Goal: Task Accomplishment & Management: Use online tool/utility

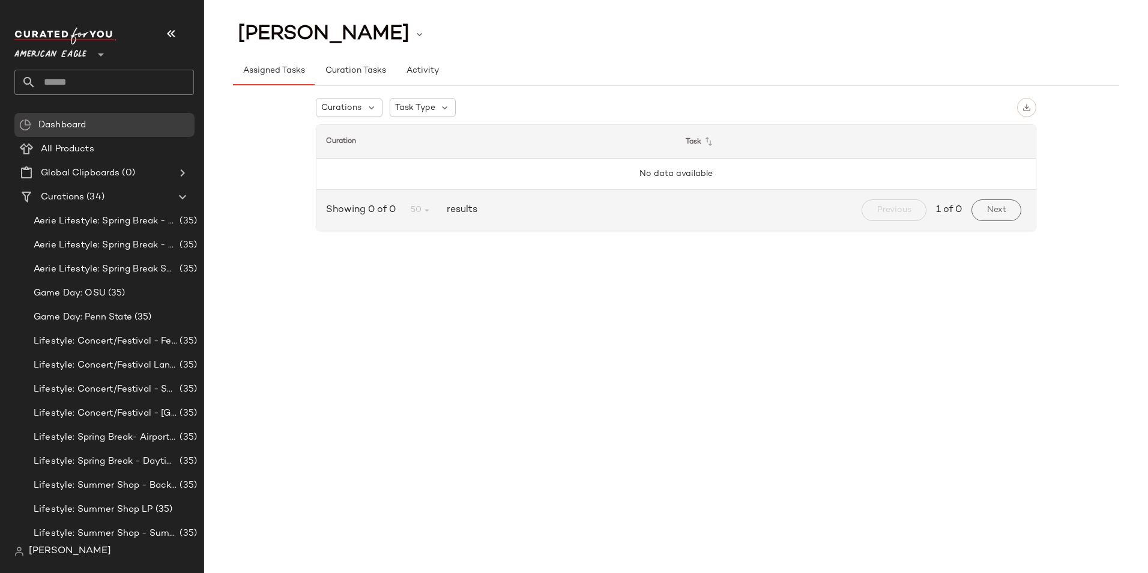
click at [86, 48] on span "American Eagle" at bounding box center [50, 52] width 72 height 22
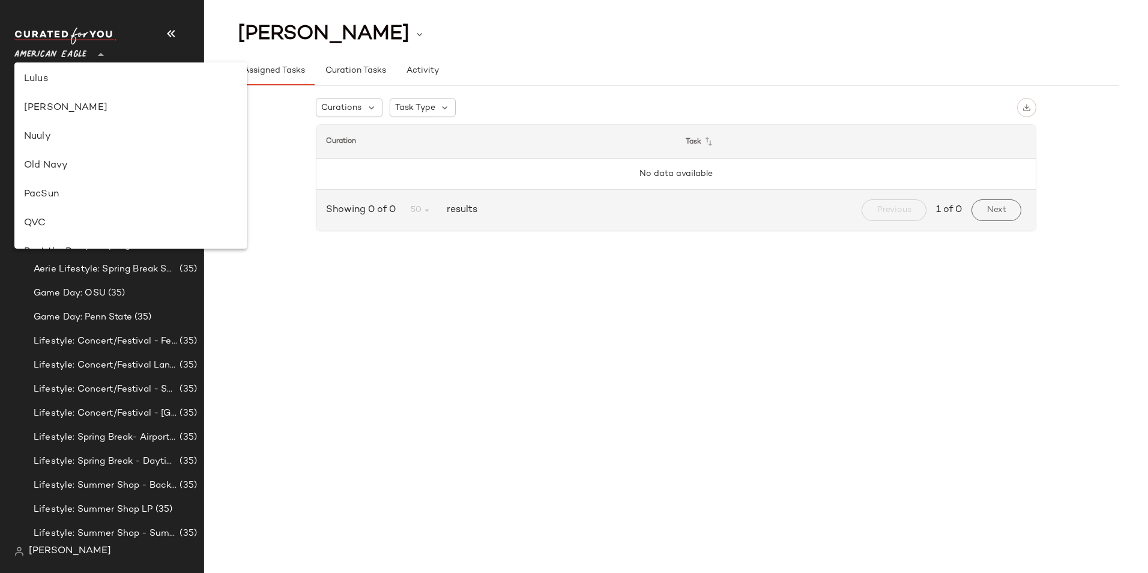
scroll to position [360, 0]
click at [62, 156] on div "Lulus" at bounding box center [130, 154] width 213 height 14
type input "**"
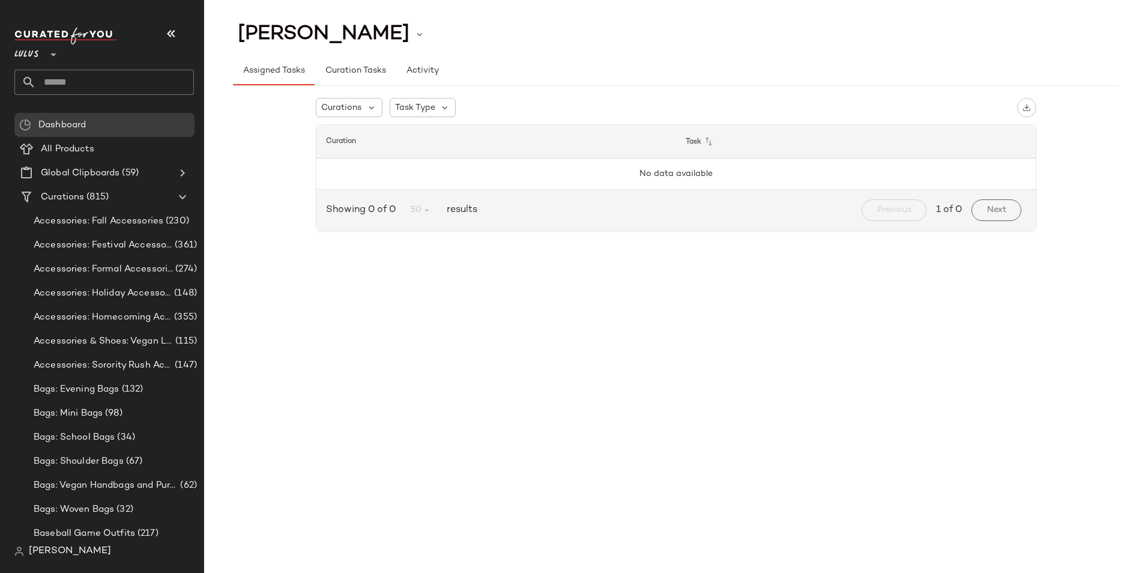
click at [127, 80] on input "text" at bounding box center [115, 82] width 158 height 25
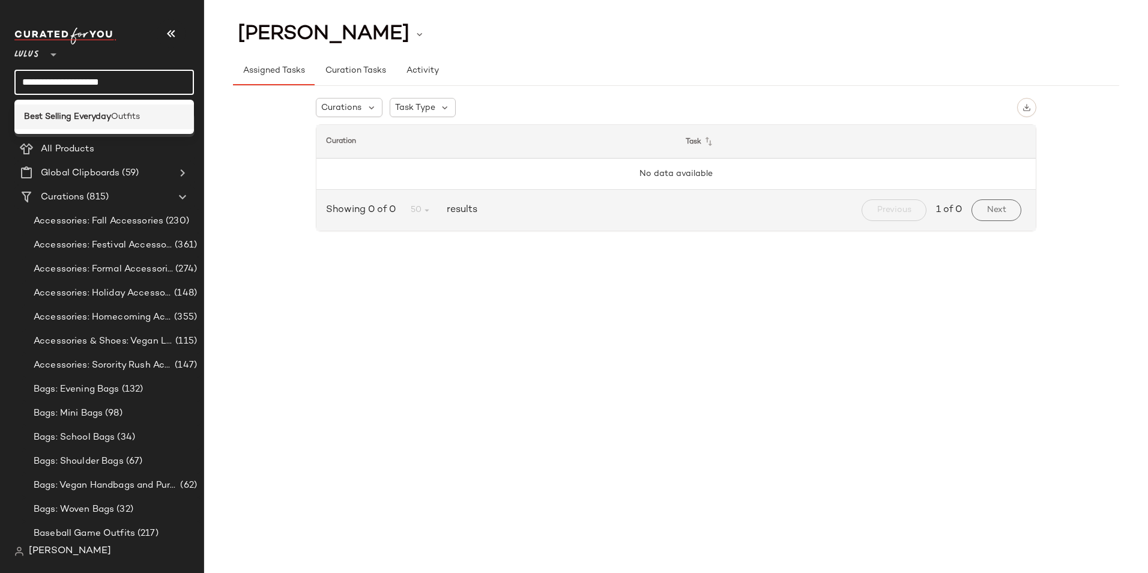
click at [126, 112] on span "Outfits" at bounding box center [125, 116] width 29 height 13
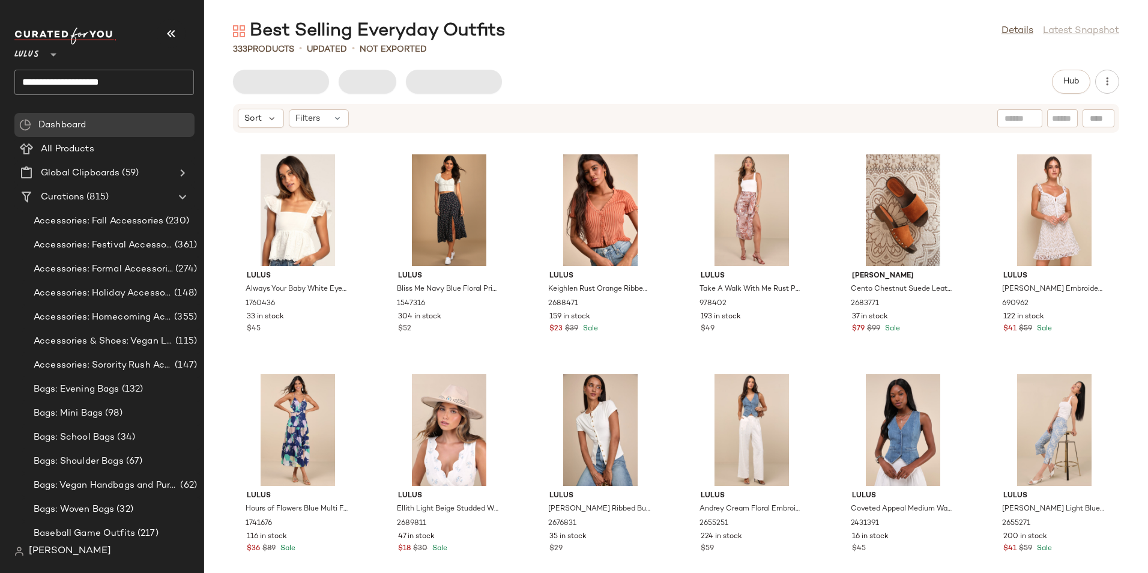
click at [701, 37] on div "Best Selling Everyday Outfits Details Latest Snapshot" at bounding box center [676, 31] width 944 height 24
drag, startPoint x: 165, startPoint y: 34, endPoint x: 171, endPoint y: 33, distance: 6.0
click at [168, 33] on icon "button" at bounding box center [171, 33] width 14 height 14
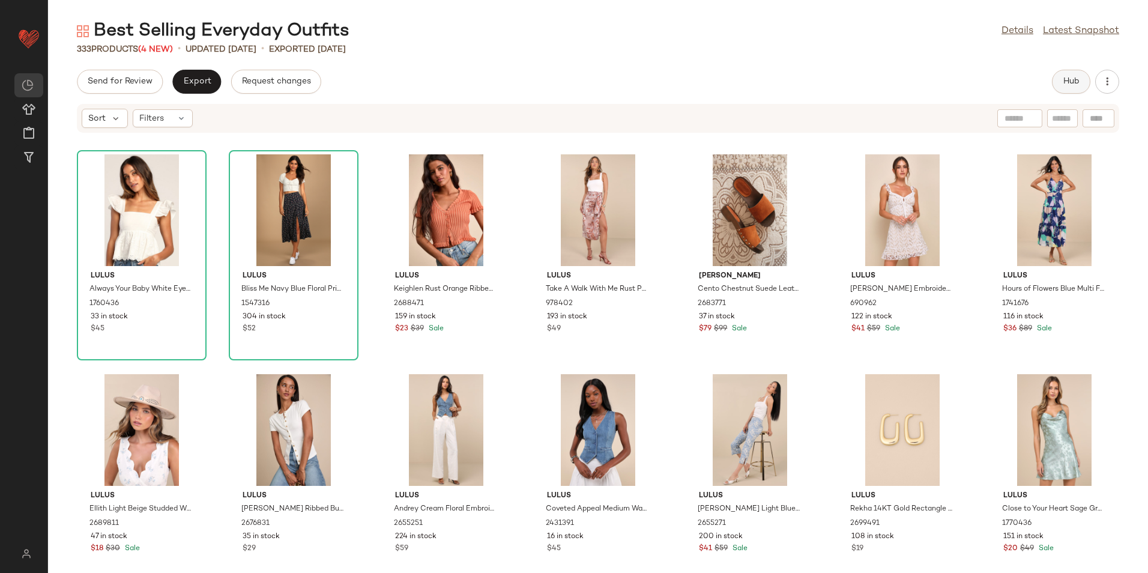
click at [1072, 86] on span "Hub" at bounding box center [1071, 82] width 17 height 10
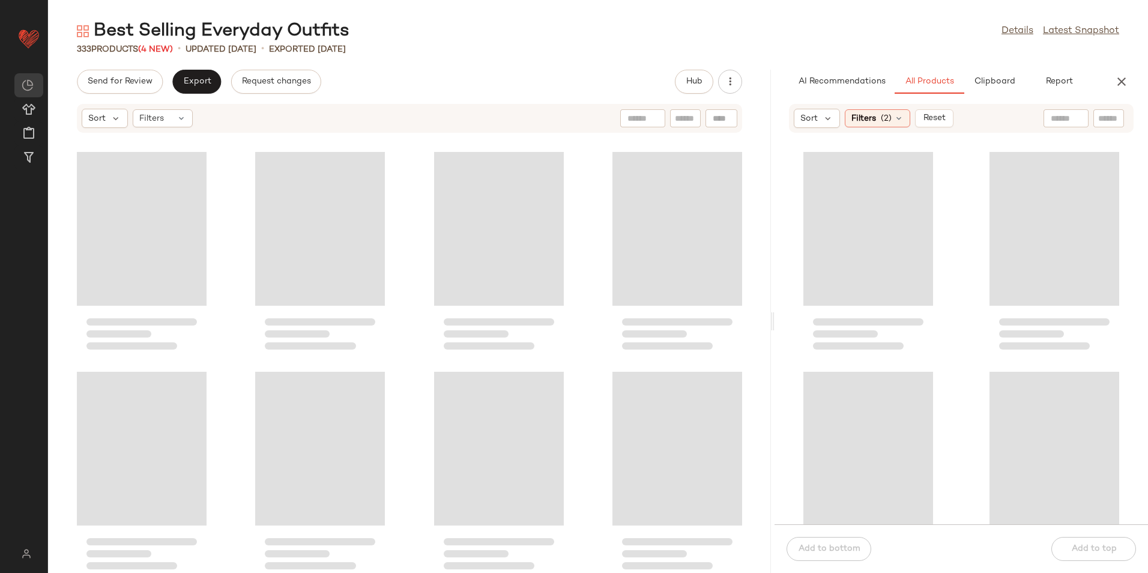
drag, startPoint x: 599, startPoint y: 325, endPoint x: 900, endPoint y: 315, distance: 301.0
click at [900, 315] on div "Best Selling Everyday Outfits Details Latest Snapshot 333 Products (4 New) • up…" at bounding box center [598, 296] width 1100 height 554
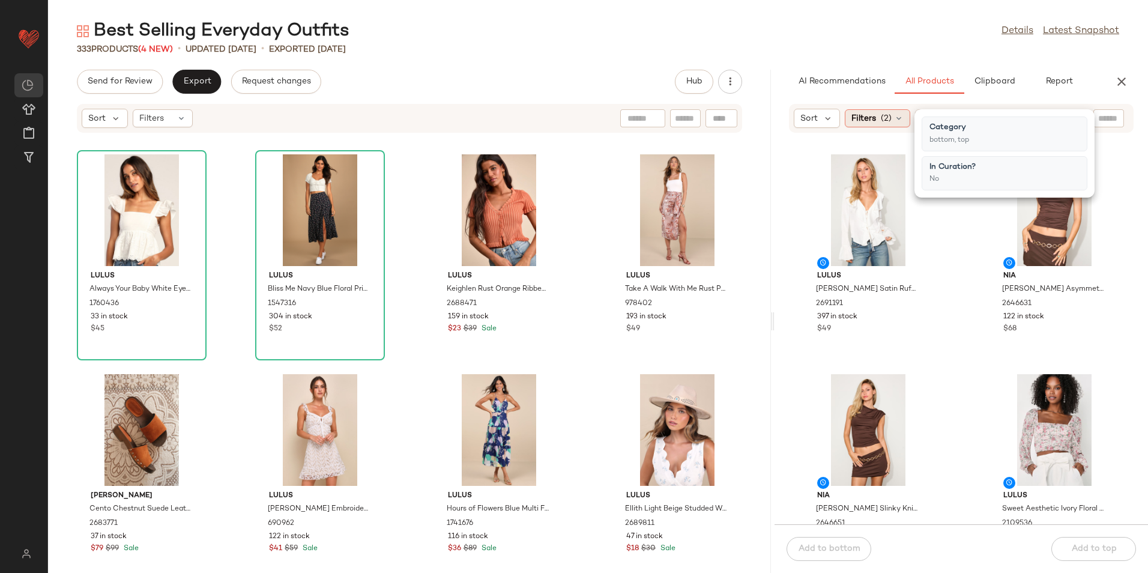
click at [890, 120] on span "(2)" at bounding box center [886, 118] width 11 height 13
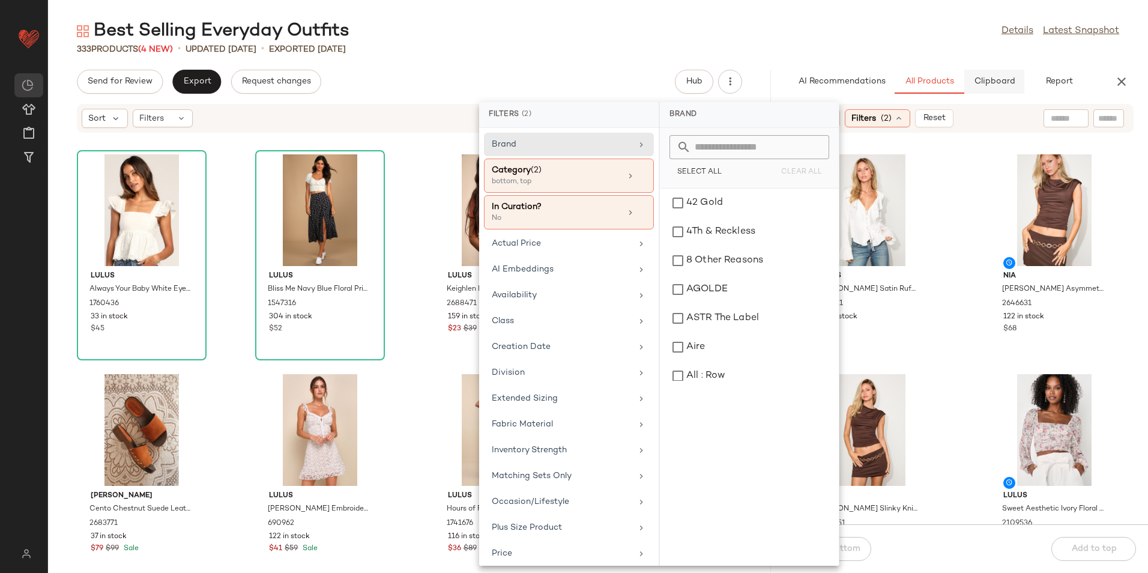
drag, startPoint x: 919, startPoint y: 41, endPoint x: 993, endPoint y: 77, distance: 81.9
click at [919, 40] on div "Best Selling Everyday Outfits Details Latest Snapshot" at bounding box center [598, 31] width 1100 height 24
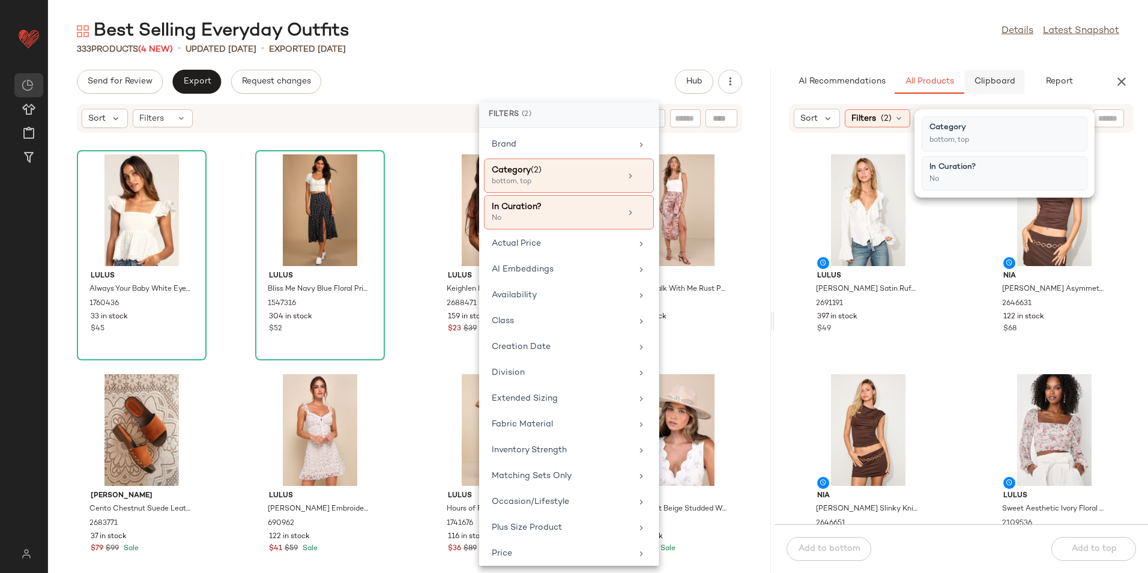
click at [1005, 83] on span "Clipboard" at bounding box center [993, 82] width 41 height 10
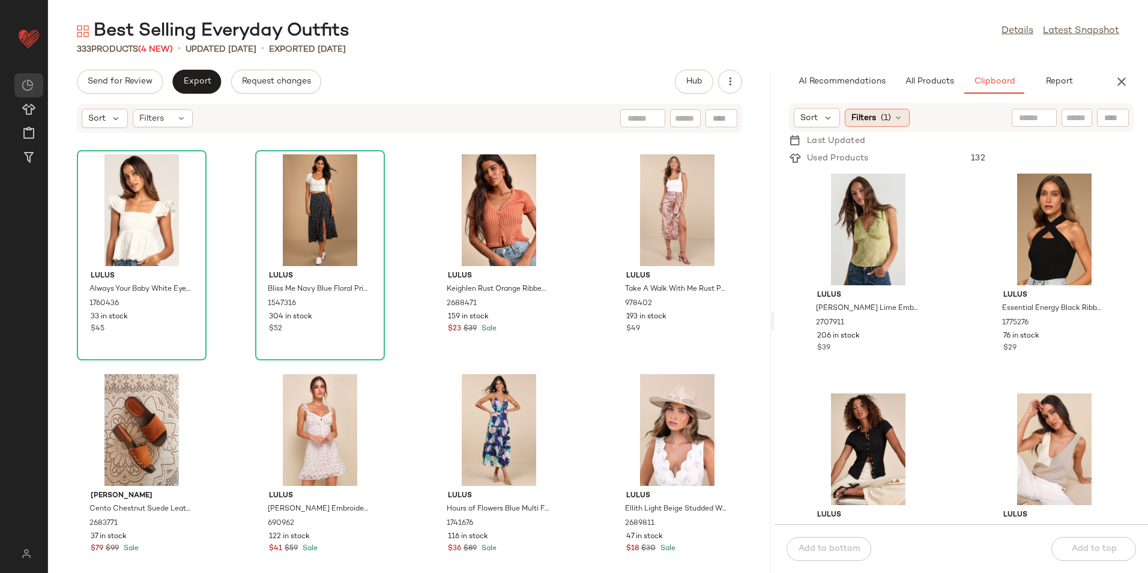
click at [894, 115] on icon at bounding box center [899, 118] width 10 height 10
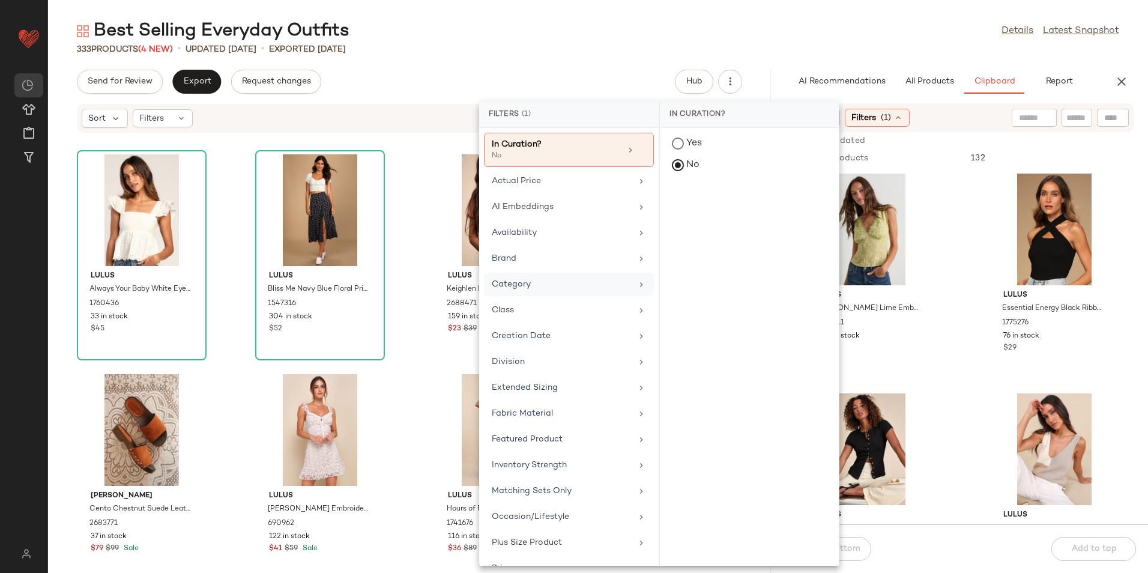
click at [540, 282] on div "Category" at bounding box center [562, 284] width 140 height 13
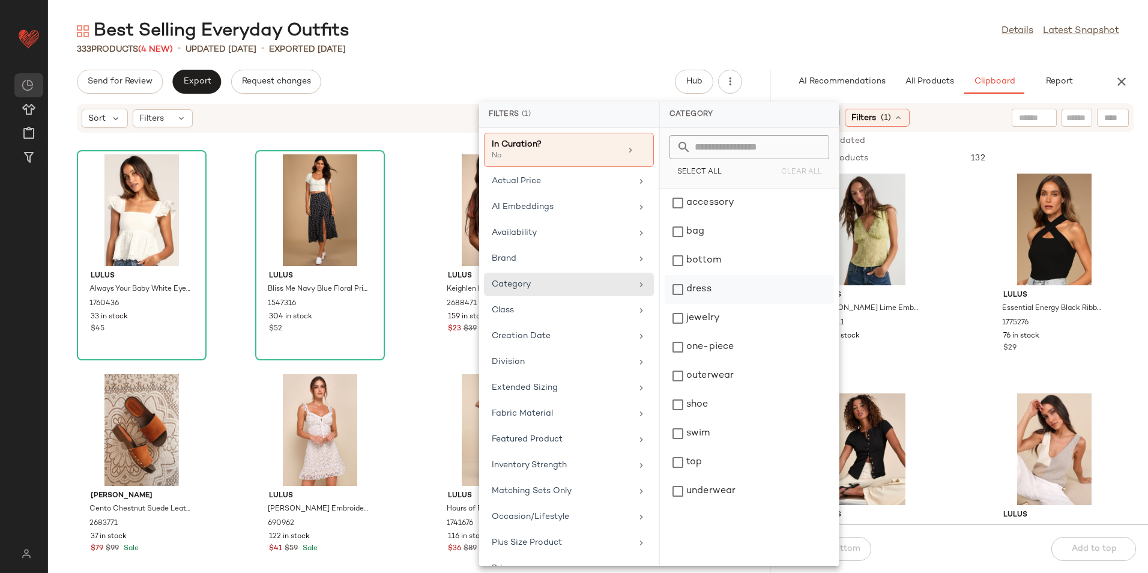
click at [707, 304] on div "dress" at bounding box center [749, 318] width 169 height 29
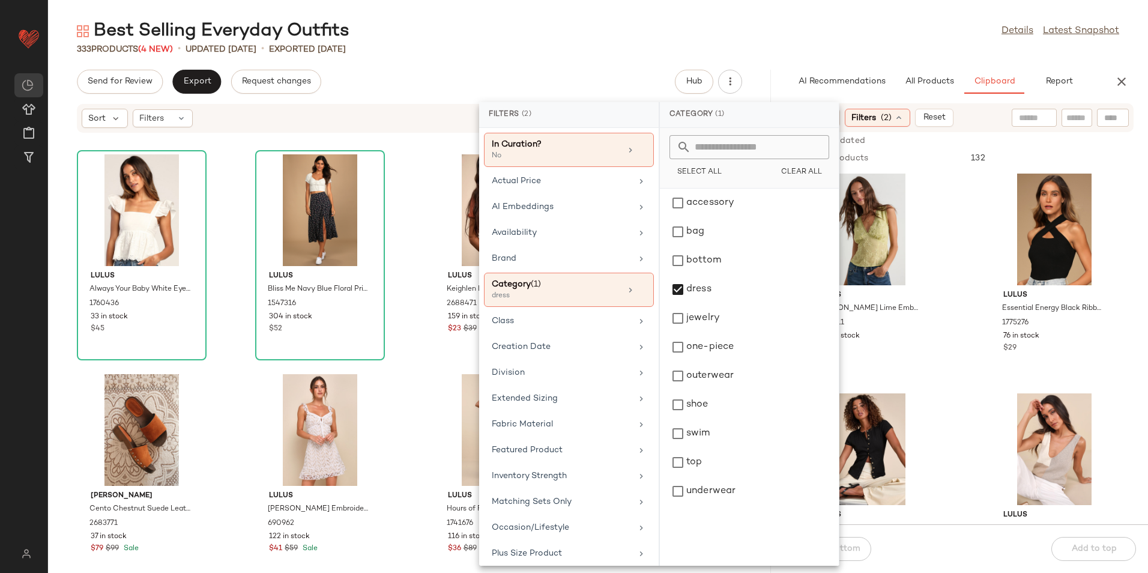
click at [745, 11] on main "Best Selling Everyday Outfits Details Latest Snapshot 333 Products (4 New) • up…" at bounding box center [574, 286] width 1148 height 573
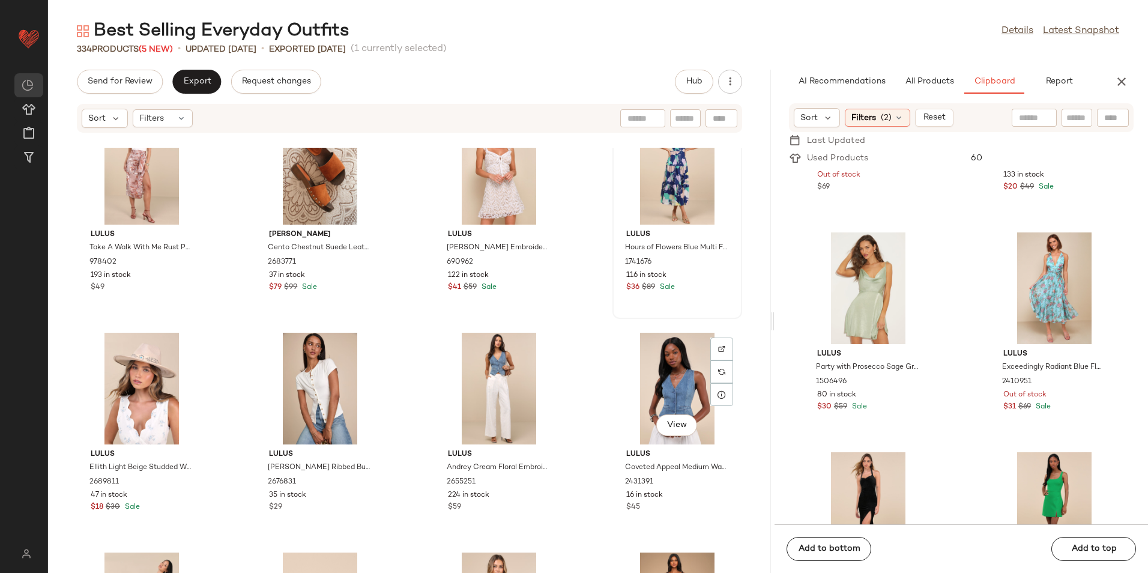
scroll to position [130, 0]
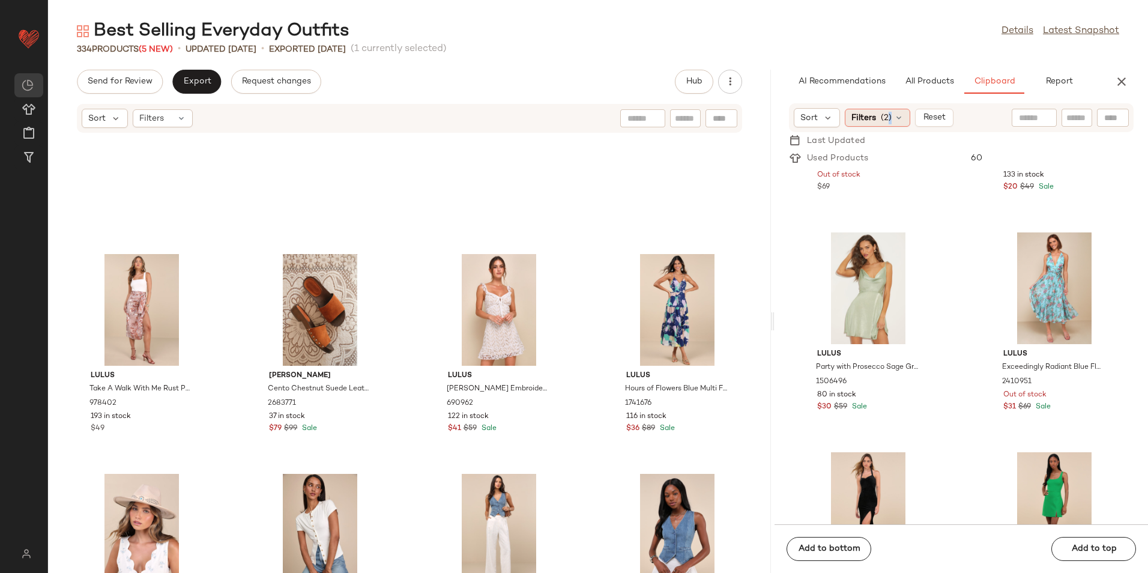
click at [886, 118] on span "(2)" at bounding box center [886, 118] width 11 height 13
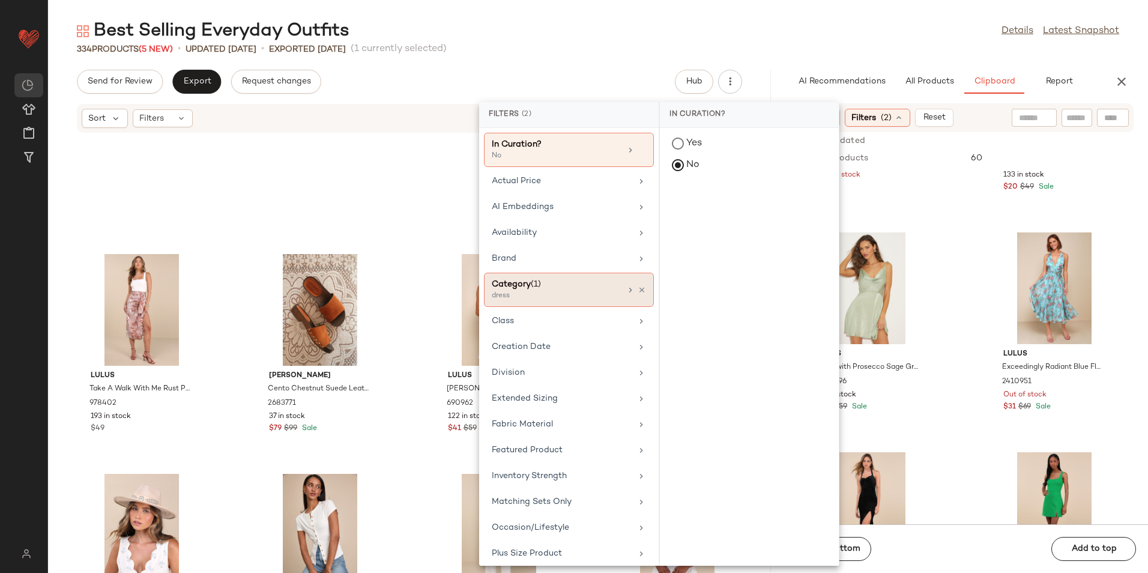
click at [561, 290] on div "Category (1)" at bounding box center [556, 284] width 129 height 13
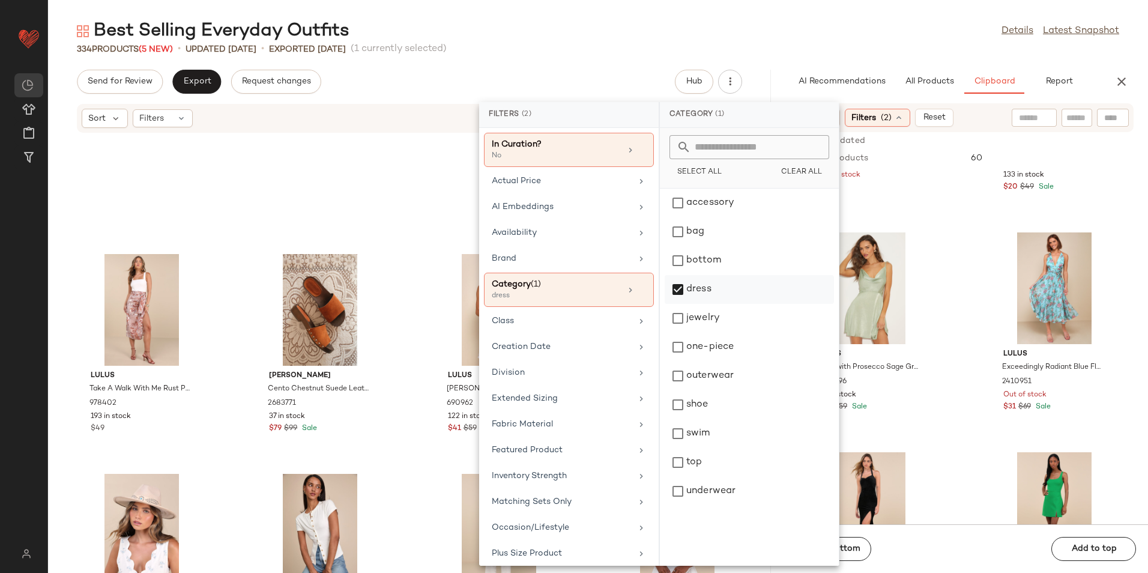
click at [701, 304] on div "dress" at bounding box center [749, 318] width 169 height 29
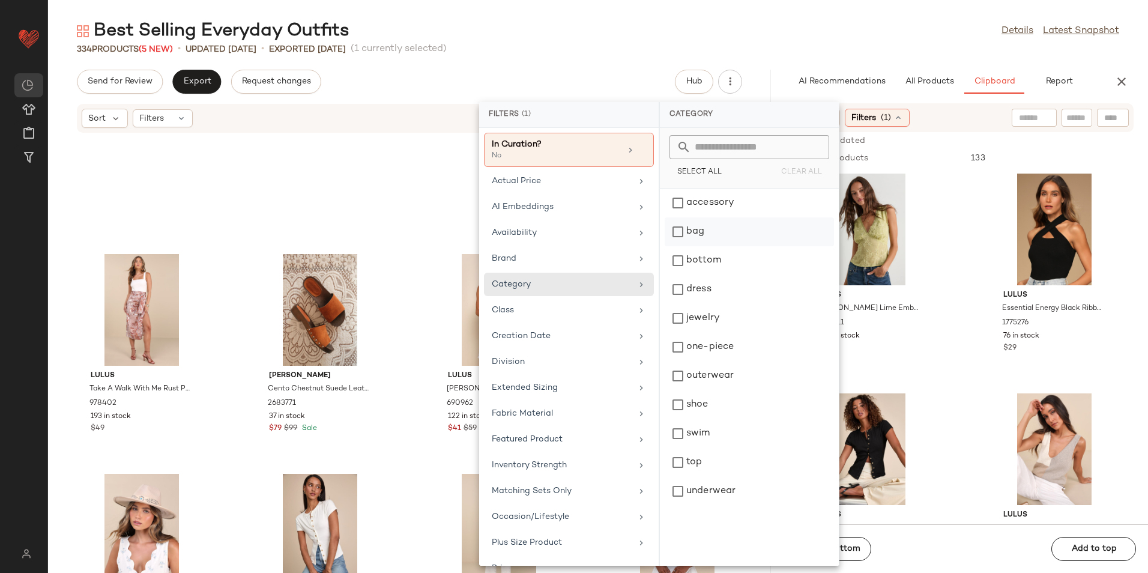
click at [707, 246] on div "bag" at bounding box center [749, 260] width 169 height 29
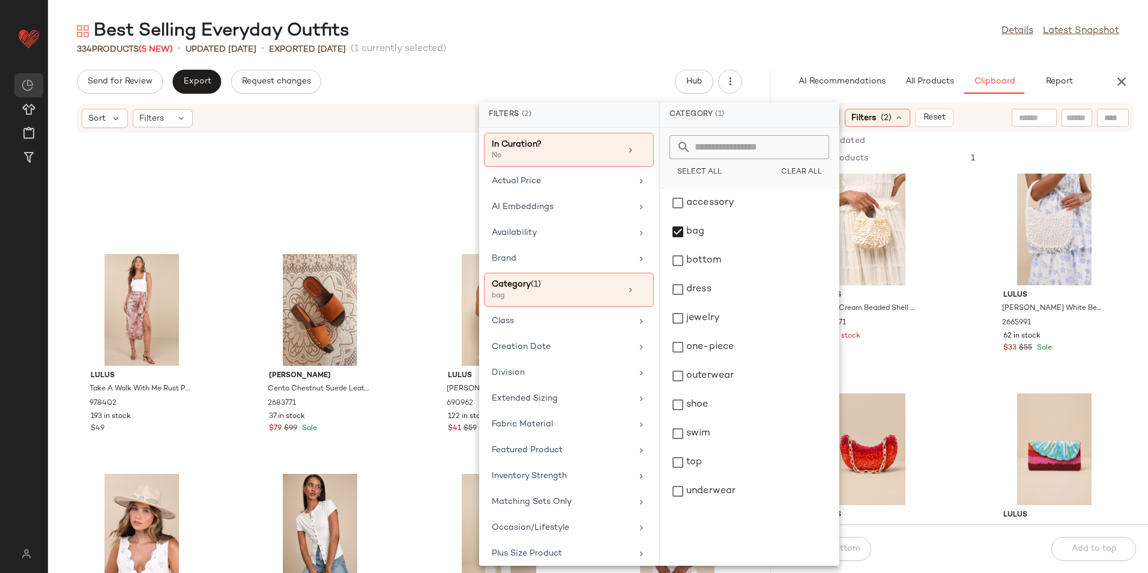
click at [700, 44] on div "334 Products (5 New) • updated Aug 11th • Exported Aug 8th (1 currently selecte…" at bounding box center [598, 49] width 1100 height 12
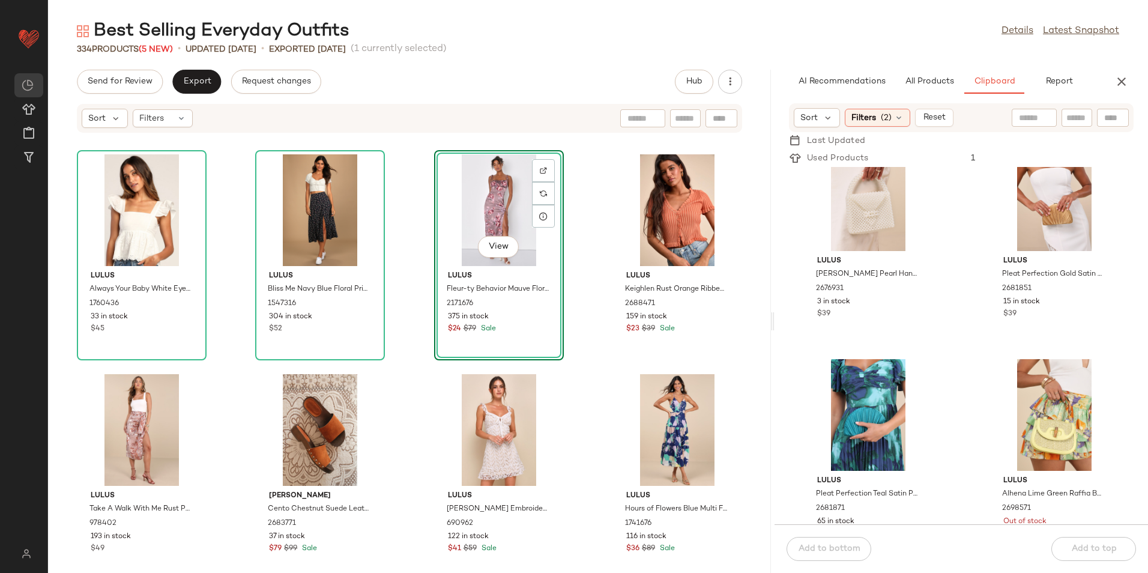
scroll to position [183, 0]
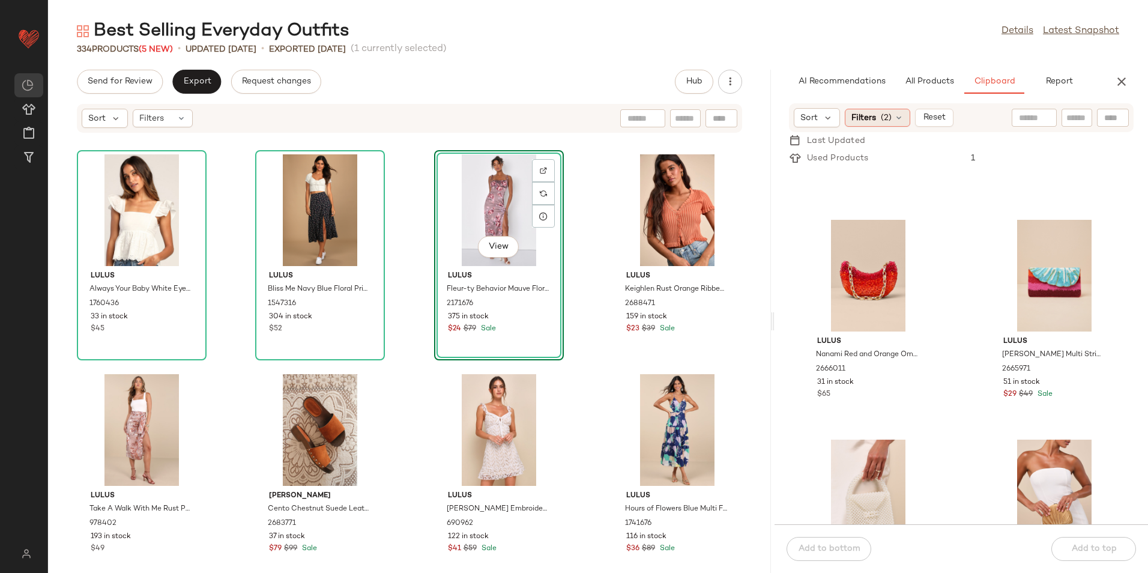
click at [900, 117] on icon at bounding box center [899, 118] width 10 height 10
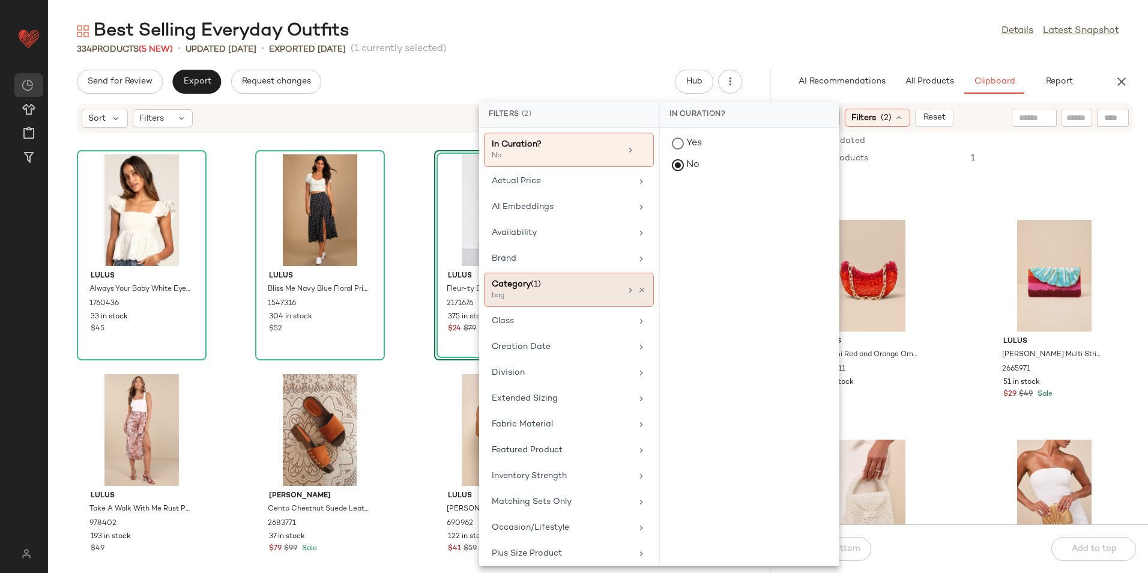
click at [558, 279] on div "Category (1)" at bounding box center [556, 284] width 129 height 13
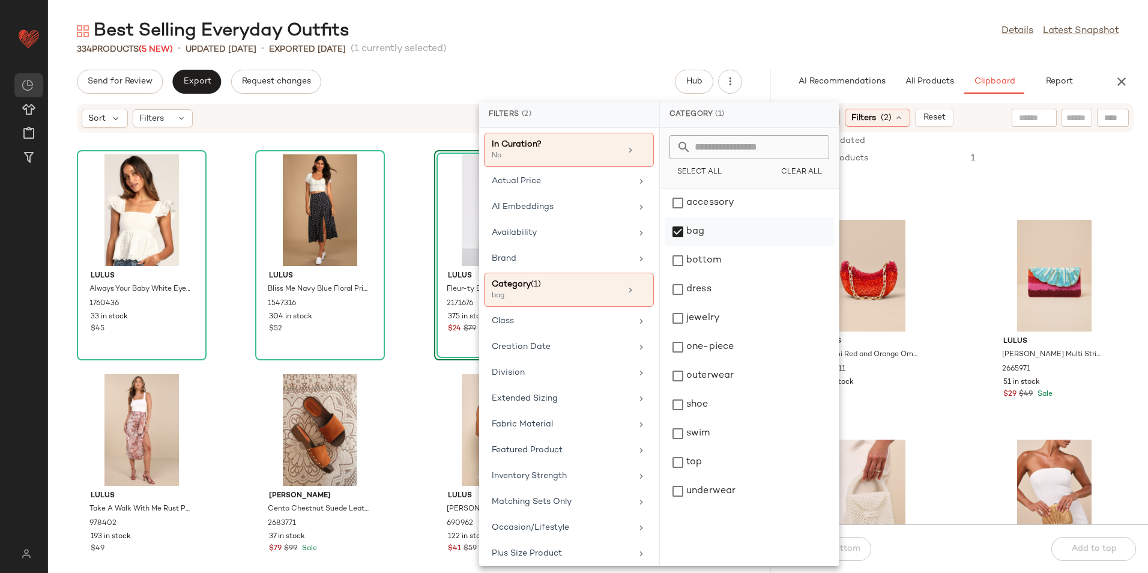
click at [722, 246] on div "bag" at bounding box center [749, 260] width 169 height 29
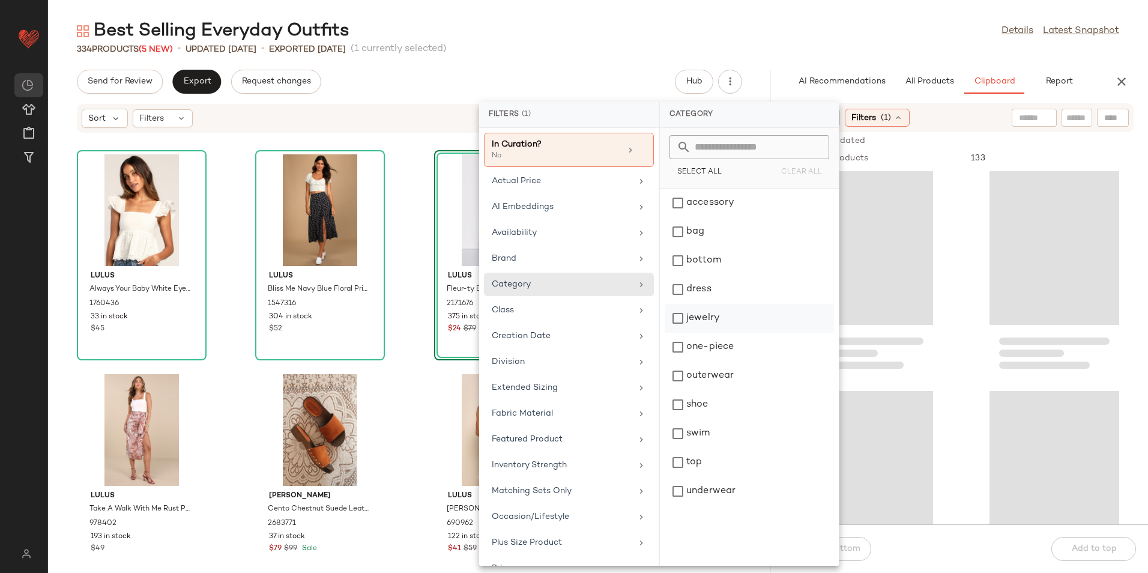
click at [713, 333] on div "jewelry" at bounding box center [749, 347] width 169 height 29
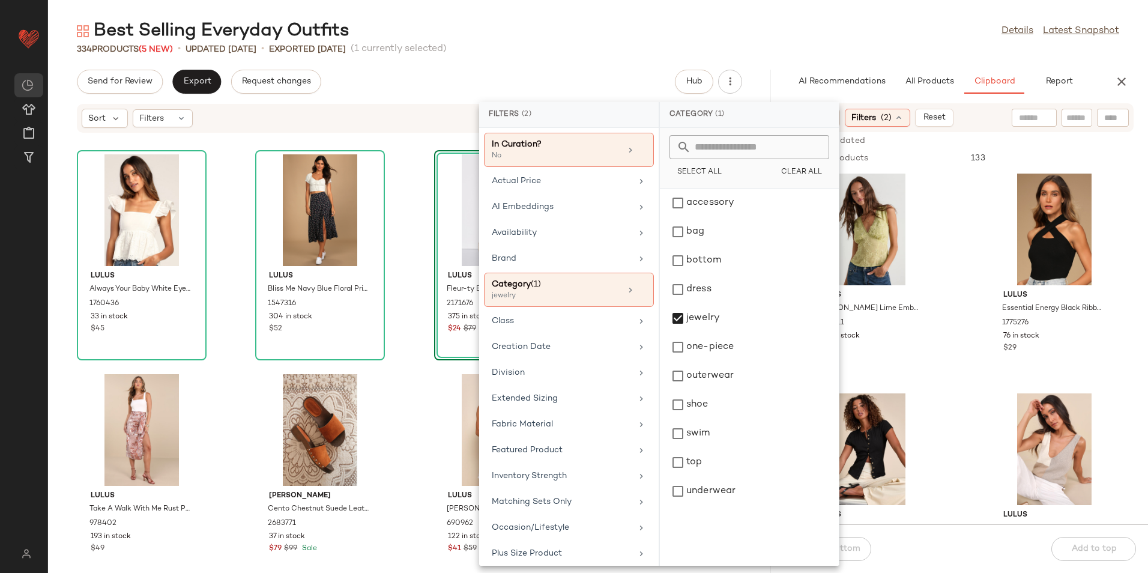
click at [722, 53] on div "334 Products (5 New) • updated Aug 11th • Exported Aug 8th (1 currently selecte…" at bounding box center [598, 49] width 1100 height 12
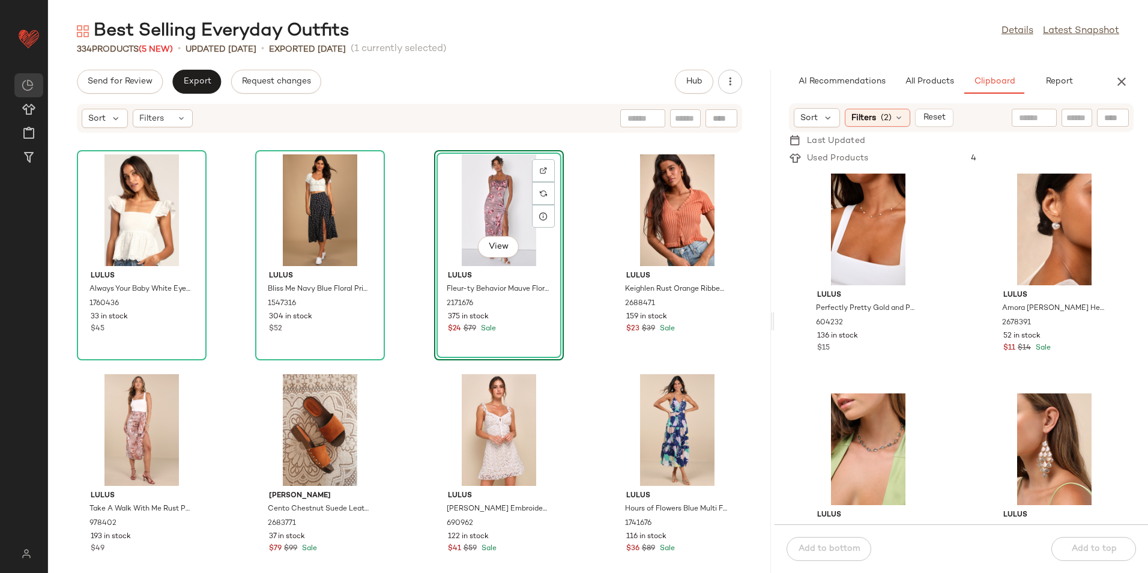
drag, startPoint x: 890, startPoint y: 25, endPoint x: 888, endPoint y: 38, distance: 14.0
click at [889, 27] on div "Best Selling Everyday Outfits Details Latest Snapshot" at bounding box center [598, 31] width 1100 height 24
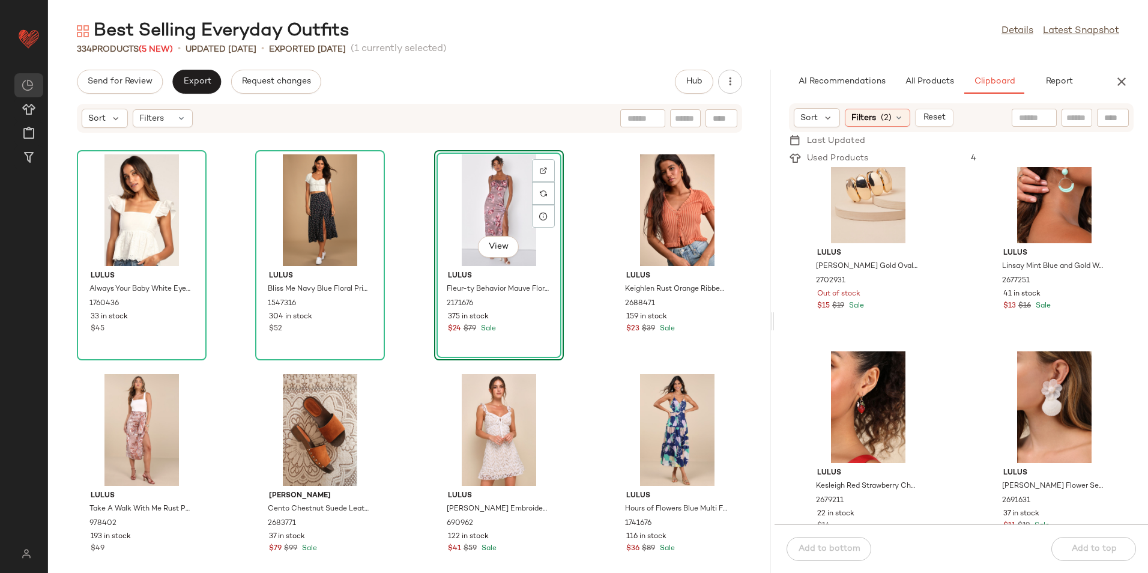
scroll to position [1184, 0]
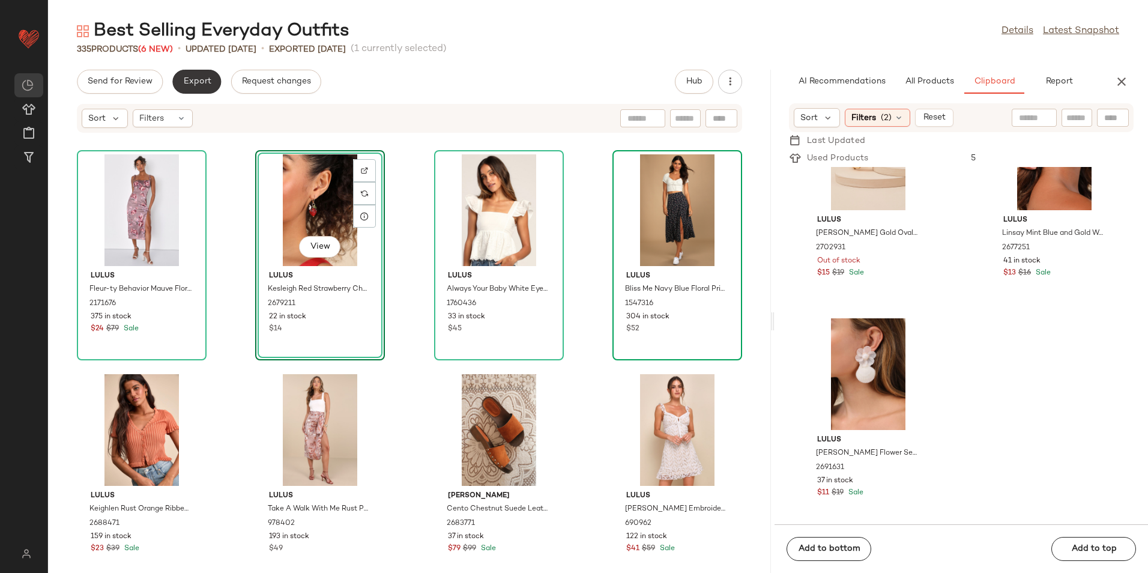
click at [205, 85] on span "Export" at bounding box center [197, 82] width 28 height 10
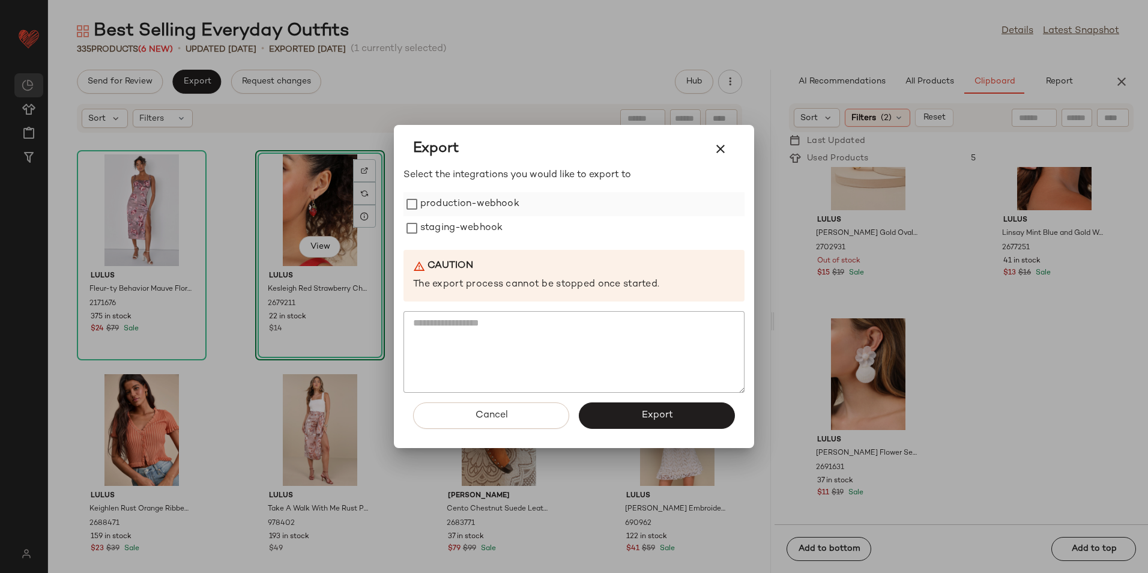
click at [471, 198] on label "production-webhook" at bounding box center [469, 204] width 99 height 24
click at [471, 232] on label "staging-webhook" at bounding box center [461, 228] width 82 height 24
click at [625, 421] on button "Export" at bounding box center [657, 415] width 156 height 26
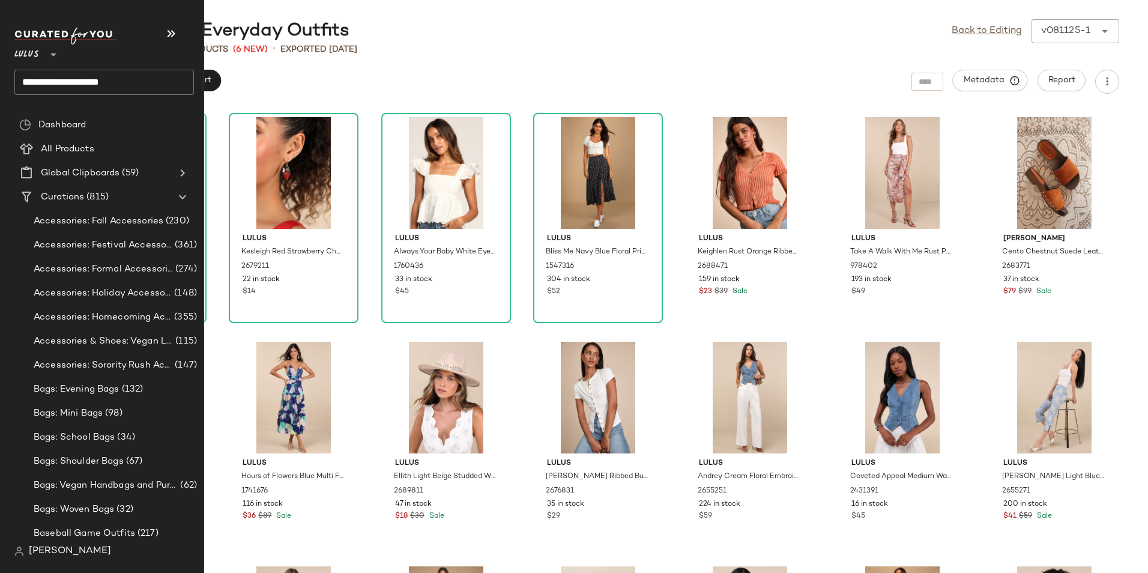
click at [144, 76] on input "**********" at bounding box center [104, 82] width 180 height 25
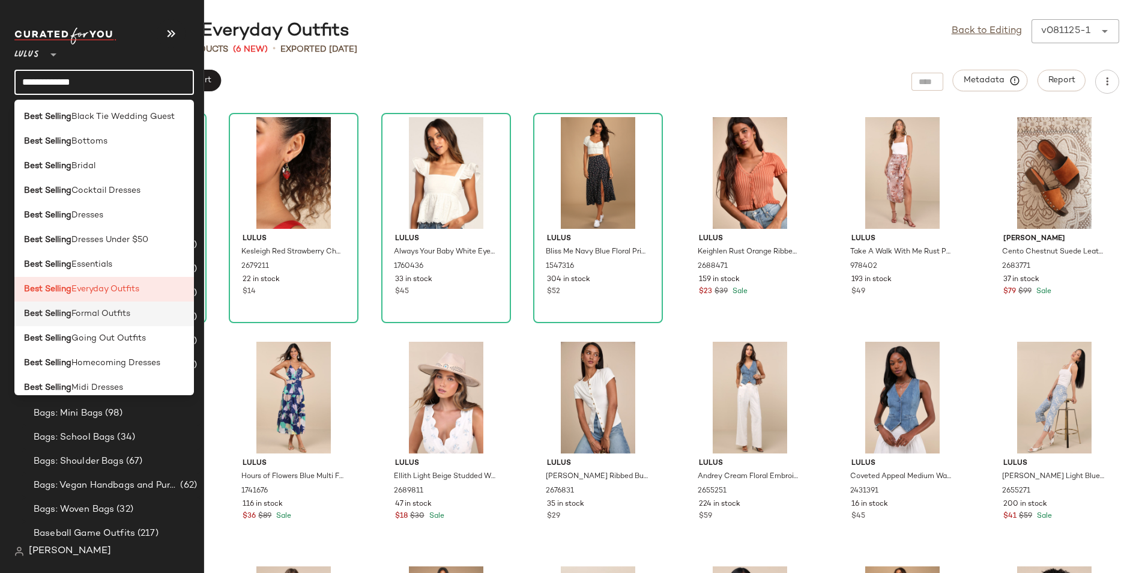
type input "**********"
click at [125, 318] on span "Formal Outfits" at bounding box center [100, 313] width 59 height 13
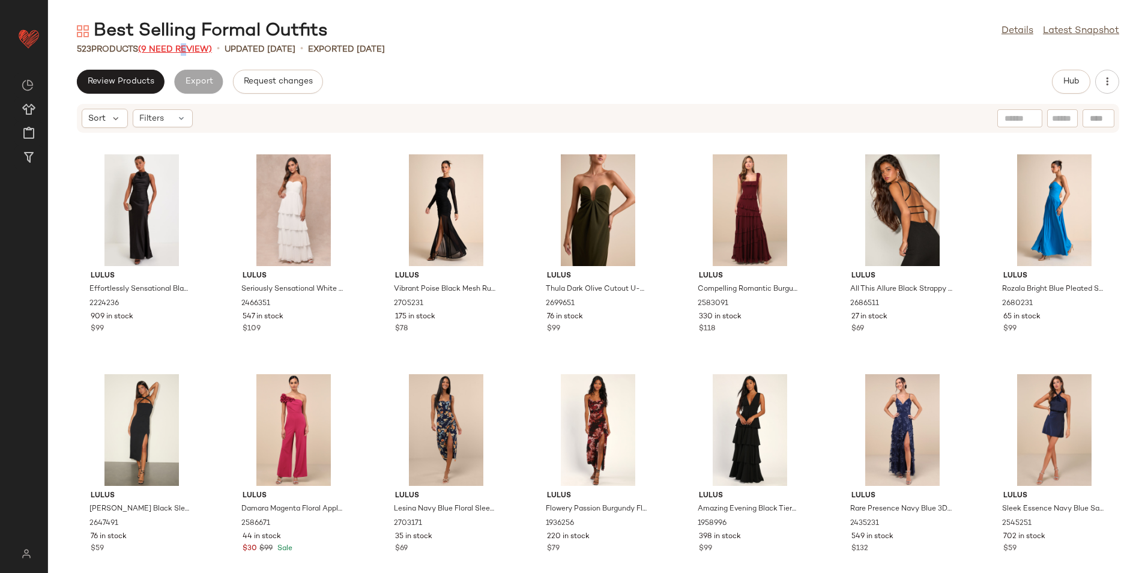
click at [185, 52] on span "(9 Need Review)" at bounding box center [175, 49] width 74 height 9
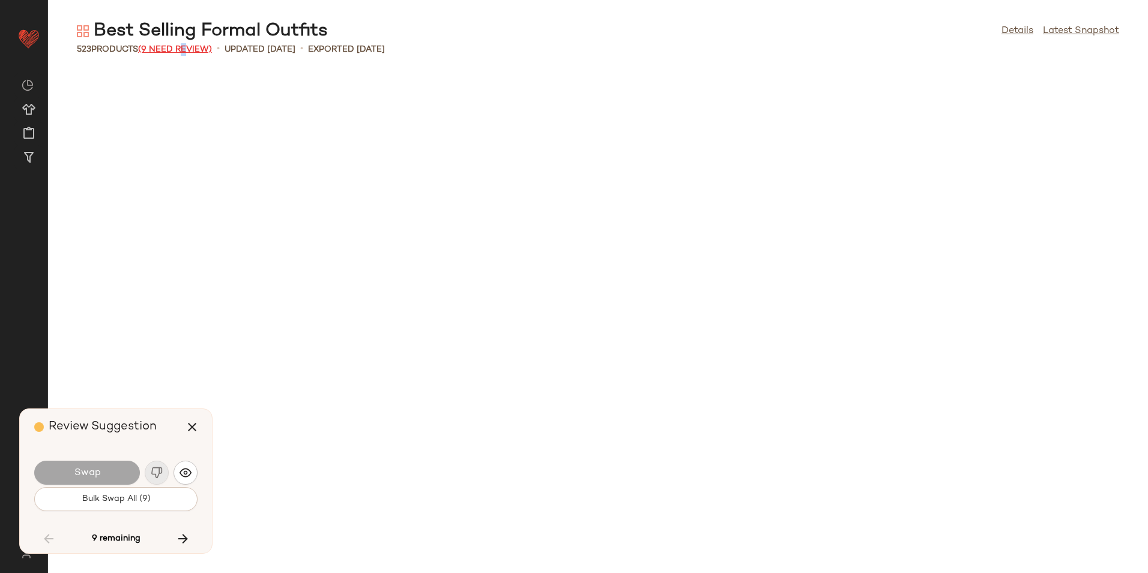
scroll to position [13188, 0]
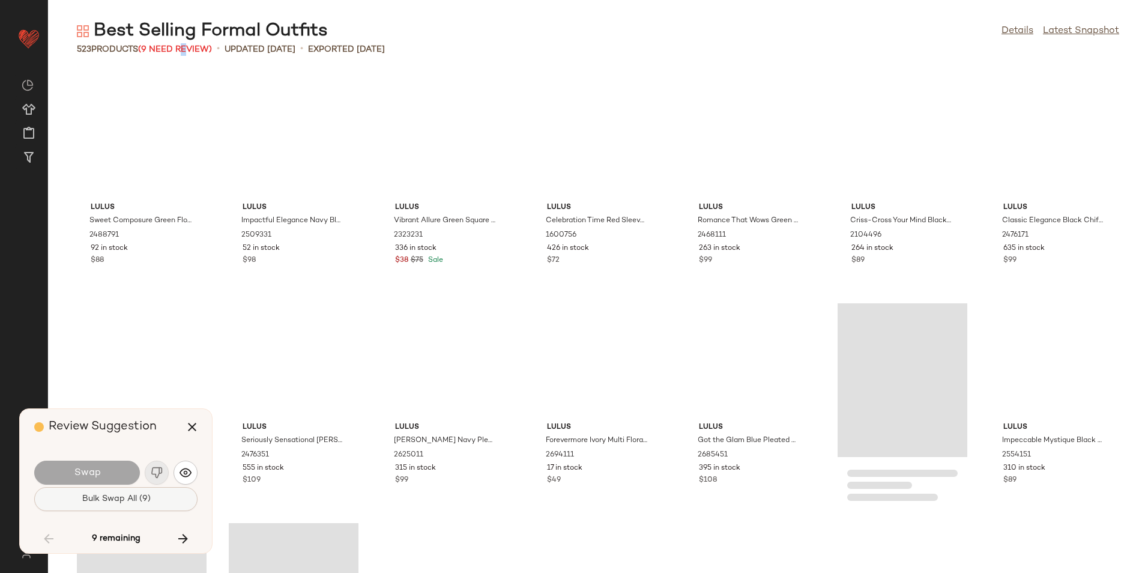
click at [159, 495] on button "Bulk Swap All (9)" at bounding box center [115, 499] width 163 height 24
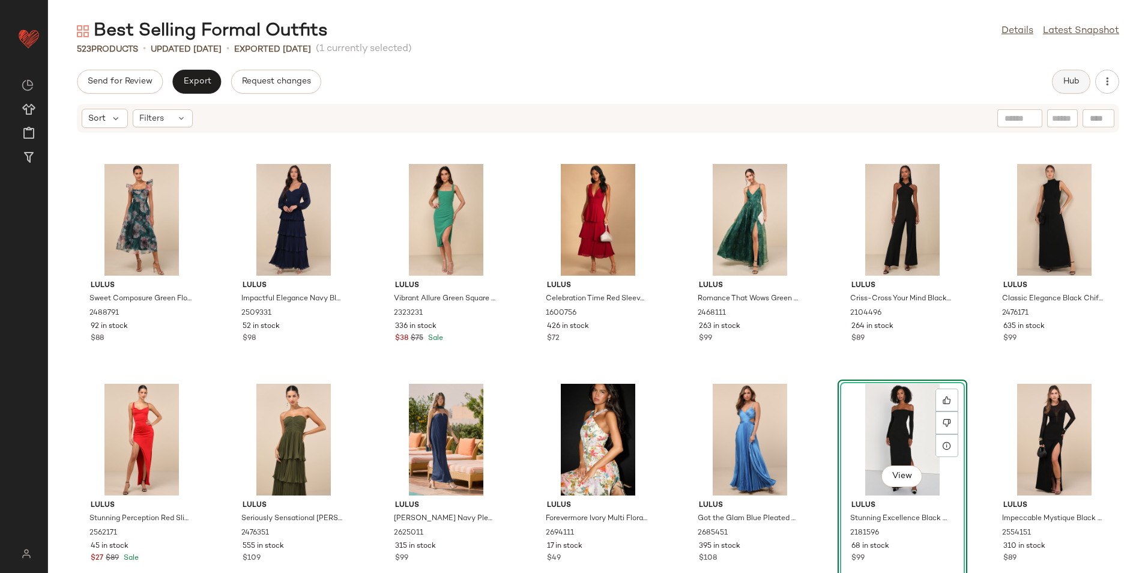
click at [1073, 88] on button "Hub" at bounding box center [1071, 82] width 38 height 24
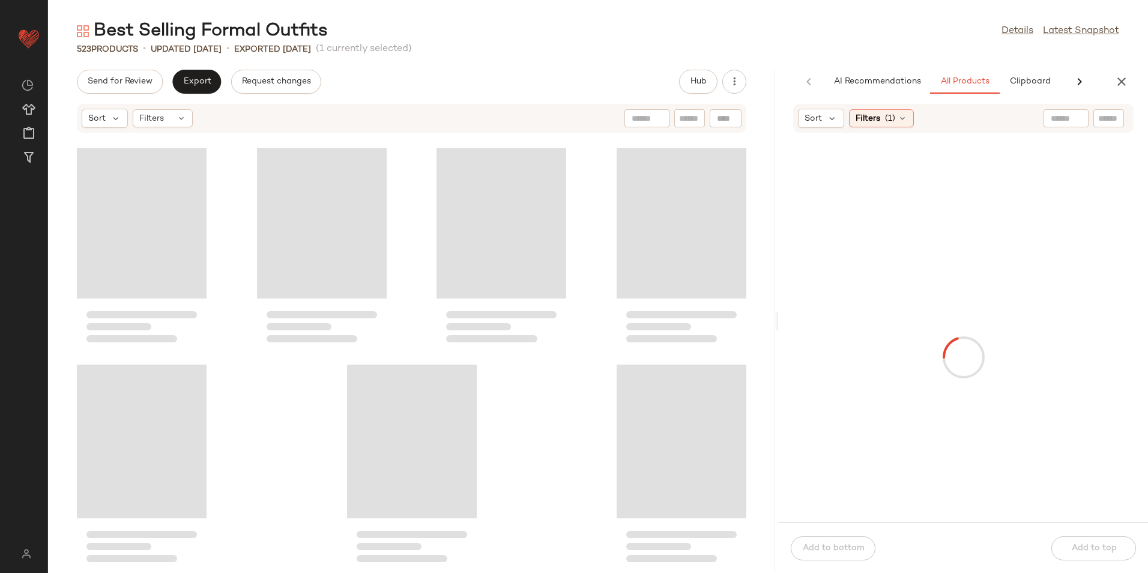
drag, startPoint x: 599, startPoint y: 325, endPoint x: 793, endPoint y: 326, distance: 194.0
click at [793, 326] on div "Best Selling Formal Outfits Details Latest Snapshot 523 Products • updated Aug …" at bounding box center [598, 296] width 1100 height 554
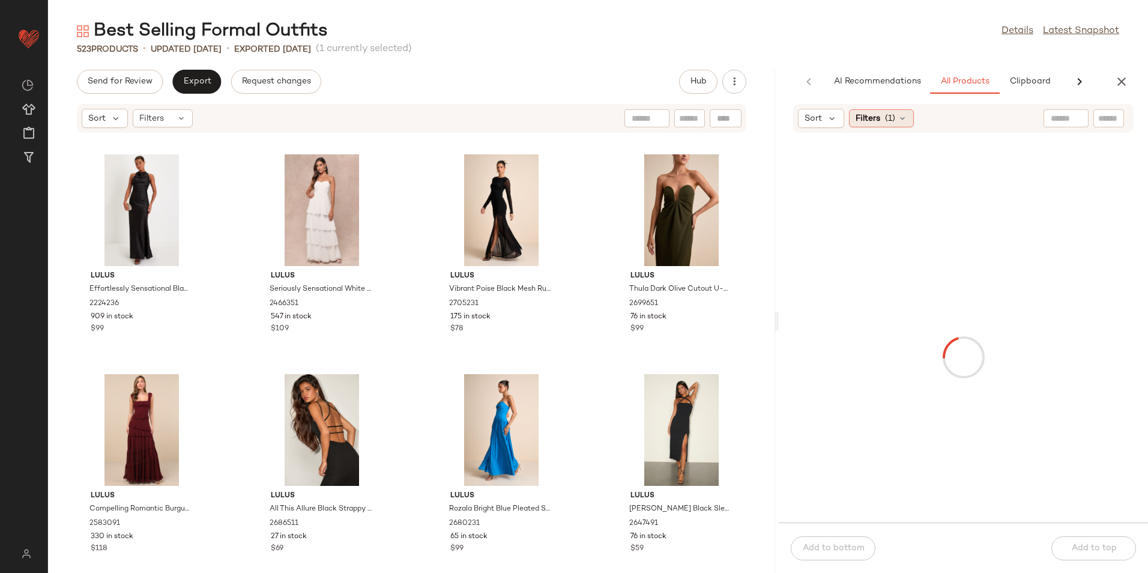
click at [893, 120] on span "(1)" at bounding box center [890, 118] width 10 height 13
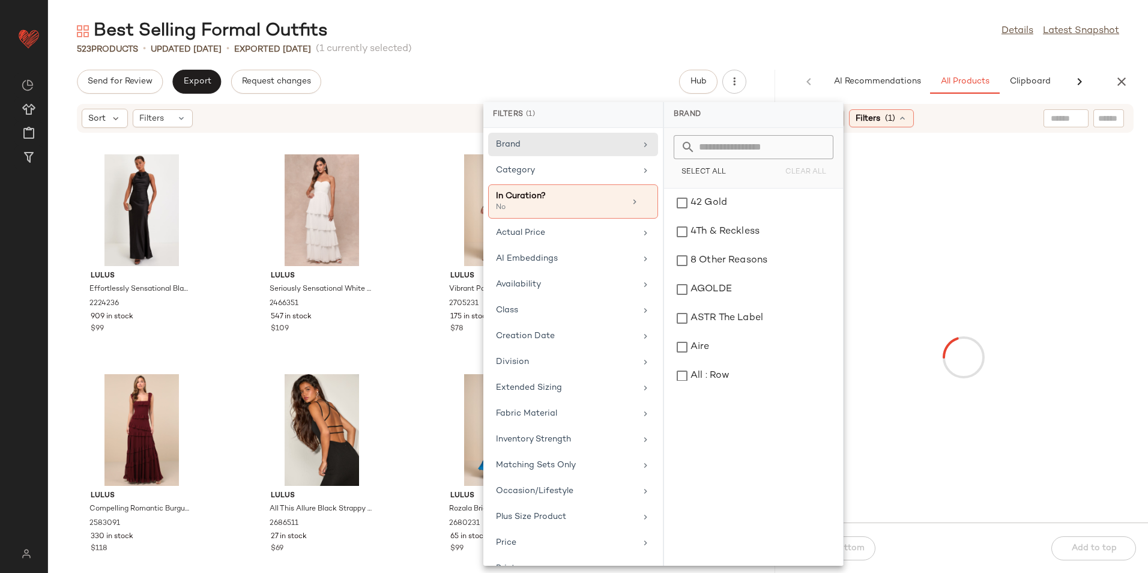
drag, startPoint x: 655, startPoint y: 37, endPoint x: 571, endPoint y: 27, distance: 84.7
click at [656, 37] on div "Best Selling Formal Outfits Details Latest Snapshot" at bounding box center [598, 31] width 1100 height 24
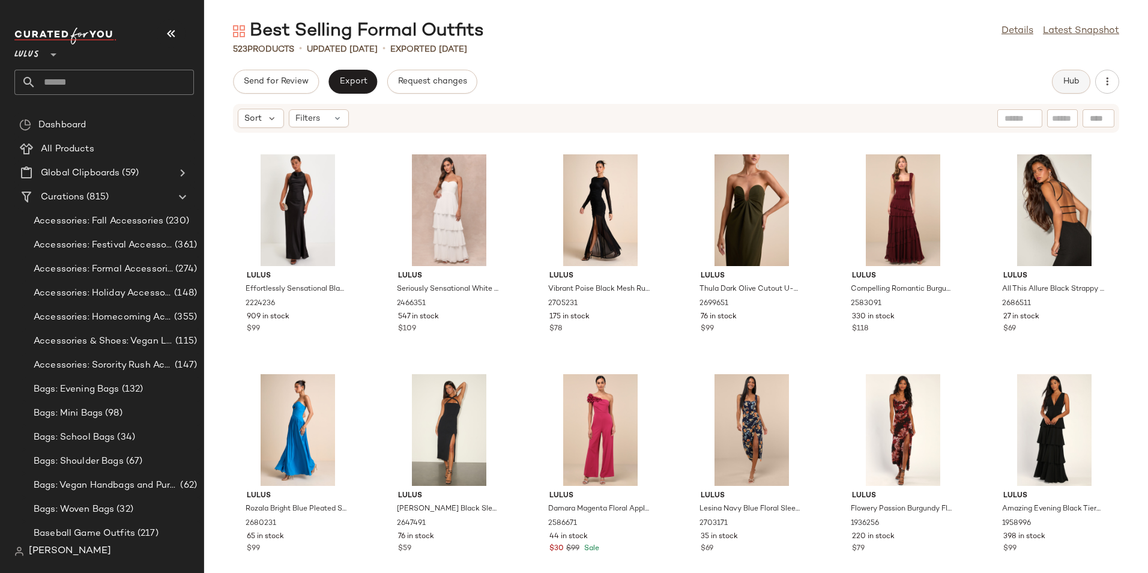
click at [1067, 77] on span "Hub" at bounding box center [1071, 82] width 17 height 10
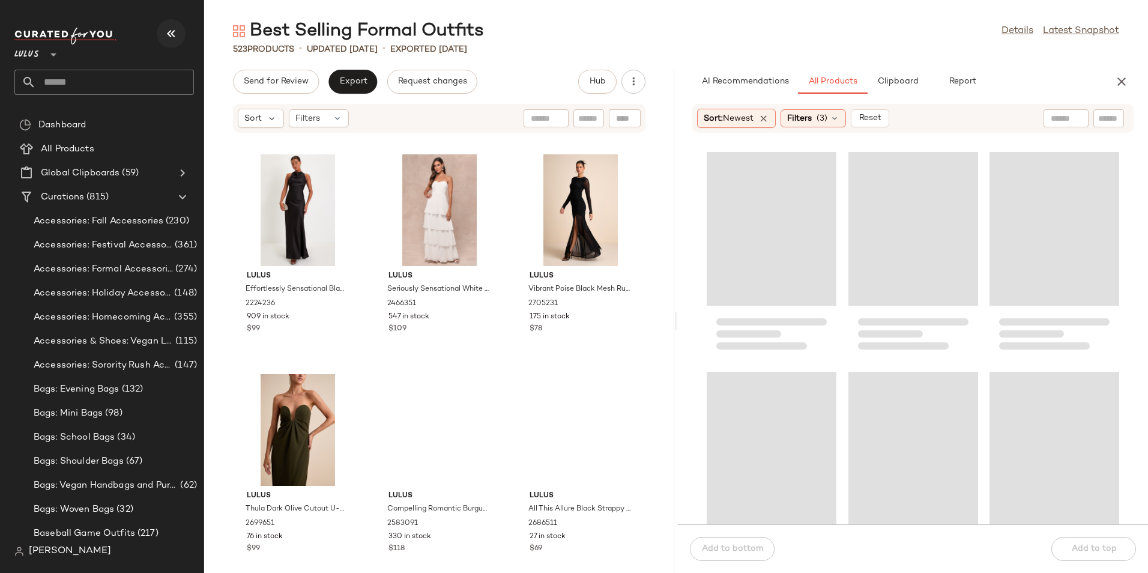
click at [168, 34] on icon "button" at bounding box center [171, 33] width 14 height 14
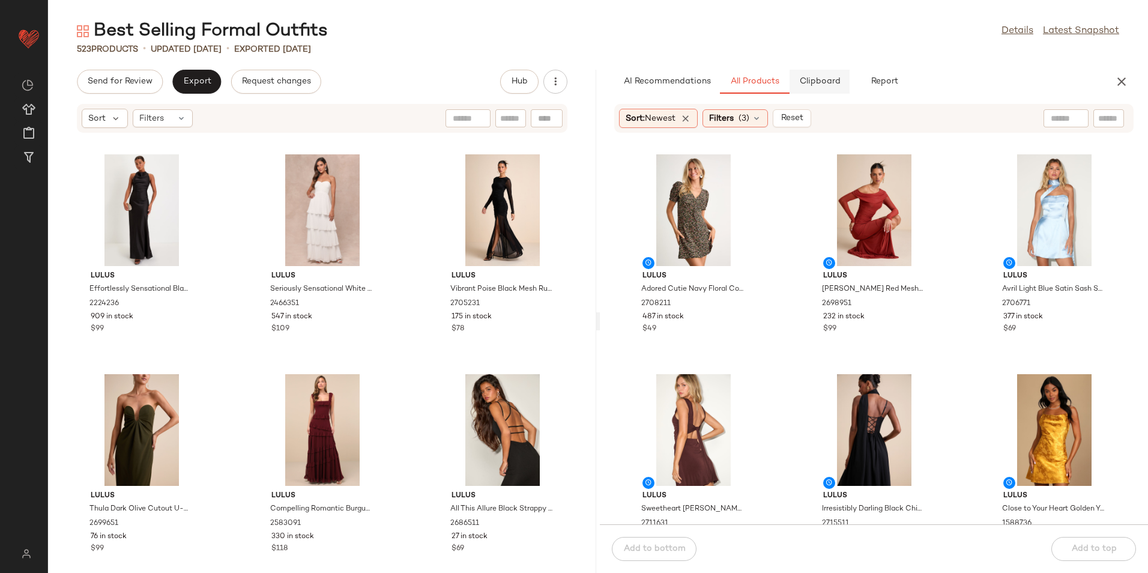
click at [835, 78] on span "Clipboard" at bounding box center [819, 82] width 41 height 10
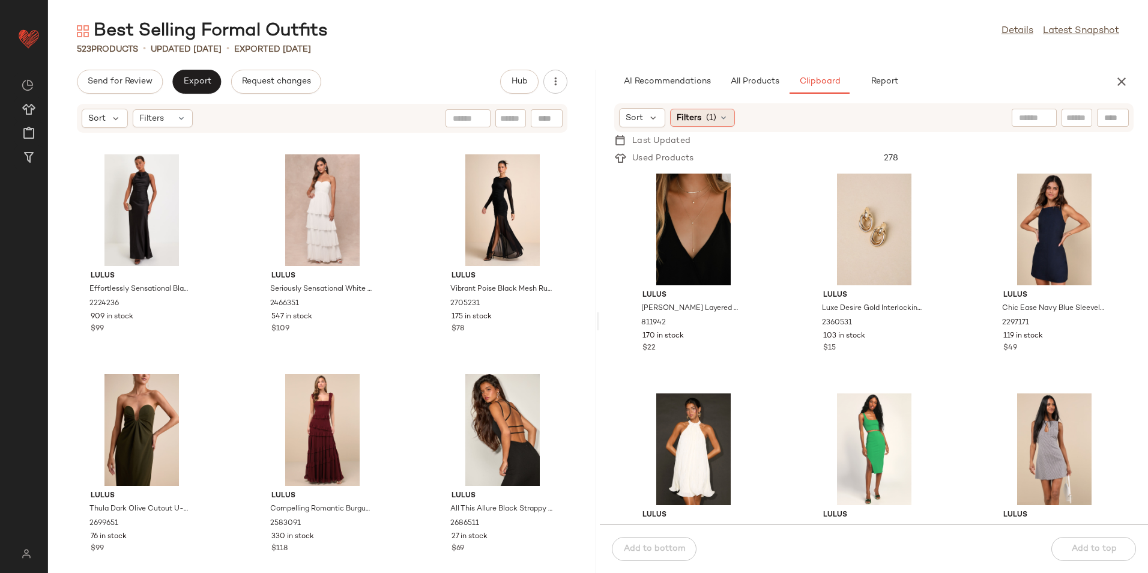
click at [721, 125] on div "Filters (1)" at bounding box center [702, 118] width 65 height 18
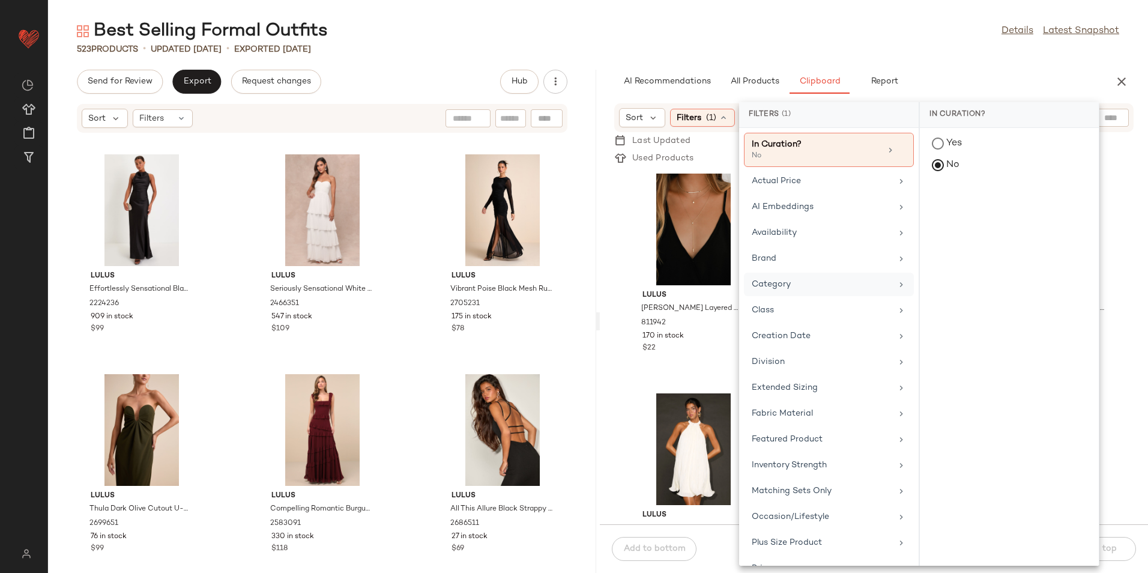
click at [817, 283] on div "Category" at bounding box center [822, 284] width 140 height 13
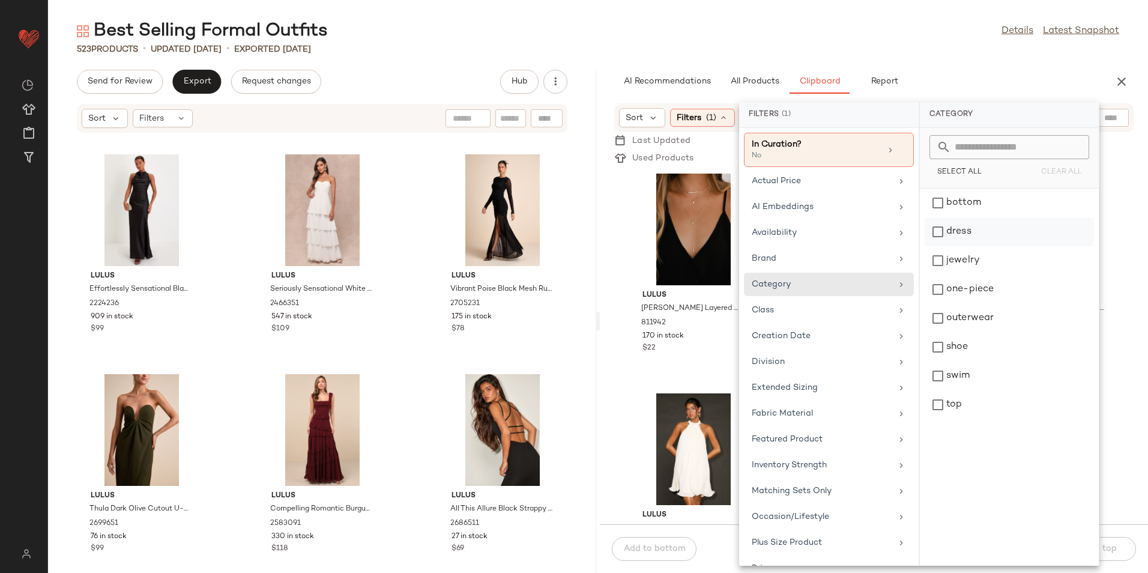
click at [965, 246] on div "dress" at bounding box center [1009, 260] width 169 height 29
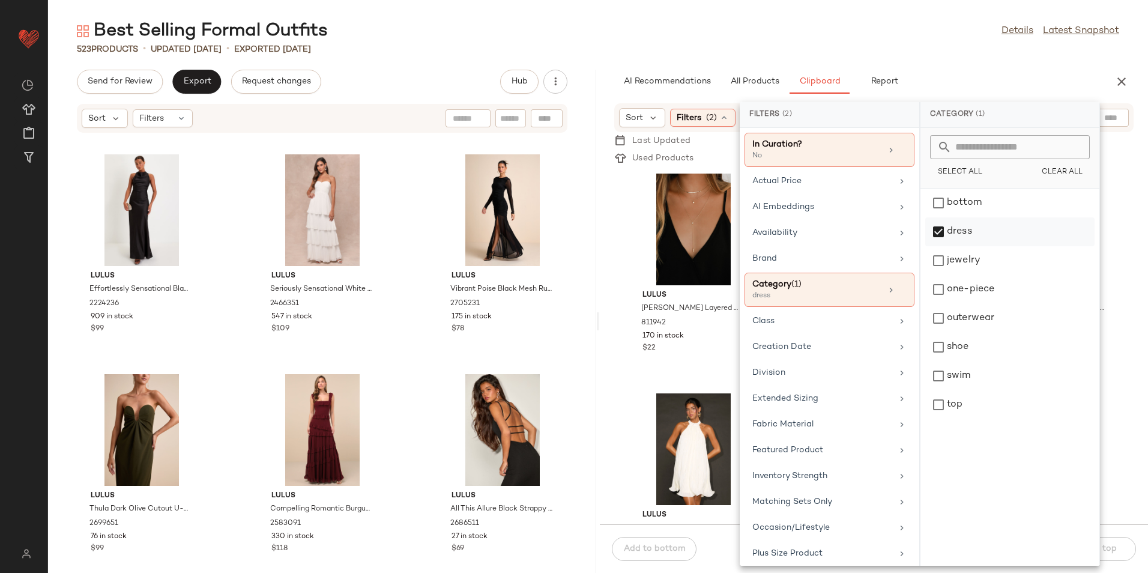
click at [965, 246] on div "dress" at bounding box center [1009, 260] width 169 height 29
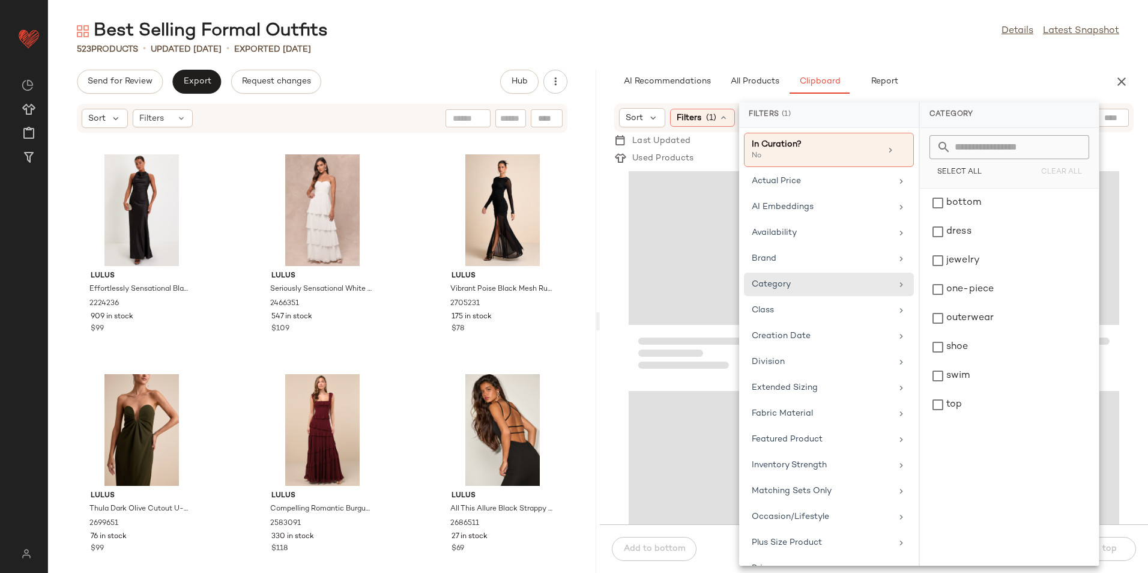
click at [855, 18] on main "Best Selling Formal Outfits Details Latest Snapshot 523 Products • updated Aug …" at bounding box center [574, 286] width 1148 height 573
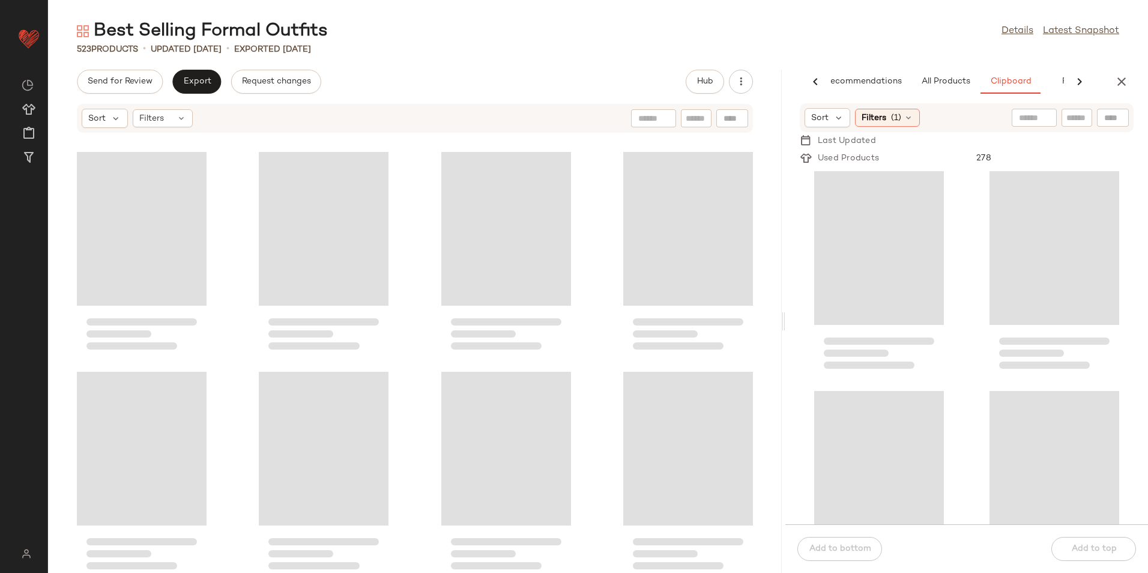
scroll to position [0, 26]
drag, startPoint x: 598, startPoint y: 319, endPoint x: 847, endPoint y: 344, distance: 250.4
click at [845, 345] on div "Best Selling Formal Outfits Details Latest Snapshot 523 Products • updated Aug …" at bounding box center [598, 296] width 1100 height 554
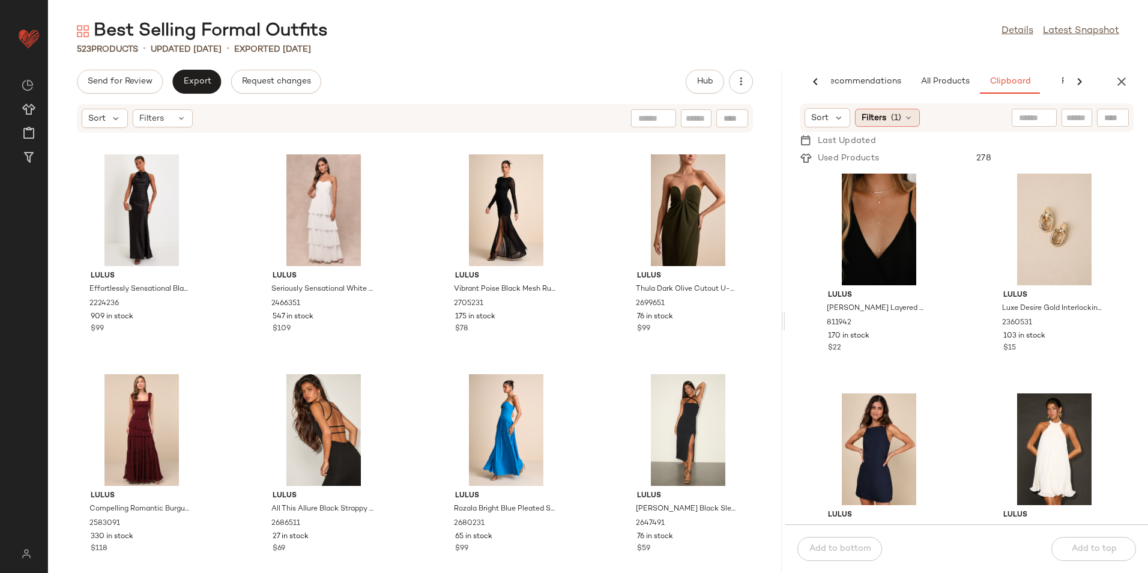
click at [900, 118] on span "(1)" at bounding box center [896, 118] width 10 height 13
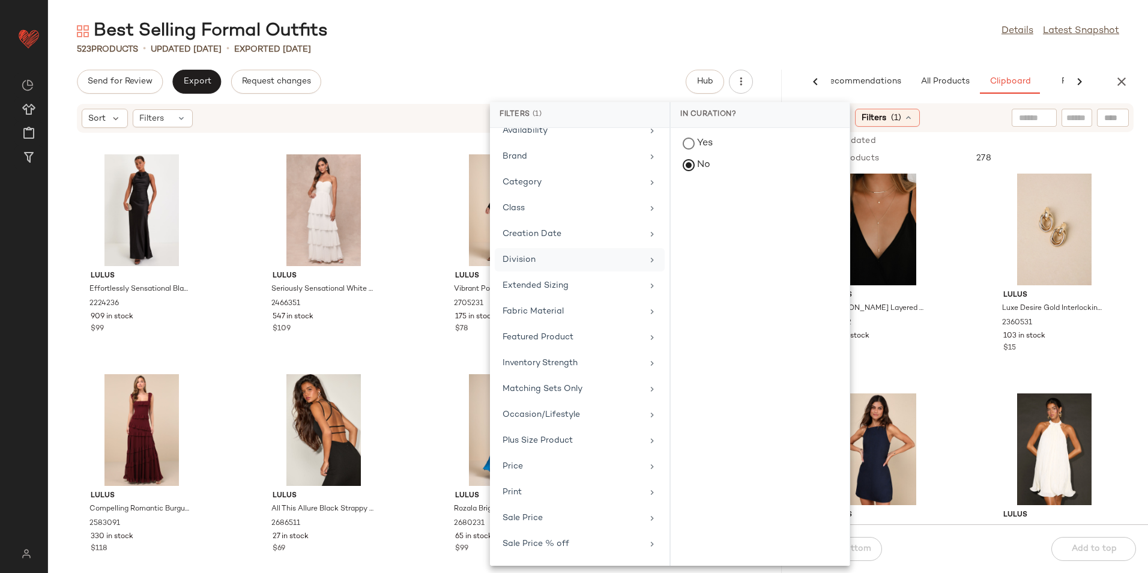
scroll to position [120, 0]
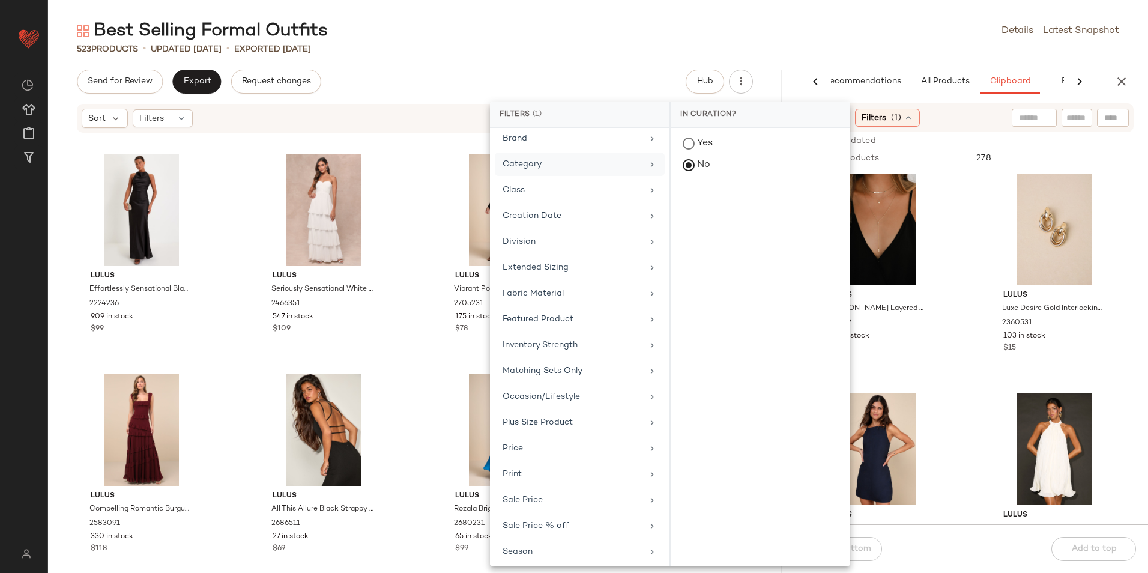
click at [555, 158] on div "Category" at bounding box center [573, 164] width 140 height 13
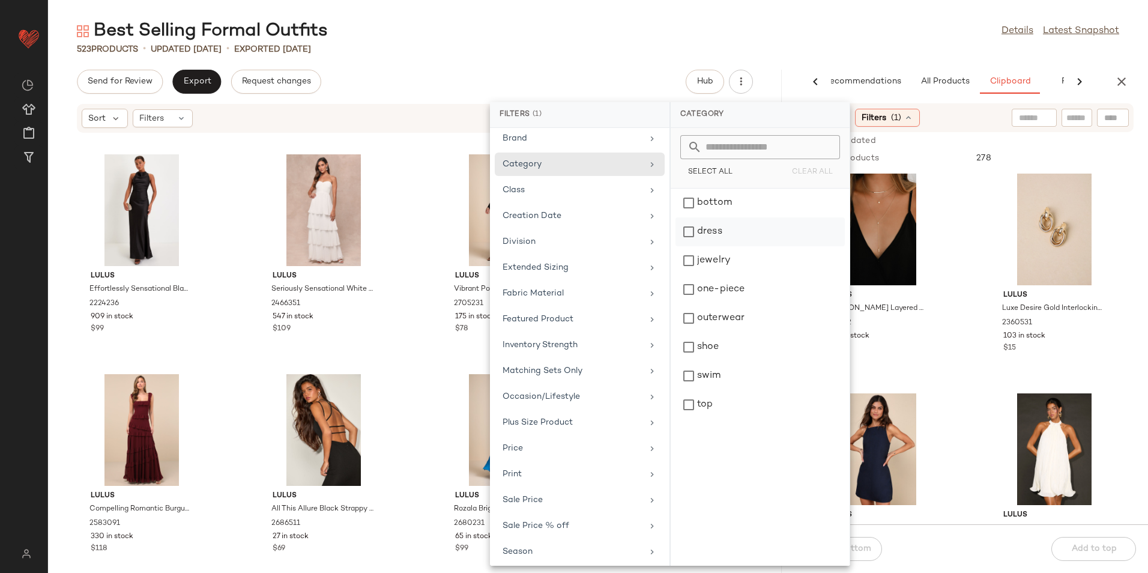
click at [714, 246] on div "dress" at bounding box center [760, 260] width 169 height 29
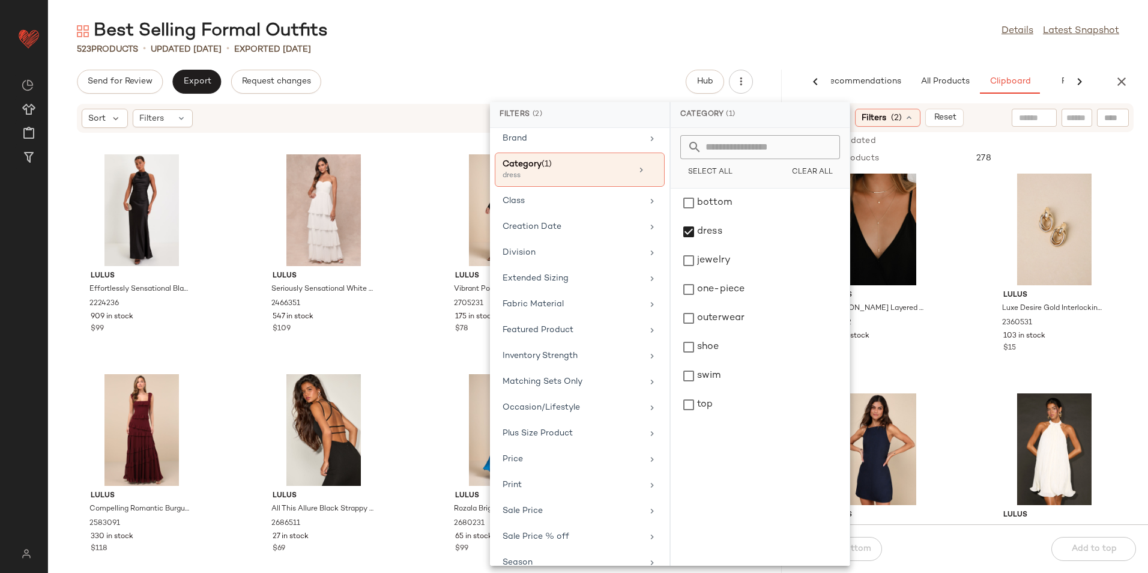
click at [742, 33] on div "Best Selling Formal Outfits Details Latest Snapshot" at bounding box center [598, 31] width 1100 height 24
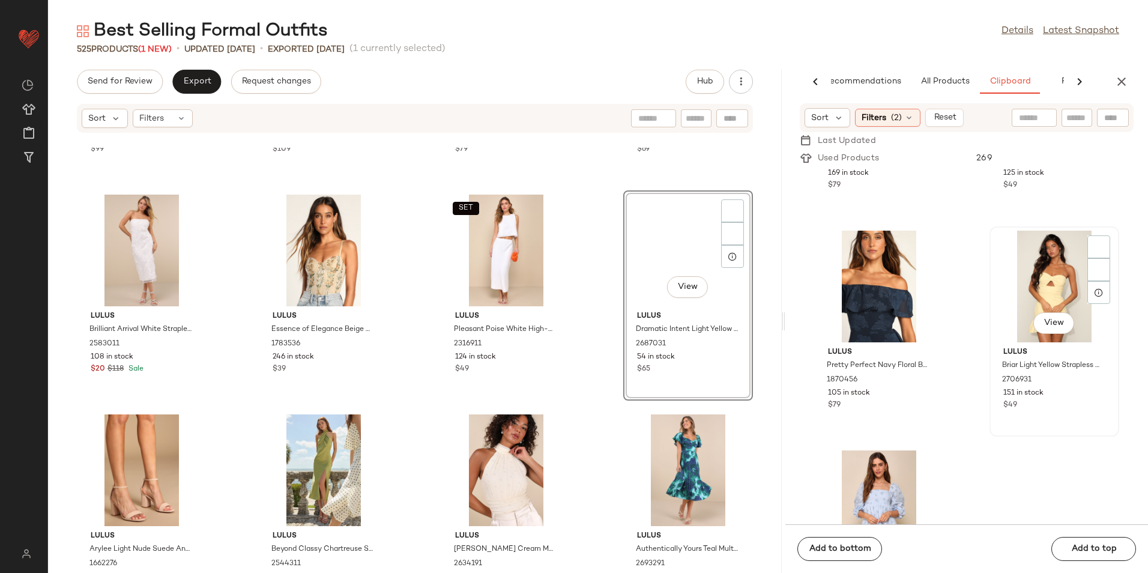
scroll to position [1991, 0]
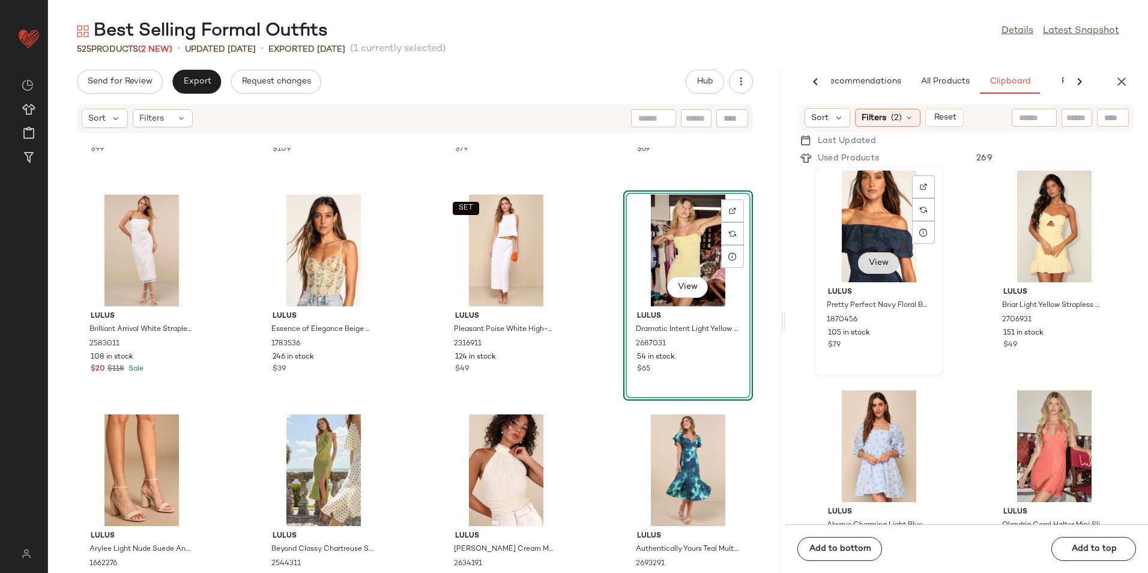
click at [867, 261] on button "View" at bounding box center [878, 263] width 41 height 22
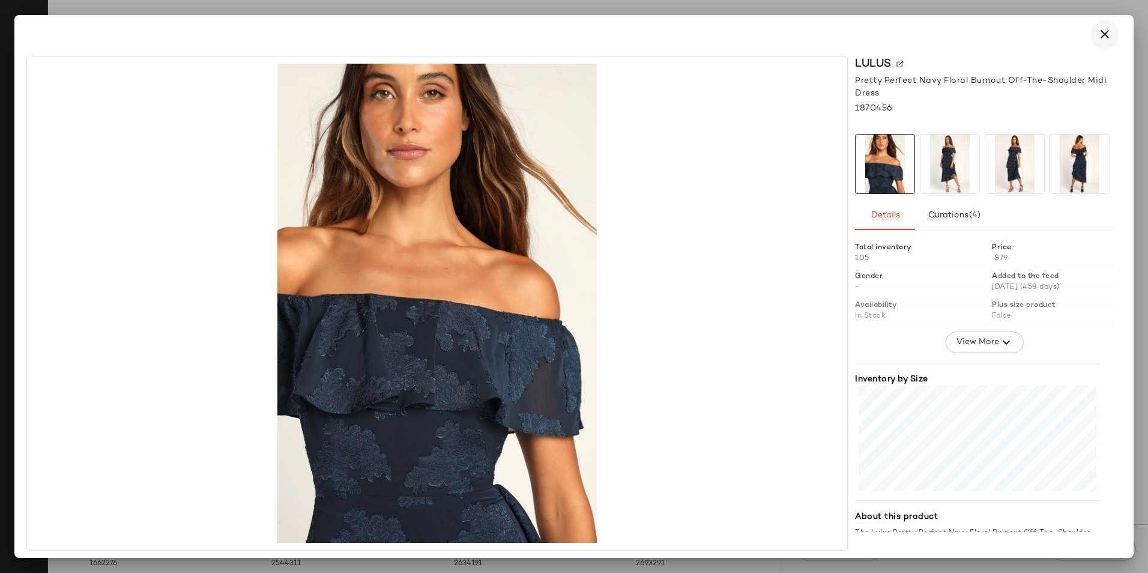
click at [1101, 38] on icon "button" at bounding box center [1105, 34] width 14 height 14
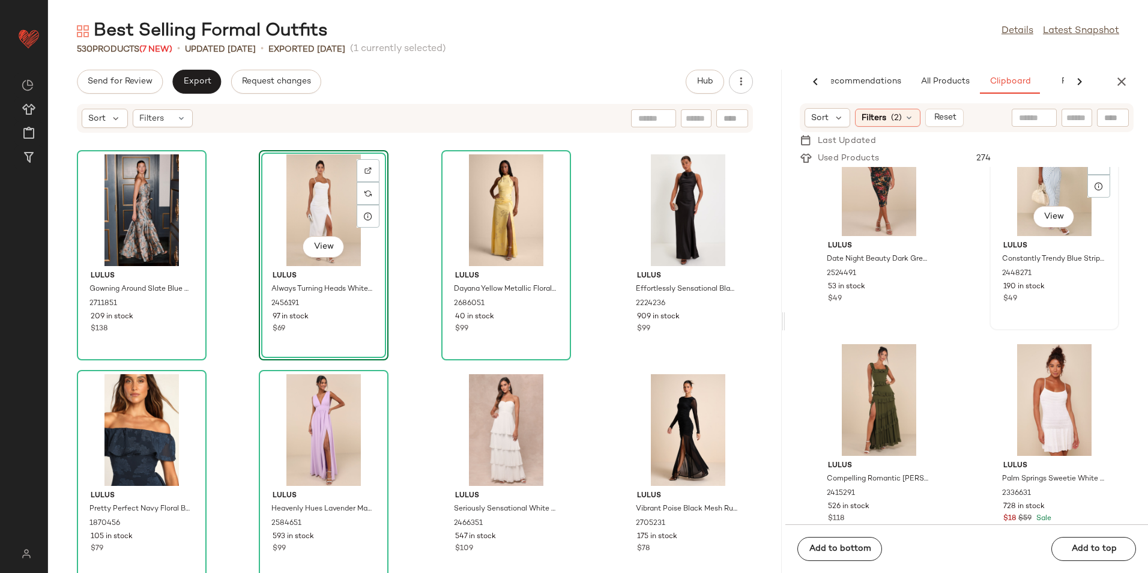
scroll to position [3370, 0]
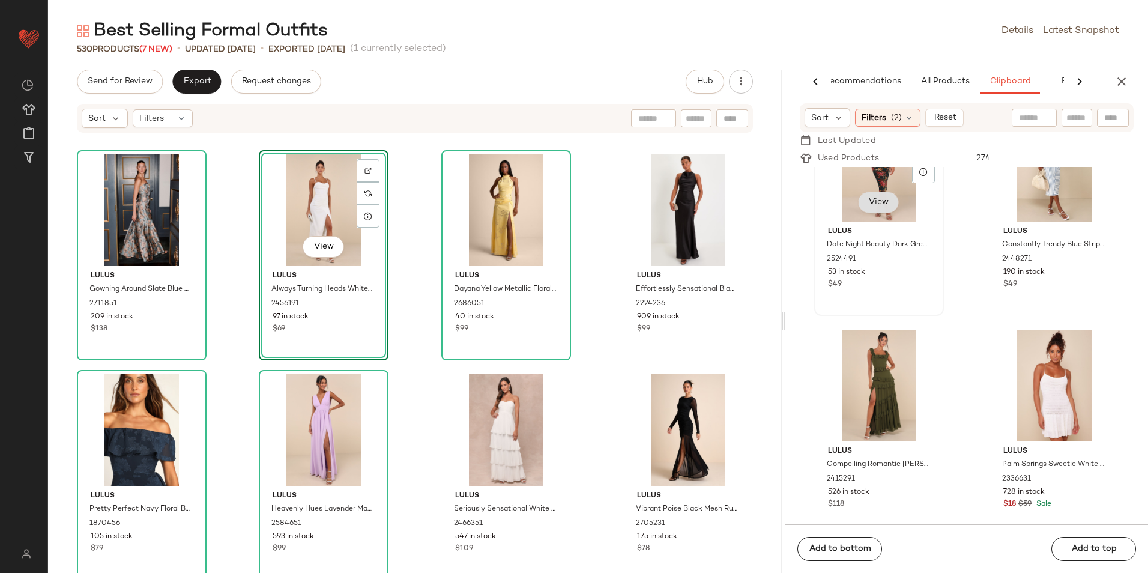
click at [885, 202] on span "View" at bounding box center [878, 203] width 20 height 10
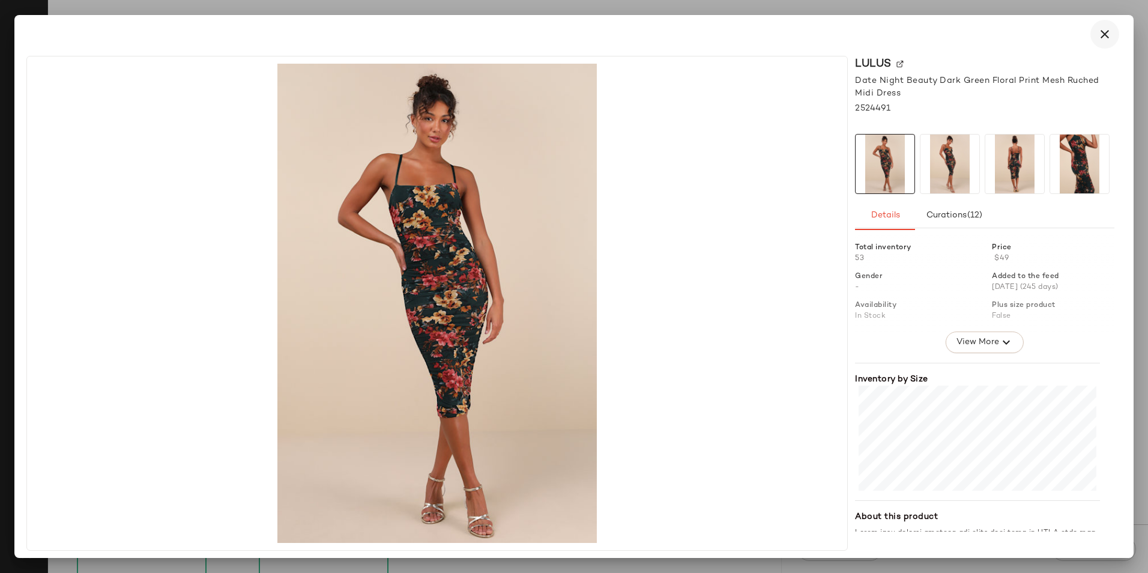
click at [1115, 35] on button "button" at bounding box center [1105, 34] width 29 height 29
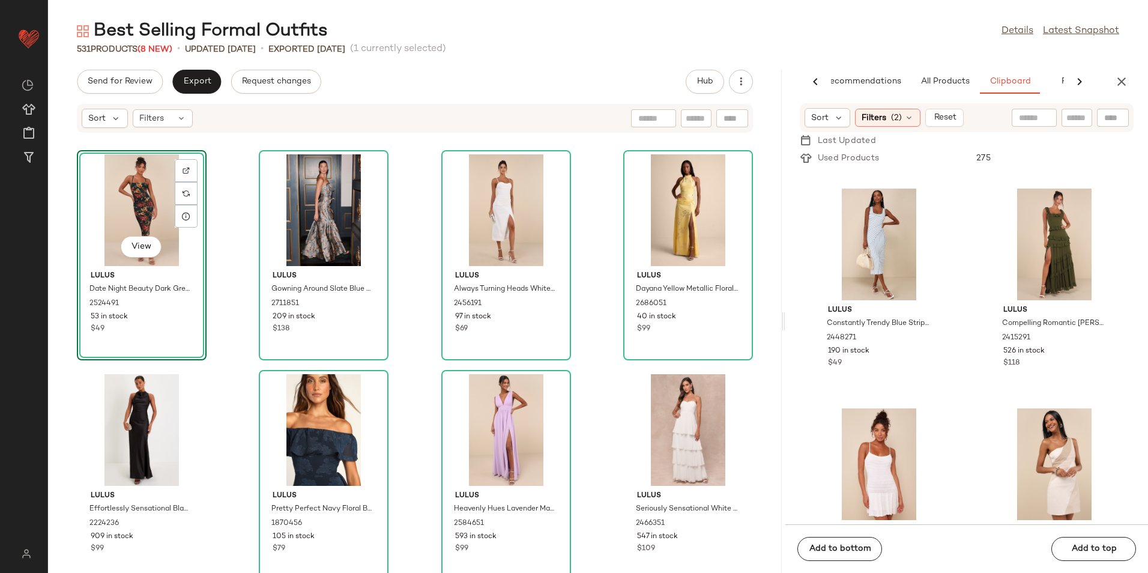
scroll to position [3240, 0]
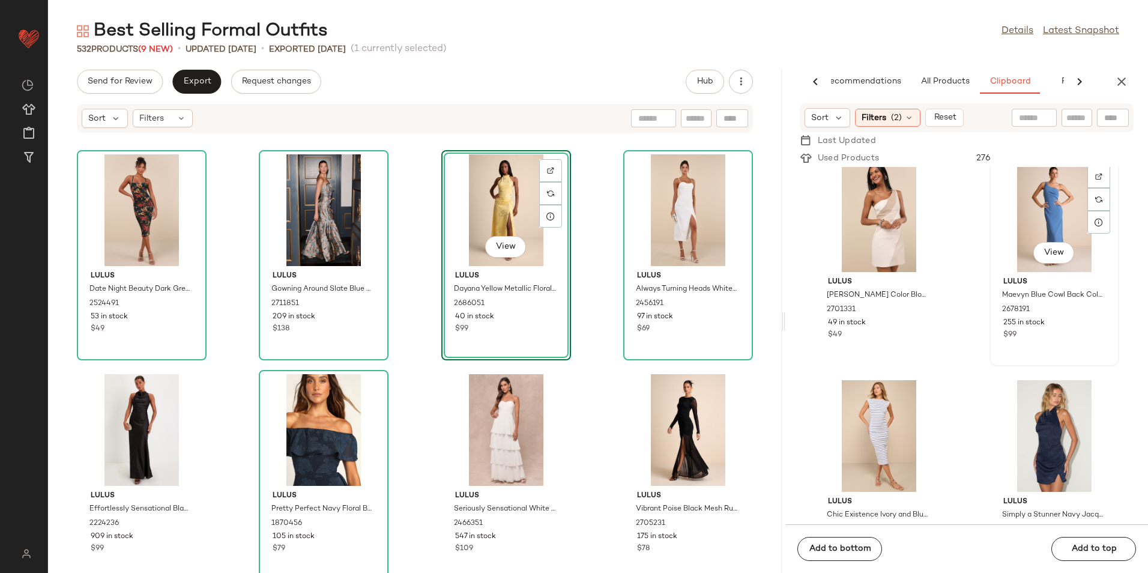
scroll to position [3538, 0]
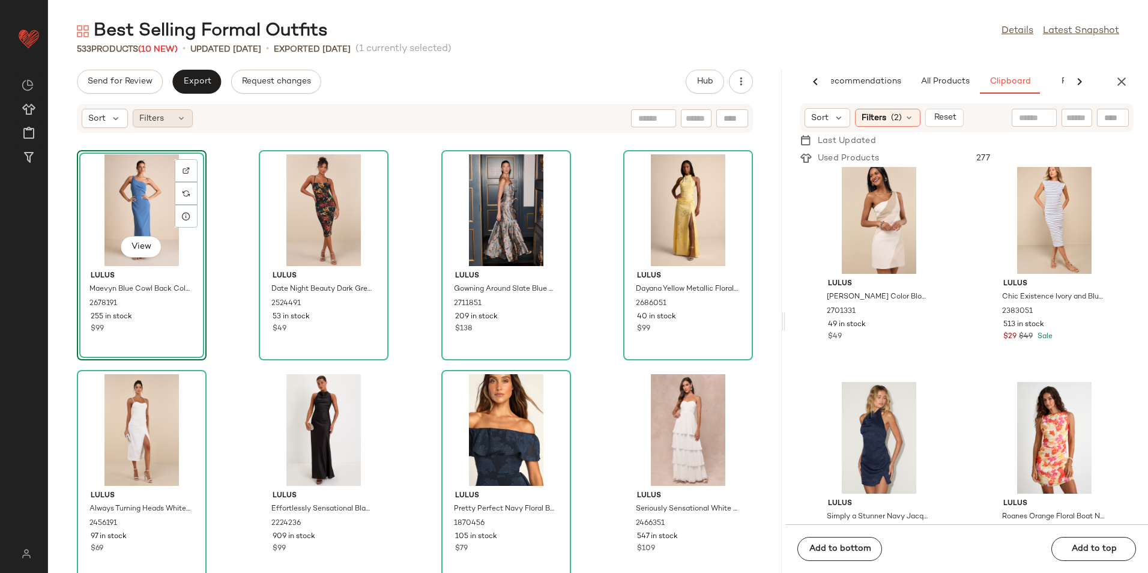
click at [165, 121] on div "Filters" at bounding box center [163, 118] width 60 height 18
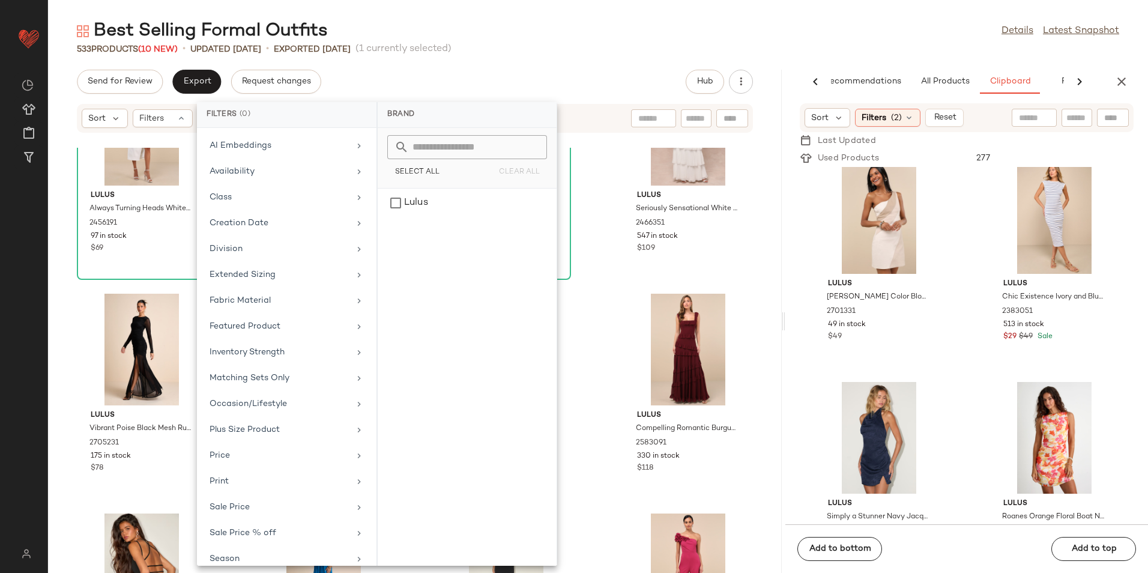
scroll to position [140, 0]
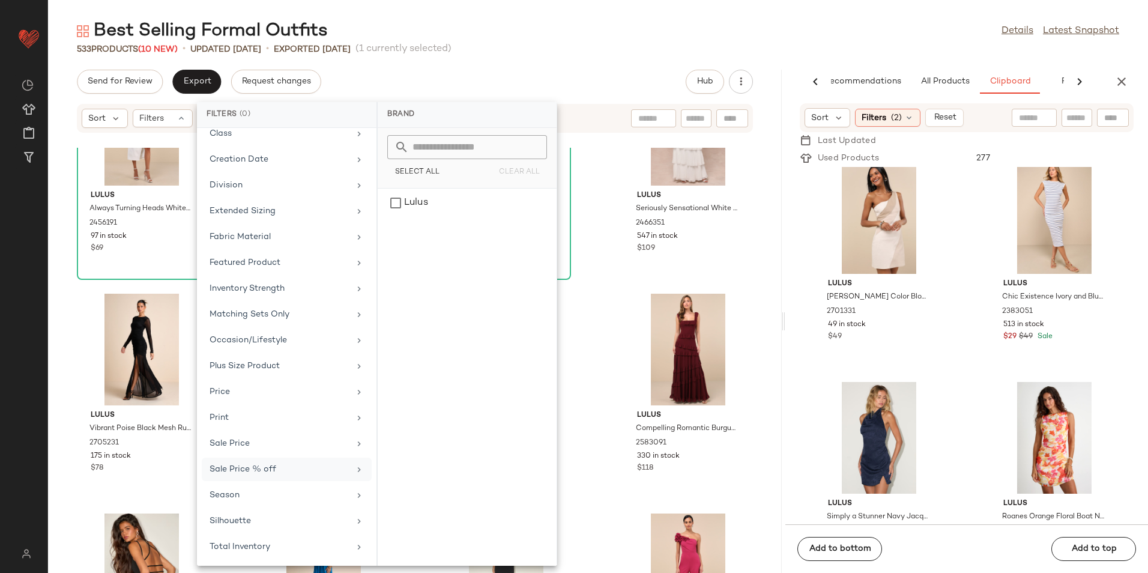
drag, startPoint x: 223, startPoint y: 539, endPoint x: 262, endPoint y: 465, distance: 83.5
click at [223, 538] on div "Total Inventory" at bounding box center [287, 546] width 170 height 23
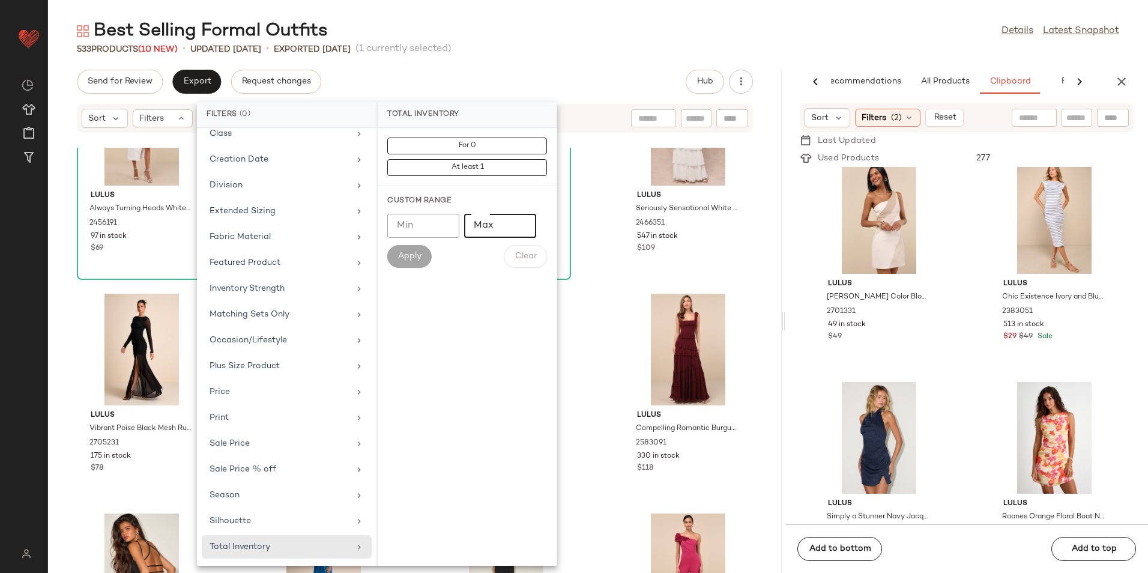
click at [512, 222] on input "Max" at bounding box center [500, 226] width 72 height 24
type input "**"
click at [420, 255] on span "Apply" at bounding box center [410, 257] width 24 height 10
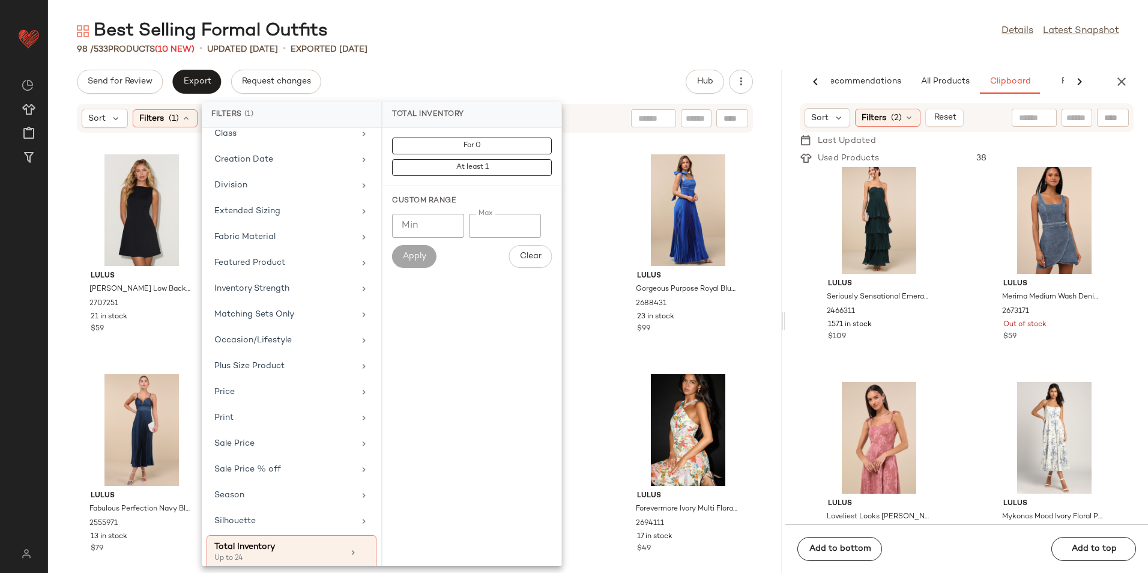
drag, startPoint x: 578, startPoint y: 53, endPoint x: 571, endPoint y: 60, distance: 9.8
click at [580, 54] on div "98 / 533 Products (10 New) • updated Aug 11th • Exported Aug 8th" at bounding box center [598, 49] width 1100 height 12
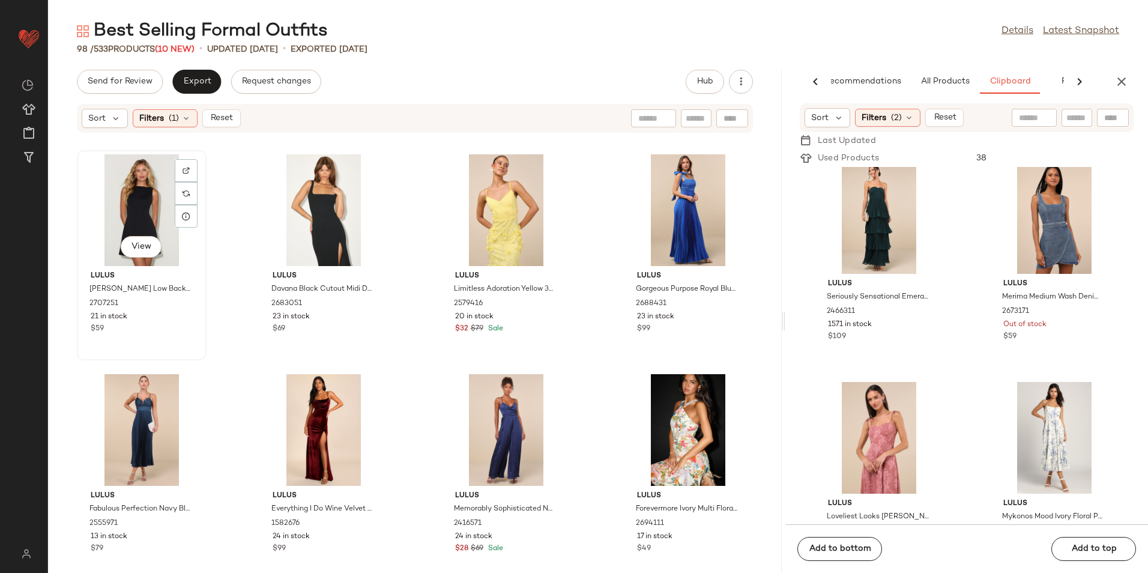
click at [106, 210] on div "View" at bounding box center [141, 210] width 121 height 112
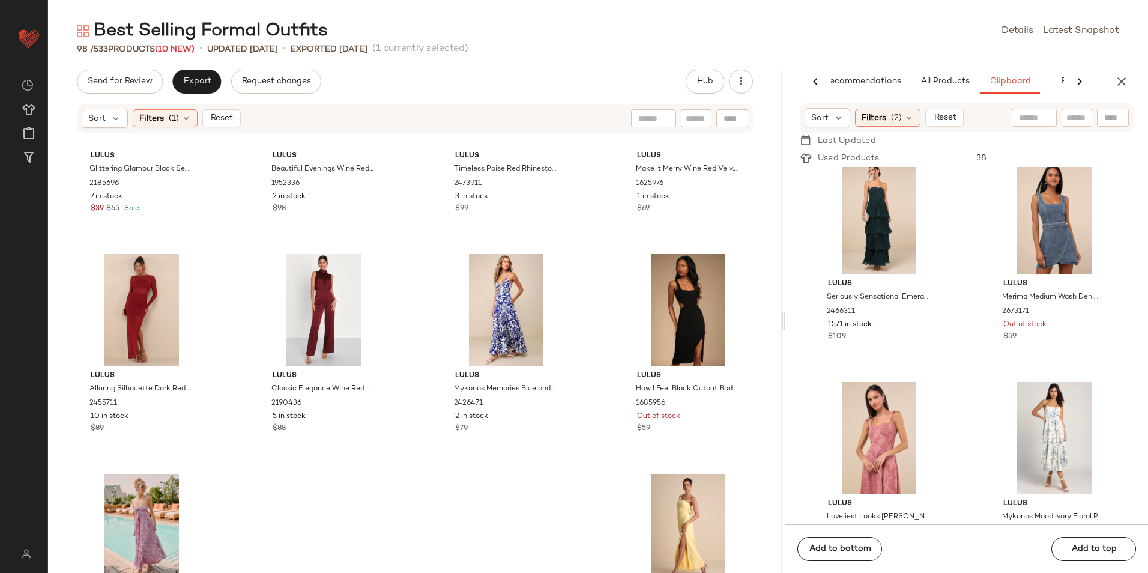
scroll to position [5072, 0]
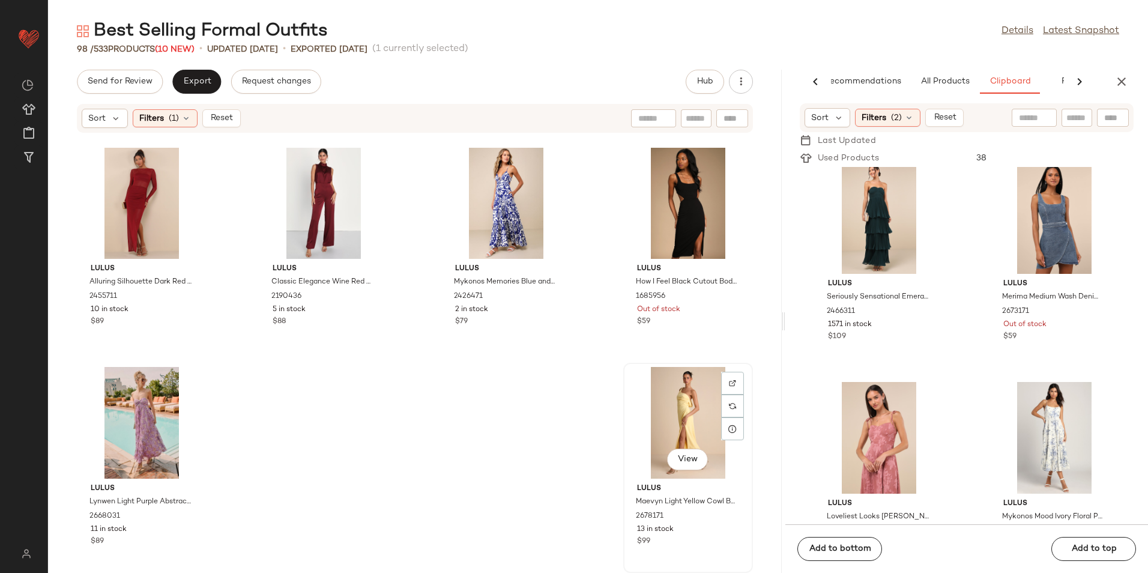
click at [668, 391] on div "View" at bounding box center [688, 423] width 121 height 112
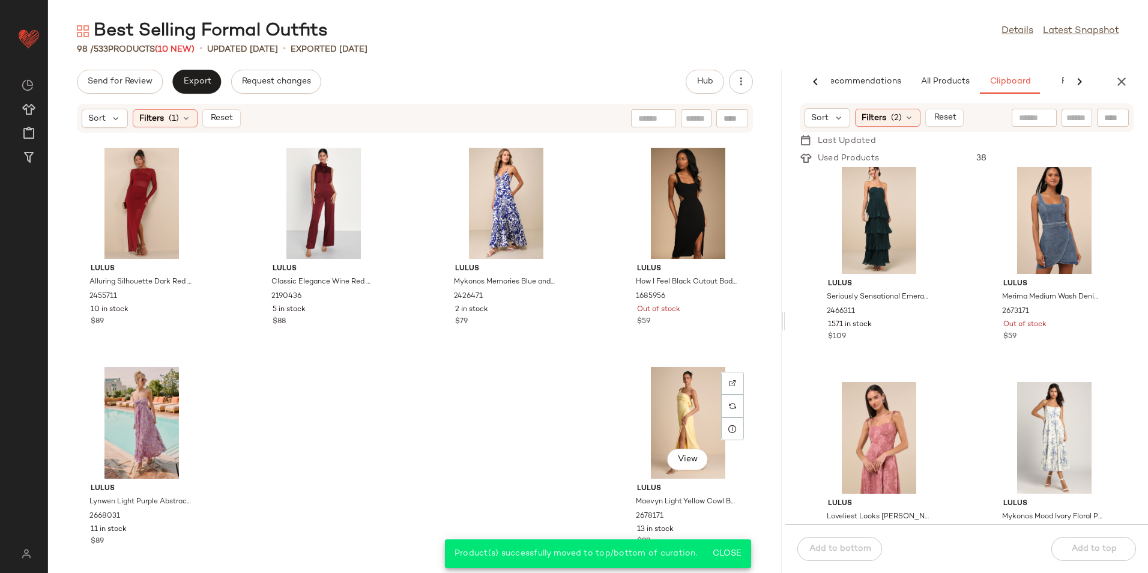
click at [219, 114] on span "Reset" at bounding box center [221, 119] width 23 height 10
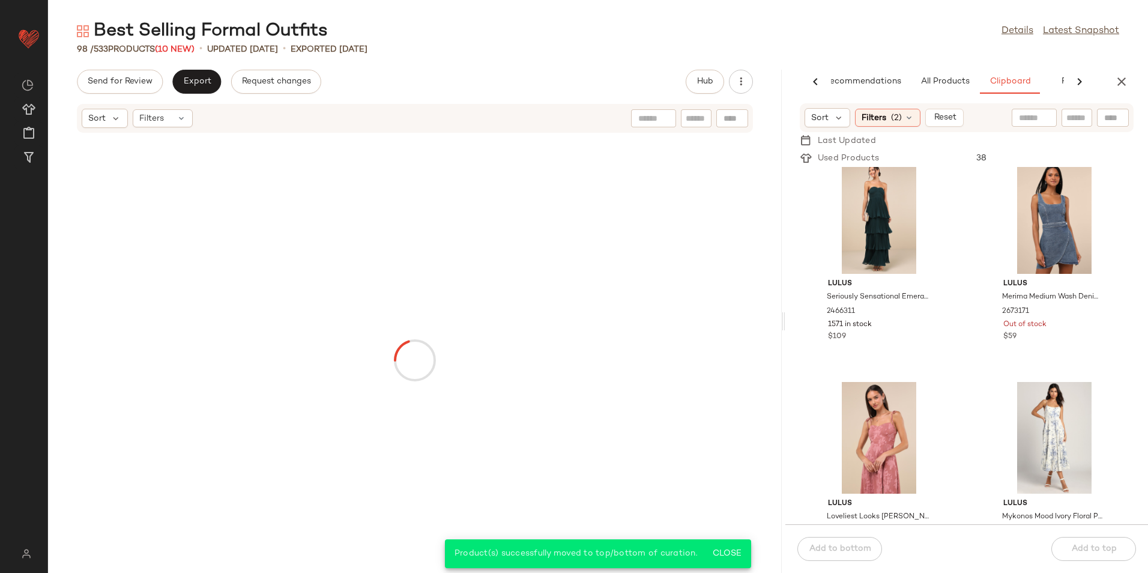
click at [464, 29] on div "Best Selling Formal Outfits Details Latest Snapshot" at bounding box center [598, 31] width 1100 height 24
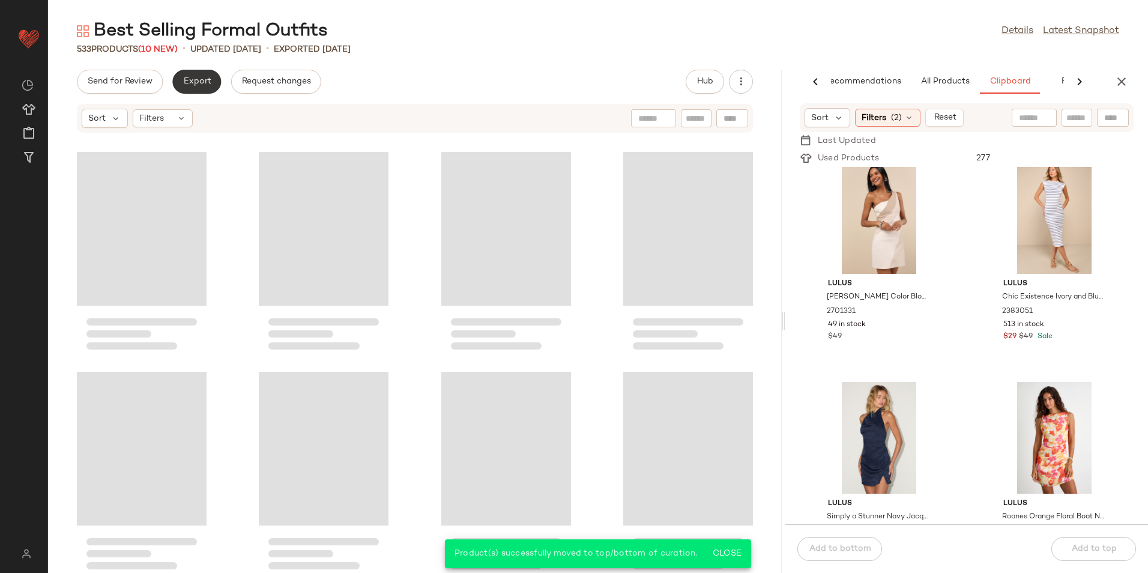
click at [181, 80] on button "Export" at bounding box center [196, 82] width 49 height 24
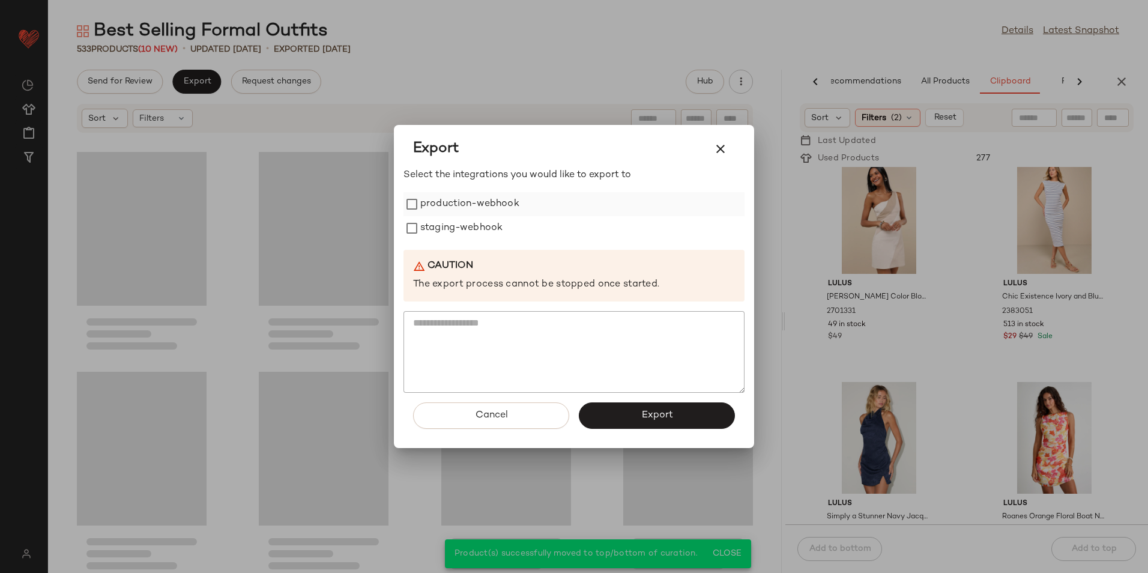
click at [437, 210] on label "production-webhook" at bounding box center [469, 204] width 99 height 24
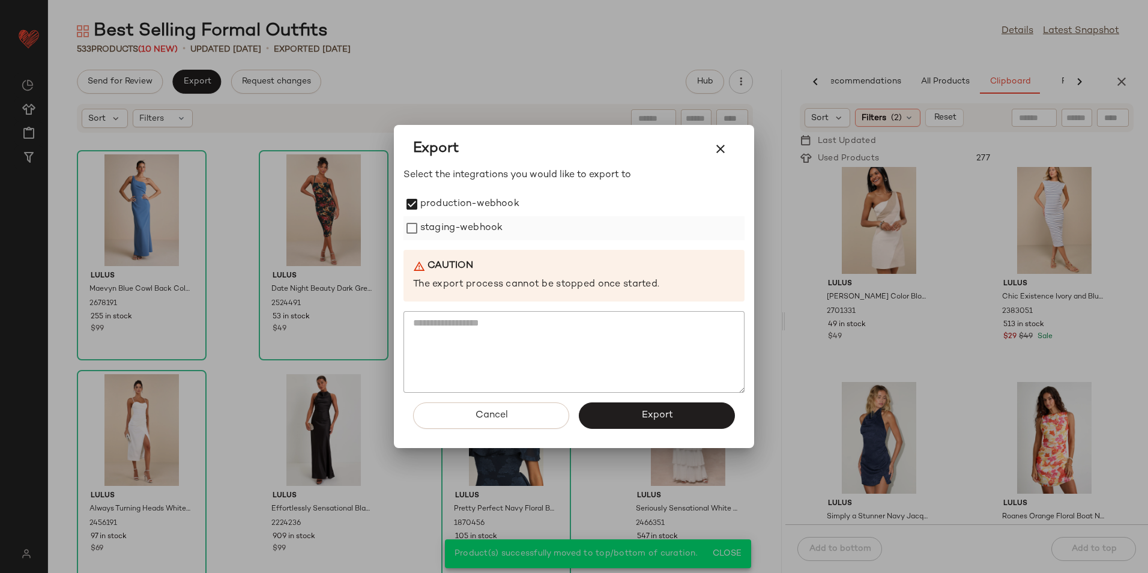
click at [437, 230] on label "staging-webhook" at bounding box center [461, 228] width 82 height 24
click at [612, 410] on button "Export" at bounding box center [657, 415] width 156 height 26
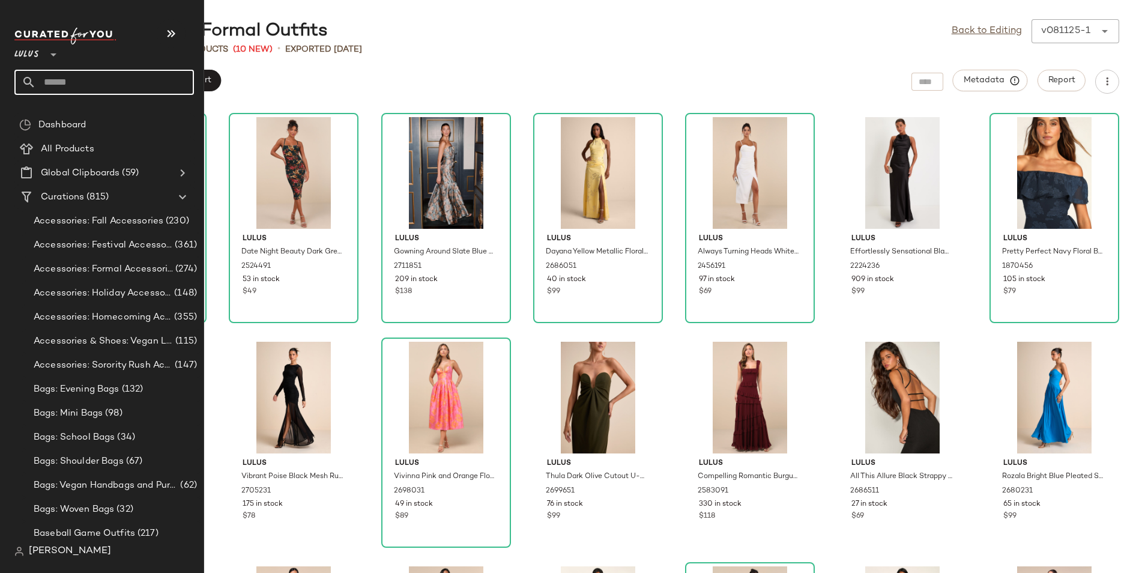
click at [87, 88] on input "text" at bounding box center [115, 82] width 158 height 25
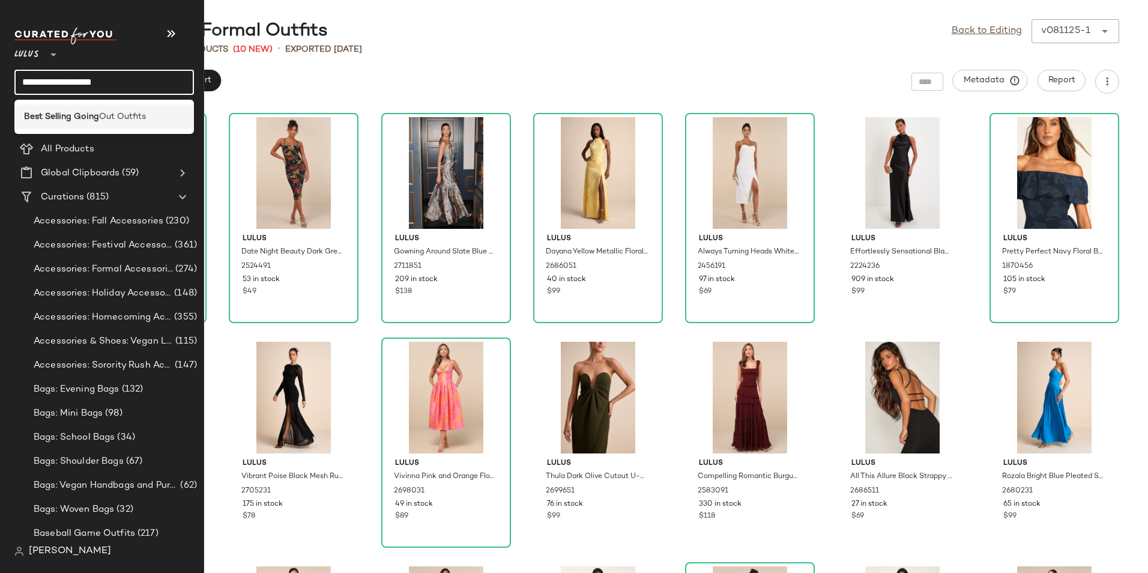
type input "**********"
click at [119, 117] on span "Out Outfits" at bounding box center [122, 116] width 47 height 13
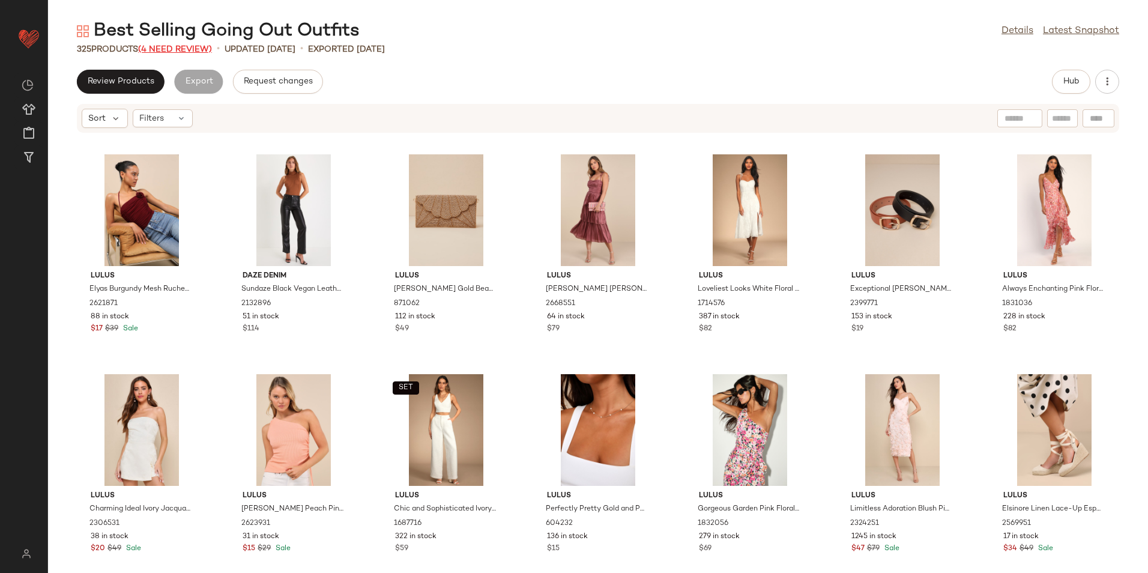
click at [185, 49] on span "(4 Need Review)" at bounding box center [175, 49] width 74 height 9
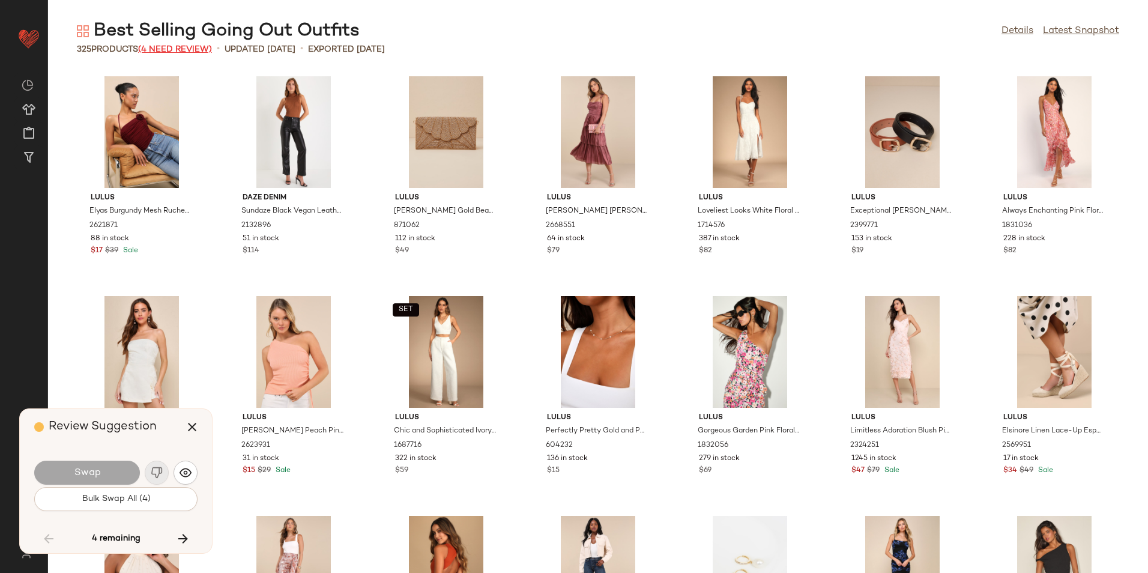
scroll to position [2198, 0]
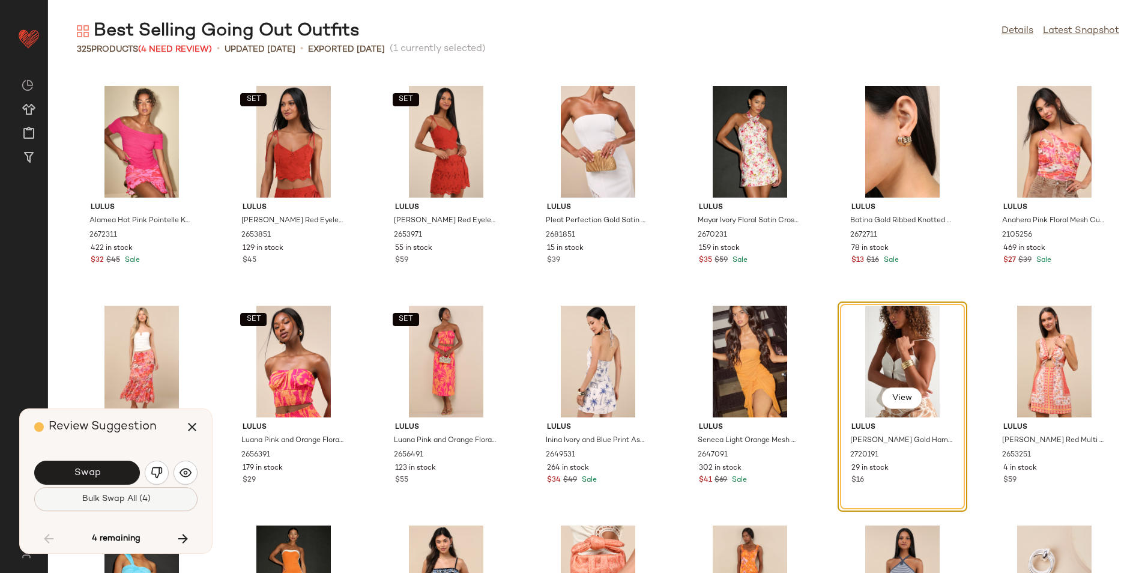
click at [145, 495] on span "Bulk Swap All (4)" at bounding box center [115, 499] width 69 height 10
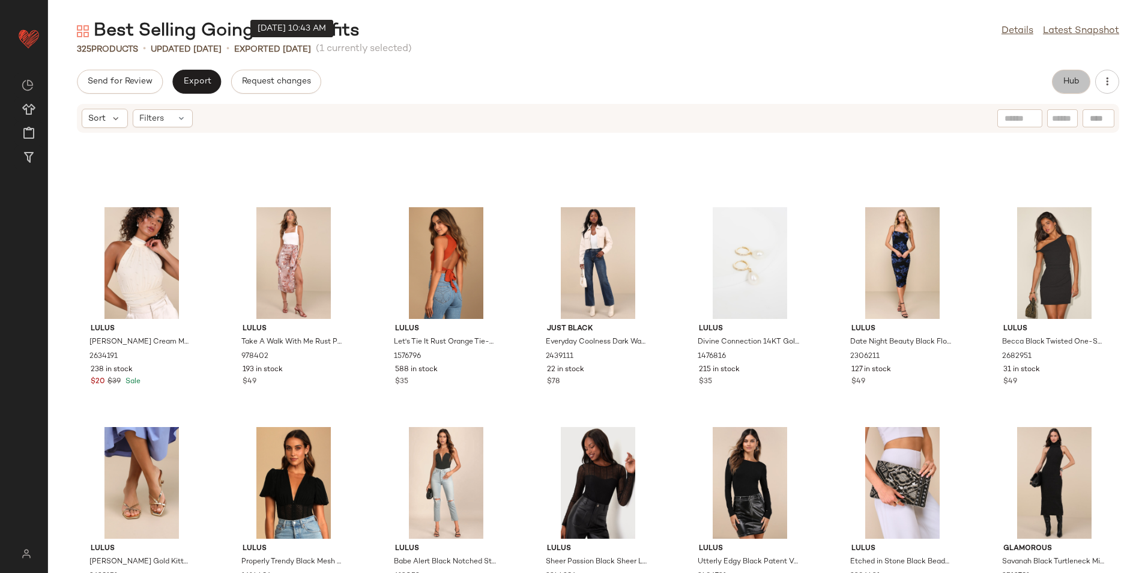
click at [1065, 76] on button "Hub" at bounding box center [1071, 82] width 38 height 24
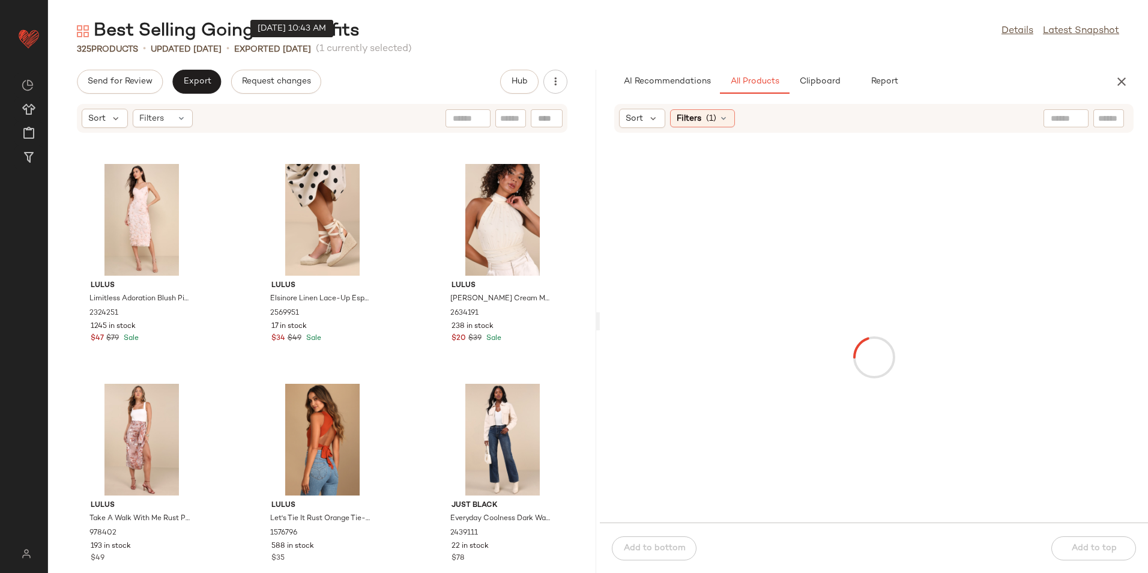
scroll to position [659, 0]
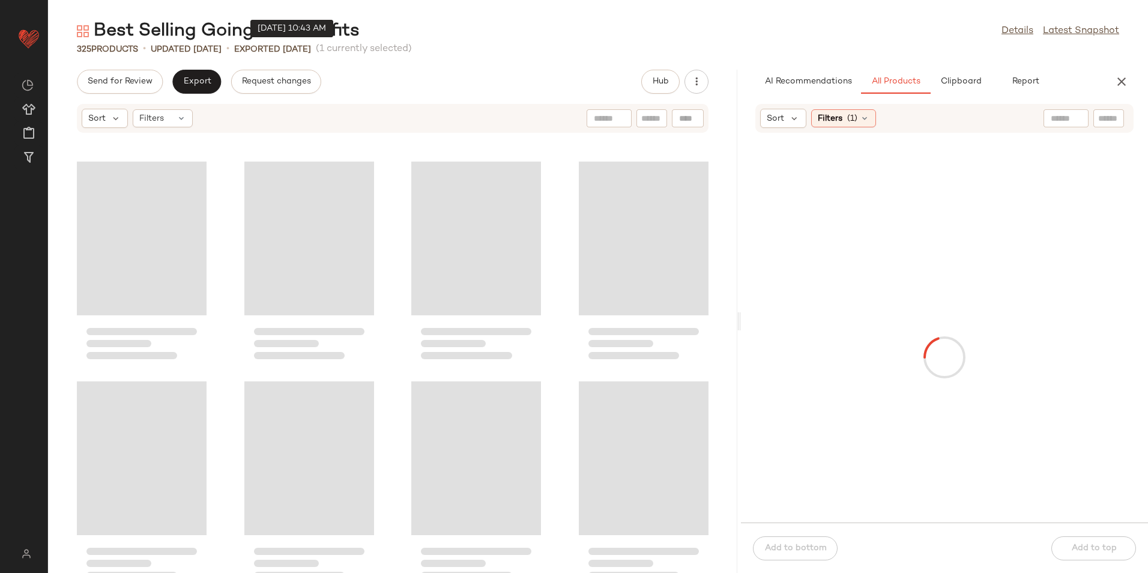
drag, startPoint x: 596, startPoint y: 322, endPoint x: 909, endPoint y: 327, distance: 312.3
click at [909, 327] on div "Best Selling Going Out Outfits Details Latest Snapshot 325 Products • updated A…" at bounding box center [598, 296] width 1100 height 554
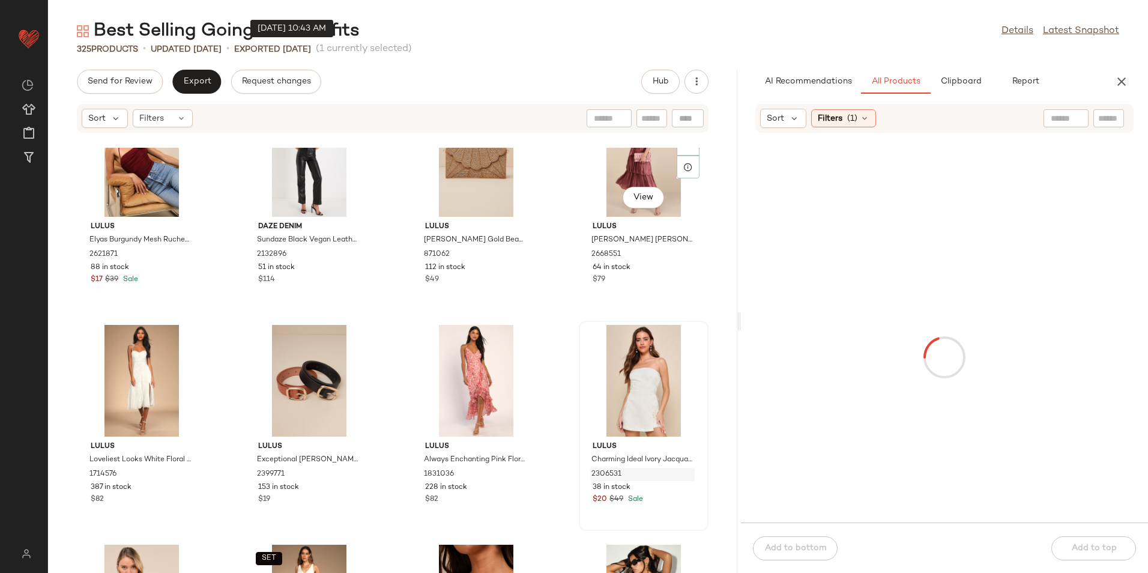
scroll to position [0, 0]
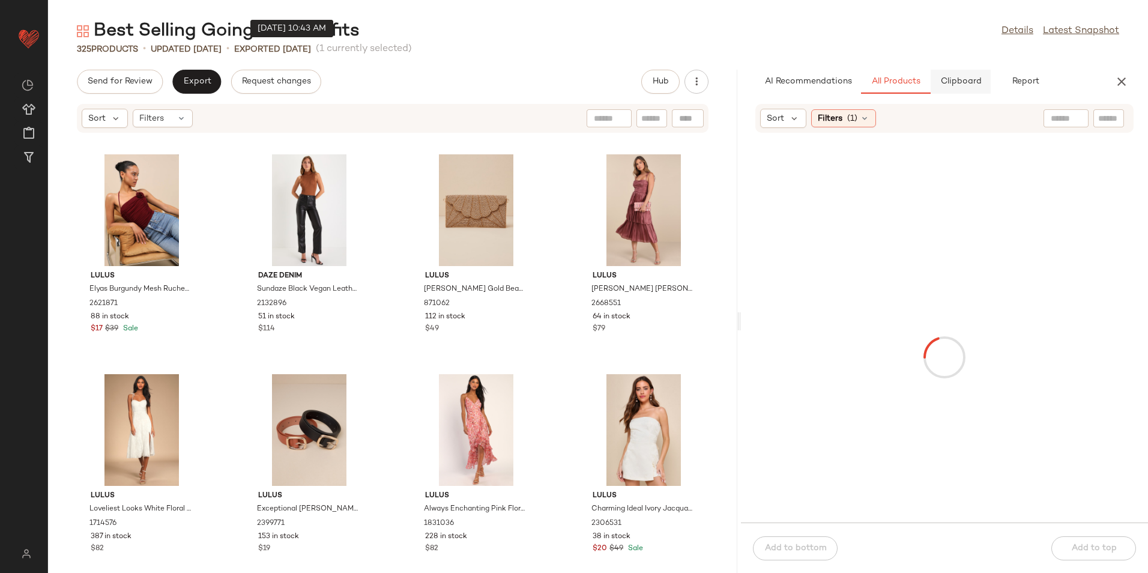
click at [958, 77] on span "Clipboard" at bounding box center [960, 82] width 41 height 10
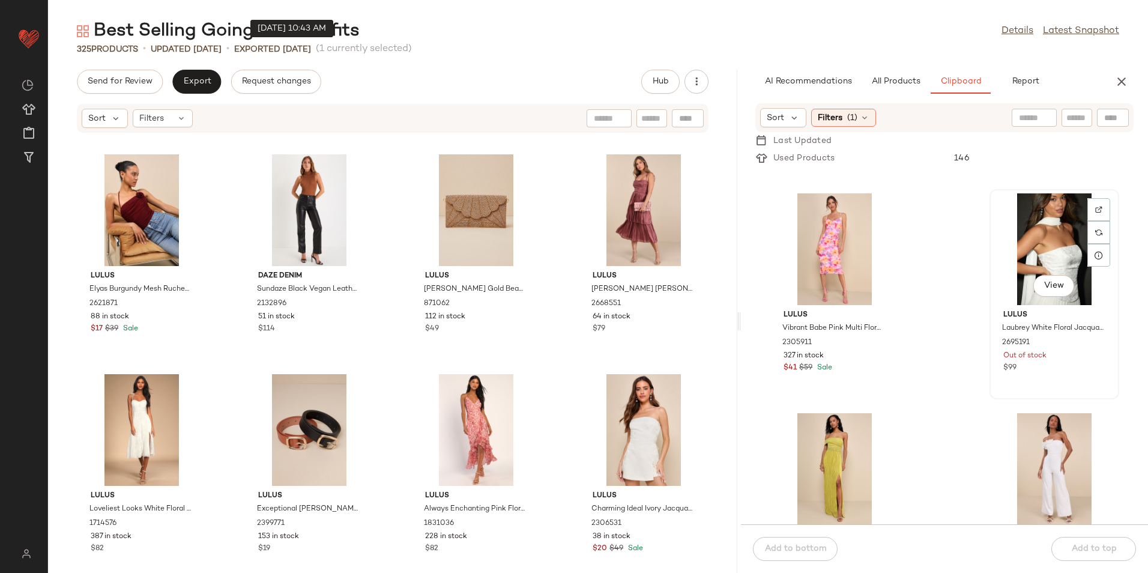
scroll to position [670, 0]
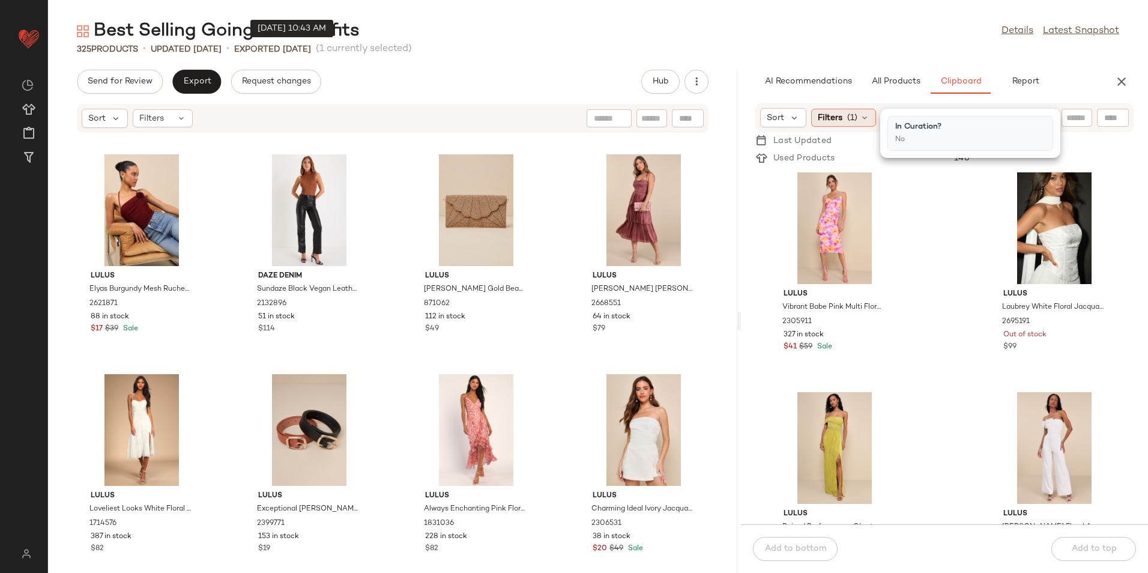
click at [845, 115] on div "Filters (1)" at bounding box center [843, 118] width 65 height 18
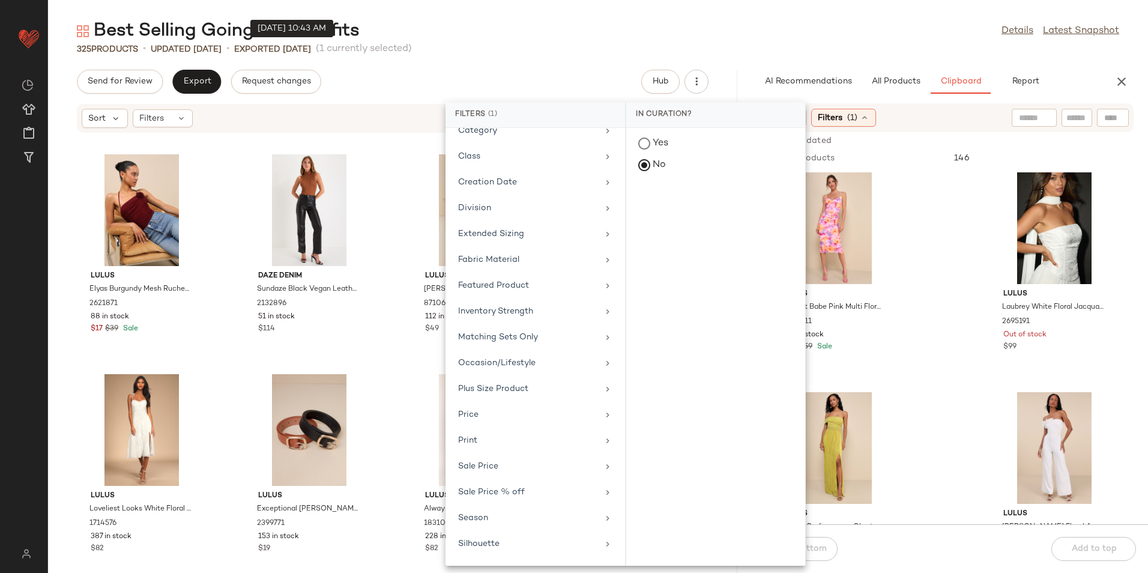
scroll to position [177, 0]
click at [534, 543] on div "Total Inventory" at bounding box center [528, 546] width 140 height 13
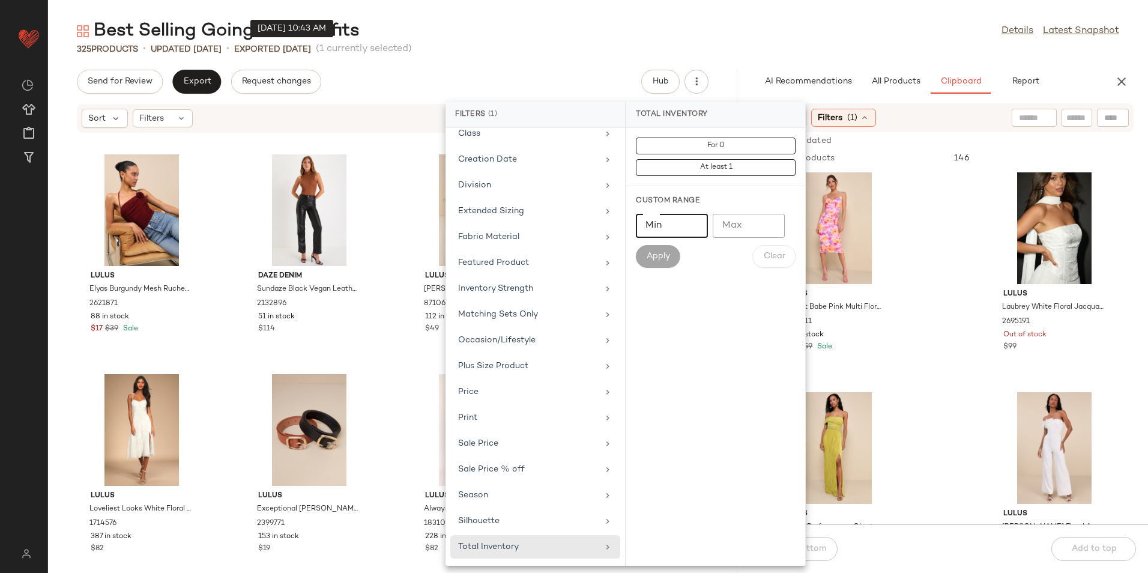
drag, startPoint x: 687, startPoint y: 222, endPoint x: 679, endPoint y: 233, distance: 13.8
click at [683, 226] on input "Min" at bounding box center [672, 226] width 72 height 24
type input "**"
click at [659, 253] on span "Apply" at bounding box center [658, 257] width 24 height 10
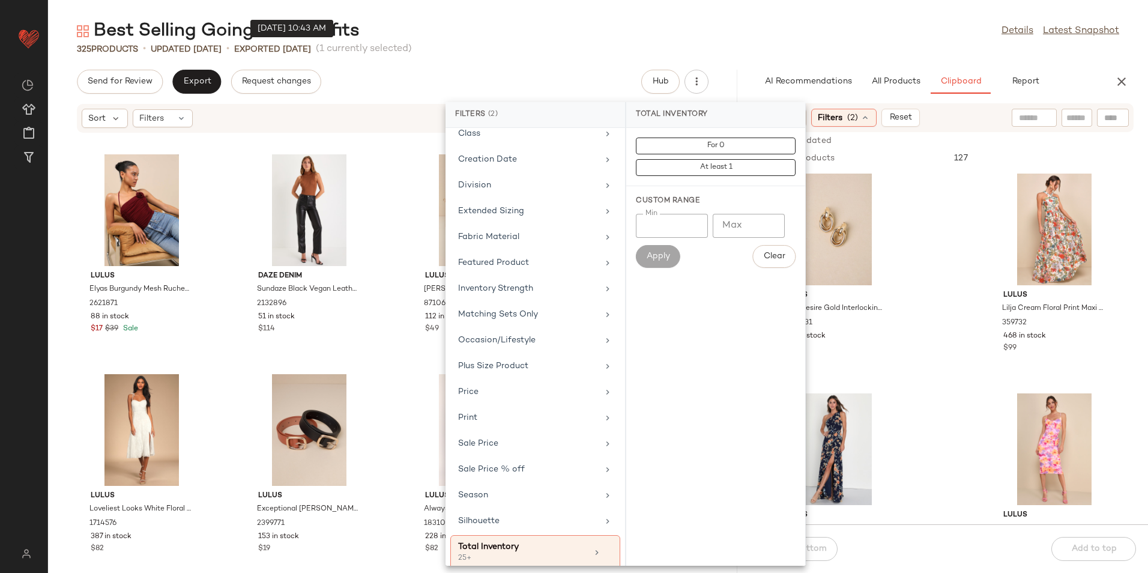
click at [843, 49] on div "325 Products • updated Aug 8th • Exported Aug 8th (1 currently selected)" at bounding box center [598, 49] width 1100 height 12
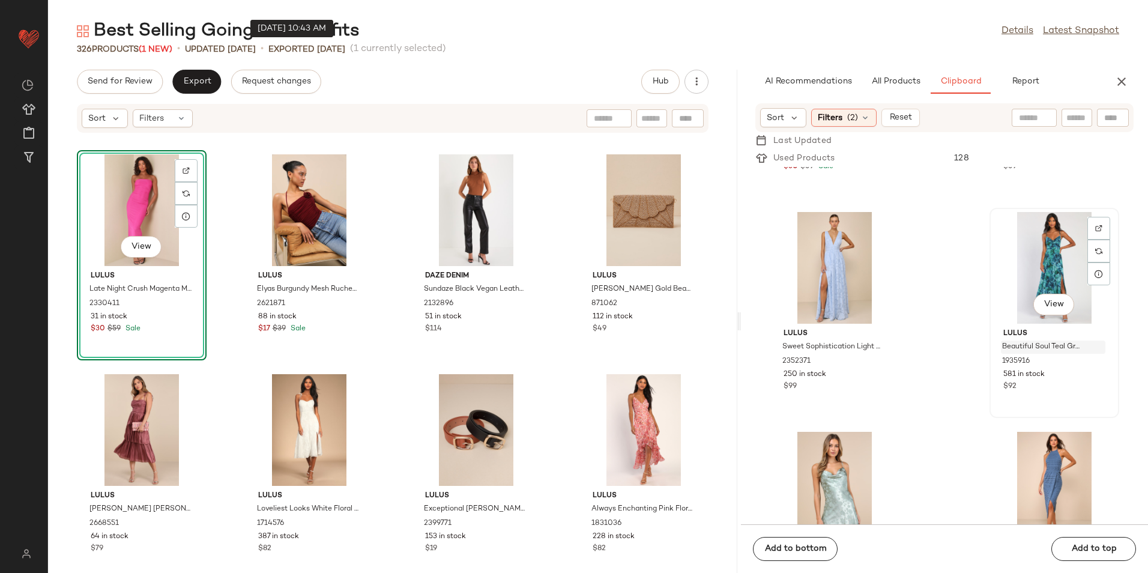
scroll to position [910, 0]
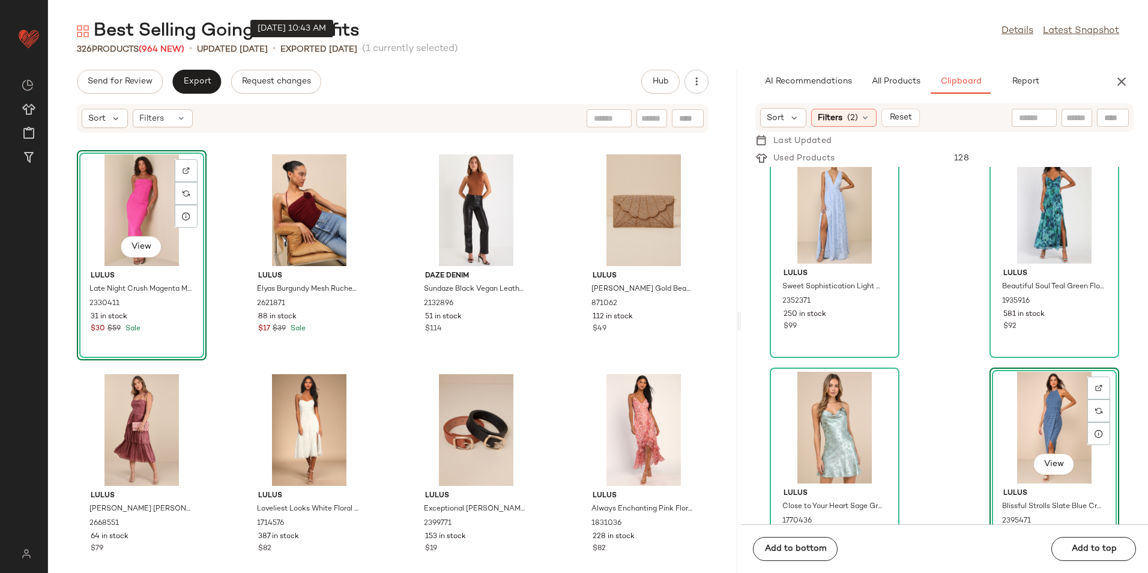
click at [129, 201] on div "View" at bounding box center [141, 210] width 121 height 112
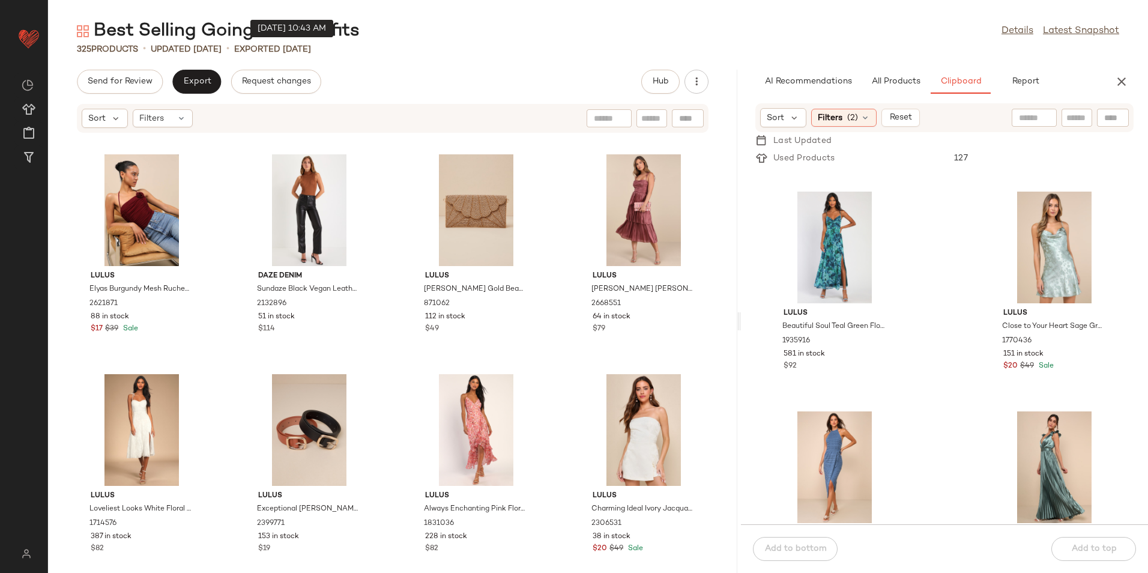
scroll to position [1151, 0]
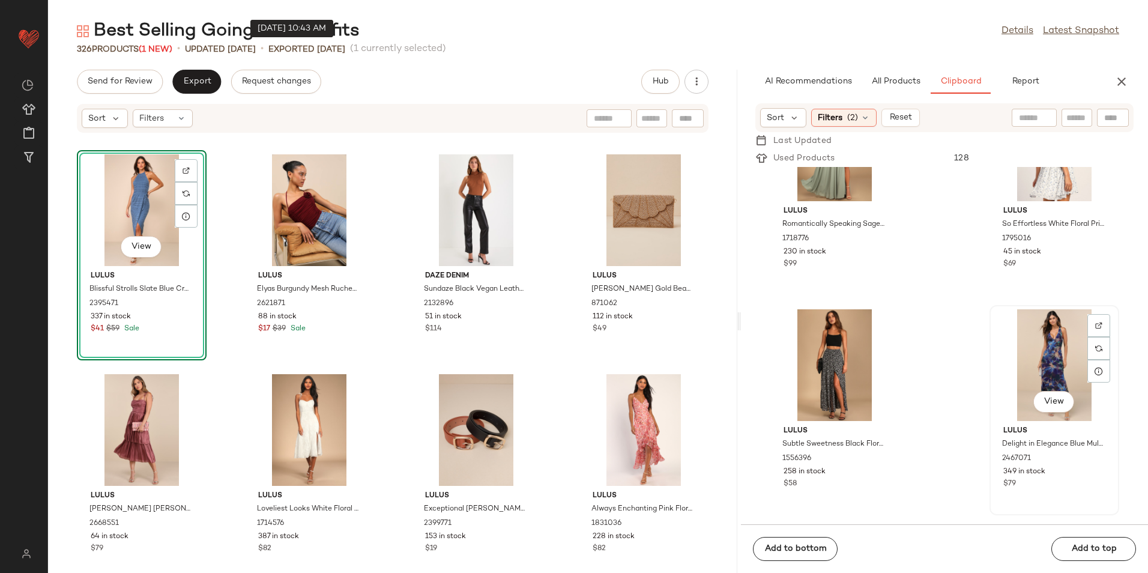
scroll to position [2472, 0]
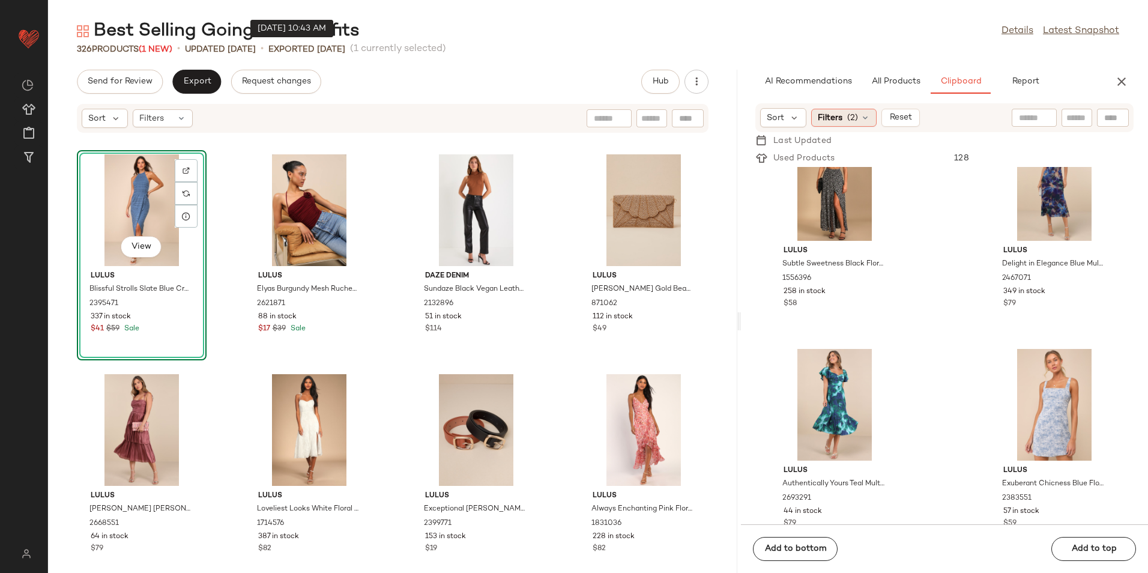
click at [850, 122] on span "(2)" at bounding box center [852, 118] width 11 height 13
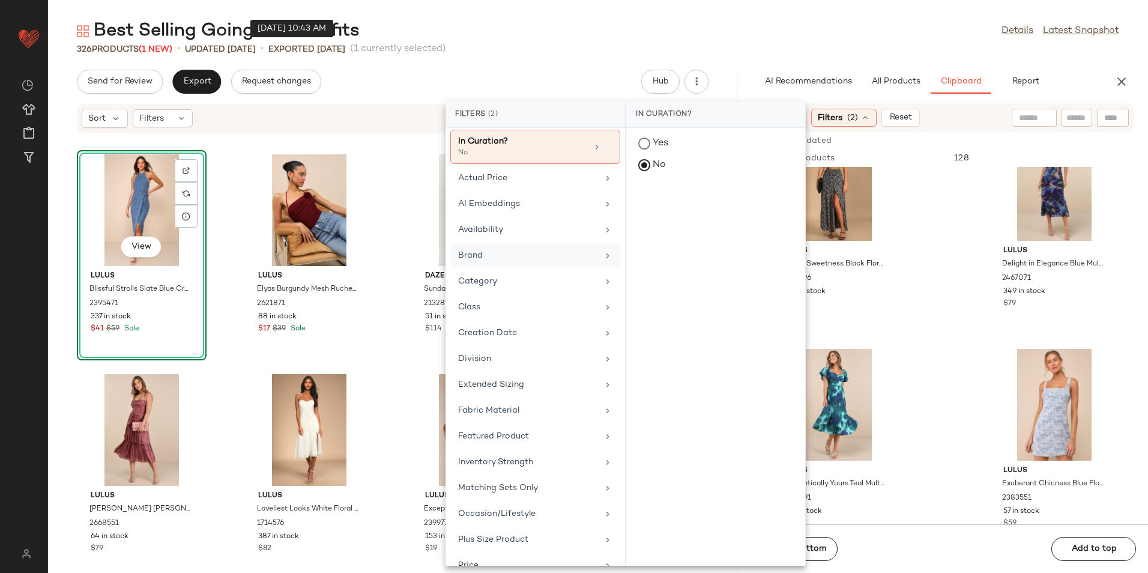
scroll to position [0, 0]
click at [467, 285] on div "Category" at bounding box center [528, 284] width 140 height 13
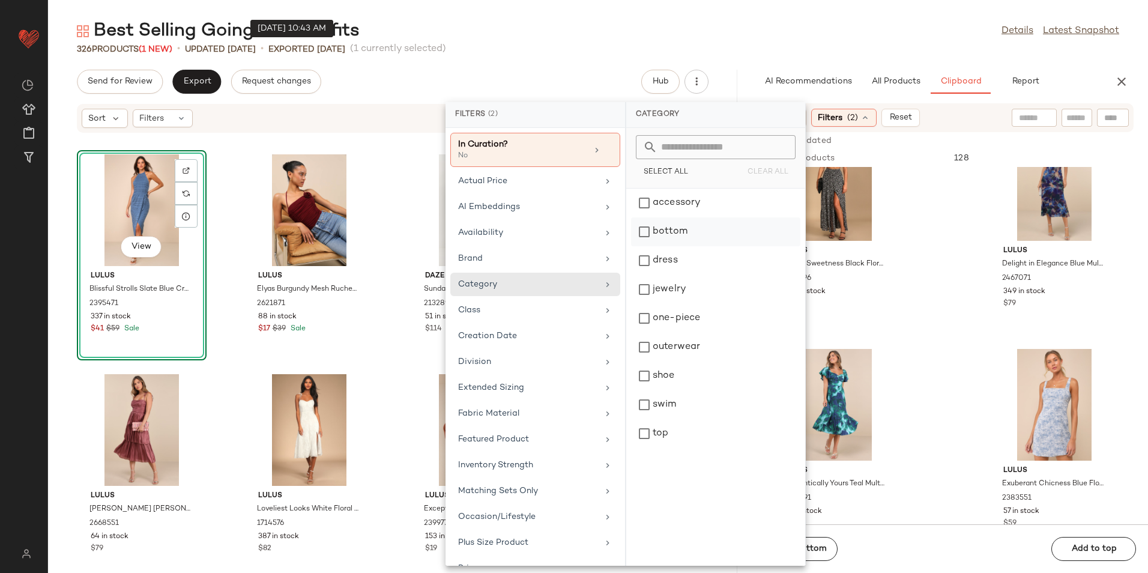
click at [677, 246] on div "bottom" at bounding box center [715, 260] width 169 height 29
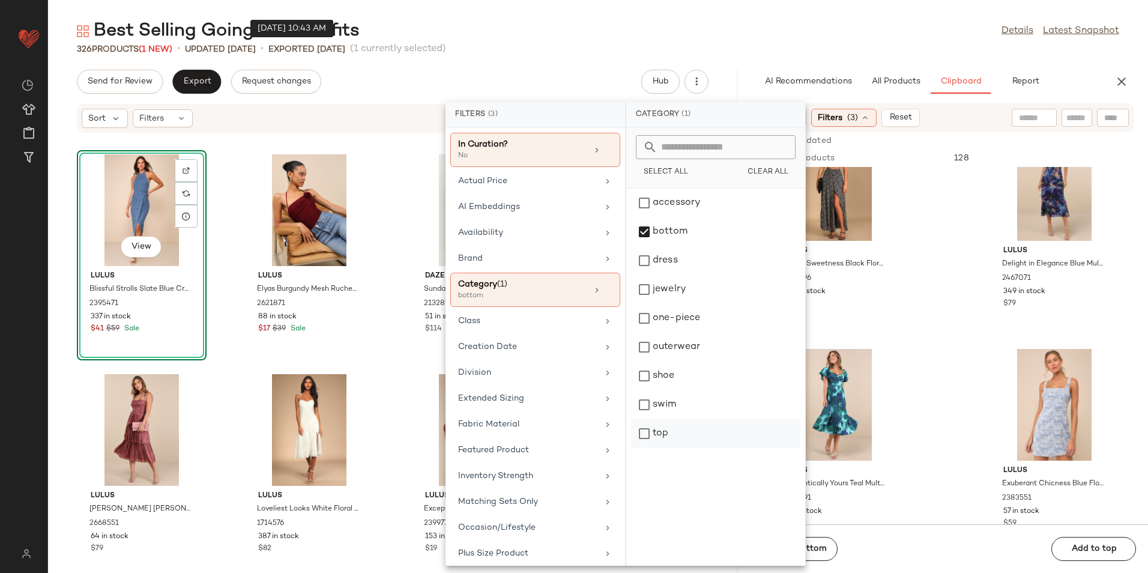
click at [678, 428] on div "top" at bounding box center [715, 433] width 169 height 29
click at [767, 25] on div "Best Selling Going Out Outfits Details Latest Snapshot" at bounding box center [598, 31] width 1100 height 24
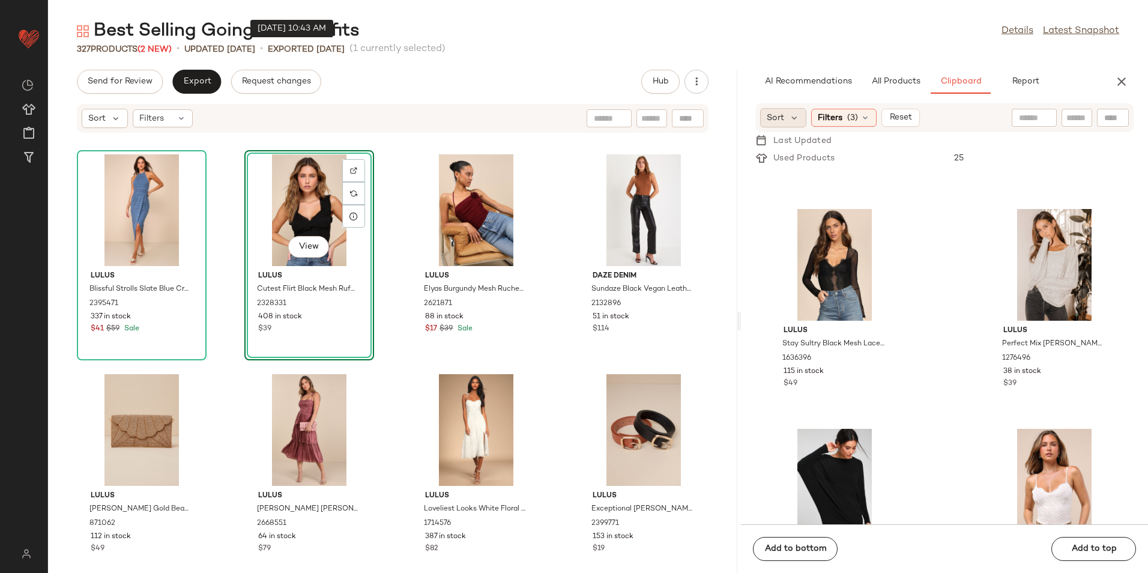
scroll to position [3072, 0]
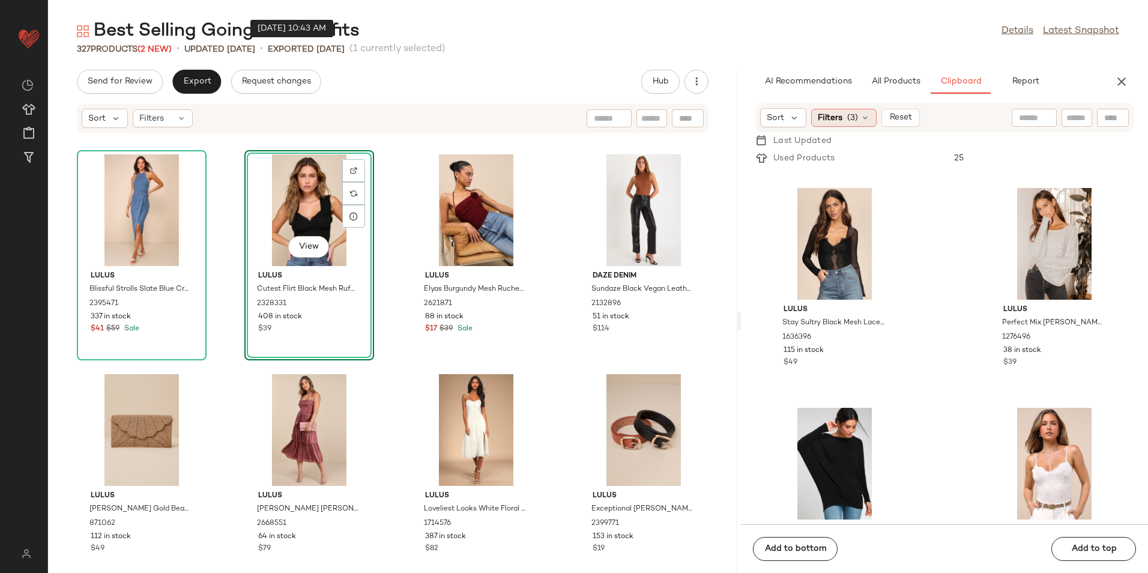
click at [870, 123] on div "Filters (3)" at bounding box center [843, 118] width 65 height 18
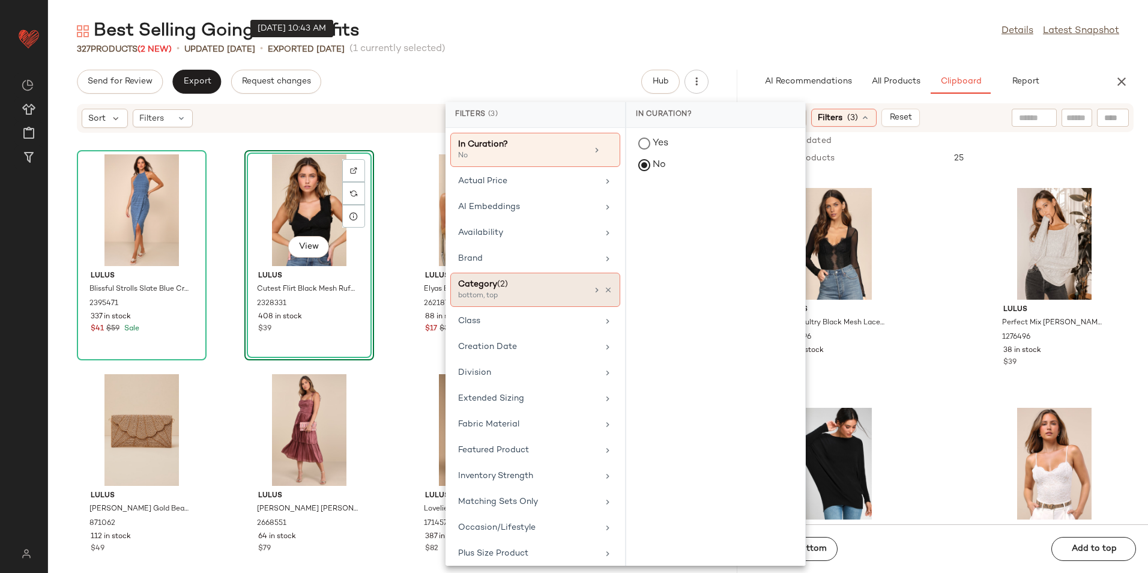
click at [544, 293] on div "bottom, top" at bounding box center [518, 296] width 120 height 11
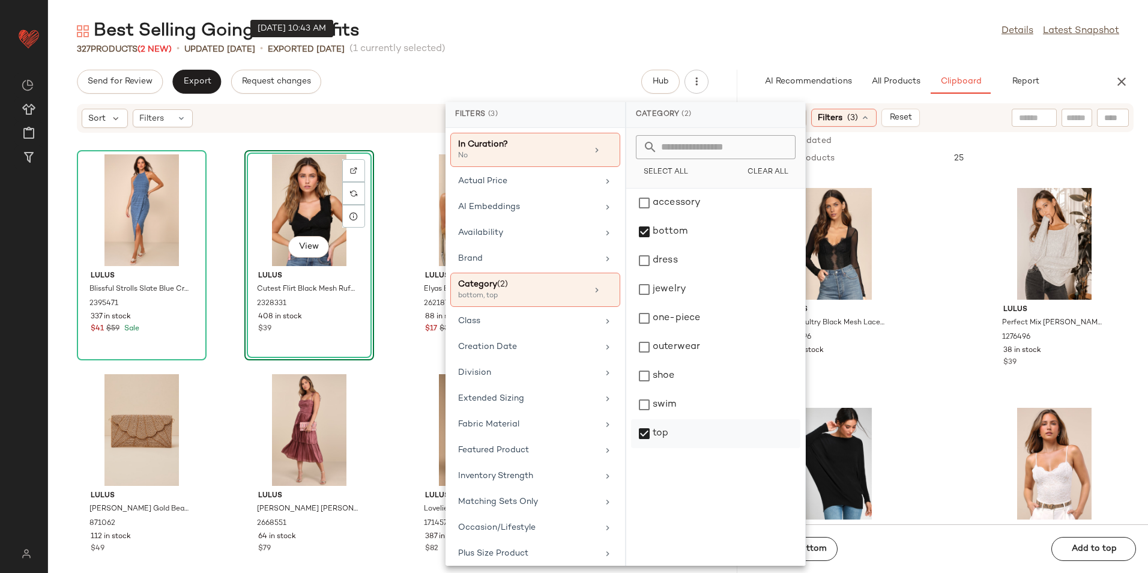
click at [675, 441] on div "top" at bounding box center [715, 433] width 169 height 29
click at [826, 34] on div "Best Selling Going Out Outfits Details Latest Snapshot" at bounding box center [598, 31] width 1100 height 24
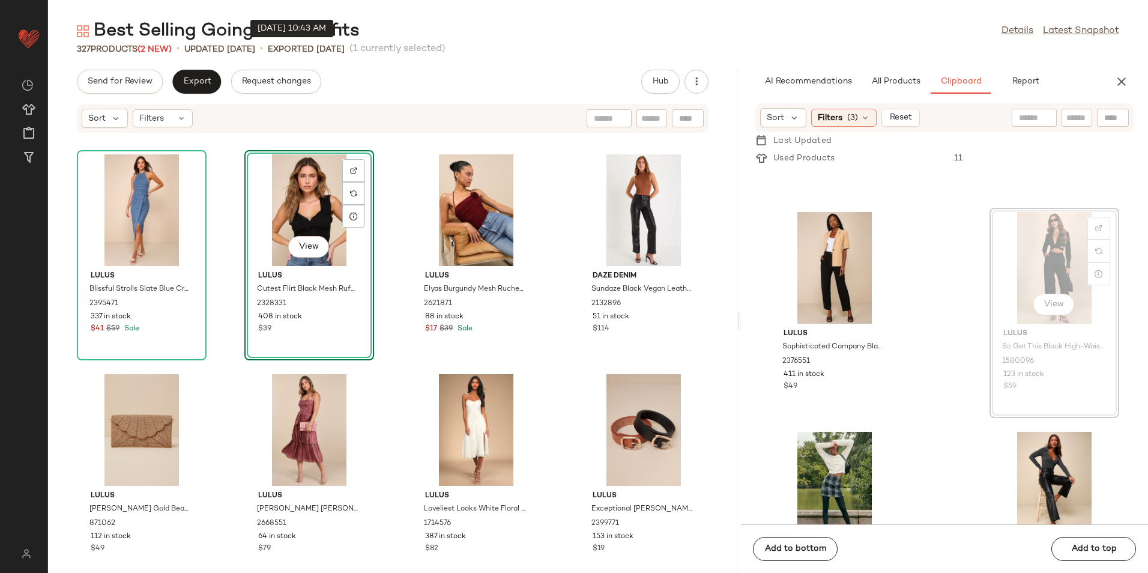
scroll to position [843, 0]
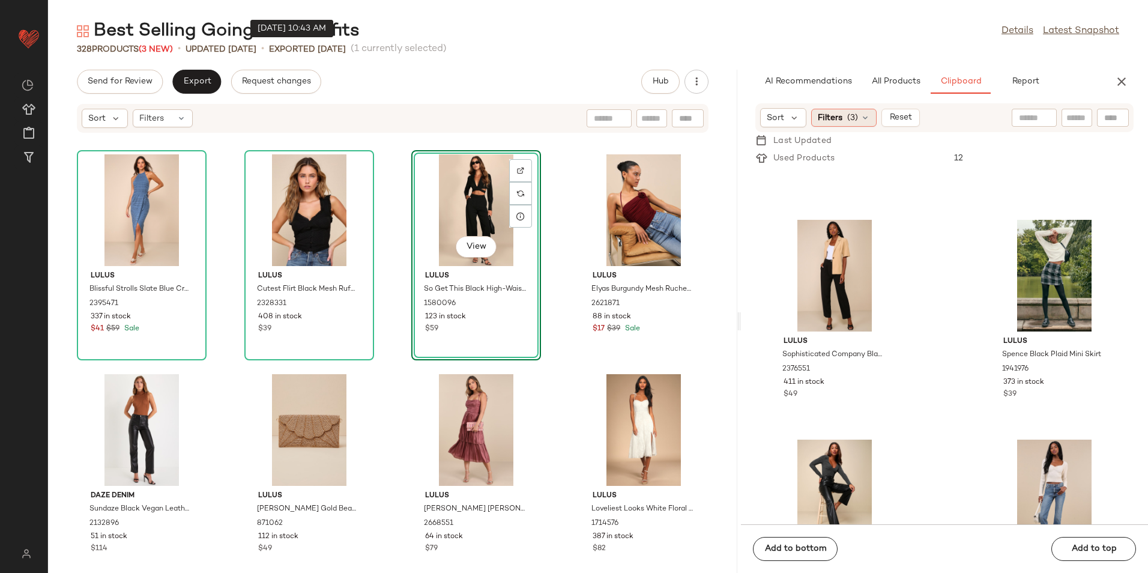
click at [857, 121] on span "(3)" at bounding box center [852, 118] width 11 height 13
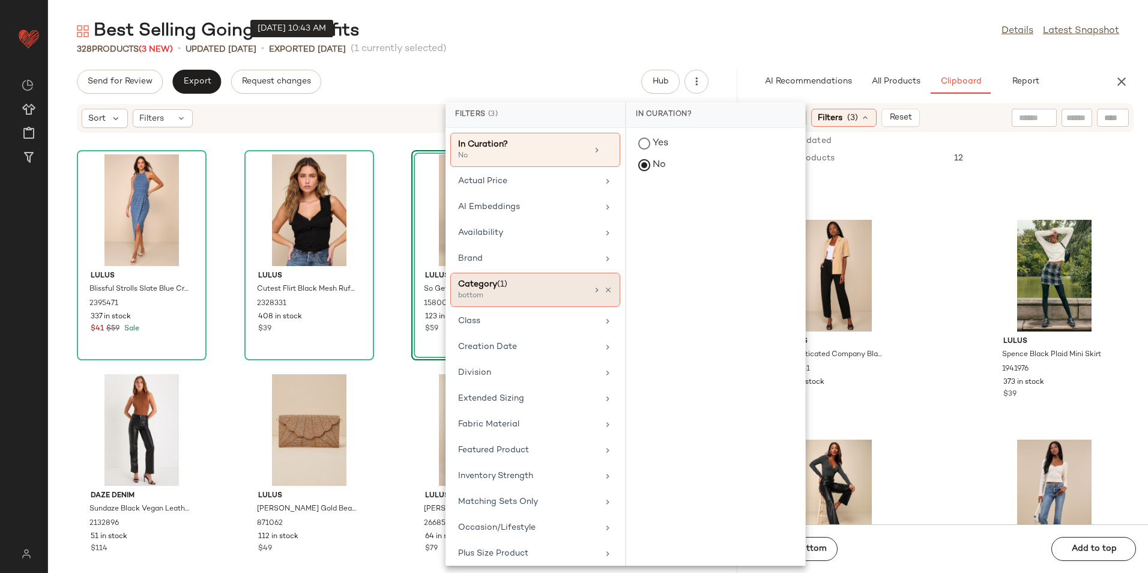
click at [514, 293] on div "bottom" at bounding box center [518, 296] width 120 height 11
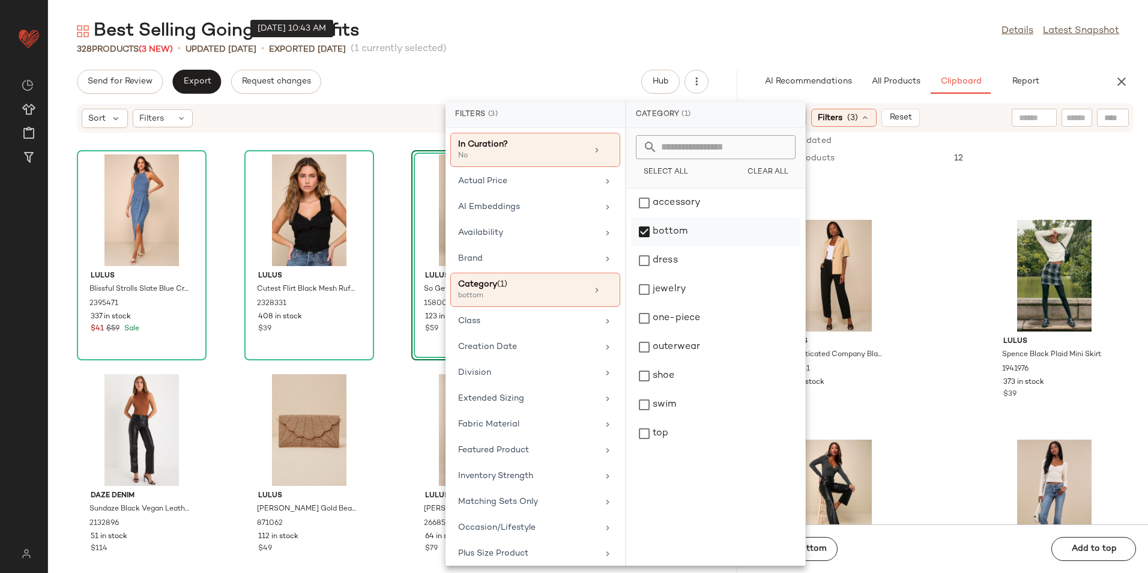
click at [689, 246] on div "bottom" at bounding box center [715, 260] width 169 height 29
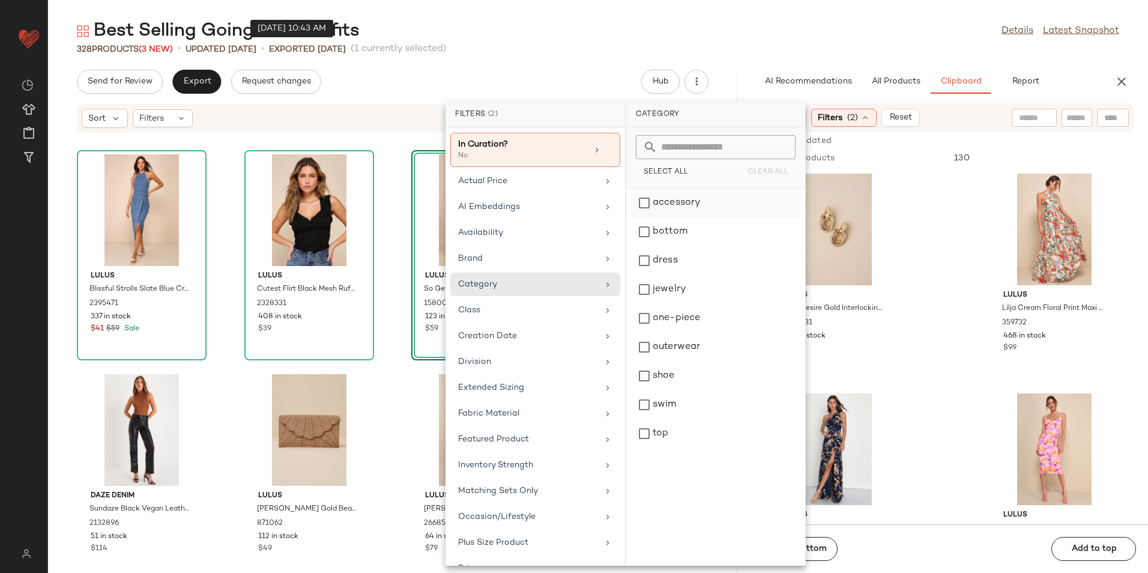
click at [699, 217] on div "accessory" at bounding box center [715, 231] width 169 height 29
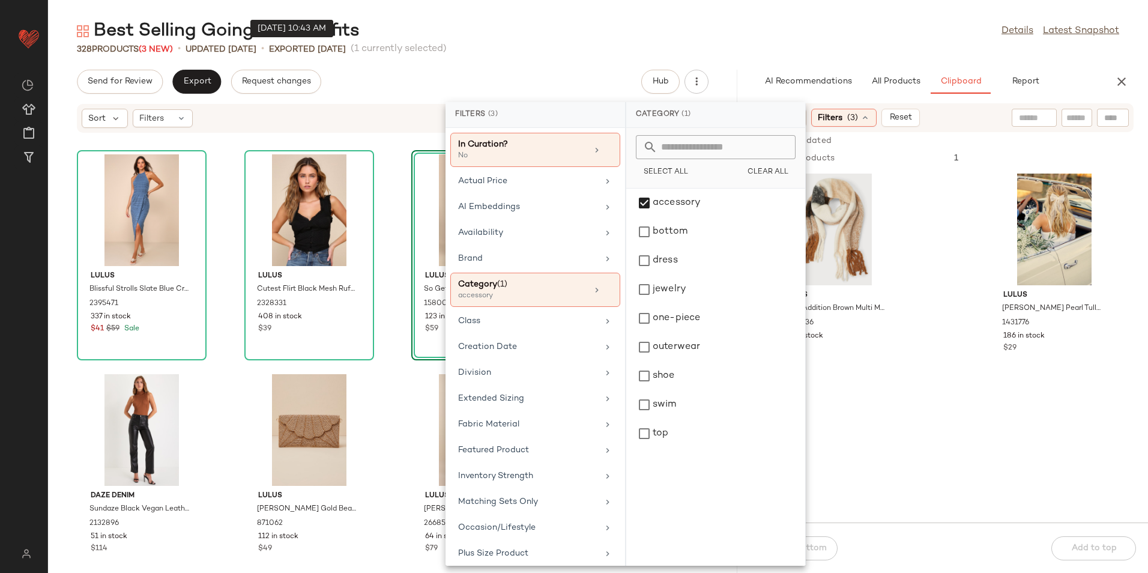
click at [643, 38] on div "Best Selling Going Out Outfits Details Latest Snapshot" at bounding box center [598, 31] width 1100 height 24
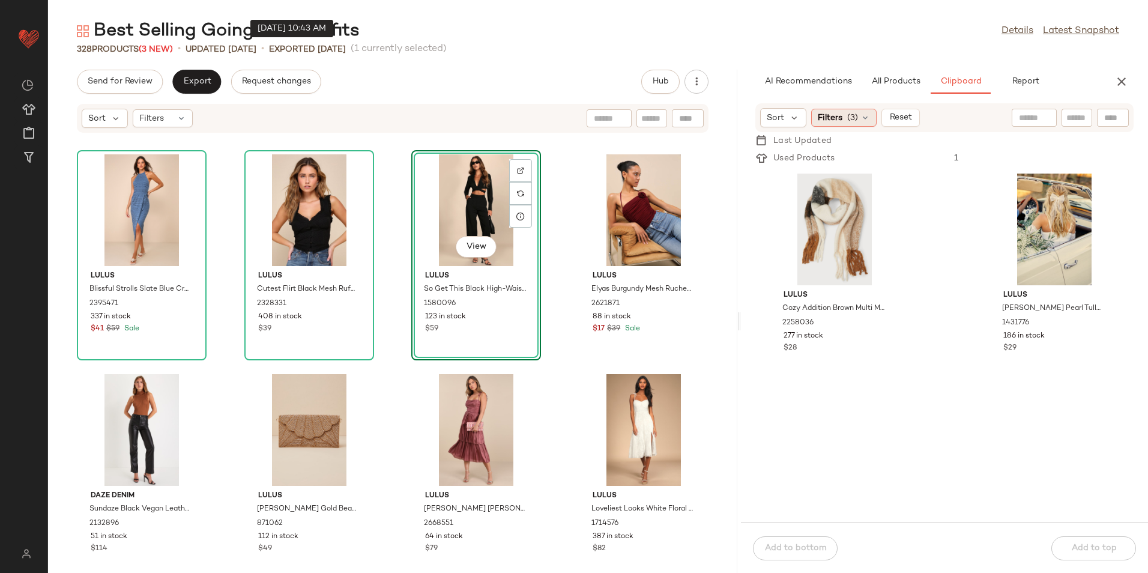
click at [859, 117] on div "Filters (3)" at bounding box center [843, 118] width 65 height 18
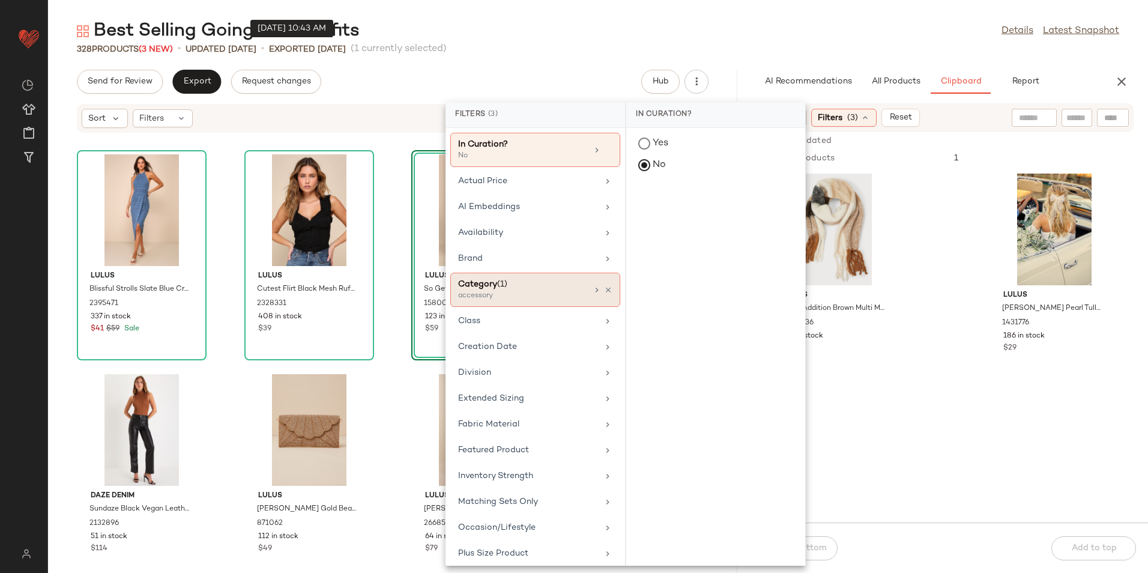
click at [515, 289] on div "Category (1)" at bounding box center [522, 284] width 129 height 13
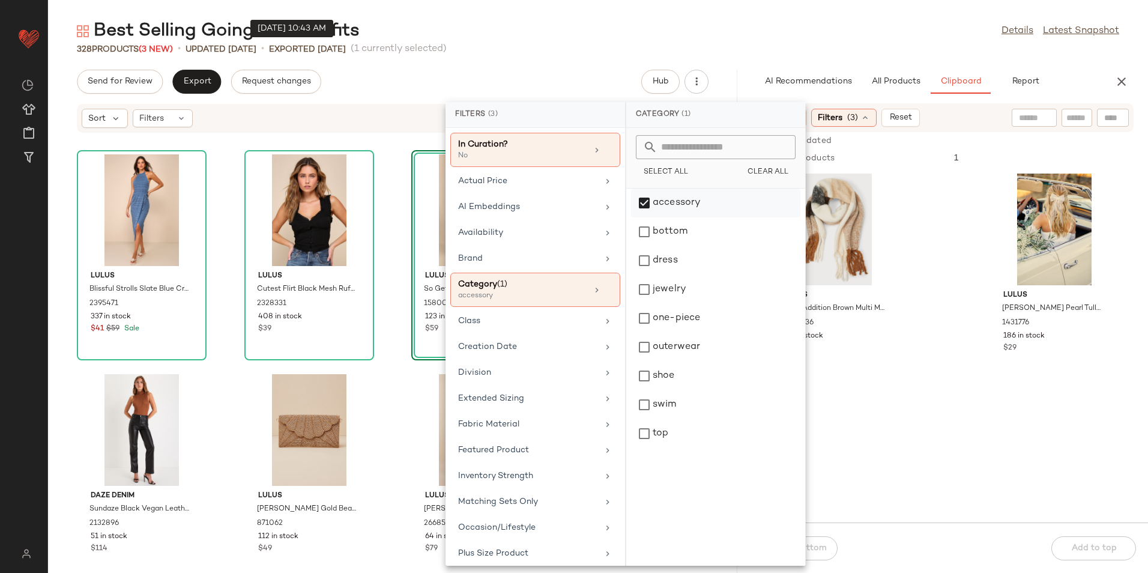
click at [700, 217] on div "accessory" at bounding box center [715, 231] width 169 height 29
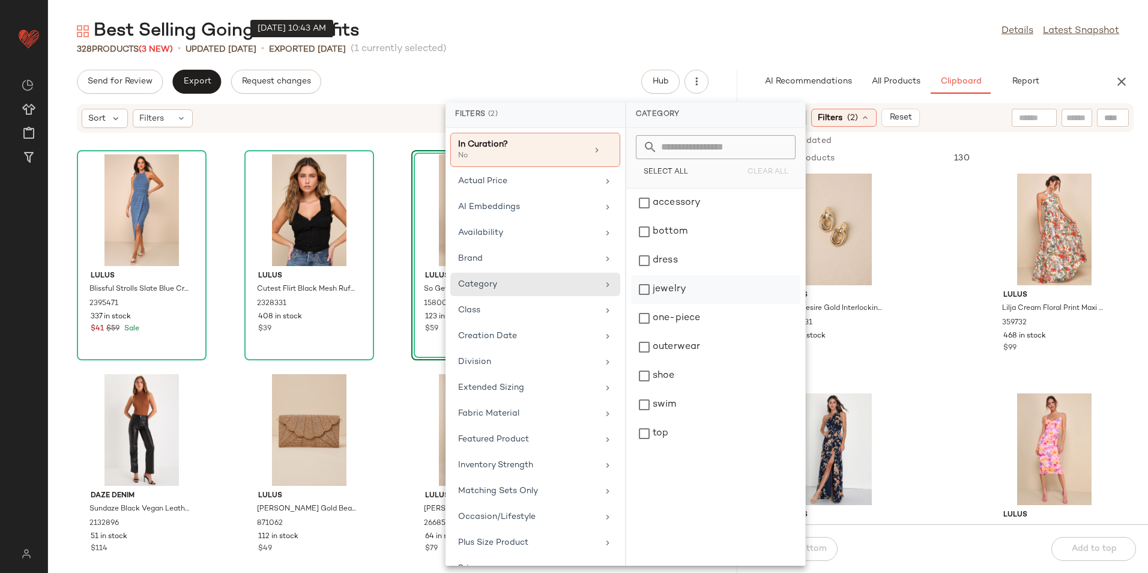
click at [670, 304] on div "jewelry" at bounding box center [715, 318] width 169 height 29
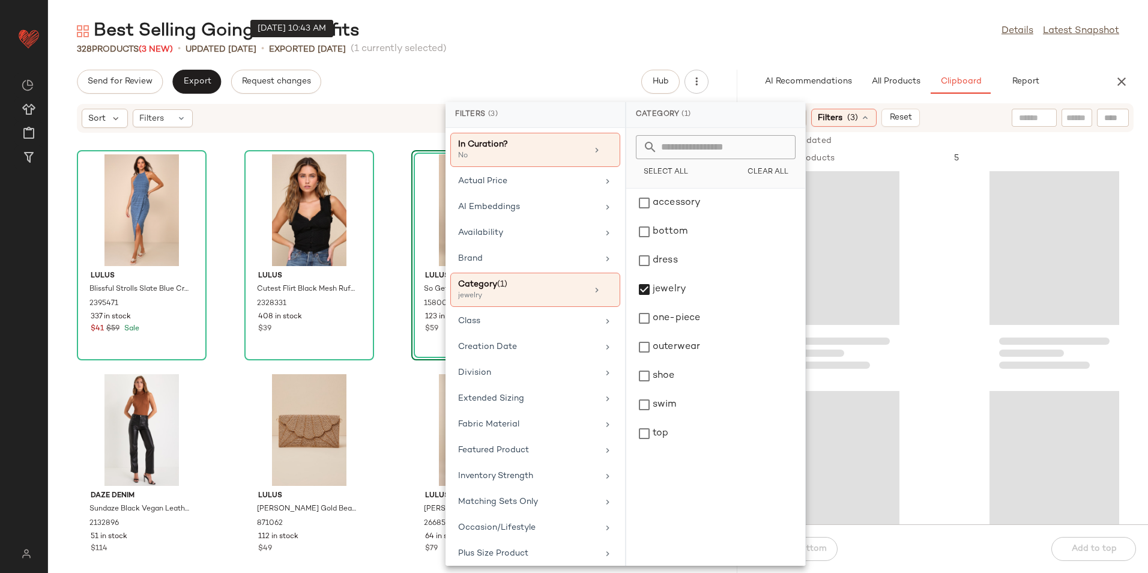
click at [668, 31] on div "Best Selling Going Out Outfits Details Latest Snapshot" at bounding box center [598, 31] width 1100 height 24
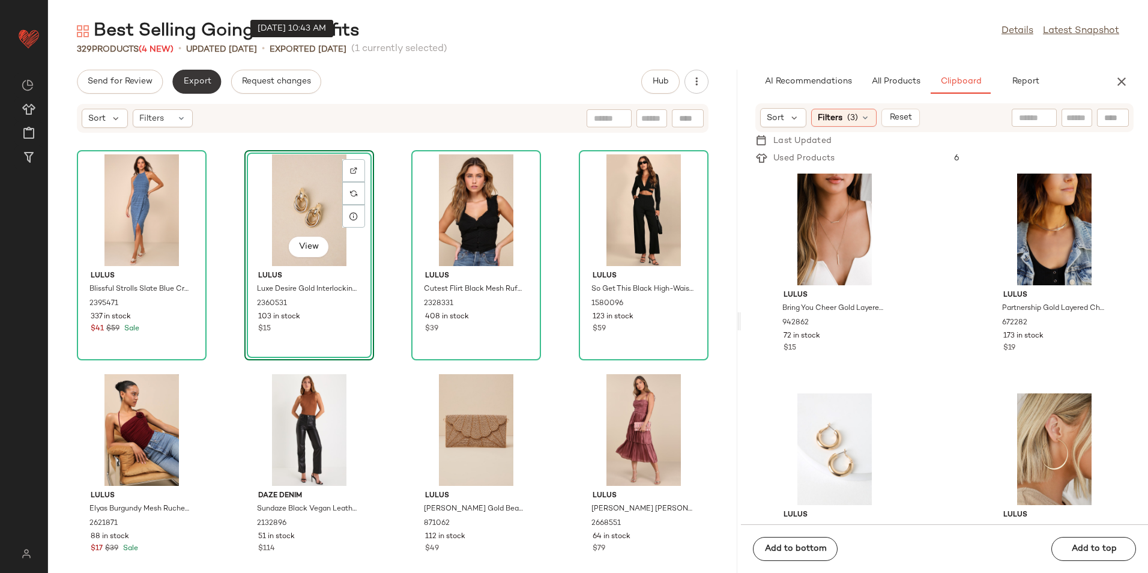
click at [192, 81] on span "Export" at bounding box center [197, 82] width 28 height 10
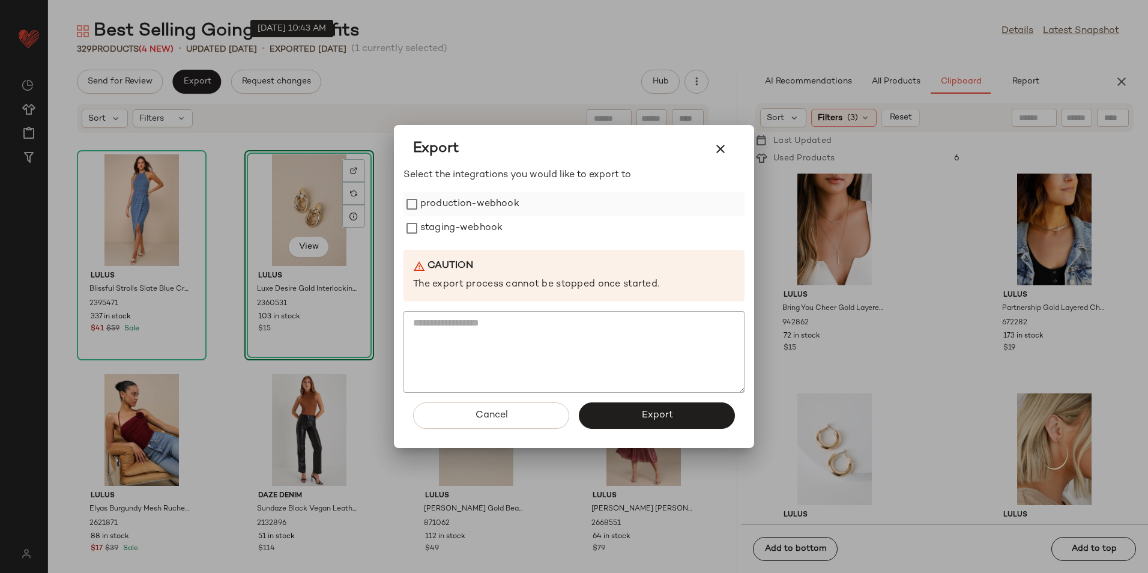
click at [459, 207] on label "production-webhook" at bounding box center [469, 204] width 99 height 24
click at [459, 240] on label "staging-webhook" at bounding box center [461, 228] width 82 height 24
click at [639, 422] on button "Export" at bounding box center [657, 415] width 156 height 26
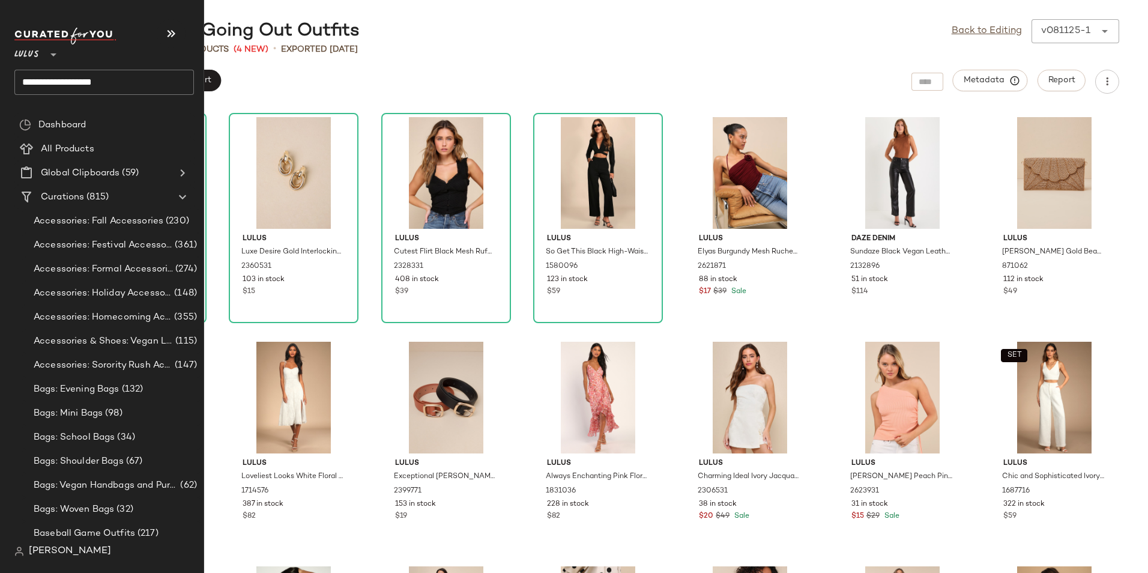
click at [134, 80] on input "**********" at bounding box center [104, 82] width 180 height 25
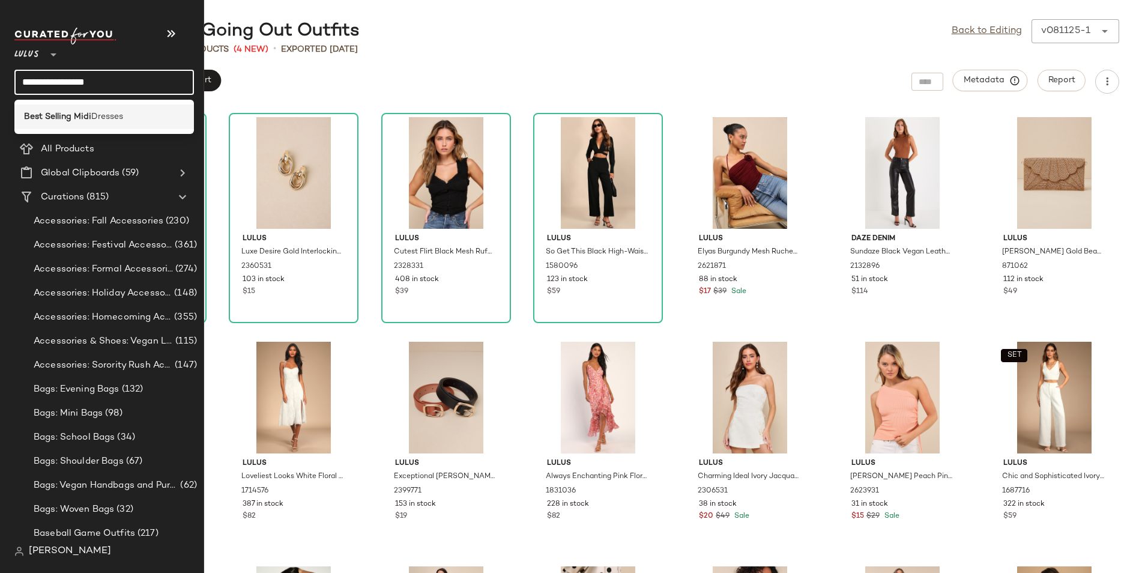
type input "**********"
click at [94, 119] on span "Dresses" at bounding box center [107, 116] width 32 height 13
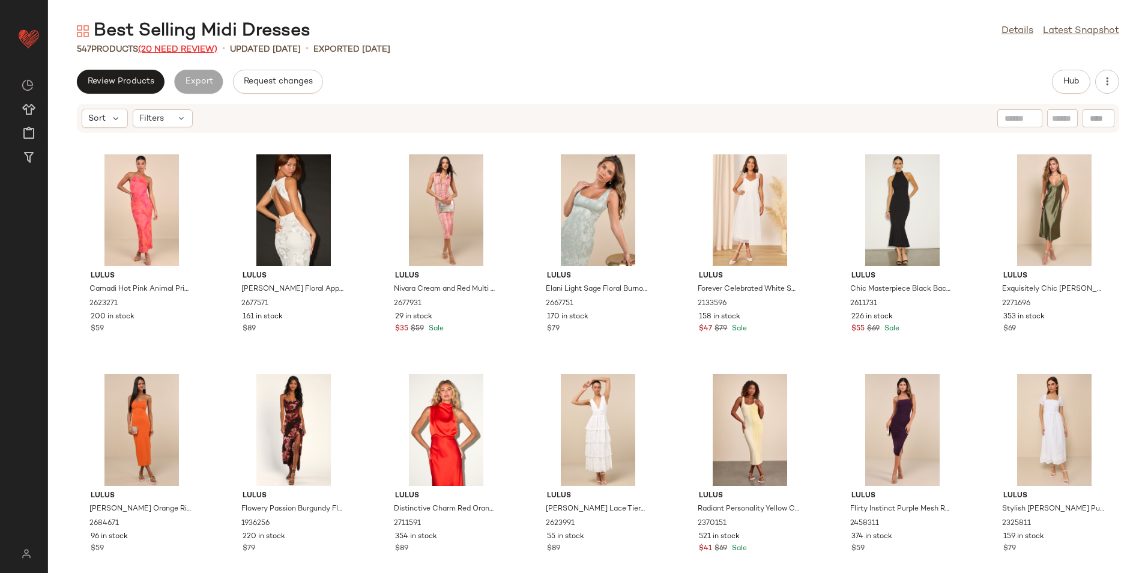
click at [197, 49] on span "(20 Need Review)" at bounding box center [177, 49] width 79 height 9
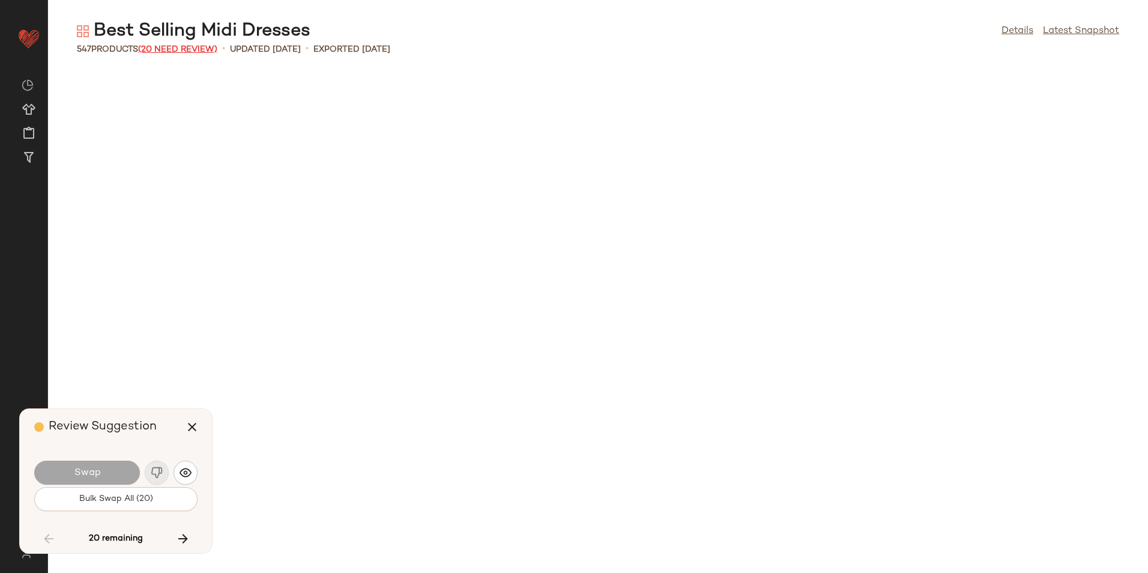
scroll to position [13408, 0]
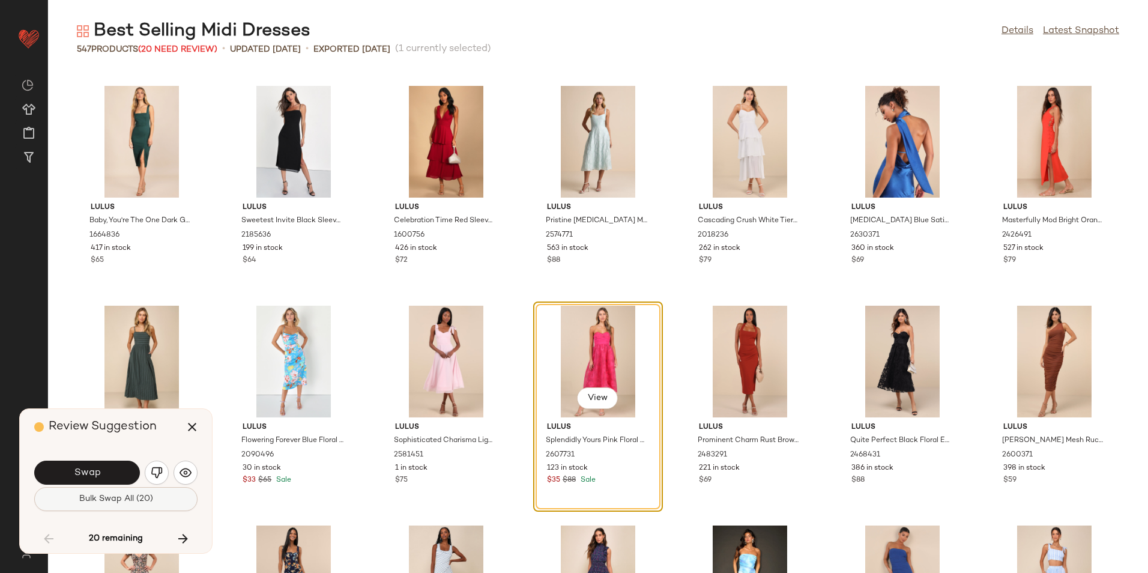
click at [137, 497] on span "Bulk Swap All (20)" at bounding box center [116, 499] width 74 height 10
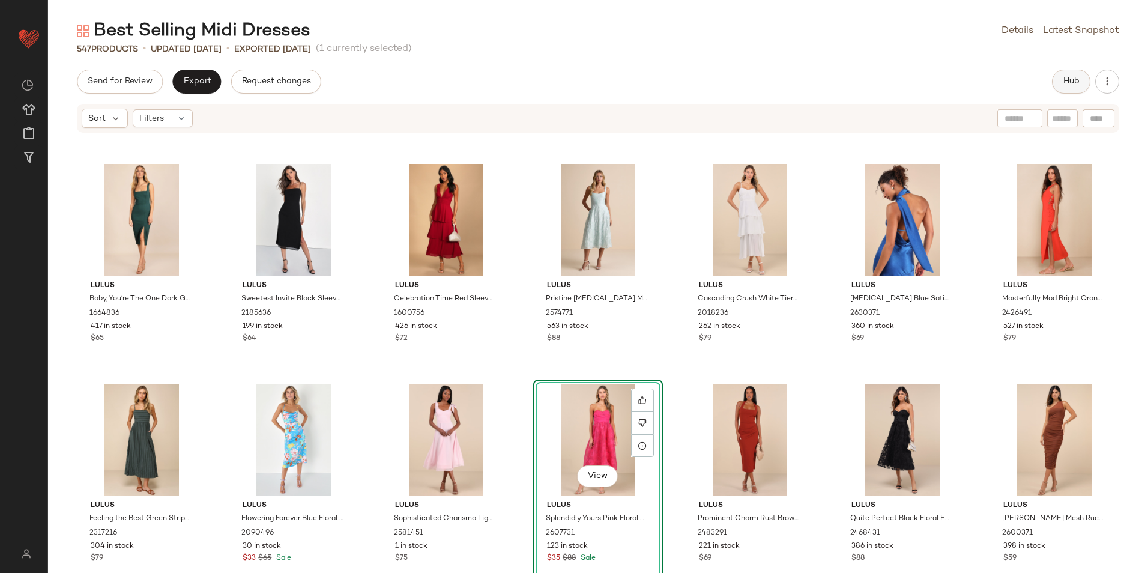
click at [1055, 80] on button "Hub" at bounding box center [1071, 82] width 38 height 24
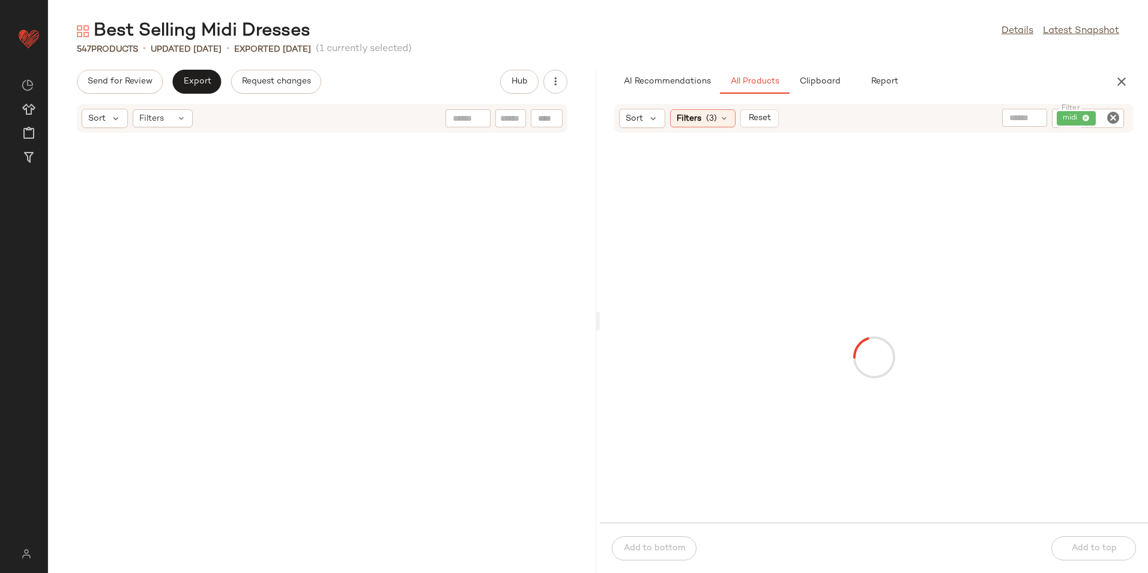
scroll to position [31211, 0]
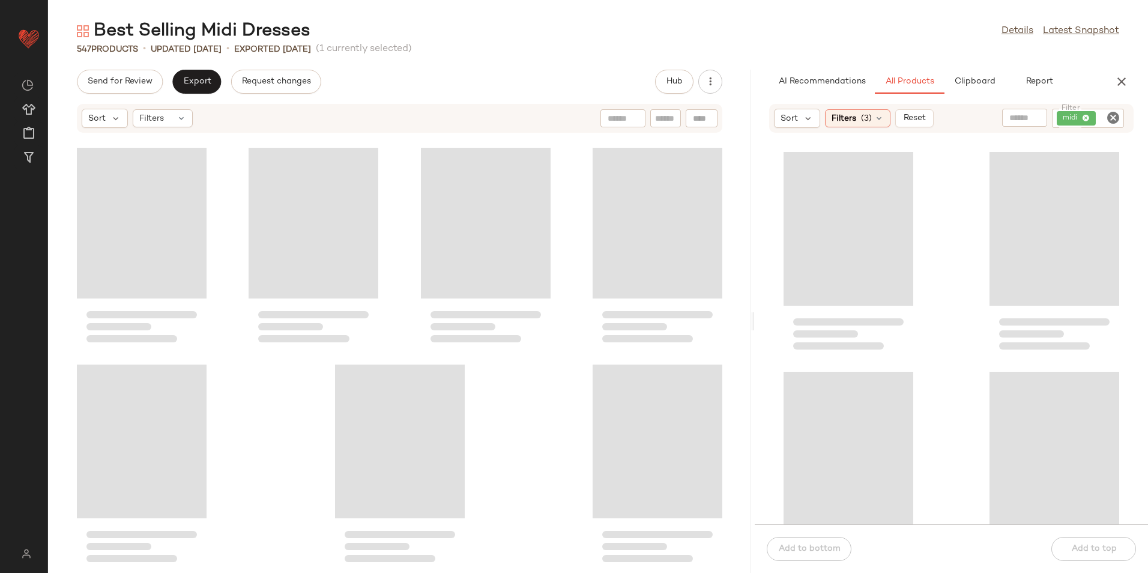
drag, startPoint x: 596, startPoint y: 323, endPoint x: 760, endPoint y: 328, distance: 164.6
click at [760, 328] on div "Best Selling Midi Dresses Details Latest Snapshot 547 Products • updated Aug 8t…" at bounding box center [598, 296] width 1100 height 554
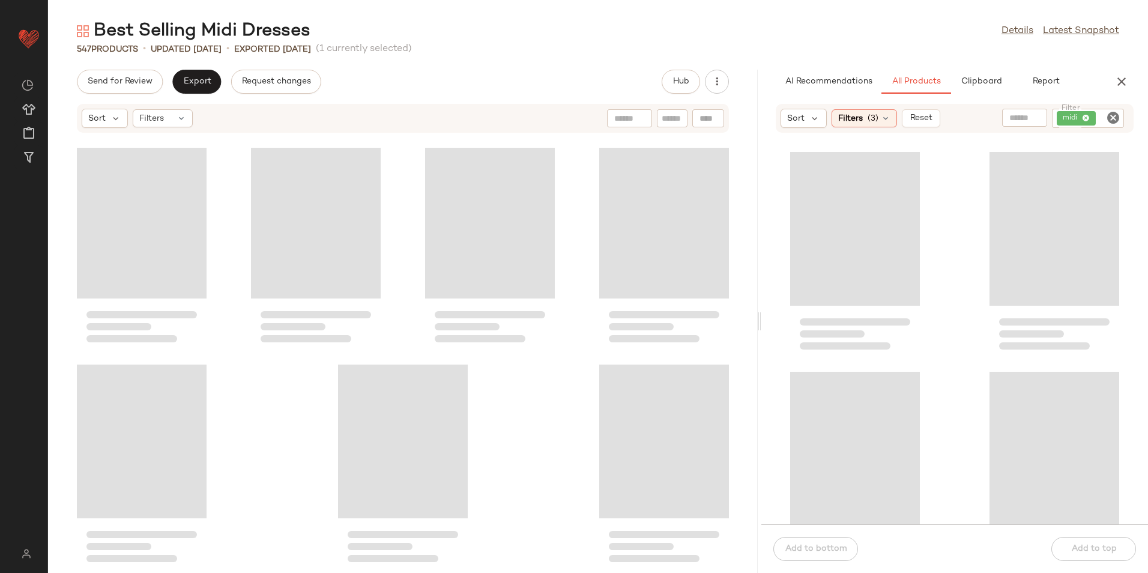
scroll to position [23298, 0]
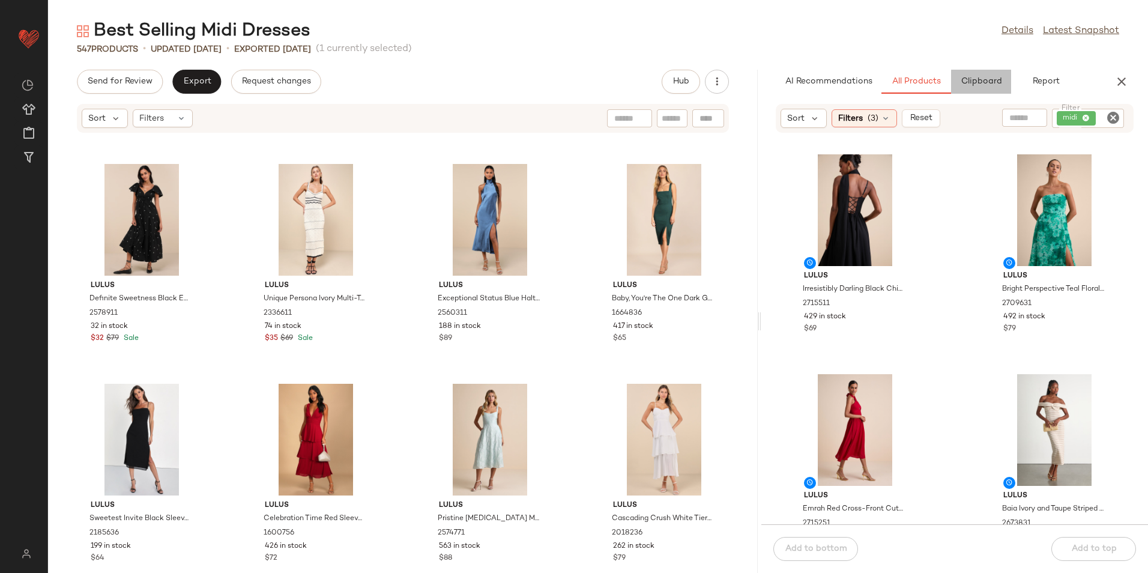
click at [975, 79] on span "Clipboard" at bounding box center [981, 82] width 41 height 10
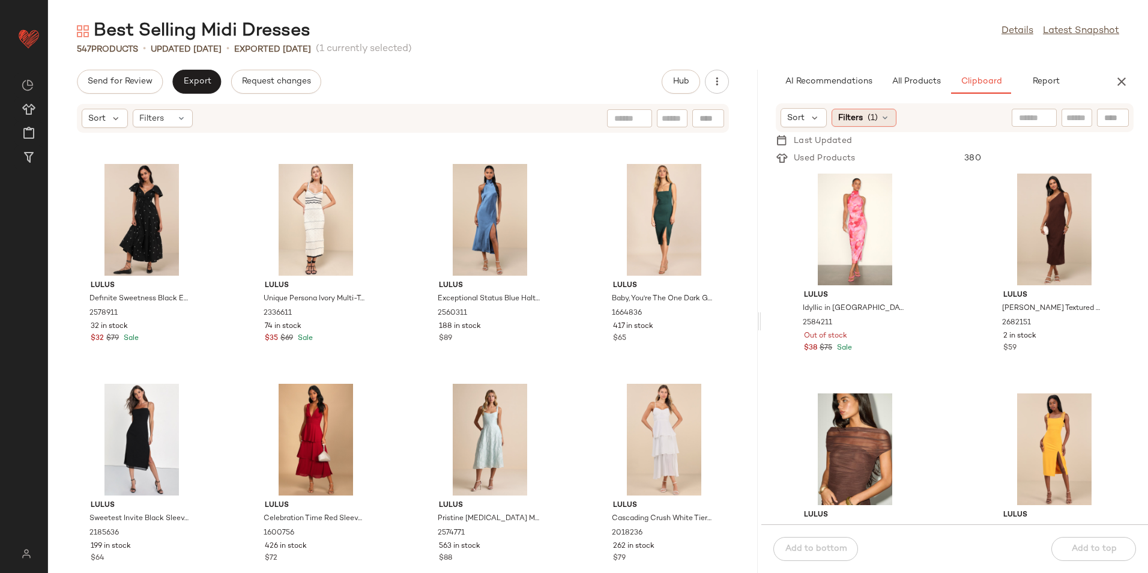
click at [866, 120] on div "Filters (1)" at bounding box center [864, 118] width 65 height 18
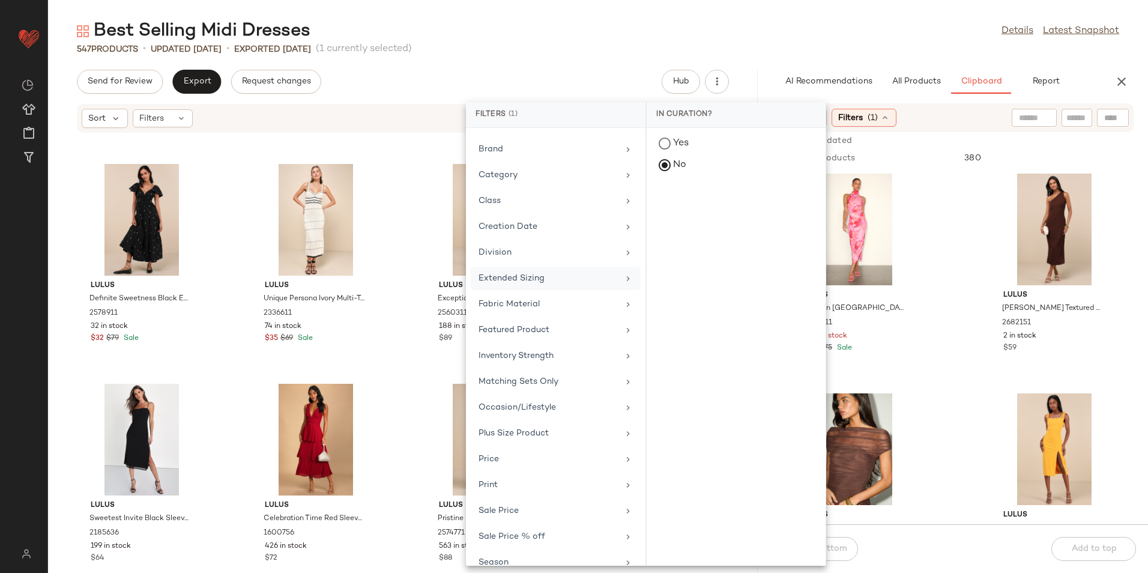
scroll to position [177, 0]
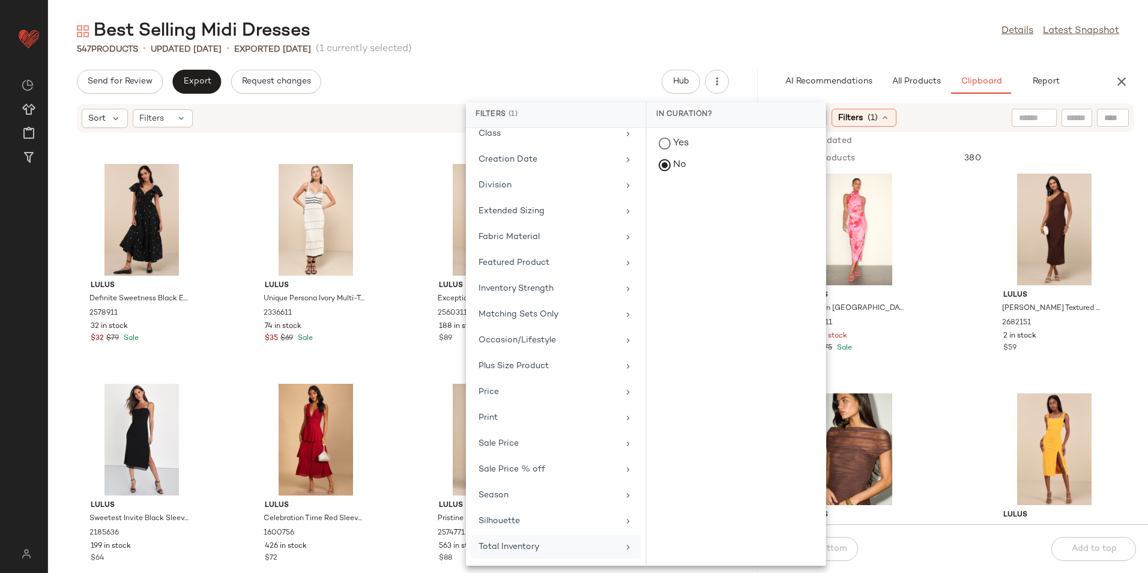
click at [540, 547] on div "Total Inventory" at bounding box center [549, 546] width 140 height 13
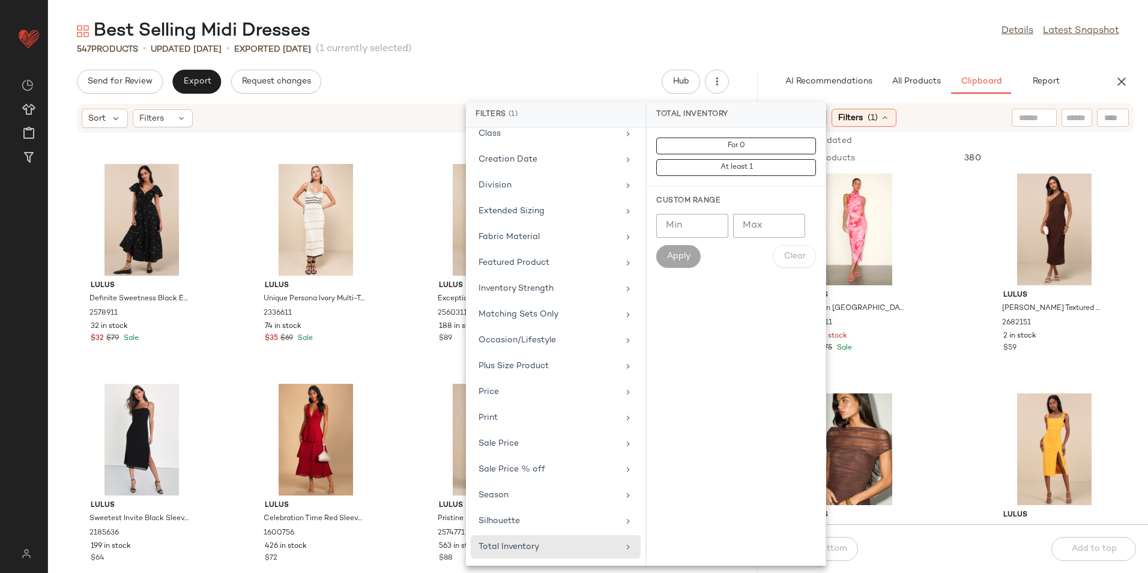
click at [704, 220] on input "Min" at bounding box center [692, 226] width 72 height 24
type input "**"
click at [682, 254] on span "Apply" at bounding box center [679, 257] width 24 height 10
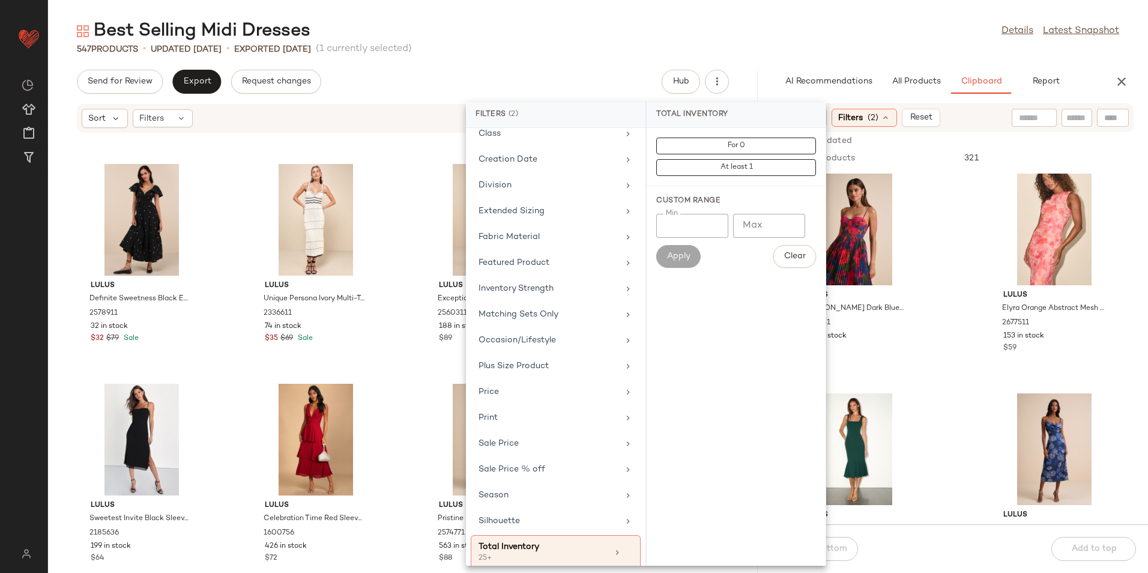
click at [782, 33] on div "Best Selling Midi Dresses Details Latest Snapshot" at bounding box center [598, 31] width 1100 height 24
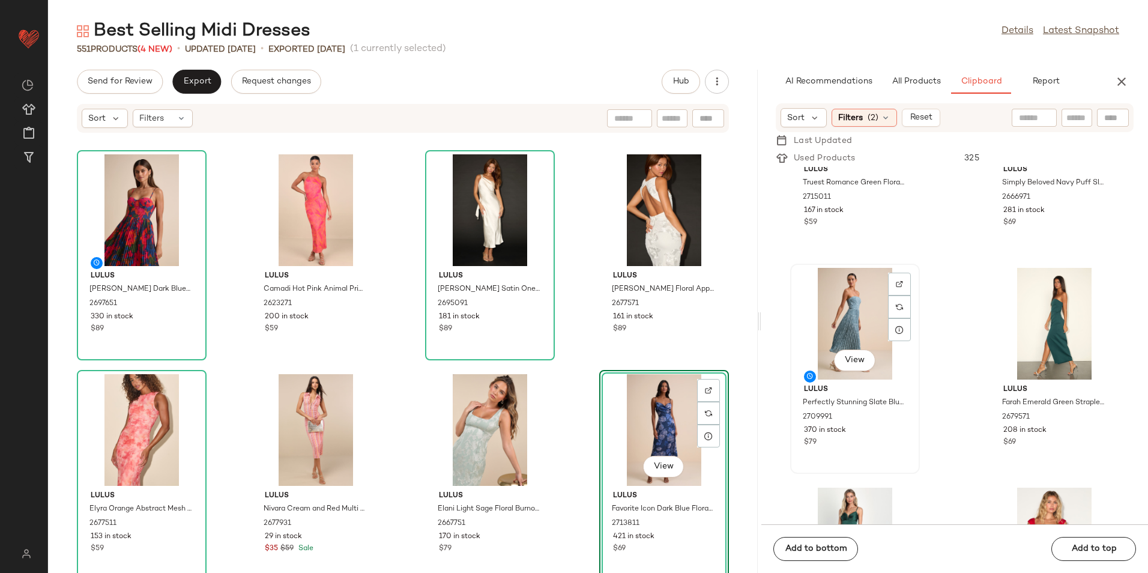
scroll to position [370, 0]
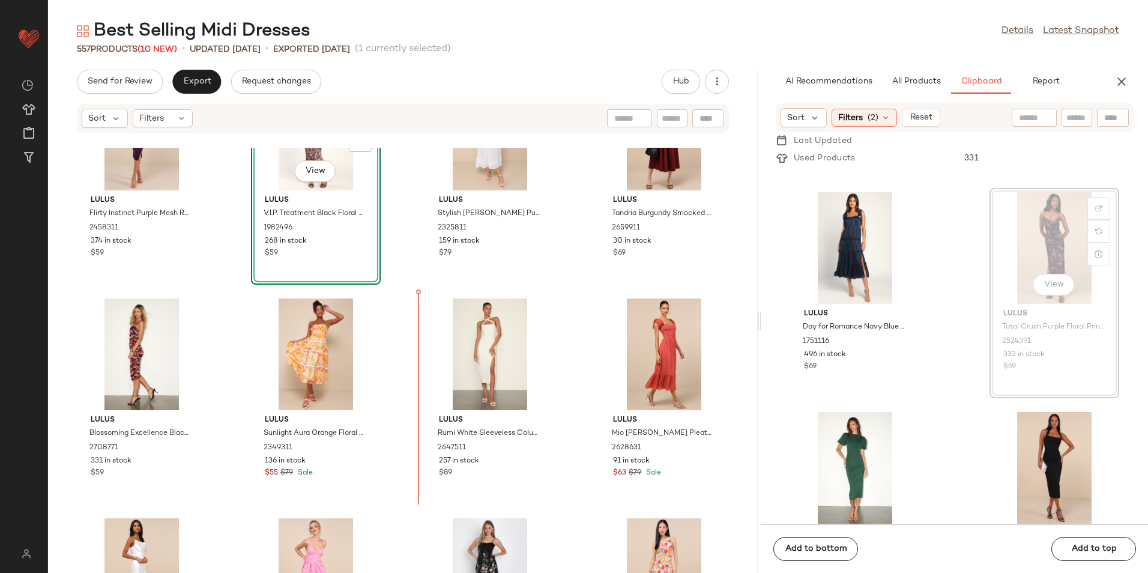
scroll to position [1200, 0]
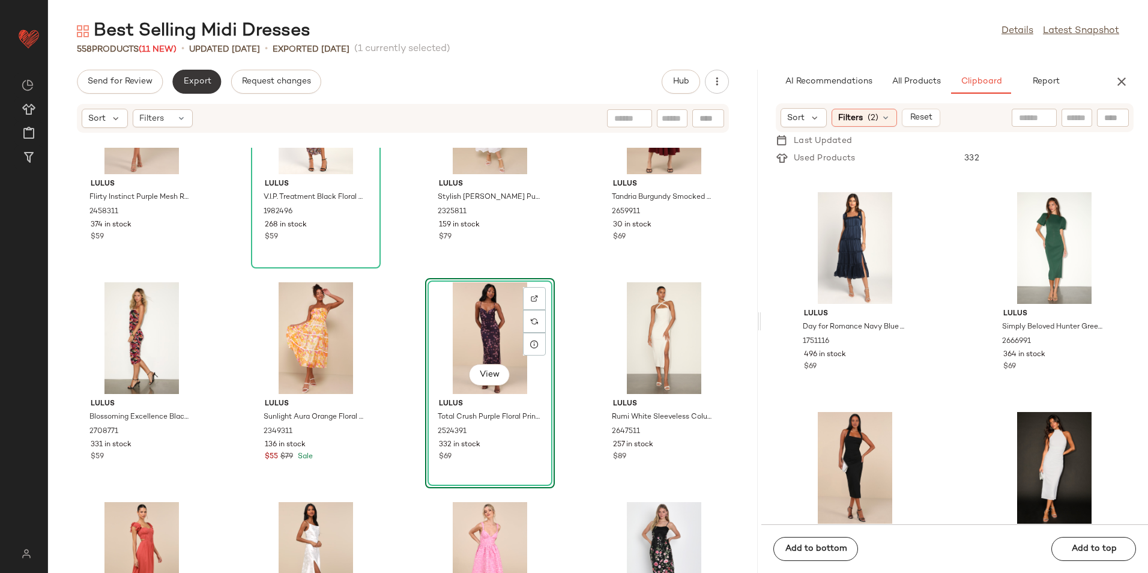
click at [175, 86] on button "Export" at bounding box center [196, 82] width 49 height 24
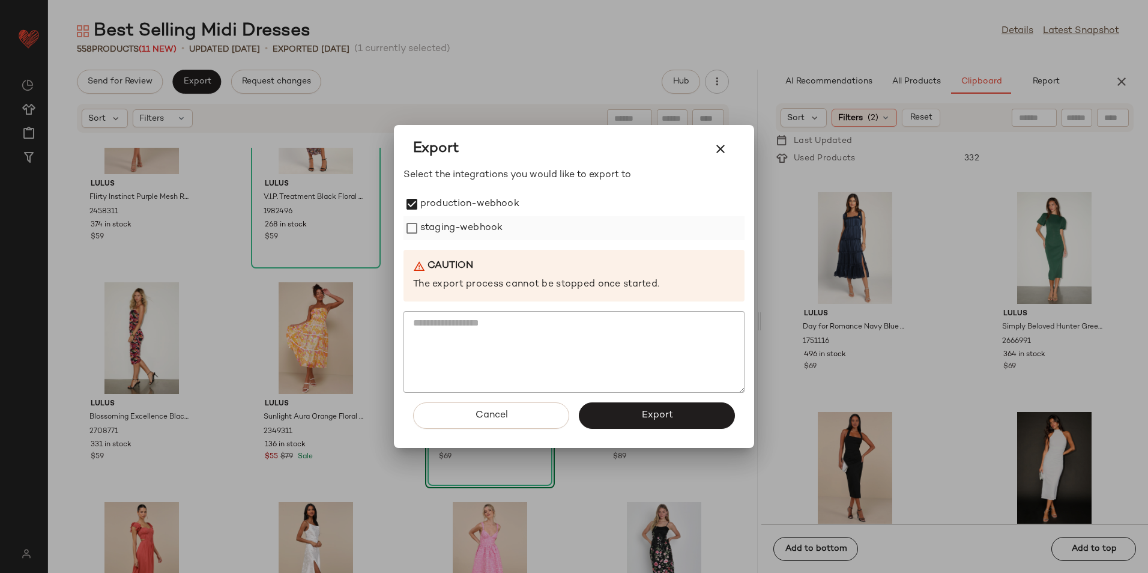
click at [423, 229] on label "staging-webhook" at bounding box center [461, 228] width 82 height 24
click at [635, 423] on button "Export" at bounding box center [657, 415] width 156 height 26
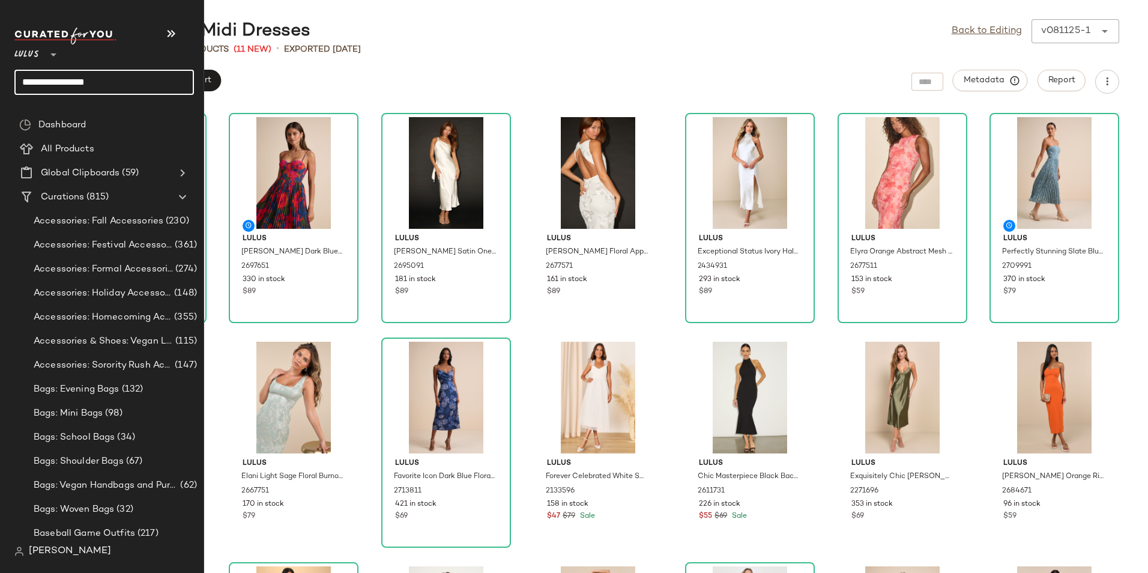
click at [118, 83] on input "**********" at bounding box center [104, 82] width 180 height 25
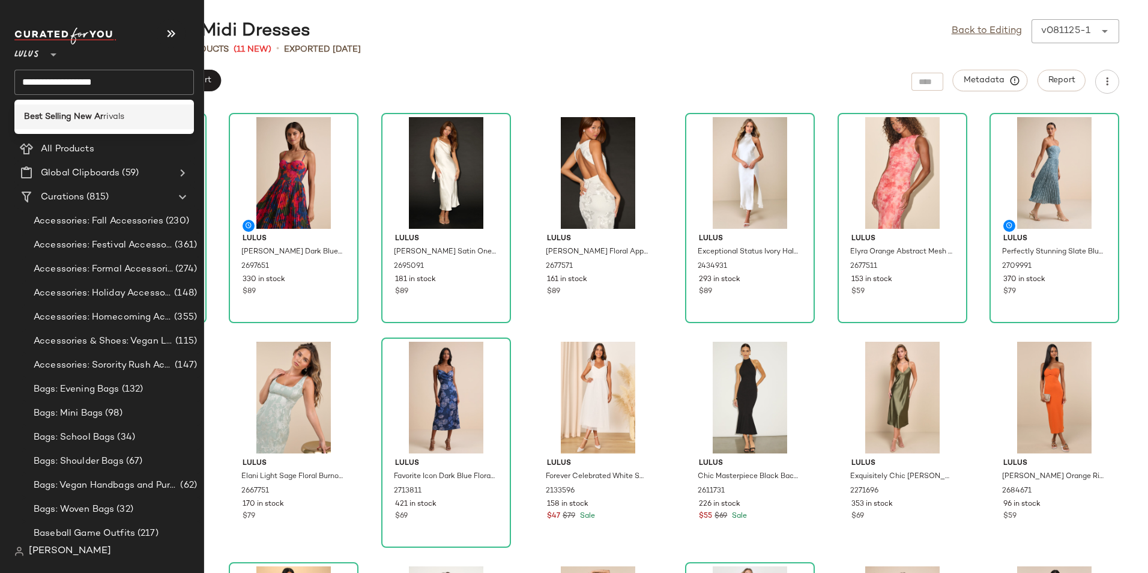
click at [115, 118] on span "rivals" at bounding box center [113, 116] width 21 height 13
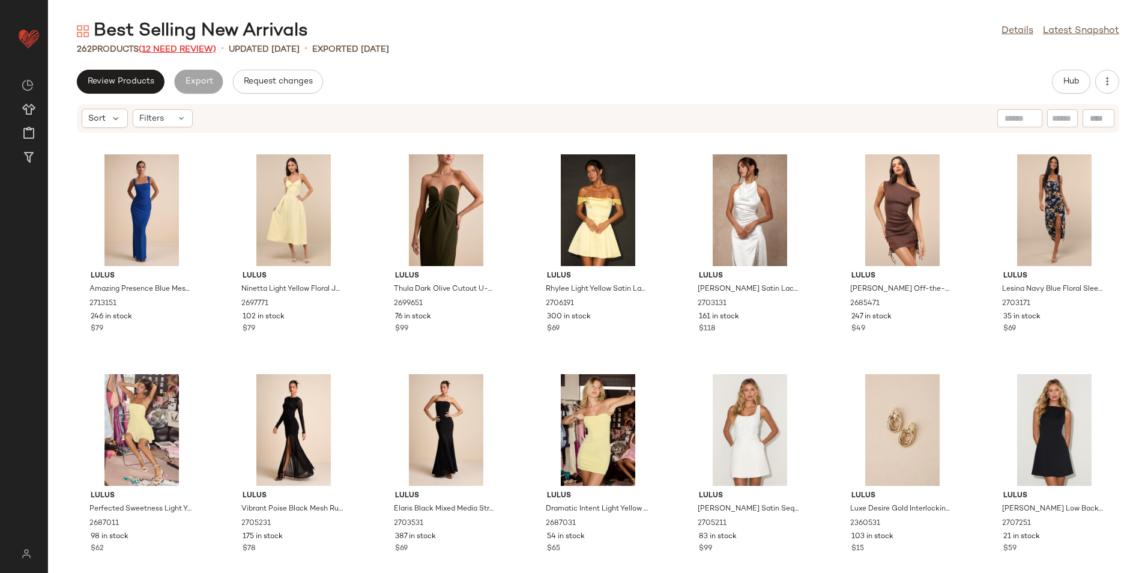
click at [196, 48] on span "(12 Need Review)" at bounding box center [177, 49] width 77 height 9
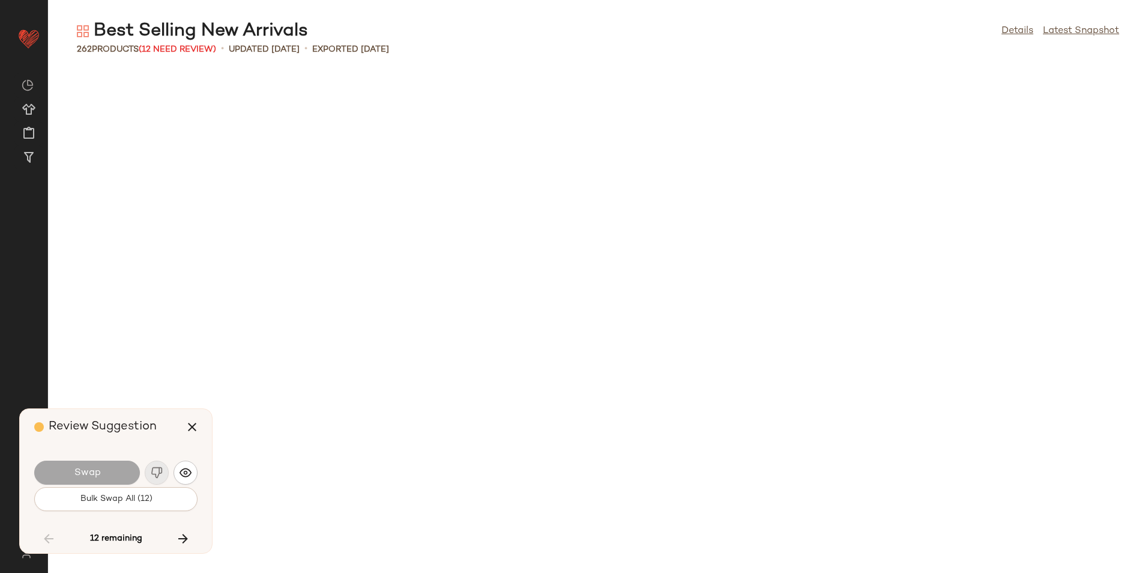
scroll to position [6374, 0]
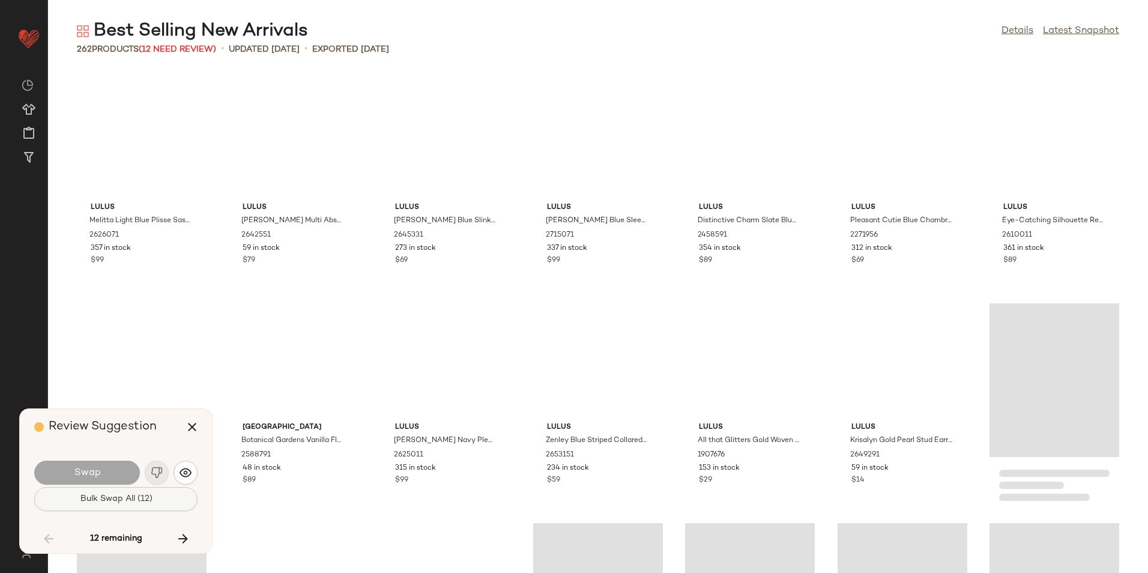
click at [139, 494] on span "Bulk Swap All (12)" at bounding box center [115, 499] width 73 height 10
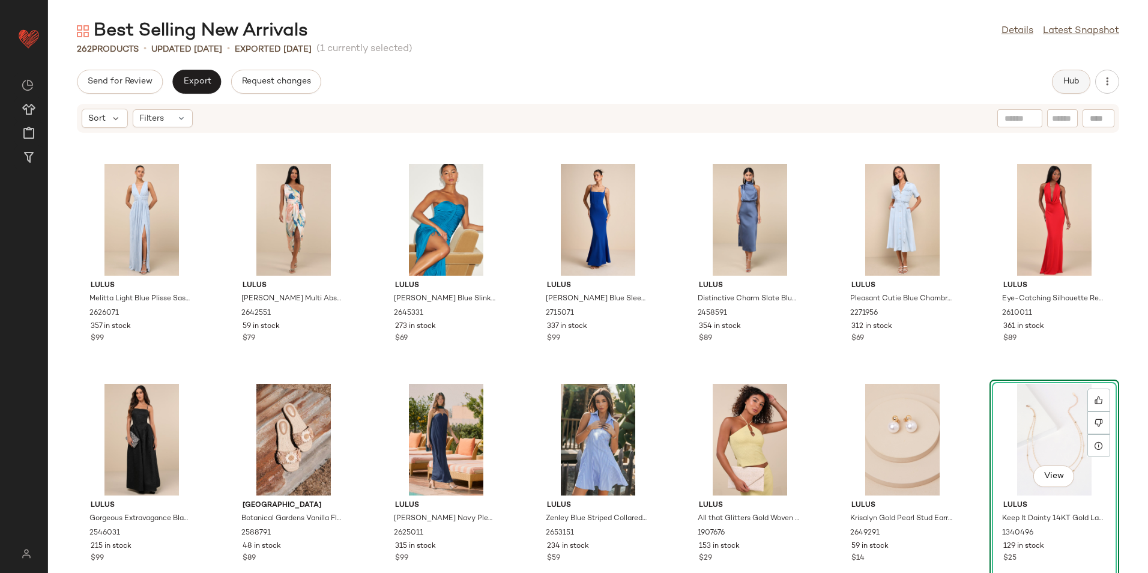
click at [1064, 85] on span "Hub" at bounding box center [1071, 82] width 17 height 10
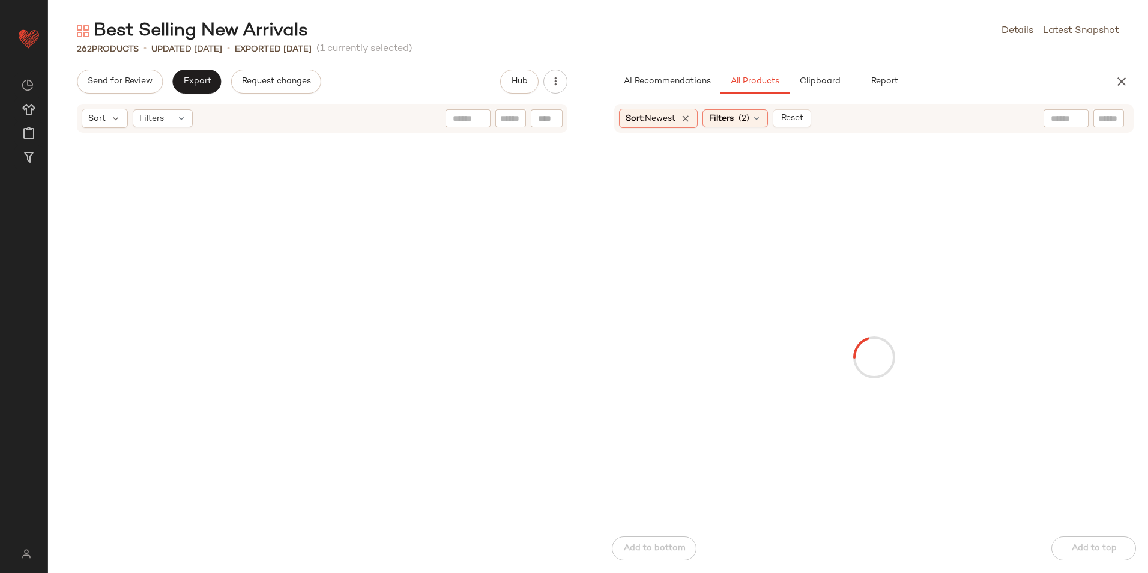
scroll to position [14726, 0]
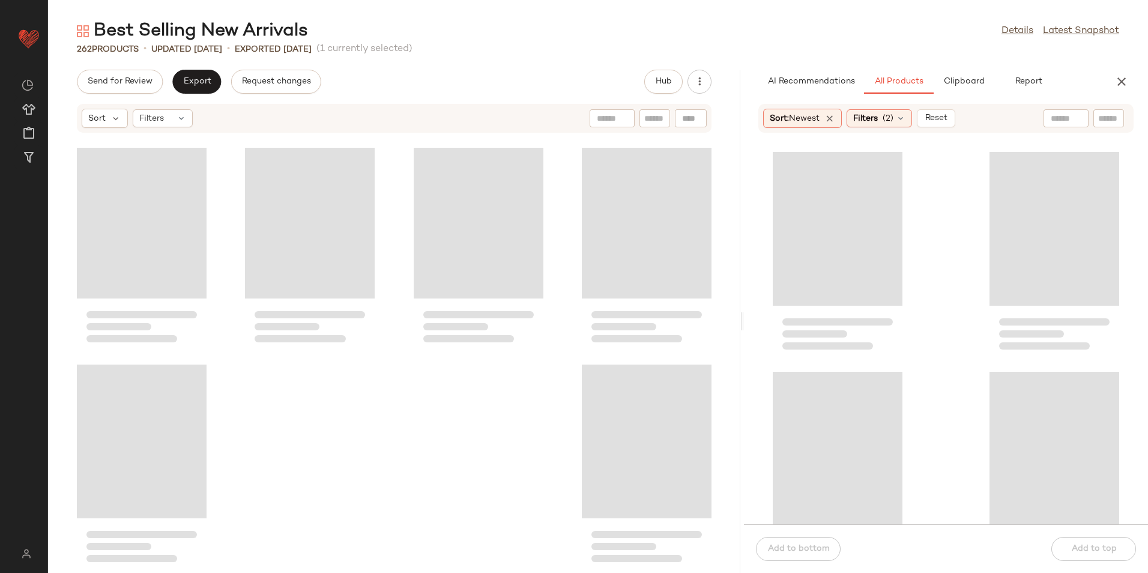
drag, startPoint x: 598, startPoint y: 325, endPoint x: 792, endPoint y: 328, distance: 194.6
click at [792, 328] on div "Best Selling New Arrivals Details Latest Snapshot 262 Products • updated Aug 8t…" at bounding box center [598, 296] width 1100 height 554
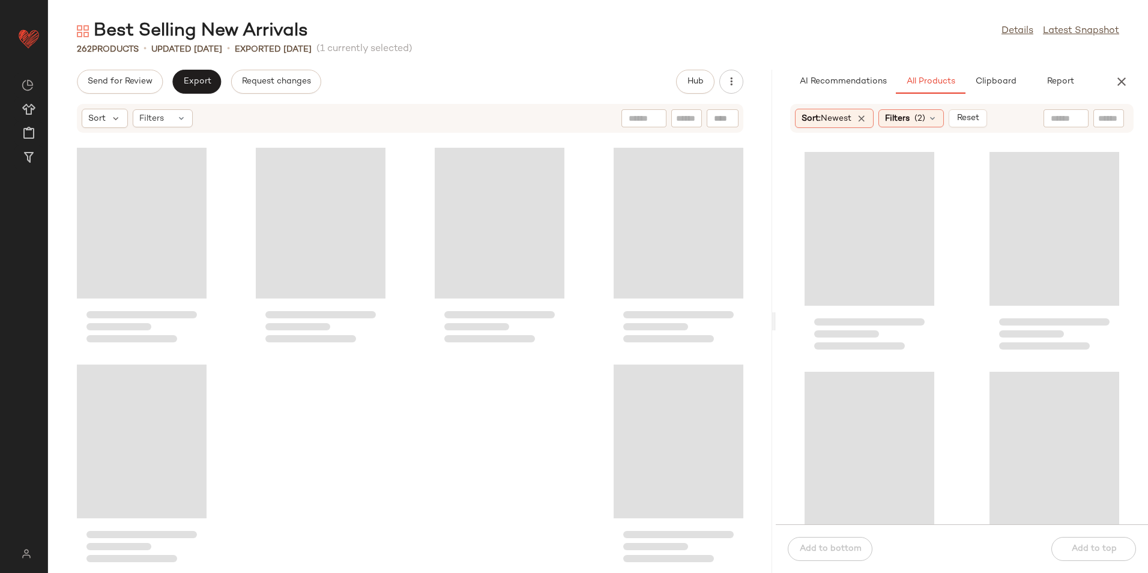
scroll to position [10990, 0]
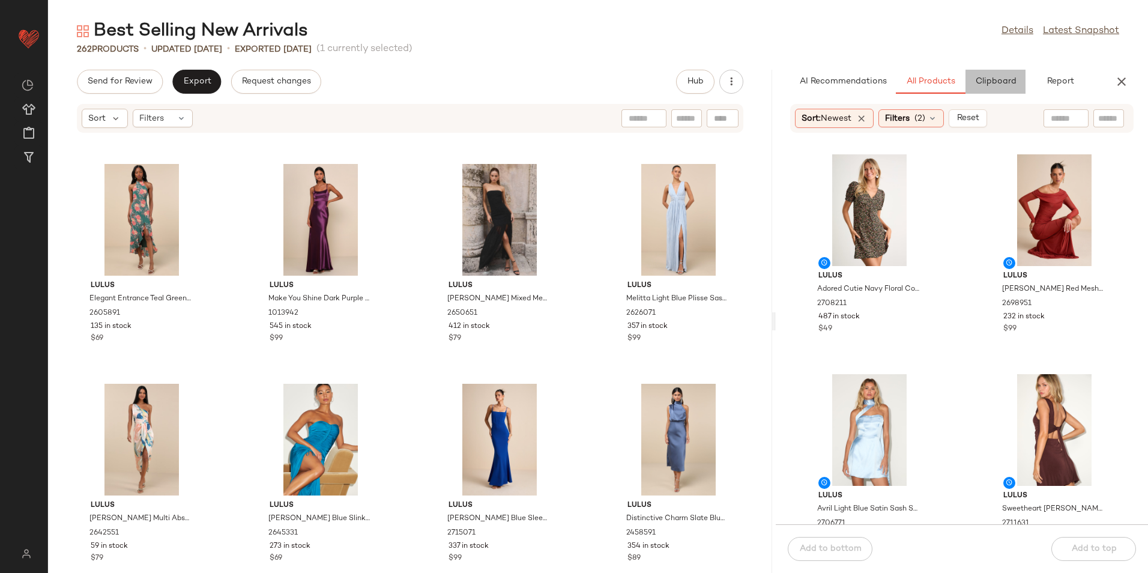
click at [997, 85] on span "Clipboard" at bounding box center [995, 82] width 41 height 10
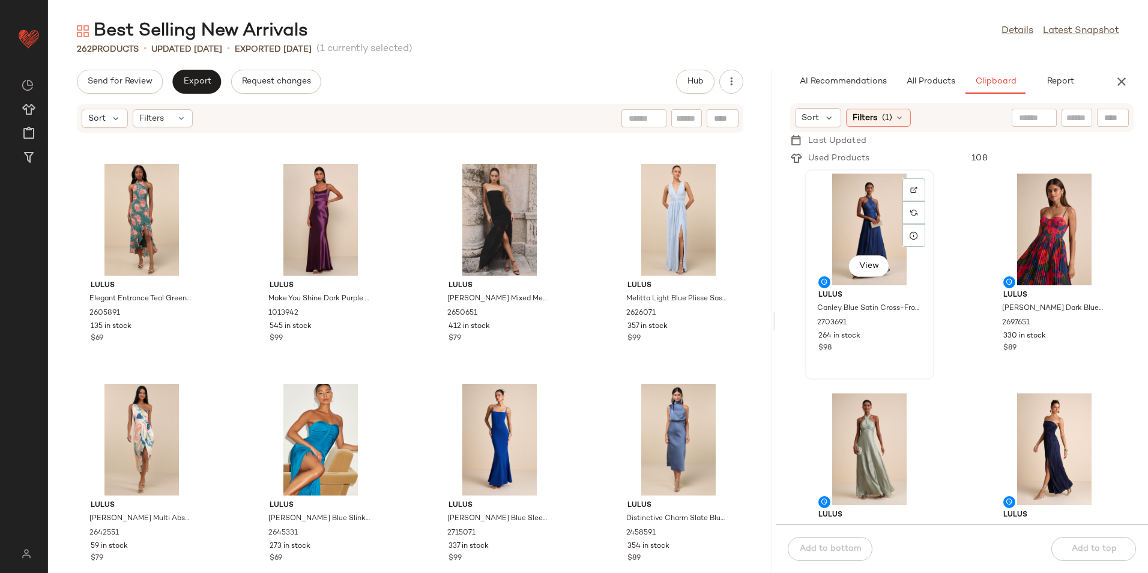
click at [869, 214] on div "View" at bounding box center [869, 230] width 121 height 112
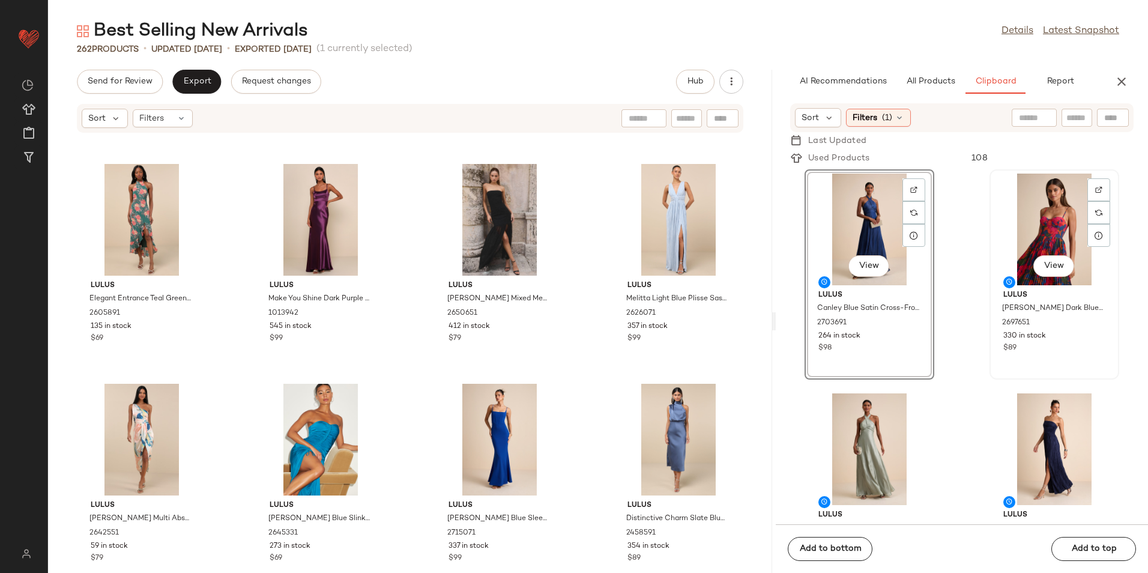
click at [1035, 222] on div "View" at bounding box center [1054, 230] width 121 height 112
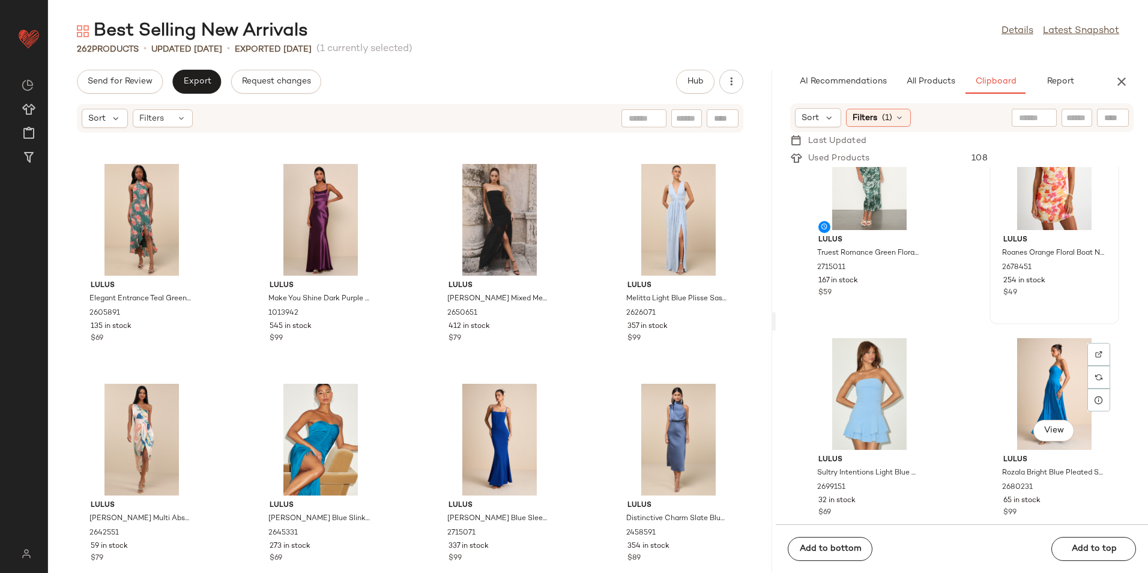
scroll to position [850, 0]
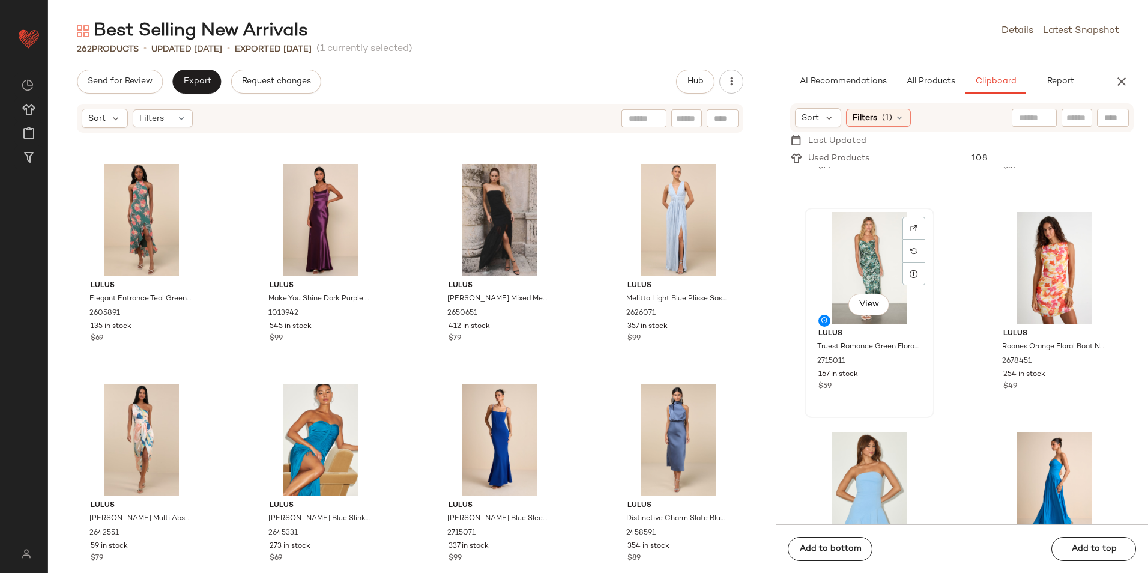
click at [871, 267] on div "View" at bounding box center [869, 268] width 121 height 112
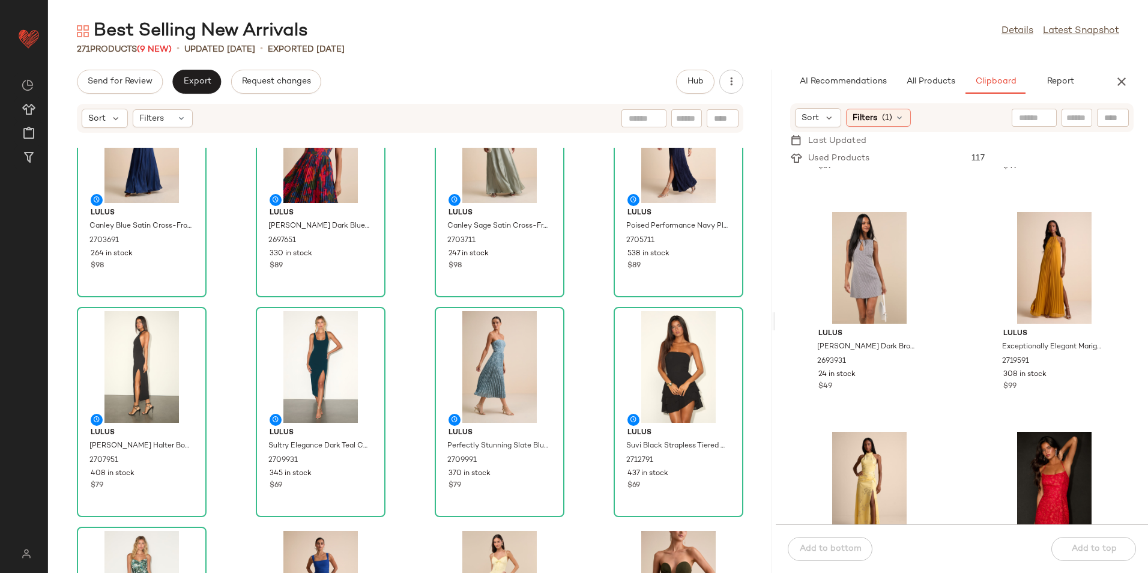
scroll to position [0, 0]
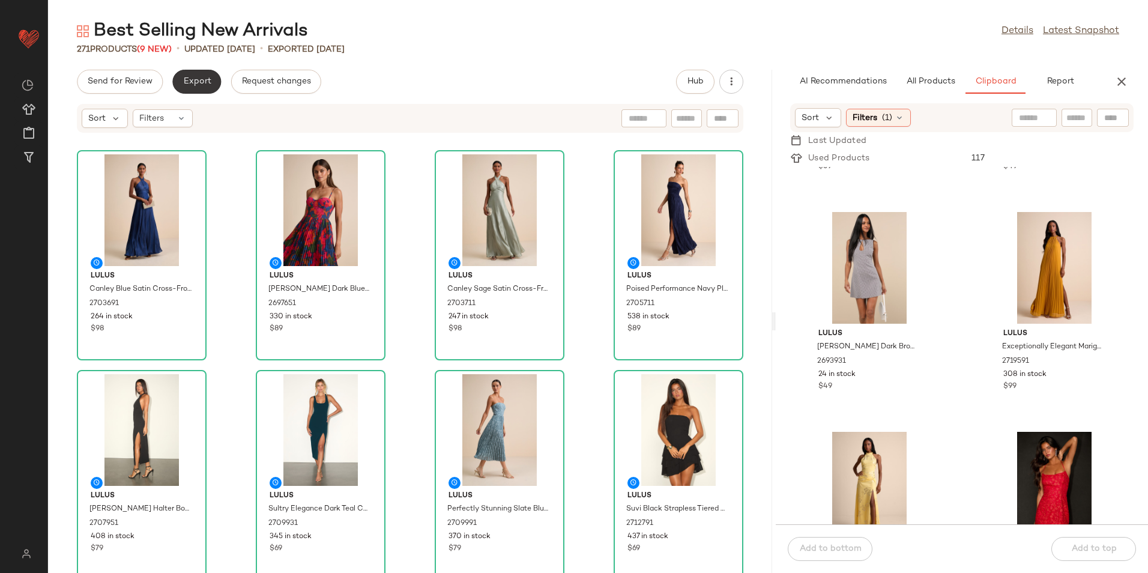
click at [190, 73] on button "Export" at bounding box center [196, 82] width 49 height 24
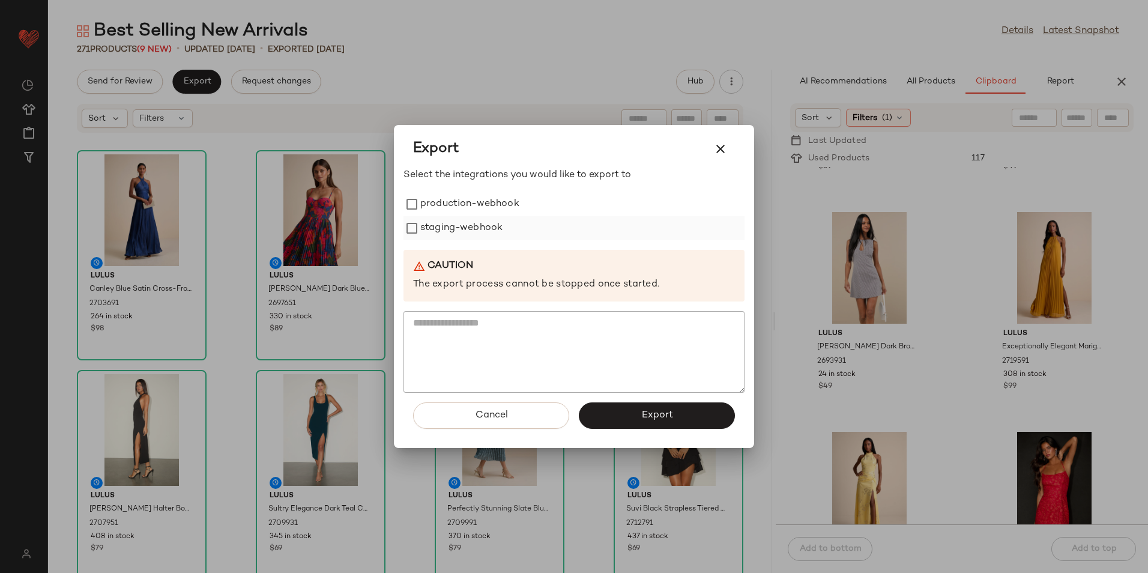
drag, startPoint x: 445, startPoint y: 204, endPoint x: 457, endPoint y: 232, distance: 30.7
click at [446, 204] on label "production-webhook" at bounding box center [469, 204] width 99 height 24
click at [457, 232] on label "staging-webhook" at bounding box center [461, 228] width 82 height 24
click at [619, 417] on button "Export" at bounding box center [657, 415] width 156 height 26
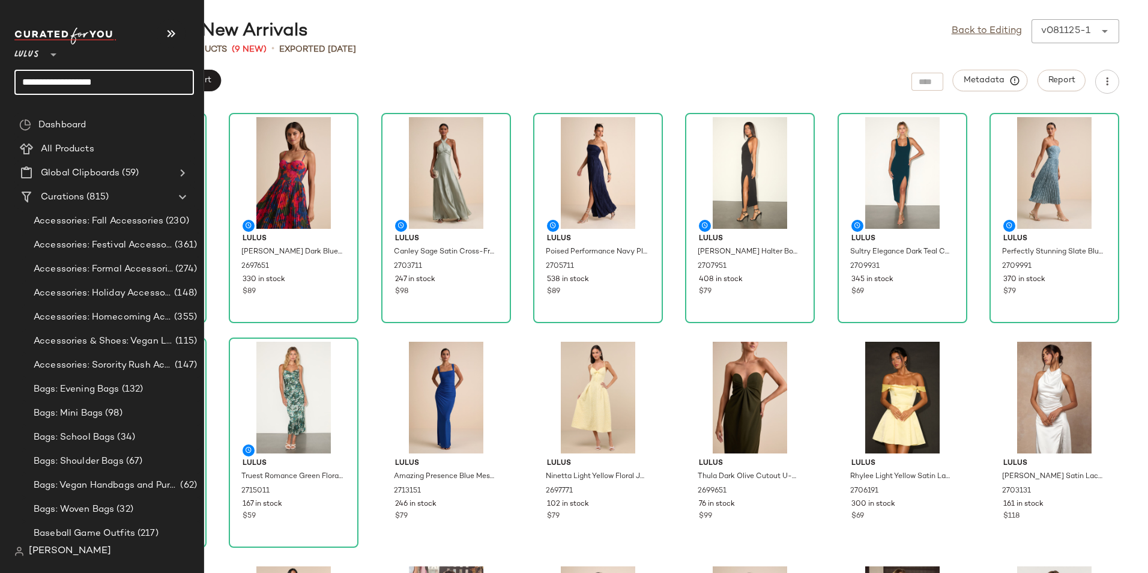
click at [151, 83] on input "**********" at bounding box center [104, 82] width 180 height 25
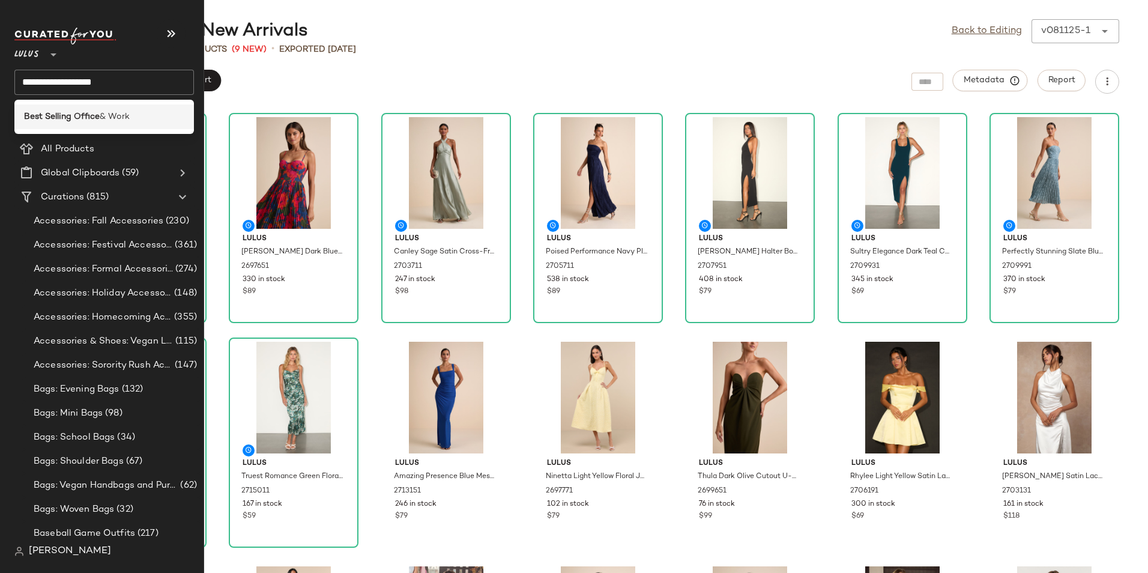
click at [119, 119] on span "& Work" at bounding box center [115, 116] width 30 height 13
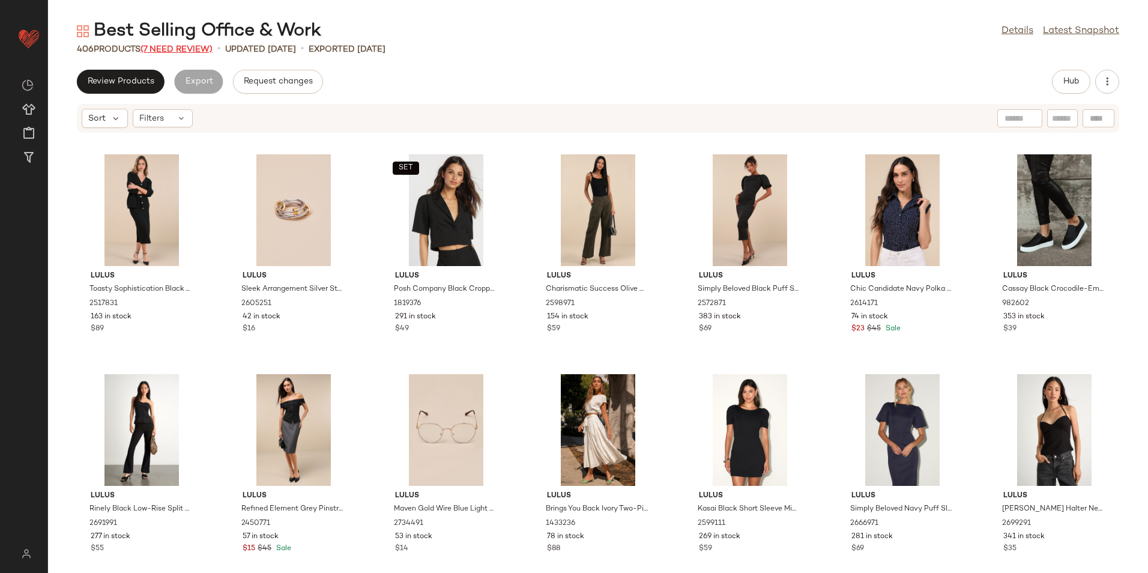
click at [199, 47] on span "(7 Need Review)" at bounding box center [177, 49] width 72 height 9
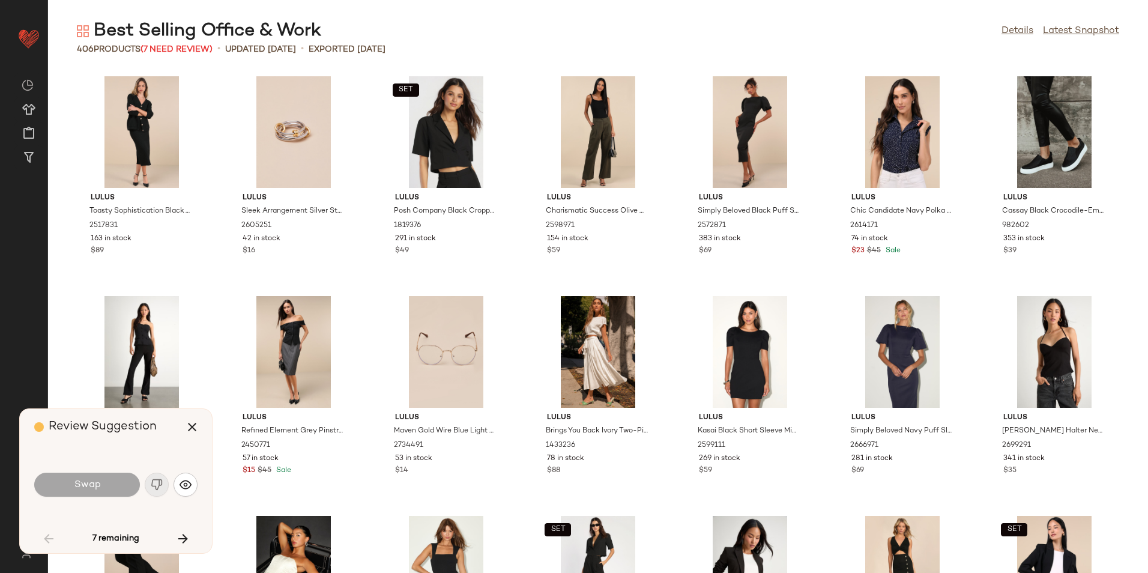
scroll to position [1758, 0]
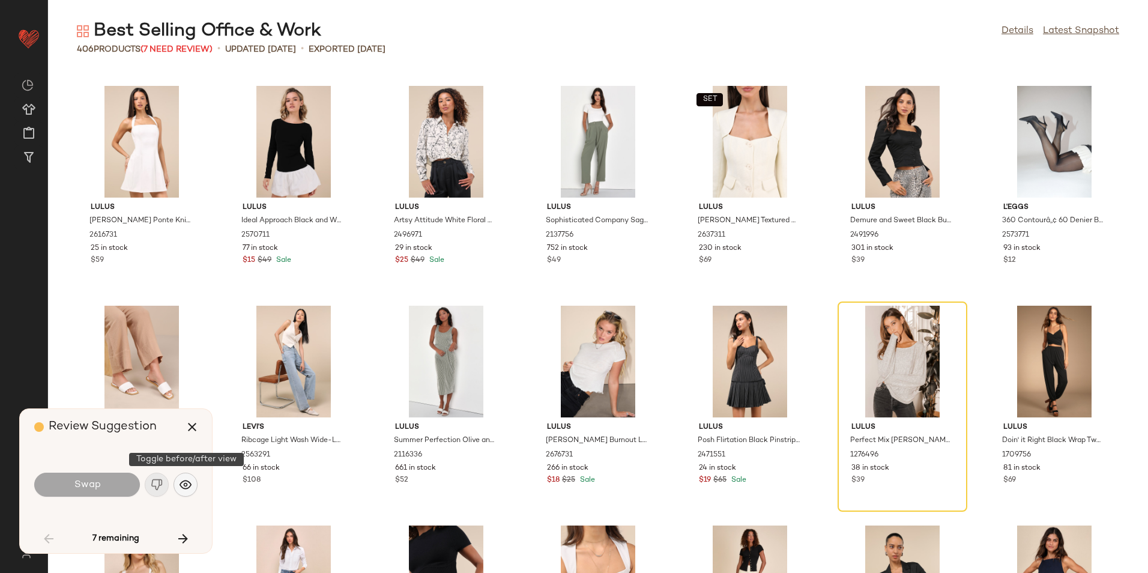
click at [183, 485] on img "button" at bounding box center [186, 485] width 12 height 12
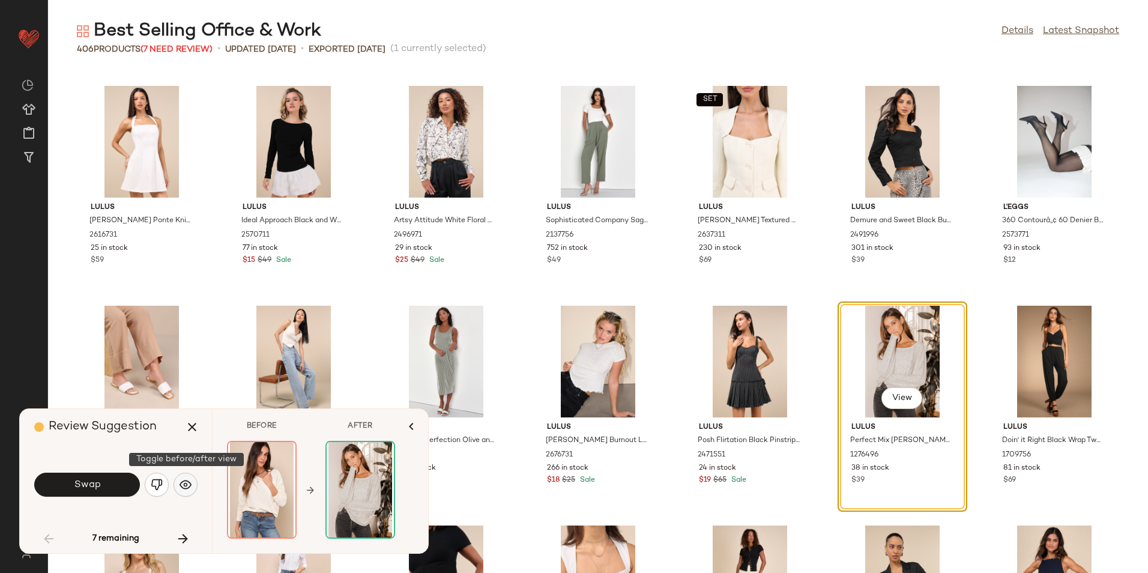
click at [184, 486] on img "button" at bounding box center [186, 485] width 12 height 12
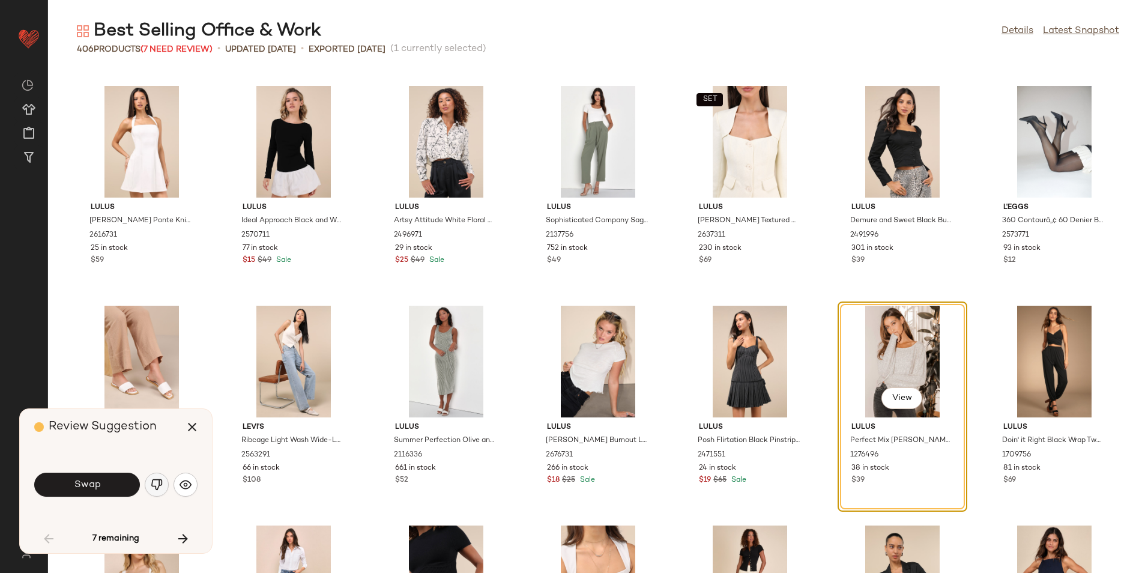
click at [159, 488] on img "button" at bounding box center [157, 485] width 12 height 12
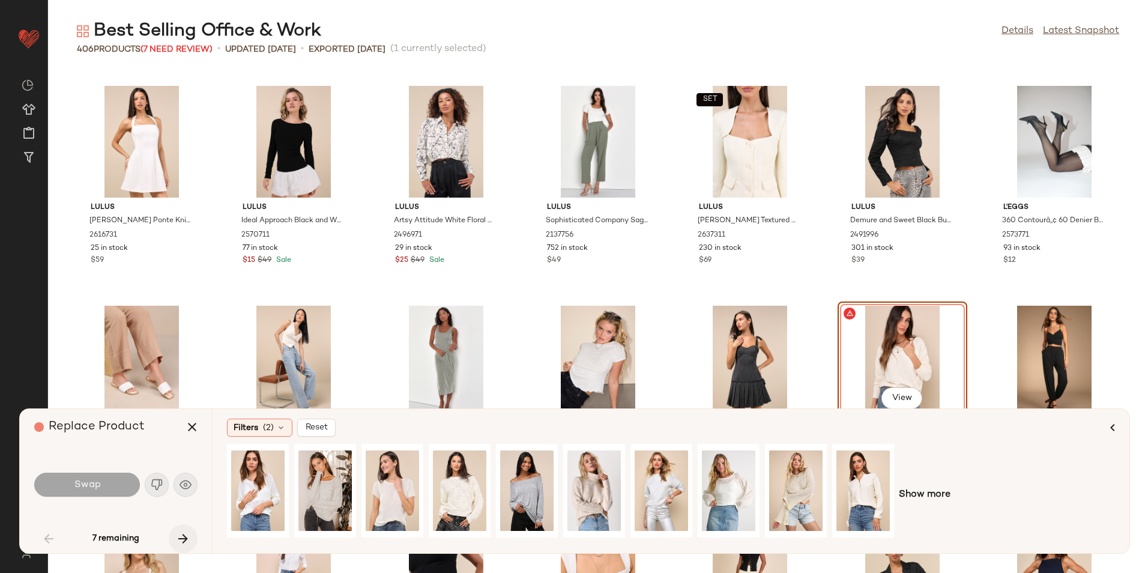
click at [185, 539] on icon "button" at bounding box center [183, 538] width 14 height 14
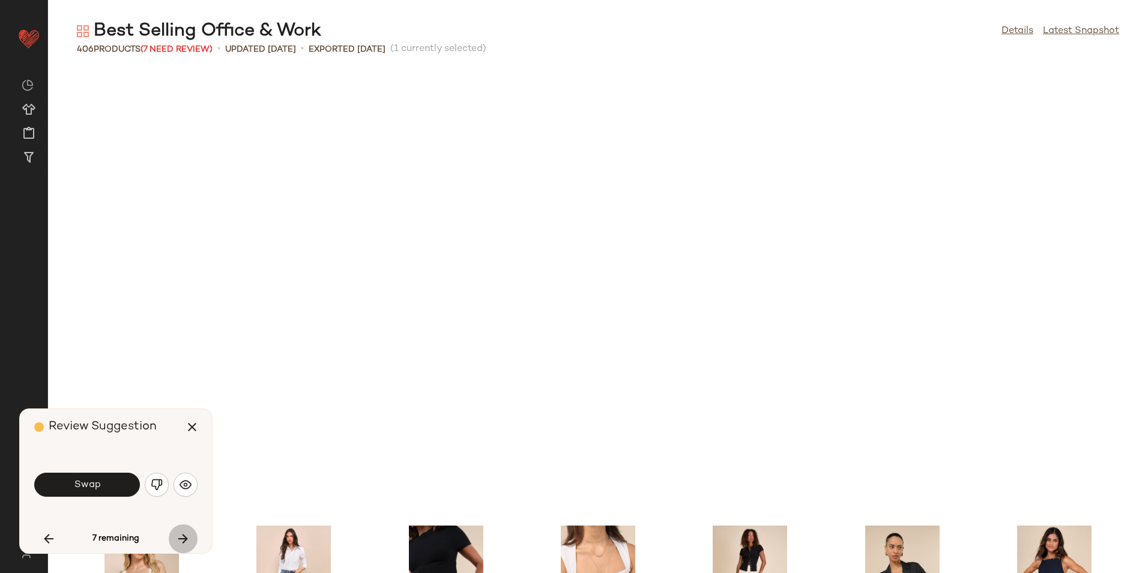
scroll to position [2198, 0]
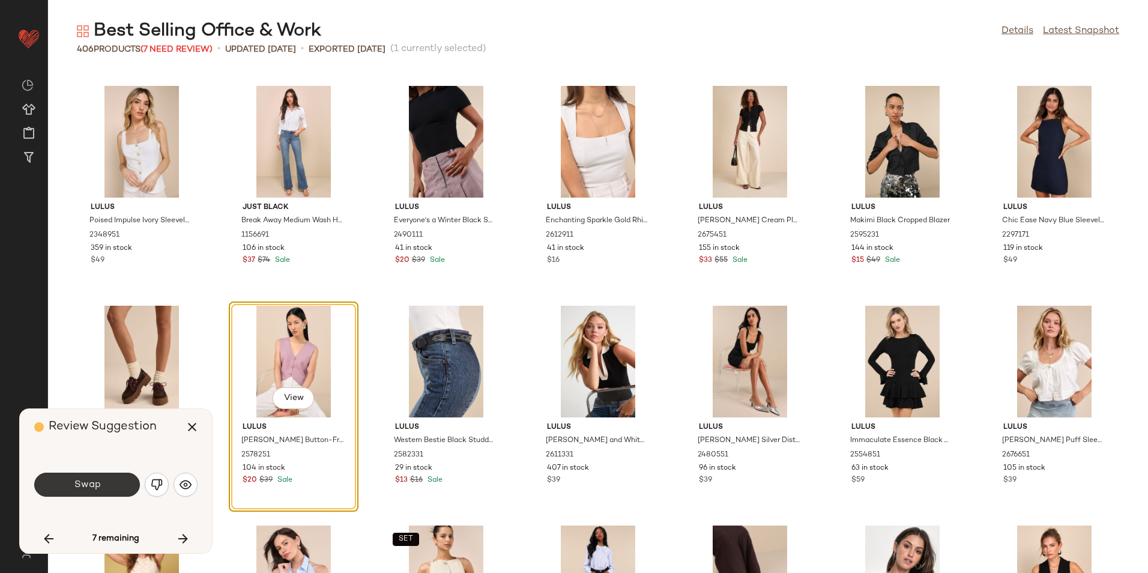
click at [112, 488] on button "Swap" at bounding box center [87, 485] width 106 height 24
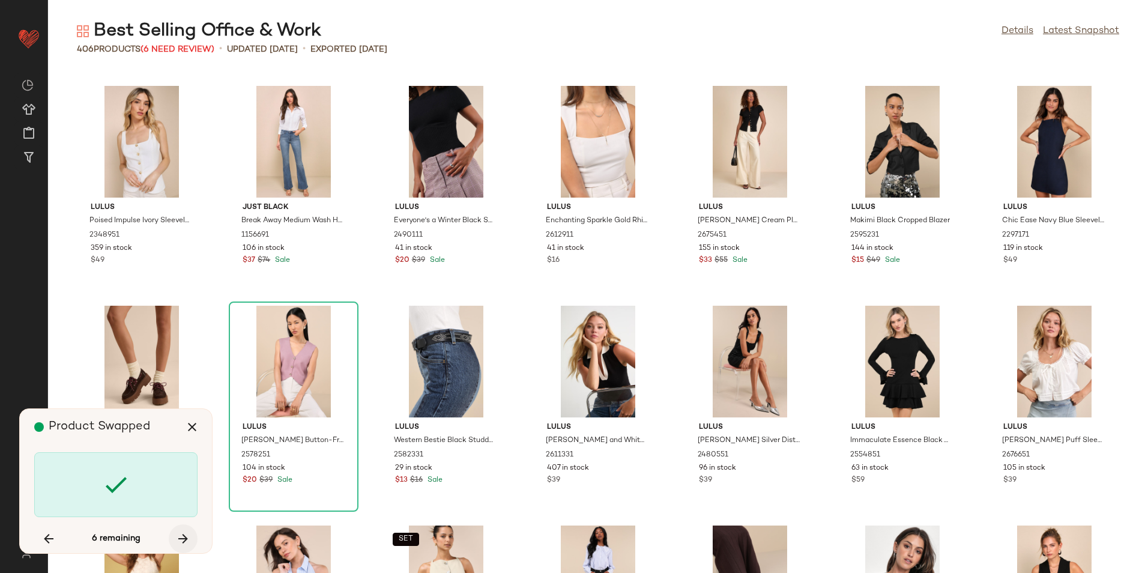
scroll to position [4176, 0]
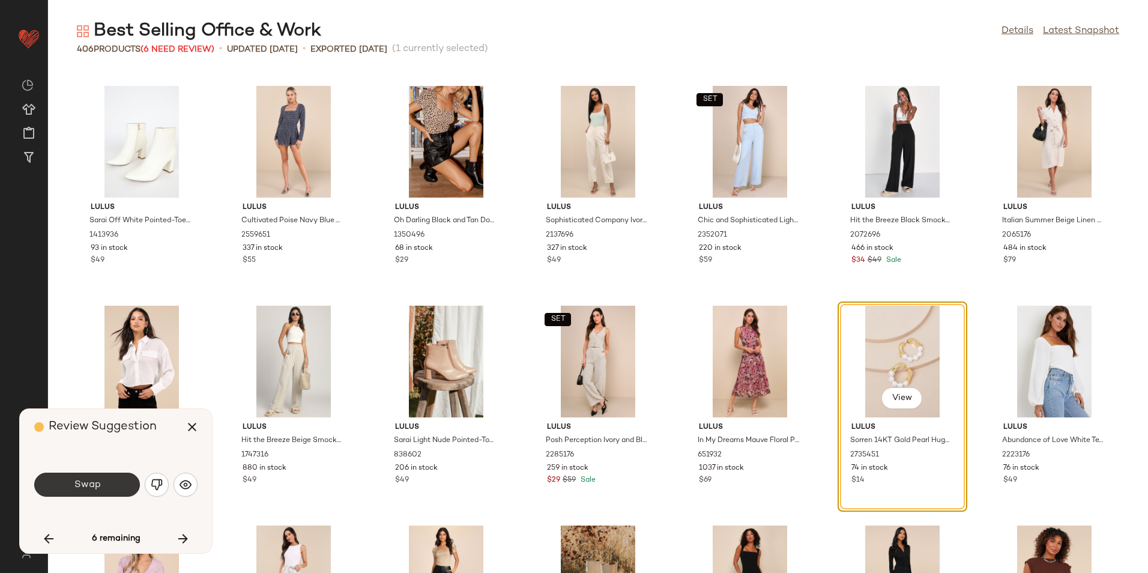
click at [112, 483] on button "Swap" at bounding box center [87, 485] width 106 height 24
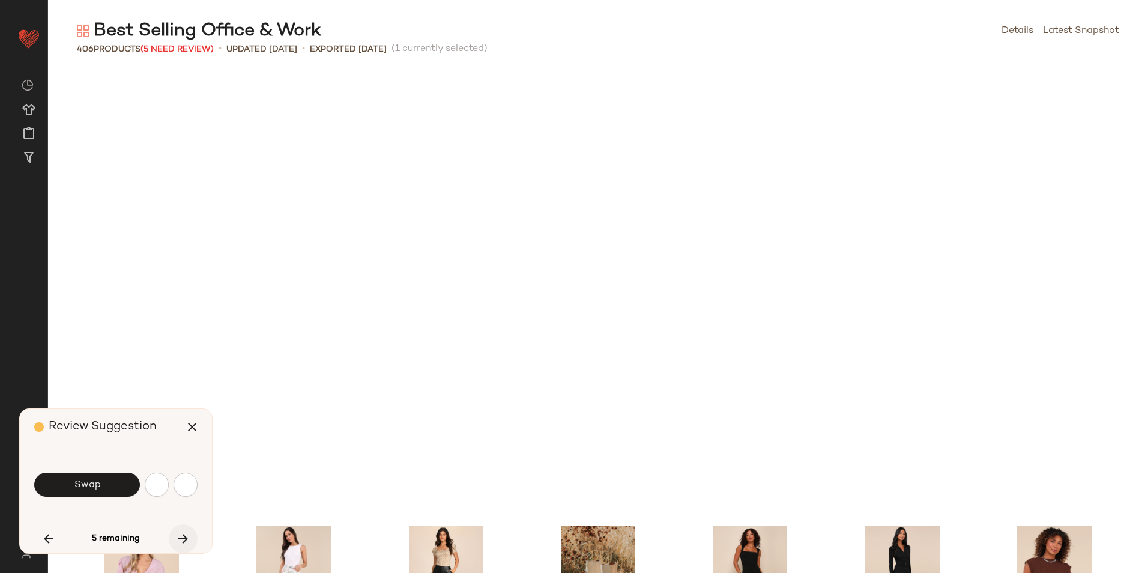
scroll to position [4616, 0]
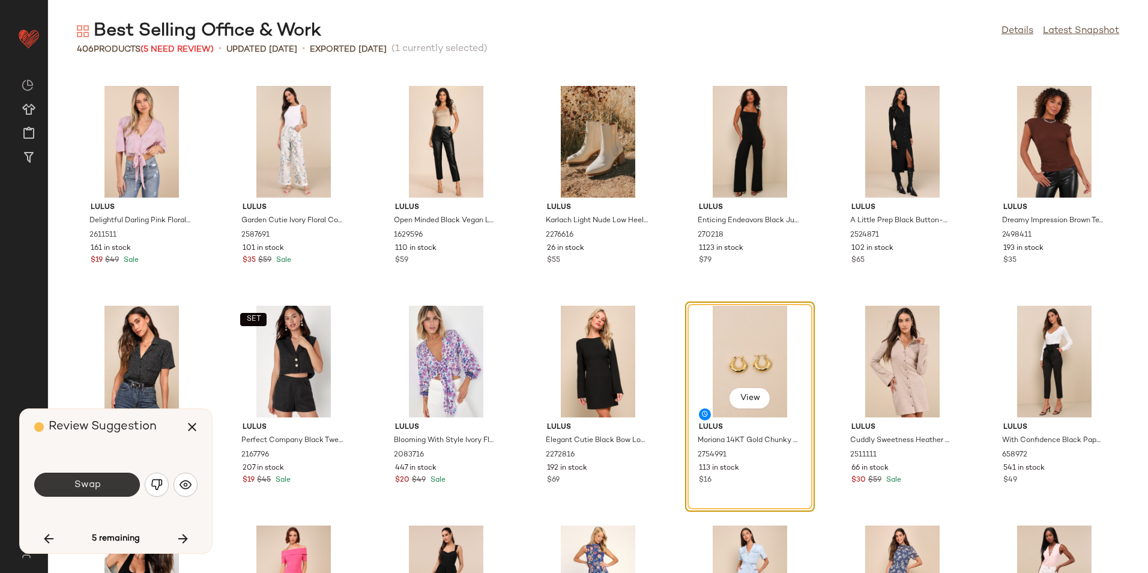
click at [106, 485] on button "Swap" at bounding box center [87, 485] width 106 height 24
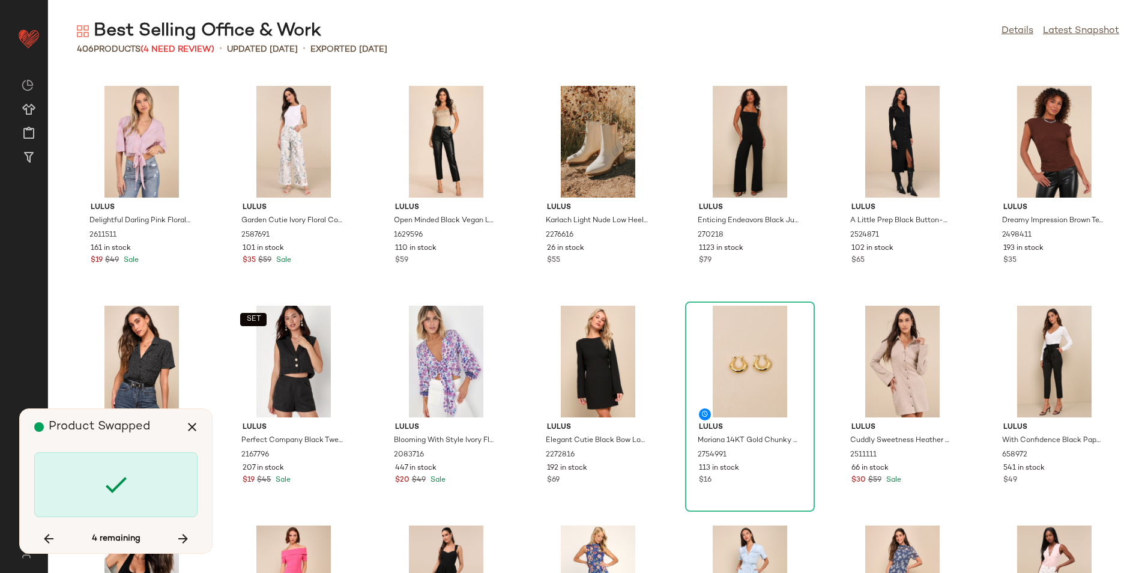
scroll to position [10550, 0]
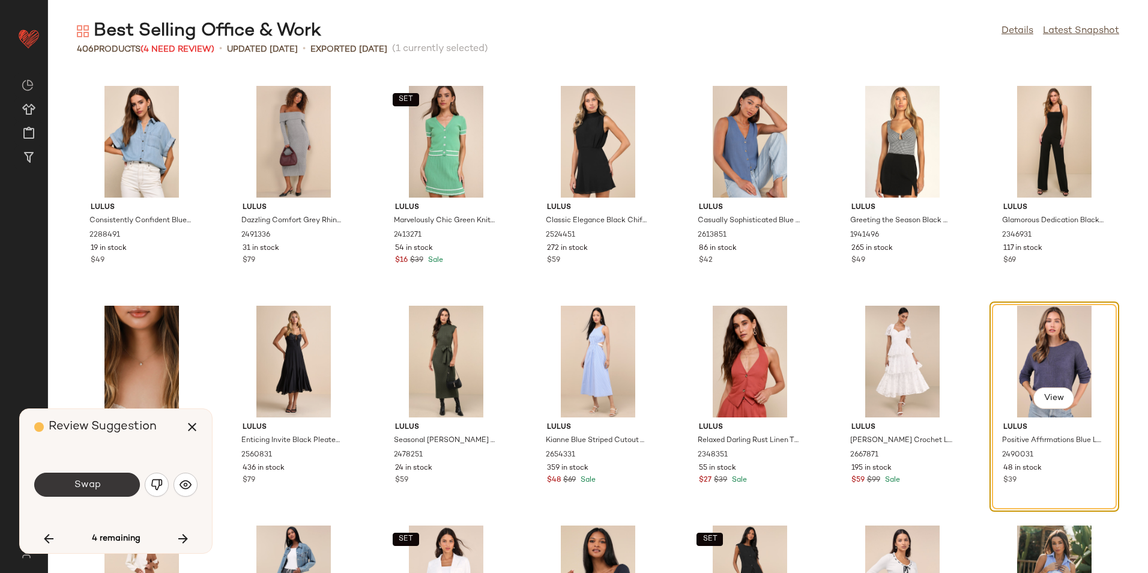
click at [115, 483] on button "Swap" at bounding box center [87, 485] width 106 height 24
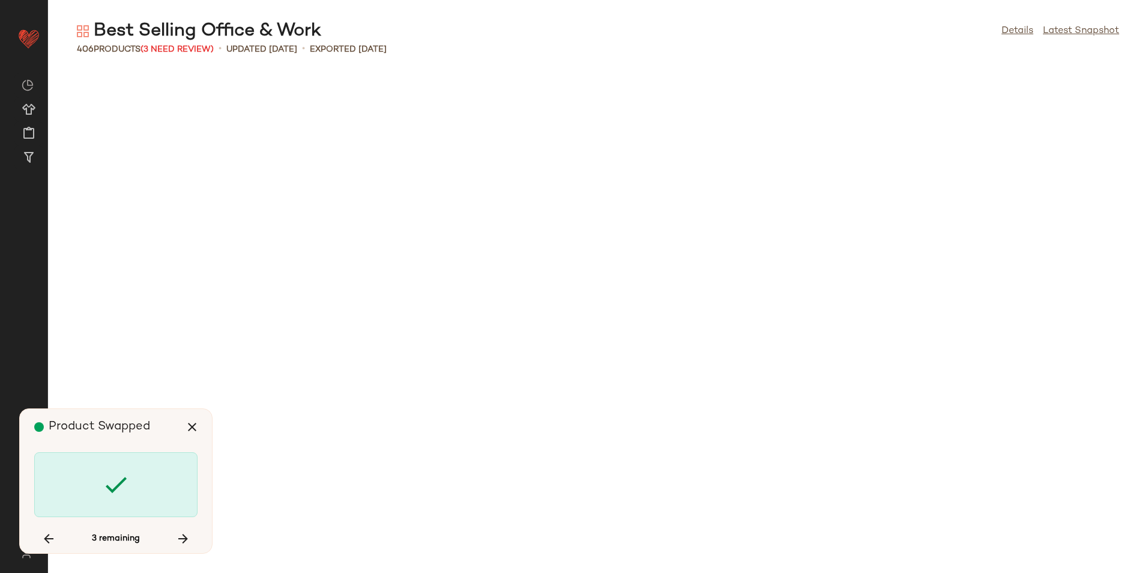
scroll to position [11429, 0]
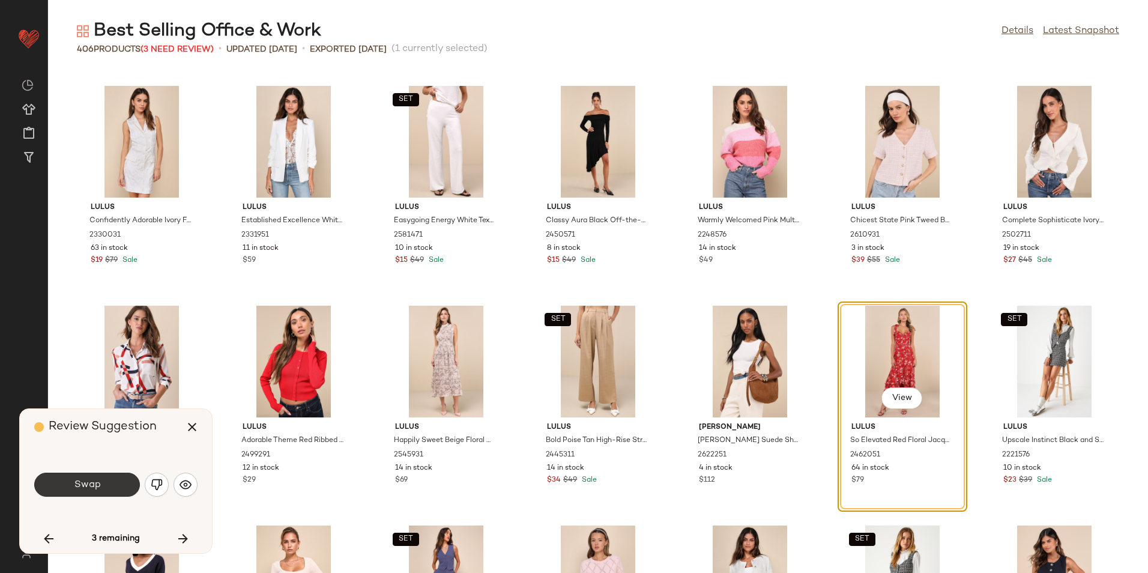
click at [121, 486] on button "Swap" at bounding box center [87, 485] width 106 height 24
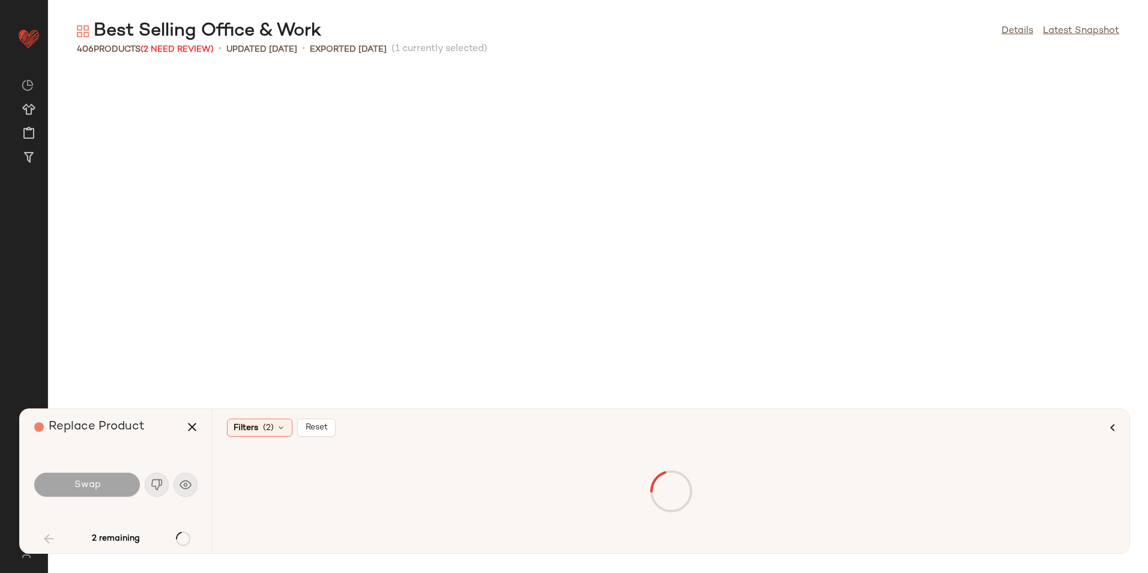
scroll to position [1758, 0]
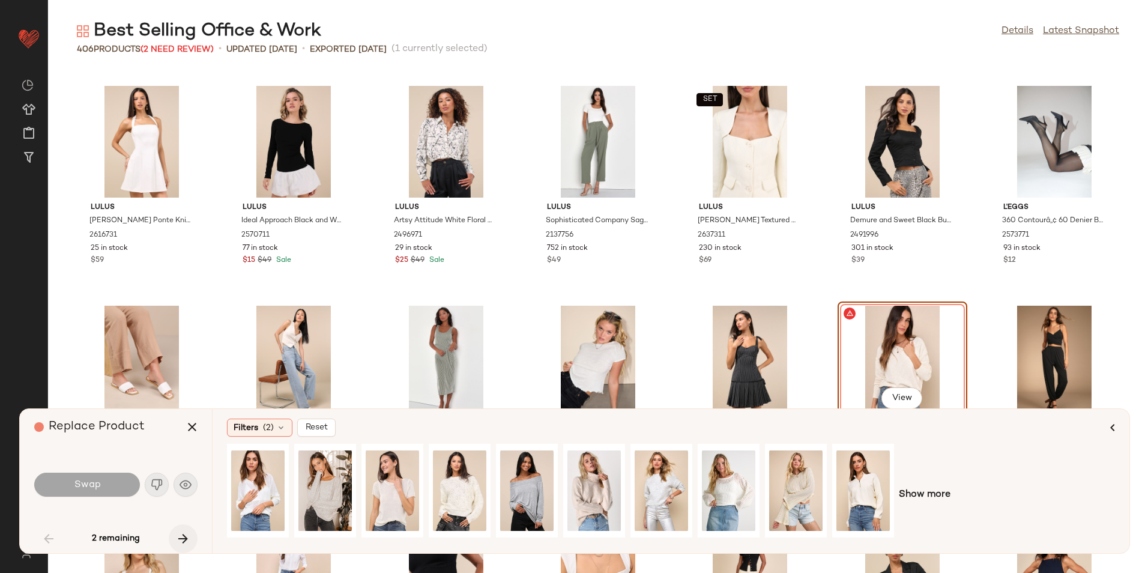
click at [190, 537] on icon "button" at bounding box center [183, 538] width 14 height 14
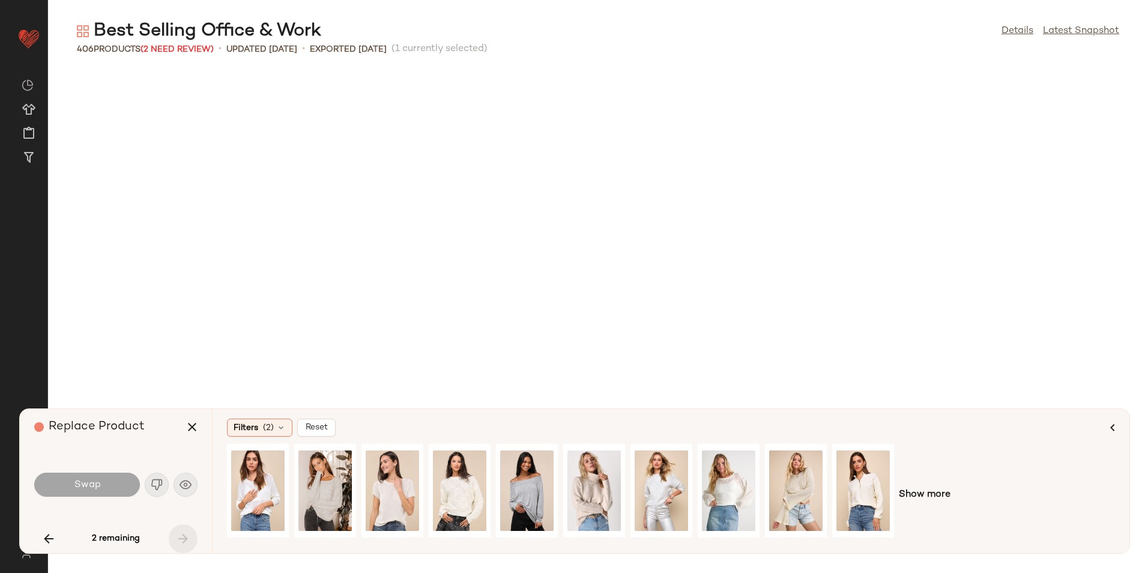
scroll to position [12247, 0]
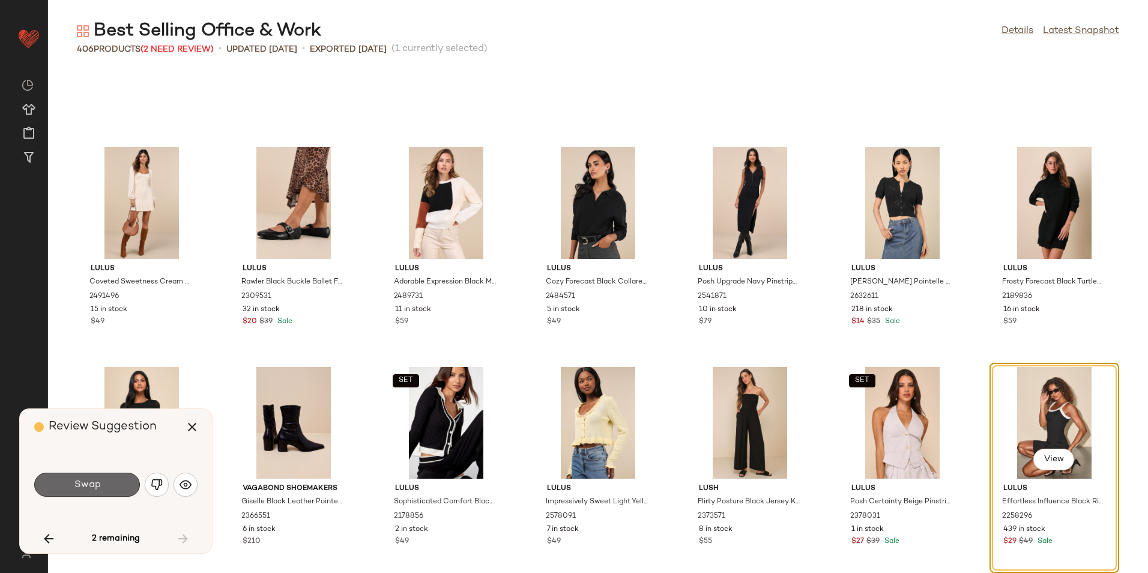
click at [120, 488] on button "Swap" at bounding box center [87, 485] width 106 height 24
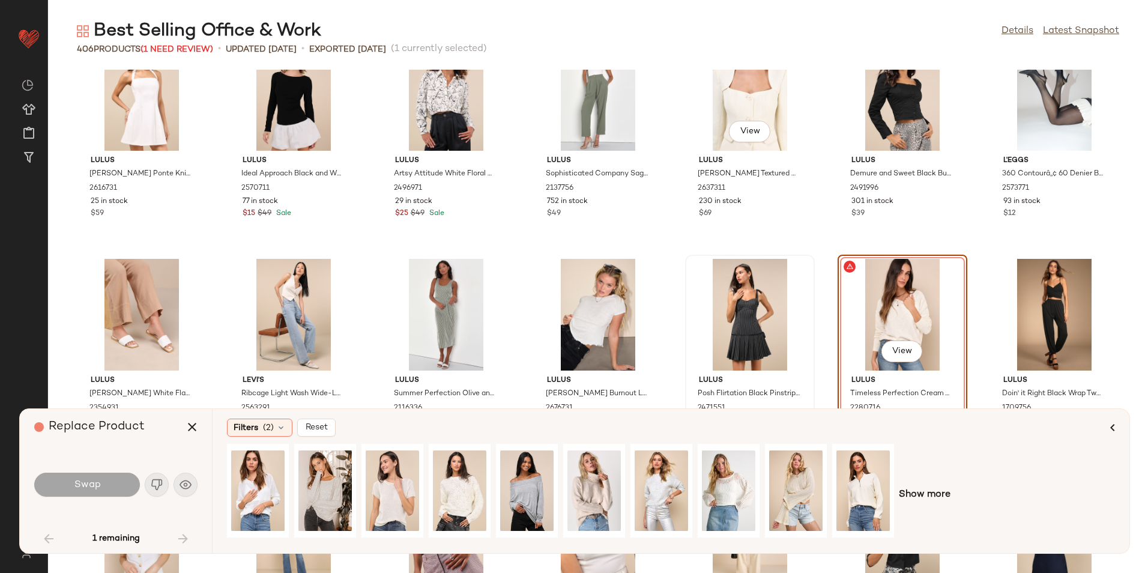
scroll to position [1878, 0]
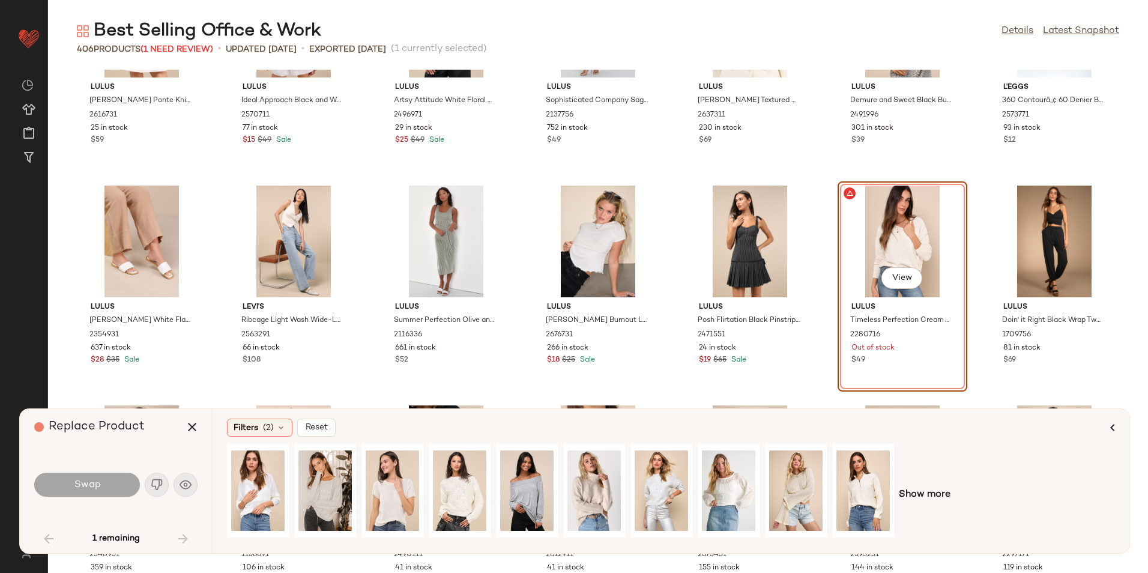
click at [899, 223] on div "View" at bounding box center [902, 242] width 121 height 112
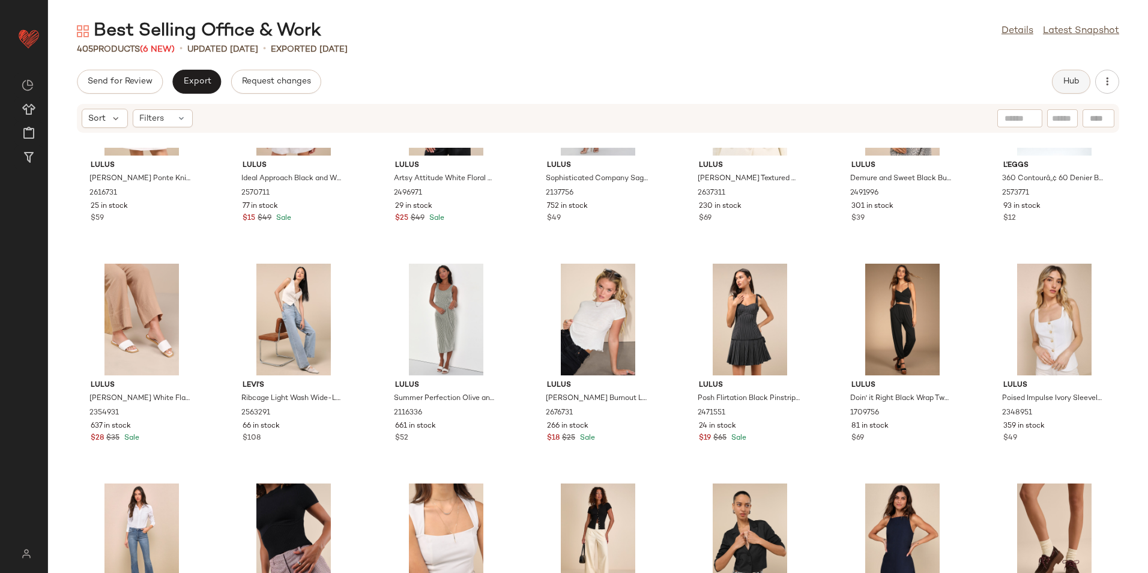
click at [1061, 83] on button "Hub" at bounding box center [1071, 82] width 38 height 24
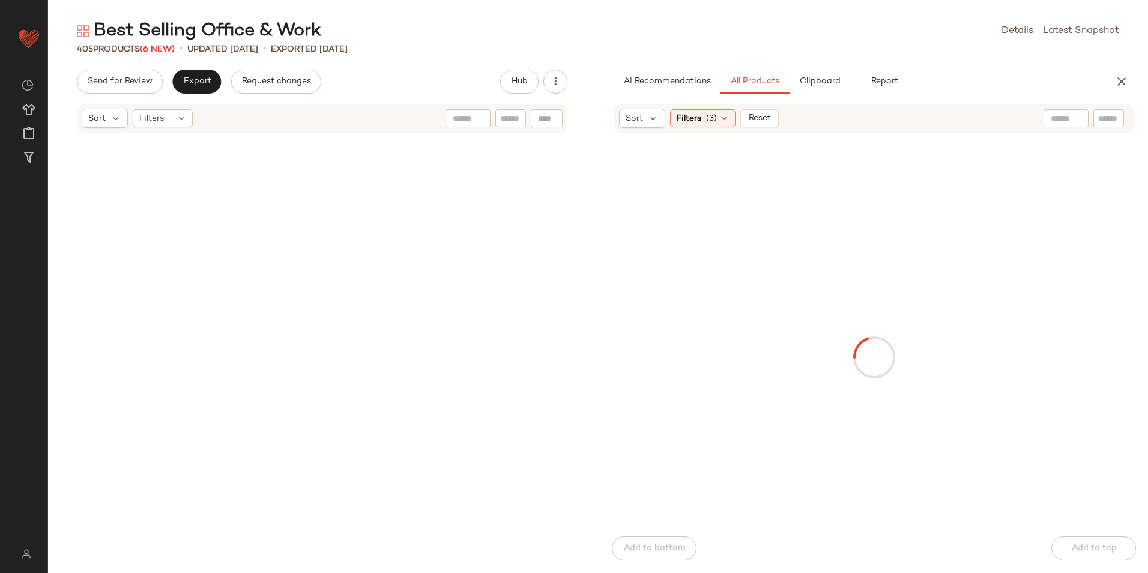
scroll to position [4616, 0]
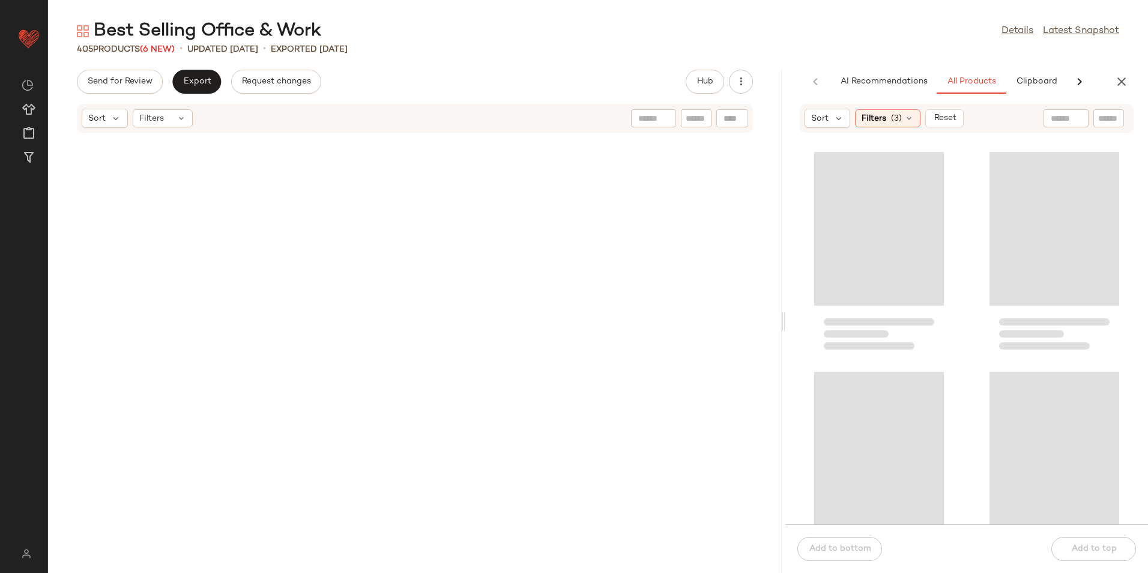
drag, startPoint x: 596, startPoint y: 322, endPoint x: 784, endPoint y: 316, distance: 188.7
click at [784, 316] on div "Best Selling Office & Work Details Latest Snapshot 405 Products (6 New) • updat…" at bounding box center [598, 296] width 1100 height 554
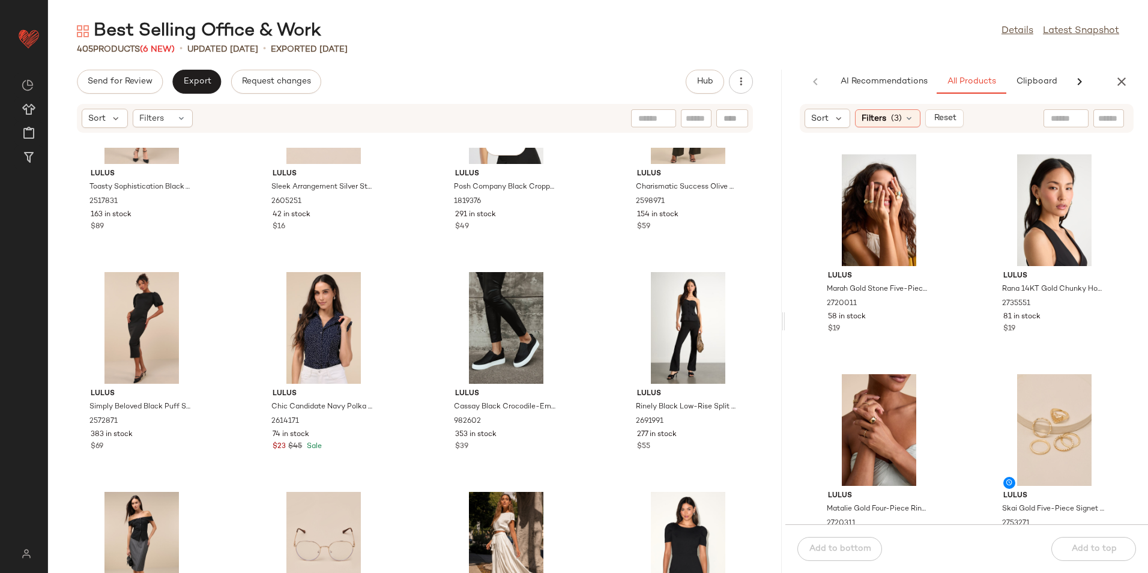
scroll to position [0, 0]
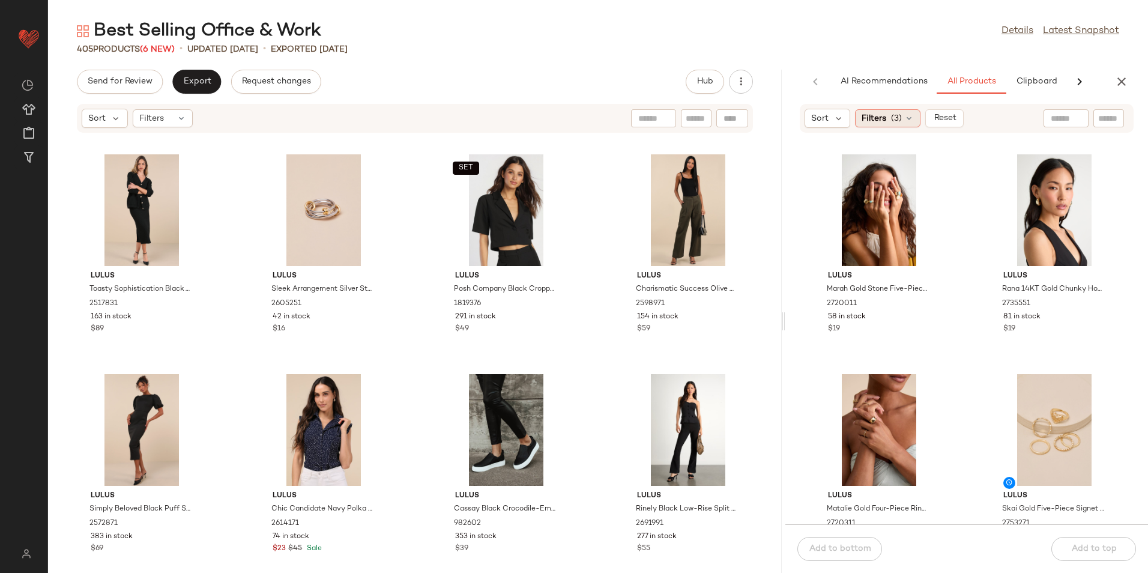
click at [895, 124] on span "(3)" at bounding box center [896, 118] width 11 height 13
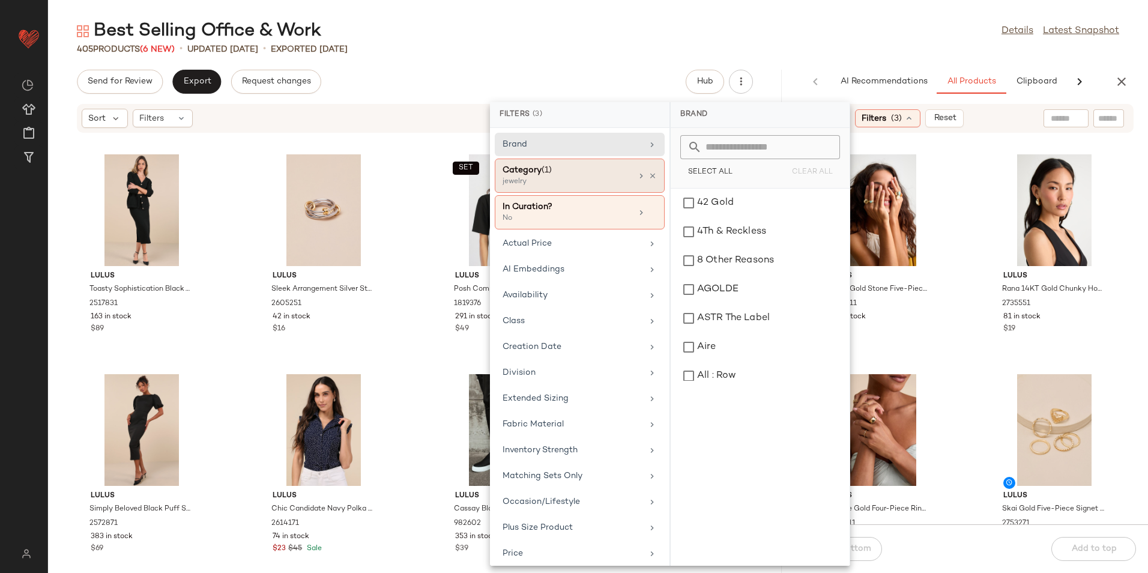
click at [553, 177] on div "jewelry" at bounding box center [563, 182] width 120 height 11
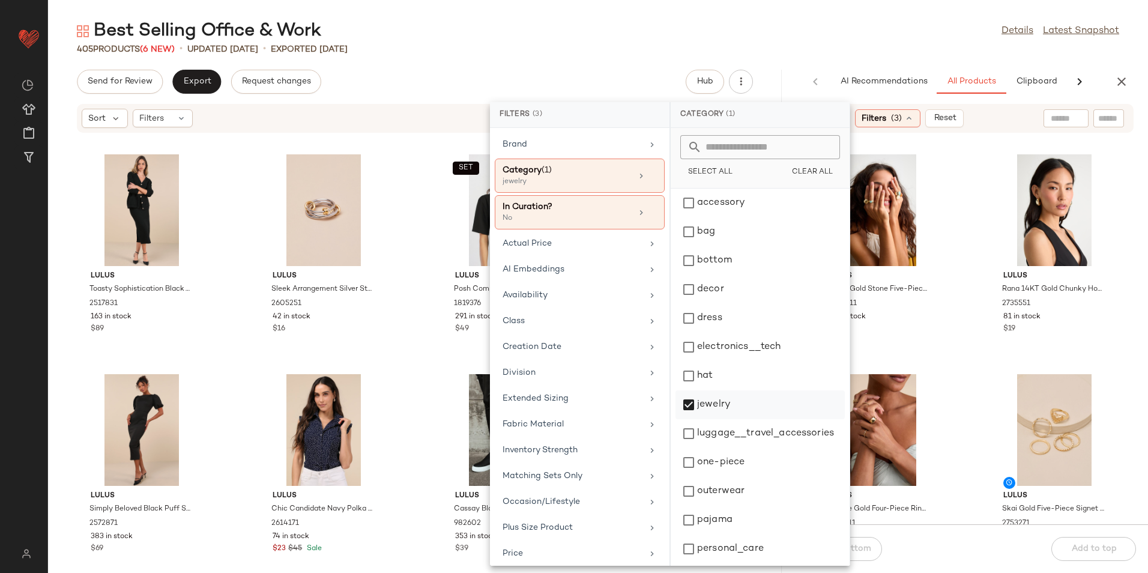
click at [722, 419] on div "jewelry" at bounding box center [760, 433] width 169 height 29
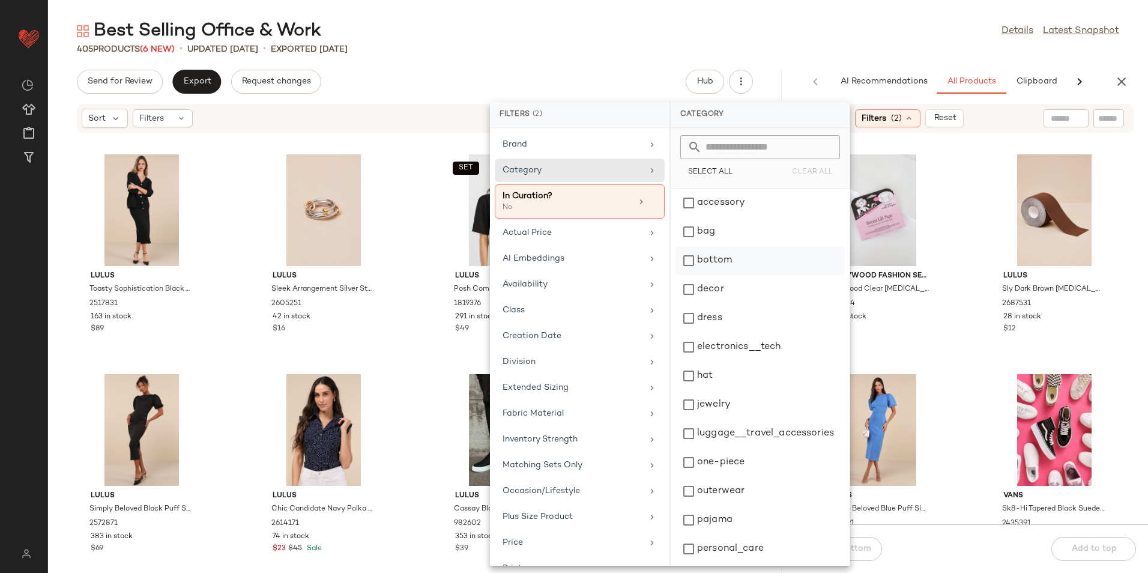
click at [719, 275] on div "bottom" at bounding box center [760, 289] width 169 height 29
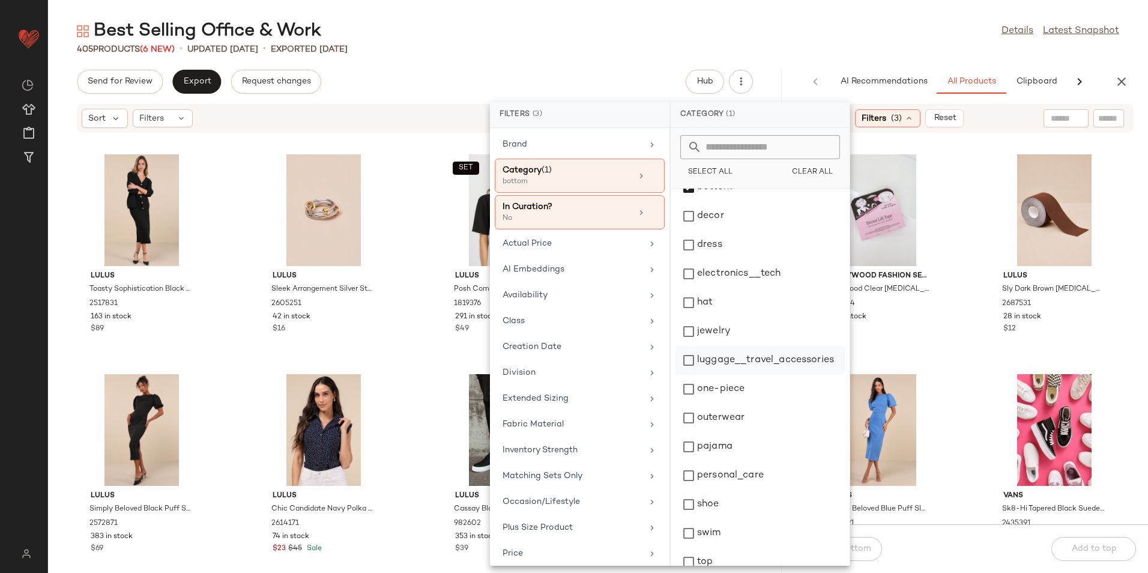
scroll to position [118, 0]
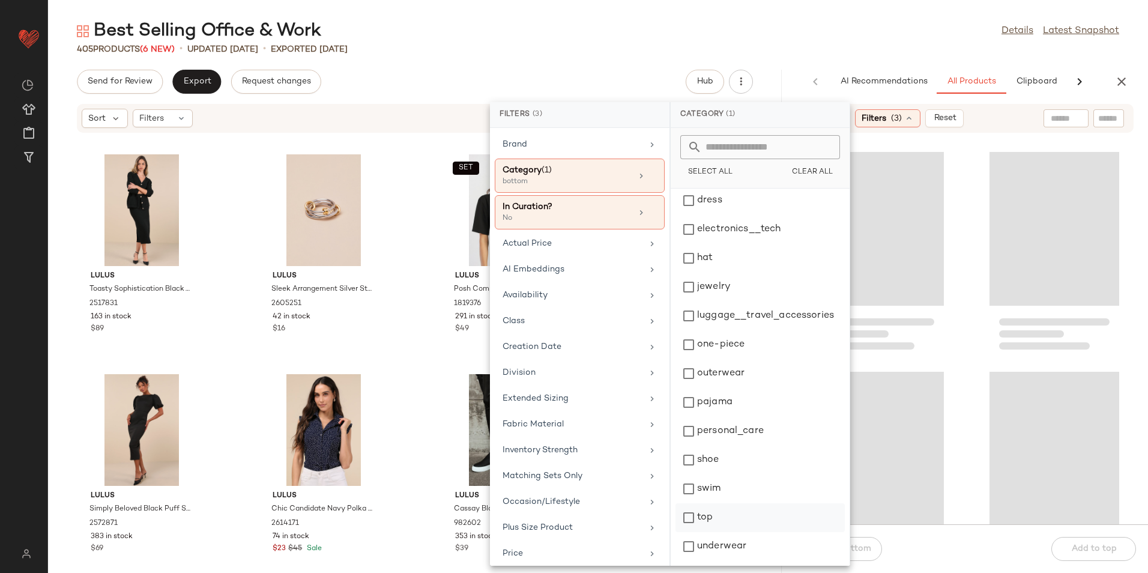
click at [701, 532] on div "top" at bounding box center [760, 546] width 169 height 29
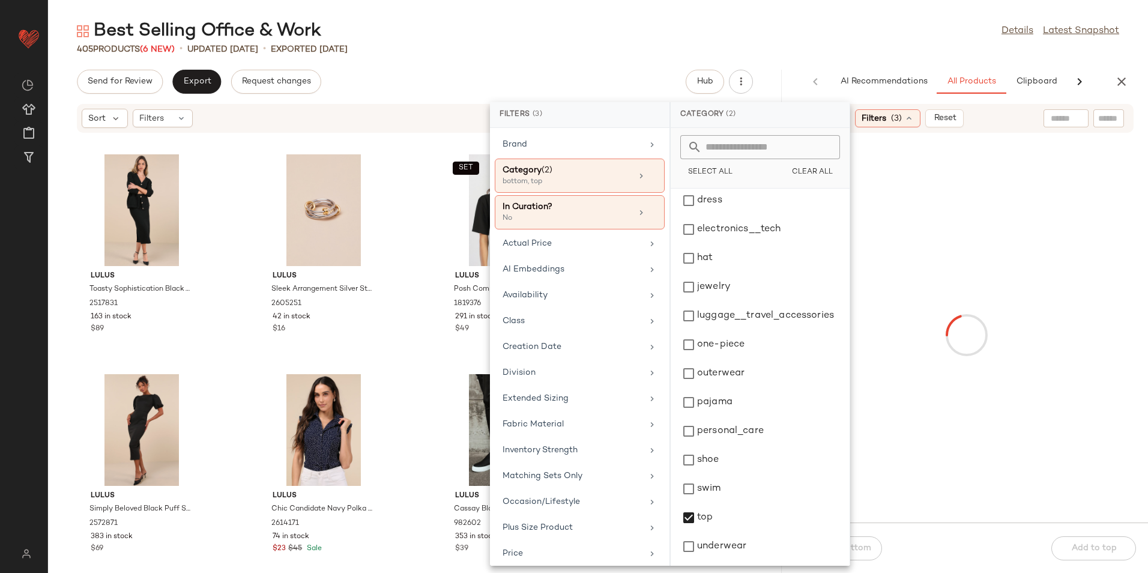
click at [790, 42] on div "Best Selling Office & Work Details Latest Snapshot" at bounding box center [598, 31] width 1100 height 24
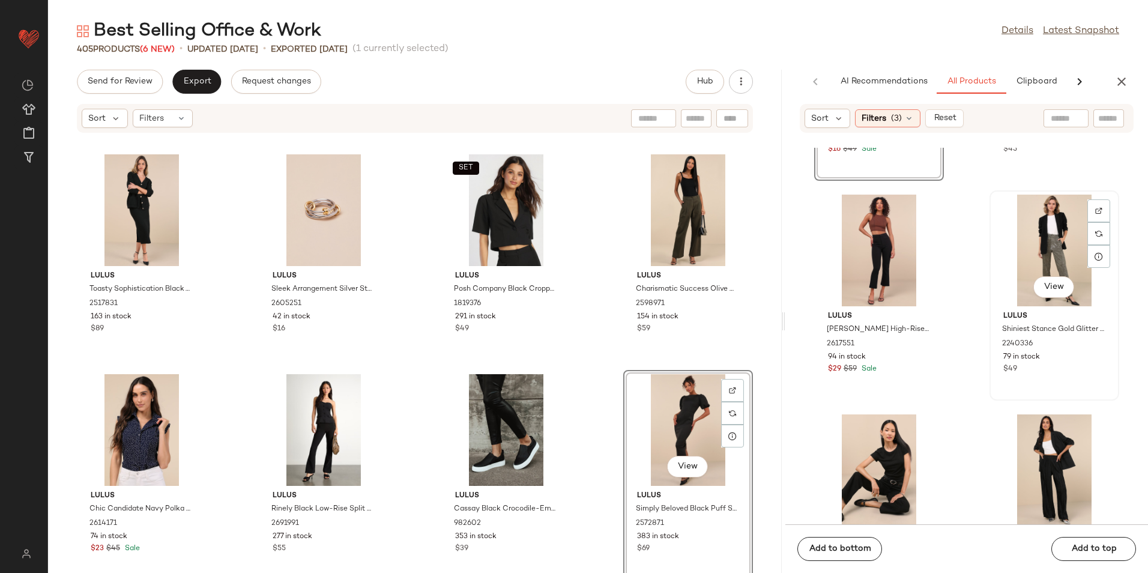
scroll to position [250, 0]
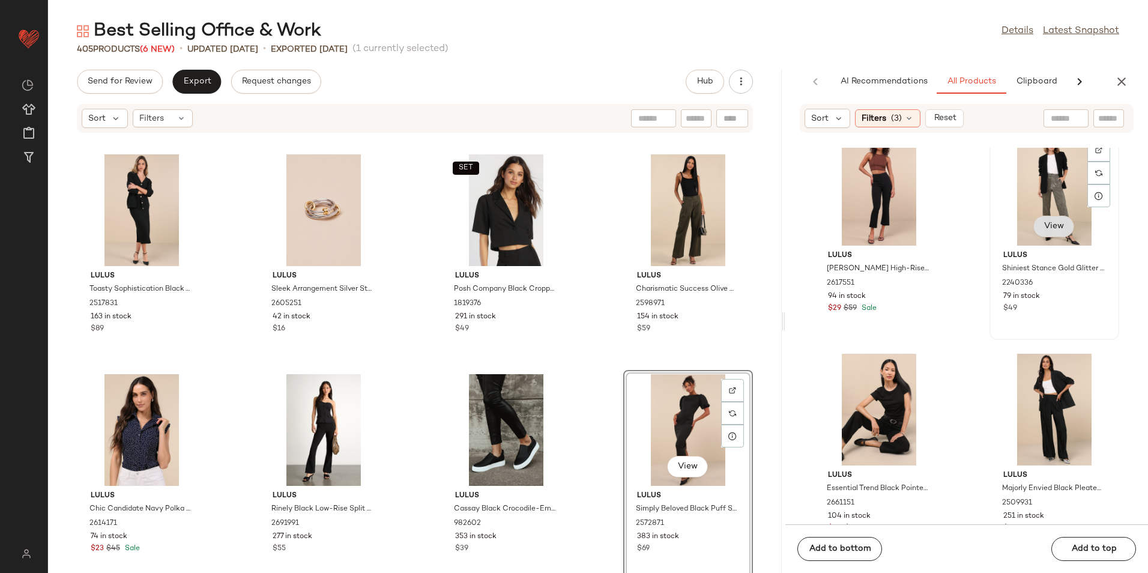
click at [1042, 220] on button "View" at bounding box center [1054, 227] width 41 height 22
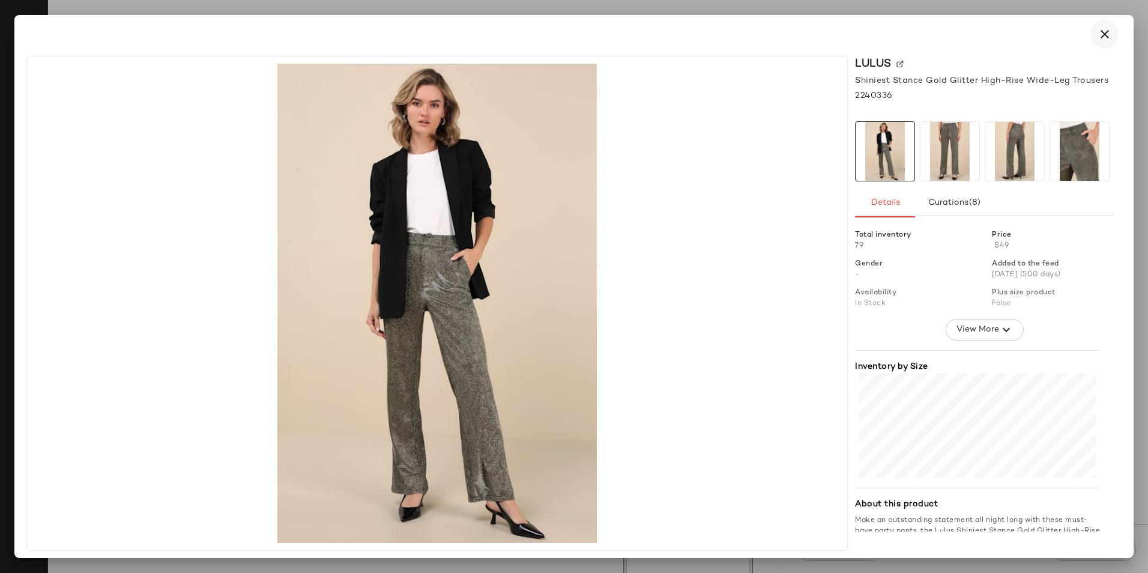
click at [1108, 29] on icon "button" at bounding box center [1105, 34] width 14 height 14
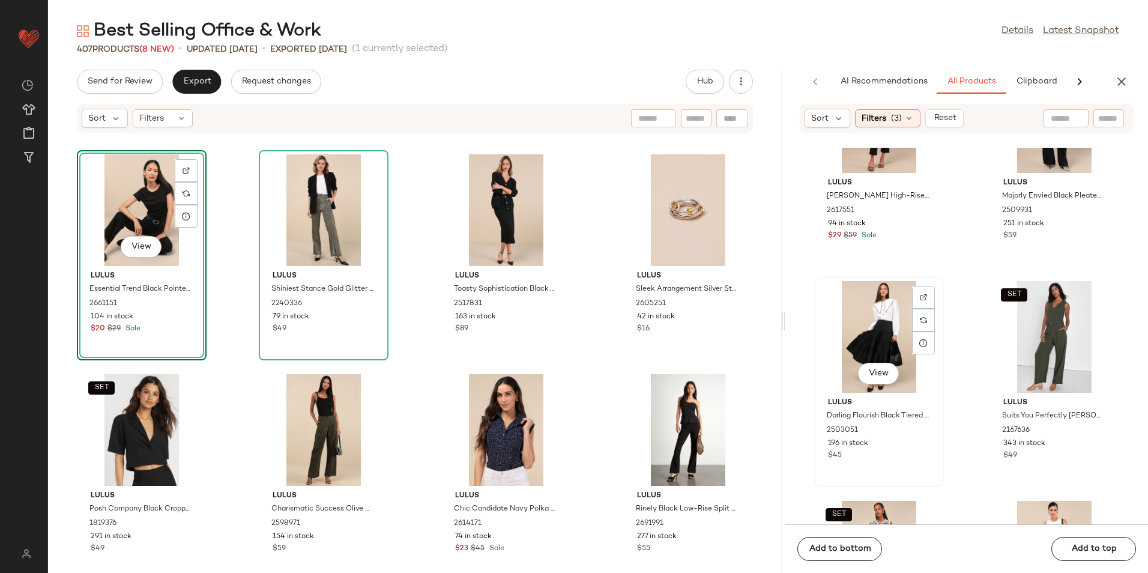
scroll to position [430, 0]
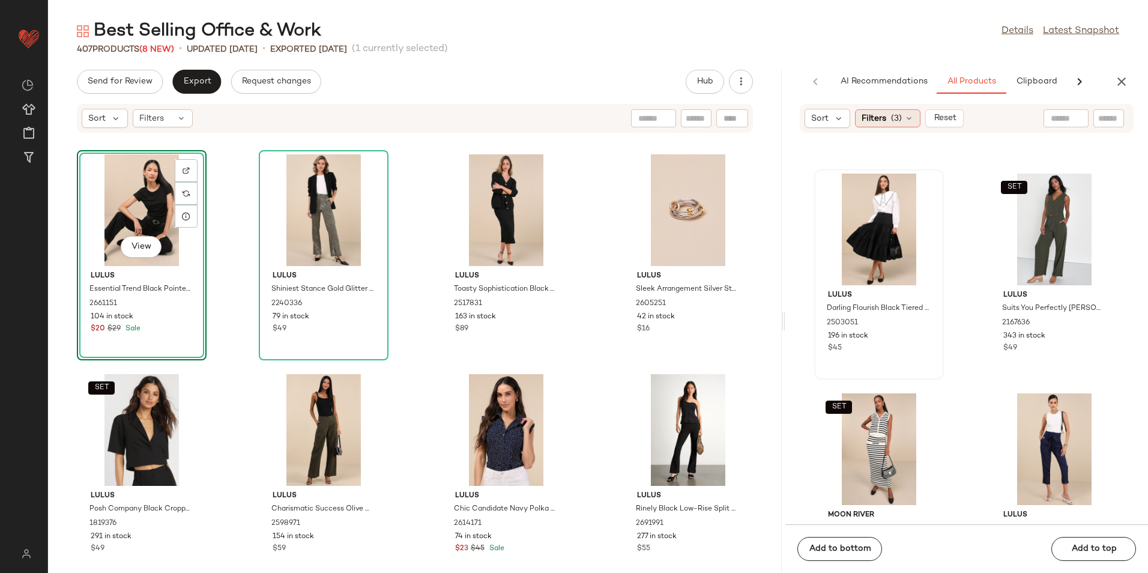
click at [891, 120] on span "(3)" at bounding box center [896, 118] width 11 height 13
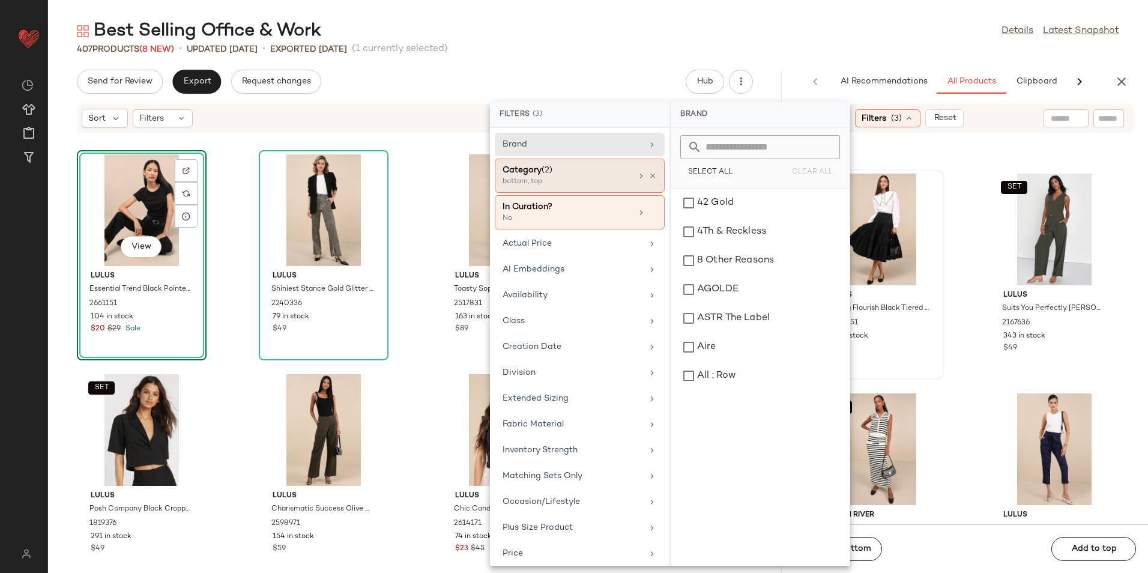
drag, startPoint x: 590, startPoint y: 174, endPoint x: 601, endPoint y: 171, distance: 12.0
click at [591, 174] on div "Category (2)" at bounding box center [567, 170] width 129 height 13
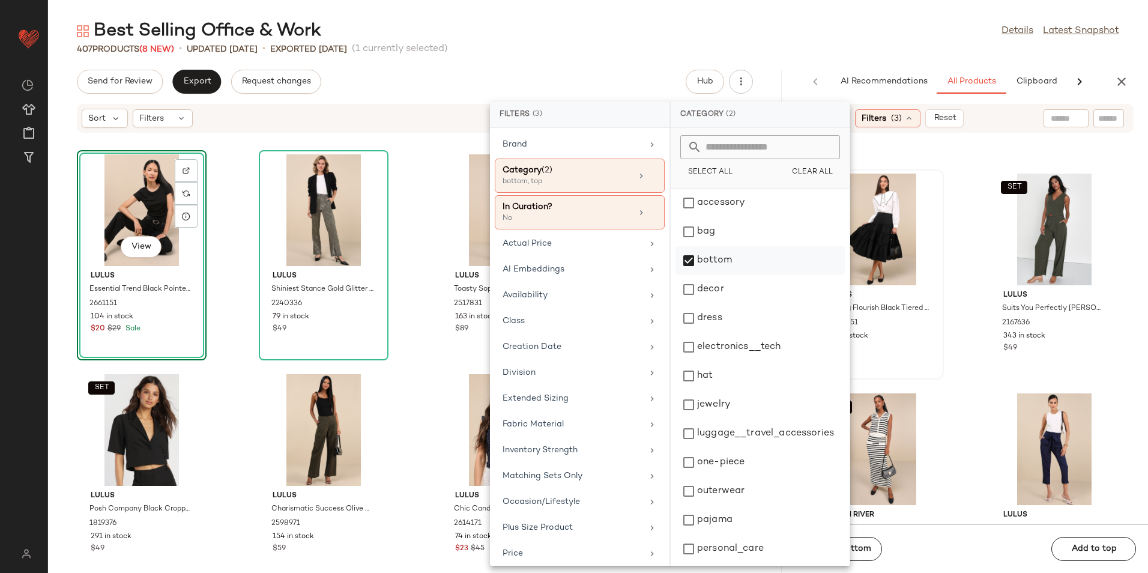
click at [732, 275] on div "bottom" at bounding box center [760, 289] width 169 height 29
click at [737, 532] on div "top" at bounding box center [760, 546] width 169 height 29
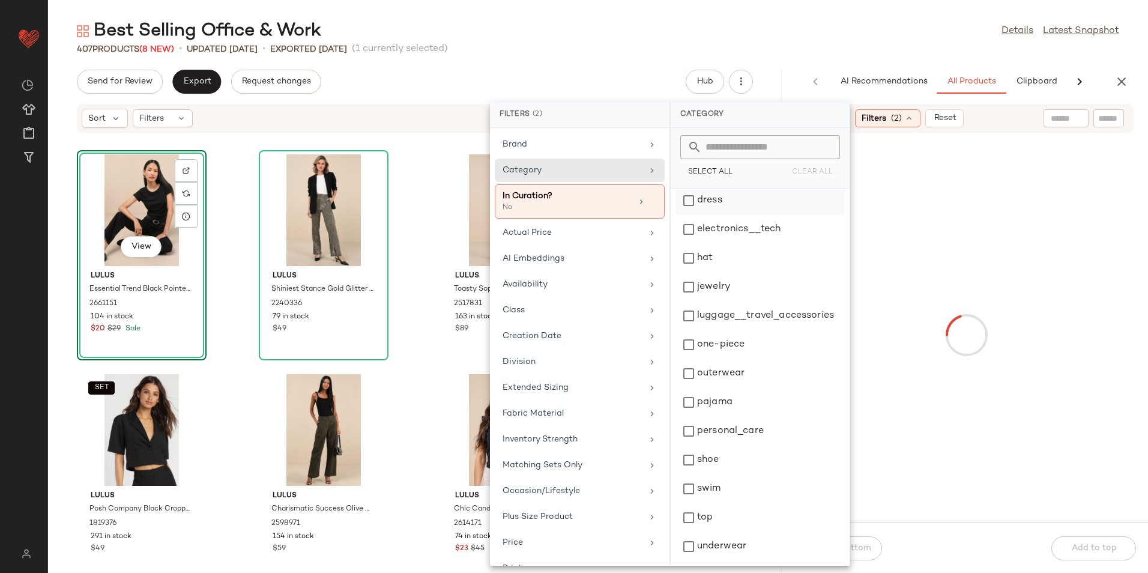
click at [719, 215] on div "dress" at bounding box center [760, 229] width 169 height 29
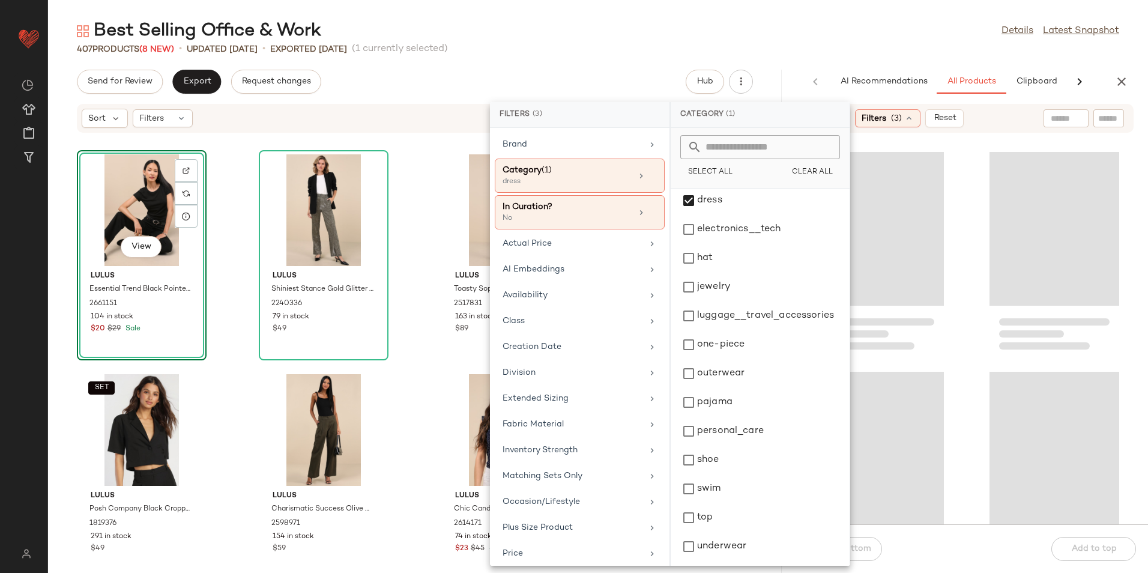
click at [782, 15] on main "Best Selling Office & Work Details Latest Snapshot 407 Products (8 New) • updat…" at bounding box center [574, 286] width 1148 height 573
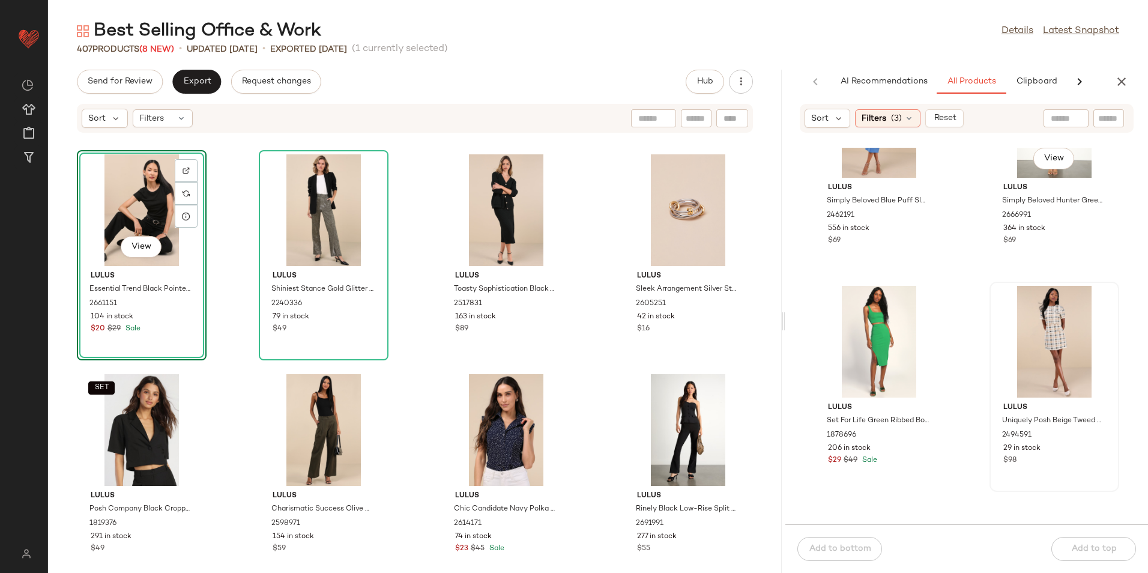
scroll to position [120, 0]
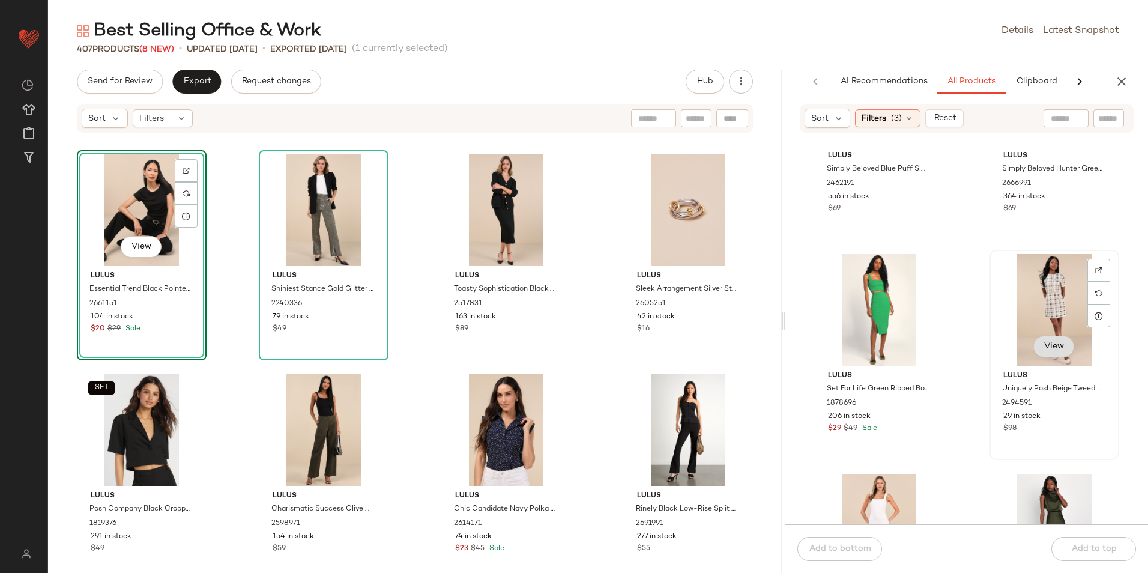
click at [1050, 346] on span "View" at bounding box center [1054, 347] width 20 height 10
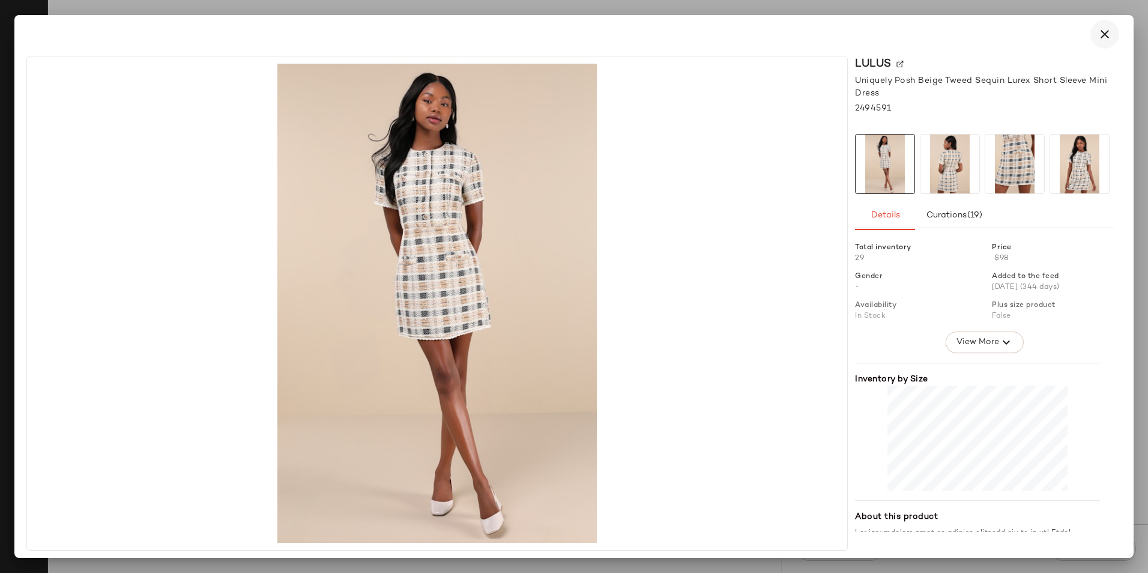
click at [1104, 30] on icon "button" at bounding box center [1105, 34] width 14 height 14
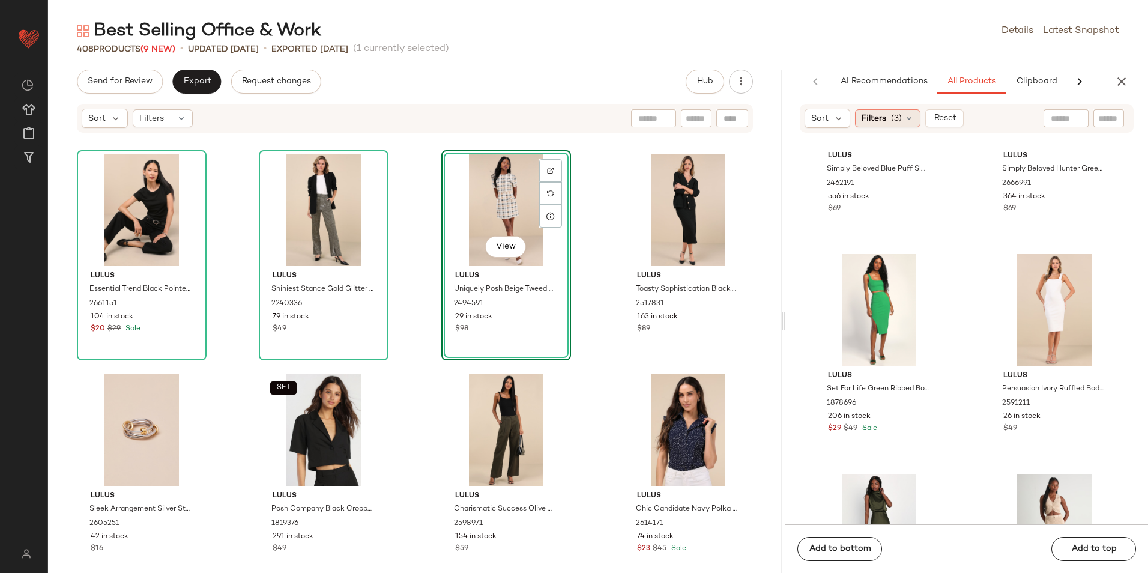
click at [888, 120] on div "Filters (3)" at bounding box center [887, 118] width 65 height 18
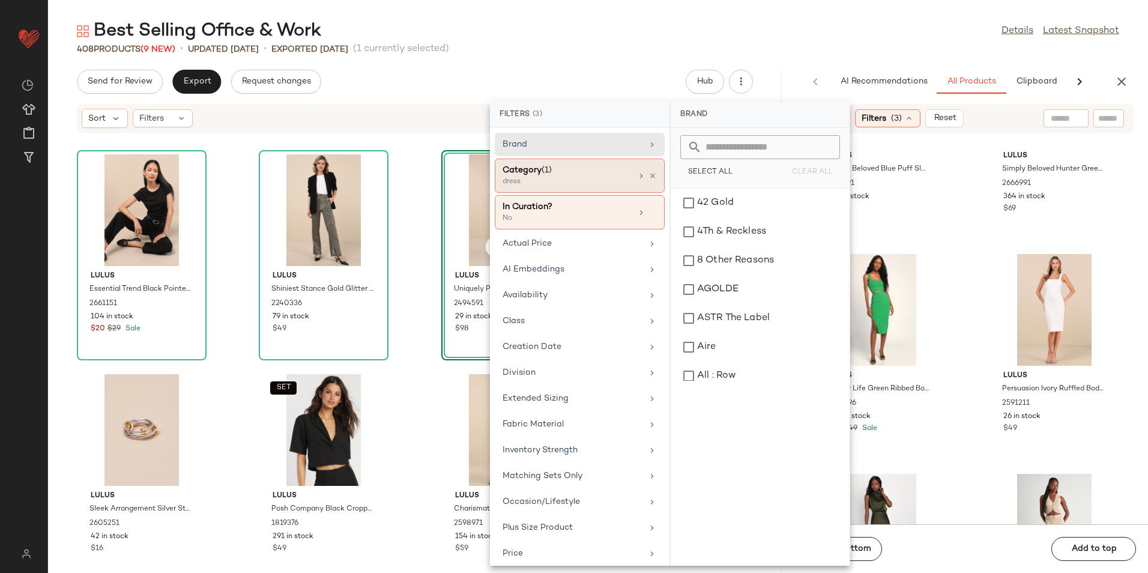
click at [584, 181] on div "dress" at bounding box center [563, 182] width 120 height 11
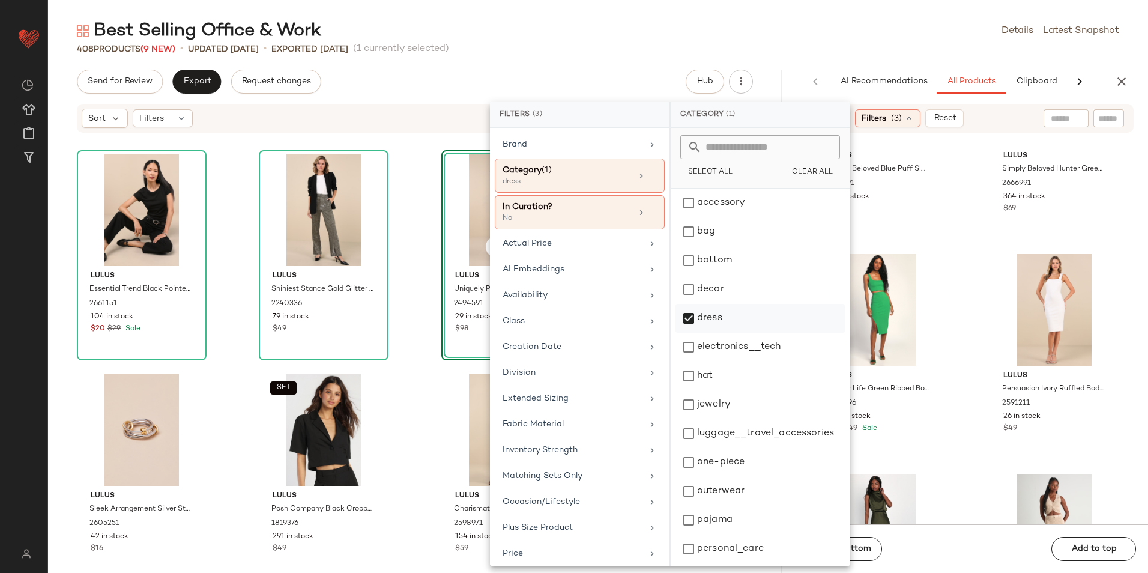
click at [696, 333] on div "dress" at bounding box center [760, 347] width 169 height 29
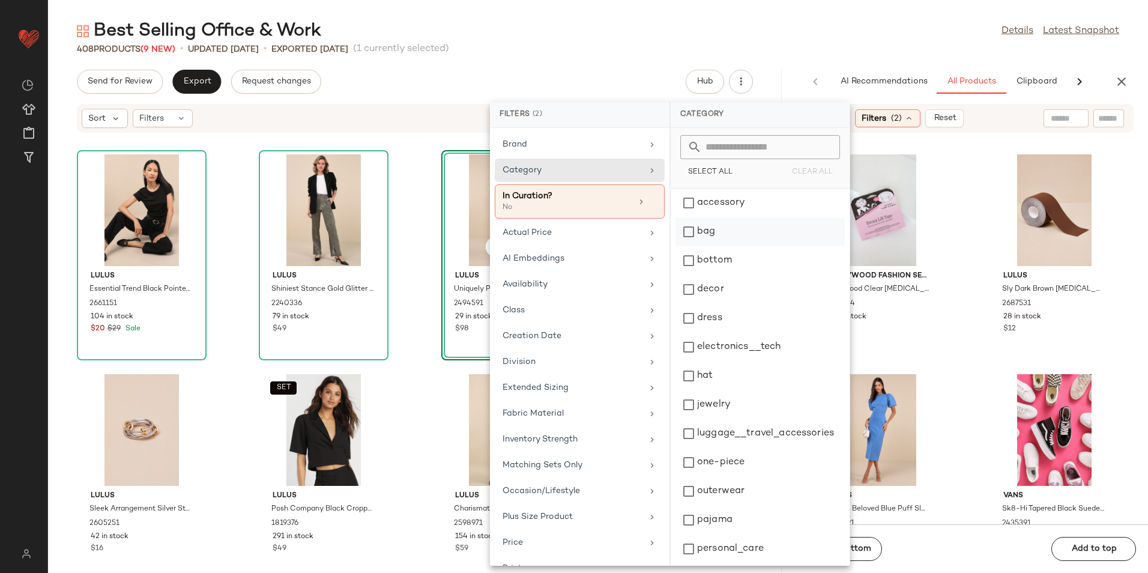
click at [715, 246] on div "bag" at bounding box center [760, 260] width 169 height 29
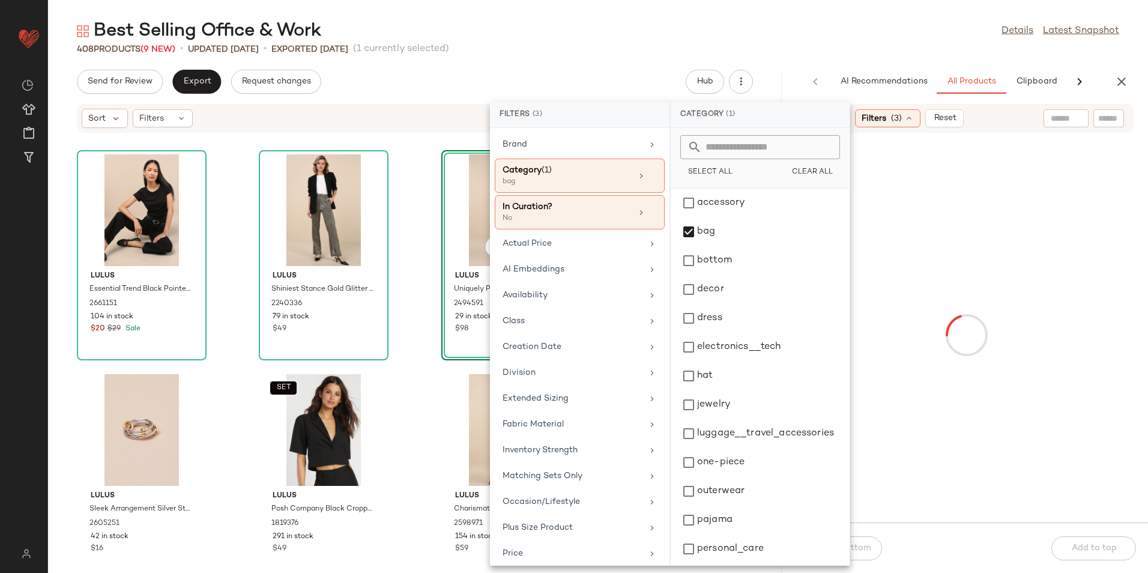
click at [731, 23] on div "Best Selling Office & Work Details Latest Snapshot" at bounding box center [598, 31] width 1100 height 24
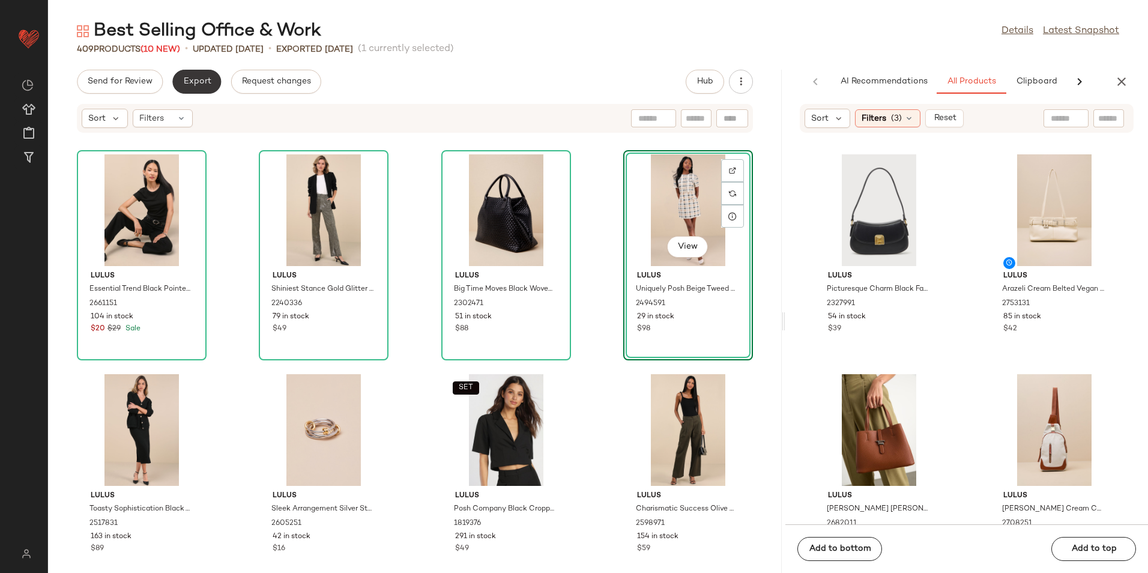
click at [203, 77] on span "Export" at bounding box center [197, 82] width 28 height 10
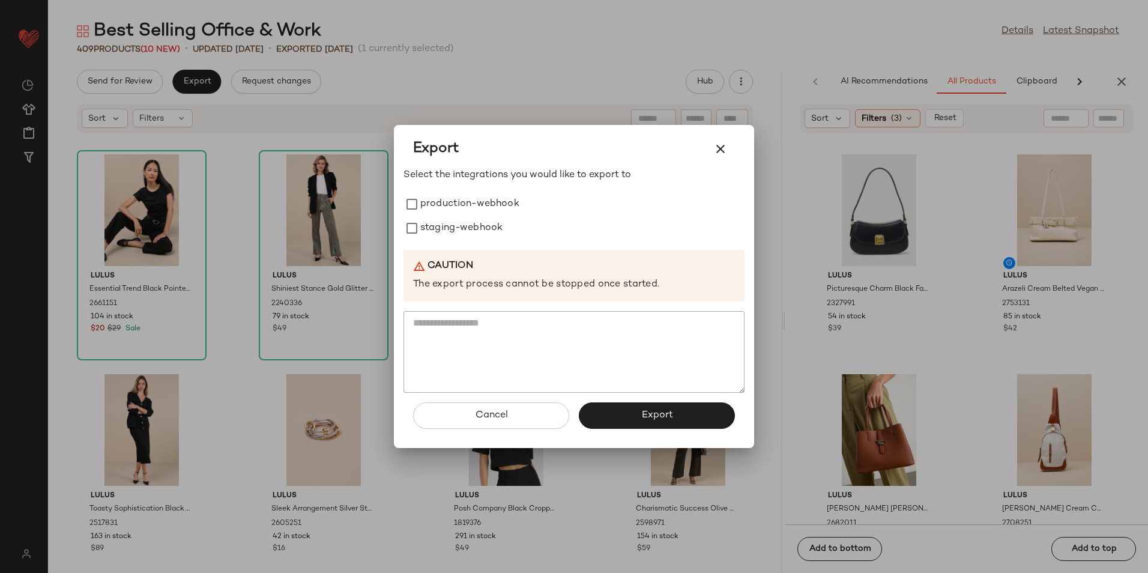
drag, startPoint x: 423, startPoint y: 204, endPoint x: 434, endPoint y: 241, distance: 39.5
click at [426, 210] on label "production-webhook" at bounding box center [469, 204] width 99 height 24
click at [435, 242] on div "Select the integrations you would like to export to production-webhook staging-…" at bounding box center [574, 280] width 341 height 225
click at [448, 228] on label "staging-webhook" at bounding box center [461, 228] width 82 height 24
click at [633, 426] on button "Export" at bounding box center [657, 415] width 156 height 26
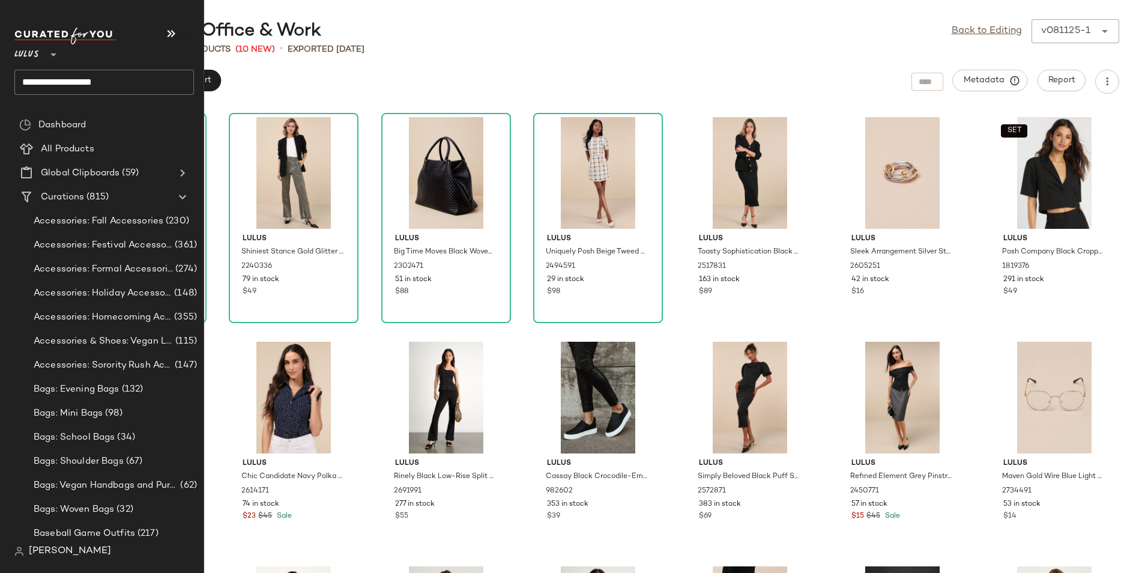
click at [116, 83] on input "**********" at bounding box center [104, 82] width 180 height 25
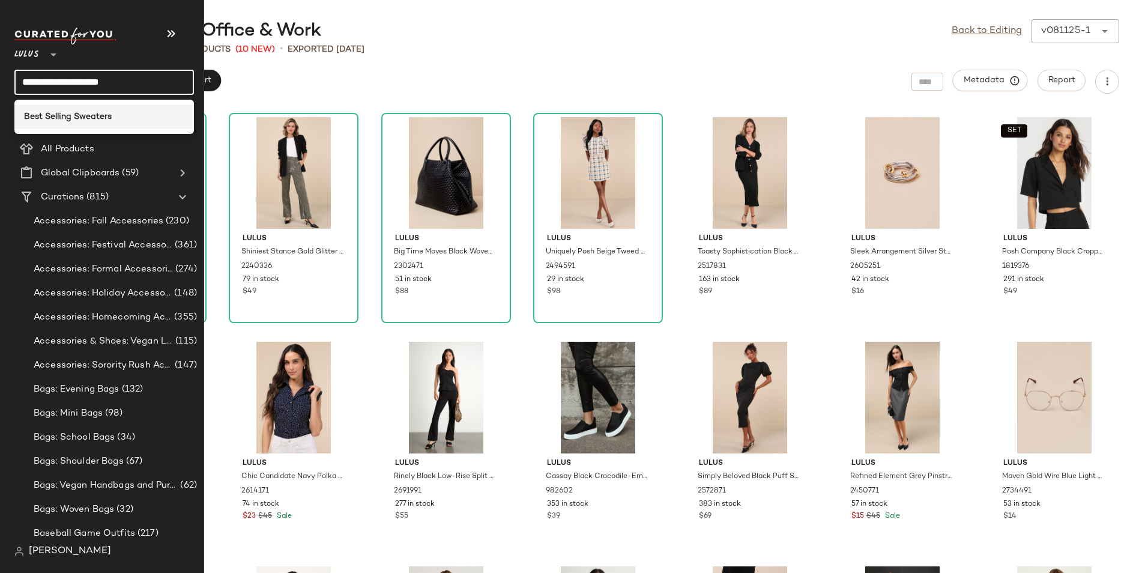
type input "**********"
click at [114, 104] on div "Best Selling Sweaters" at bounding box center [104, 116] width 180 height 25
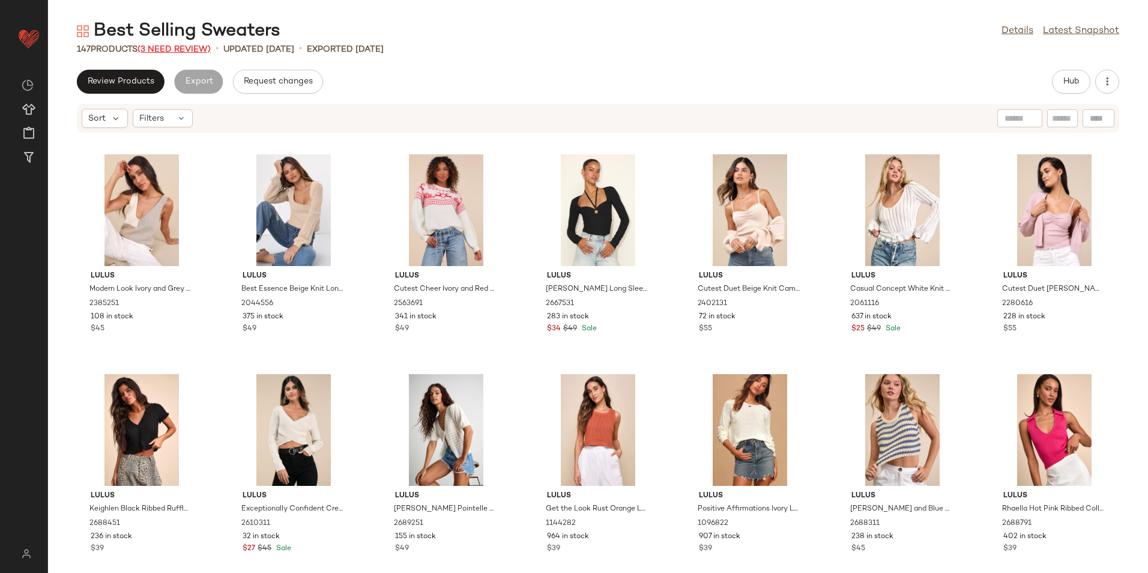
click at [198, 48] on span "(3 Need Review)" at bounding box center [174, 49] width 73 height 9
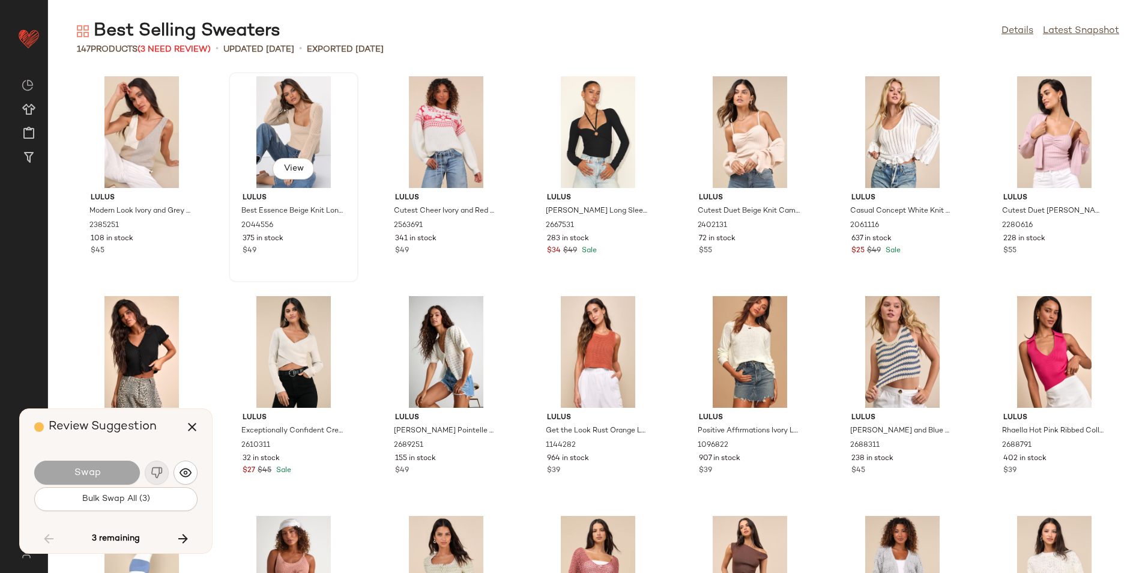
scroll to position [3077, 0]
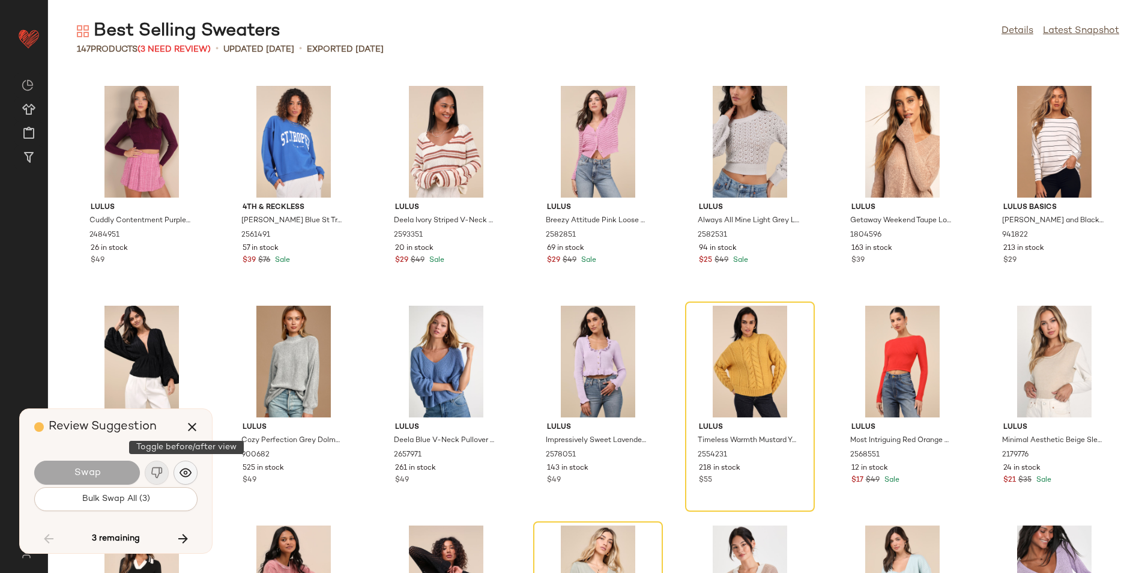
click at [179, 474] on button "button" at bounding box center [186, 473] width 24 height 24
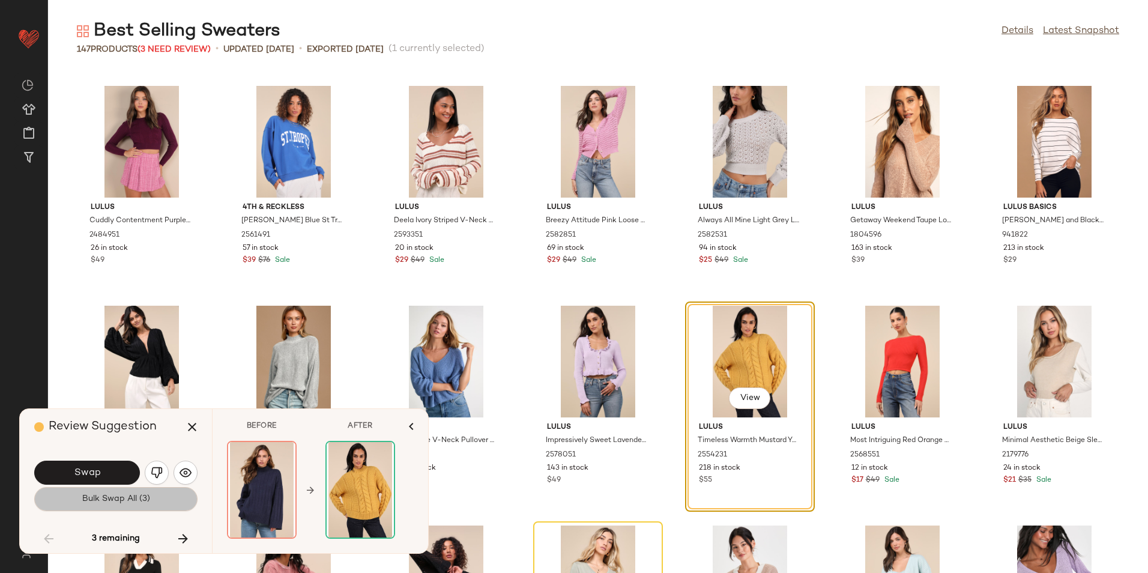
click at [160, 500] on button "Bulk Swap All (3)" at bounding box center [115, 499] width 163 height 24
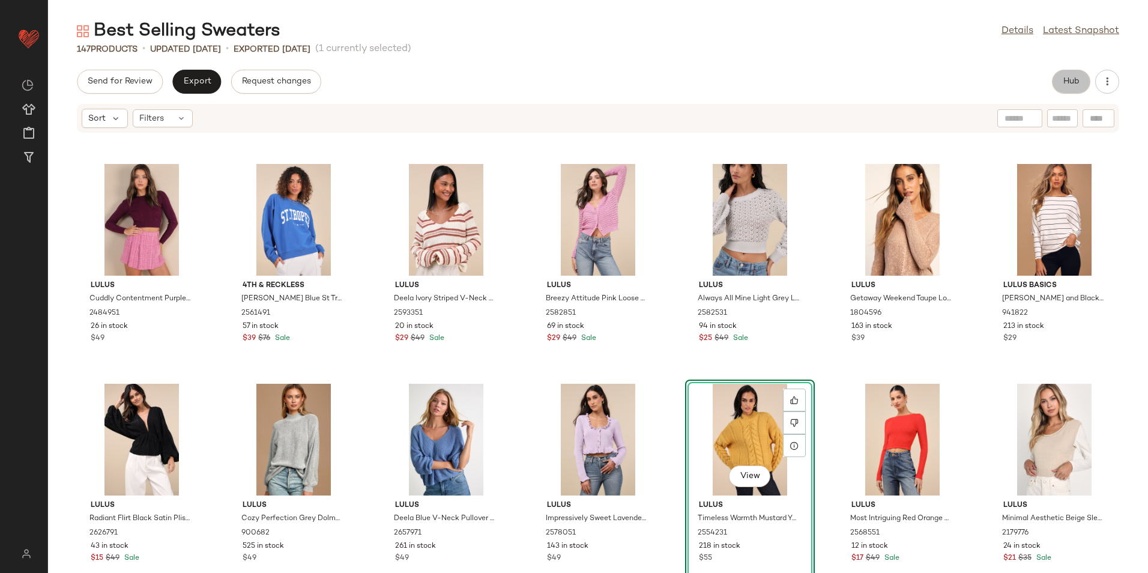
click at [1071, 79] on span "Hub" at bounding box center [1071, 82] width 17 height 10
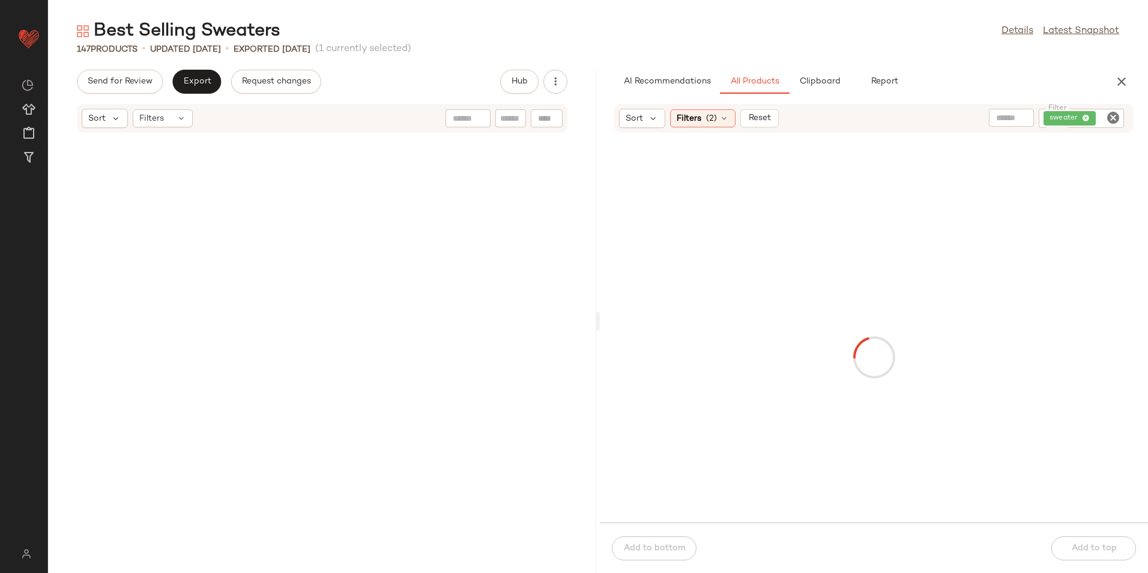
scroll to position [7033, 0]
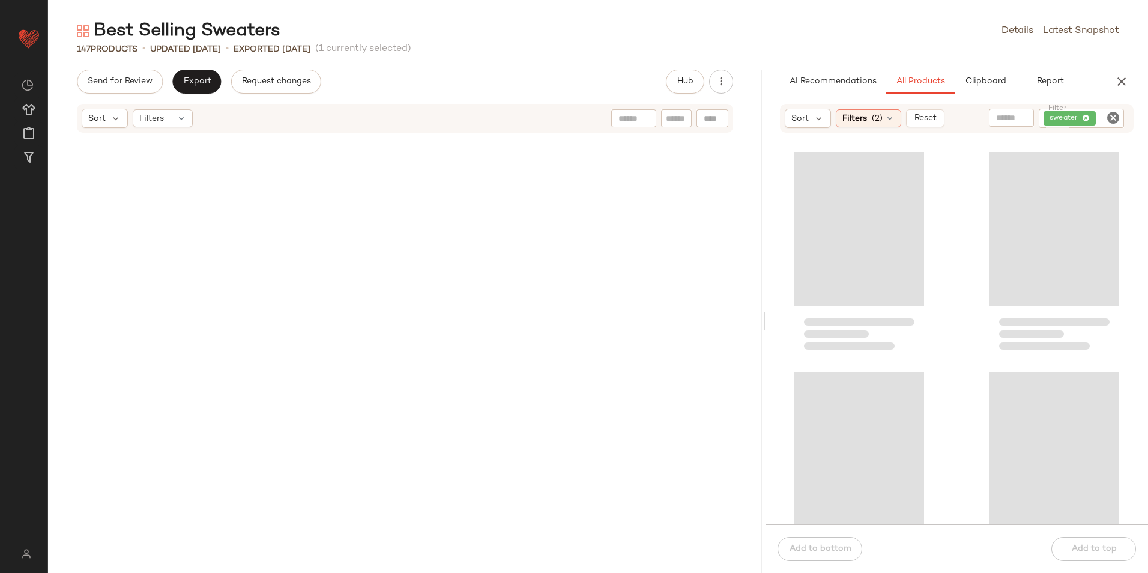
drag, startPoint x: 596, startPoint y: 319, endPoint x: 987, endPoint y: 297, distance: 391.6
click at [986, 302] on div "Best Selling Sweaters Details Latest Snapshot 147 Products • updated Aug 8th • …" at bounding box center [598, 296] width 1100 height 554
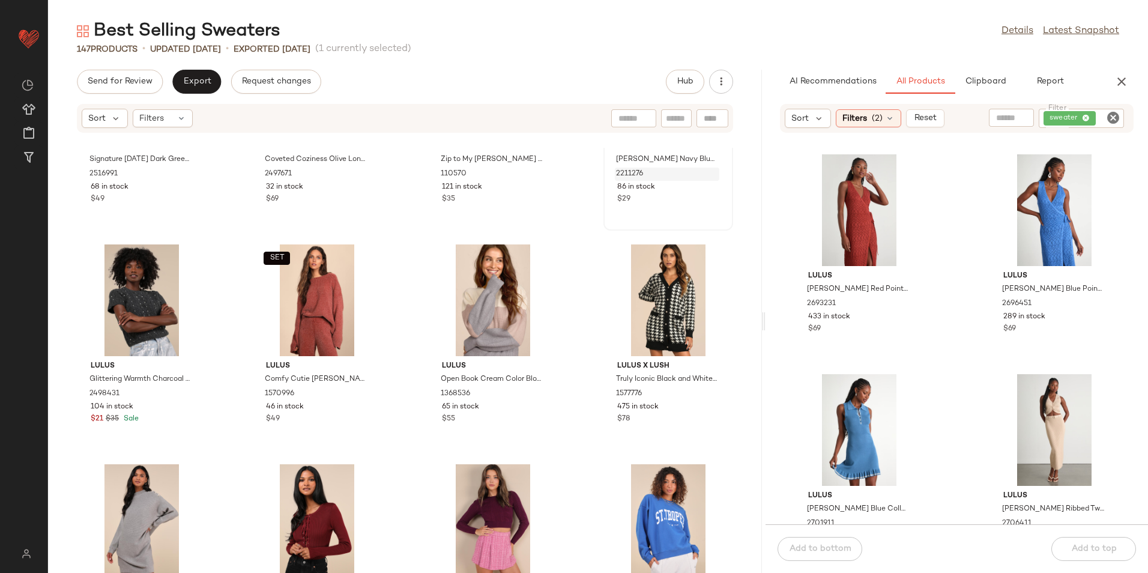
scroll to position [4675, 0]
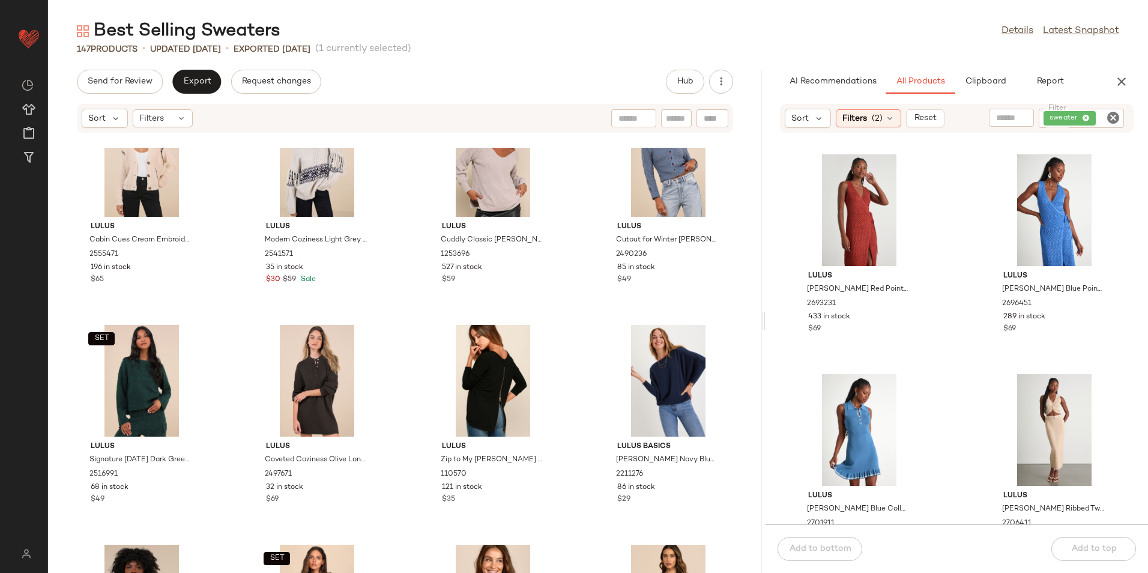
drag, startPoint x: 752, startPoint y: 403, endPoint x: 752, endPoint y: 393, distance: 9.6
click at [752, 393] on div "Lulus Cabin Cues Cream Embroidered Cardigan 2555471 196 in stock $65 Lulus Mode…" at bounding box center [405, 360] width 714 height 425
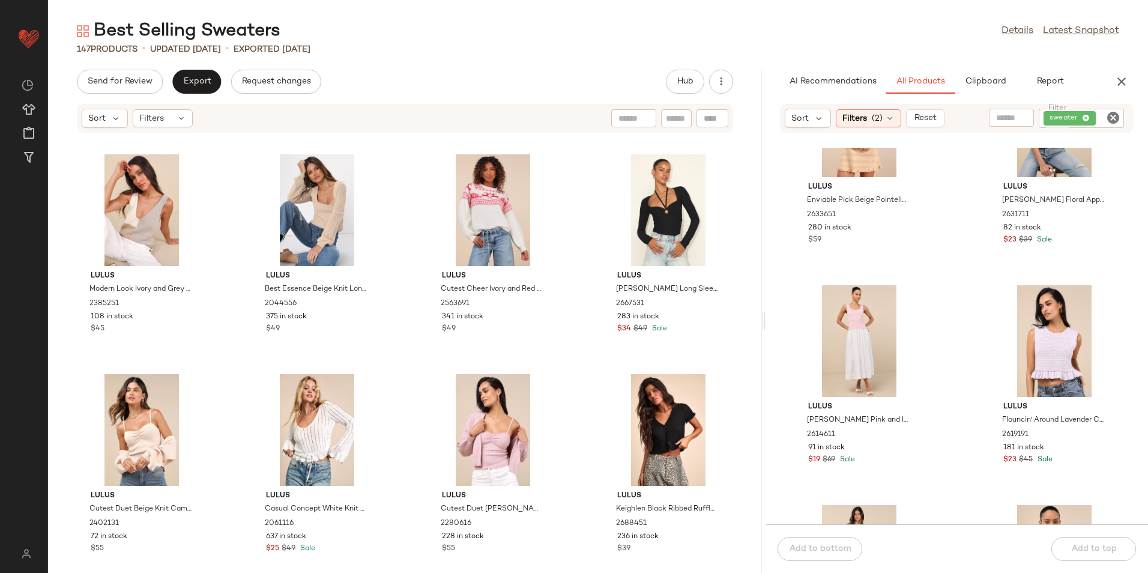
scroll to position [5234, 0]
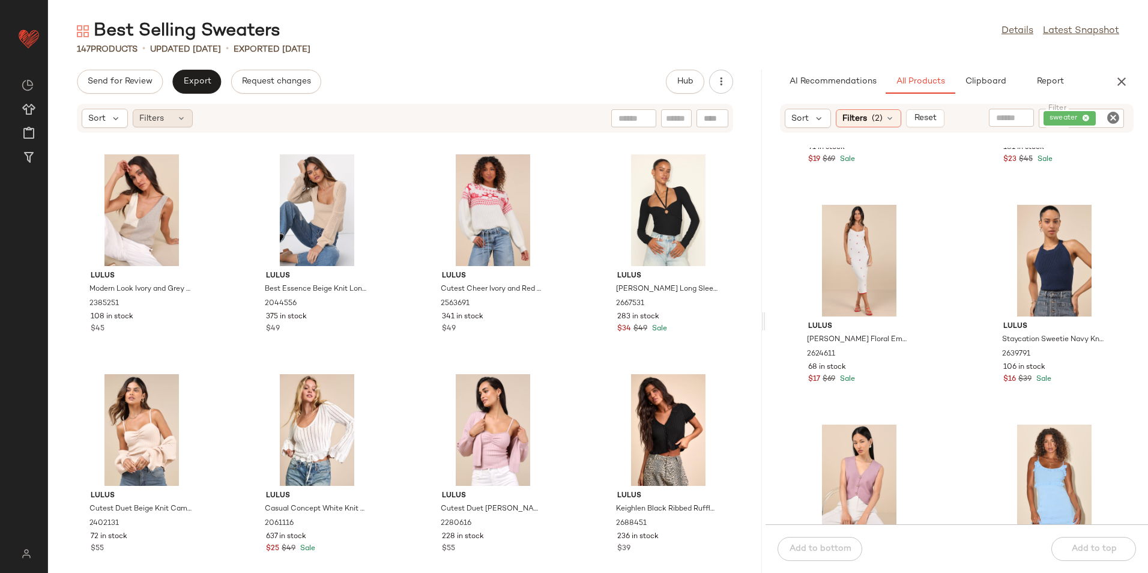
click at [144, 118] on span "Filters" at bounding box center [151, 118] width 25 height 13
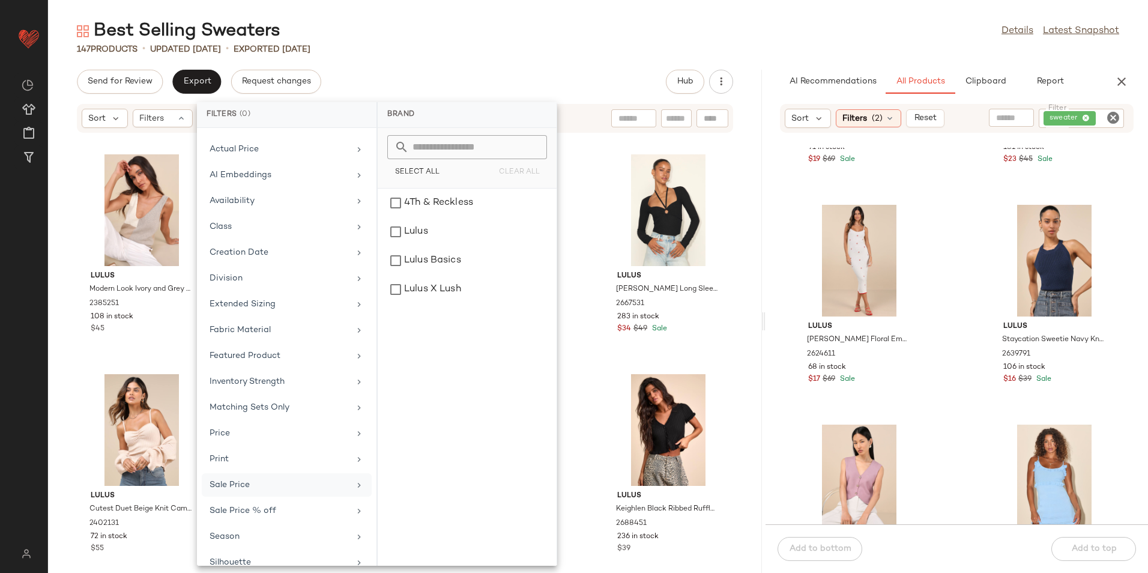
scroll to position [88, 0]
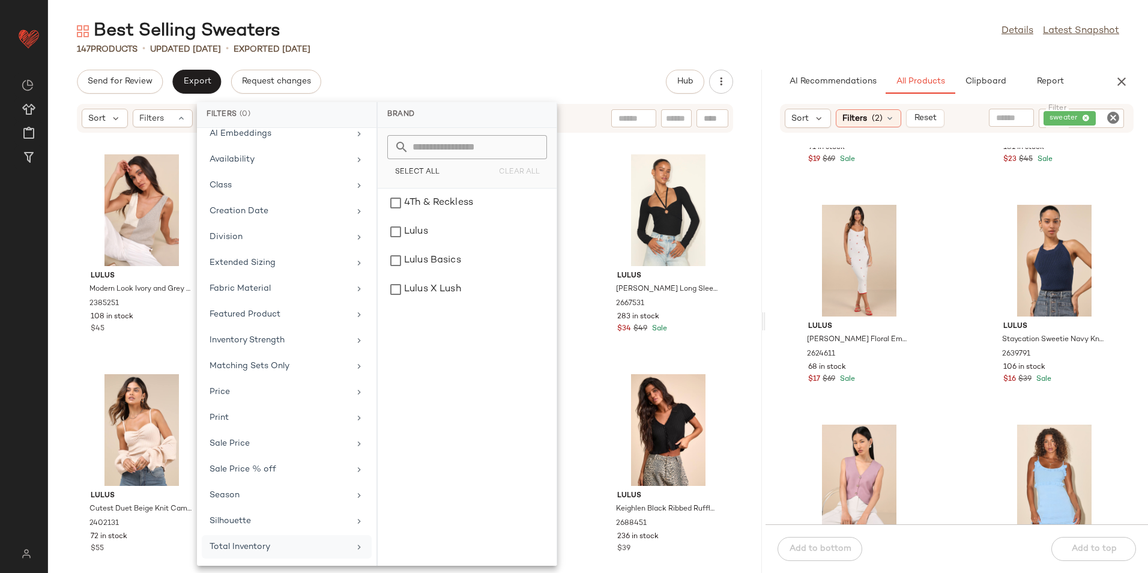
click at [276, 545] on div "Total Inventory" at bounding box center [280, 546] width 140 height 13
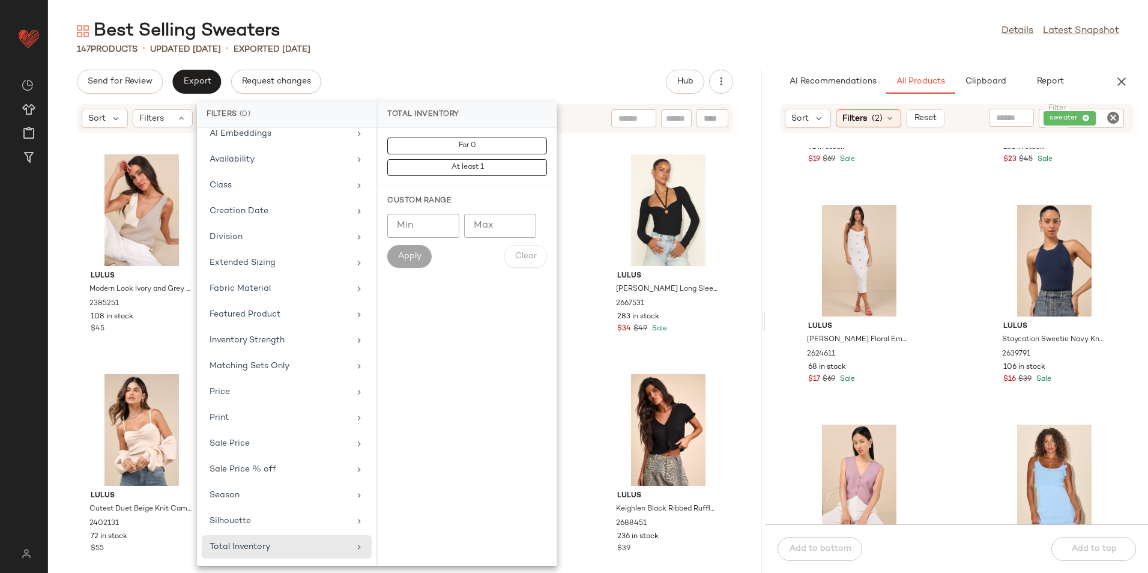
click at [505, 229] on input "Max" at bounding box center [500, 226] width 72 height 24
type input "**"
click at [411, 262] on button "Apply" at bounding box center [409, 256] width 44 height 23
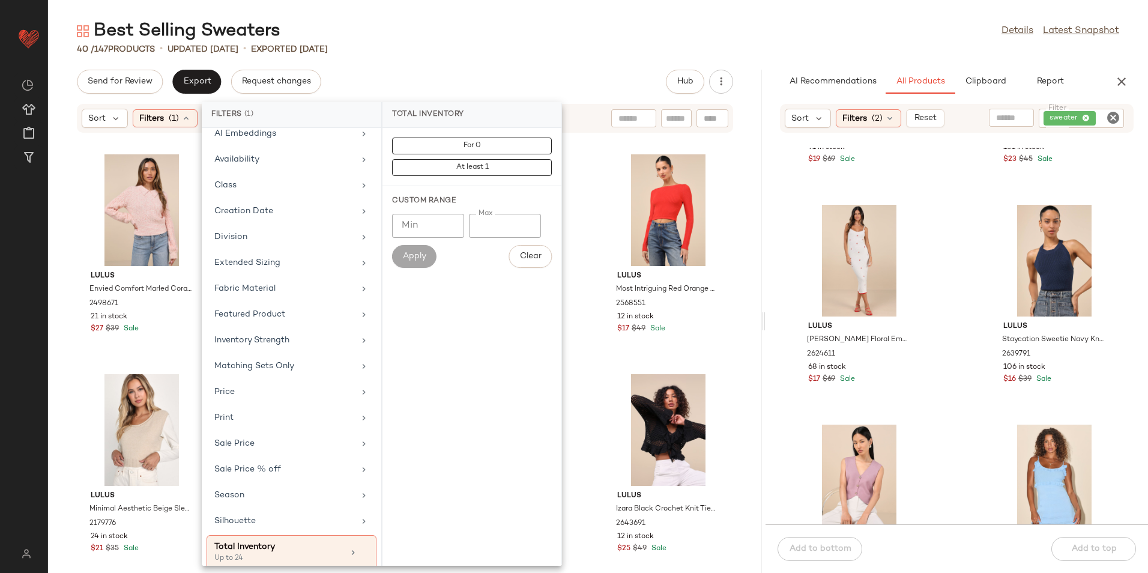
click at [560, 59] on div "Best Selling Sweaters Details Latest Snapshot 40 / 147 Products • updated Aug 8…" at bounding box center [598, 296] width 1100 height 554
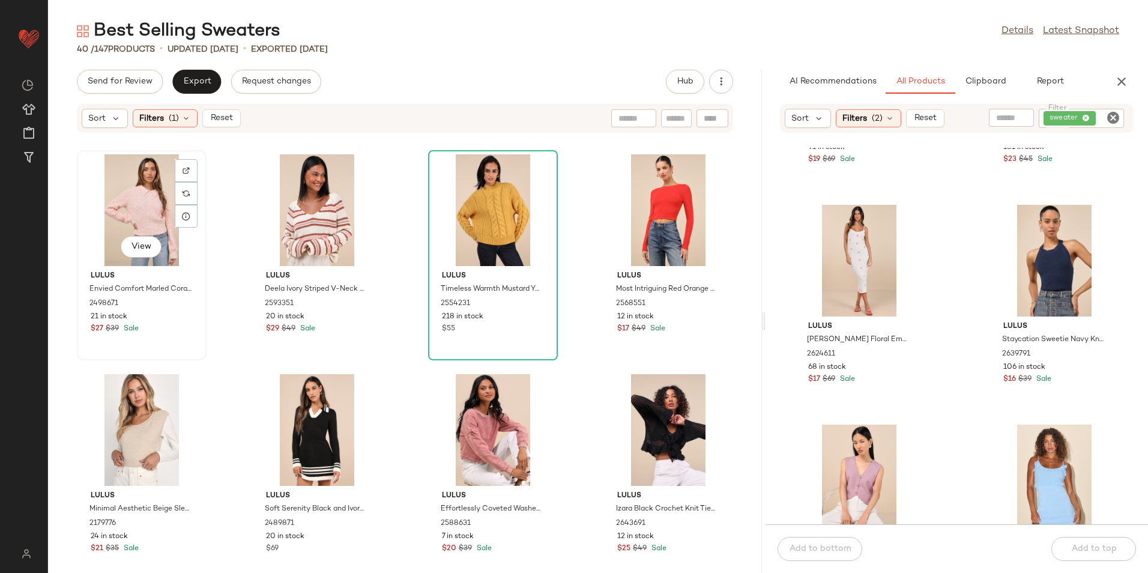
click at [137, 204] on div "View" at bounding box center [141, 210] width 121 height 112
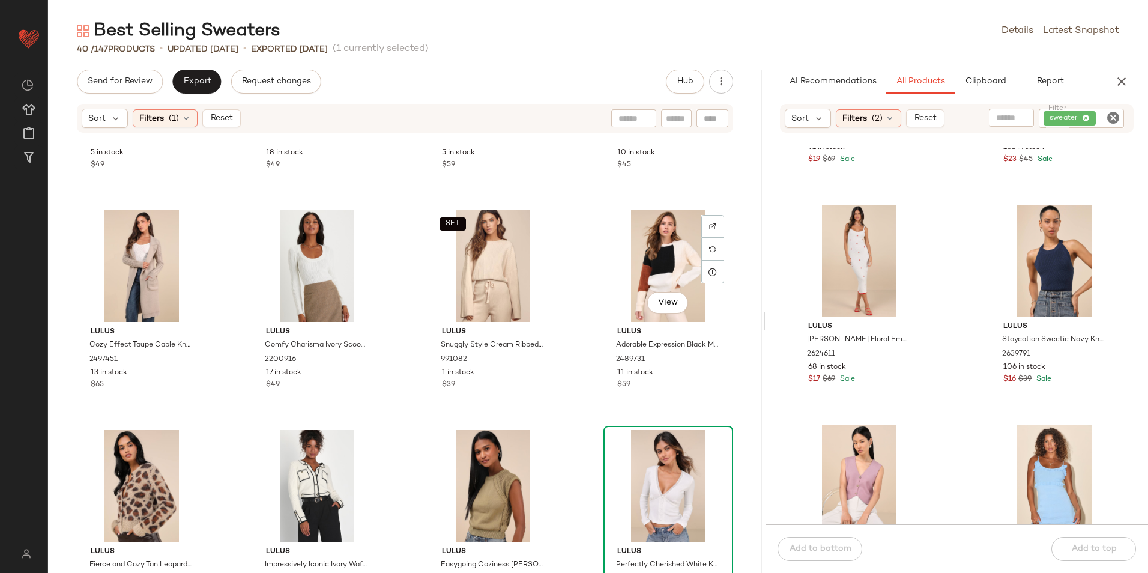
scroll to position [1775, 0]
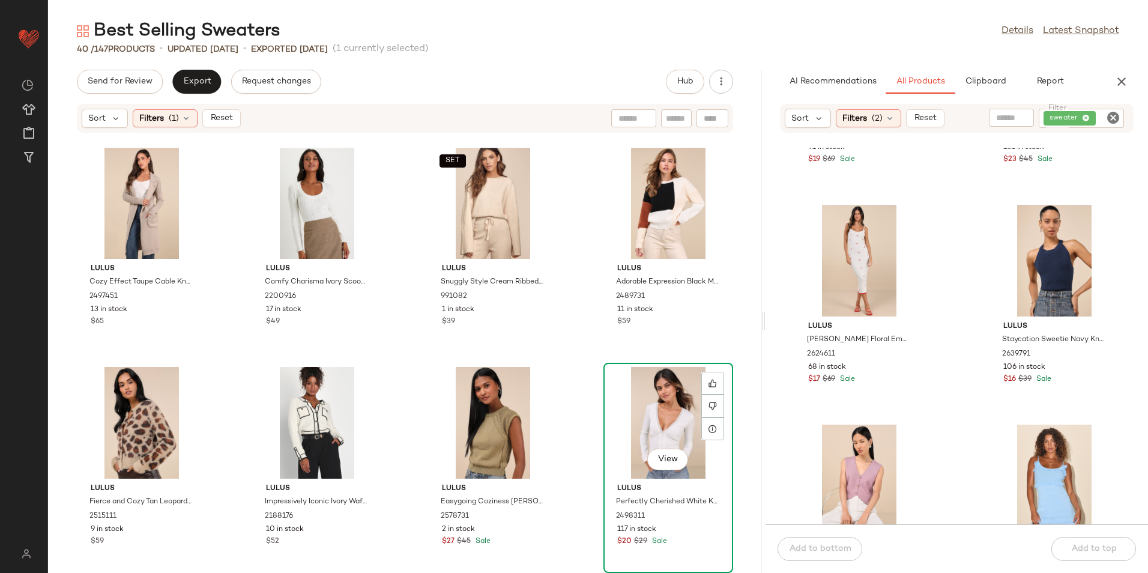
click at [650, 410] on div "View" at bounding box center [668, 423] width 121 height 112
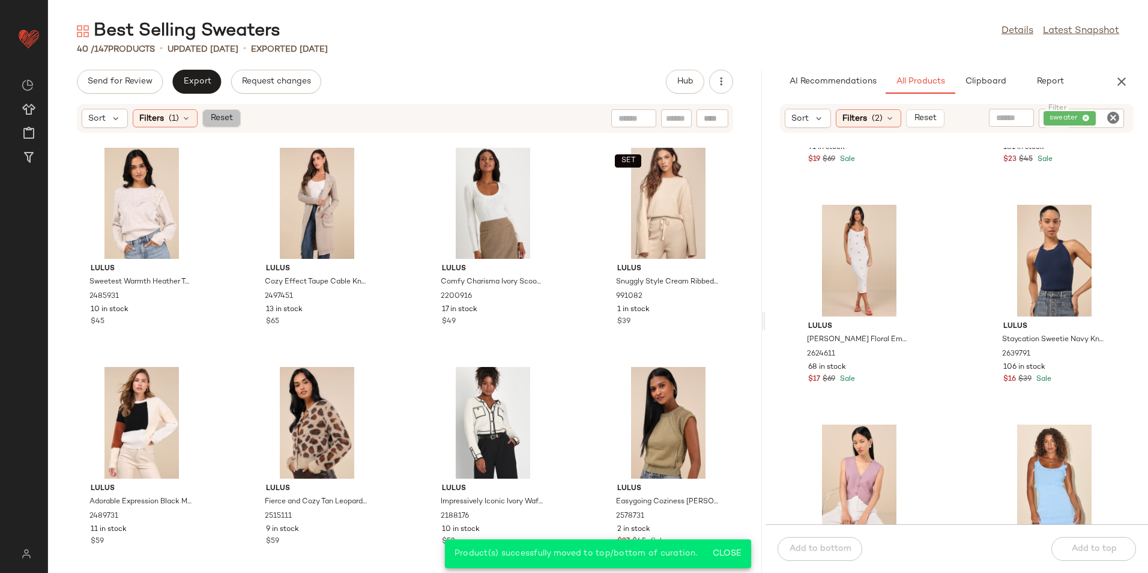
click at [220, 118] on span "Reset" at bounding box center [221, 119] width 23 height 10
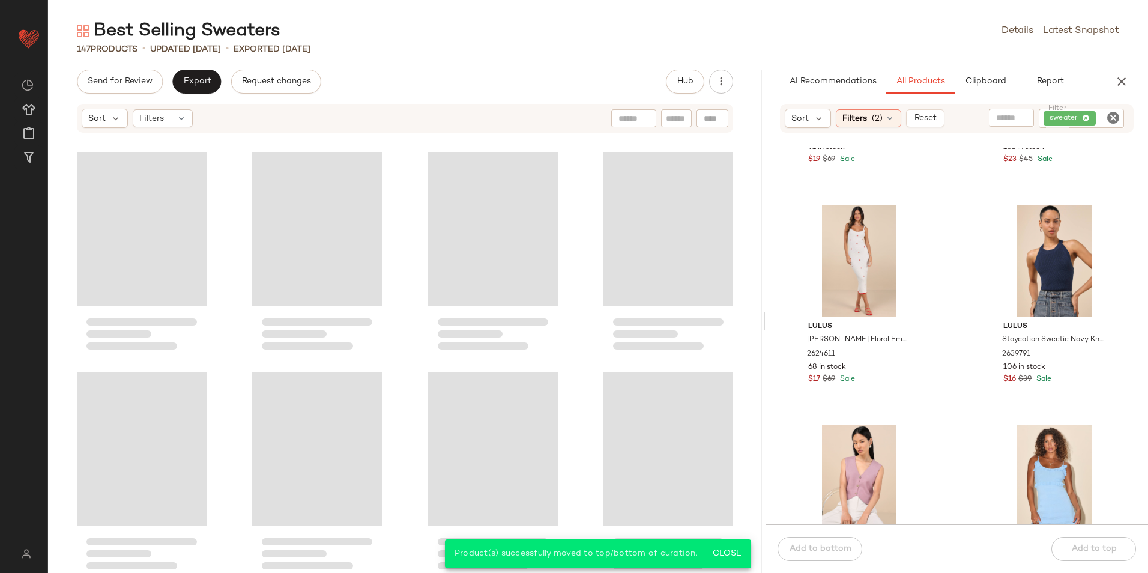
click at [548, 50] on div "147 Products • updated Aug 11th • Exported Aug 8th" at bounding box center [598, 49] width 1100 height 12
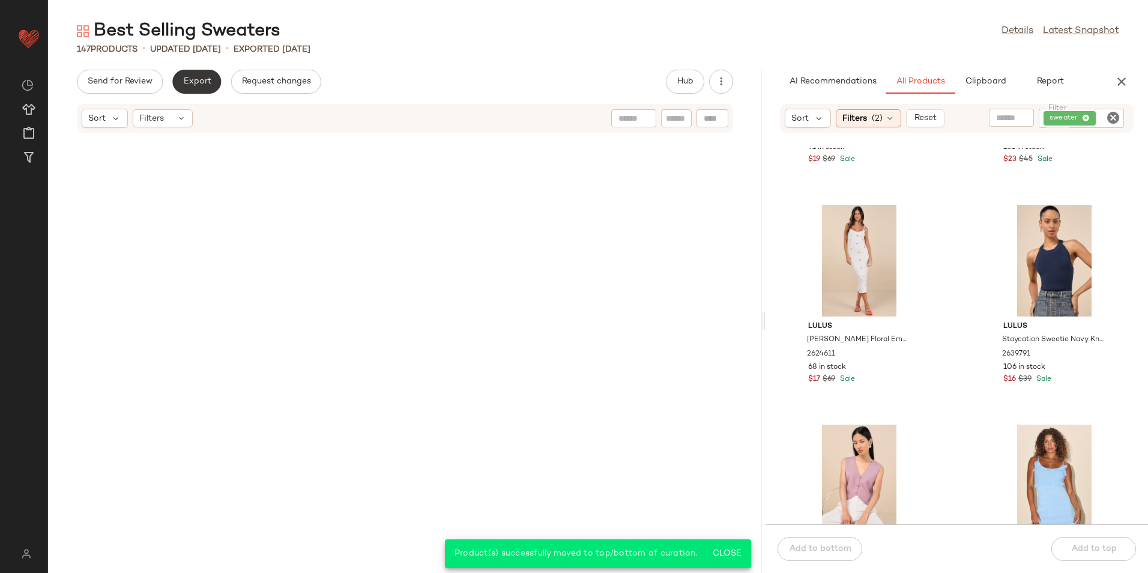
scroll to position [5934, 0]
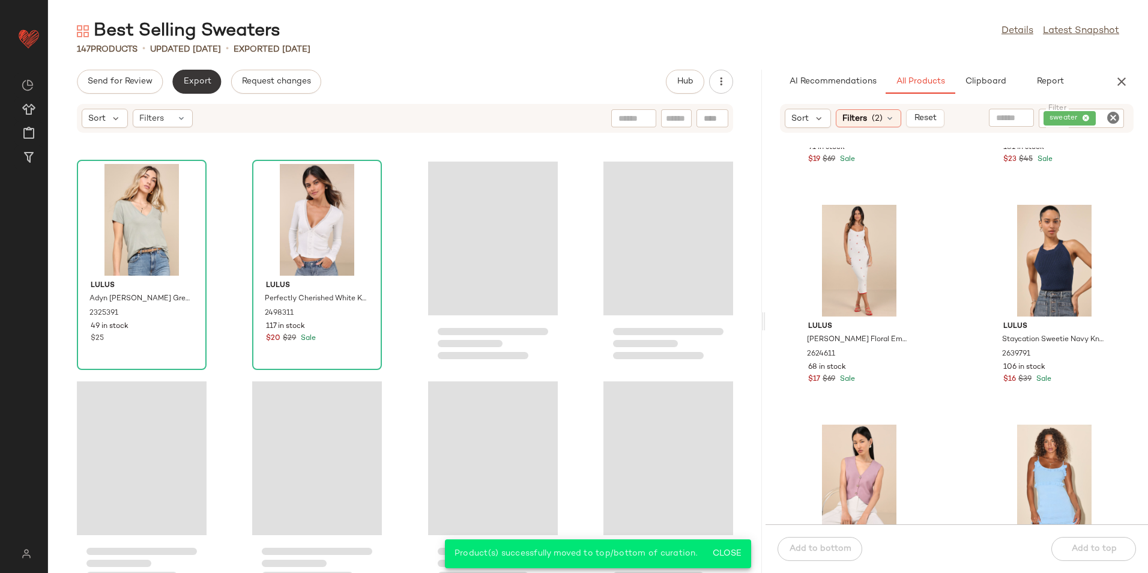
click at [198, 78] on span "Export" at bounding box center [197, 82] width 28 height 10
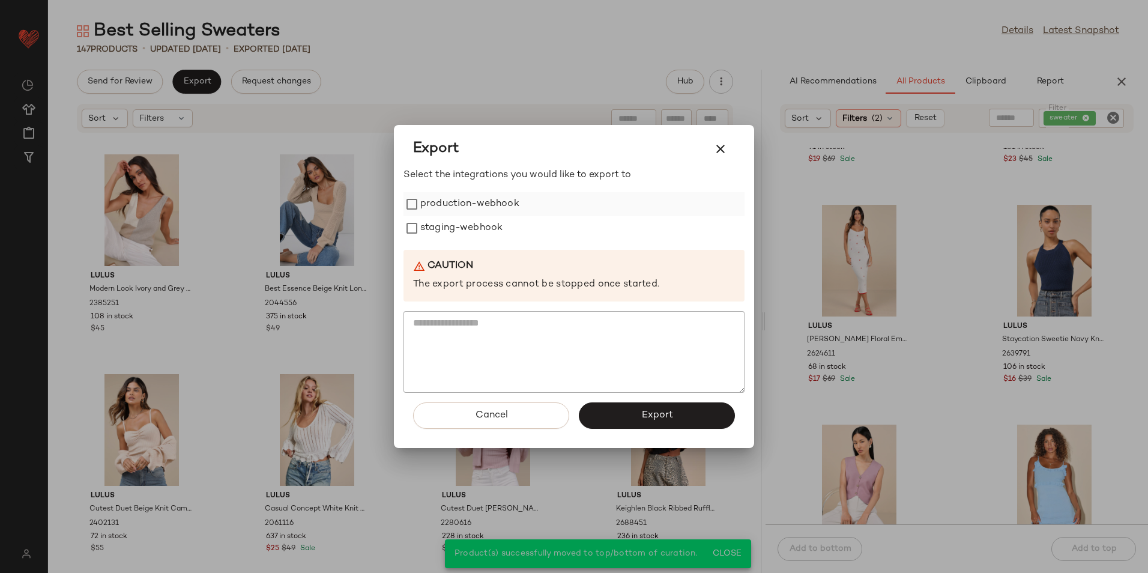
click at [444, 204] on label "production-webhook" at bounding box center [469, 204] width 99 height 24
click at [441, 234] on label "staging-webhook" at bounding box center [461, 228] width 82 height 24
click at [597, 422] on button "Export" at bounding box center [657, 415] width 156 height 26
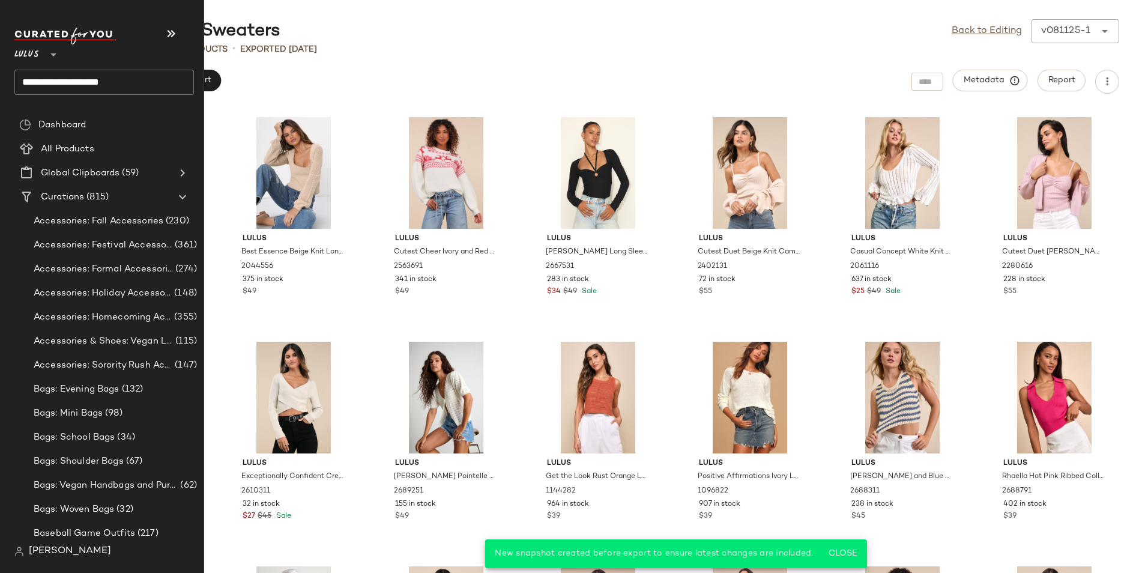
click at [130, 86] on input "**********" at bounding box center [104, 82] width 180 height 25
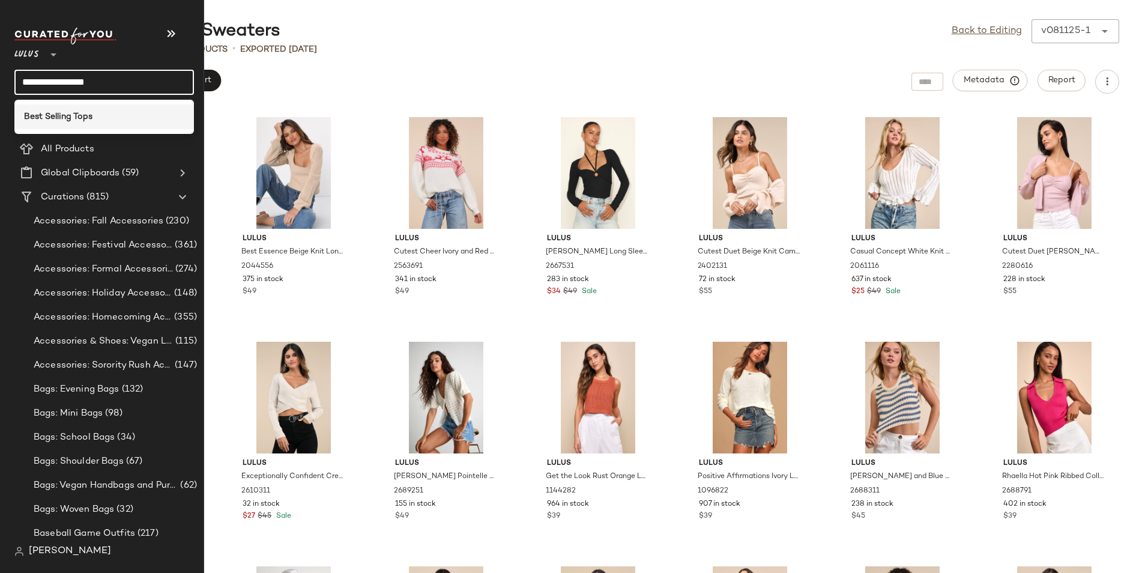
type input "**********"
click at [101, 110] on div "Best Selling Tops" at bounding box center [104, 116] width 180 height 25
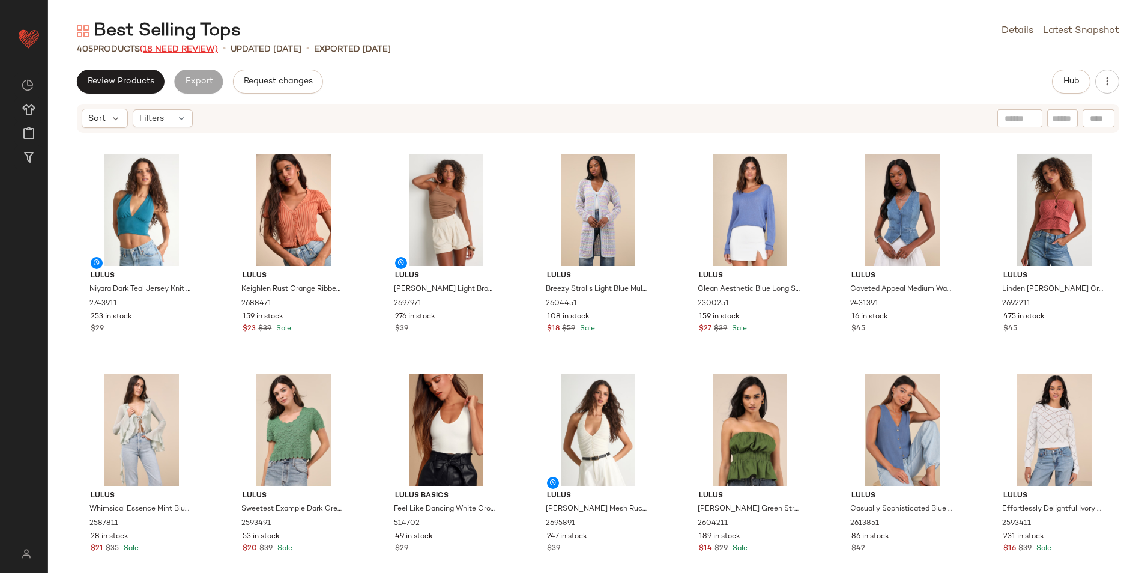
click at [186, 51] on span "(18 Need Review)" at bounding box center [179, 49] width 78 height 9
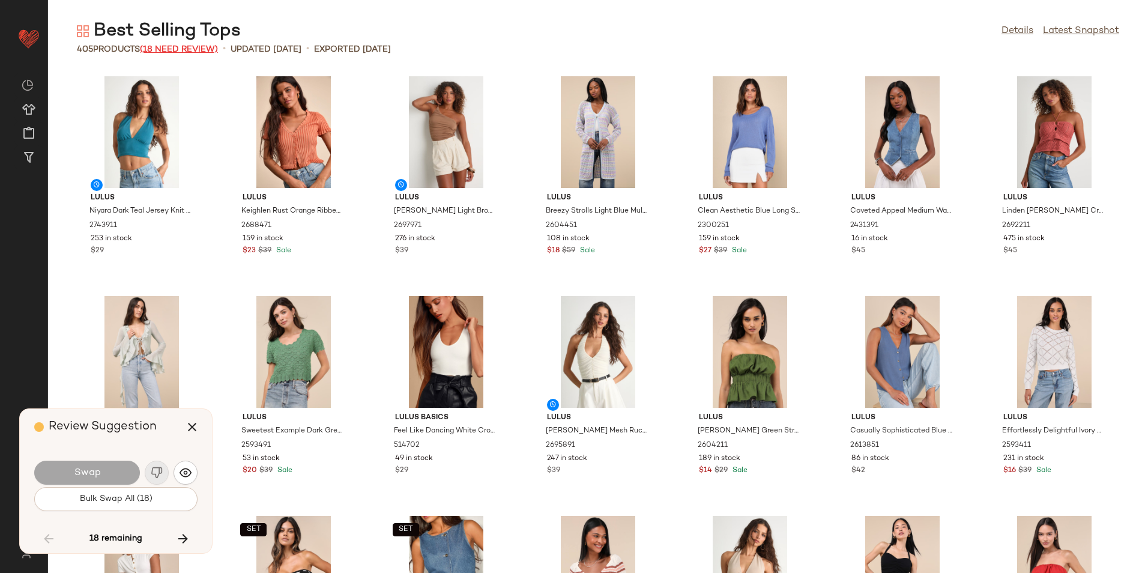
scroll to position [9671, 0]
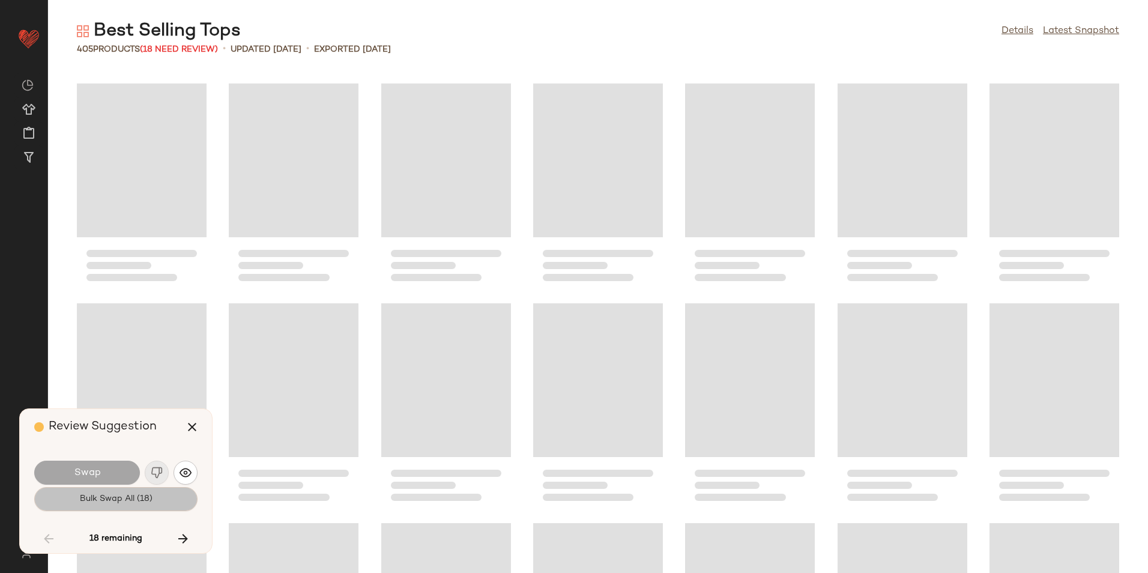
click at [113, 497] on span "Bulk Swap All (18)" at bounding box center [115, 499] width 73 height 10
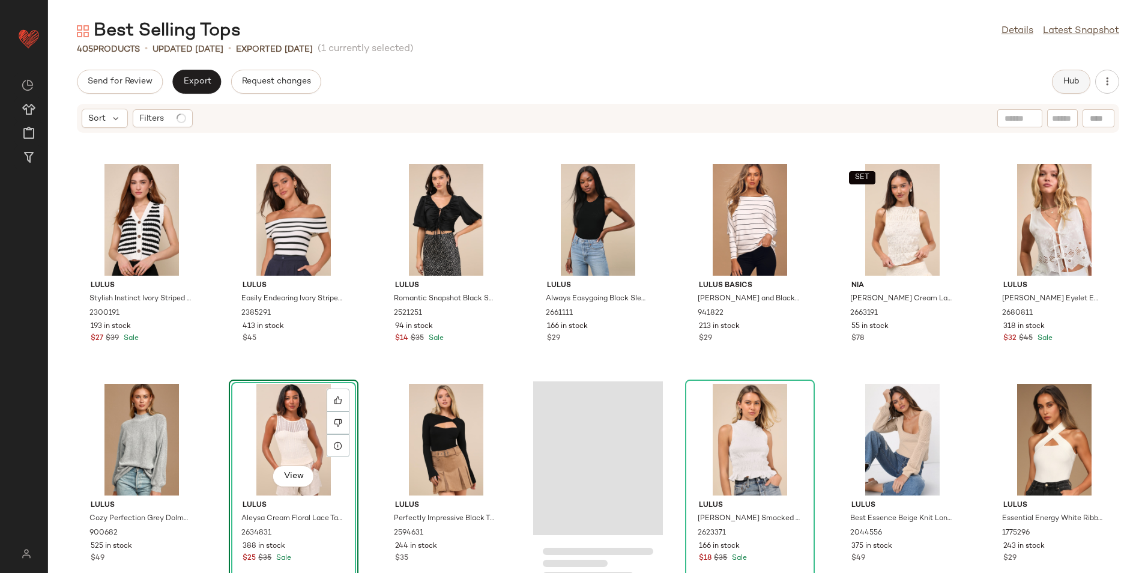
click at [1079, 80] on span "Hub" at bounding box center [1071, 82] width 17 height 10
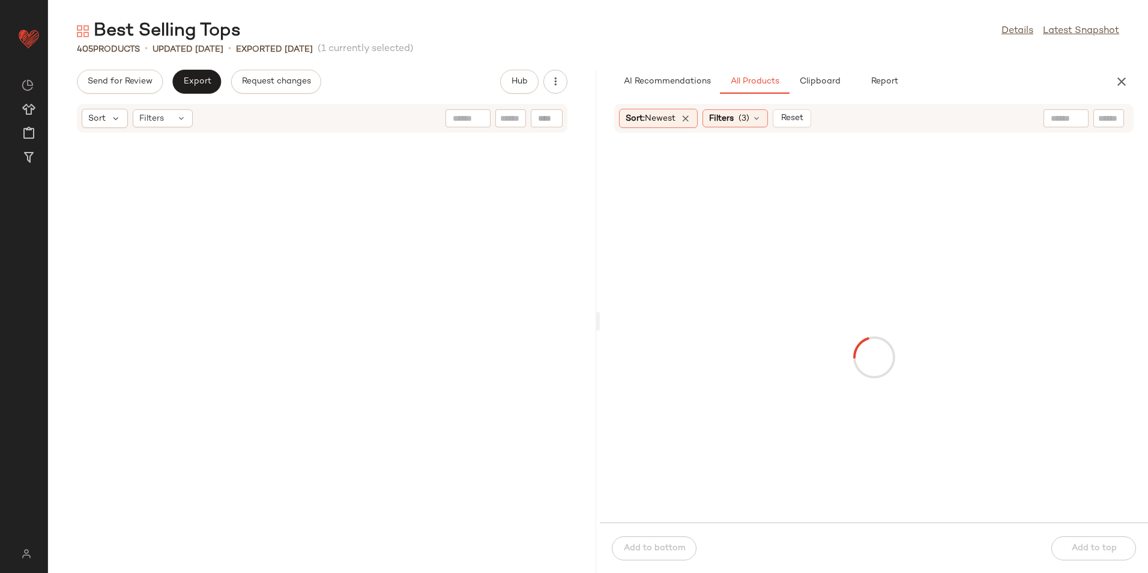
scroll to position [22419, 0]
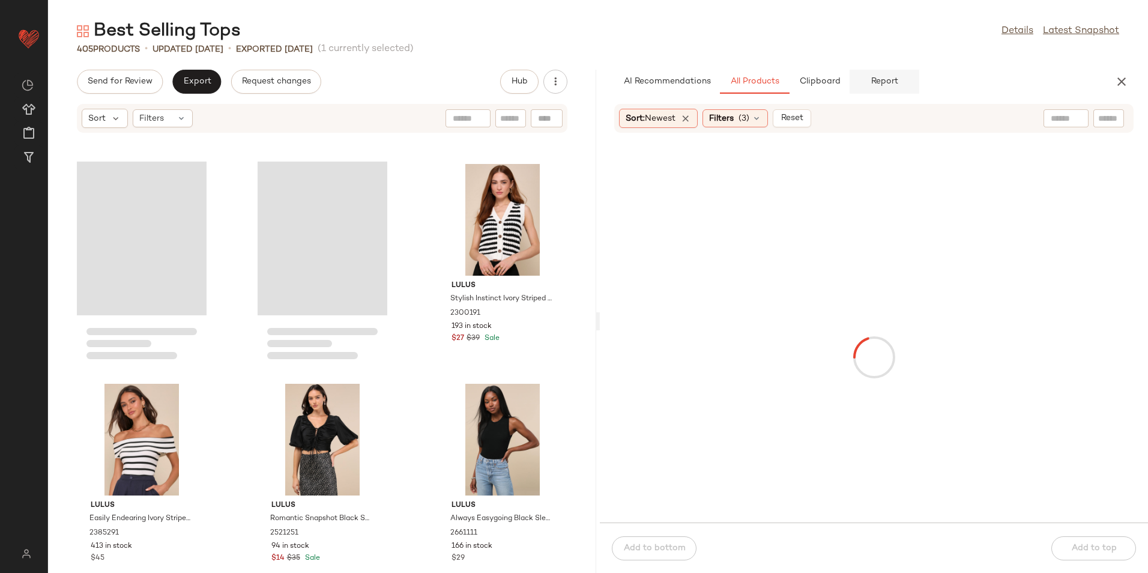
click at [891, 83] on span "Report" at bounding box center [885, 82] width 28 height 10
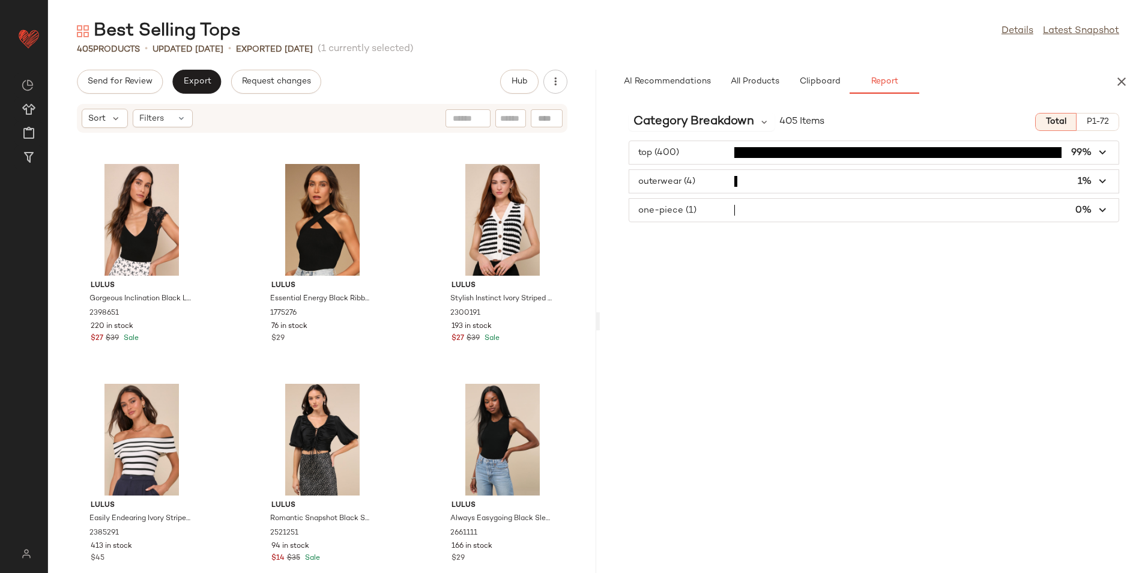
click at [756, 177] on span "button" at bounding box center [873, 181] width 489 height 23
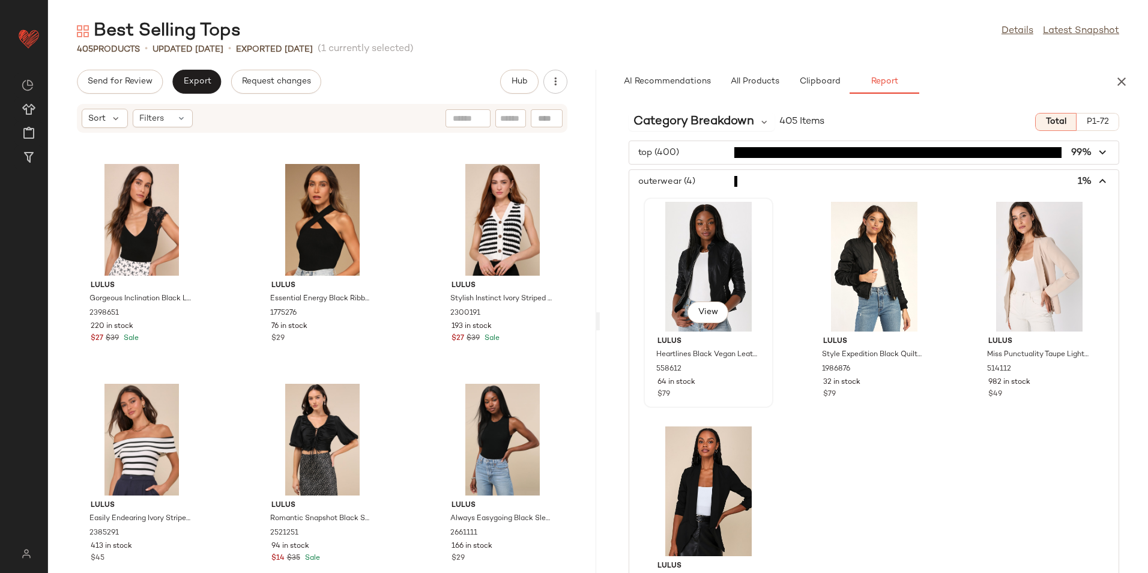
click at [695, 273] on div "View" at bounding box center [708, 267] width 121 height 130
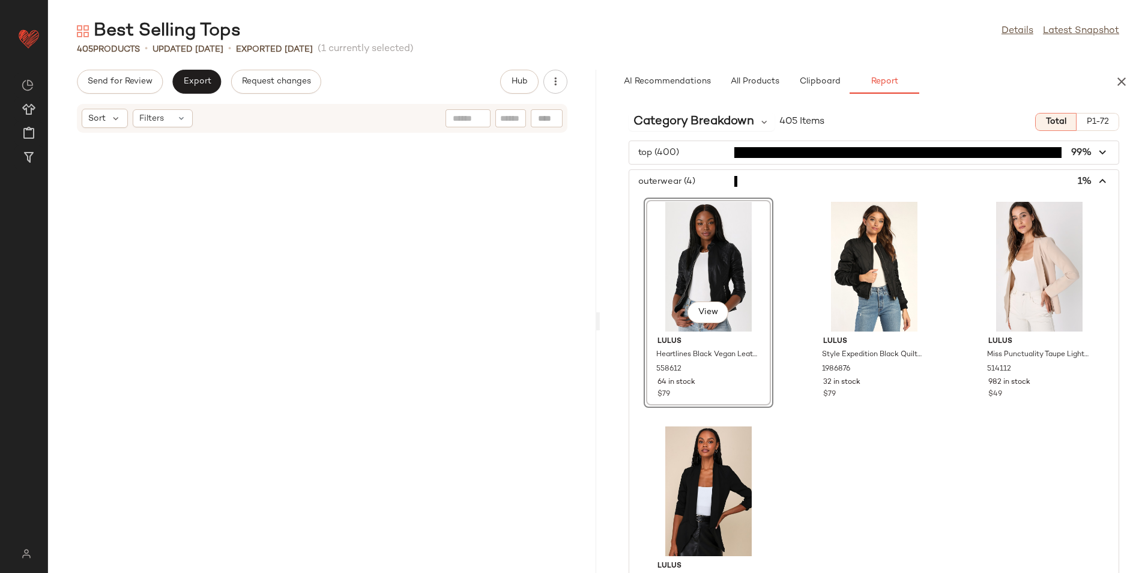
scroll to position [14507, 0]
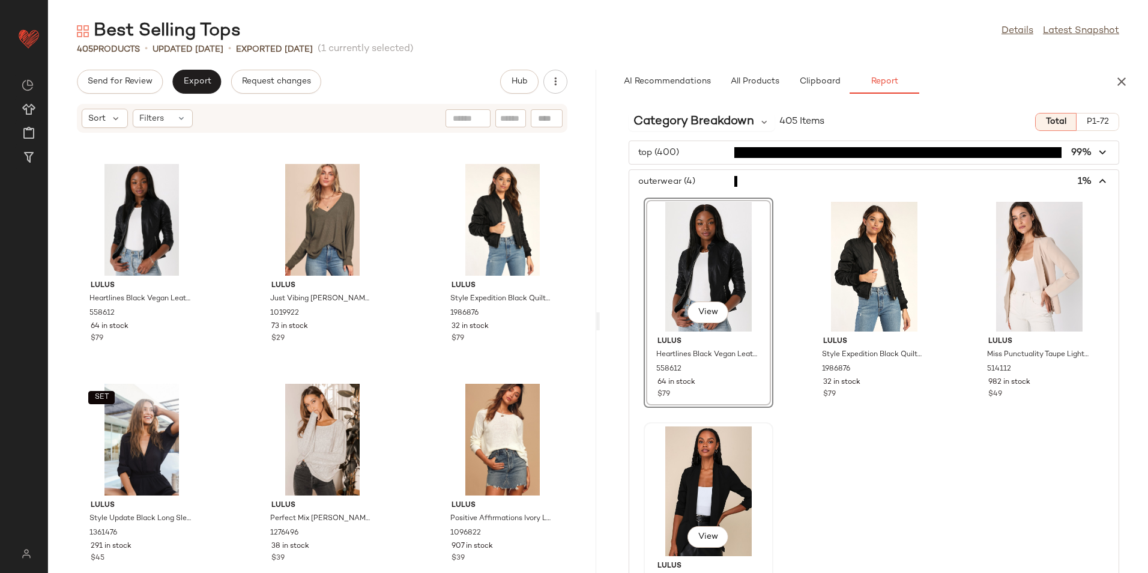
click at [707, 456] on div "View" at bounding box center [708, 491] width 121 height 130
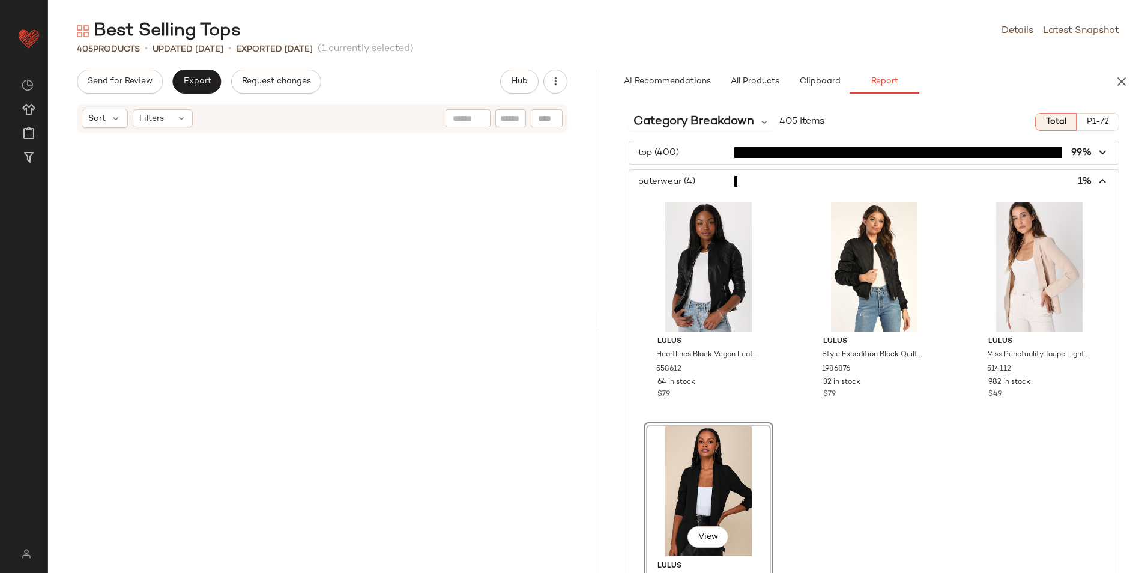
scroll to position [17144, 0]
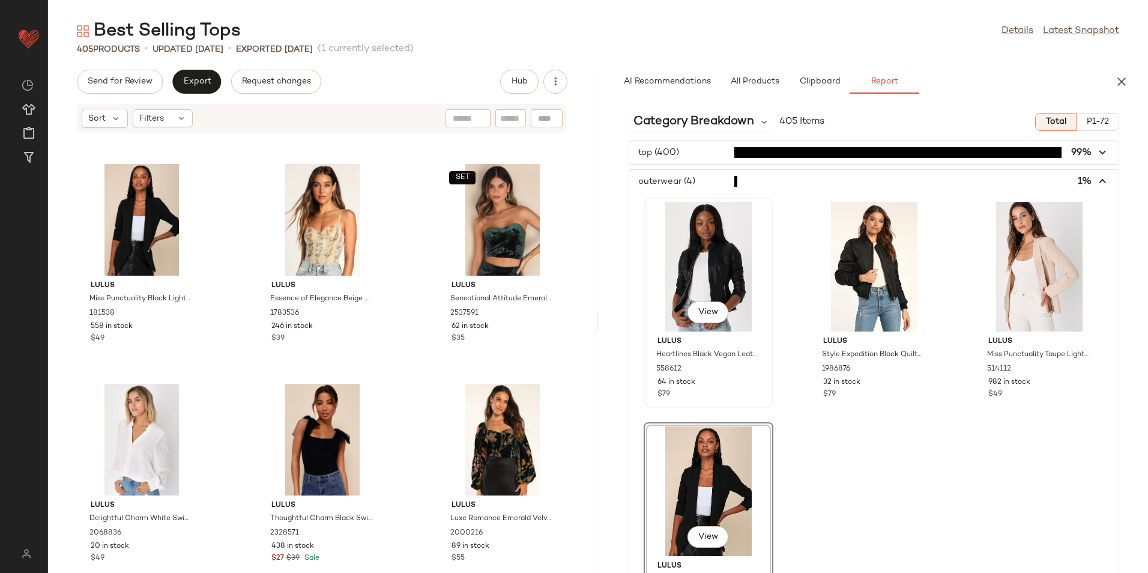
click at [711, 289] on div "View" at bounding box center [708, 267] width 121 height 130
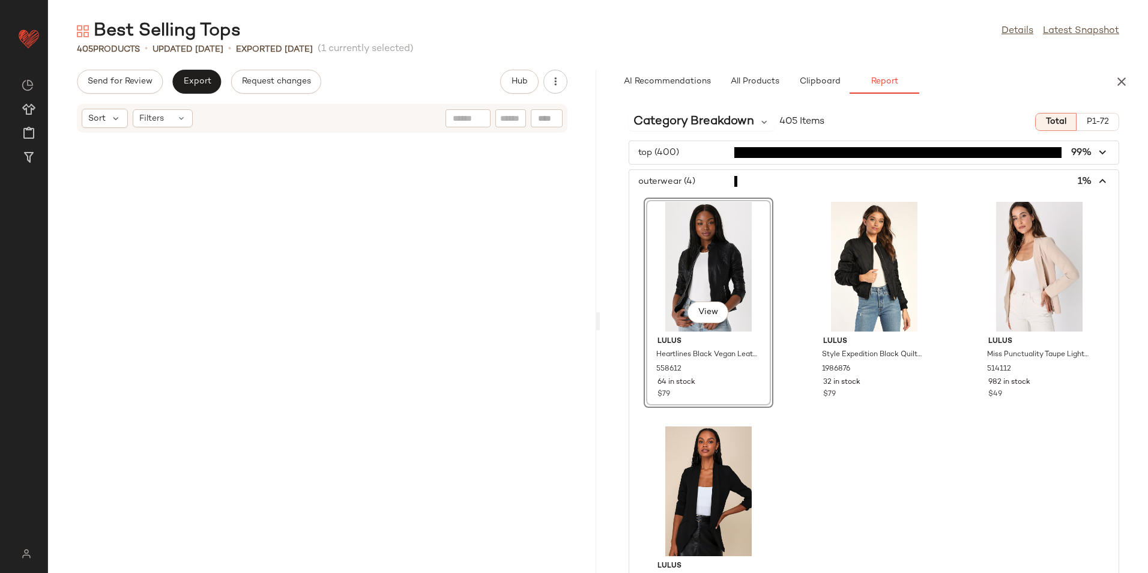
scroll to position [14507, 0]
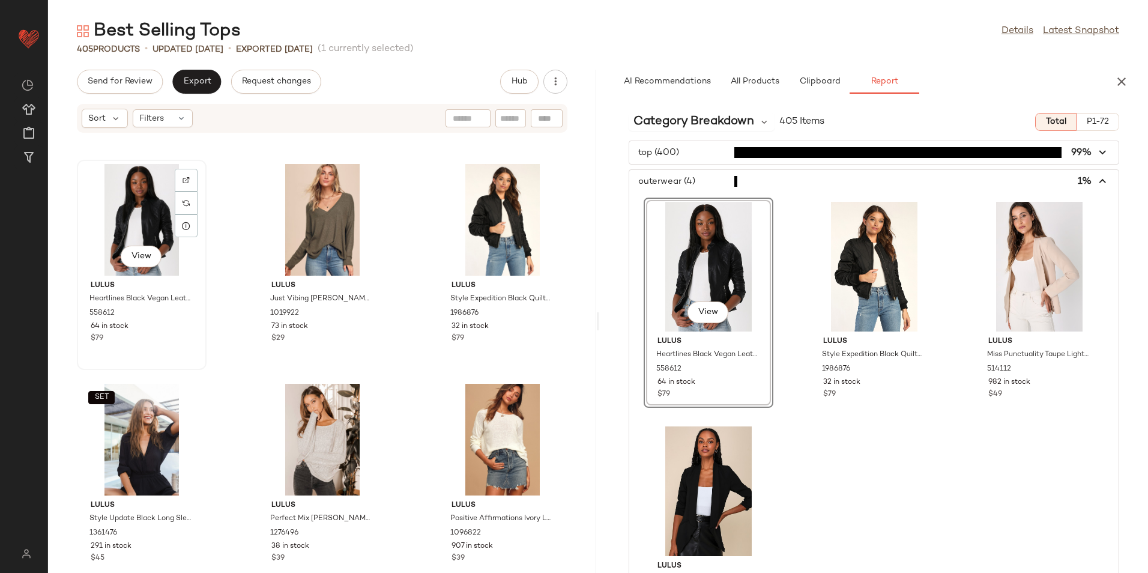
click at [112, 228] on div "View" at bounding box center [141, 220] width 121 height 112
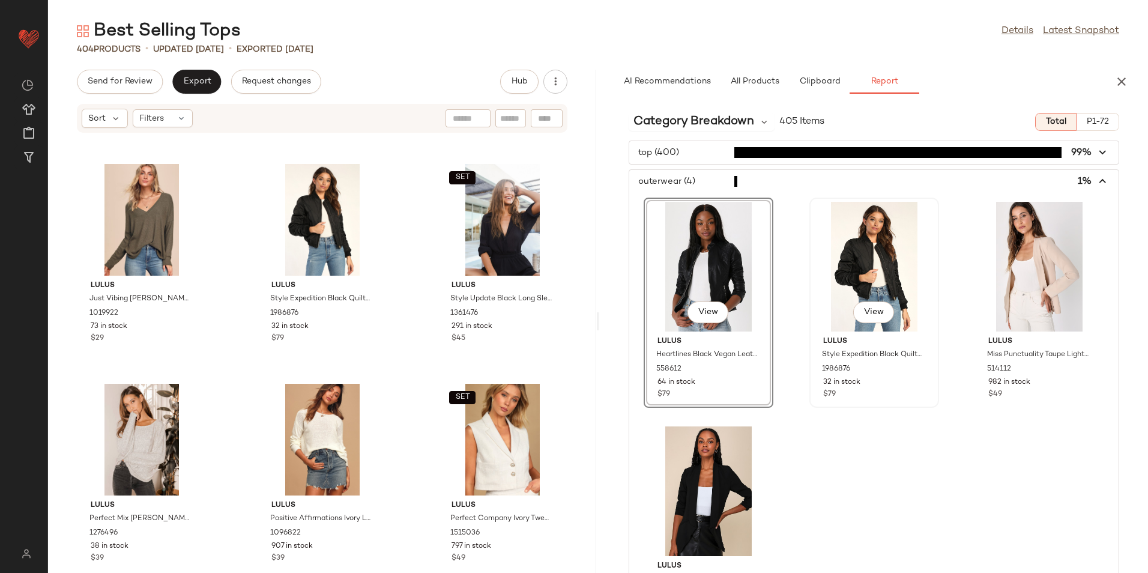
click at [829, 252] on div "View" at bounding box center [874, 267] width 121 height 130
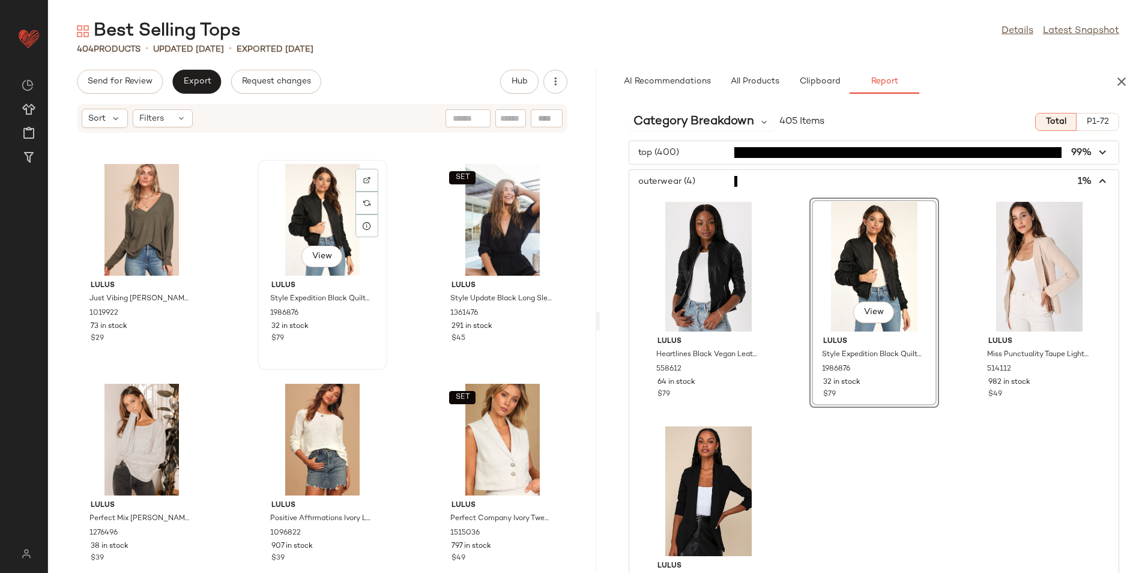
click at [331, 211] on div "View" at bounding box center [322, 220] width 121 height 112
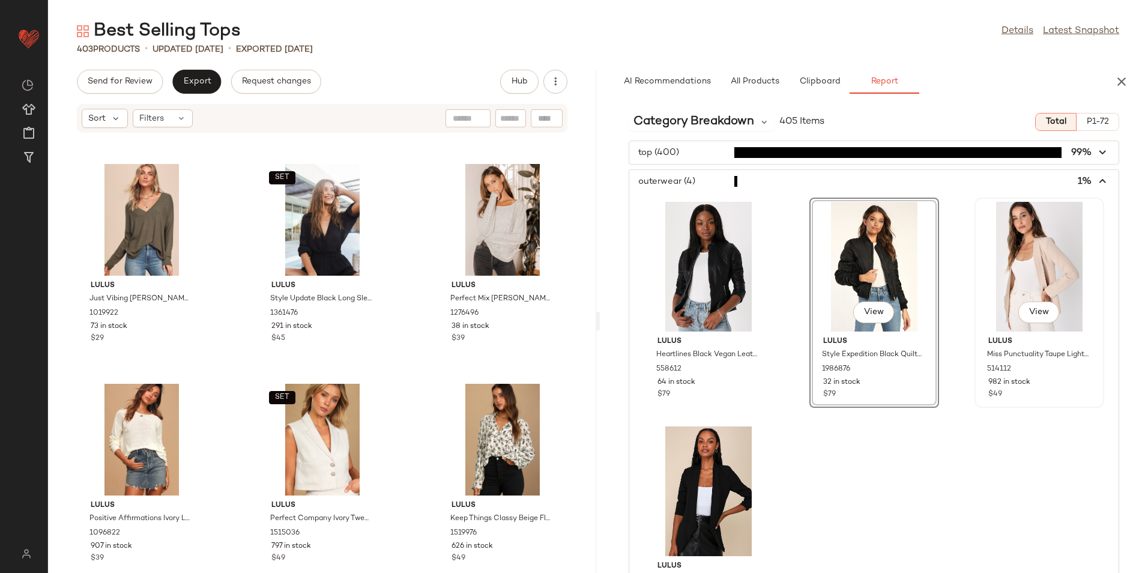
click at [1007, 274] on div "View" at bounding box center [1039, 267] width 121 height 130
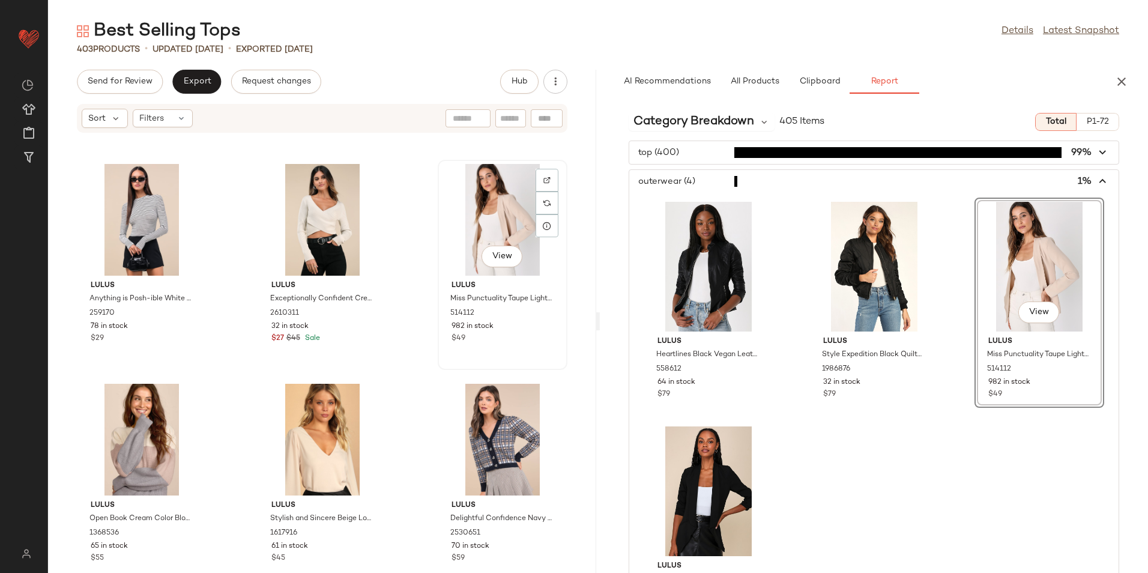
click at [473, 222] on div "View" at bounding box center [502, 220] width 121 height 112
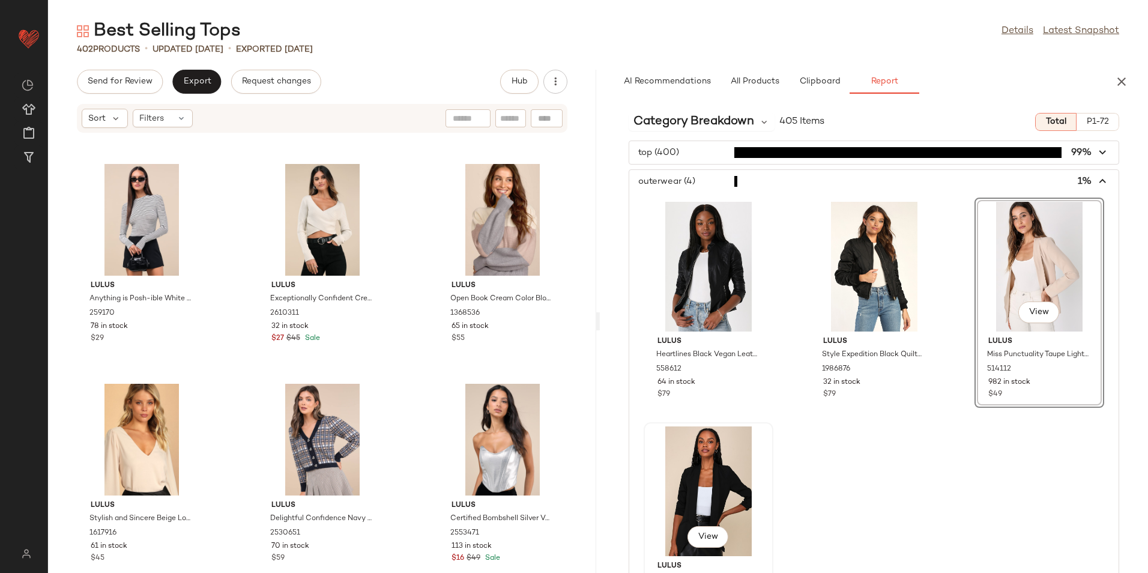
click at [731, 457] on div "View" at bounding box center [708, 491] width 121 height 130
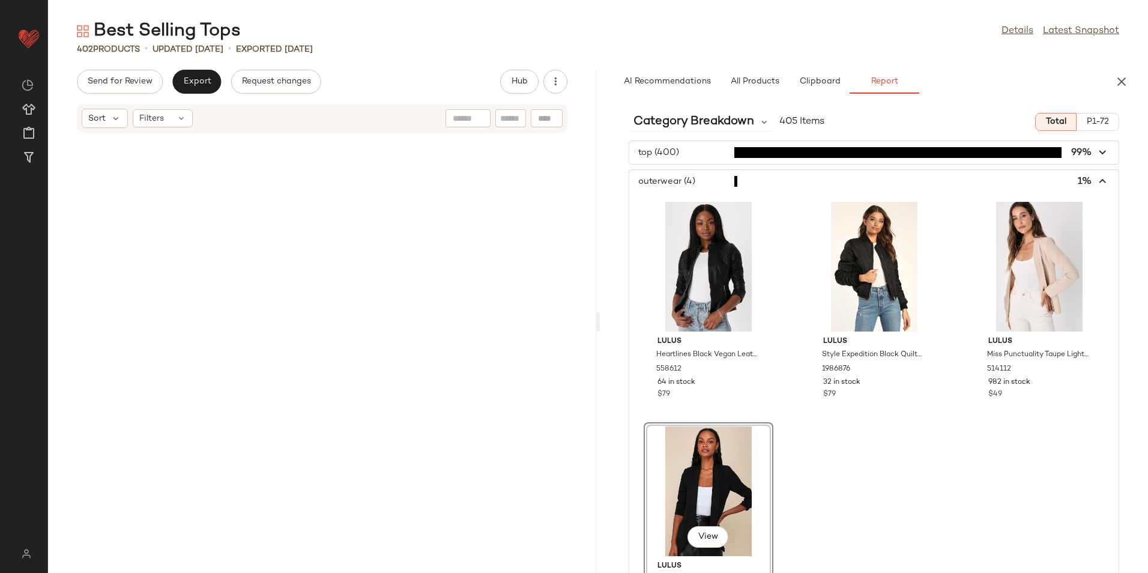
scroll to position [16924, 0]
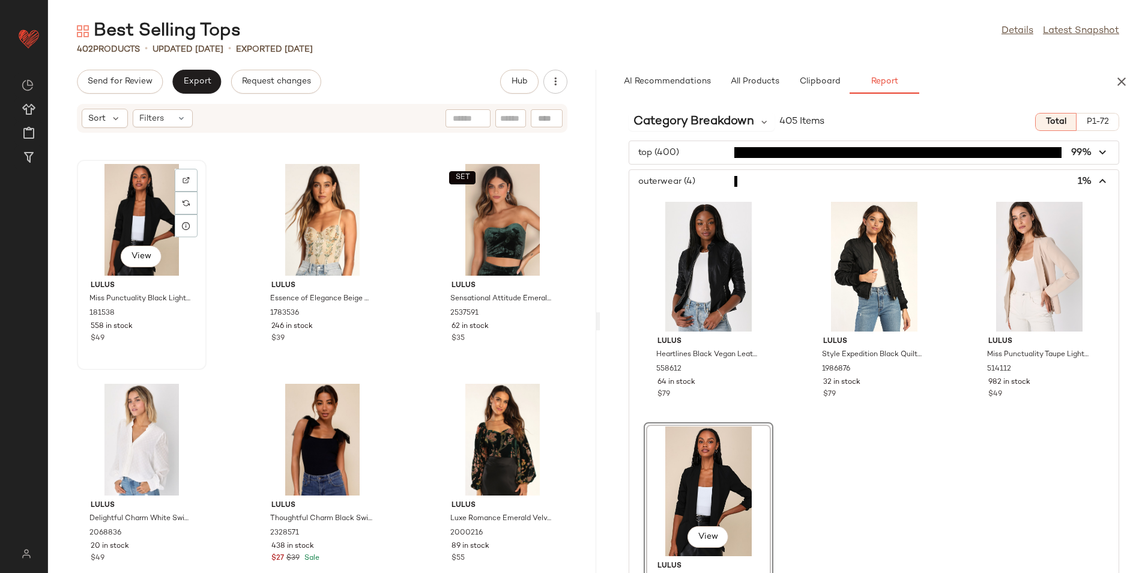
click at [146, 217] on div "View" at bounding box center [141, 220] width 121 height 112
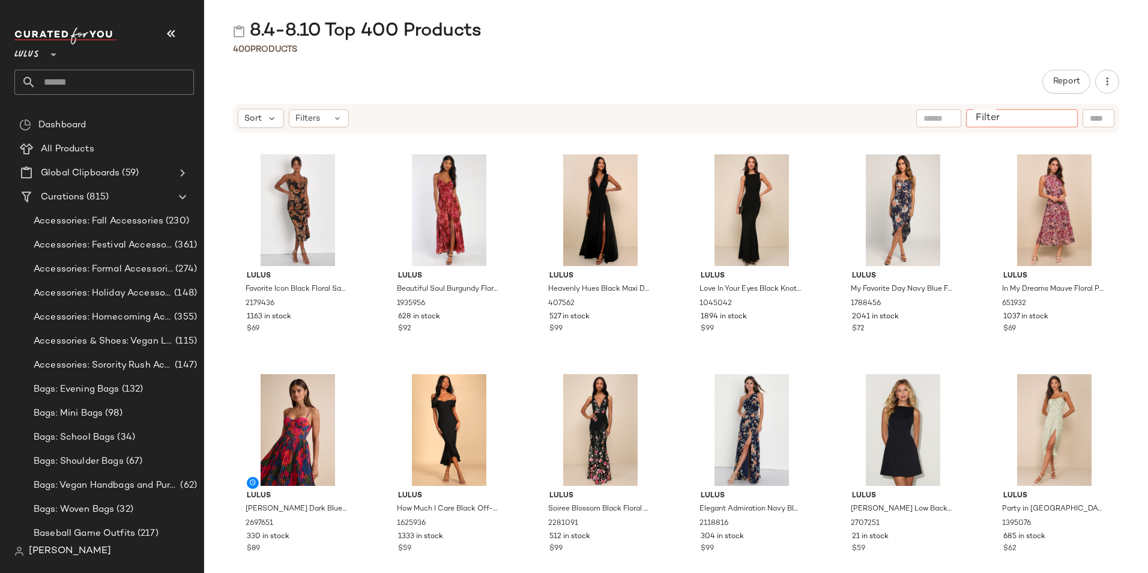
click at [1071, 118] on input "Filter" at bounding box center [1022, 118] width 102 height 13
type input "****"
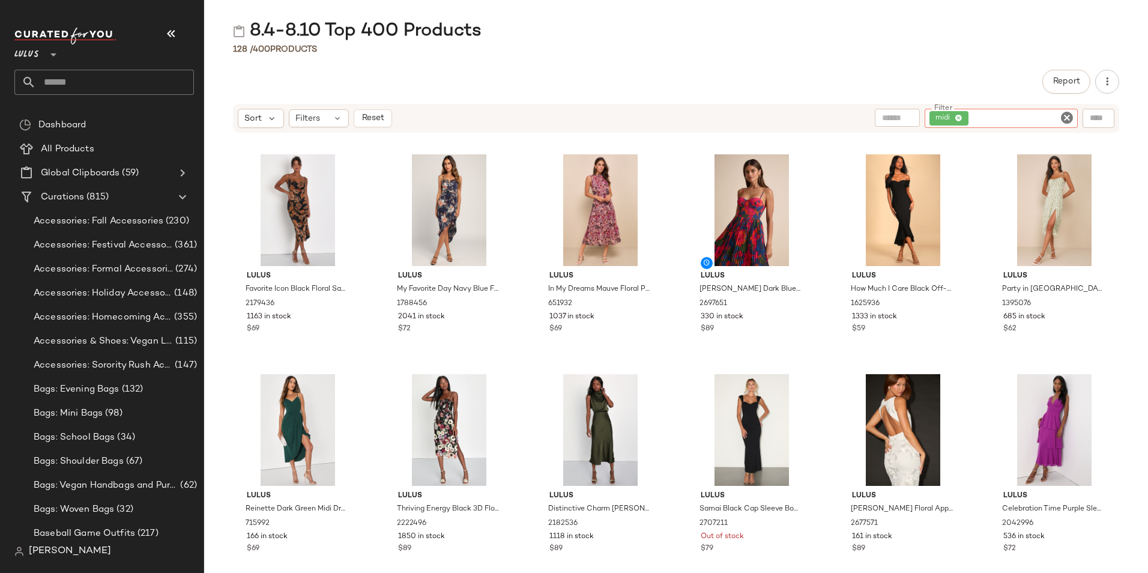
click at [565, 55] on div "128 / 400 Products" at bounding box center [676, 49] width 944 height 12
click at [301, 200] on div "View" at bounding box center [297, 210] width 121 height 112
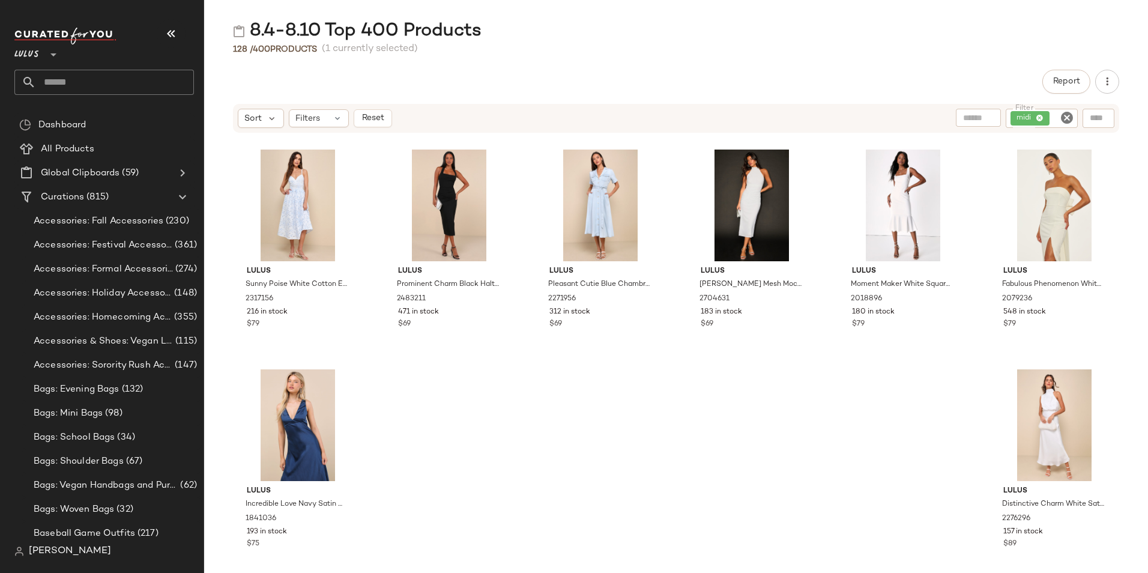
scroll to position [4413, 0]
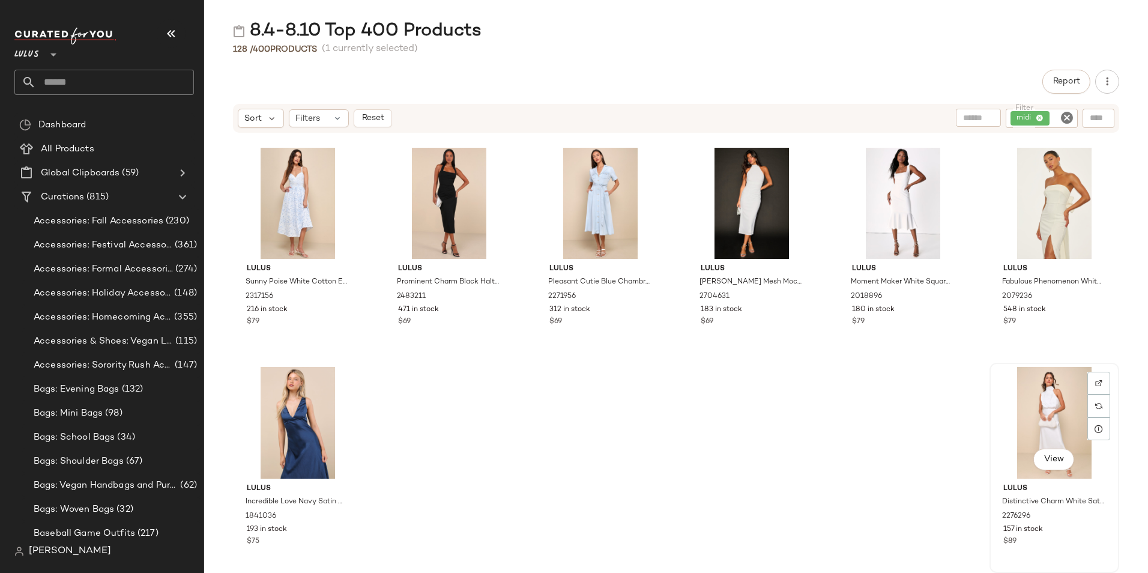
click at [1049, 405] on div "View" at bounding box center [1054, 423] width 121 height 112
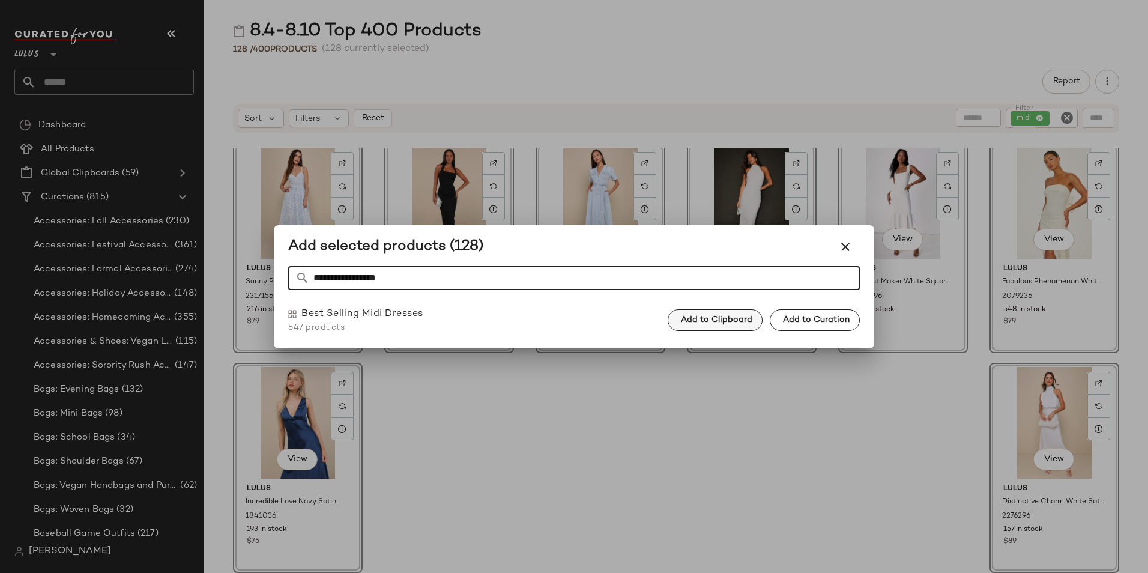
type input "**********"
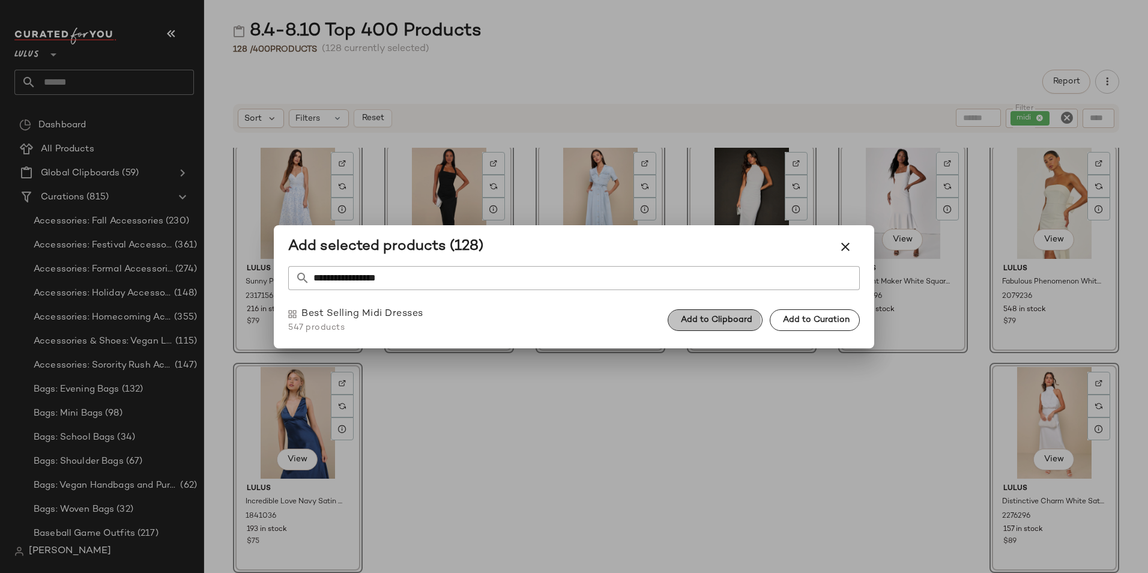
click at [739, 323] on span "Add to Clipboard" at bounding box center [716, 320] width 72 height 10
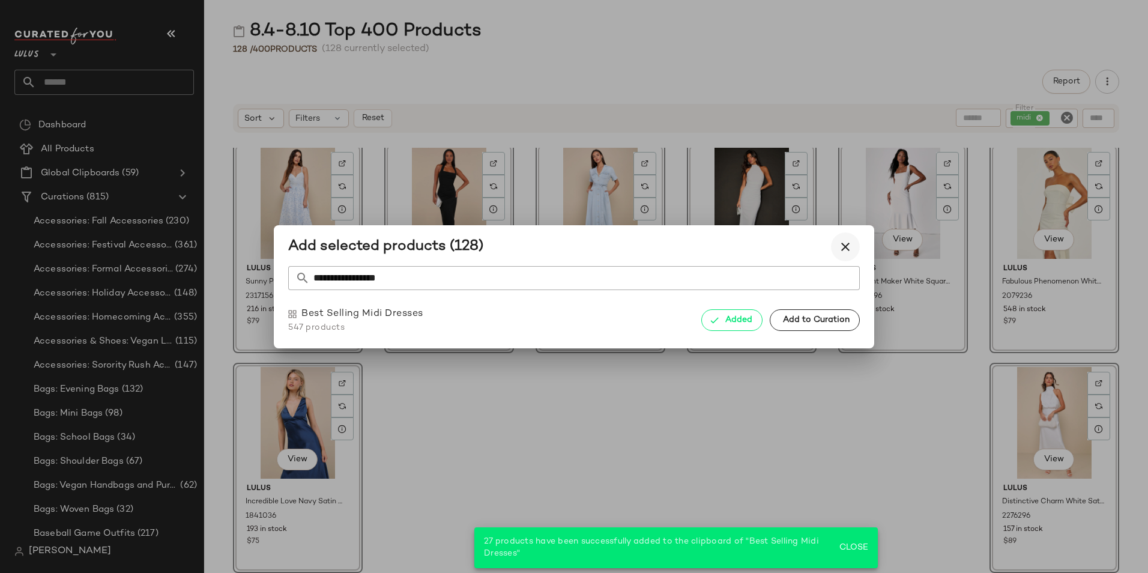
click at [852, 244] on icon "button" at bounding box center [845, 247] width 14 height 14
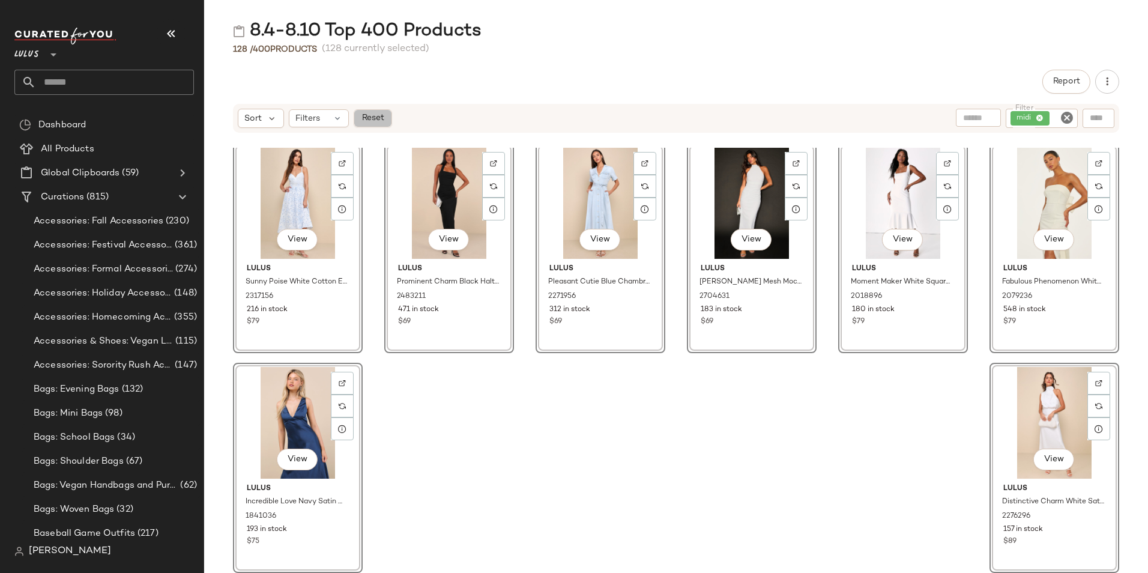
click at [368, 117] on span "Reset" at bounding box center [372, 119] width 23 height 10
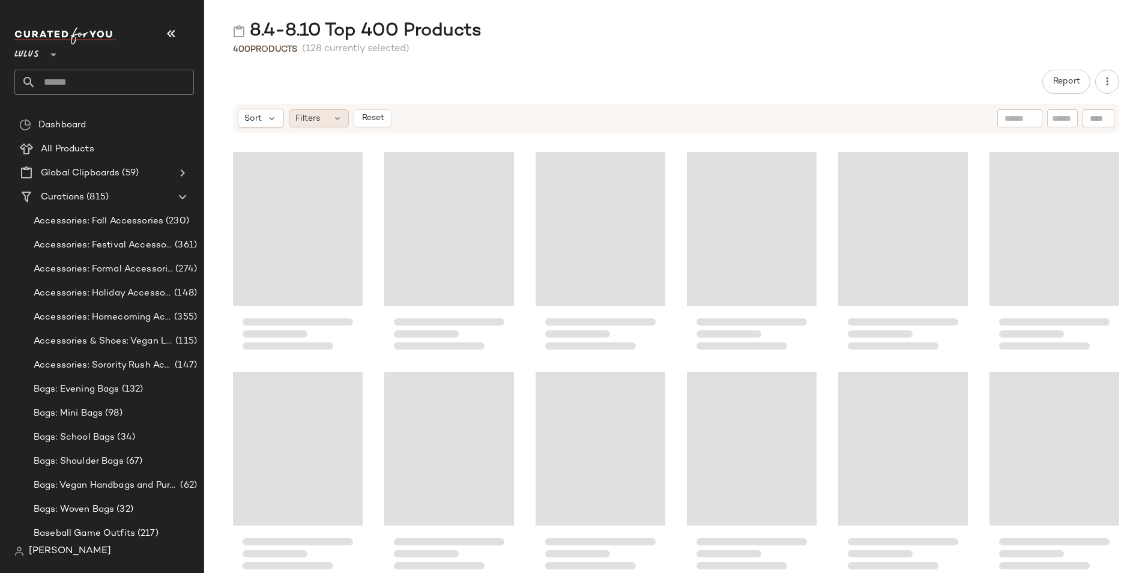
click at [327, 118] on div "Filters" at bounding box center [319, 118] width 60 height 18
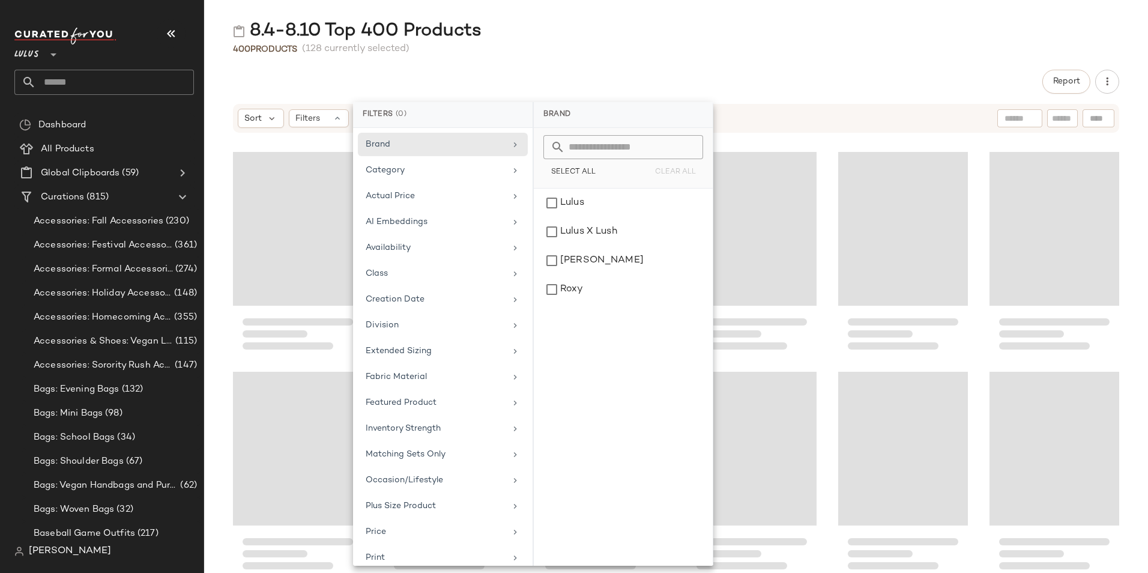
scroll to position [14067, 0]
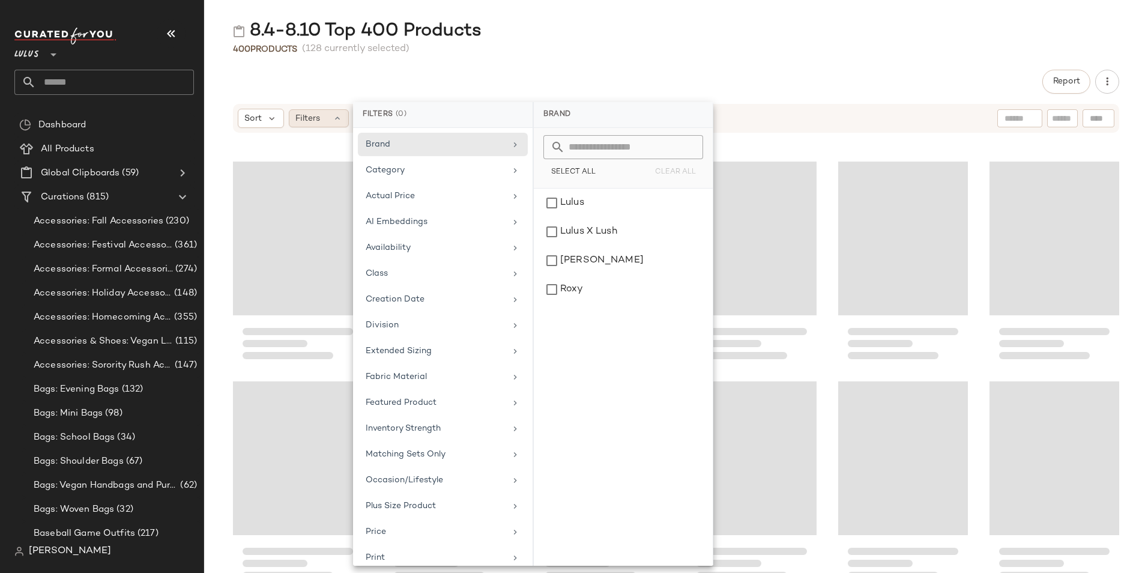
click at [324, 69] on div "8.4-8.10 Top 400 Products 400 Products (128 currently selected) Report Sort Fil…" at bounding box center [676, 296] width 944 height 554
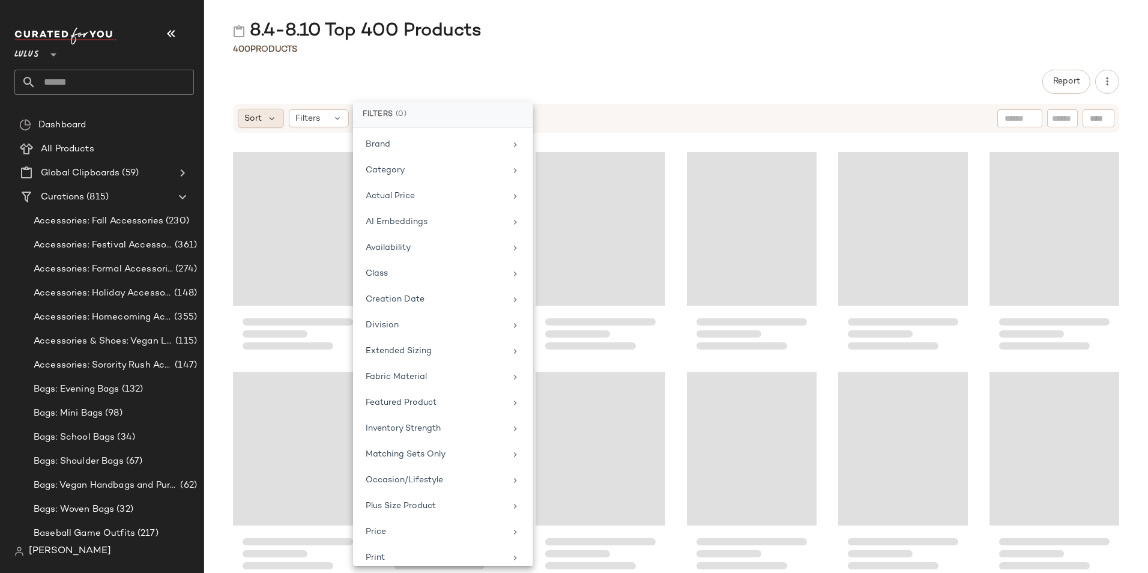
click at [264, 119] on div "Sort" at bounding box center [261, 118] width 46 height 19
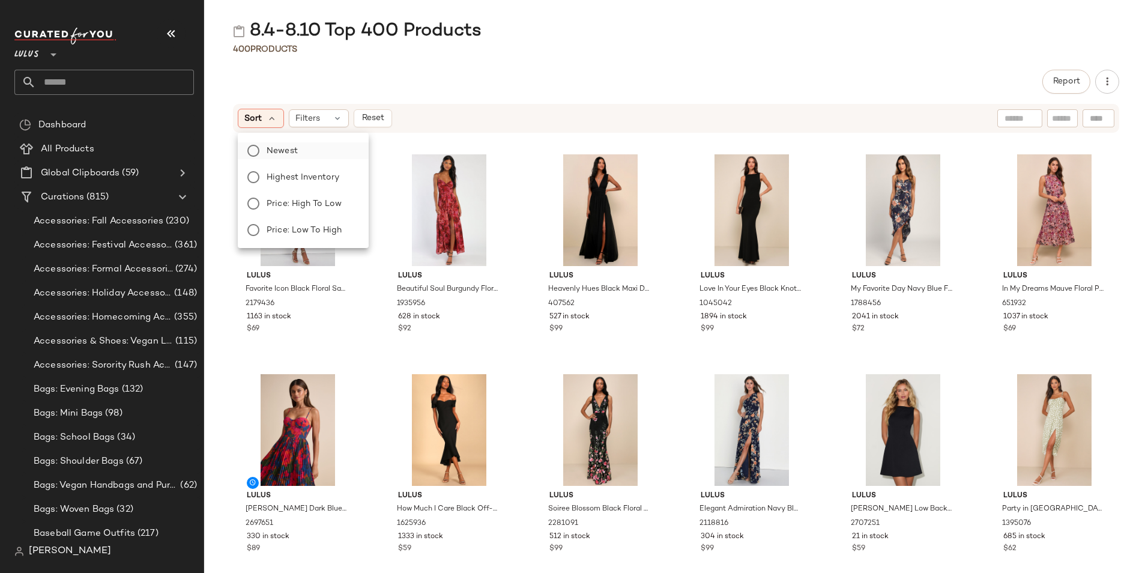
click at [282, 150] on span "Newest" at bounding box center [282, 151] width 31 height 13
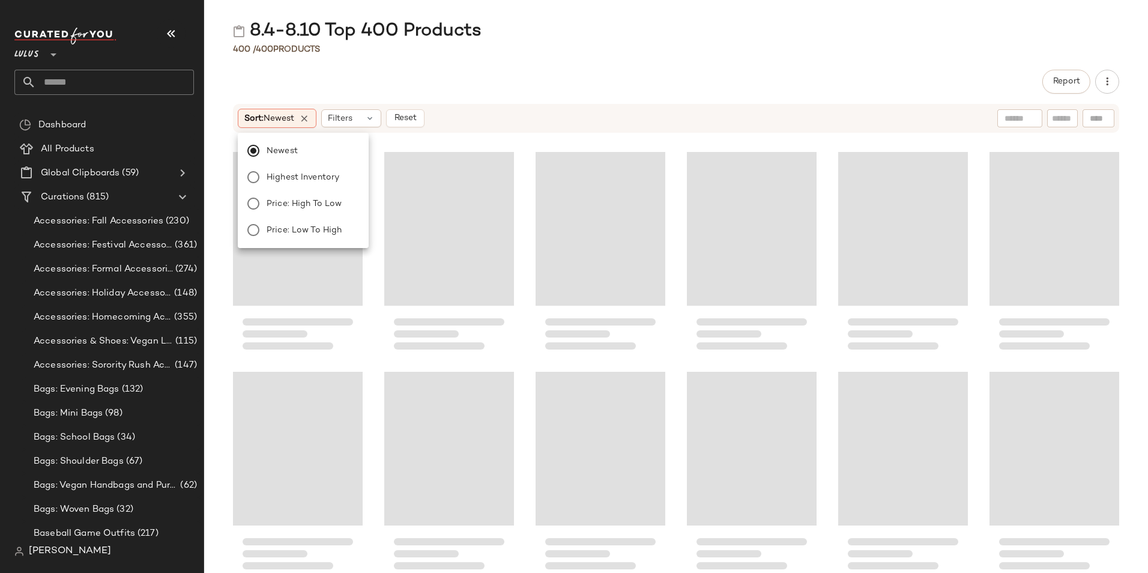
click at [327, 65] on div "8.4-8.10 Top 400 Products 400 / 400 Products Report Sort: Newest Filters Reset" at bounding box center [676, 296] width 944 height 554
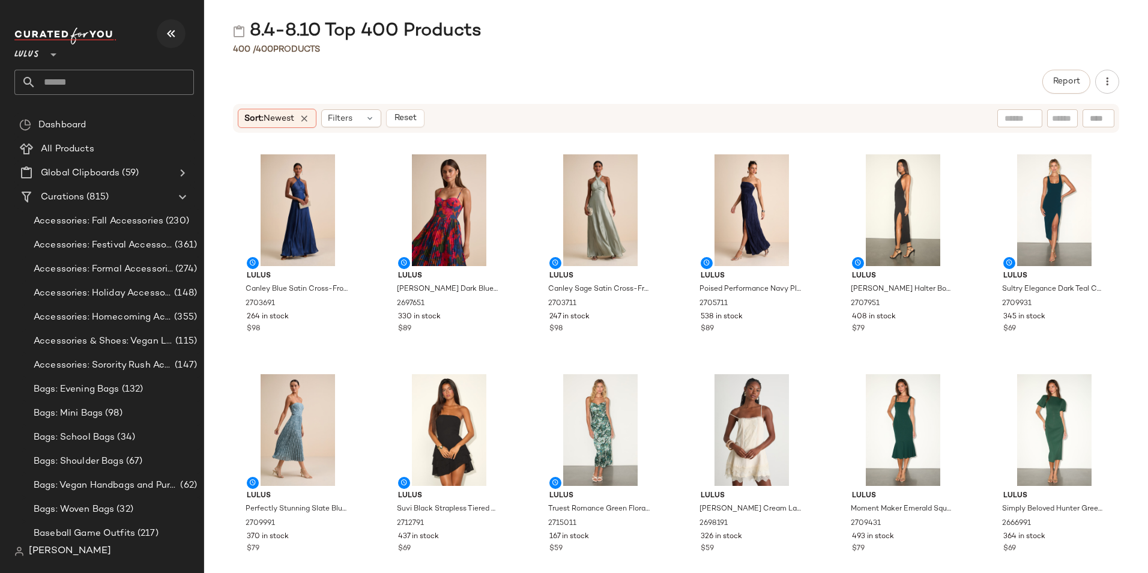
click at [180, 37] on button "button" at bounding box center [171, 33] width 29 height 29
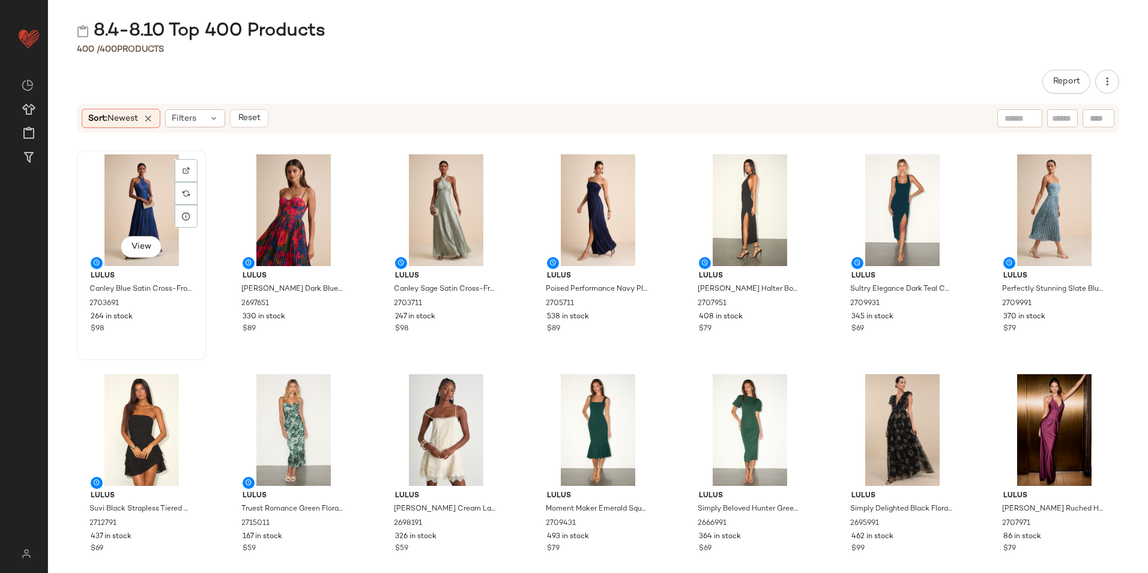
click at [134, 214] on div "View" at bounding box center [141, 210] width 121 height 112
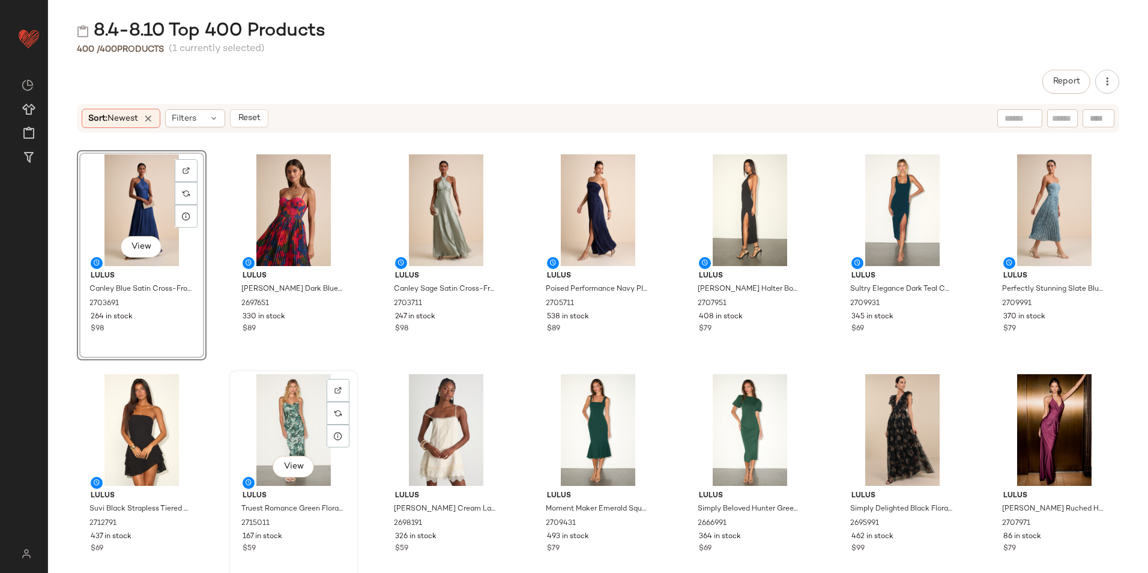
click at [308, 424] on div "View" at bounding box center [293, 430] width 121 height 112
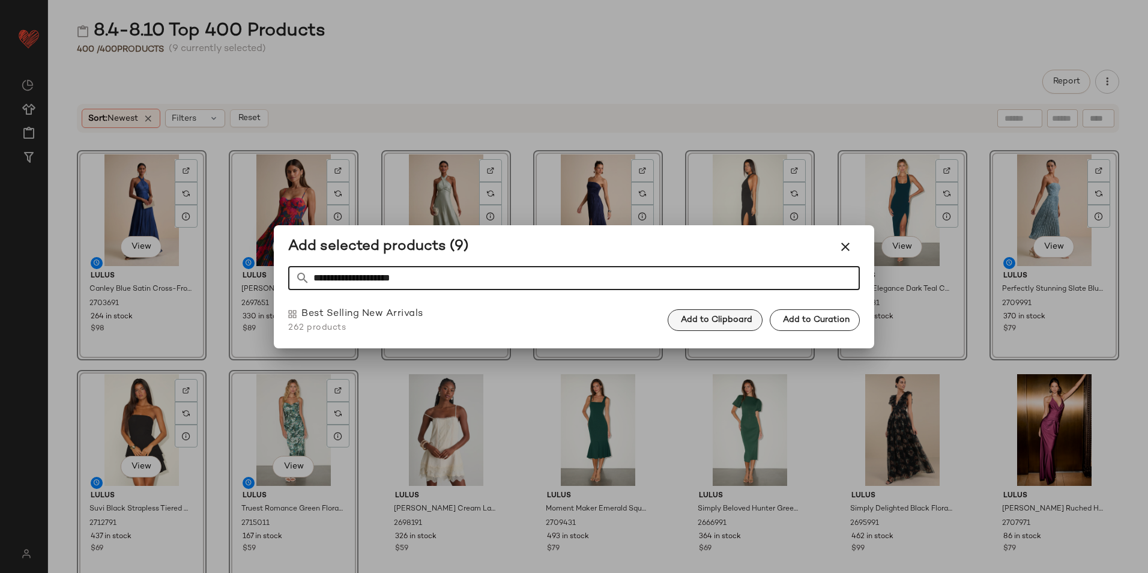
type input "**********"
click at [718, 329] on button "Add to Clipboard" at bounding box center [715, 320] width 95 height 22
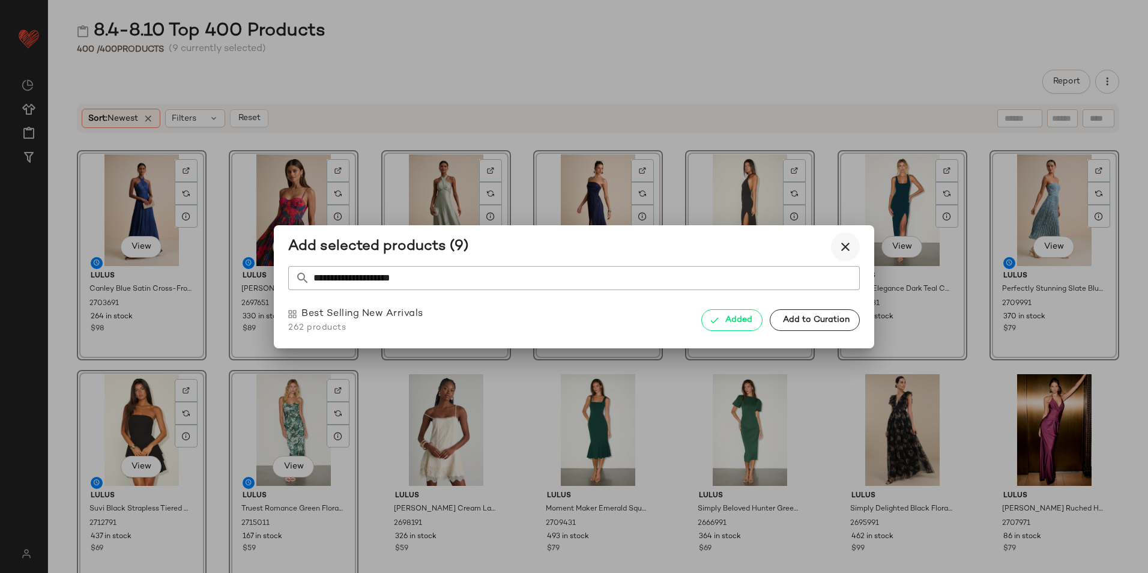
click at [844, 243] on icon "button" at bounding box center [845, 247] width 14 height 14
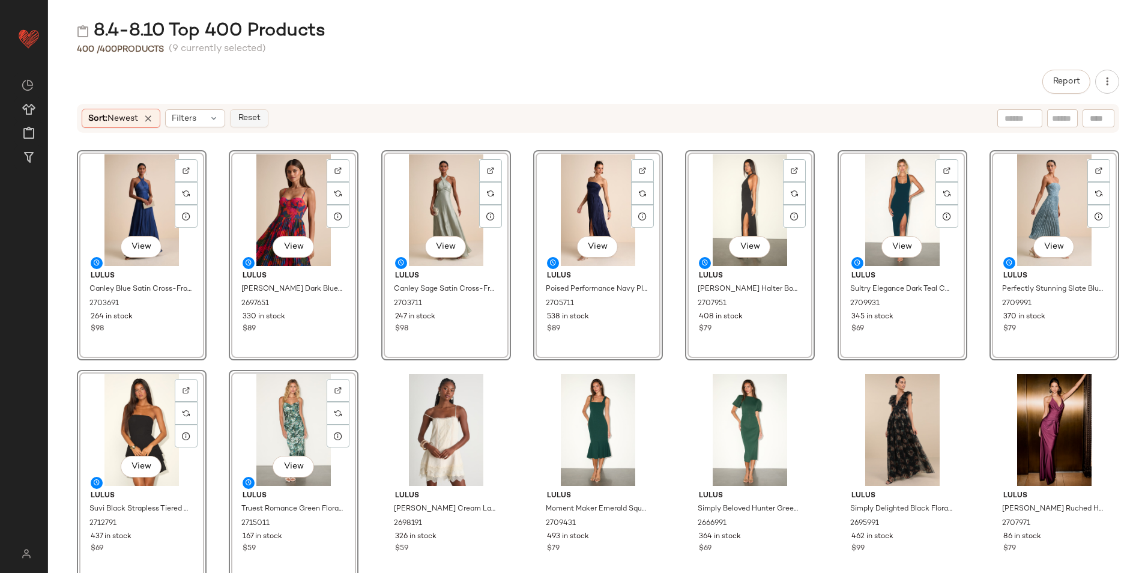
click at [252, 112] on button "Reset" at bounding box center [249, 118] width 38 height 18
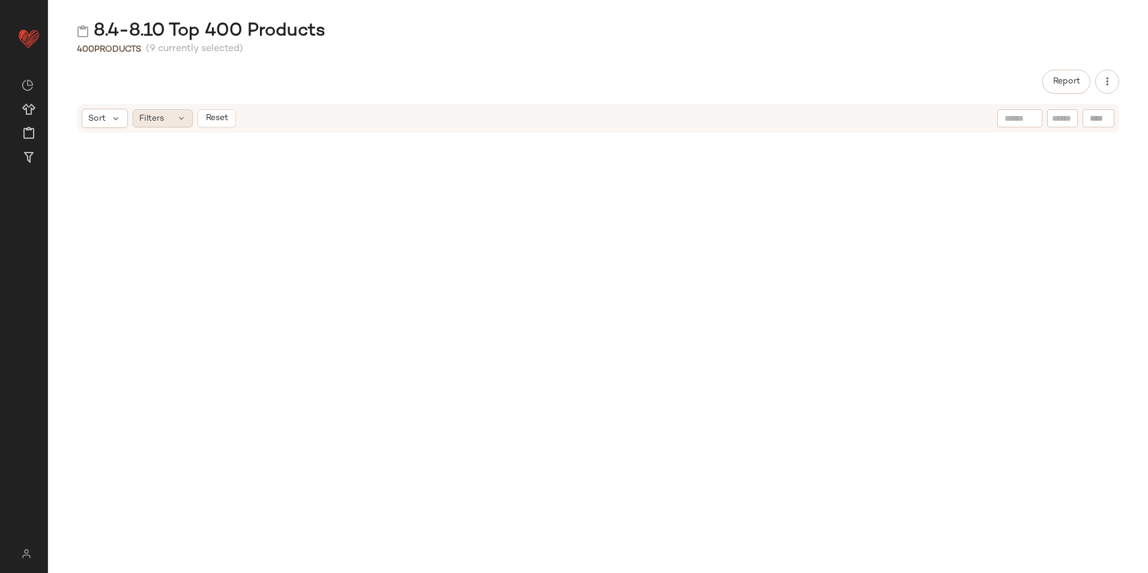
scroll to position [4176, 0]
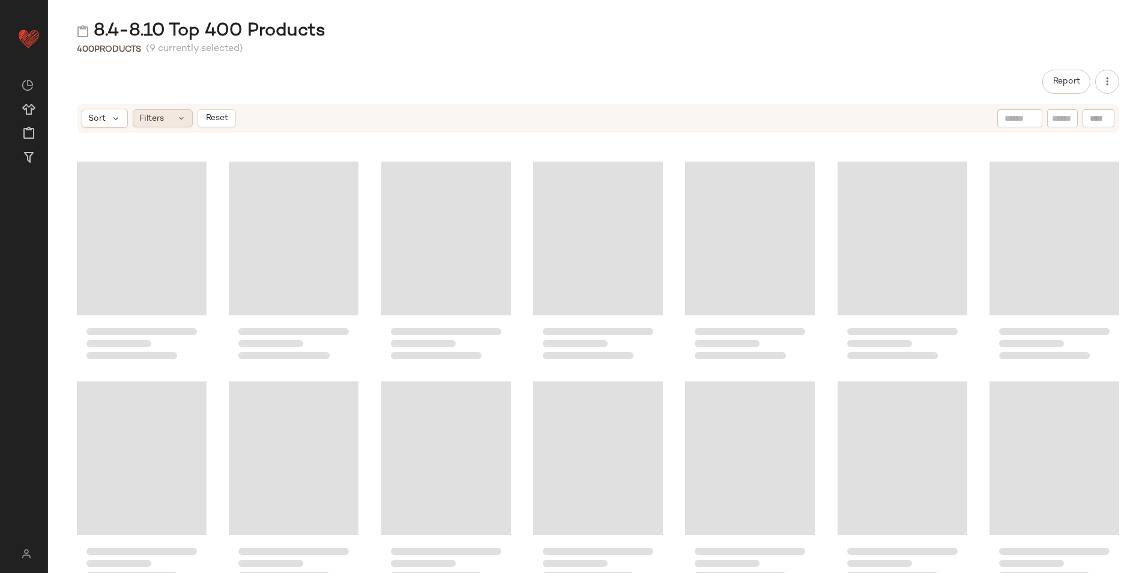
click at [171, 121] on div "Filters" at bounding box center [163, 118] width 60 height 18
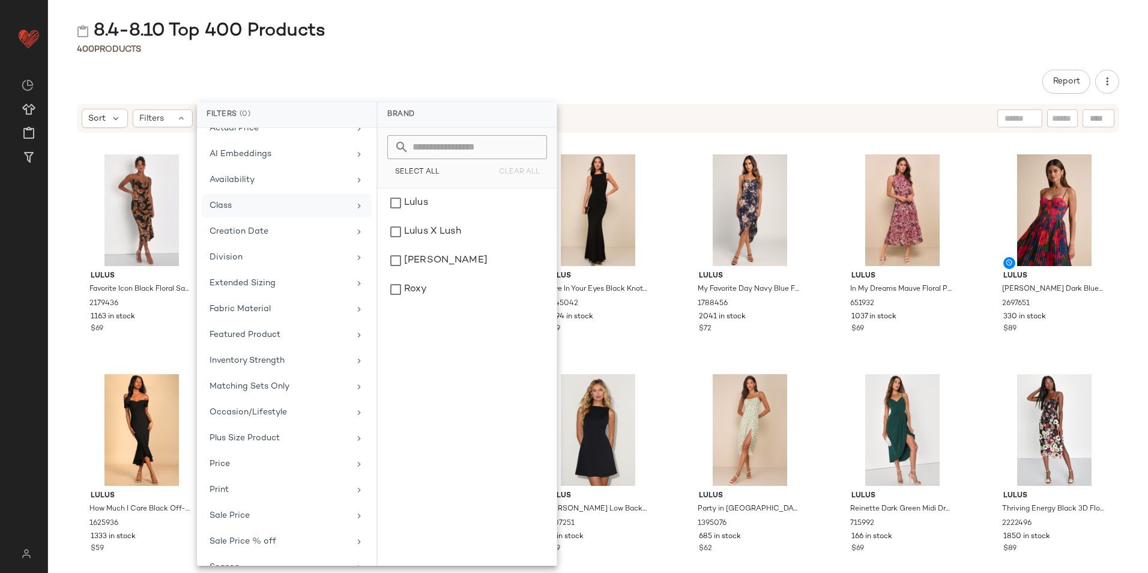
scroll to position [0, 0]
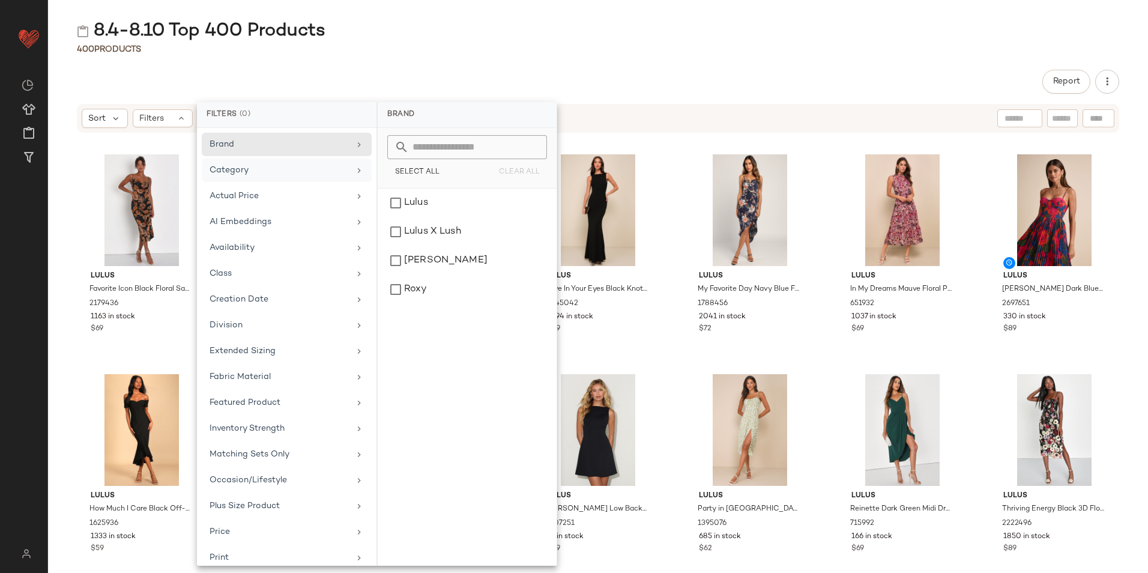
click at [291, 166] on div "Category" at bounding box center [280, 170] width 140 height 13
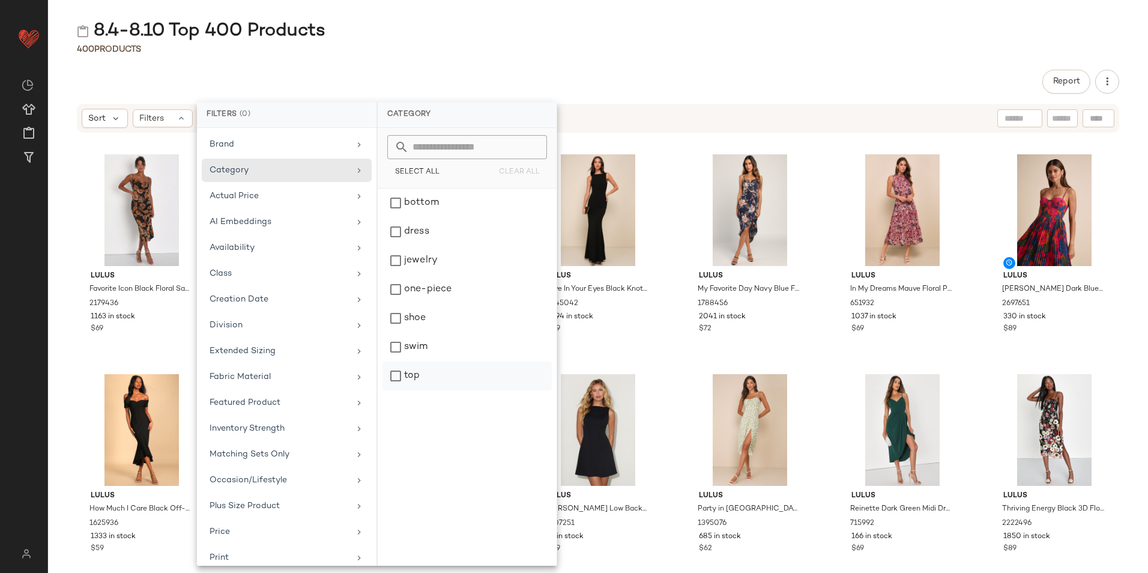
click at [407, 371] on div "top" at bounding box center [467, 376] width 169 height 29
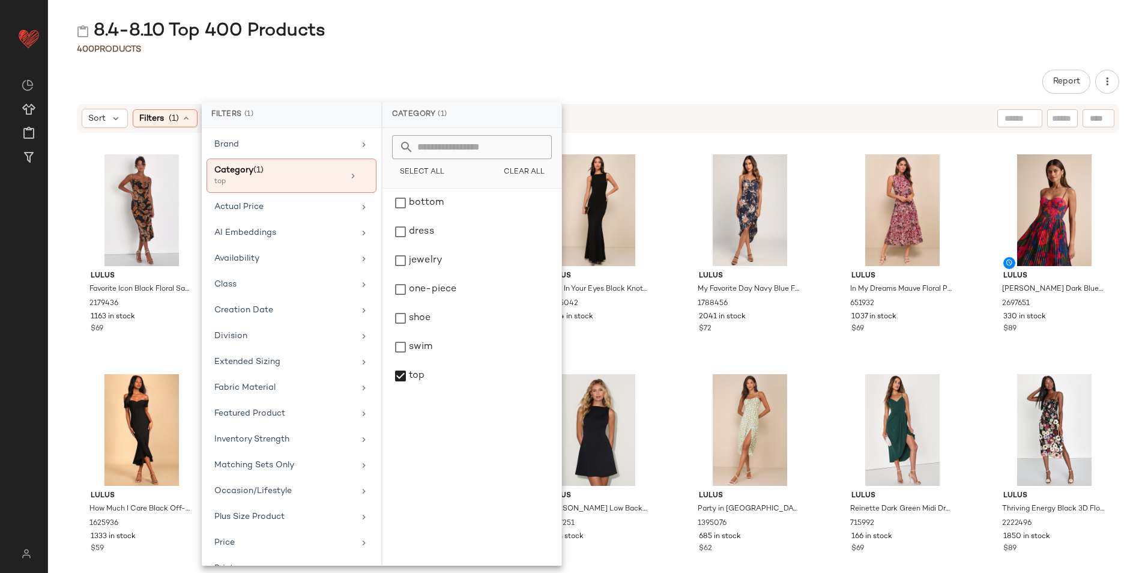
click at [587, 56] on div "8.4-8.10 Top 400 Products 400 Products Report Sort Filters (1) Reset Lulus Favo…" at bounding box center [598, 296] width 1100 height 554
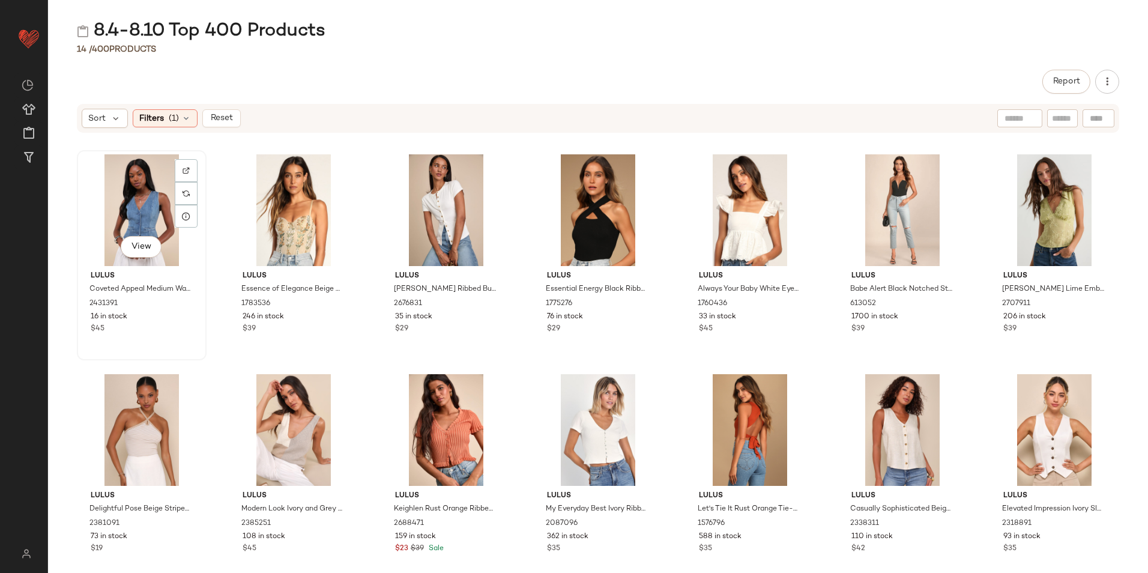
click at [145, 203] on div "View" at bounding box center [141, 210] width 121 height 112
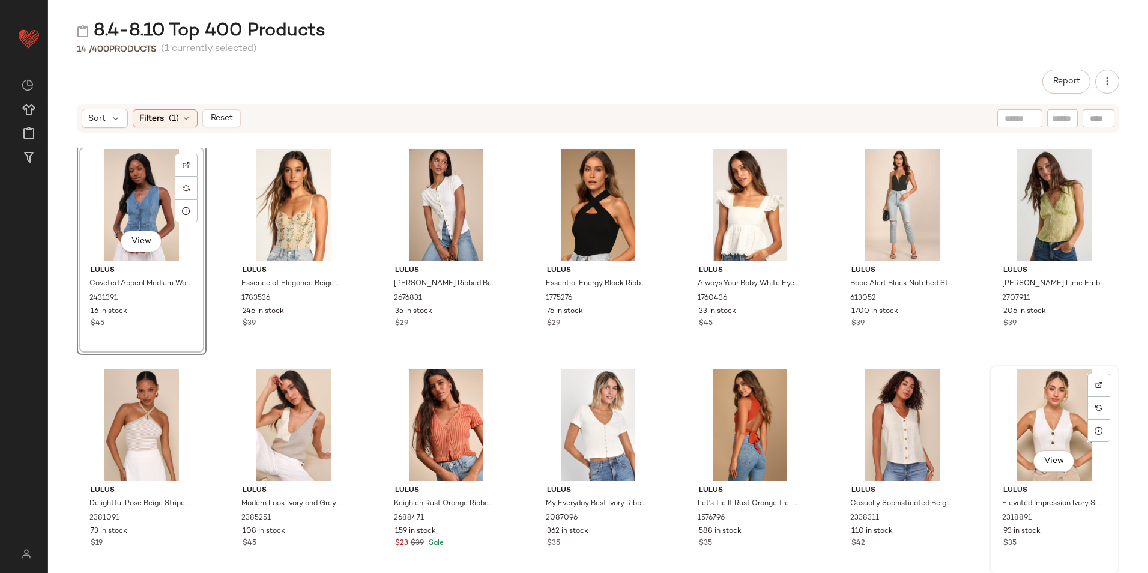
scroll to position [7, 0]
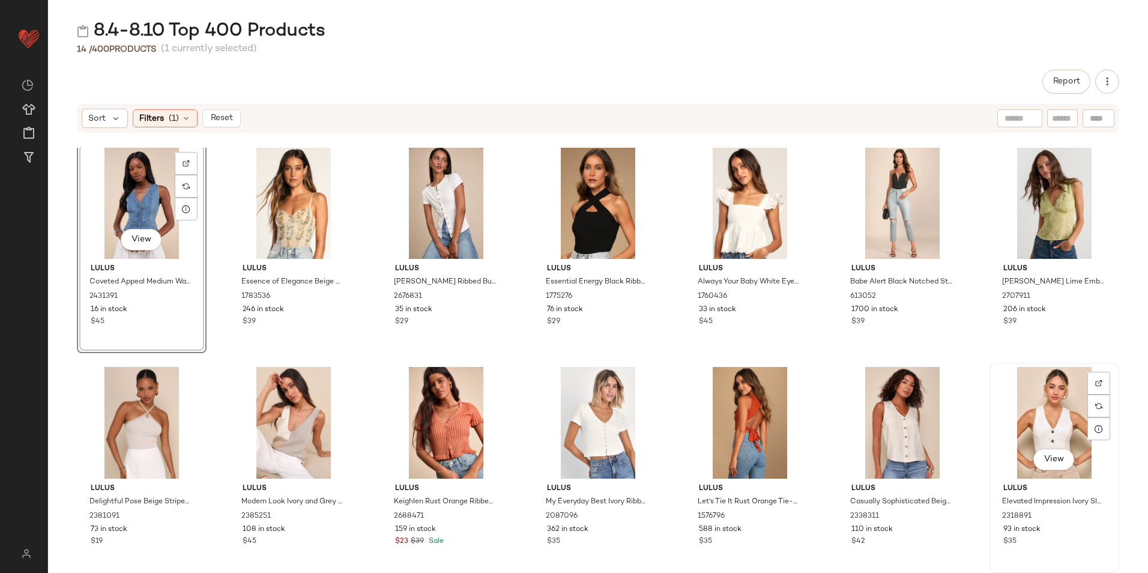
click at [1065, 432] on div "View" at bounding box center [1054, 423] width 121 height 112
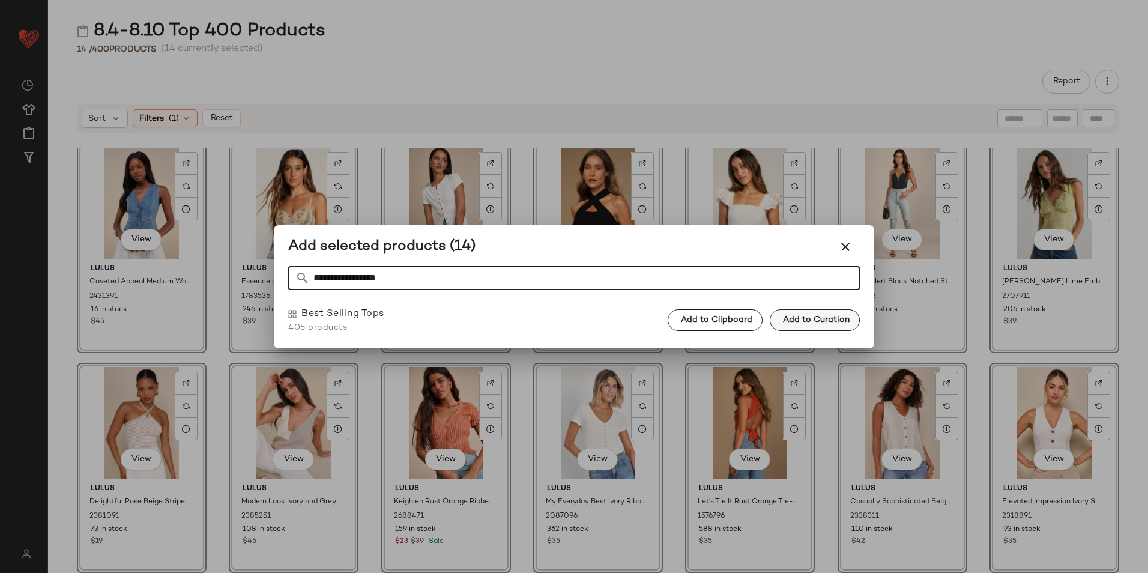
type input "**********"
click at [797, 323] on span "Add to Curation" at bounding box center [815, 320] width 67 height 10
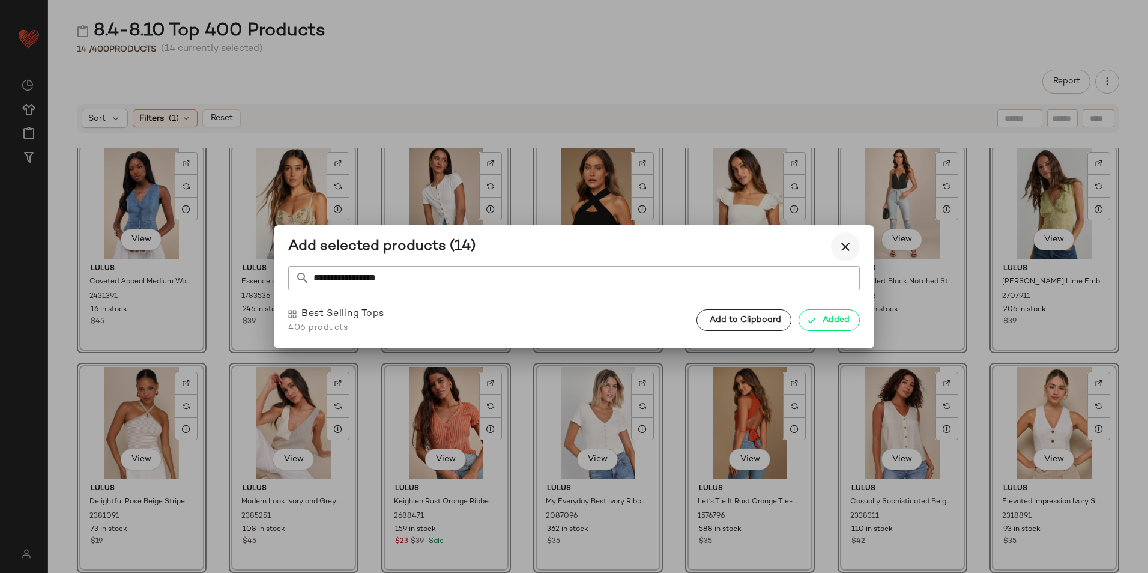
click at [841, 247] on icon "button" at bounding box center [845, 247] width 14 height 14
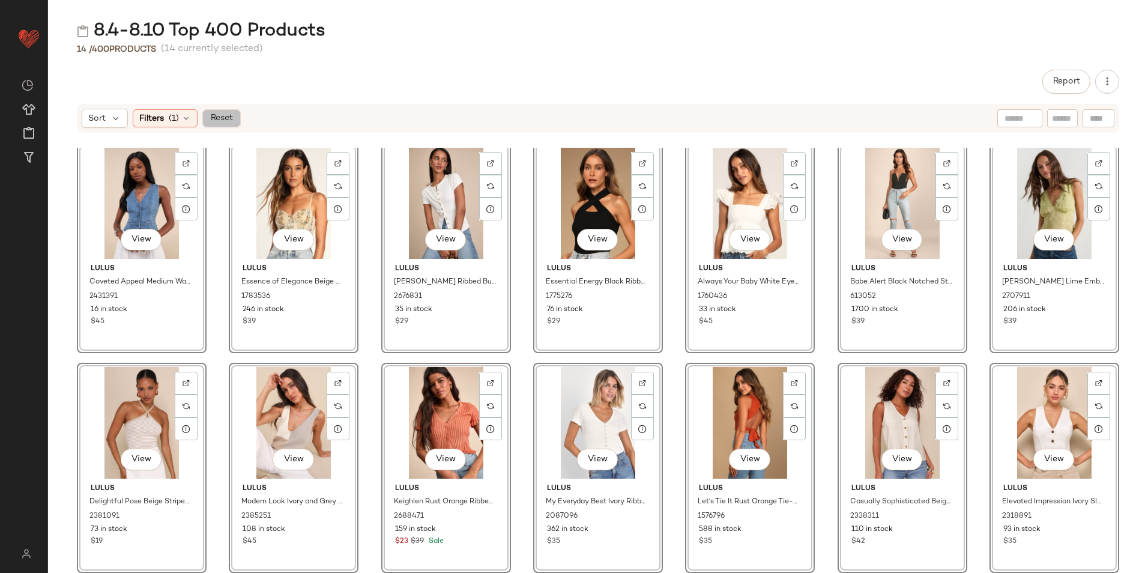
click at [227, 124] on button "Reset" at bounding box center [221, 118] width 38 height 18
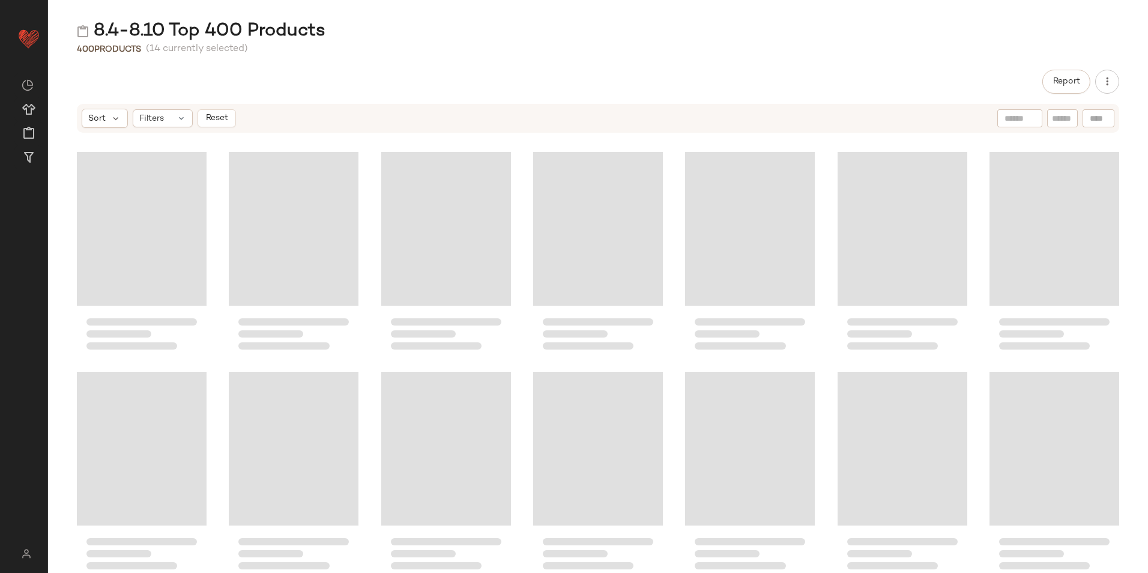
scroll to position [12309, 0]
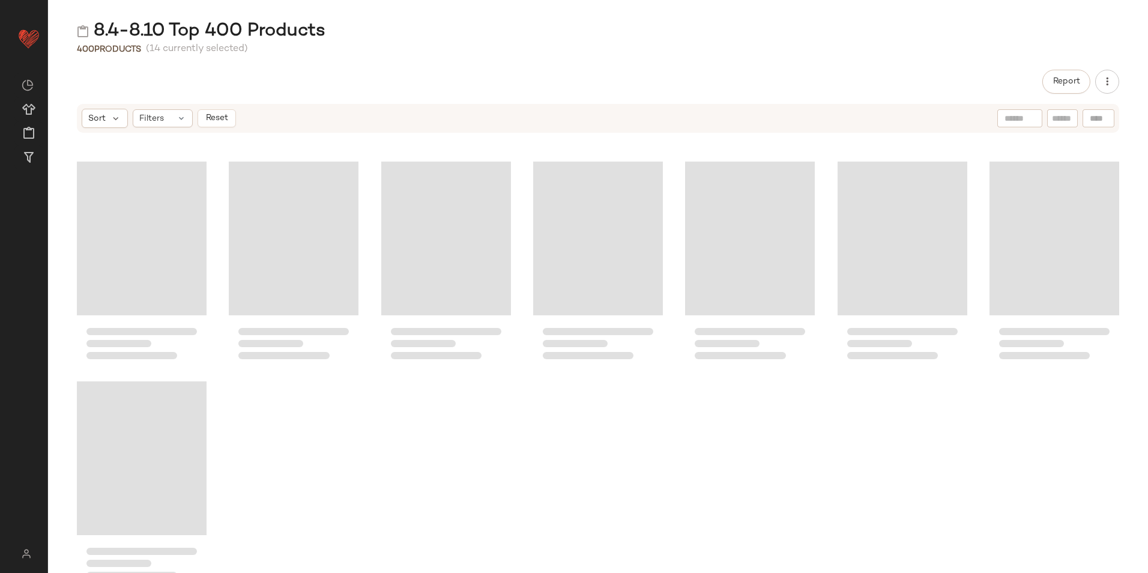
click at [1058, 115] on input "text" at bounding box center [1062, 118] width 21 height 13
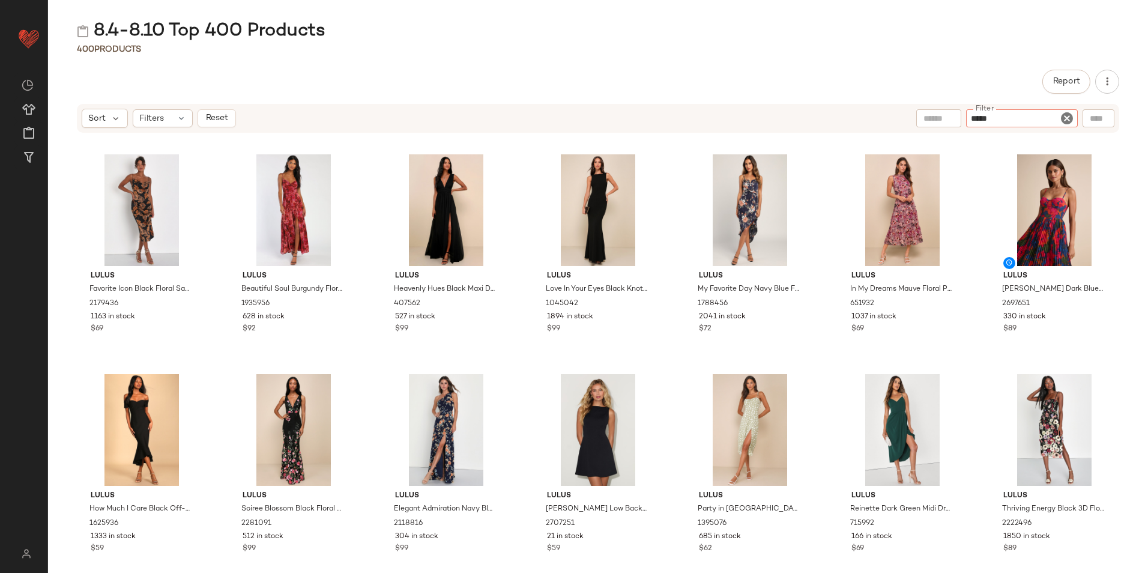
type input "******"
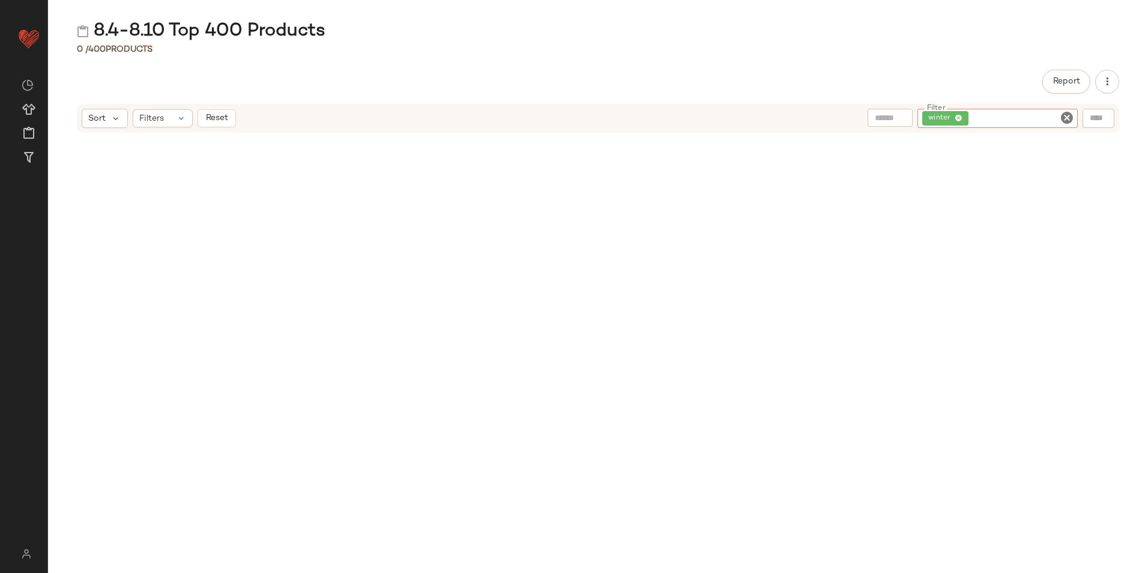
click at [1070, 117] on icon "Clear Filter" at bounding box center [1067, 117] width 14 height 14
click at [941, 121] on input "text" at bounding box center [939, 118] width 31 height 13
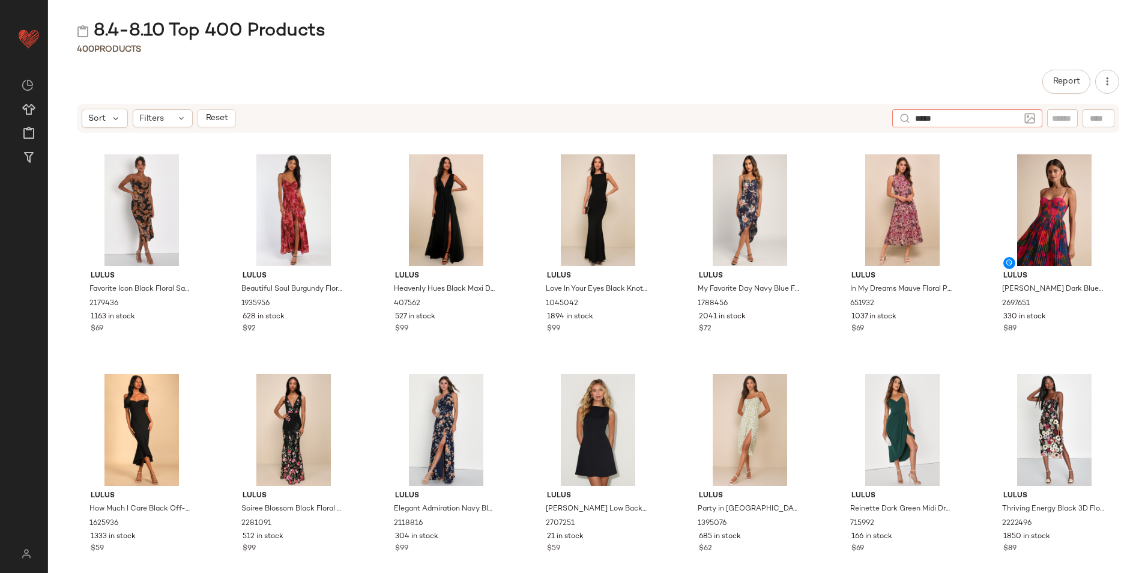
type input "******"
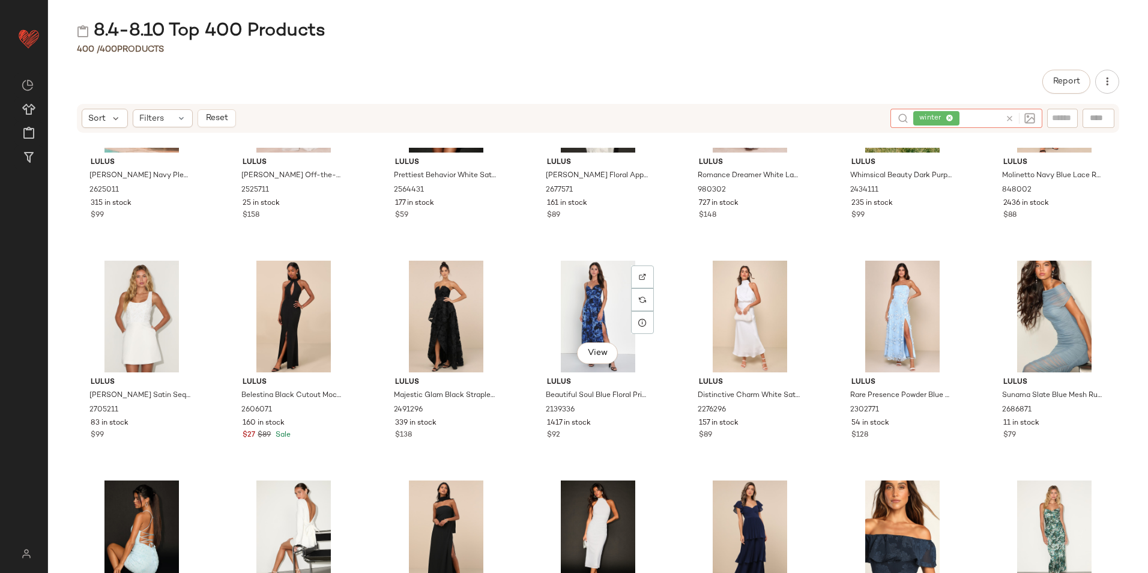
scroll to position [0, 0]
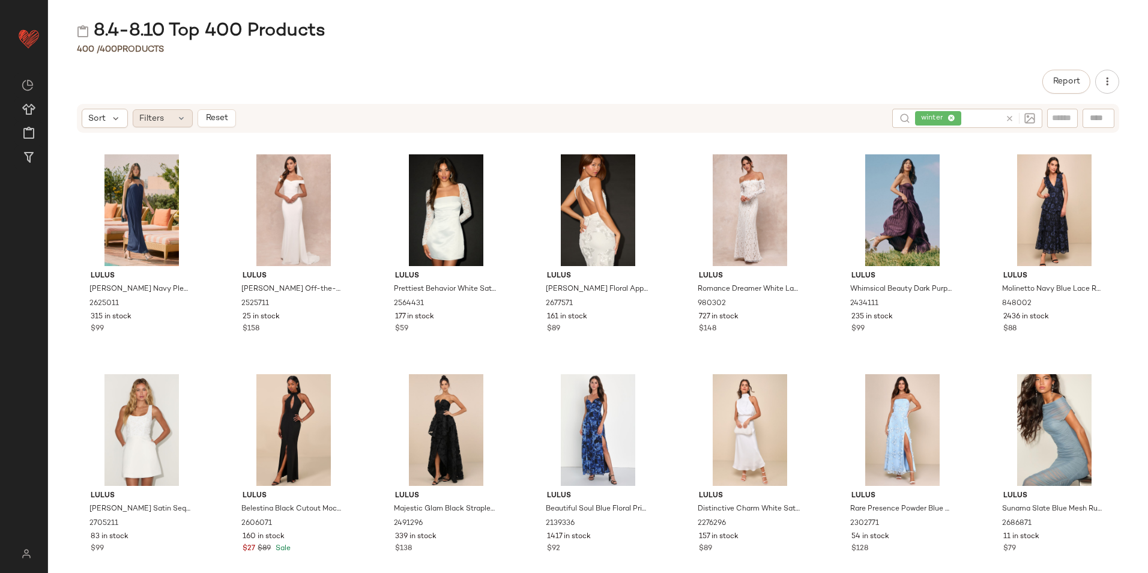
click at [162, 120] on div "Filters" at bounding box center [163, 118] width 60 height 18
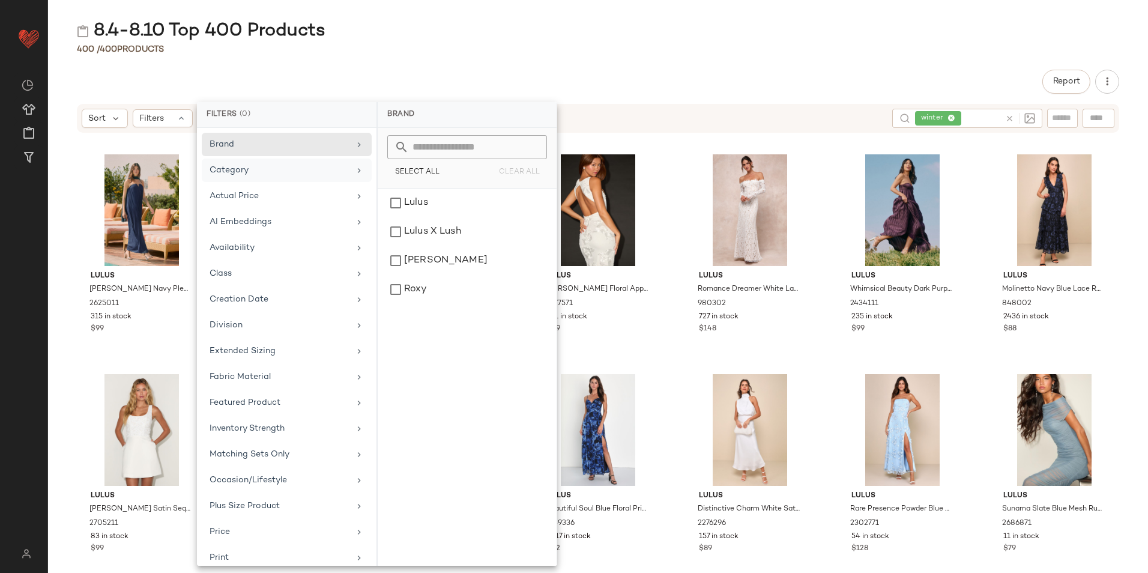
click at [270, 176] on div "Category" at bounding box center [280, 170] width 140 height 13
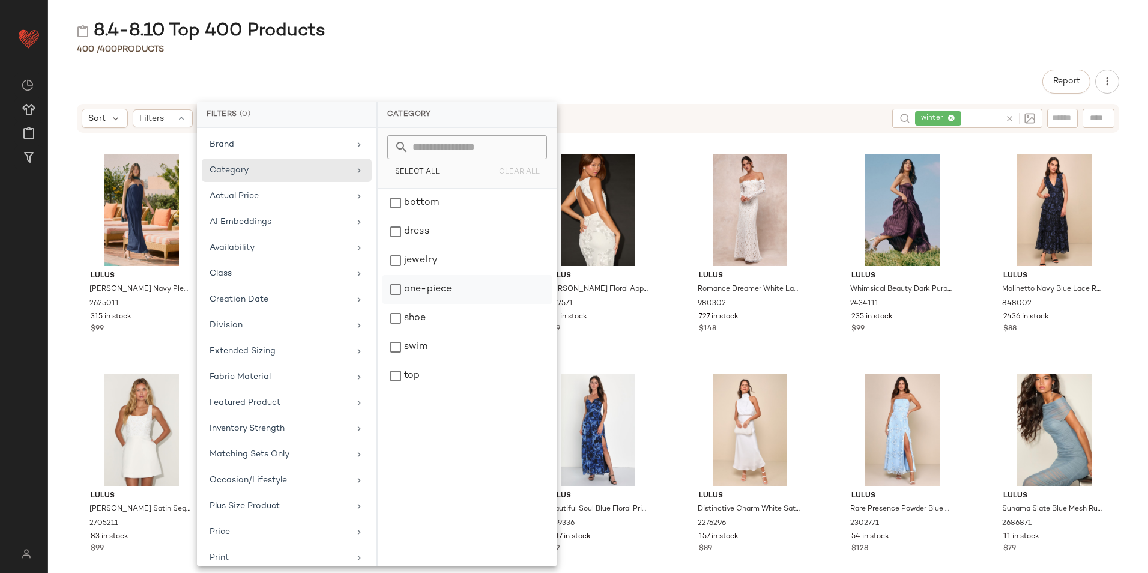
click at [441, 304] on div "one-piece" at bounding box center [467, 318] width 169 height 29
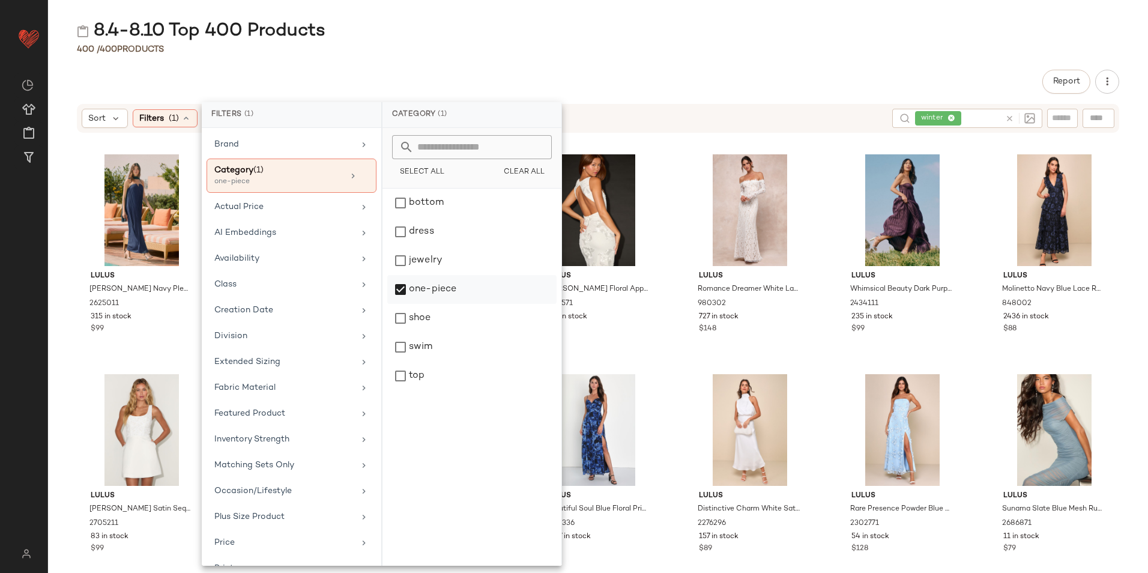
click at [441, 304] on div "one-piece" at bounding box center [471, 318] width 169 height 29
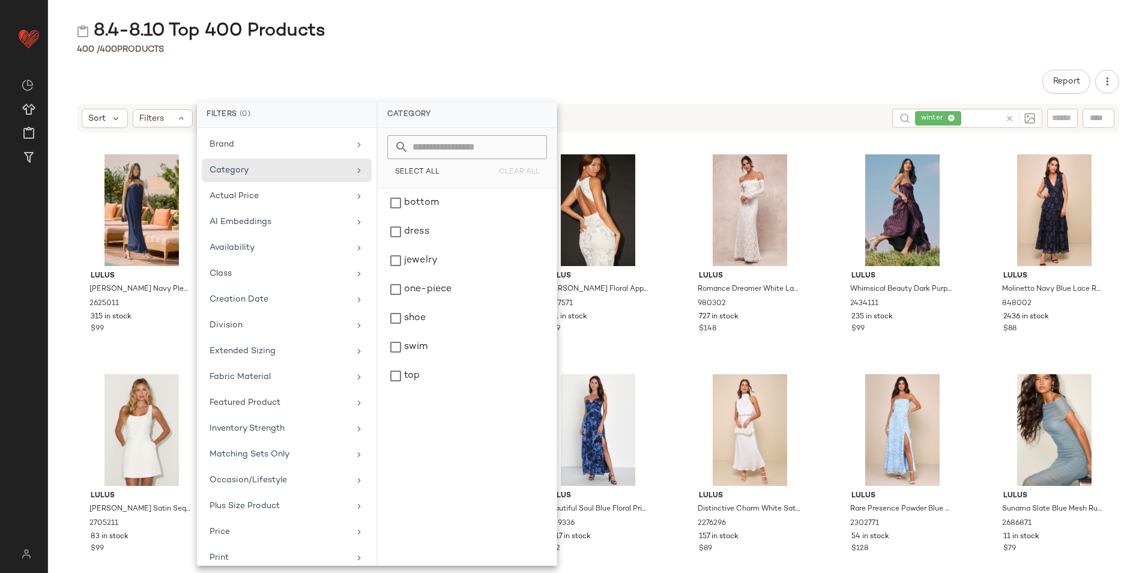
click at [545, 47] on div "400 / 400 Products" at bounding box center [598, 49] width 1100 height 12
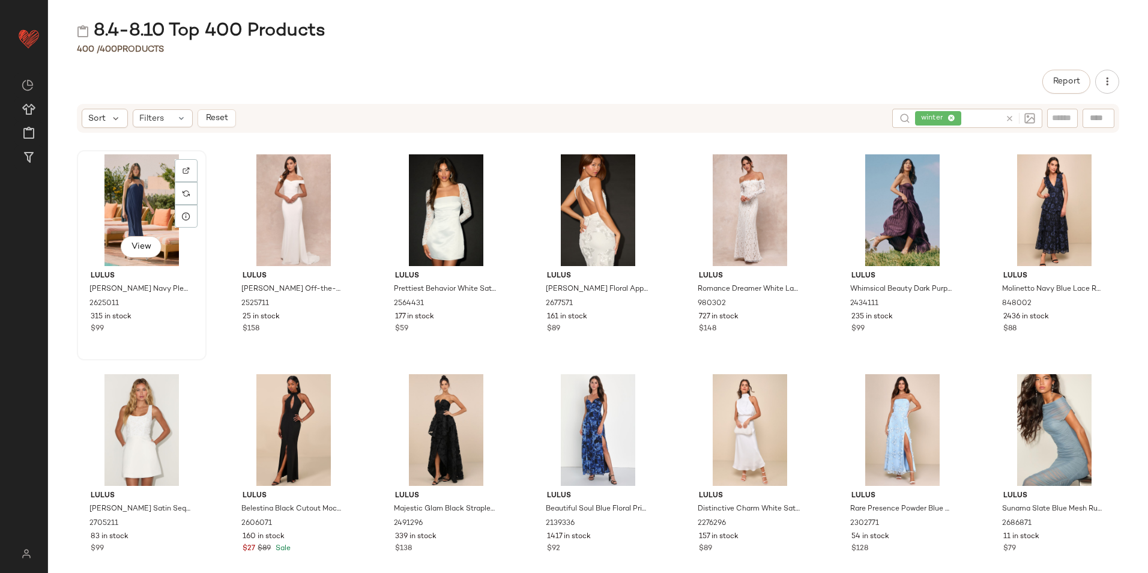
click at [136, 204] on div "View" at bounding box center [141, 210] width 121 height 112
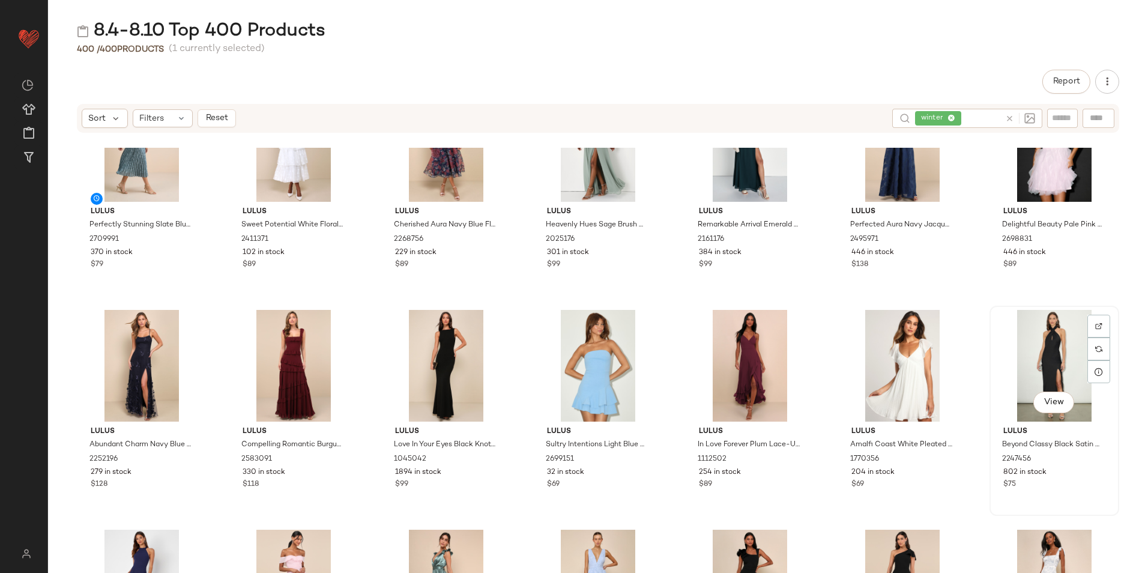
scroll to position [2712, 0]
click at [1047, 344] on div "View" at bounding box center [1054, 365] width 121 height 112
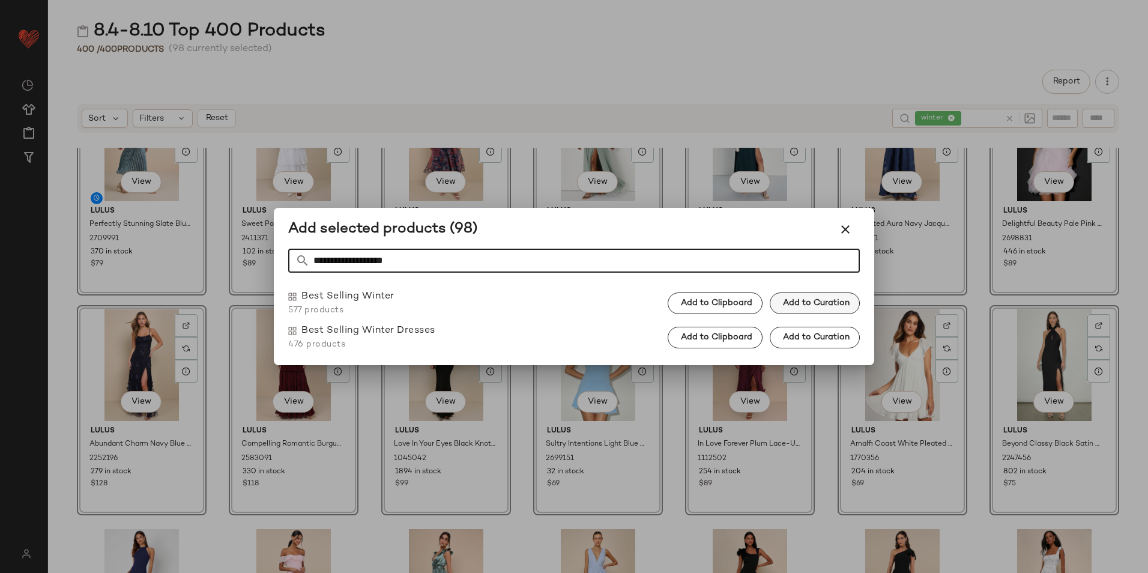
type input "**********"
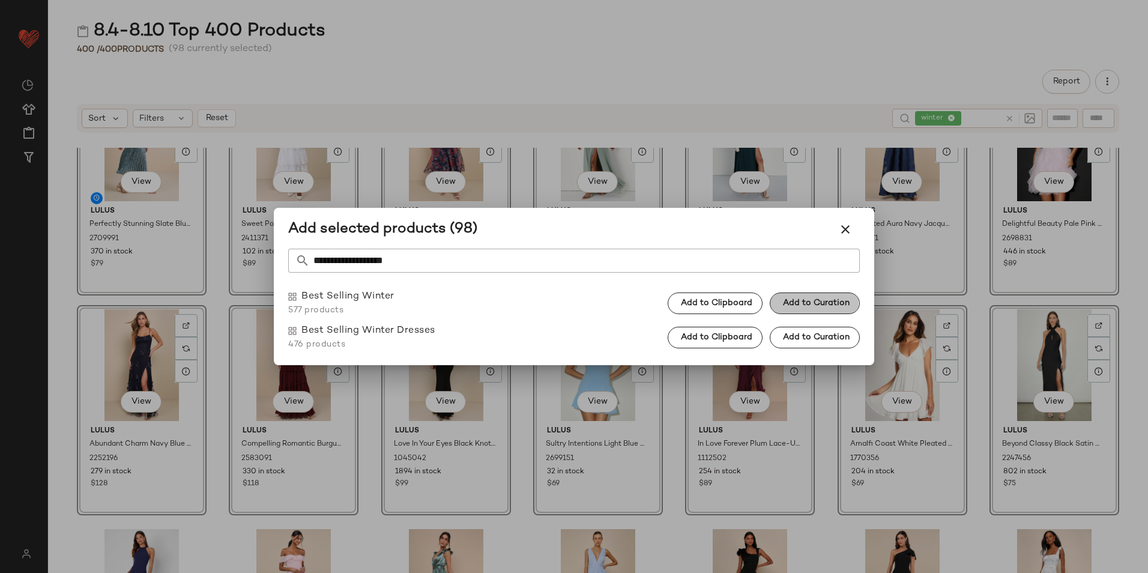
click at [810, 301] on span "Add to Curation" at bounding box center [815, 303] width 67 height 10
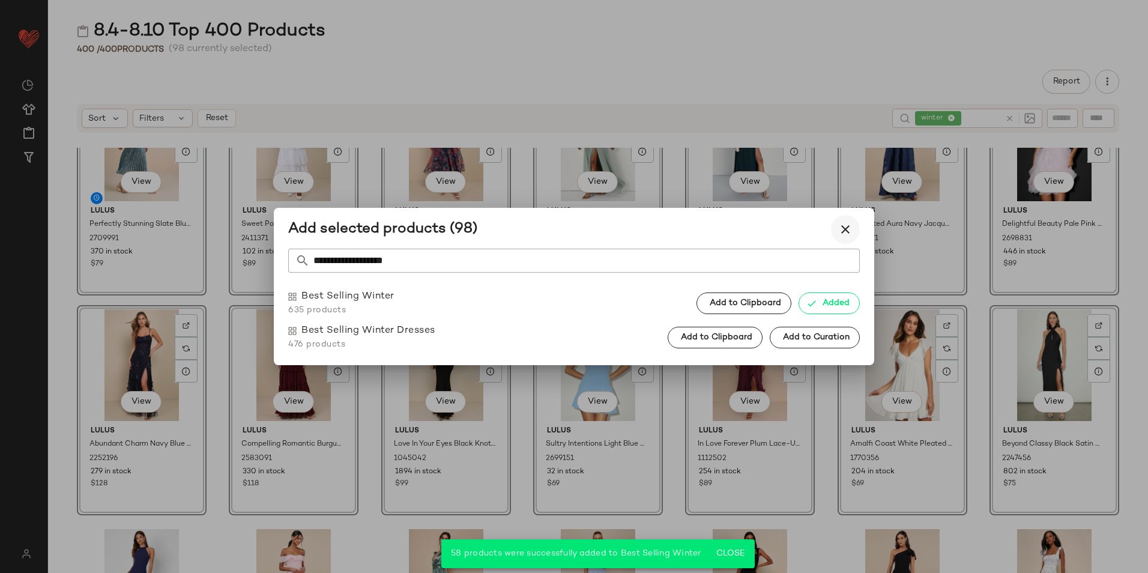
click at [850, 229] on icon "button" at bounding box center [845, 229] width 14 height 14
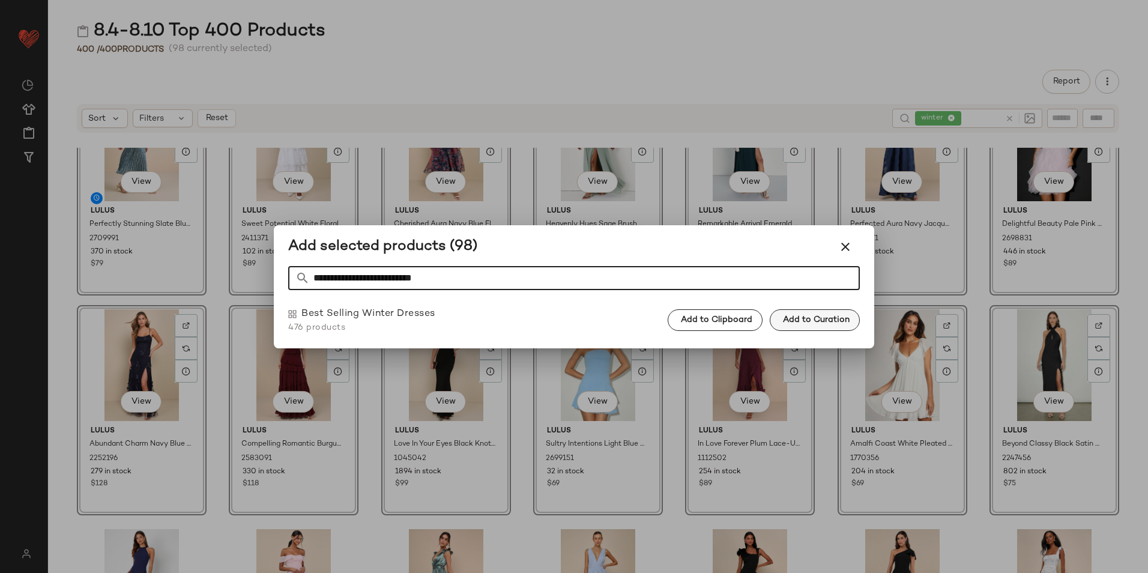
type input "**********"
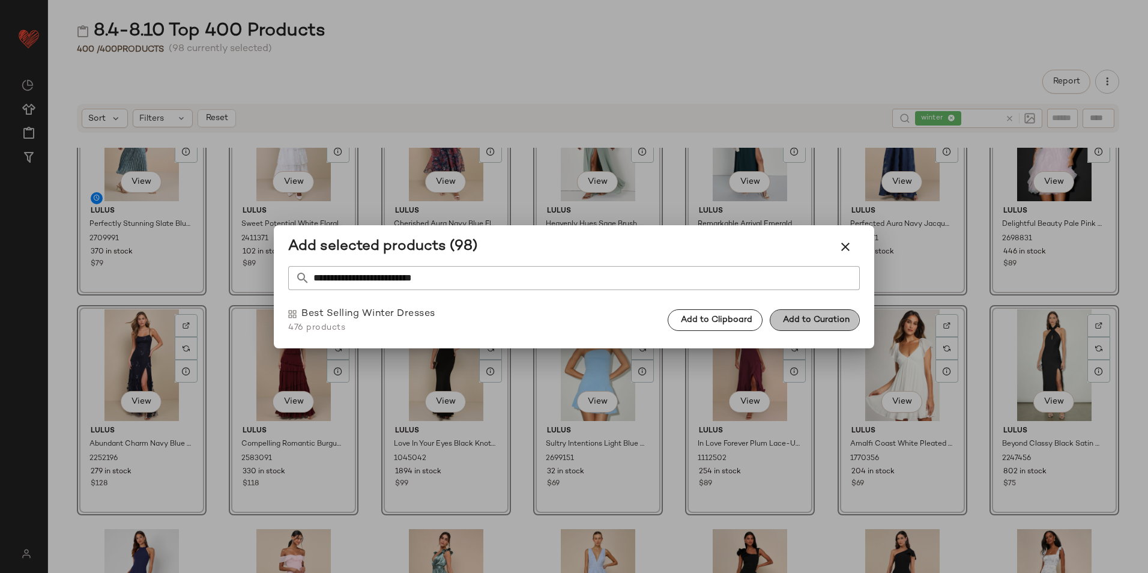
click at [834, 313] on button "Add to Curation" at bounding box center [815, 320] width 90 height 22
click at [850, 249] on icon "button" at bounding box center [845, 247] width 14 height 14
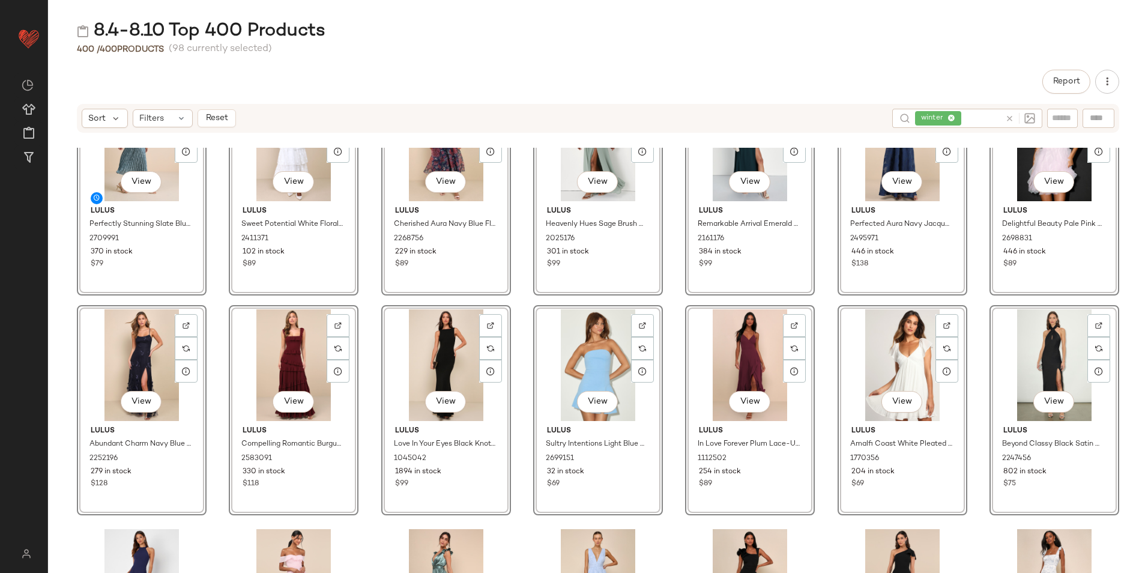
drag, startPoint x: 811, startPoint y: 61, endPoint x: 646, endPoint y: 44, distance: 165.4
click at [807, 61] on div "8.4-8.10 Top 400 Products 400 / 400 Products (98 currently selected) Report Sor…" at bounding box center [598, 296] width 1100 height 554
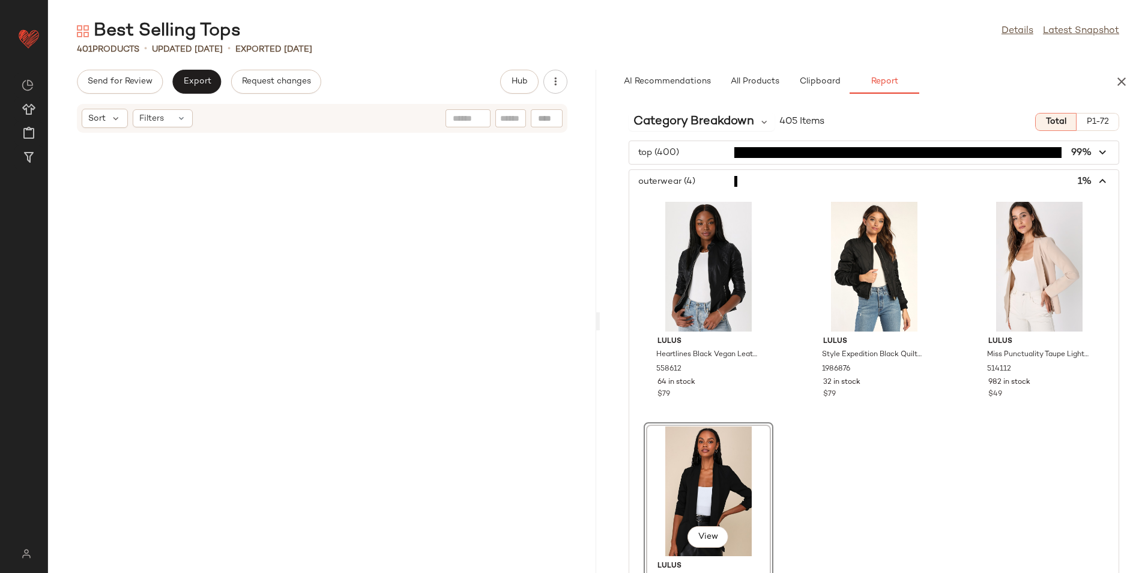
scroll to position [16924, 0]
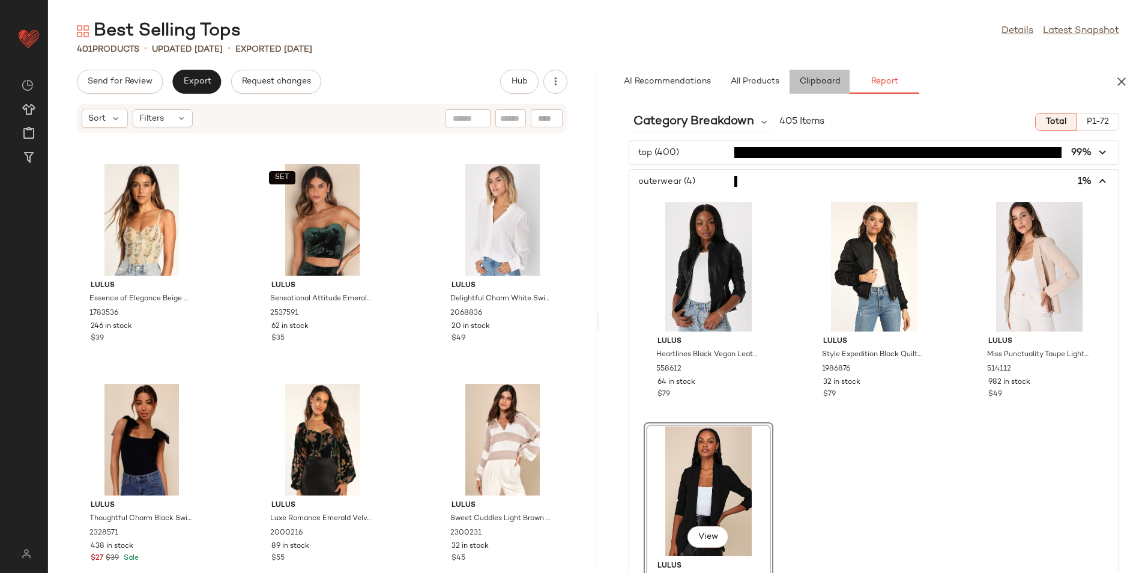
click at [816, 75] on button "Clipboard" at bounding box center [820, 82] width 60 height 24
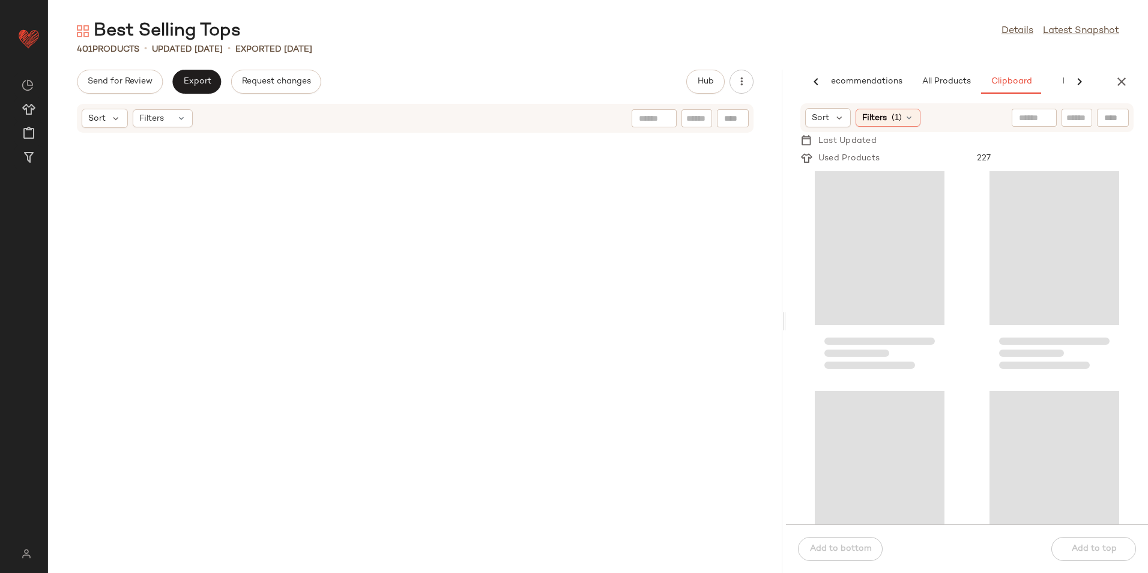
scroll to position [0, 26]
drag, startPoint x: 598, startPoint y: 318, endPoint x: 830, endPoint y: 303, distance: 232.3
click at [830, 303] on div "Best Selling Tops Details Latest Snapshot 401 Products • updated Aug 11th • Exp…" at bounding box center [598, 296] width 1100 height 554
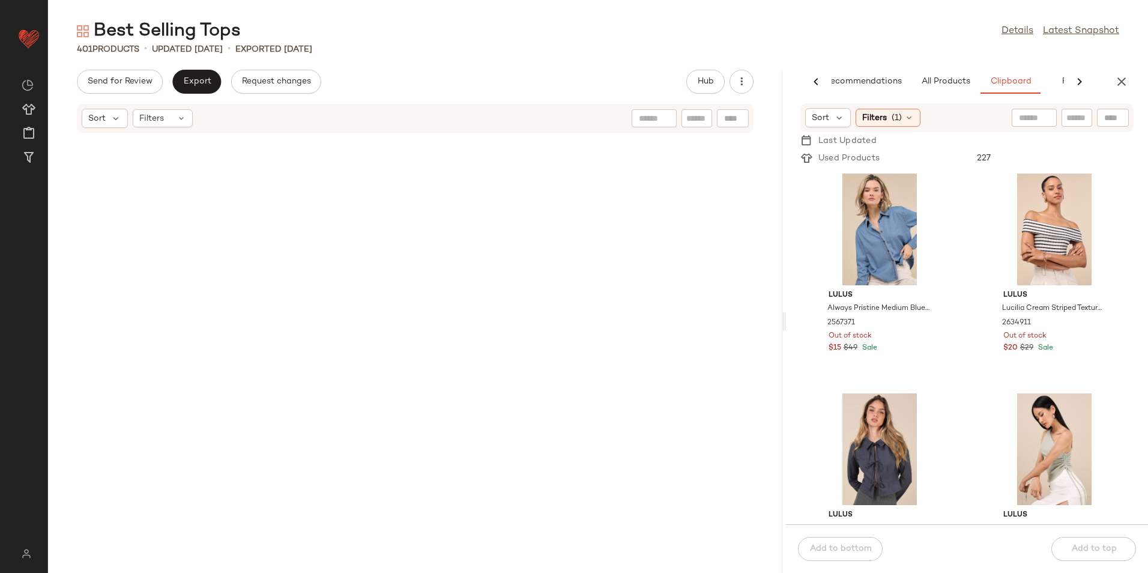
drag, startPoint x: 775, startPoint y: 473, endPoint x: 780, endPoint y: 359, distance: 114.2
click at [780, 360] on div "Lulus Niyara Dark Teal Jersey Knit Halter Crop Top 2743911 253 in stock $29 Lul…" at bounding box center [415, 360] width 734 height 425
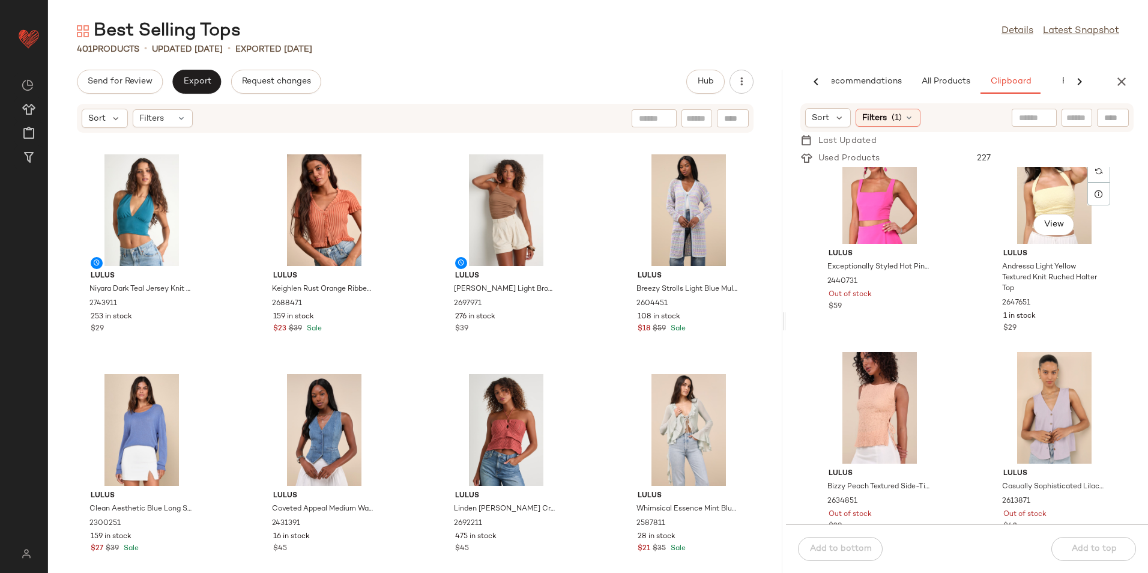
scroll to position [1151, 0]
click at [864, 121] on span "Filters" at bounding box center [874, 118] width 25 height 13
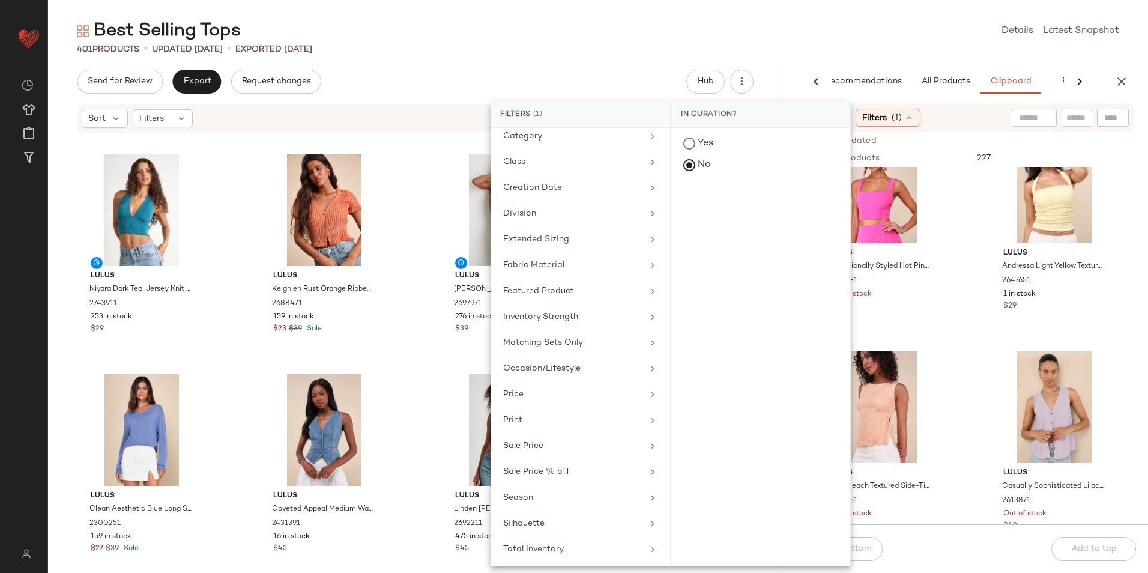
scroll to position [151, 0]
click at [552, 552] on div "Total Inventory" at bounding box center [573, 546] width 140 height 13
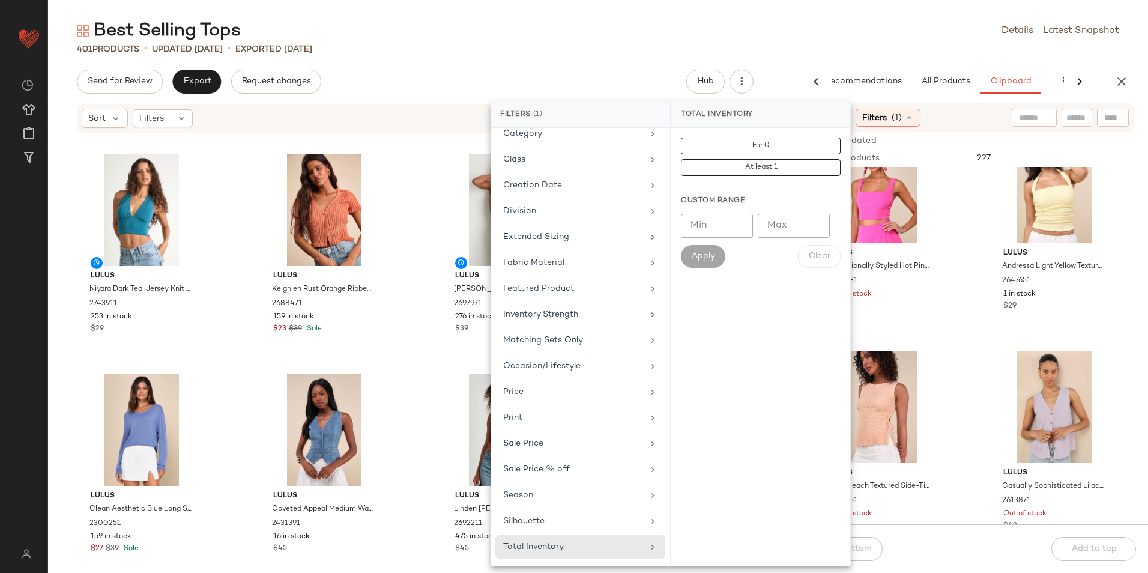
click at [728, 234] on input "Min" at bounding box center [717, 226] width 72 height 24
type input "**"
click at [710, 261] on span "Apply" at bounding box center [703, 257] width 24 height 10
click at [829, 24] on div "Best Selling Tops Details Latest Snapshot" at bounding box center [598, 31] width 1100 height 24
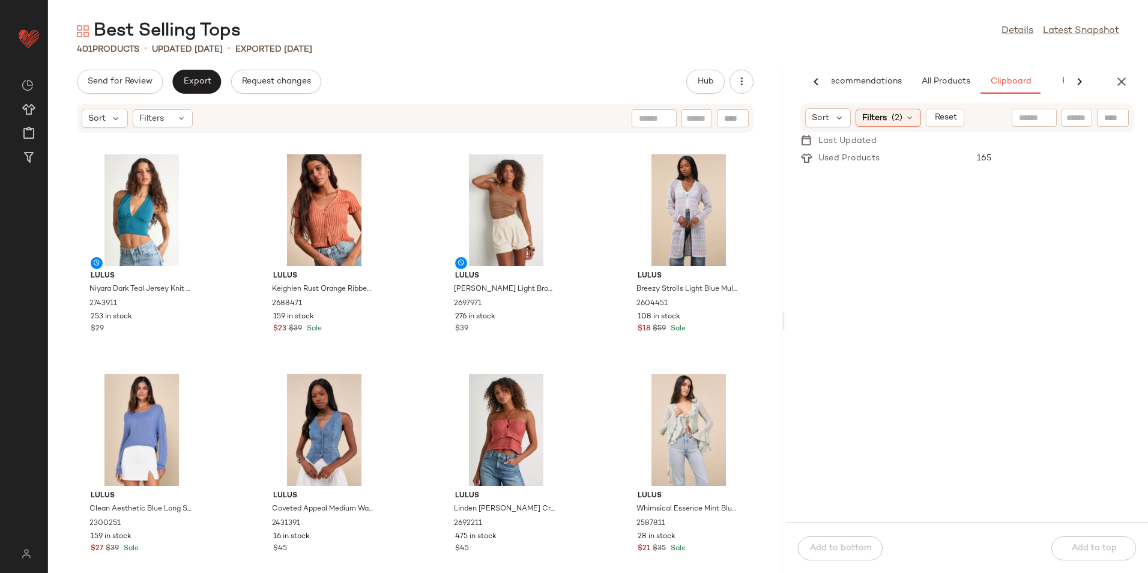
click at [1115, 80] on icon "button" at bounding box center [1122, 81] width 14 height 14
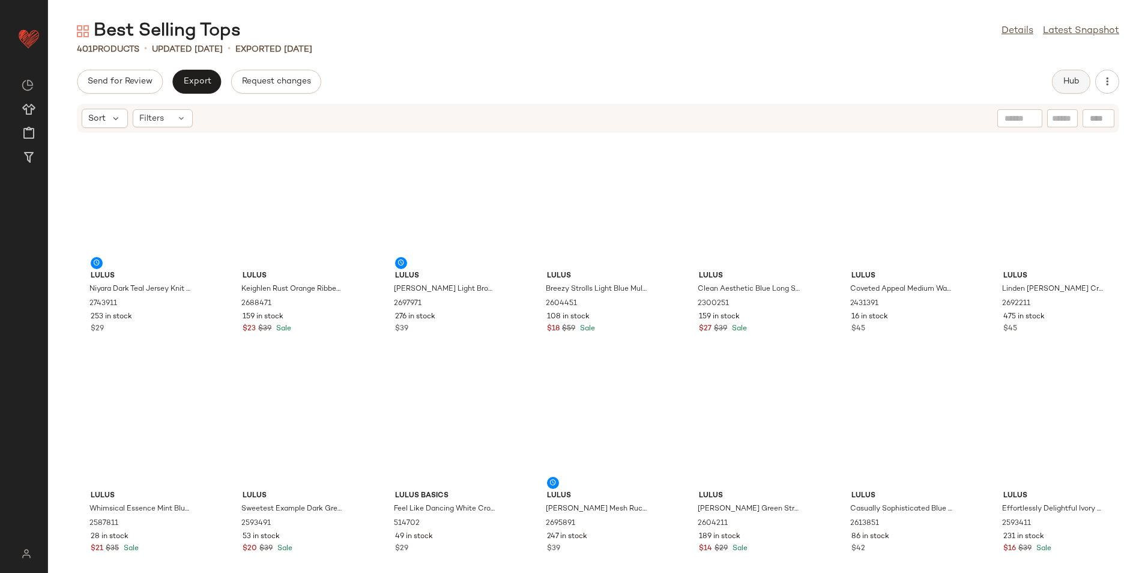
click at [1053, 79] on button "Hub" at bounding box center [1071, 82] width 38 height 24
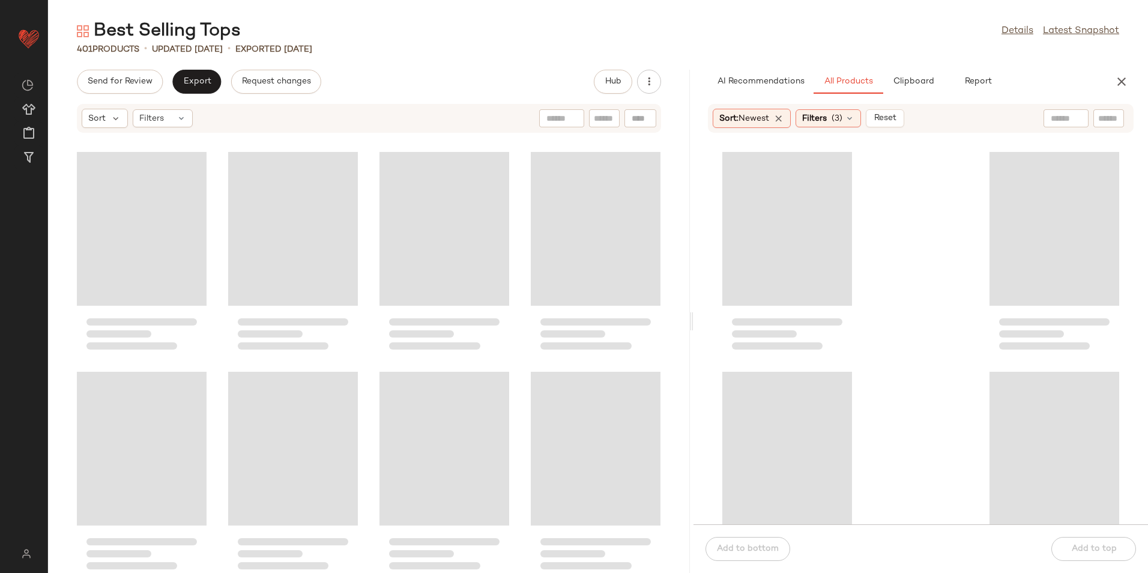
drag, startPoint x: 597, startPoint y: 323, endPoint x: 879, endPoint y: 321, distance: 282.3
click at [879, 321] on div "Best Selling Tops Details Latest Snapshot 401 Products • updated Aug 11th • Exp…" at bounding box center [598, 296] width 1100 height 554
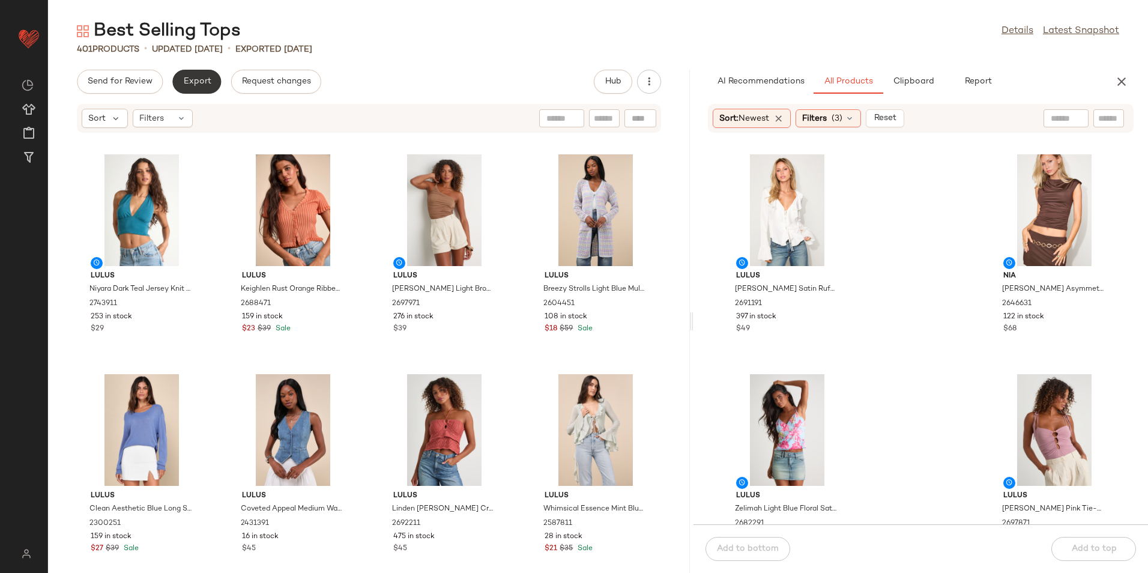
click at [189, 83] on span "Export" at bounding box center [197, 82] width 28 height 10
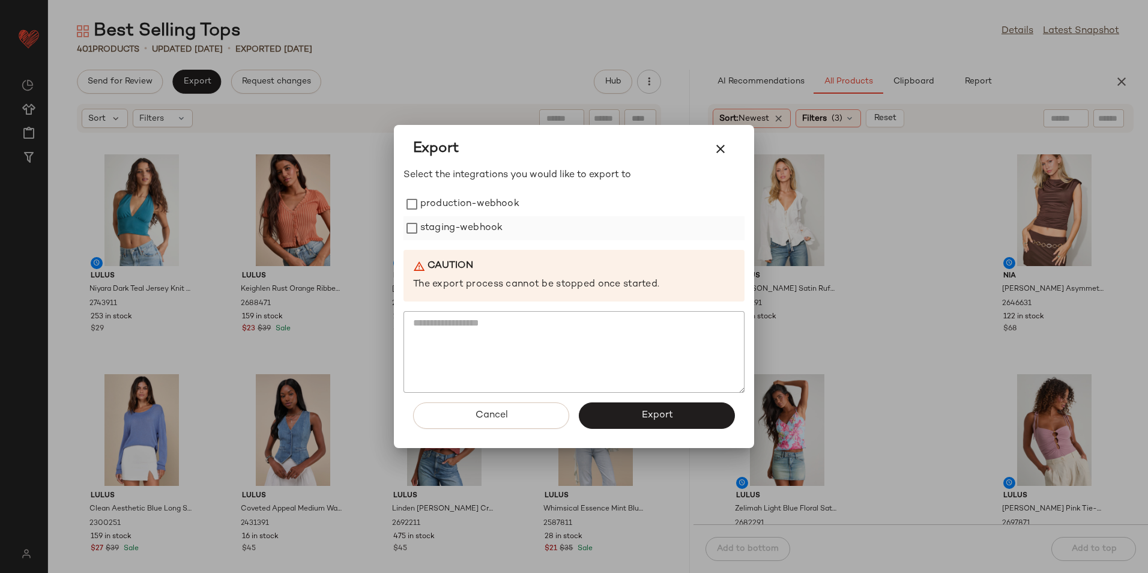
drag, startPoint x: 439, startPoint y: 198, endPoint x: 440, endPoint y: 222, distance: 24.1
click at [439, 198] on label "production-webhook" at bounding box center [469, 204] width 99 height 24
click at [440, 222] on label "staging-webhook" at bounding box center [461, 228] width 82 height 24
click at [624, 419] on button "Export" at bounding box center [657, 415] width 156 height 26
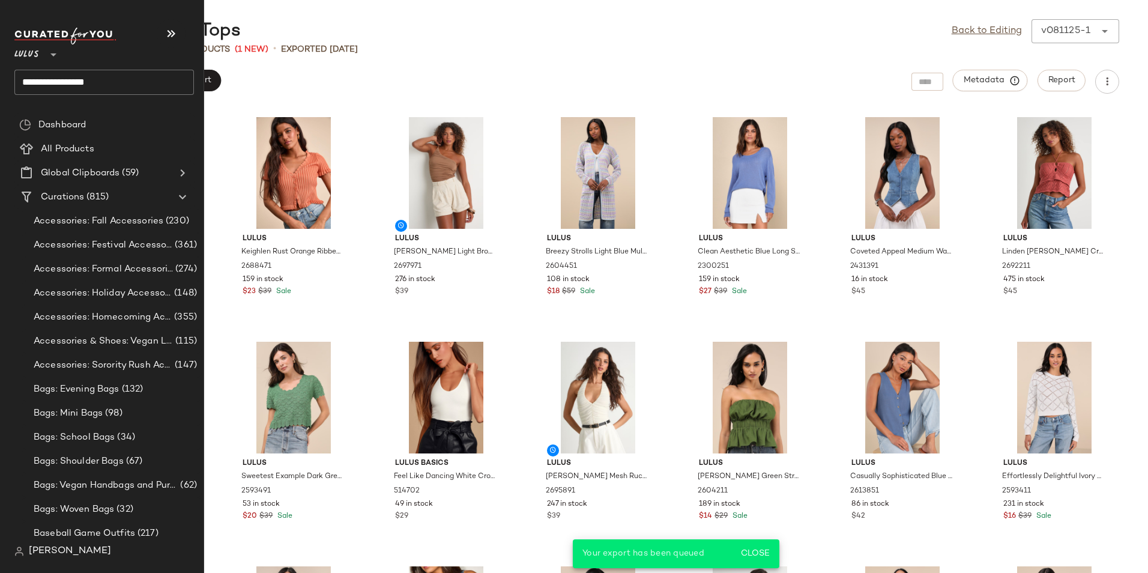
click at [135, 80] on input "**********" at bounding box center [104, 82] width 180 height 25
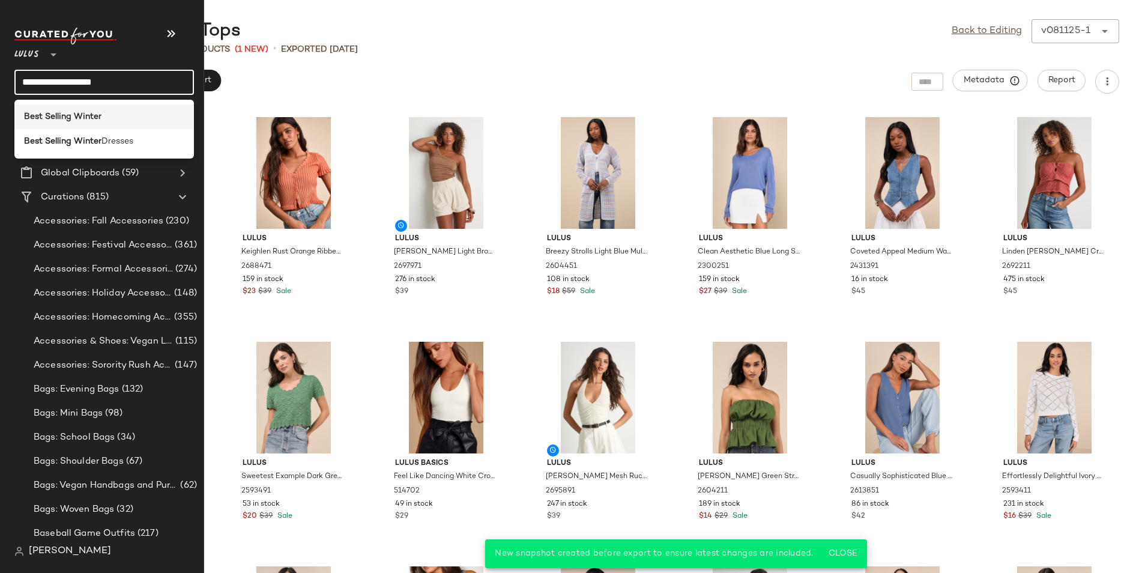
type input "**********"
click at [136, 118] on div "Best Selling Winter" at bounding box center [104, 116] width 160 height 13
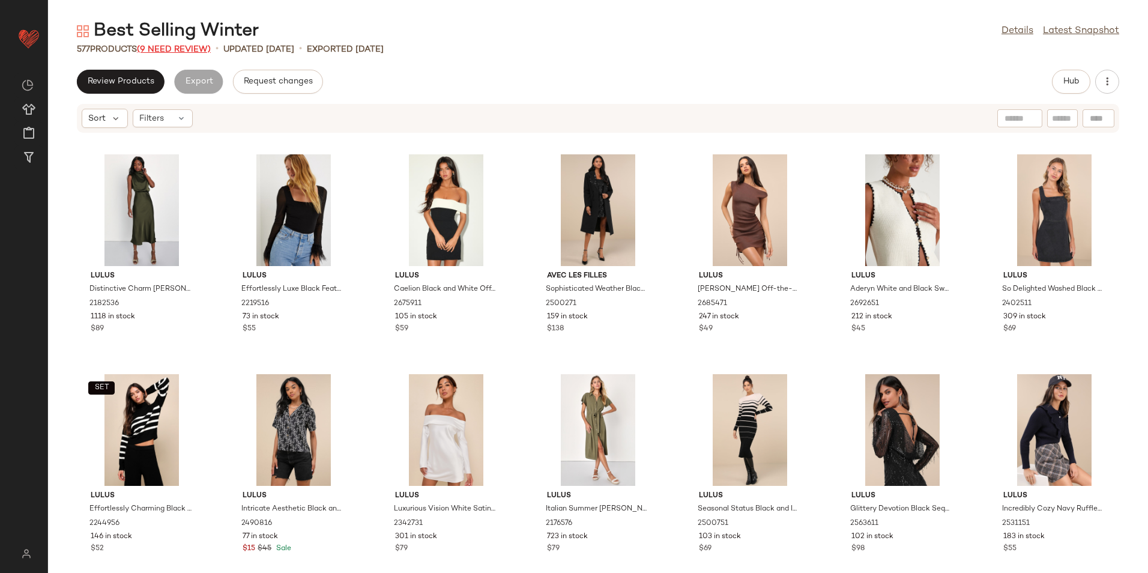
click at [192, 53] on span "(9 Need Review)" at bounding box center [174, 49] width 74 height 9
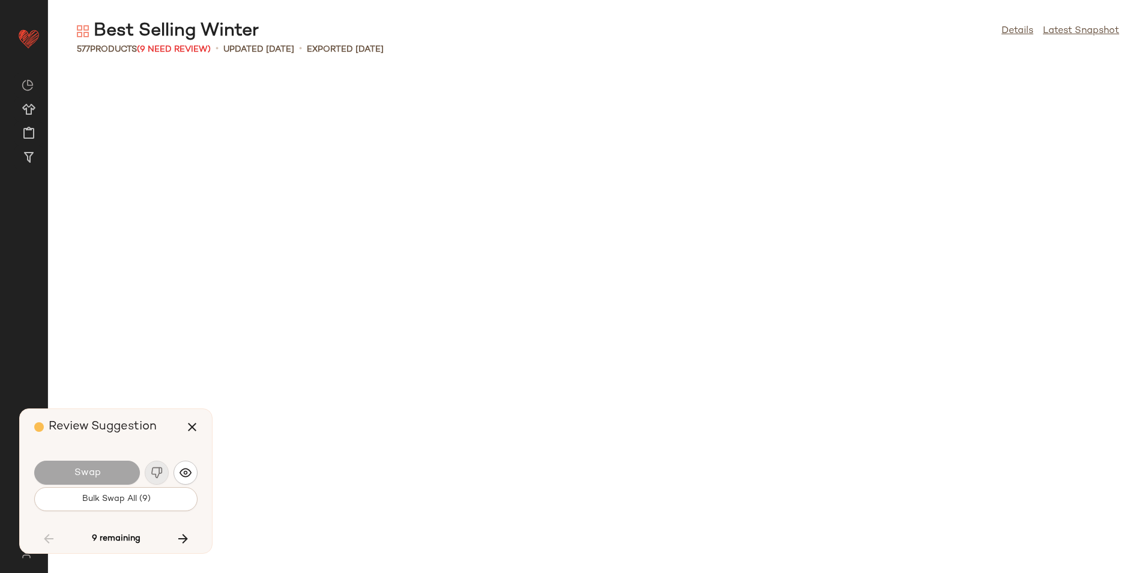
scroll to position [15386, 0]
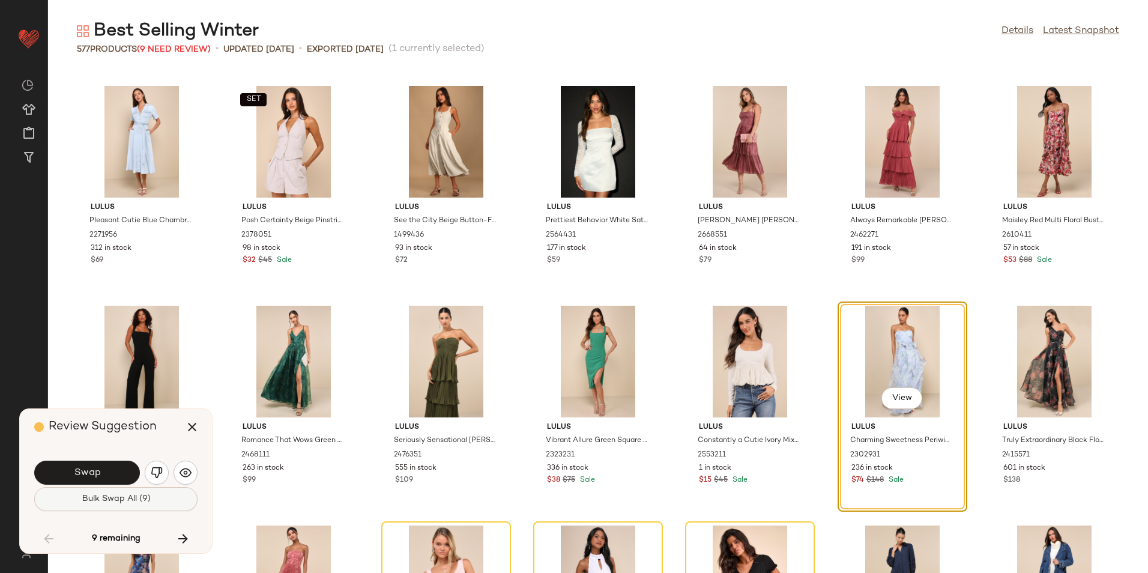
click at [133, 499] on span "Bulk Swap All (9)" at bounding box center [115, 499] width 69 height 10
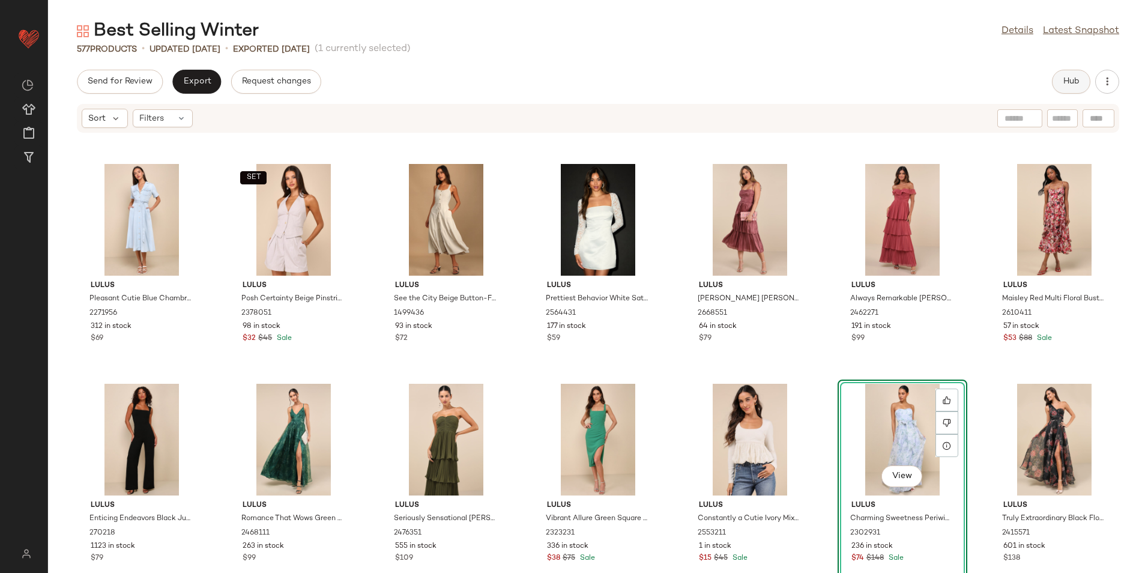
click at [1072, 86] on span "Hub" at bounding box center [1071, 82] width 17 height 10
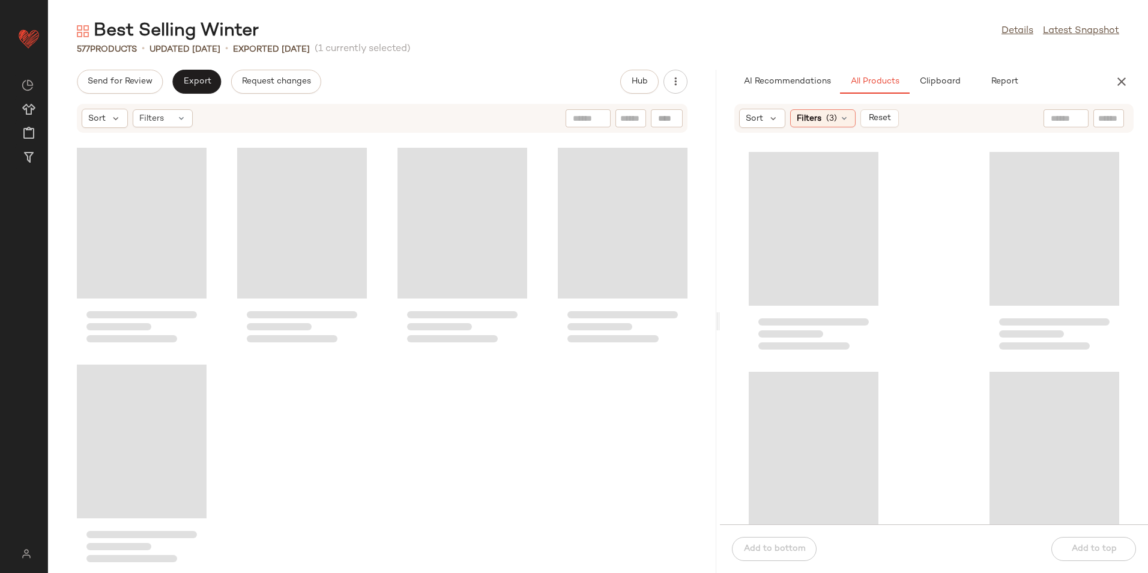
drag, startPoint x: 598, startPoint y: 324, endPoint x: 930, endPoint y: 323, distance: 332.1
click at [925, 325] on div "Best Selling Winter Details Latest Snapshot 577 Products • updated Aug 8th • Ex…" at bounding box center [598, 296] width 1100 height 554
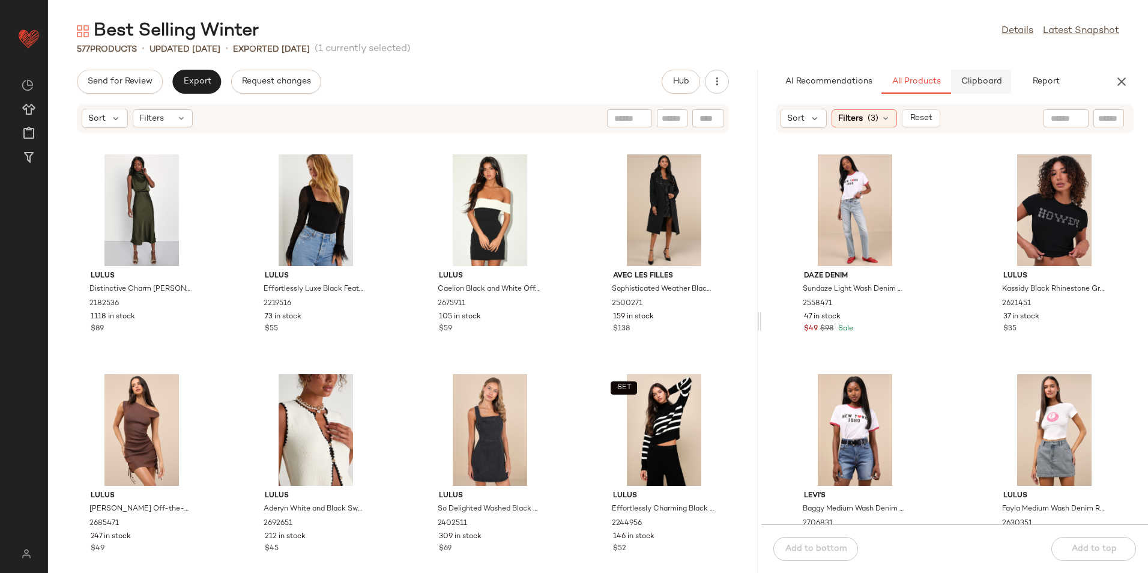
click at [990, 84] on span "Clipboard" at bounding box center [981, 82] width 41 height 10
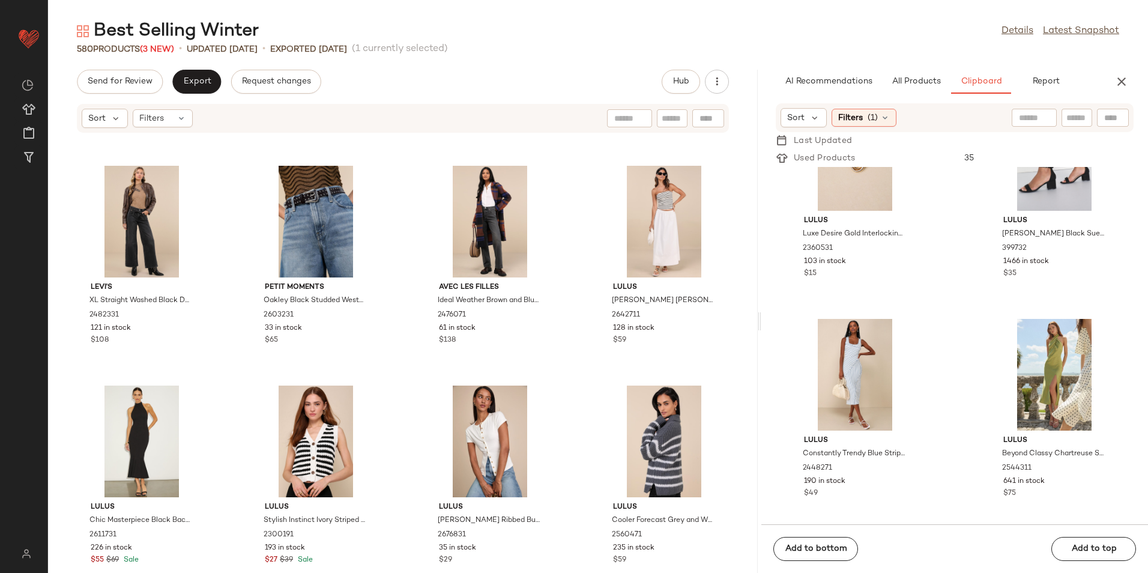
scroll to position [744, 0]
click at [1125, 77] on icon "button" at bounding box center [1122, 81] width 14 height 14
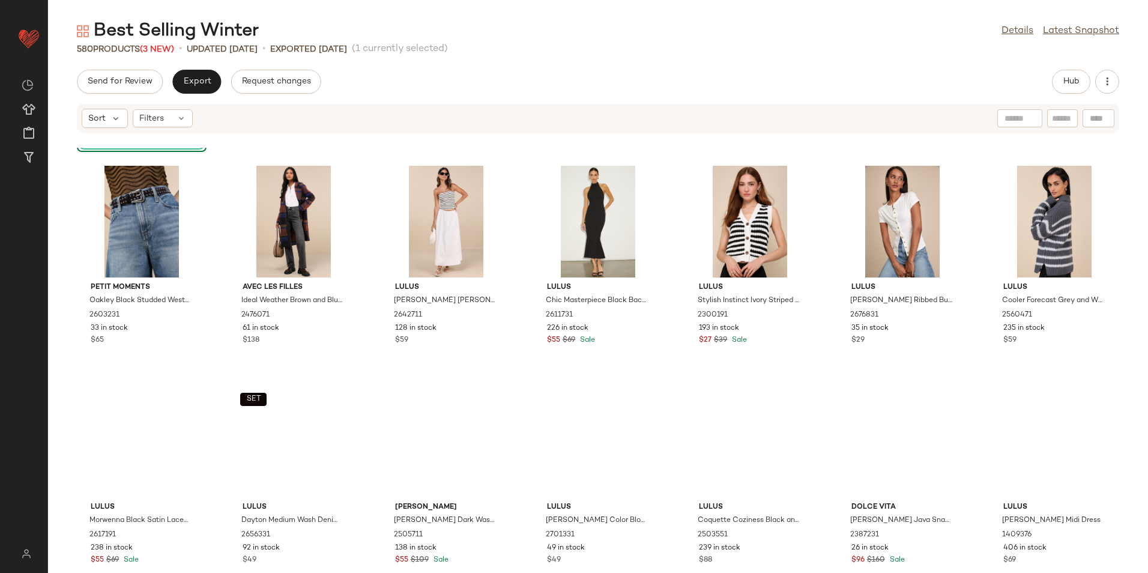
scroll to position [440, 0]
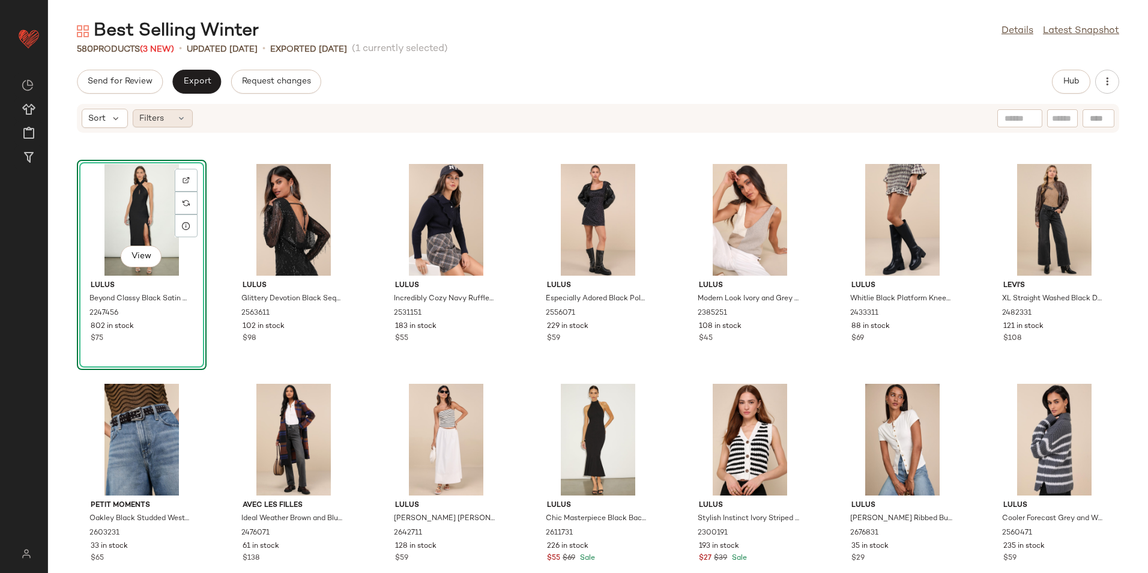
click at [175, 121] on div "Filters" at bounding box center [163, 118] width 60 height 18
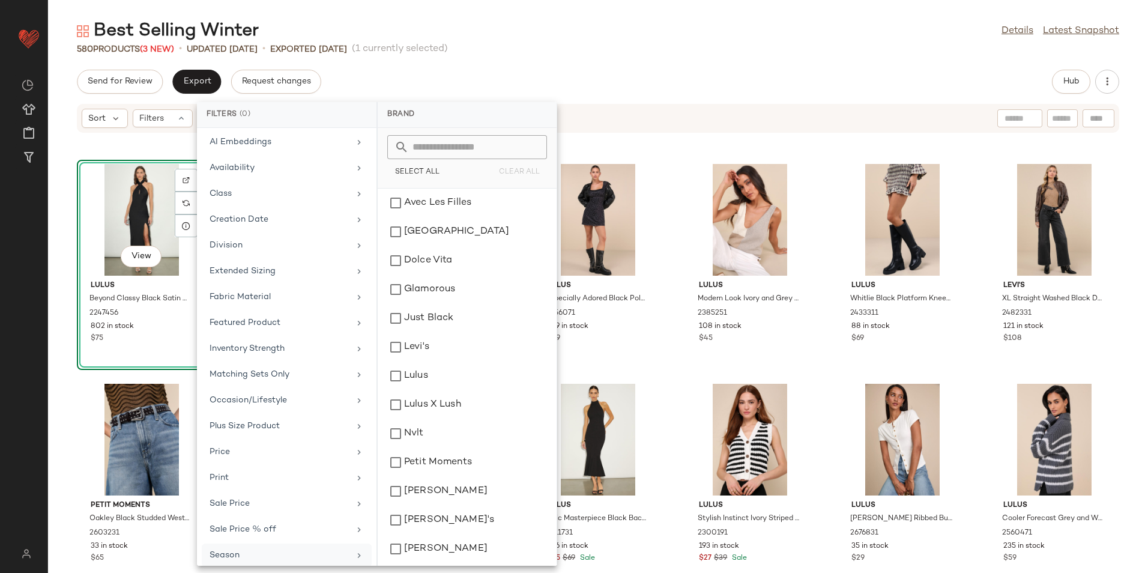
scroll to position [140, 0]
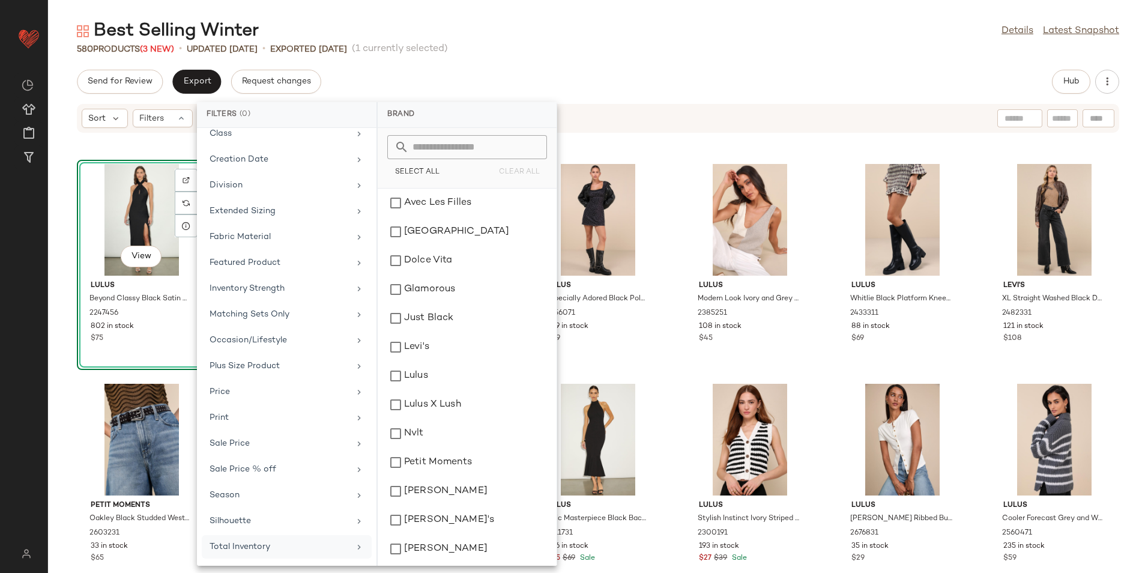
click at [277, 544] on div "Total Inventory" at bounding box center [280, 546] width 140 height 13
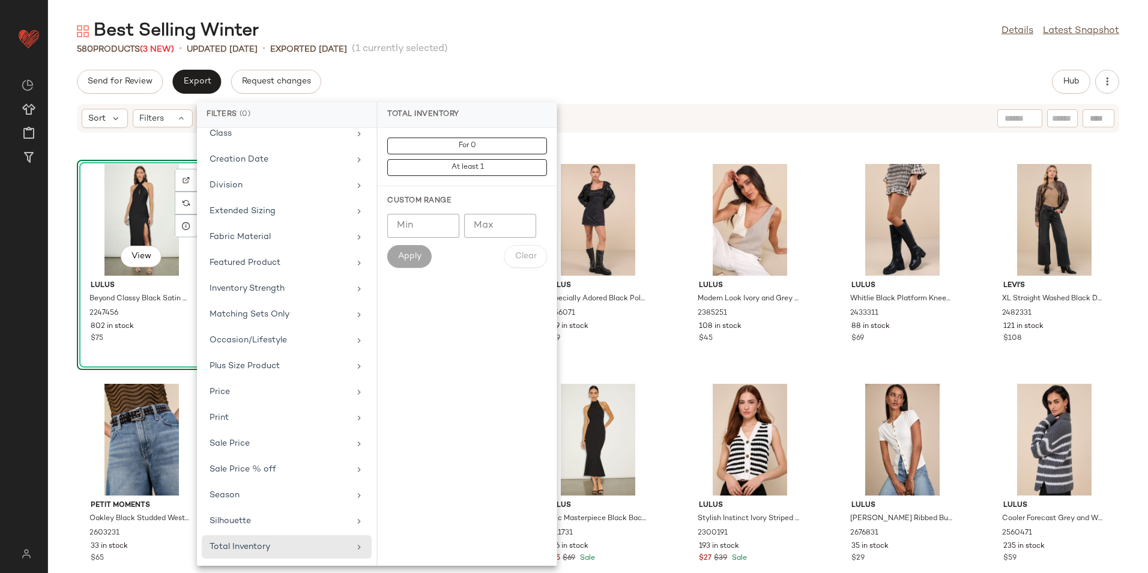
click at [485, 234] on input "Max" at bounding box center [500, 226] width 72 height 24
type input "**"
click at [416, 262] on button "Apply" at bounding box center [409, 256] width 44 height 23
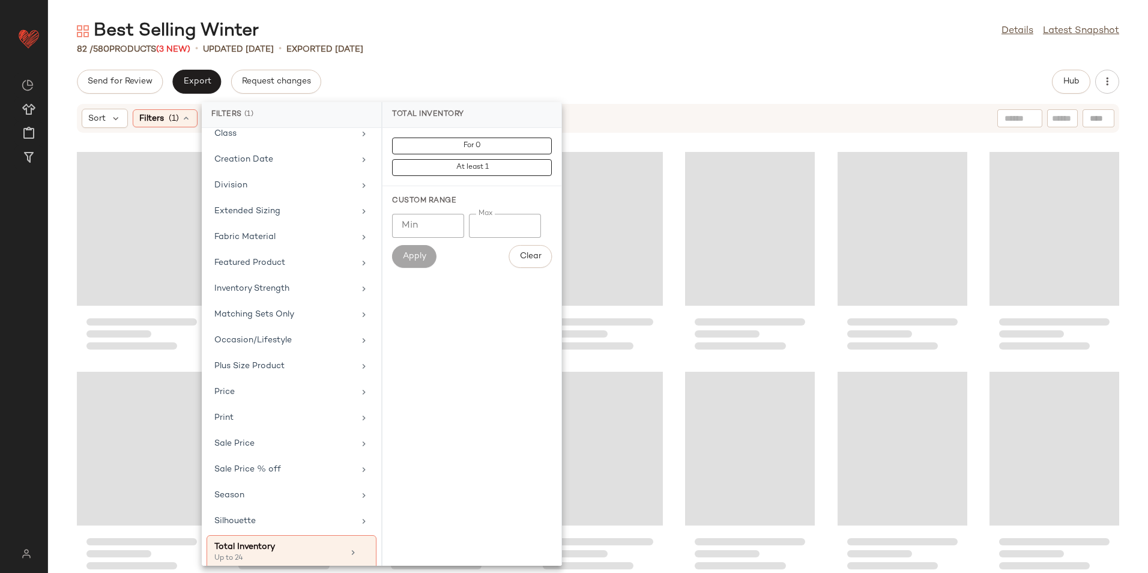
drag, startPoint x: 667, startPoint y: 62, endPoint x: 567, endPoint y: 103, distance: 108.1
click at [667, 62] on div "Best Selling Winter Details Latest Snapshot 82 / 580 Products (3 New) • updated…" at bounding box center [598, 296] width 1100 height 554
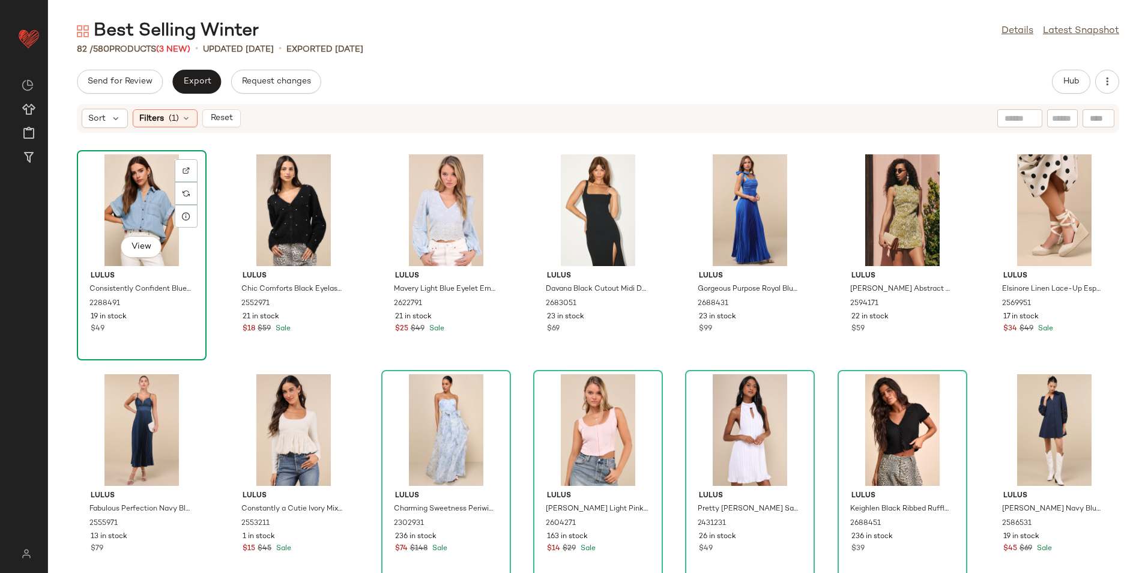
click at [159, 206] on div "View" at bounding box center [141, 210] width 121 height 112
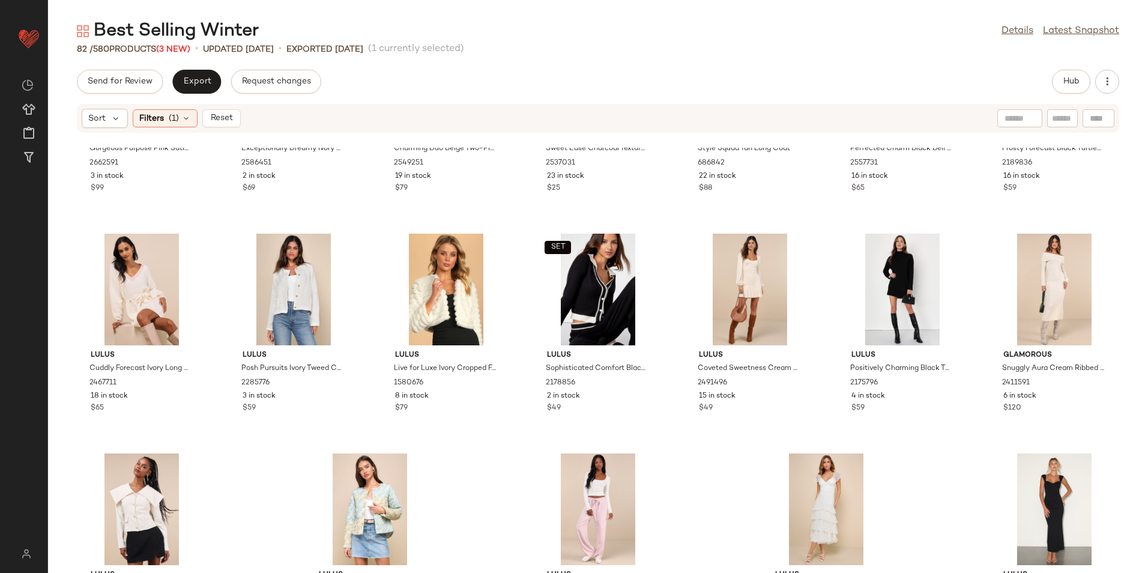
scroll to position [2215, 0]
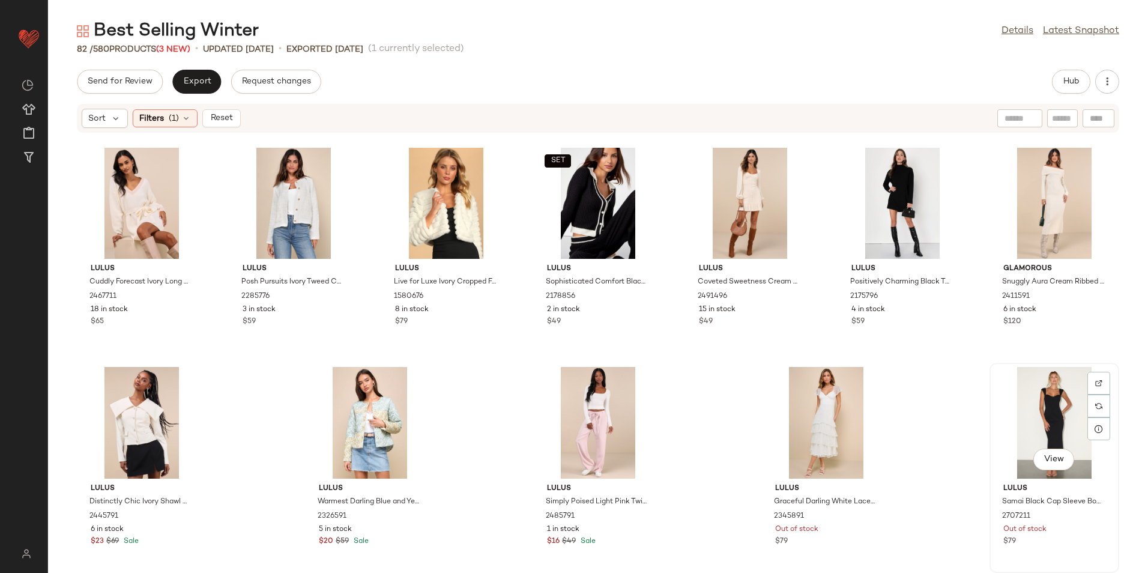
click at [1029, 410] on div "View" at bounding box center [1054, 423] width 121 height 112
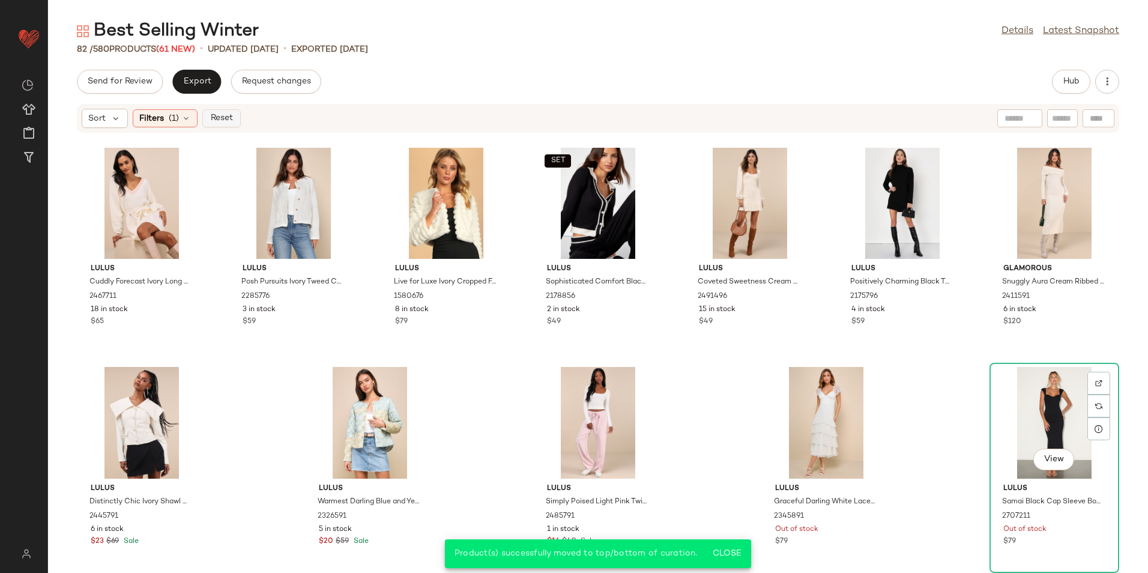
click at [213, 118] on span "Reset" at bounding box center [221, 119] width 23 height 10
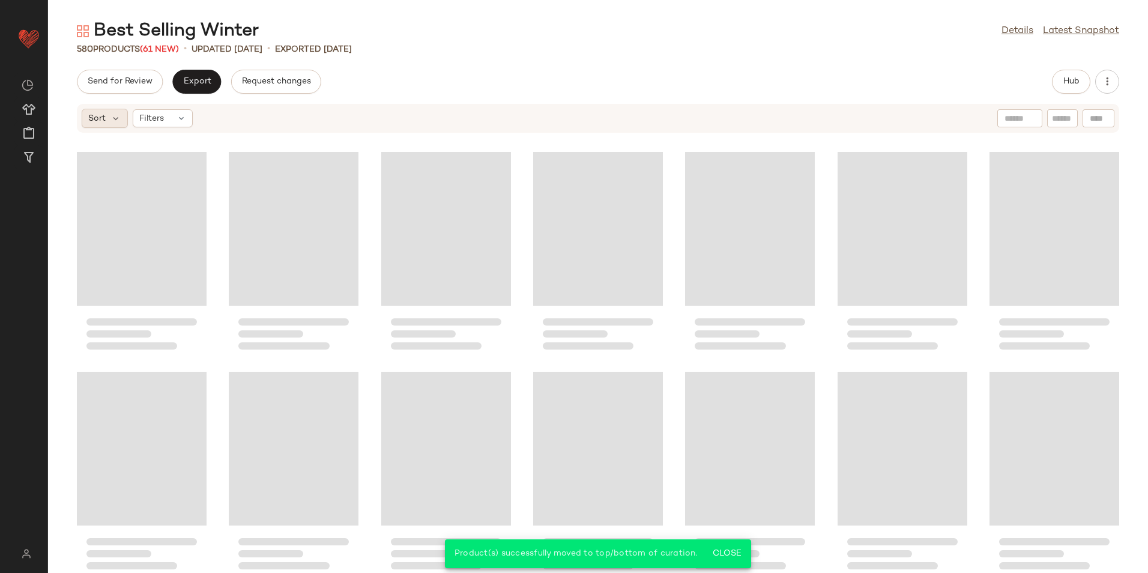
click at [106, 110] on div "Sort" at bounding box center [105, 118] width 46 height 19
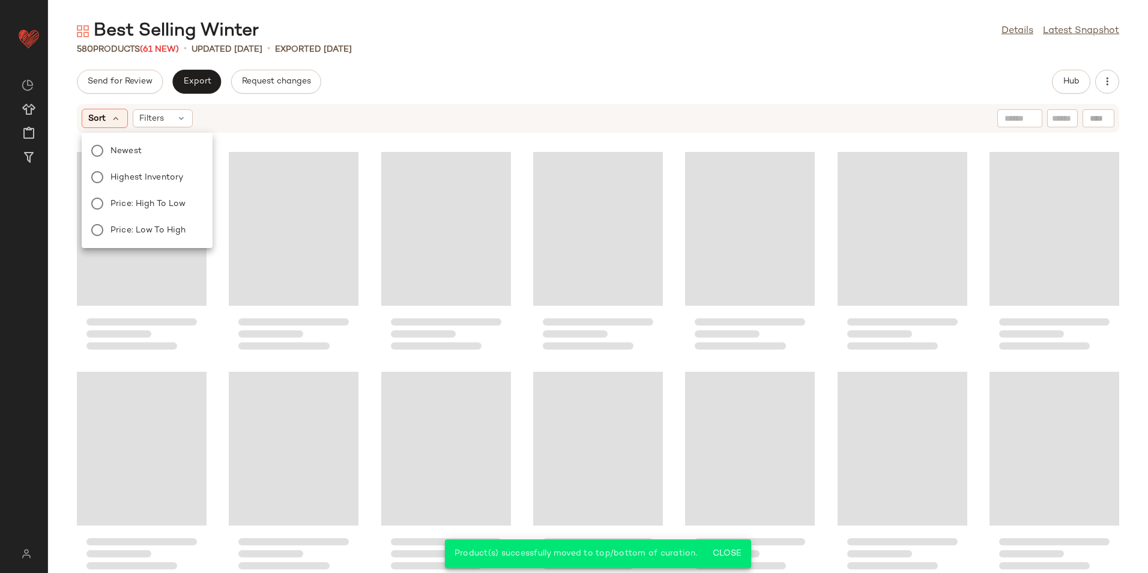
scroll to position [19798, 0]
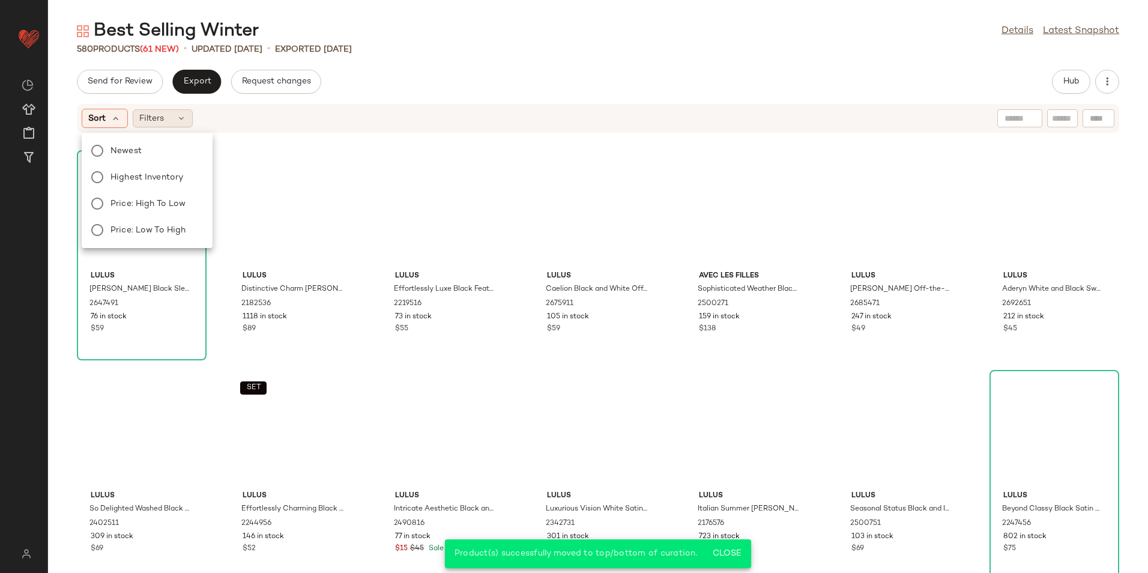
click at [158, 115] on span "Filters" at bounding box center [151, 118] width 25 height 13
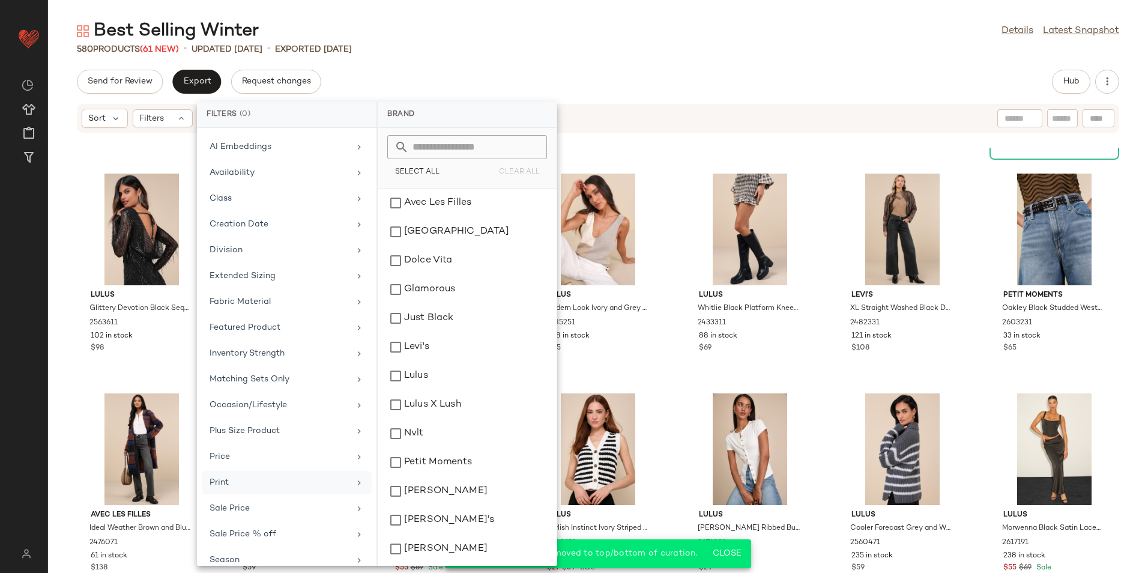
scroll to position [140, 0]
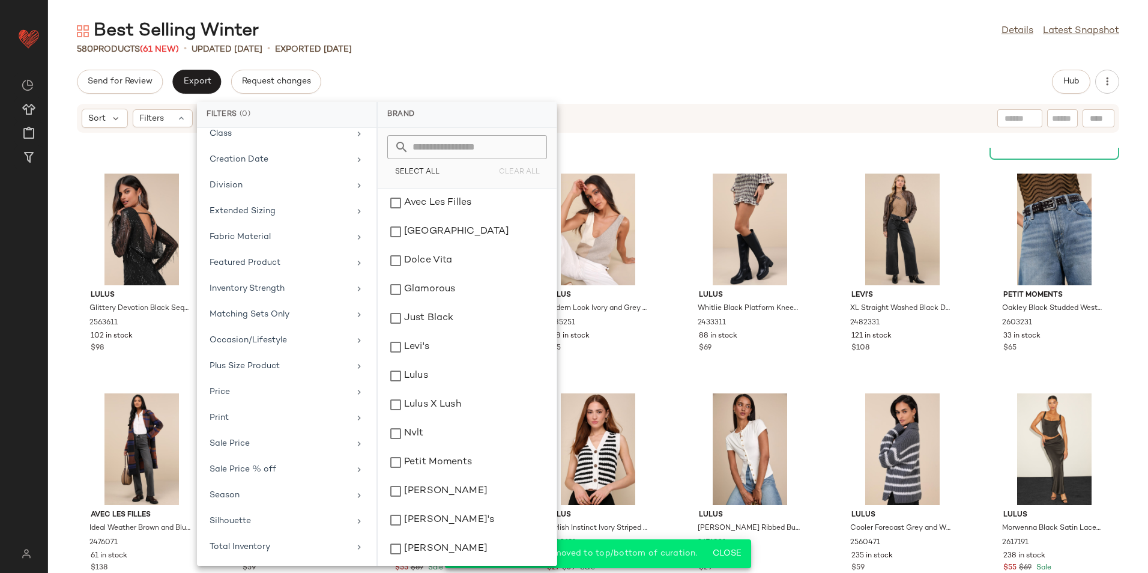
click at [298, 563] on div "Brand Category Actual Price AI Embeddings Availability Class Creation Date Divi…" at bounding box center [287, 347] width 180 height 438
click at [300, 554] on div "Total Inventory" at bounding box center [287, 546] width 170 height 23
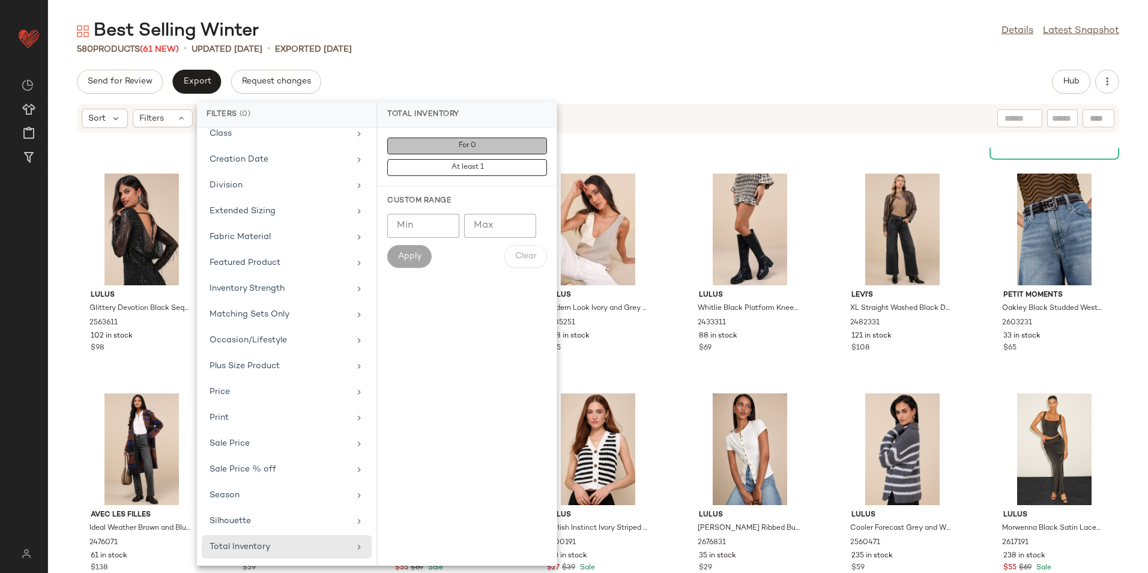
click at [475, 148] on span "For 0" at bounding box center [467, 146] width 18 height 8
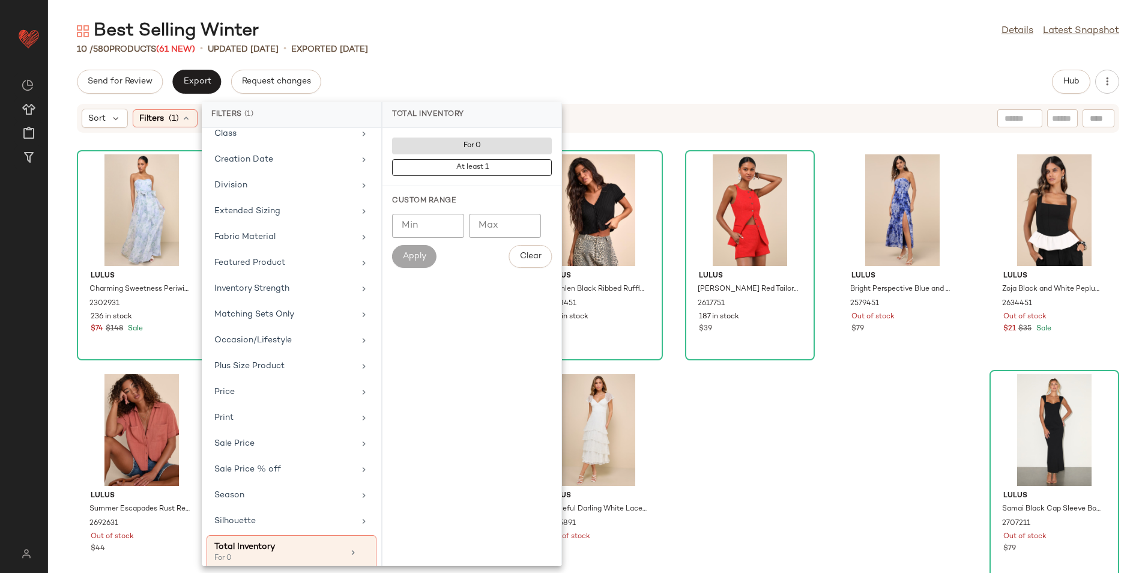
click at [619, 58] on div "Best Selling Winter Details Latest Snapshot 10 / 580 Products (61 New) • update…" at bounding box center [598, 296] width 1100 height 554
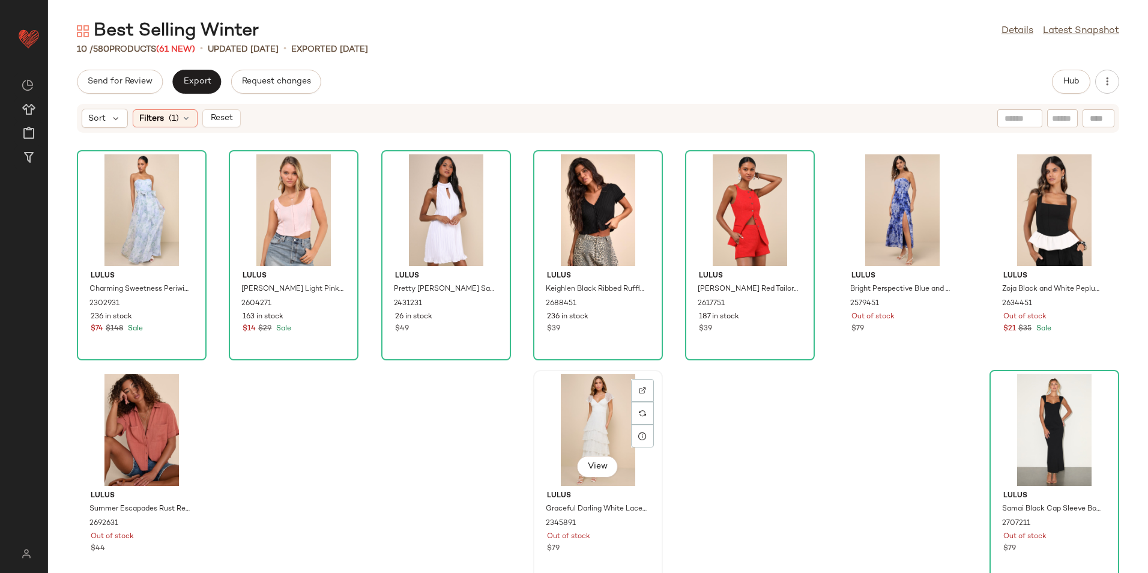
click at [583, 440] on div "View" at bounding box center [597, 430] width 121 height 112
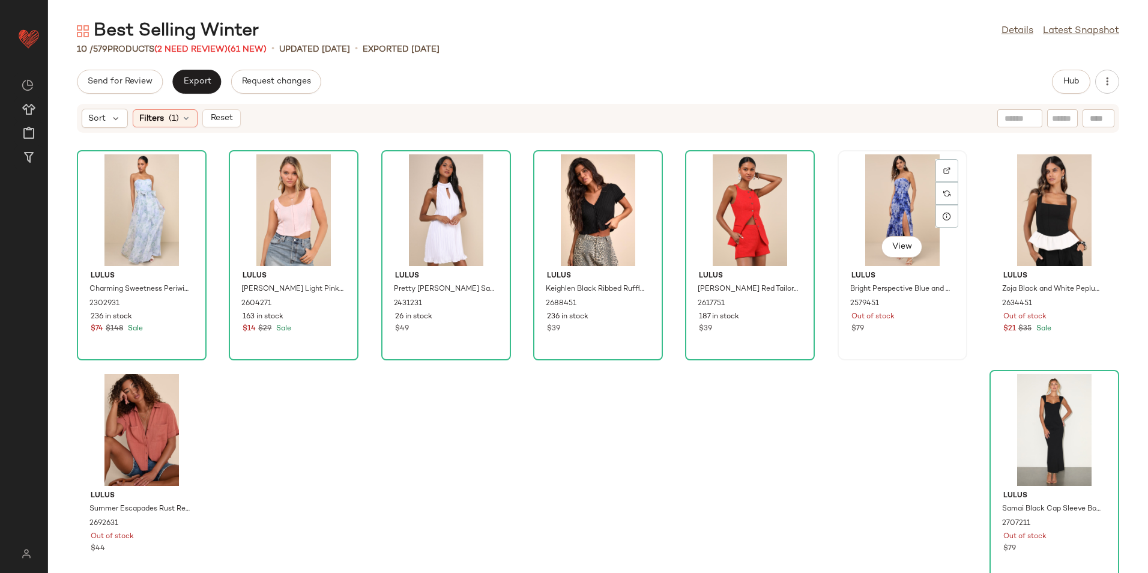
click at [886, 202] on div "View" at bounding box center [902, 210] width 121 height 112
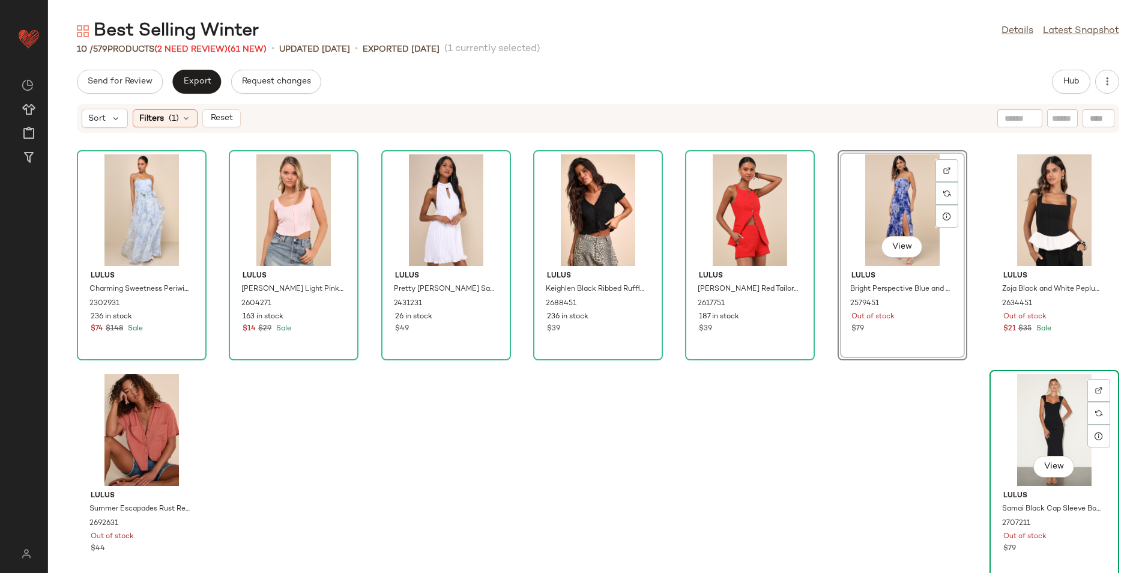
click at [994, 414] on div "View" at bounding box center [1054, 430] width 121 height 112
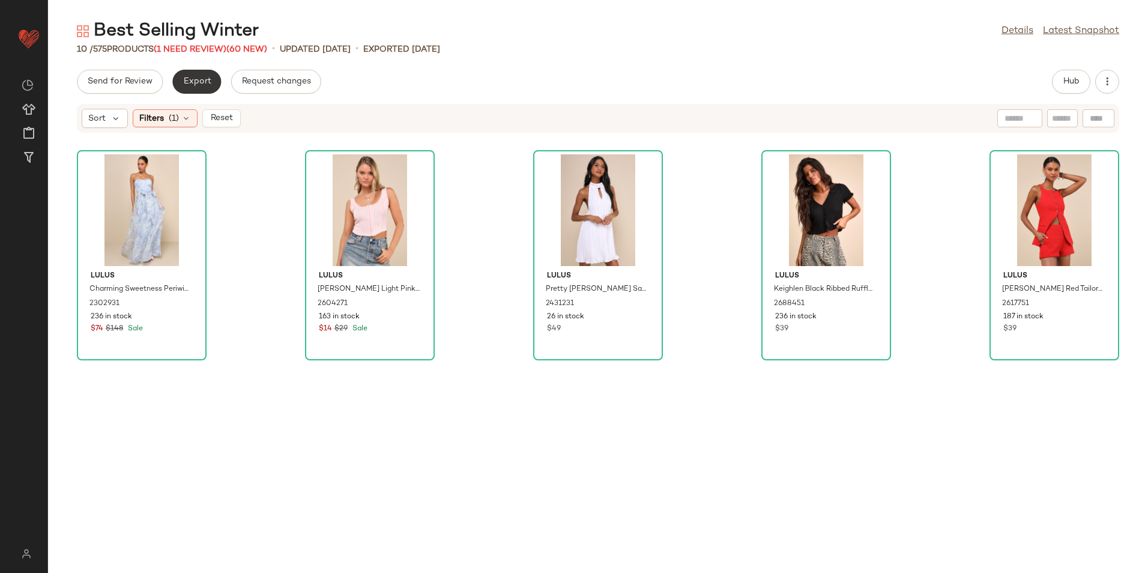
click at [207, 77] on span "Export" at bounding box center [197, 82] width 28 height 10
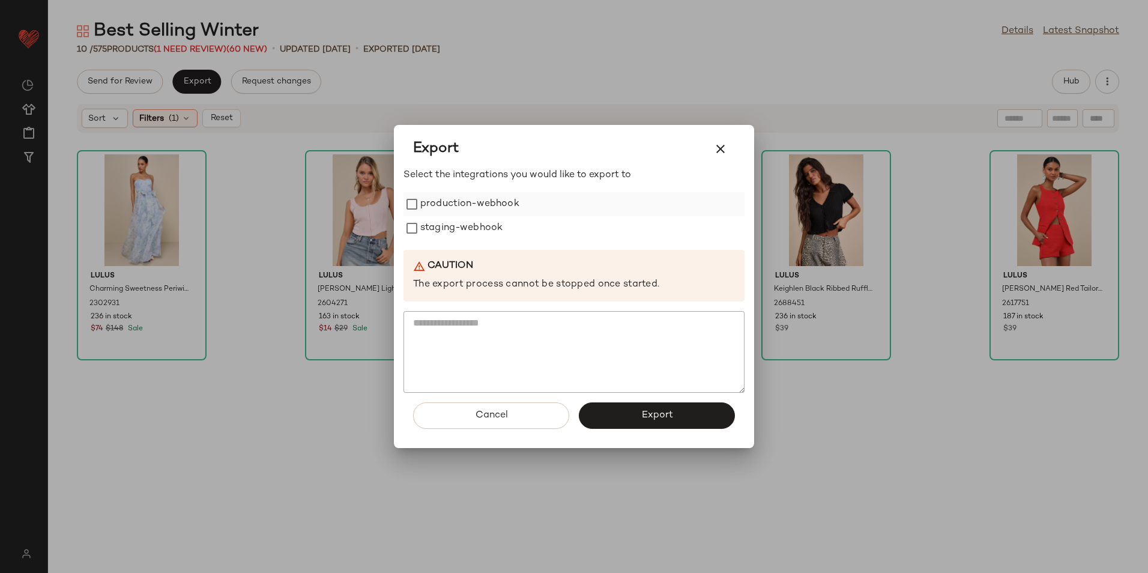
drag, startPoint x: 497, startPoint y: 198, endPoint x: 483, endPoint y: 223, distance: 28.5
click at [495, 199] on label "production-webhook" at bounding box center [469, 204] width 99 height 24
drag, startPoint x: 483, startPoint y: 223, endPoint x: 490, endPoint y: 236, distance: 14.5
click at [483, 224] on label "staging-webhook" at bounding box center [461, 228] width 82 height 24
click at [648, 418] on span "Export" at bounding box center [657, 415] width 32 height 11
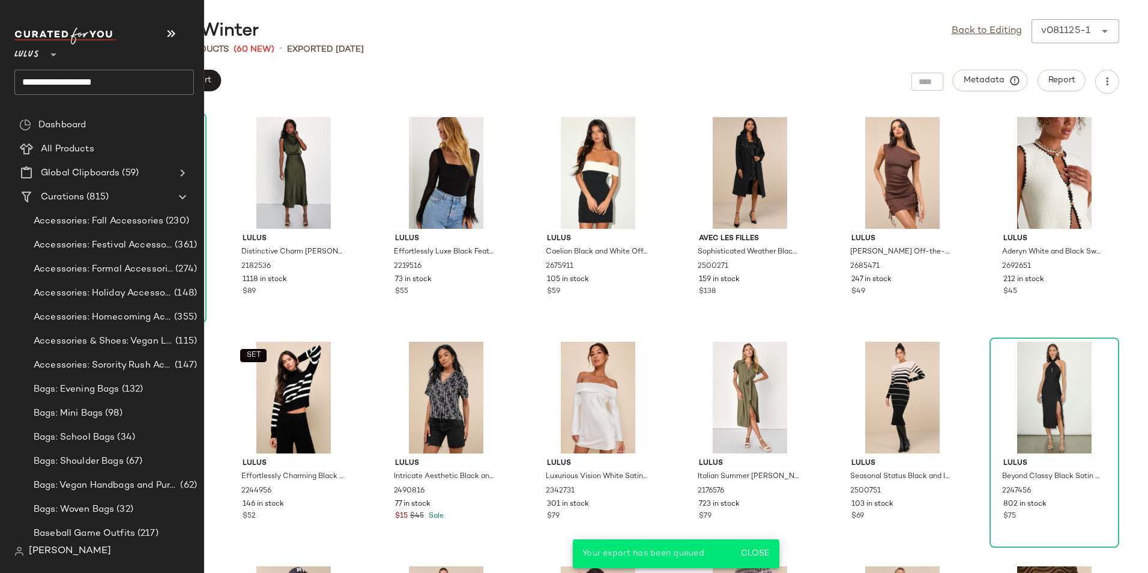
click at [152, 83] on input "**********" at bounding box center [104, 82] width 180 height 25
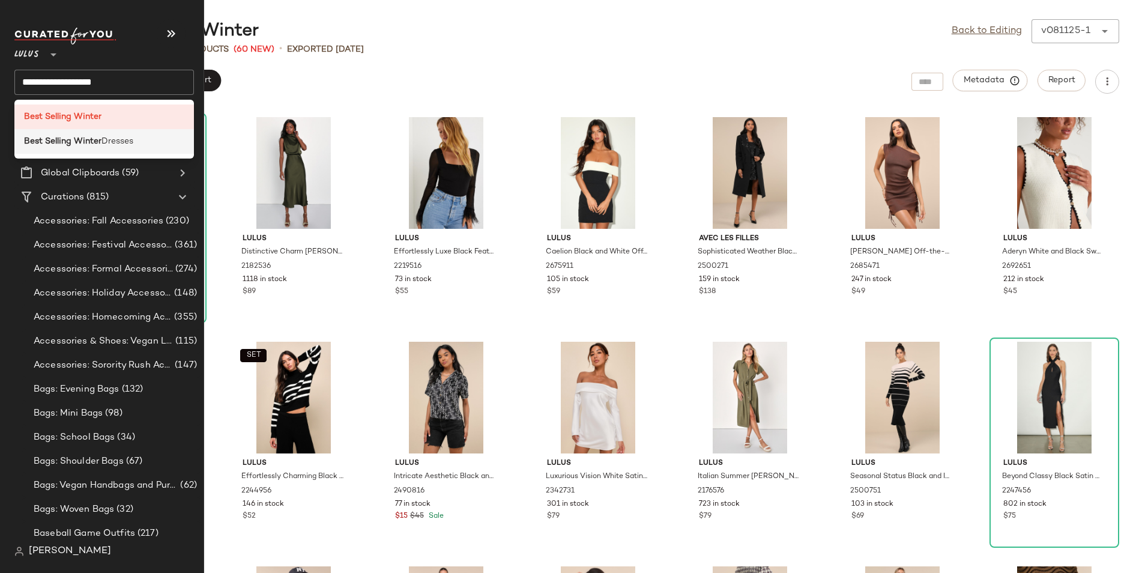
click at [127, 143] on span "Dresses" at bounding box center [117, 141] width 32 height 13
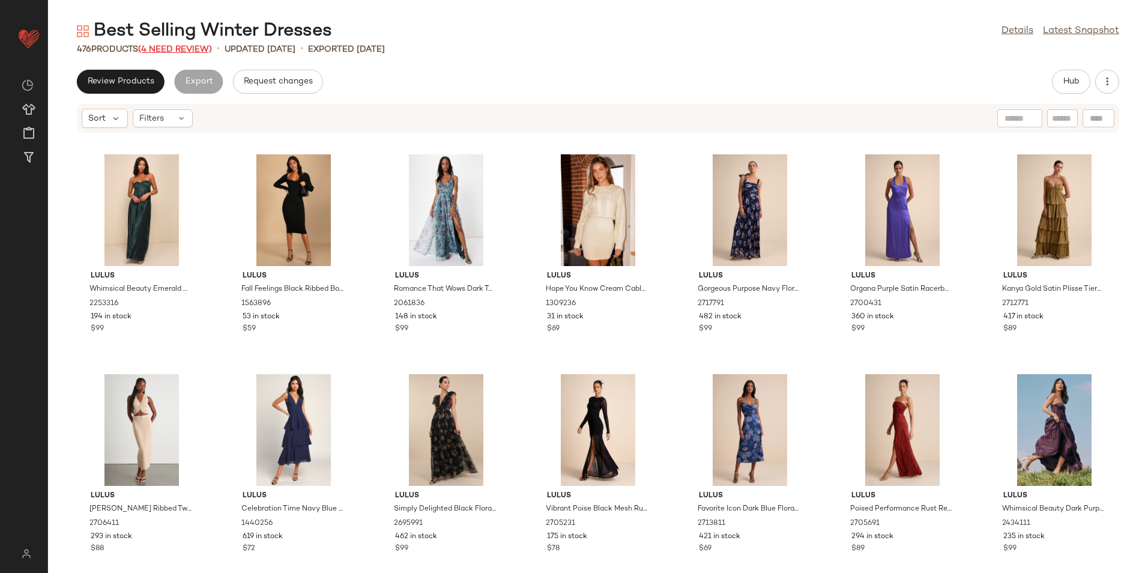
click at [192, 53] on span "(4 Need Review)" at bounding box center [175, 49] width 74 height 9
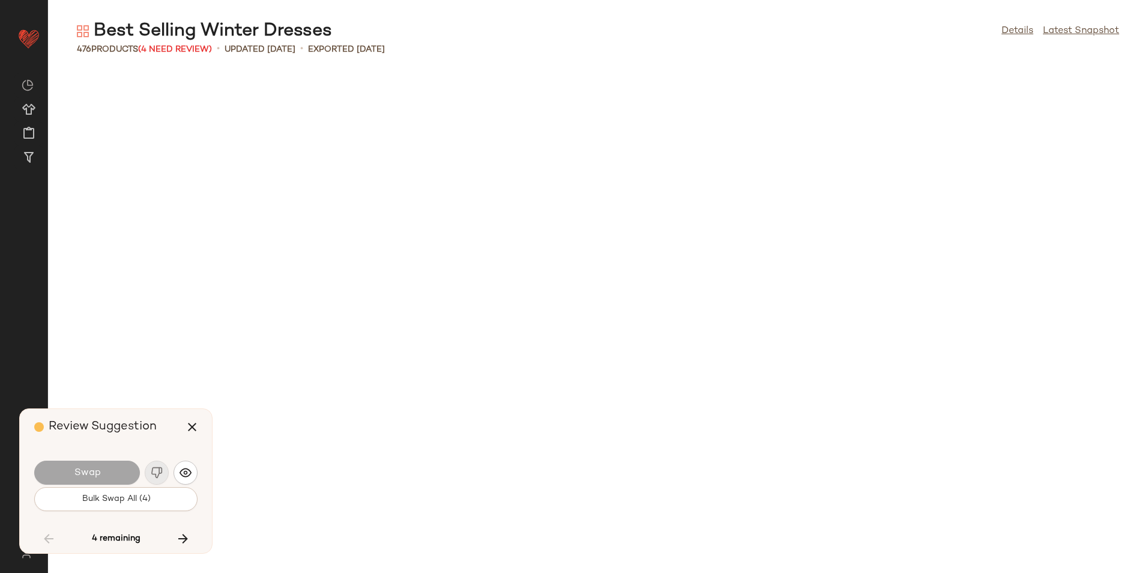
scroll to position [12309, 0]
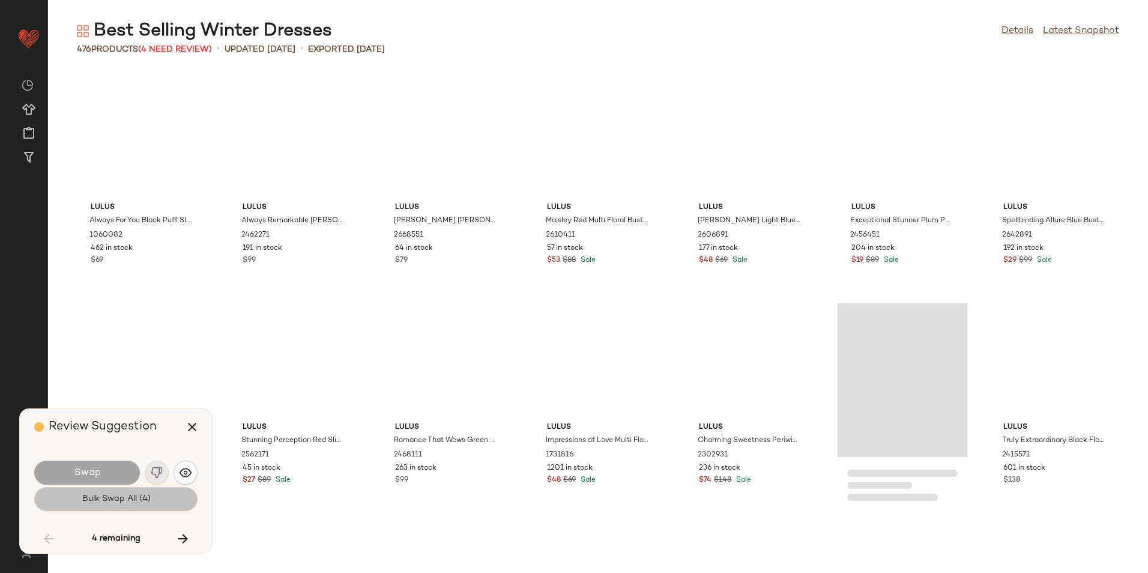
click at [109, 493] on button "Bulk Swap All (4)" at bounding box center [115, 499] width 163 height 24
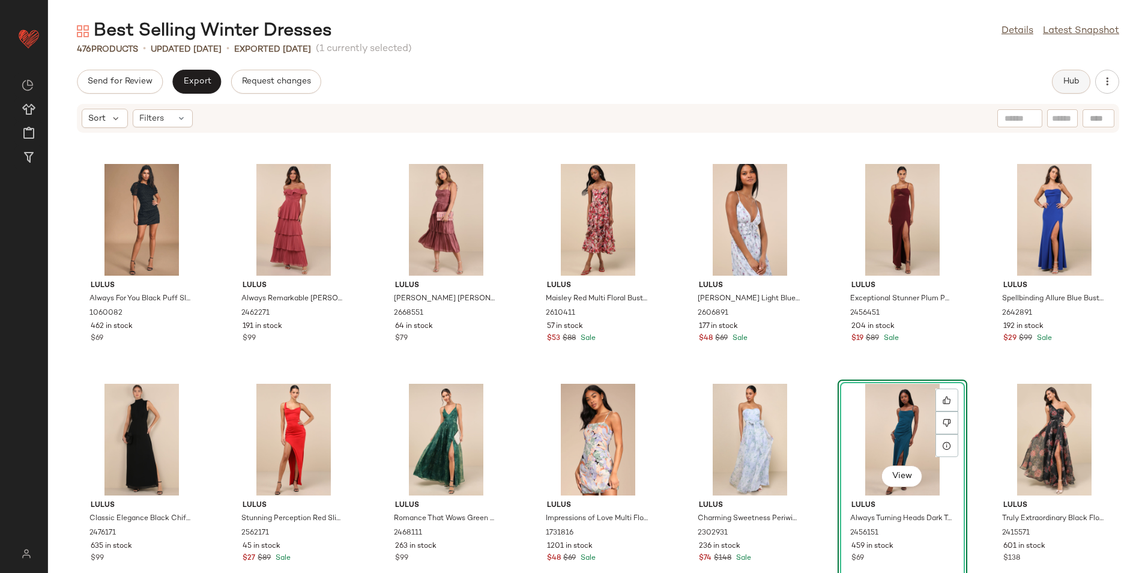
click at [1066, 84] on span "Hub" at bounding box center [1071, 82] width 17 height 10
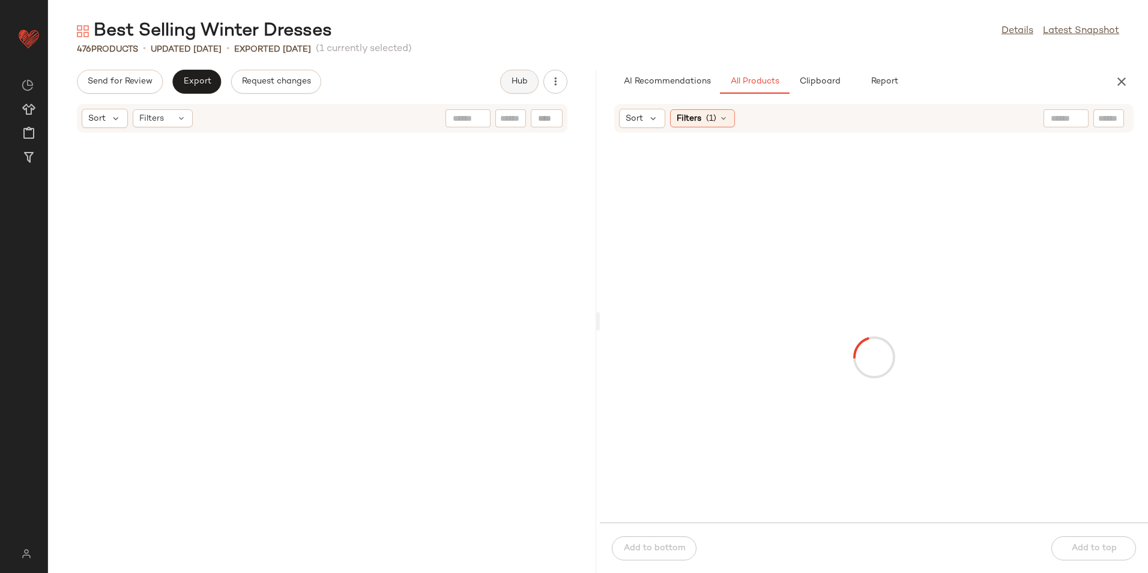
scroll to position [28573, 0]
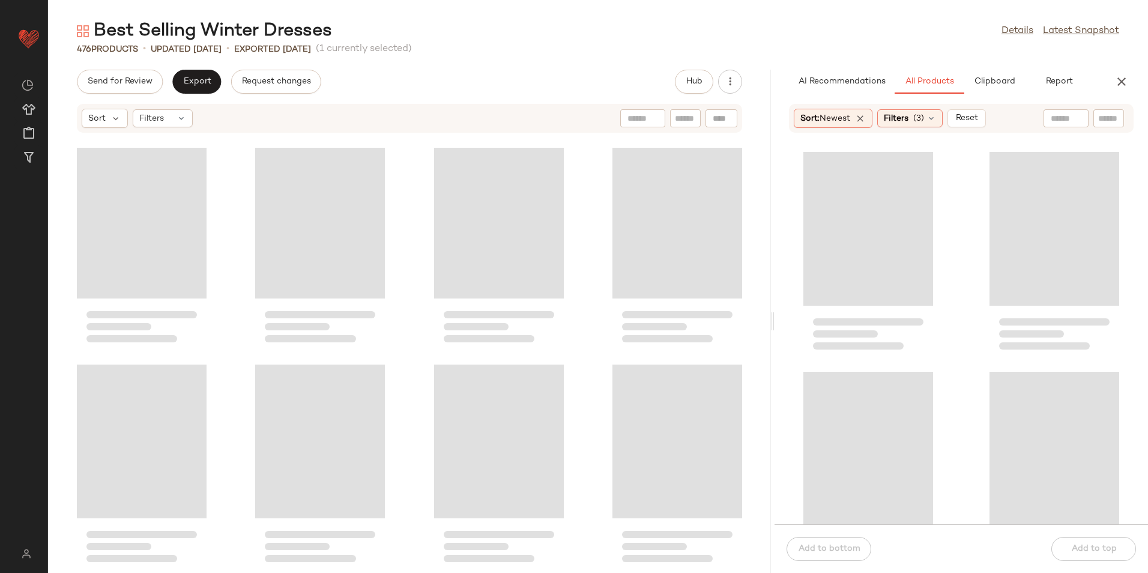
drag, startPoint x: 596, startPoint y: 322, endPoint x: 853, endPoint y: 346, distance: 257.5
click at [853, 346] on div "Best Selling Winter Dresses Details Latest Snapshot 476 Products • updated Aug …" at bounding box center [598, 296] width 1100 height 554
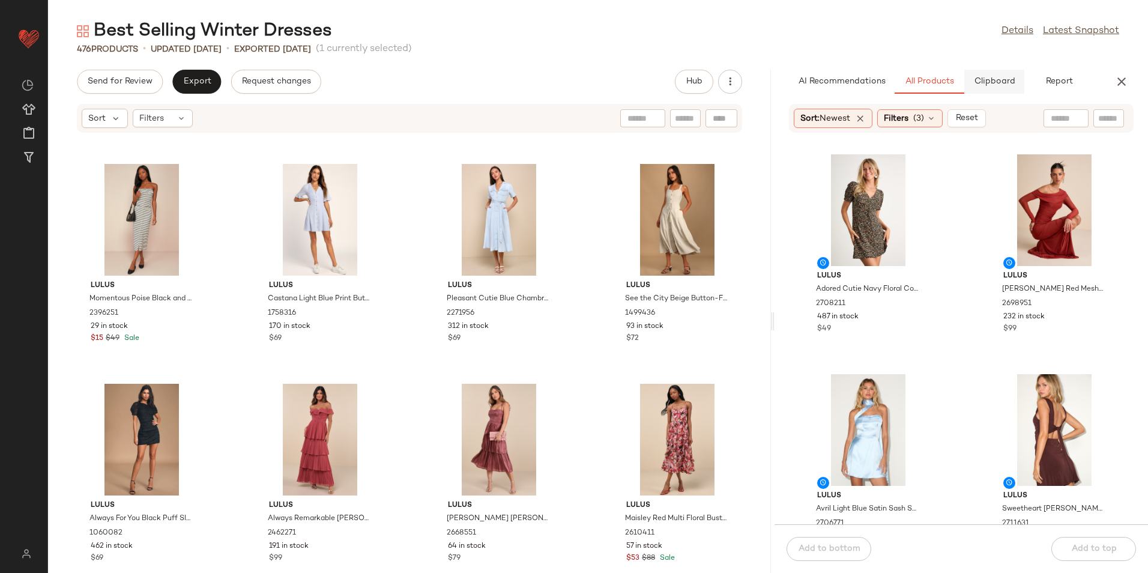
click at [999, 85] on span "Clipboard" at bounding box center [993, 82] width 41 height 10
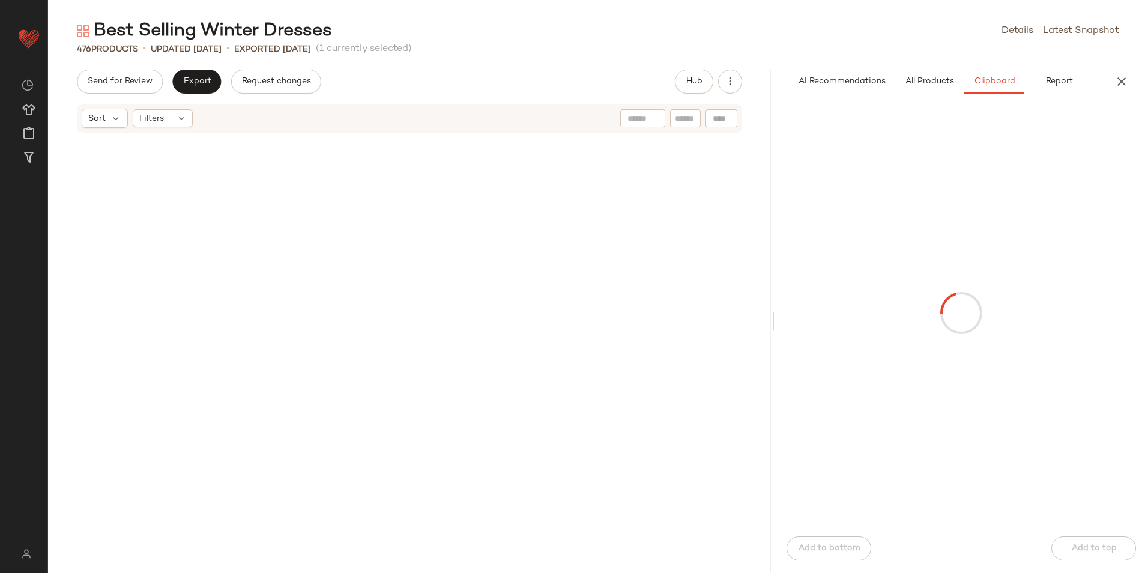
scroll to position [0, 0]
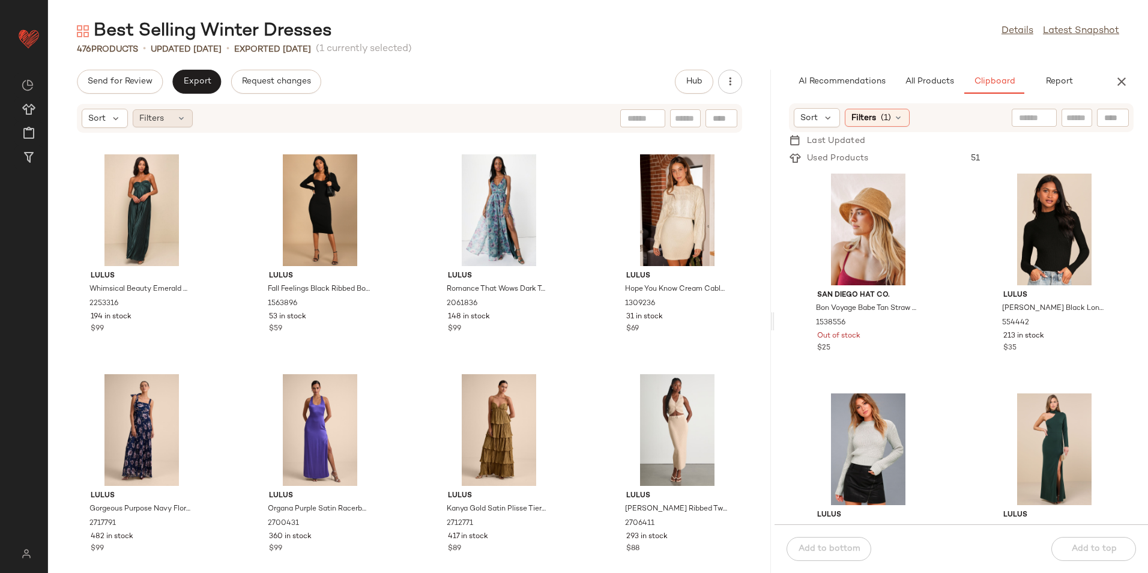
click at [175, 118] on div "Filters" at bounding box center [163, 118] width 60 height 18
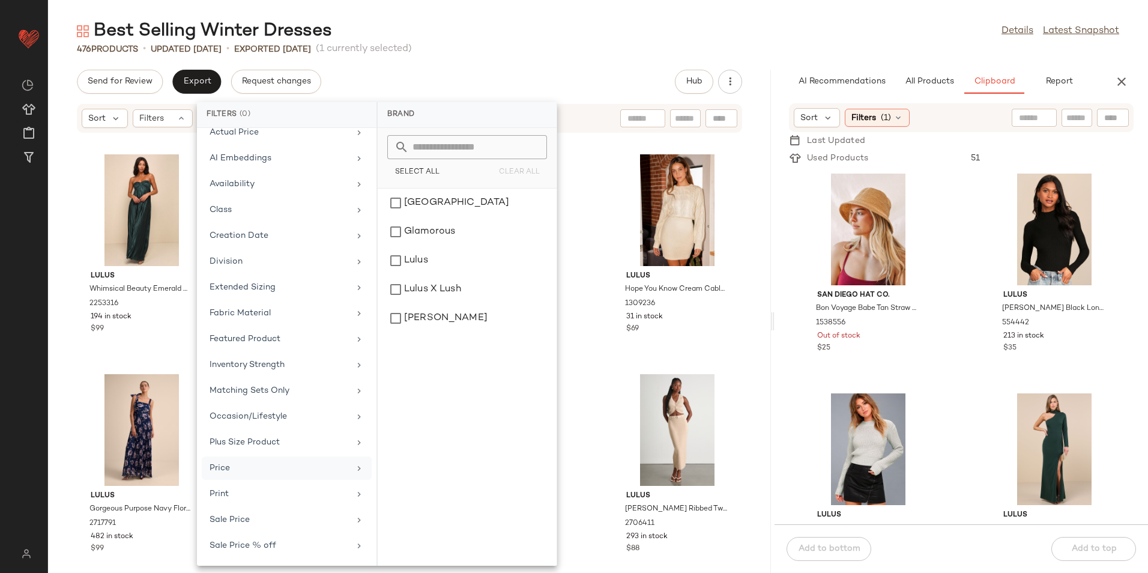
scroll to position [140, 0]
click at [265, 546] on div "Total Inventory" at bounding box center [280, 546] width 140 height 13
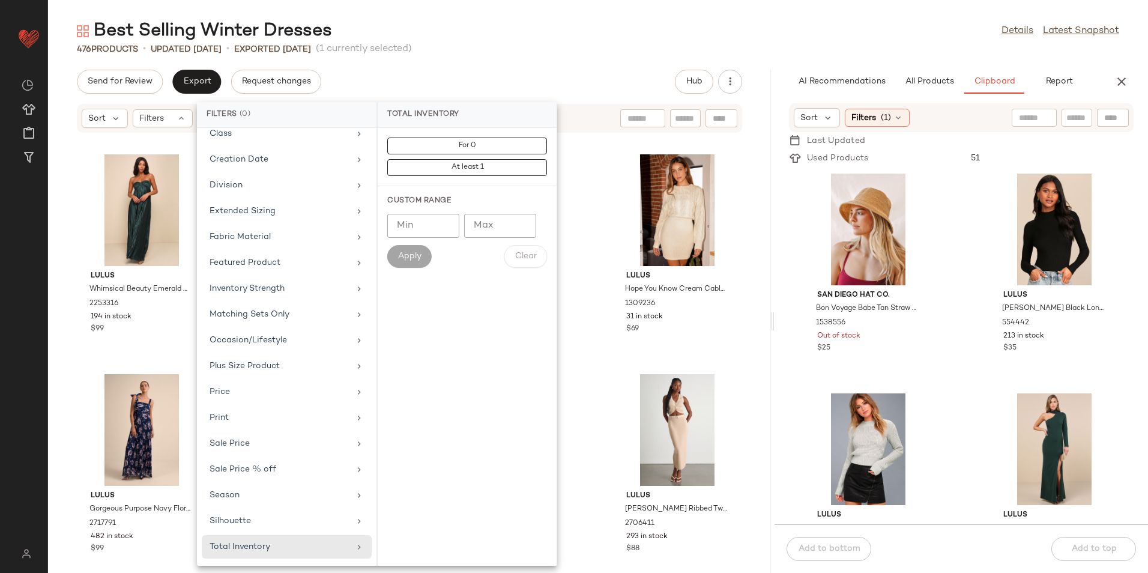
click at [490, 234] on input "Max" at bounding box center [500, 226] width 72 height 24
type input "**"
click at [409, 256] on span "Apply" at bounding box center [410, 257] width 24 height 10
click at [541, 29] on div "Best Selling Winter Dresses Details Latest Snapshot" at bounding box center [598, 31] width 1100 height 24
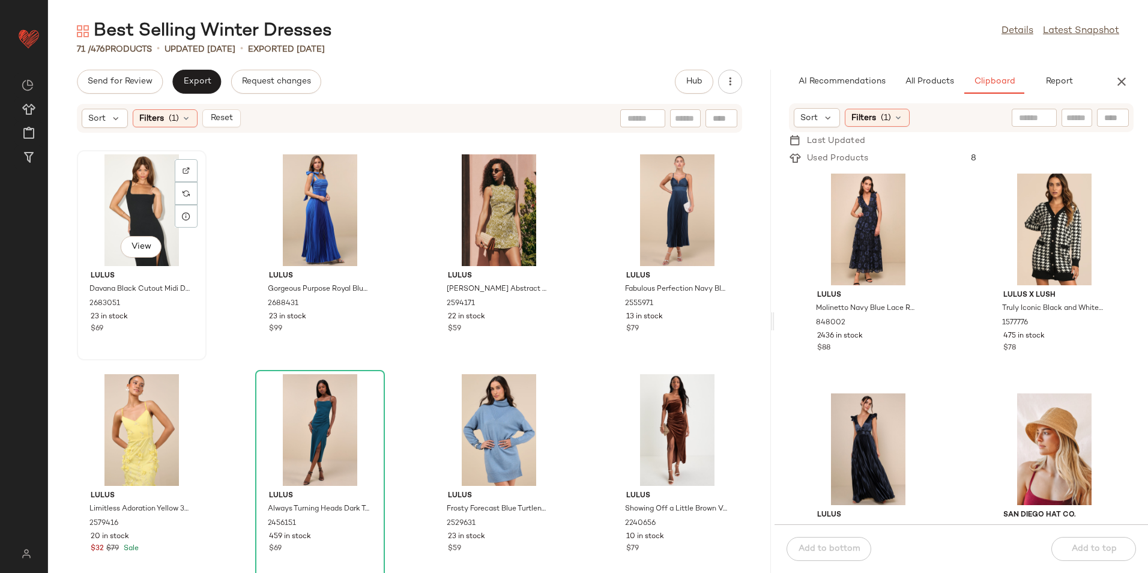
click at [138, 205] on div "View" at bounding box center [141, 210] width 121 height 112
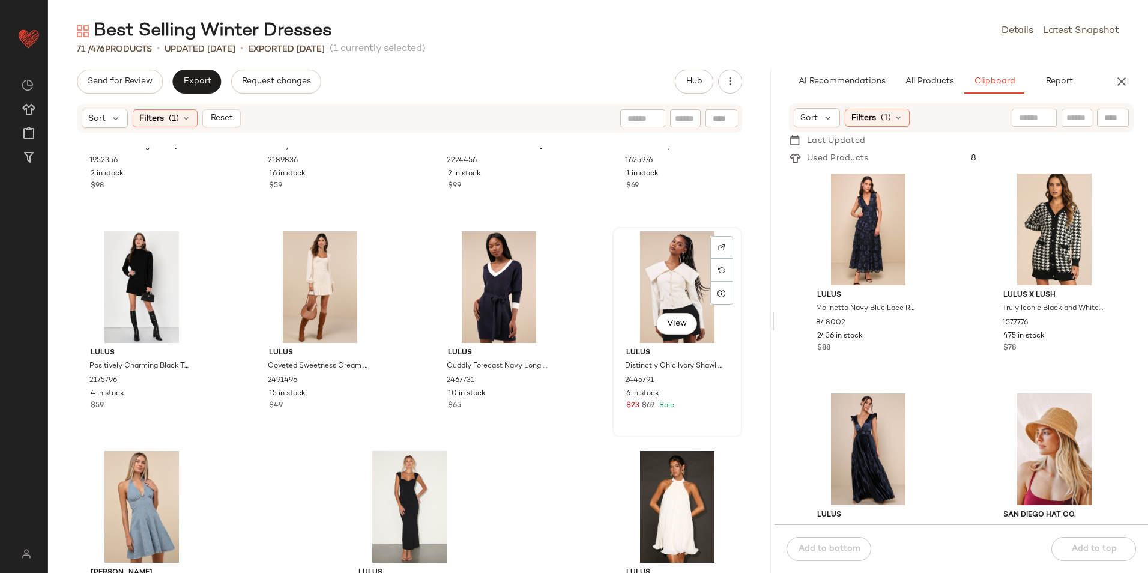
scroll to position [3534, 0]
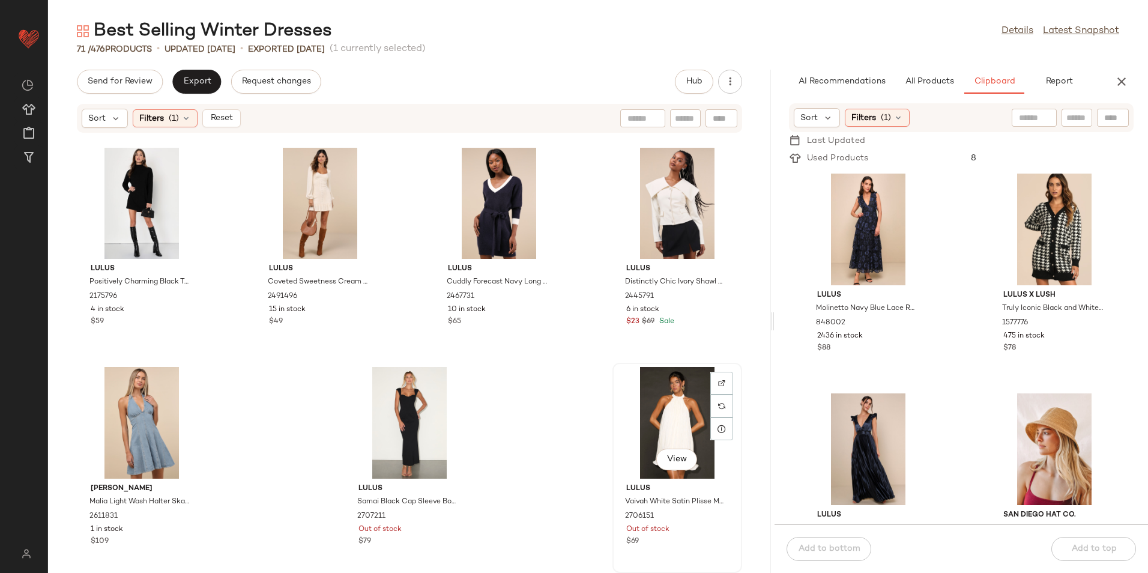
click at [657, 429] on div "View" at bounding box center [677, 423] width 121 height 112
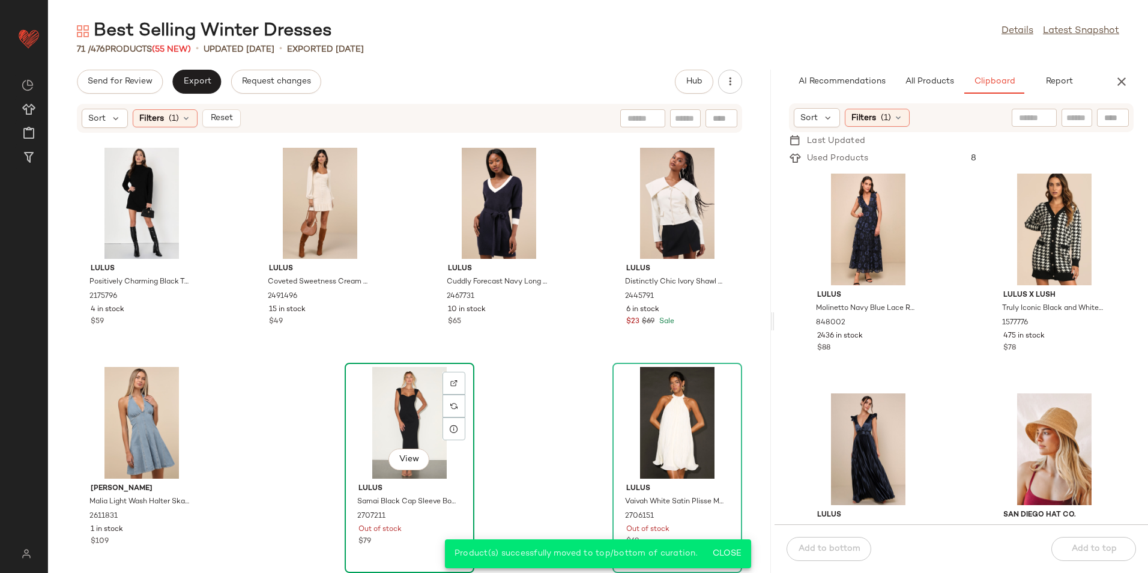
click at [396, 412] on div "View" at bounding box center [409, 423] width 121 height 112
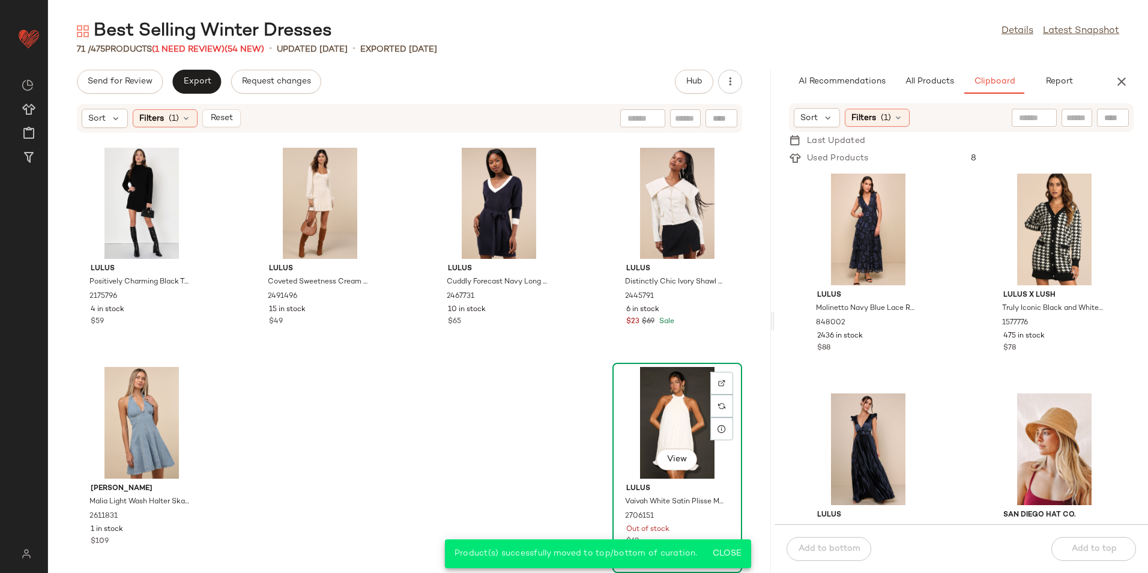
click at [660, 428] on div "View" at bounding box center [677, 423] width 121 height 112
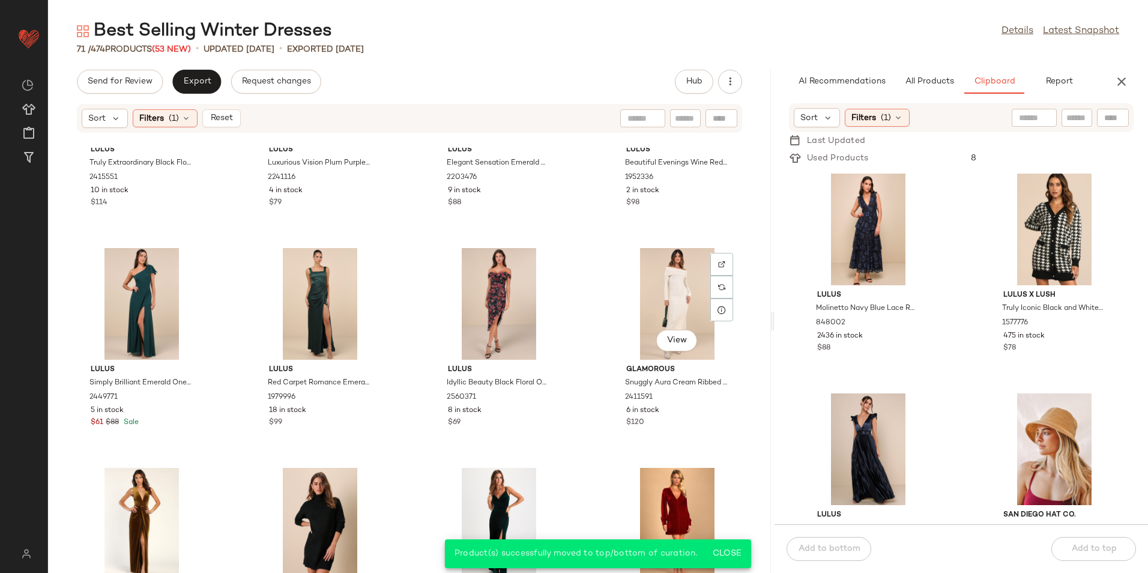
scroll to position [3233, 0]
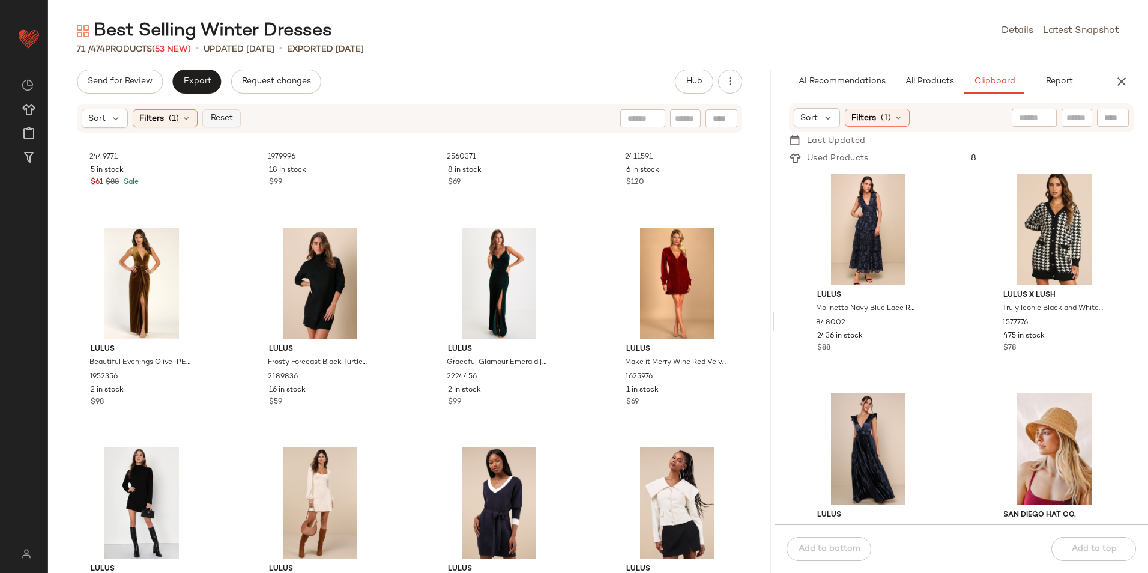
click at [224, 115] on span "Reset" at bounding box center [221, 119] width 23 height 10
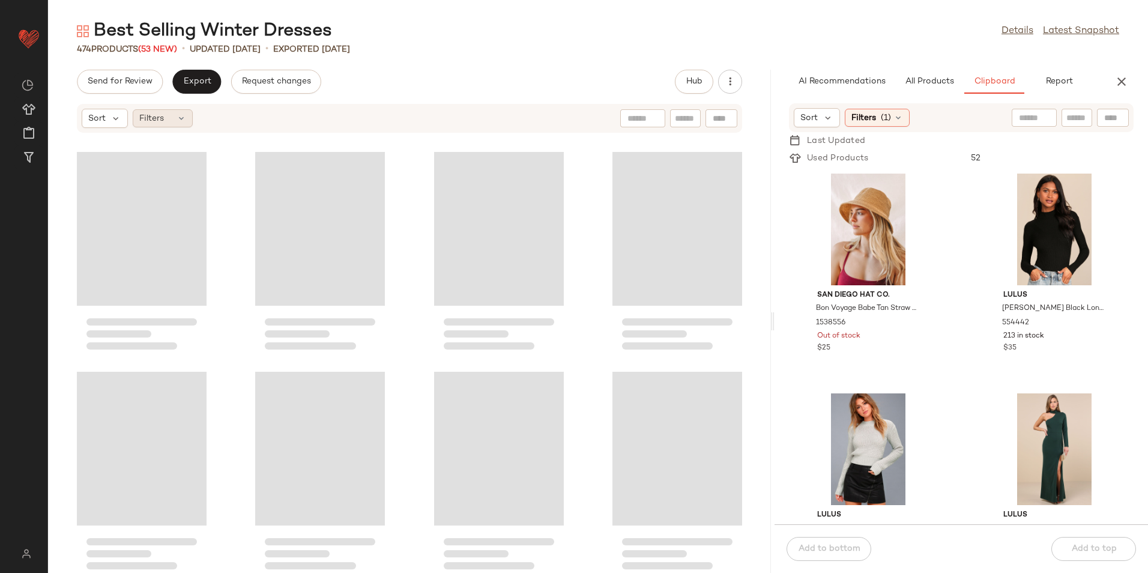
click at [180, 123] on div "Filters" at bounding box center [163, 118] width 60 height 18
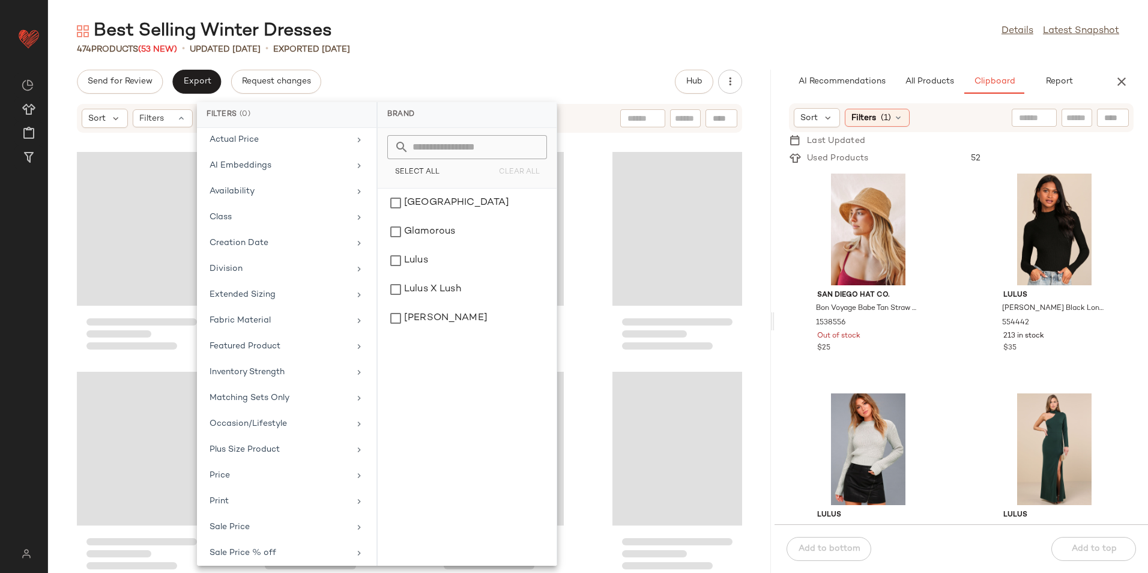
scroll to position [140, 0]
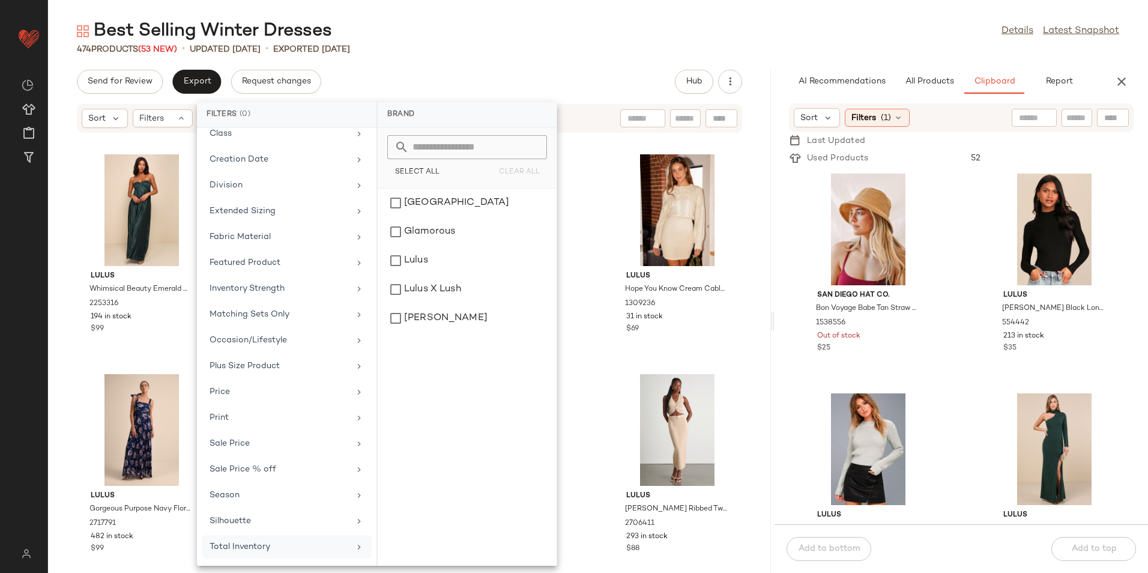
click at [283, 546] on div "Total Inventory" at bounding box center [280, 546] width 140 height 13
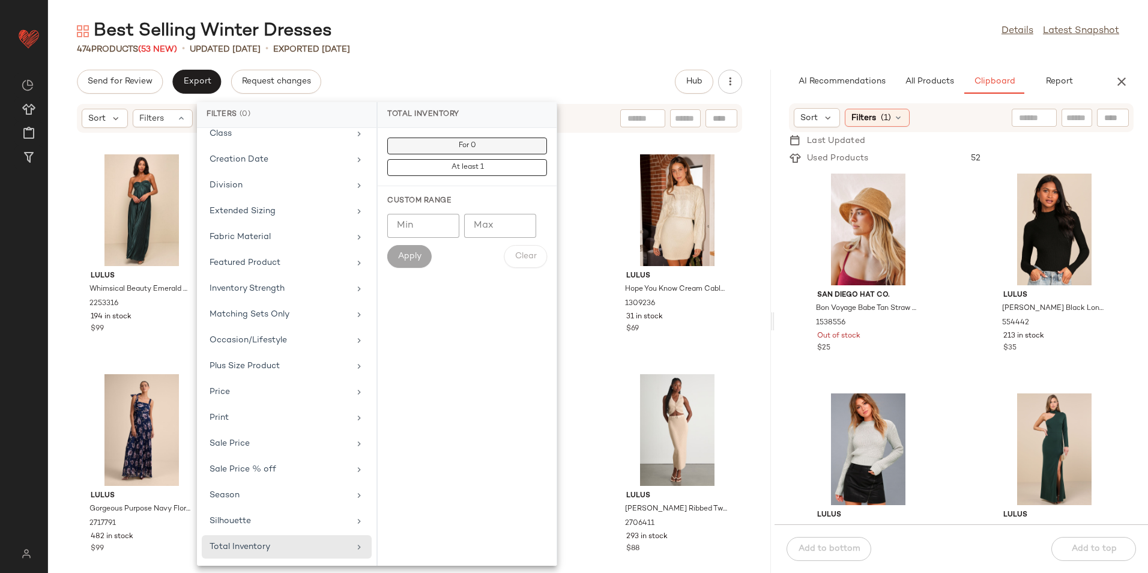
click at [486, 159] on button "For 0" at bounding box center [467, 167] width 160 height 17
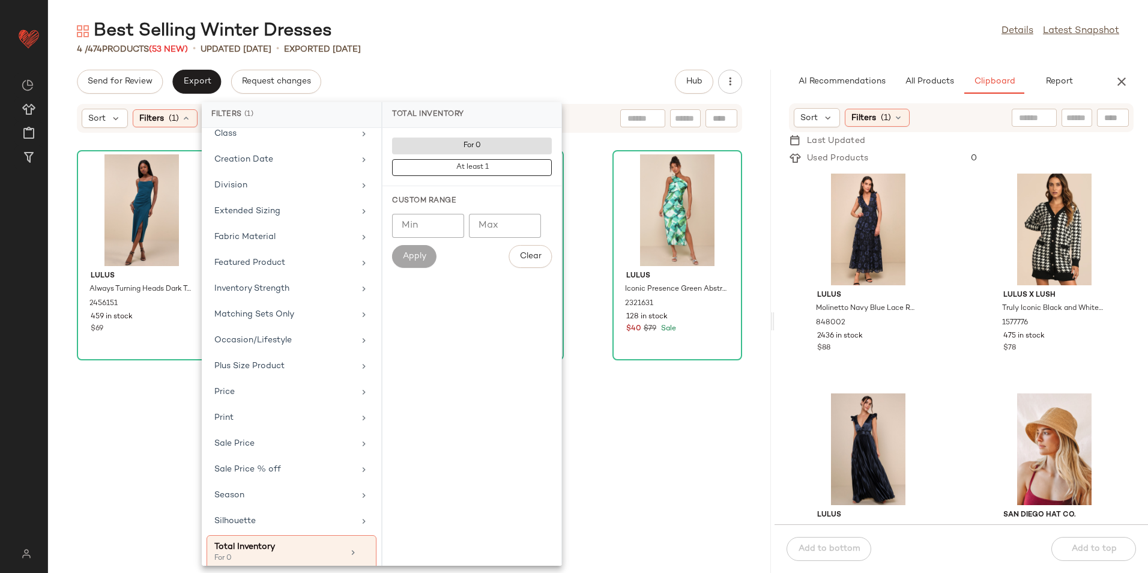
click at [575, 53] on div "4 / 474 Products (53 New) • updated Aug 11th • Exported Aug 8th" at bounding box center [598, 49] width 1100 height 12
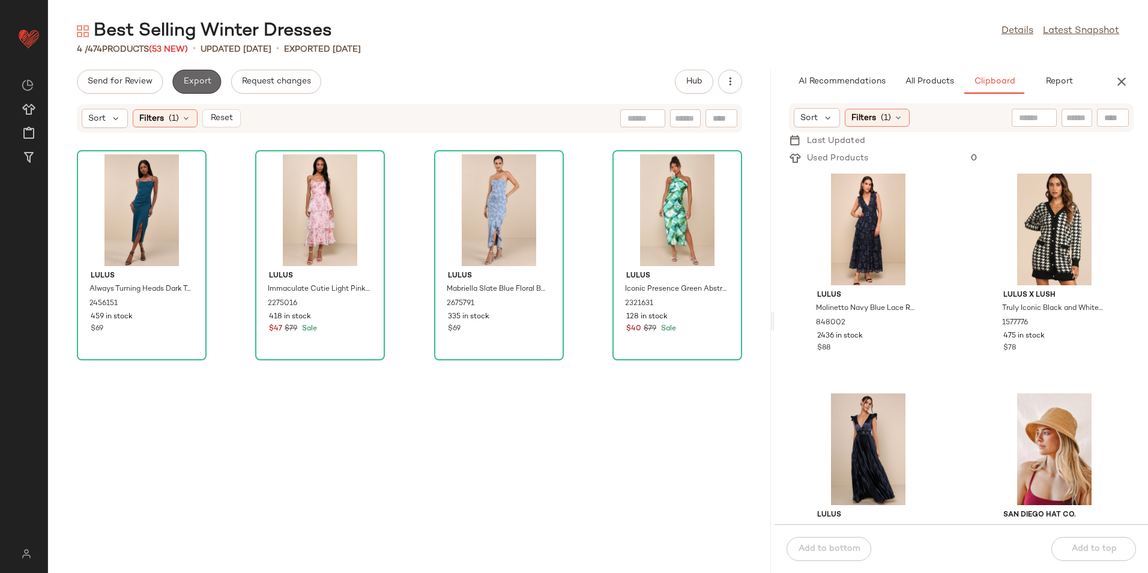
click at [192, 77] on span "Export" at bounding box center [197, 82] width 28 height 10
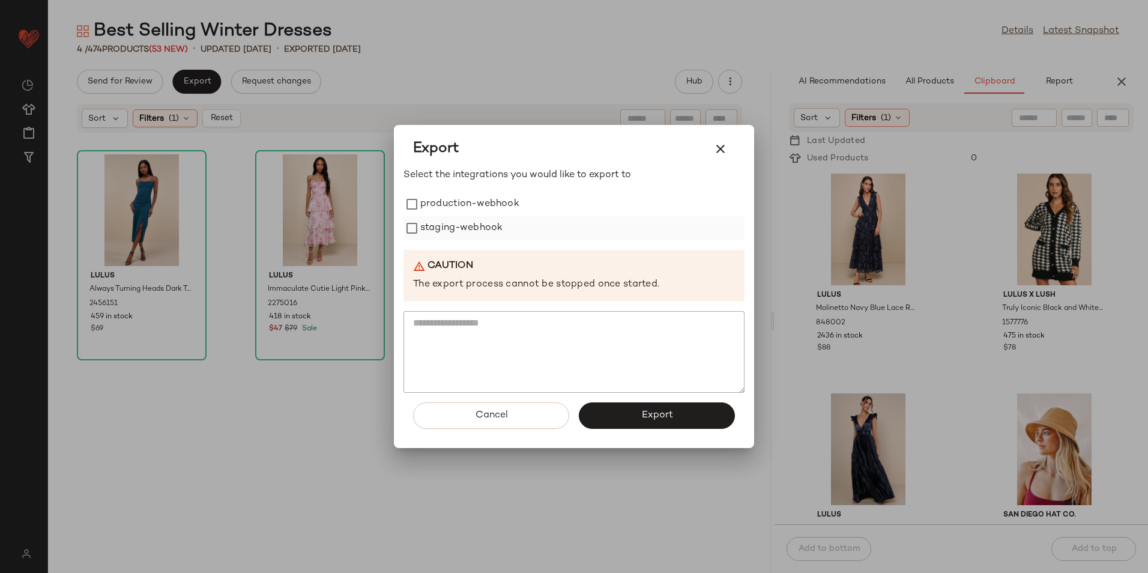
drag, startPoint x: 453, startPoint y: 208, endPoint x: 458, endPoint y: 226, distance: 18.6
click at [456, 211] on label "production-webhook" at bounding box center [469, 204] width 99 height 24
drag, startPoint x: 461, startPoint y: 229, endPoint x: 464, endPoint y: 241, distance: 12.0
click at [461, 231] on label "staging-webhook" at bounding box center [461, 228] width 82 height 24
click at [623, 411] on button "Export" at bounding box center [657, 415] width 156 height 26
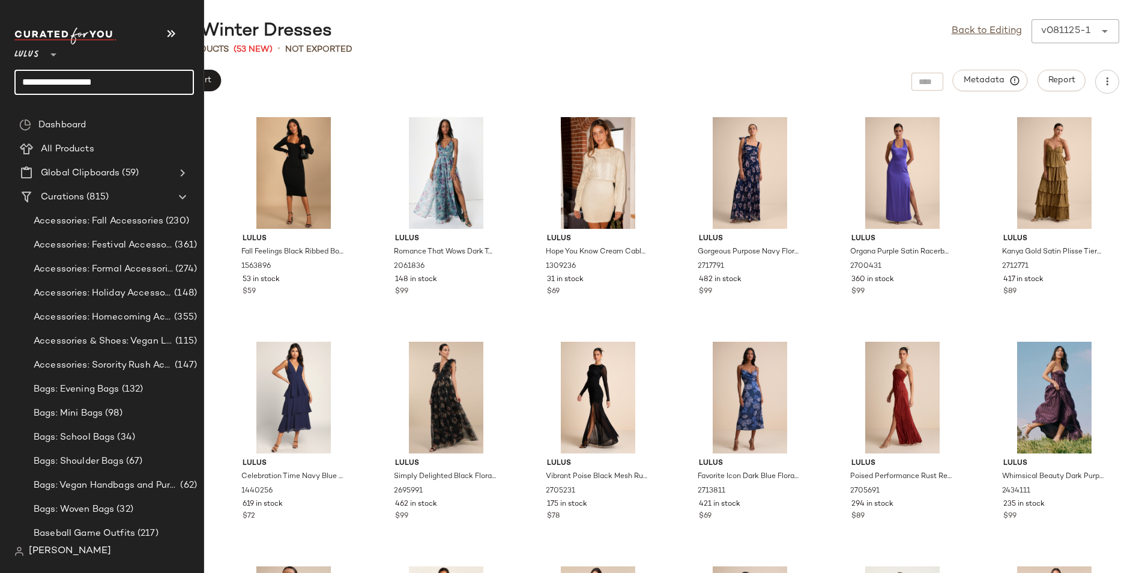
drag, startPoint x: 135, startPoint y: 80, endPoint x: 17, endPoint y: 110, distance: 122.2
click at [17, 110] on div "**********" at bounding box center [108, 66] width 189 height 94
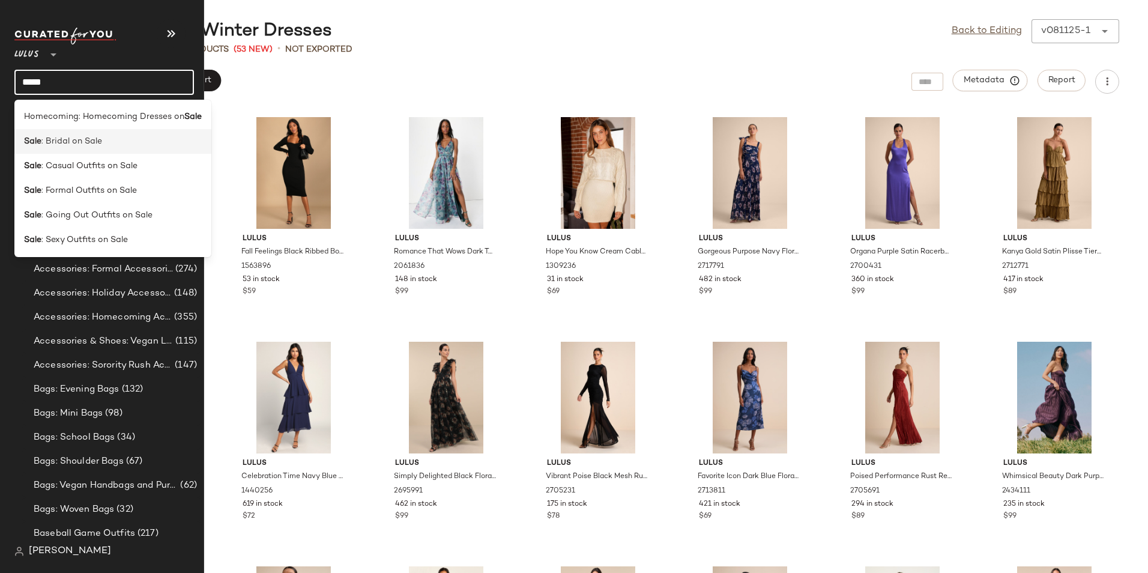
type input "****"
click at [76, 178] on div "Sale : Bridal on Sale" at bounding box center [112, 190] width 197 height 25
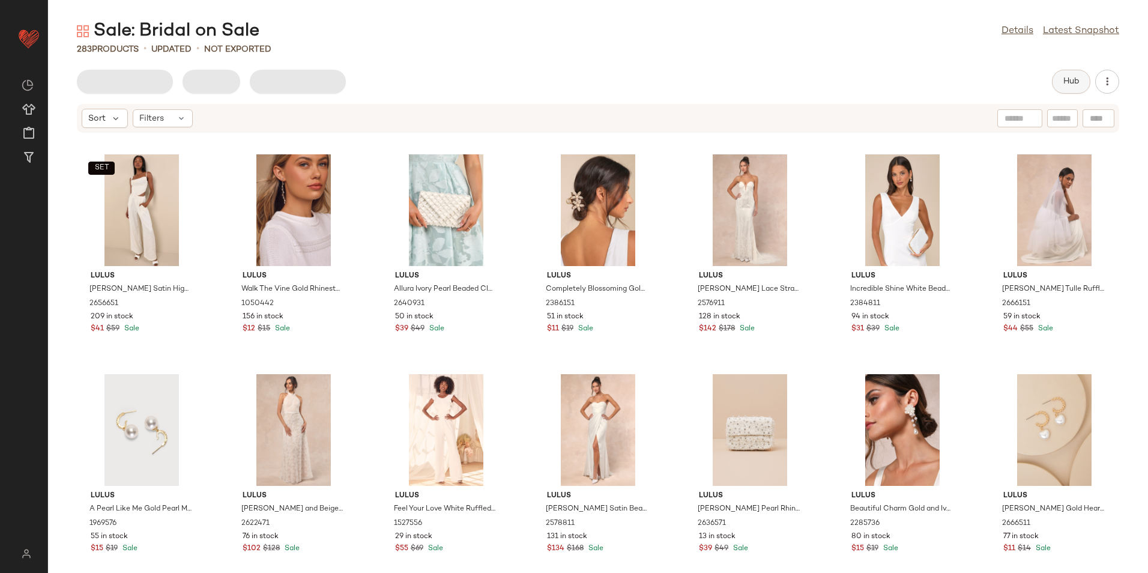
click at [1072, 77] on span "Hub" at bounding box center [1071, 82] width 17 height 10
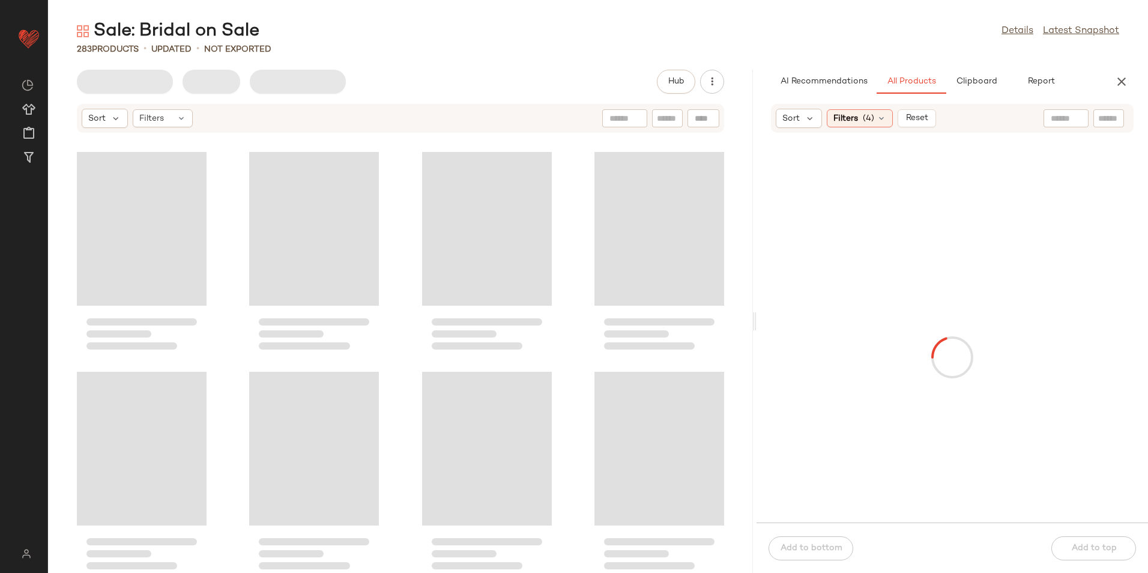
drag, startPoint x: 597, startPoint y: 322, endPoint x: 827, endPoint y: 325, distance: 230.0
click at [827, 325] on div "Sale: Bridal on Sale Details Latest Snapshot 283 Products • updated • Not Expor…" at bounding box center [598, 296] width 1100 height 554
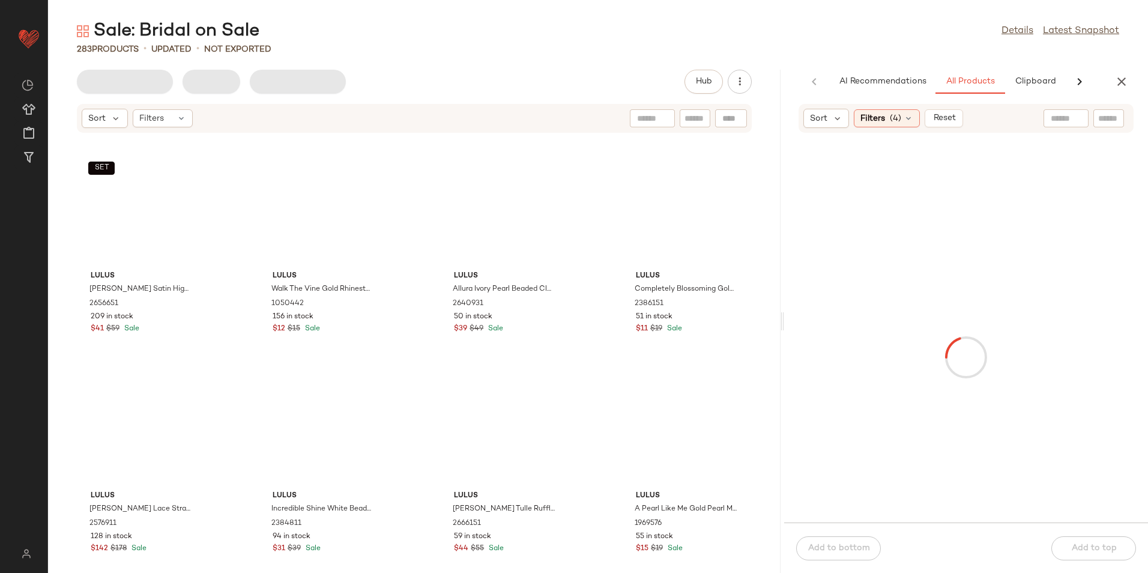
click at [434, 65] on div "Sale: Bridal on Sale Details Latest Snapshot 283 Products • updated • Not Expor…" at bounding box center [598, 296] width 1100 height 554
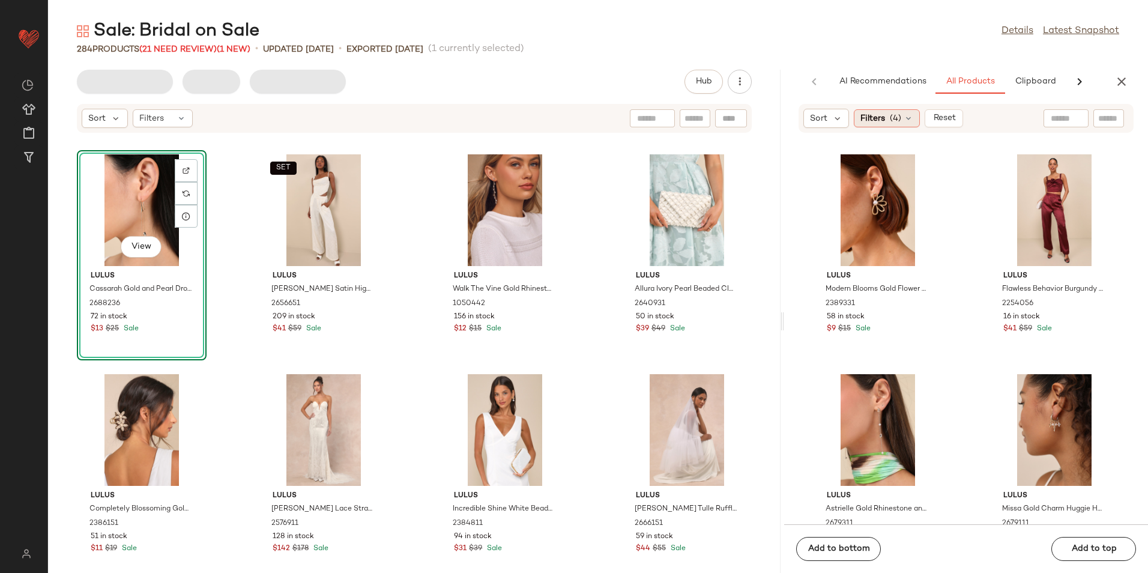
click at [902, 124] on div "Filters (4)" at bounding box center [887, 118] width 66 height 18
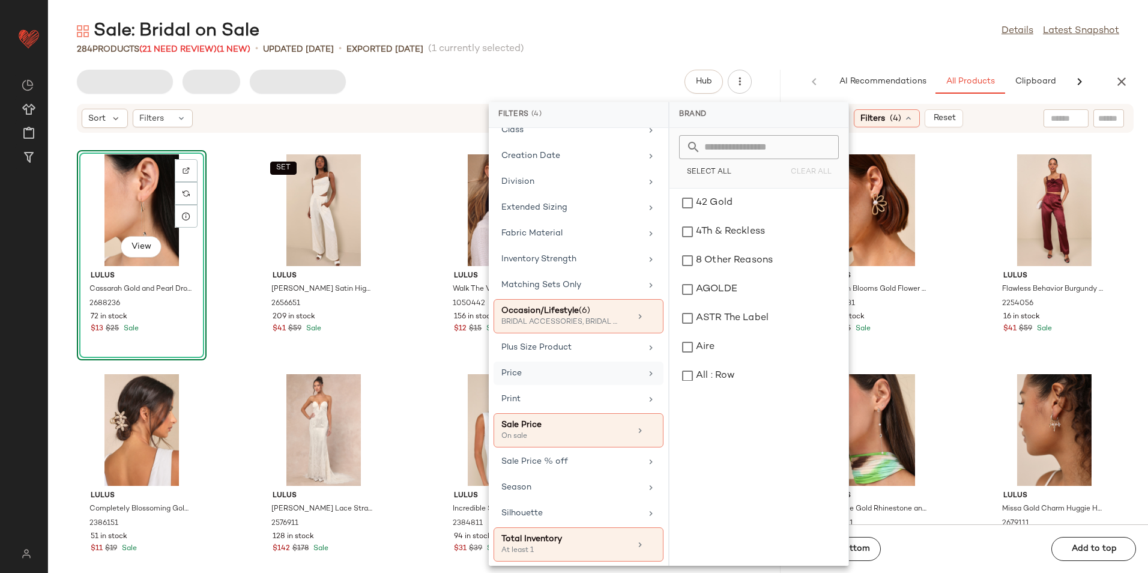
scroll to position [183, 0]
click at [736, 52] on div "284 Products (21 Need Review) (1 New) • updated Aug 11th • Exported Aug 8th (1 …" at bounding box center [598, 49] width 1100 height 12
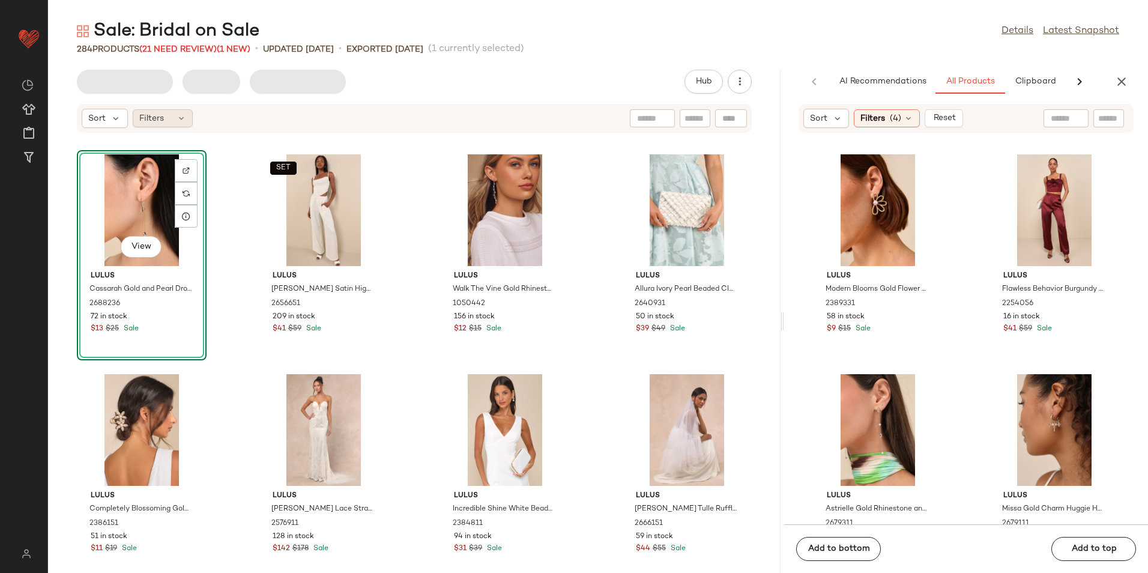
click at [169, 125] on div "Filters" at bounding box center [163, 118] width 60 height 18
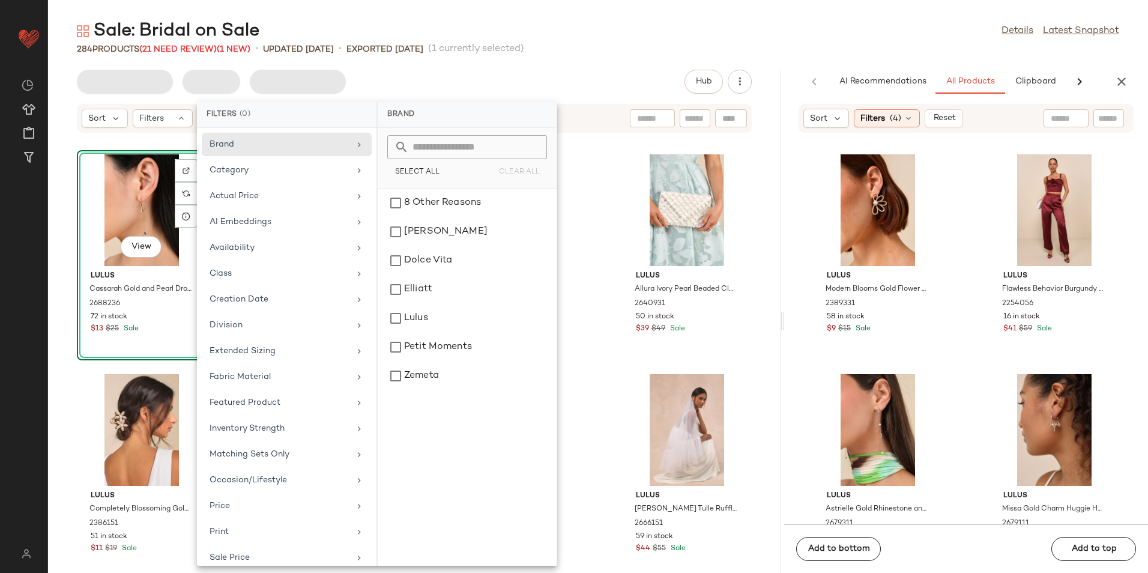
click at [423, 20] on div "Sale: Bridal on Sale Details Latest Snapshot" at bounding box center [598, 31] width 1100 height 24
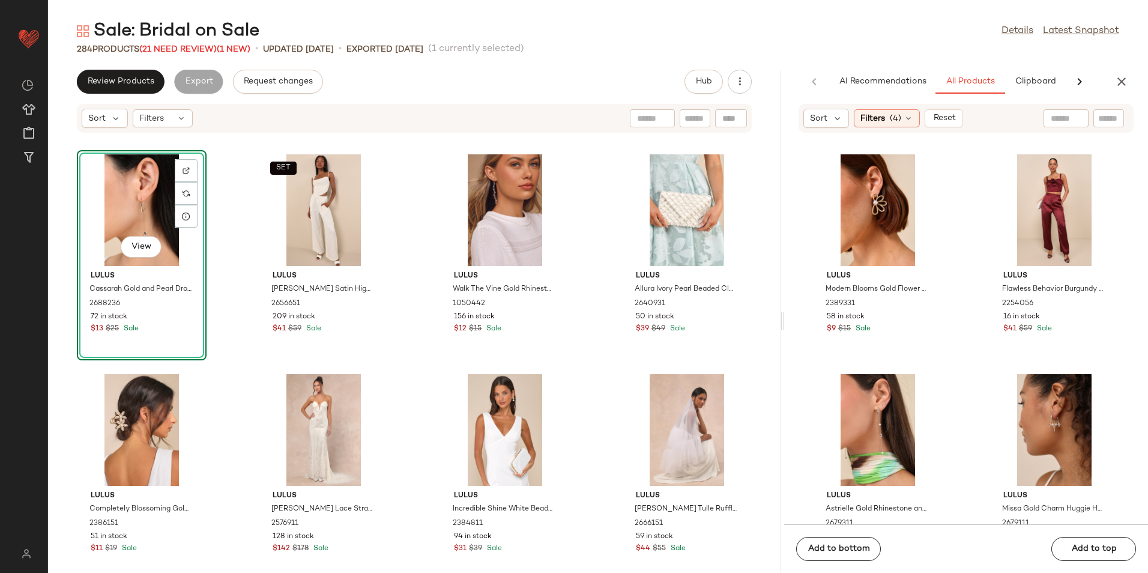
click at [198, 56] on div "Sale: Bridal on Sale Details Latest Snapshot 284 Products (21 Need Review) (1 N…" at bounding box center [598, 296] width 1100 height 554
click at [210, 48] on span "(21 Need Review)" at bounding box center [177, 49] width 77 height 9
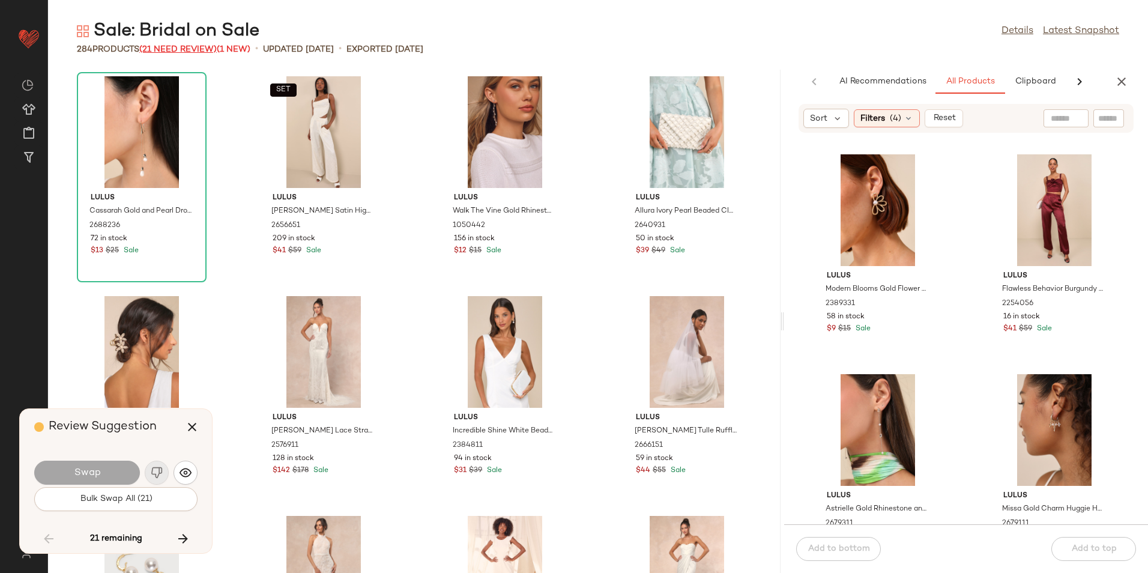
scroll to position [8572, 0]
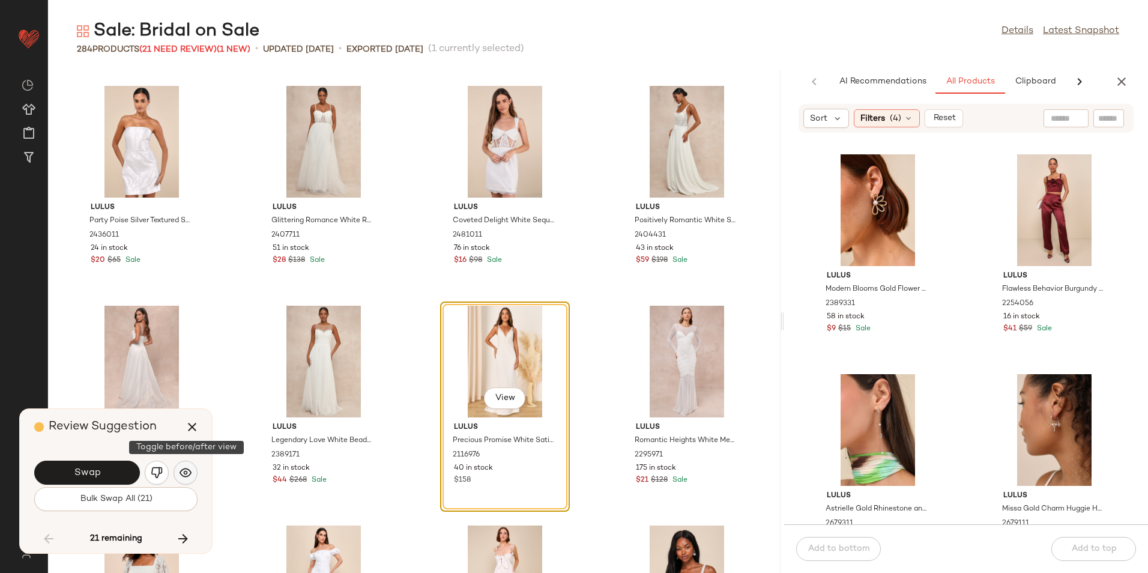
click at [177, 476] on button "button" at bounding box center [186, 473] width 24 height 24
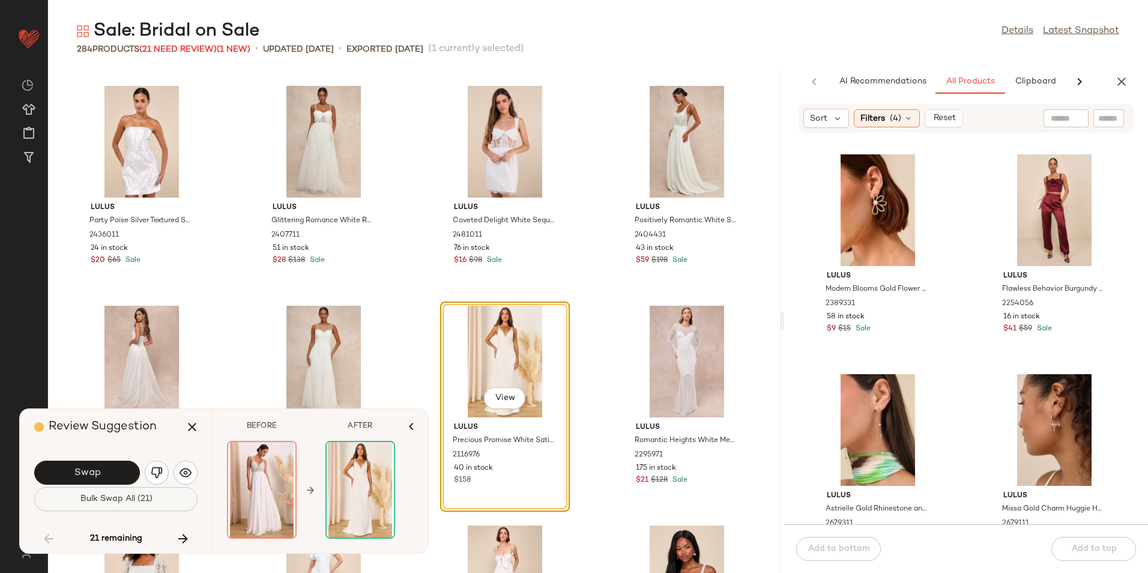
click at [134, 500] on span "Bulk Swap All (21)" at bounding box center [115, 499] width 73 height 10
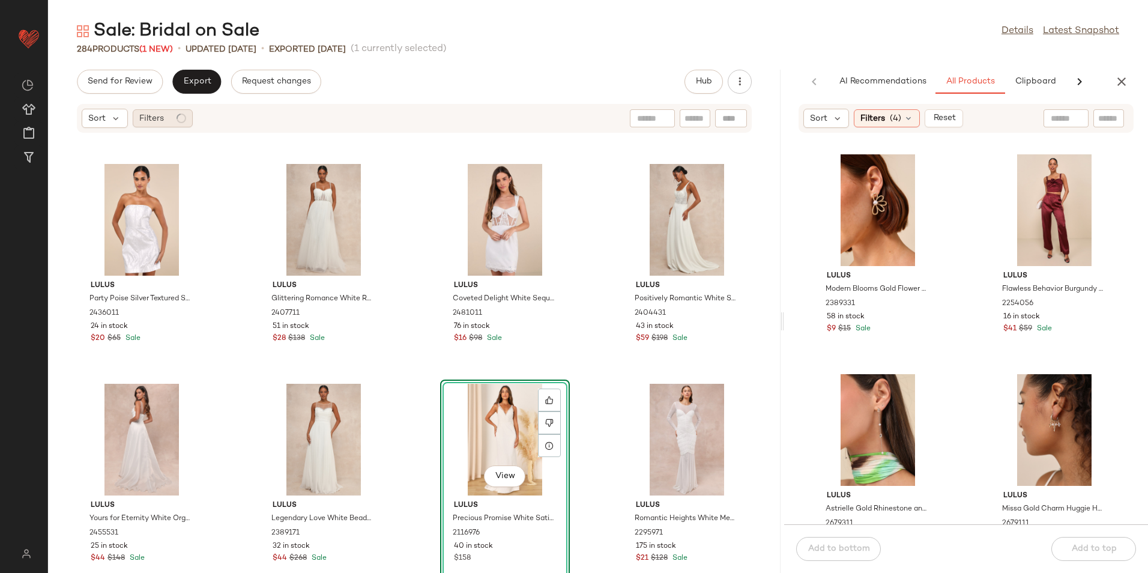
click at [166, 121] on div "Filters" at bounding box center [163, 118] width 60 height 18
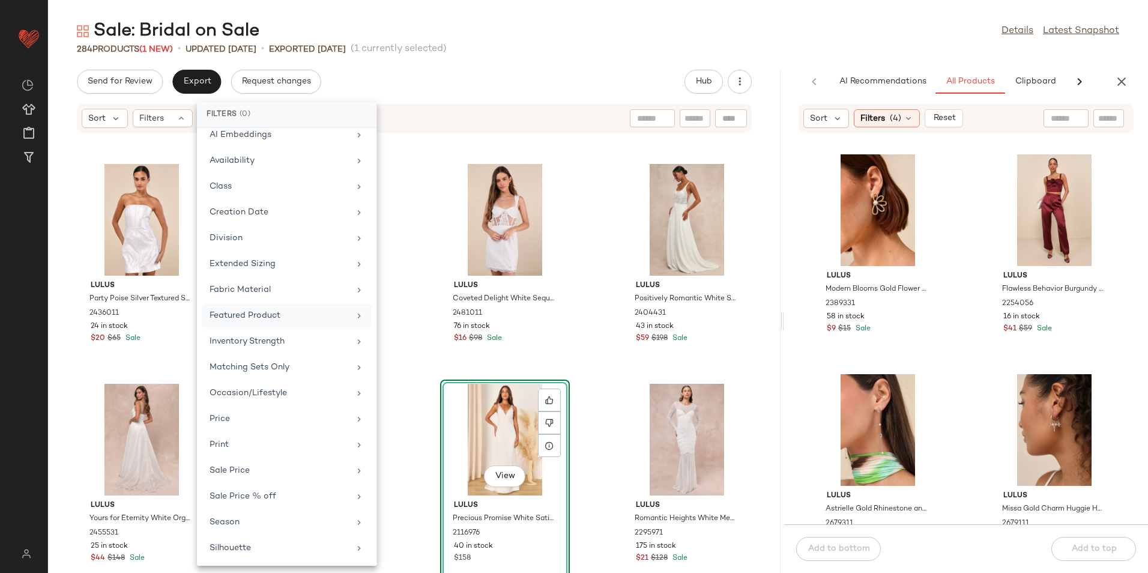
scroll to position [114, 0]
click at [303, 446] on div "Sale Price" at bounding box center [280, 443] width 140 height 13
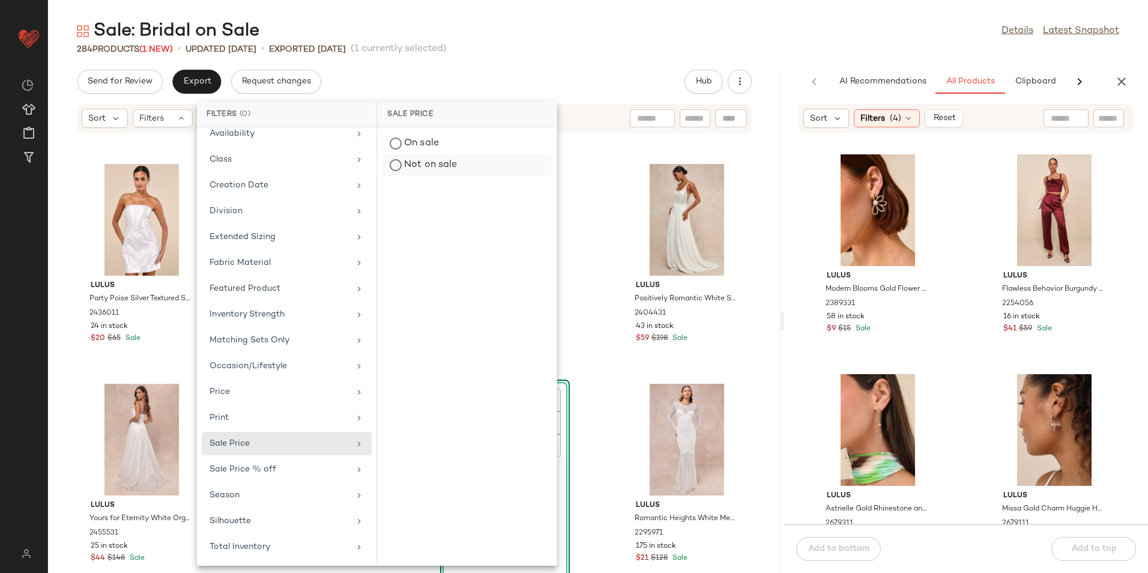
click at [438, 160] on div "Not on sale" at bounding box center [467, 165] width 169 height 22
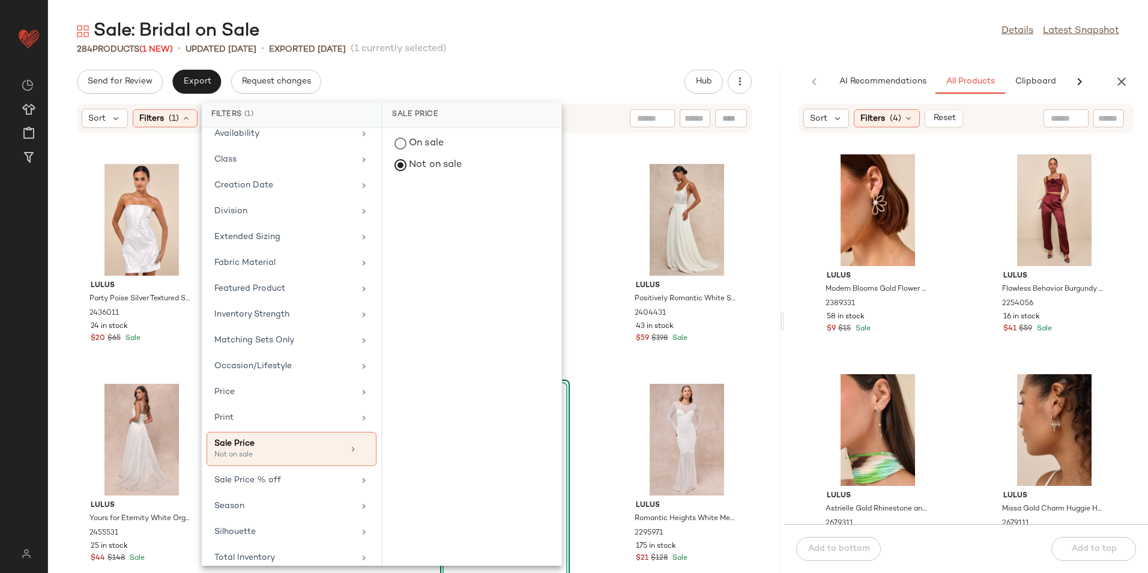
click at [569, 67] on div "Sale: Bridal on Sale Details Latest Snapshot 284 Products (1 New) • updated Aug…" at bounding box center [598, 296] width 1100 height 554
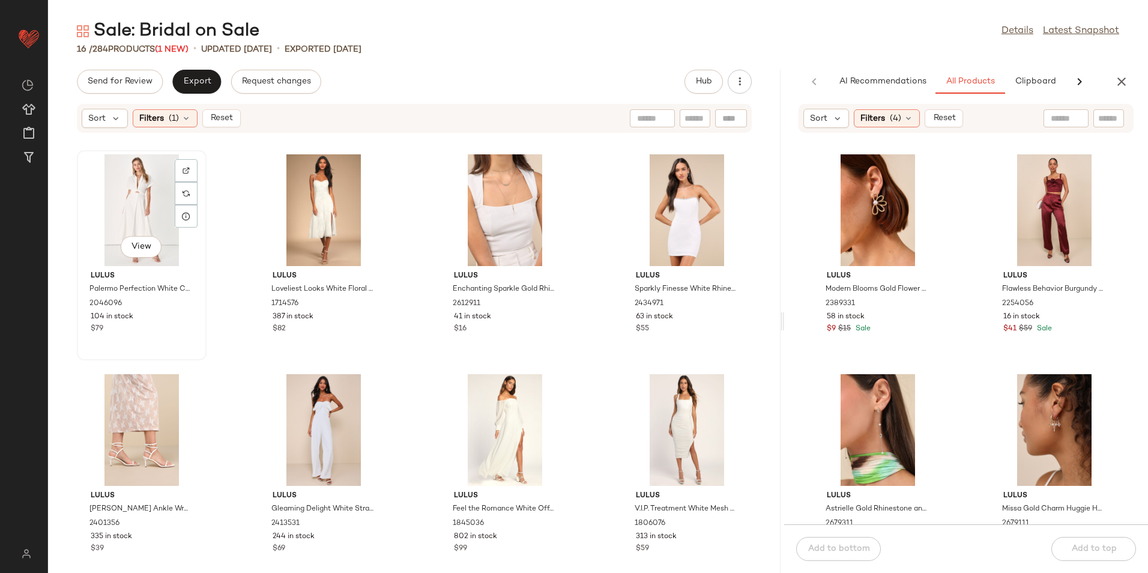
click at [124, 187] on div "View" at bounding box center [141, 210] width 121 height 112
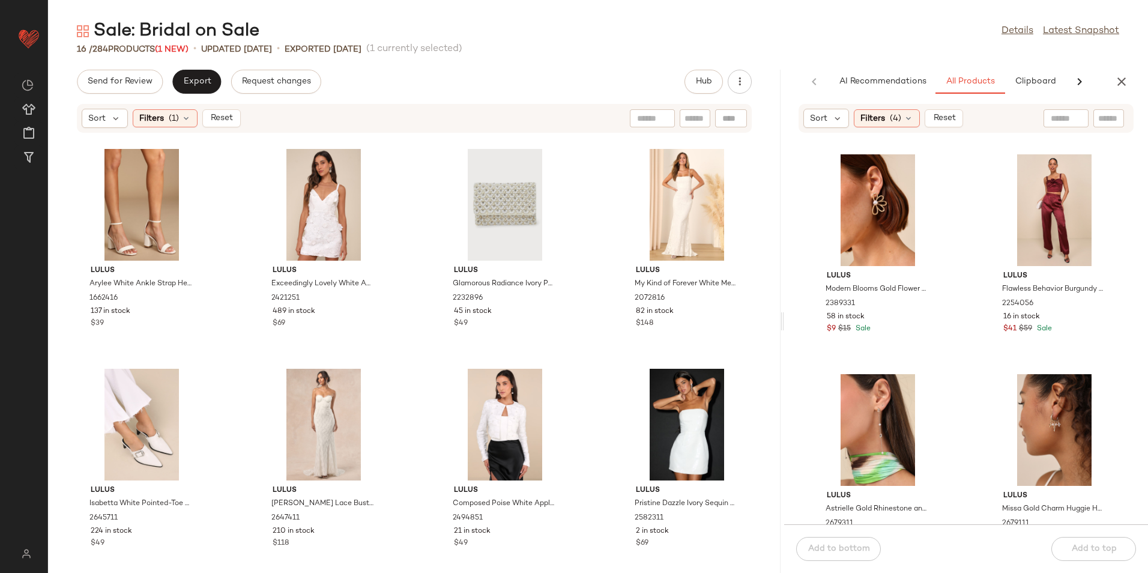
scroll to position [456, 0]
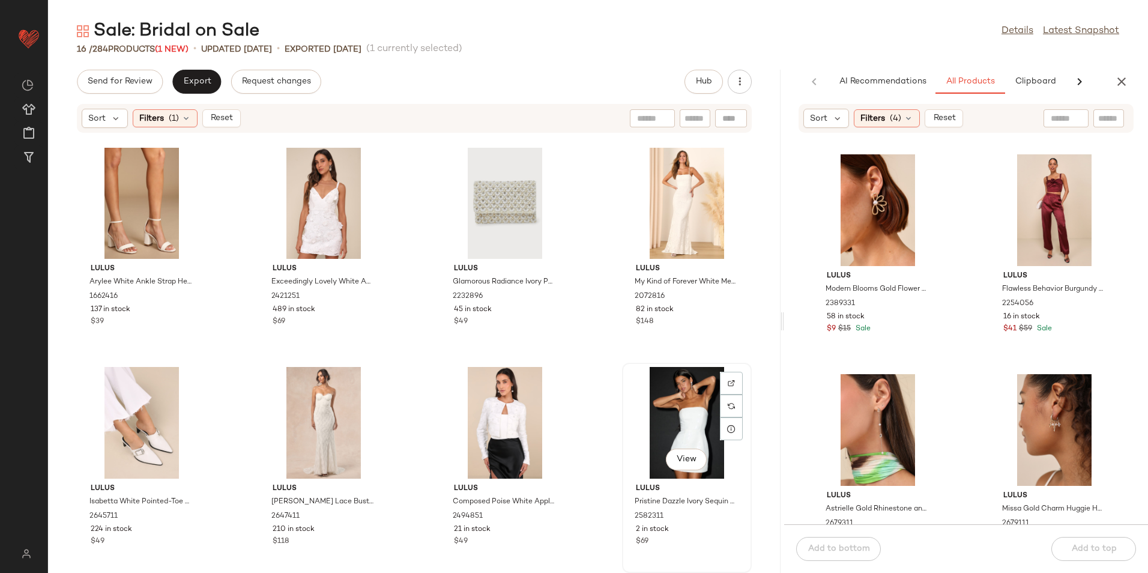
click at [679, 428] on div "View" at bounding box center [686, 423] width 121 height 112
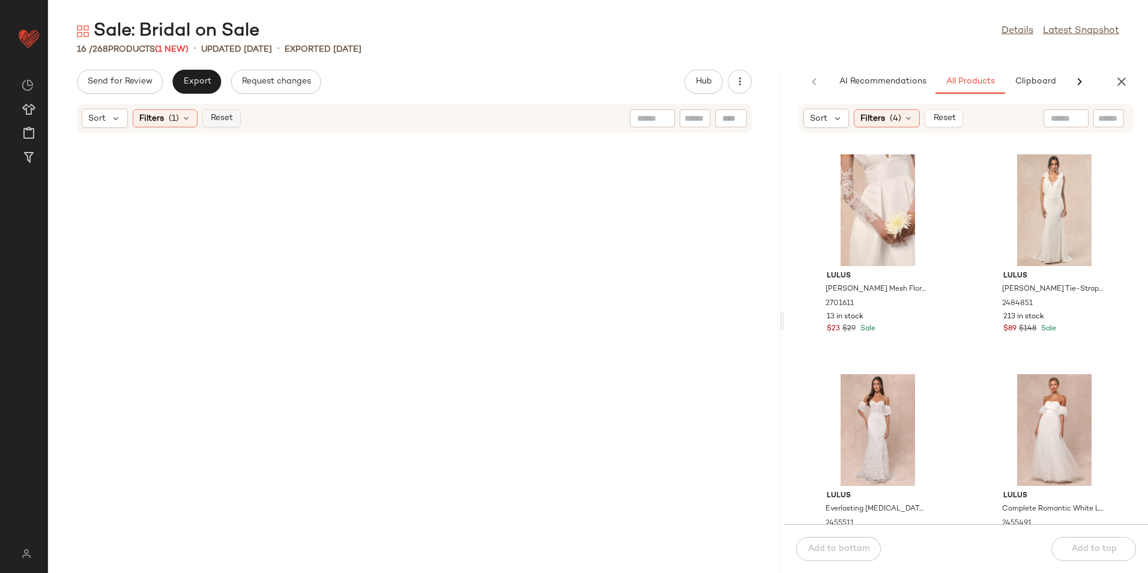
click at [212, 119] on span "Reset" at bounding box center [221, 119] width 23 height 10
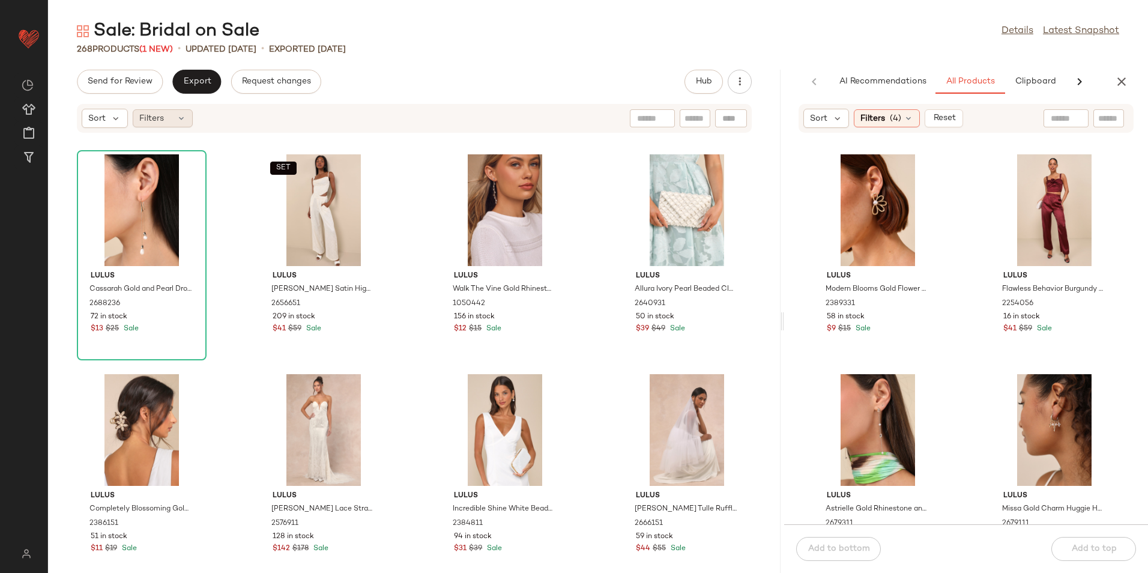
click at [163, 120] on span "Filters" at bounding box center [151, 118] width 25 height 13
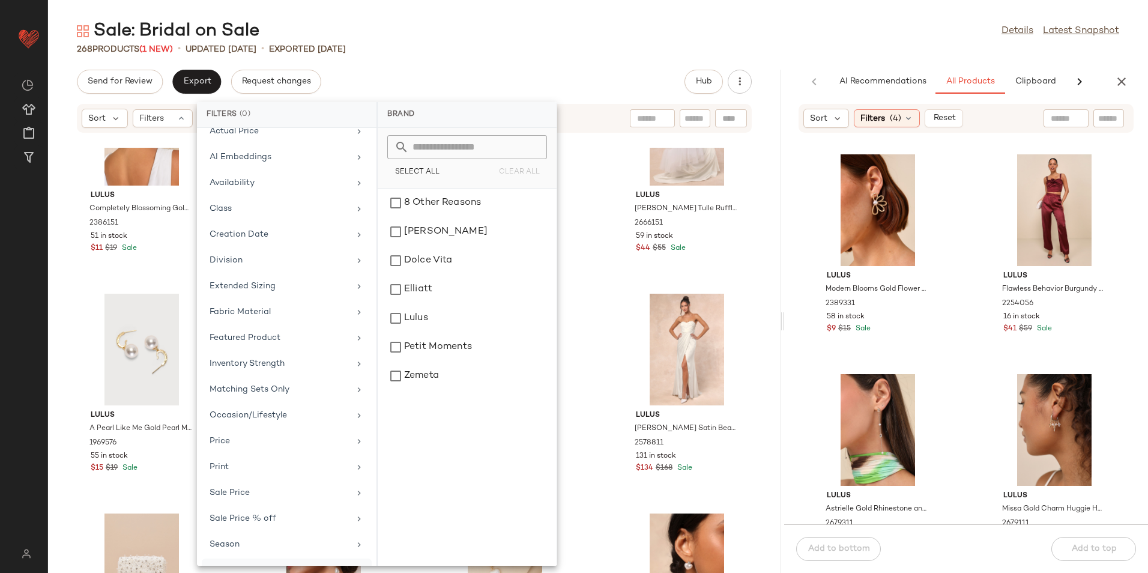
scroll to position [114, 0]
click at [271, 543] on div "Total Inventory" at bounding box center [280, 546] width 140 height 13
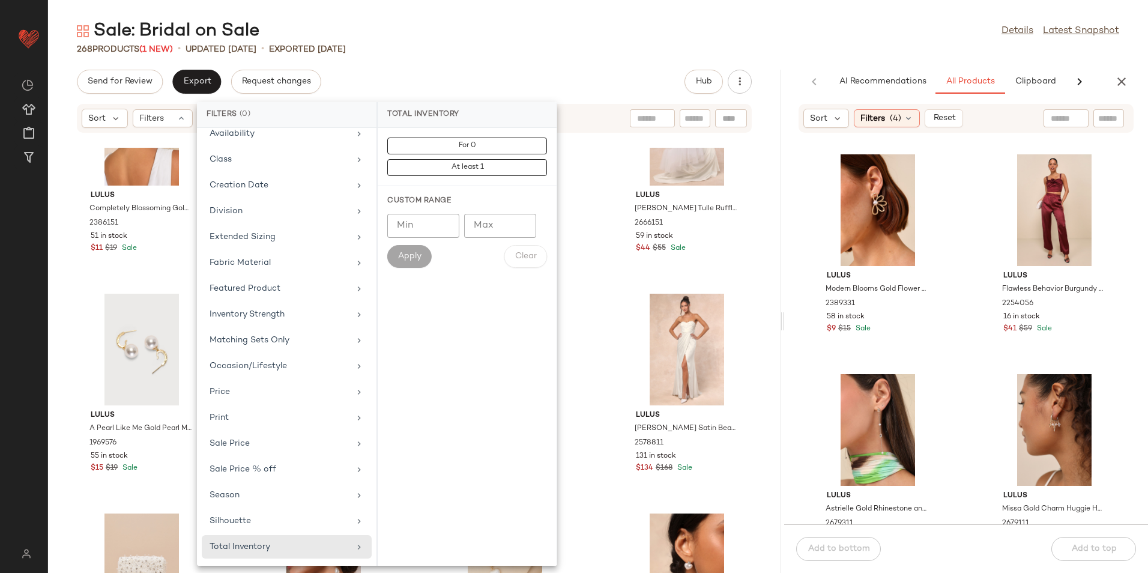
click at [476, 228] on input "Max" at bounding box center [500, 226] width 72 height 24
type input "**"
click at [409, 252] on span "Apply" at bounding box center [410, 257] width 24 height 10
click at [552, 61] on div "Sale: Bridal on Sale Details Latest Snapshot 268 Products (1 New) • updated Aug…" at bounding box center [598, 296] width 1100 height 554
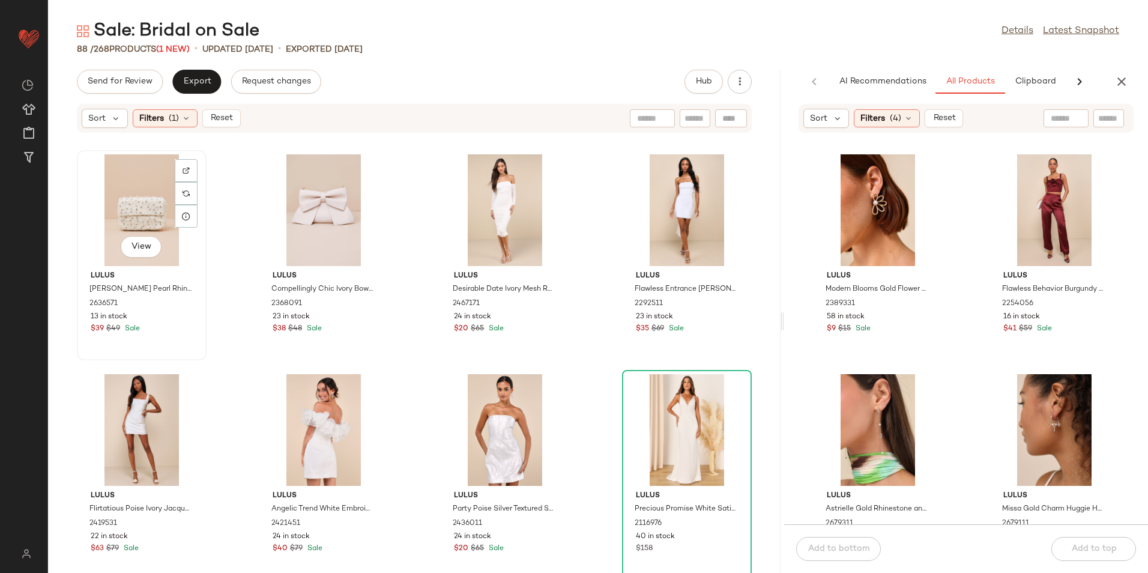
click at [136, 193] on div "View" at bounding box center [141, 210] width 121 height 112
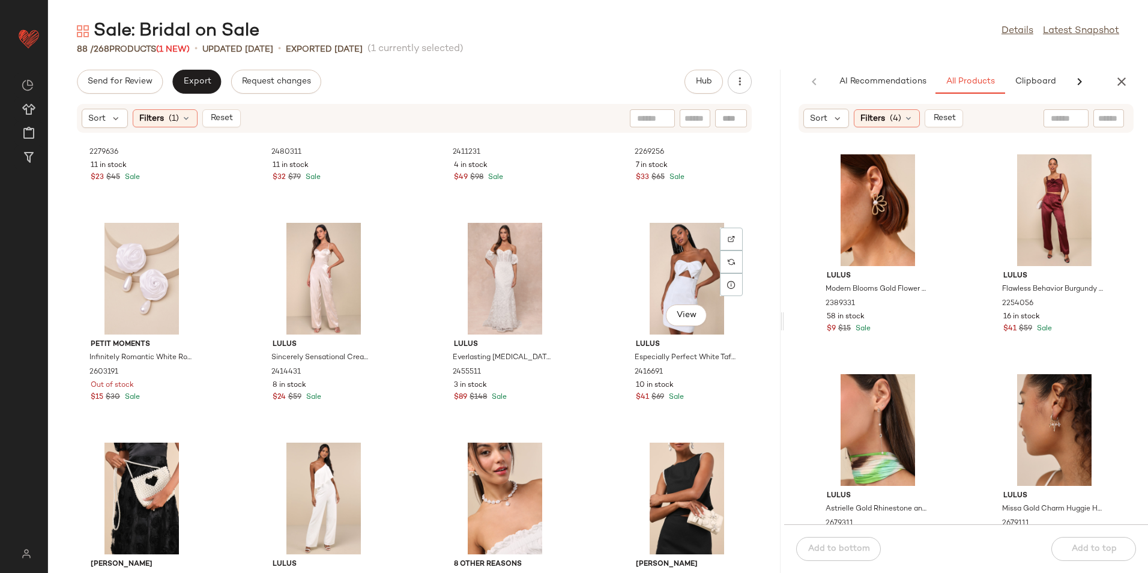
scroll to position [4413, 0]
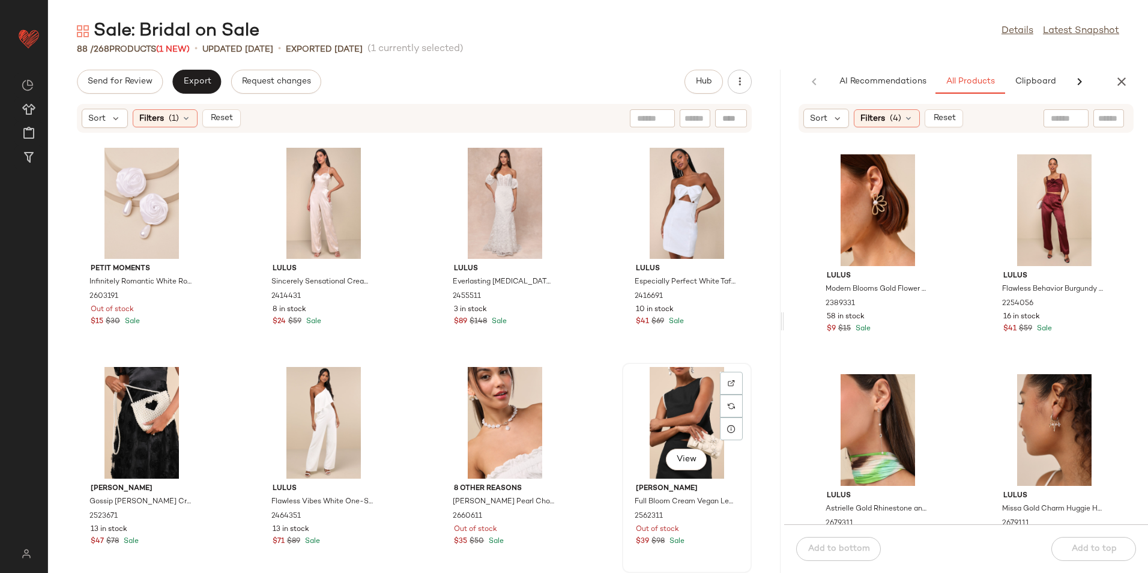
click at [655, 400] on div "View" at bounding box center [686, 423] width 121 height 112
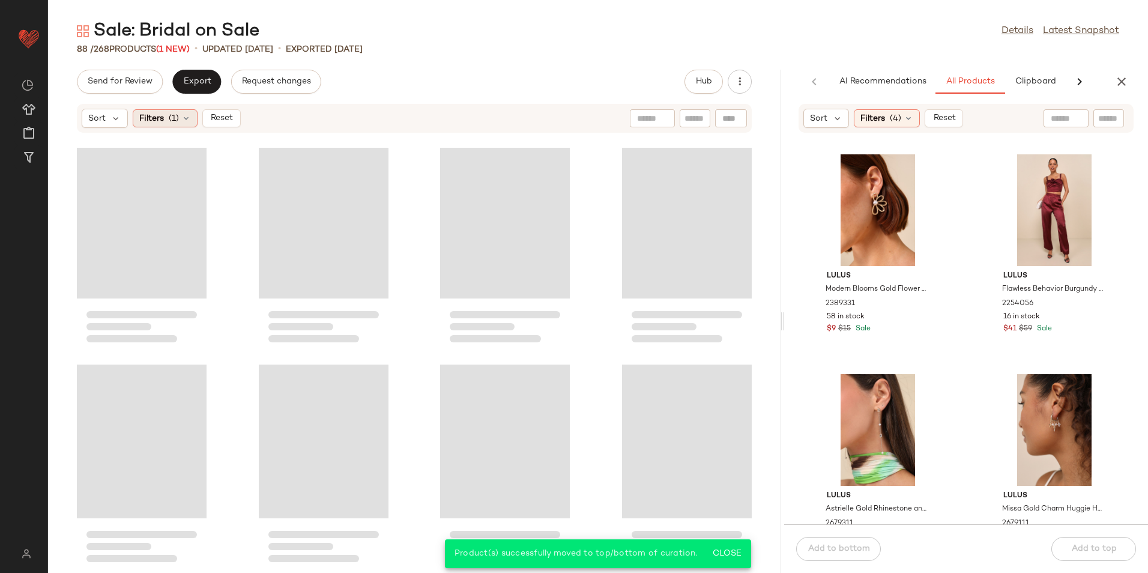
click at [177, 122] on span "(1)" at bounding box center [174, 118] width 10 height 13
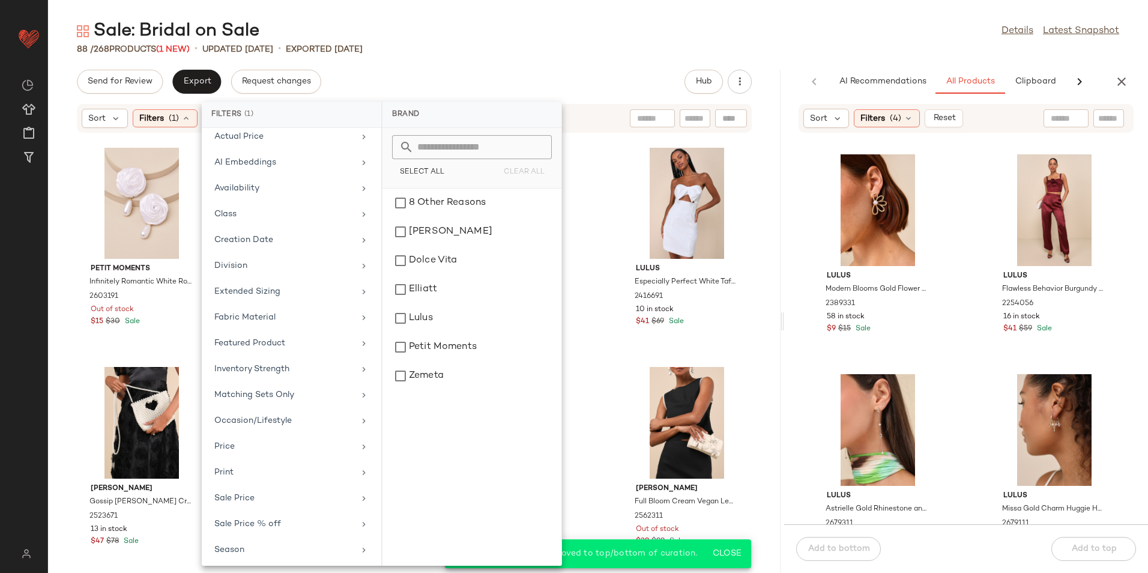
scroll to position [125, 0]
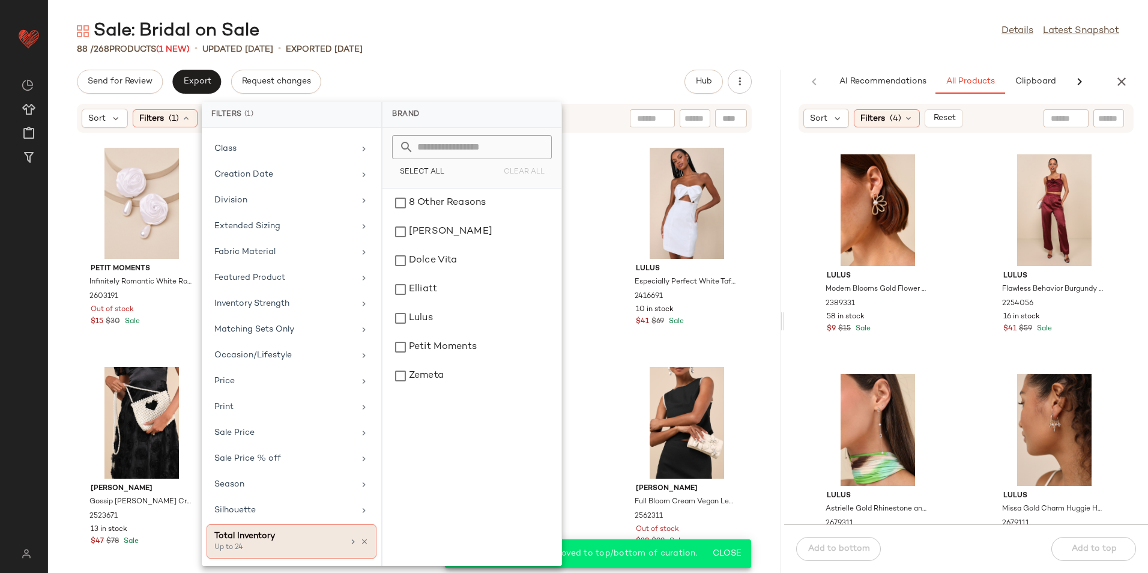
click at [270, 540] on div "Total Inventory Up to 24" at bounding box center [278, 541] width 129 height 23
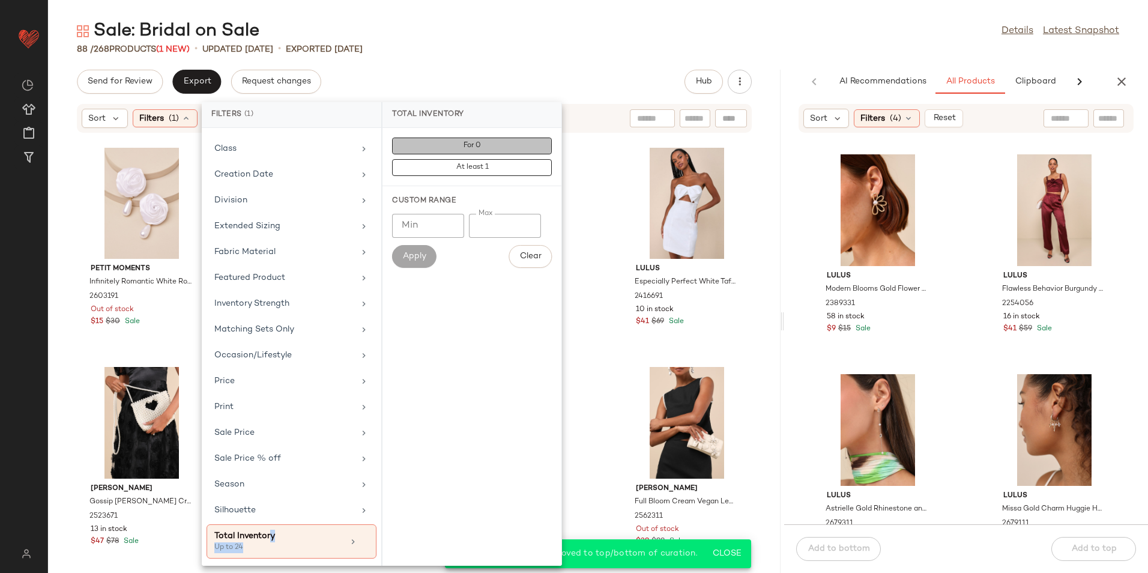
click at [484, 159] on button "For 0" at bounding box center [472, 167] width 160 height 17
click at [541, 56] on div "Sale: Bridal on Sale Details Latest Snapshot 88 / 268 Products (1 New) • update…" at bounding box center [598, 296] width 1100 height 554
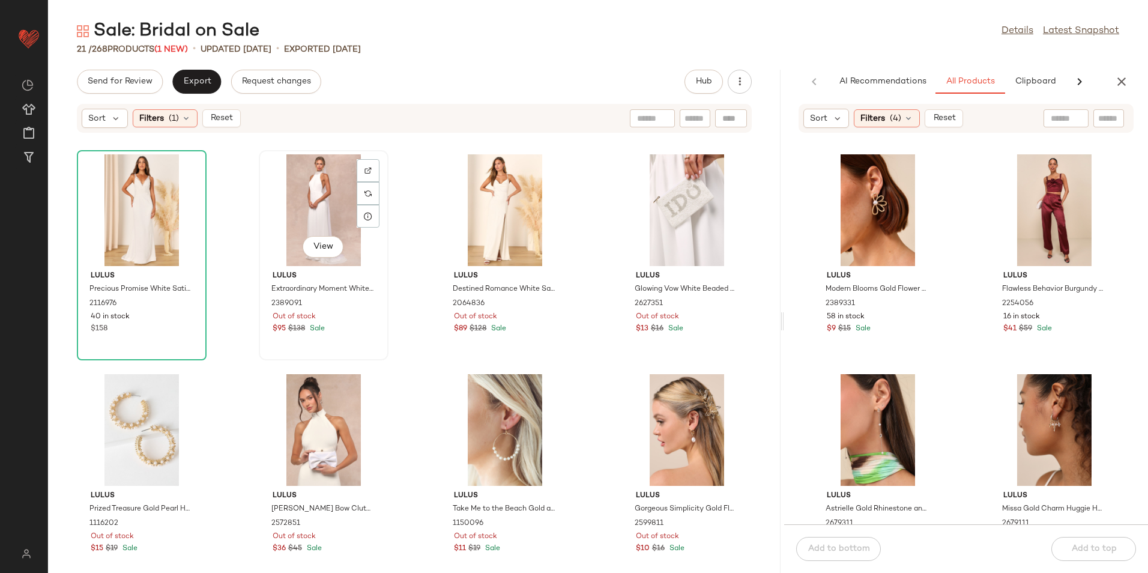
click at [311, 198] on div "View" at bounding box center [323, 210] width 121 height 112
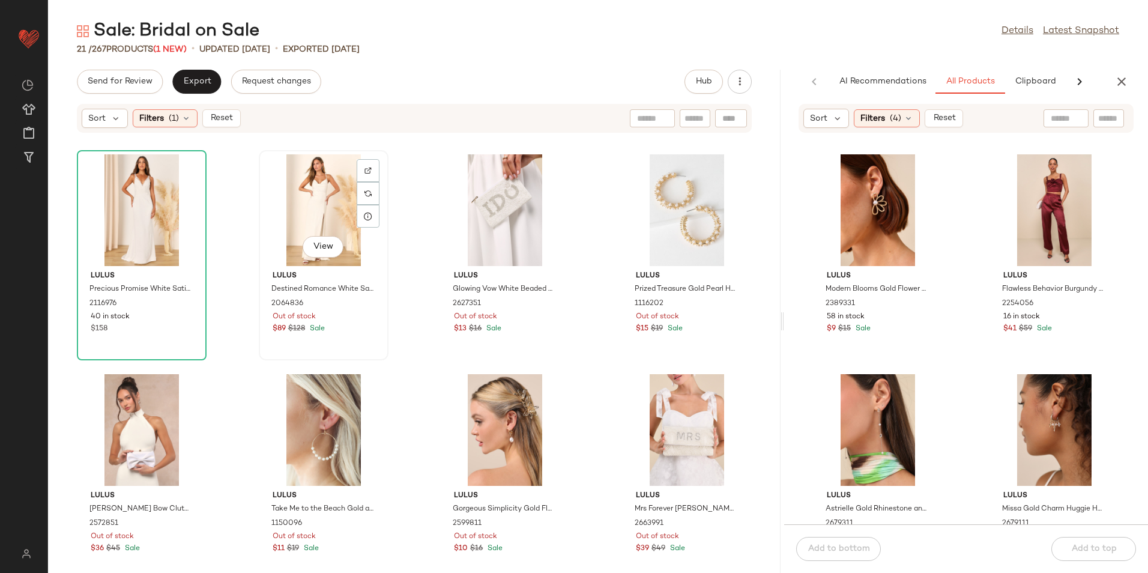
click at [310, 209] on div "View" at bounding box center [323, 210] width 121 height 112
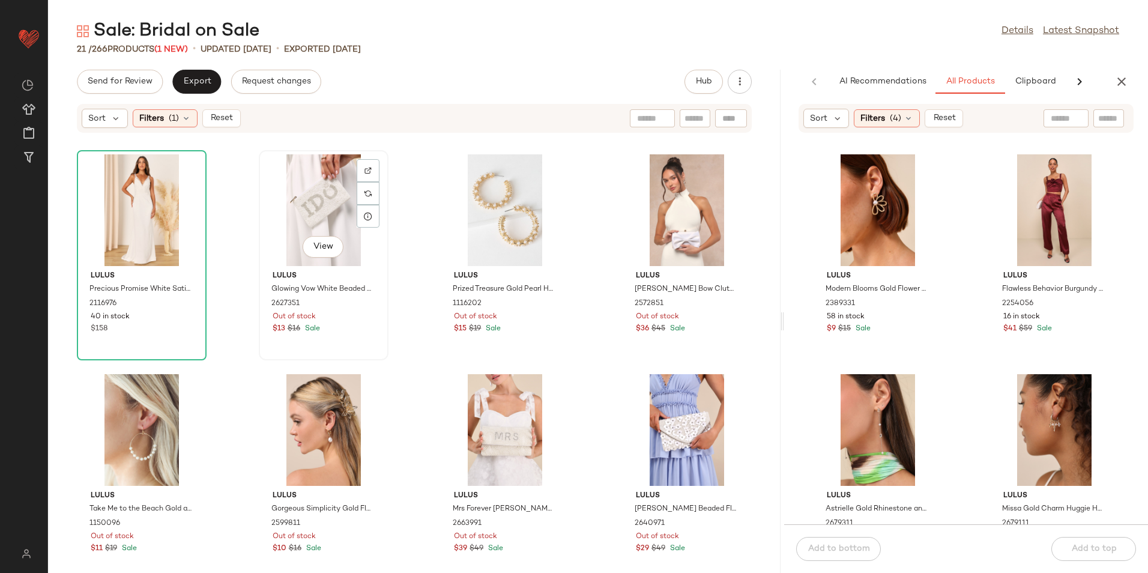
click at [319, 207] on div "View" at bounding box center [323, 210] width 121 height 112
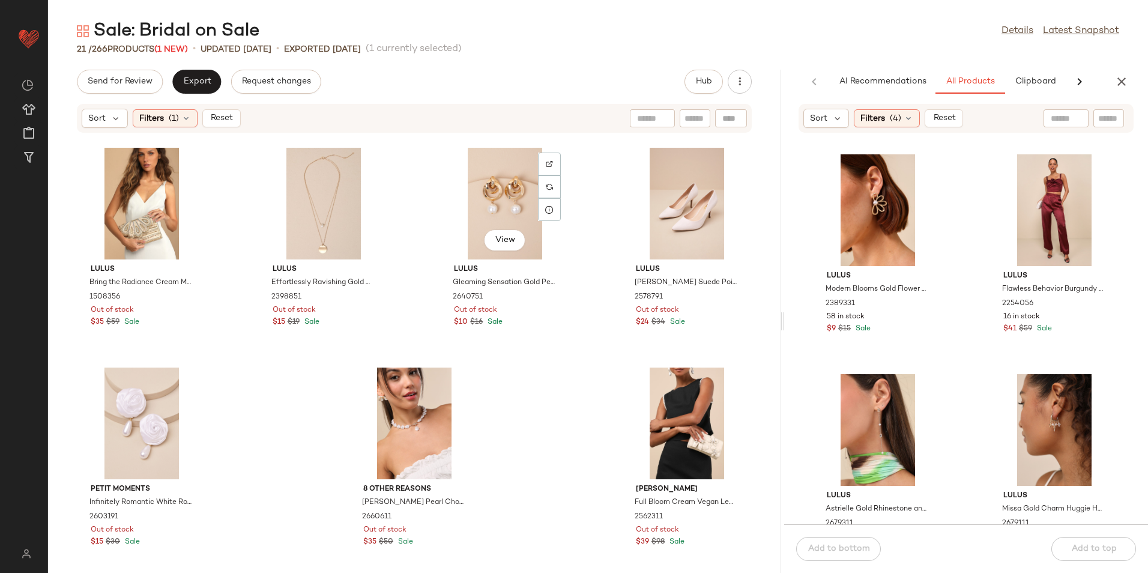
scroll to position [676, 0]
click at [667, 404] on div "View" at bounding box center [686, 423] width 121 height 112
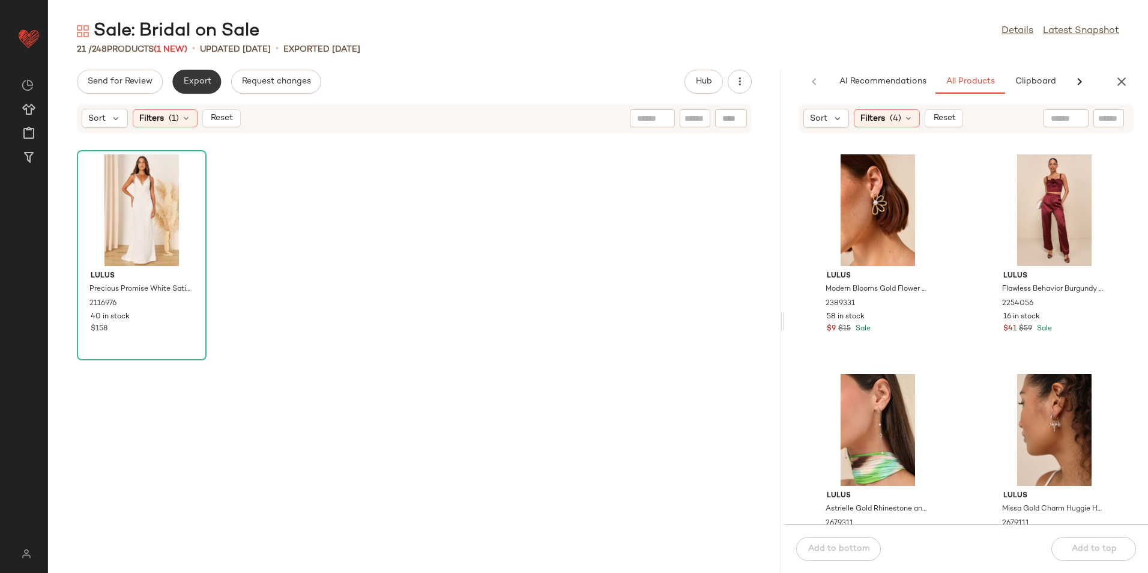
click at [211, 77] on button "Export" at bounding box center [196, 82] width 49 height 24
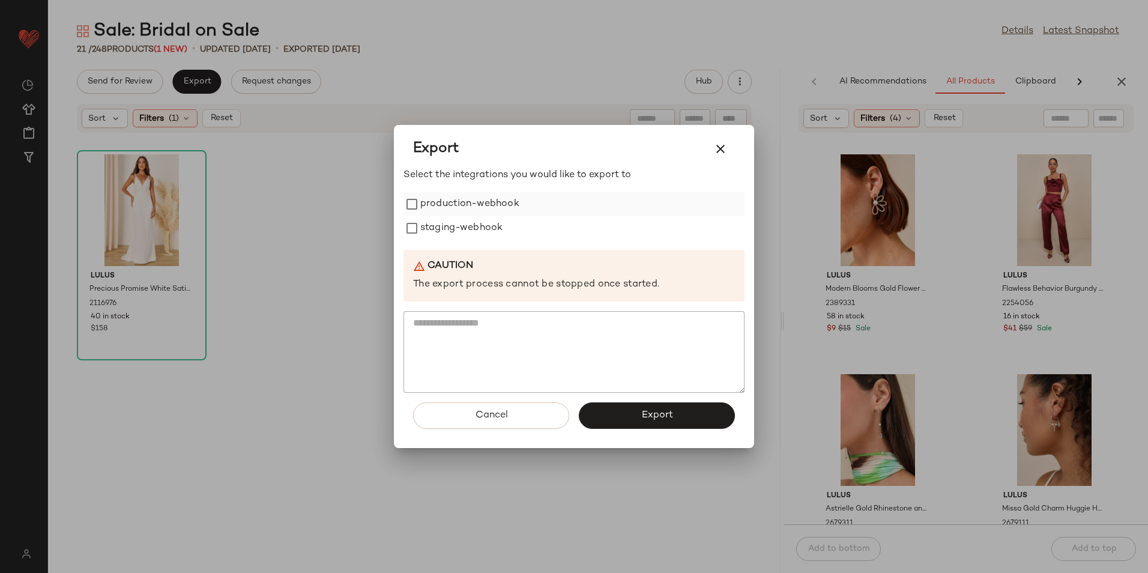
click at [440, 210] on label "production-webhook" at bounding box center [469, 204] width 99 height 24
drag, startPoint x: 443, startPoint y: 220, endPoint x: 462, endPoint y: 252, distance: 37.2
click at [447, 226] on label "staging-webhook" at bounding box center [461, 228] width 82 height 24
click at [610, 408] on button "Export" at bounding box center [657, 415] width 156 height 26
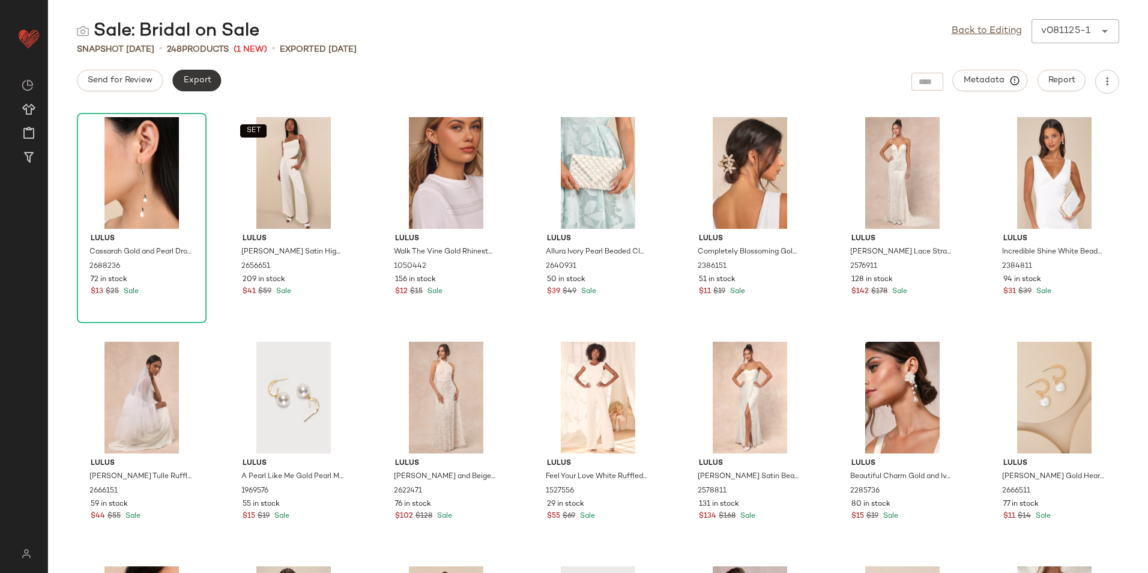
click at [213, 76] on button "Export" at bounding box center [196, 81] width 49 height 22
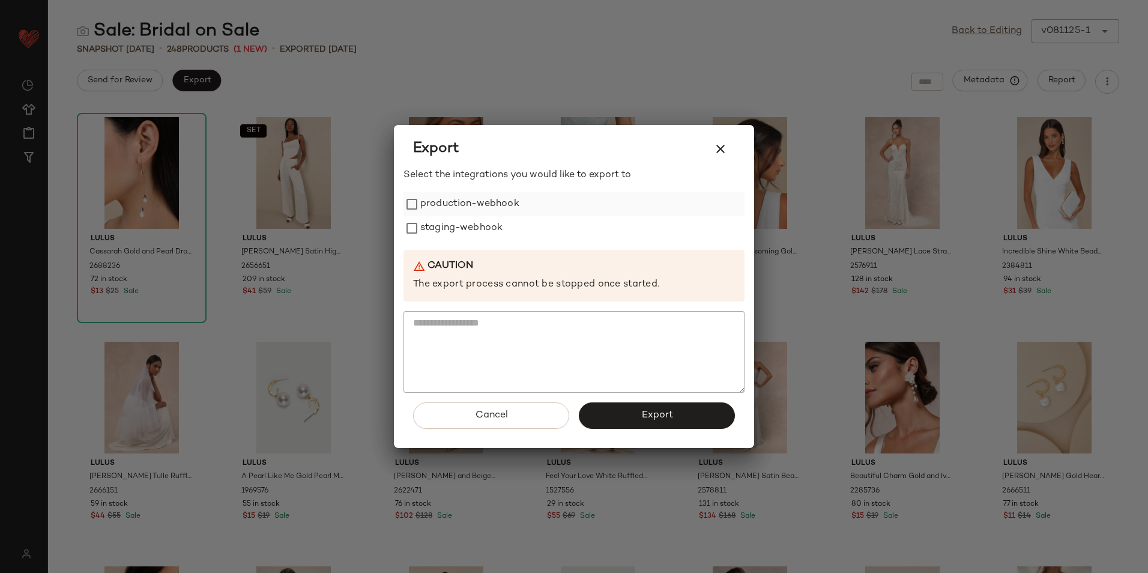
click at [475, 205] on label "production-webhook" at bounding box center [469, 204] width 99 height 24
click at [472, 226] on label "staging-webhook" at bounding box center [461, 228] width 82 height 24
click at [638, 413] on button "Export" at bounding box center [657, 415] width 156 height 26
click at [710, 150] on button "button" at bounding box center [720, 149] width 29 height 29
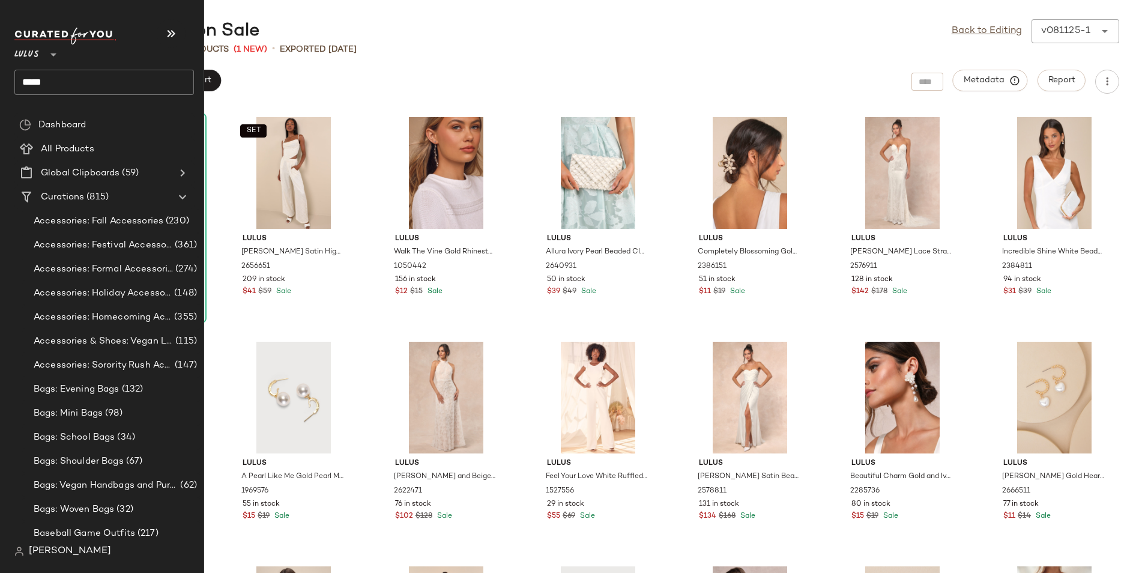
click at [71, 76] on input "****" at bounding box center [104, 82] width 180 height 25
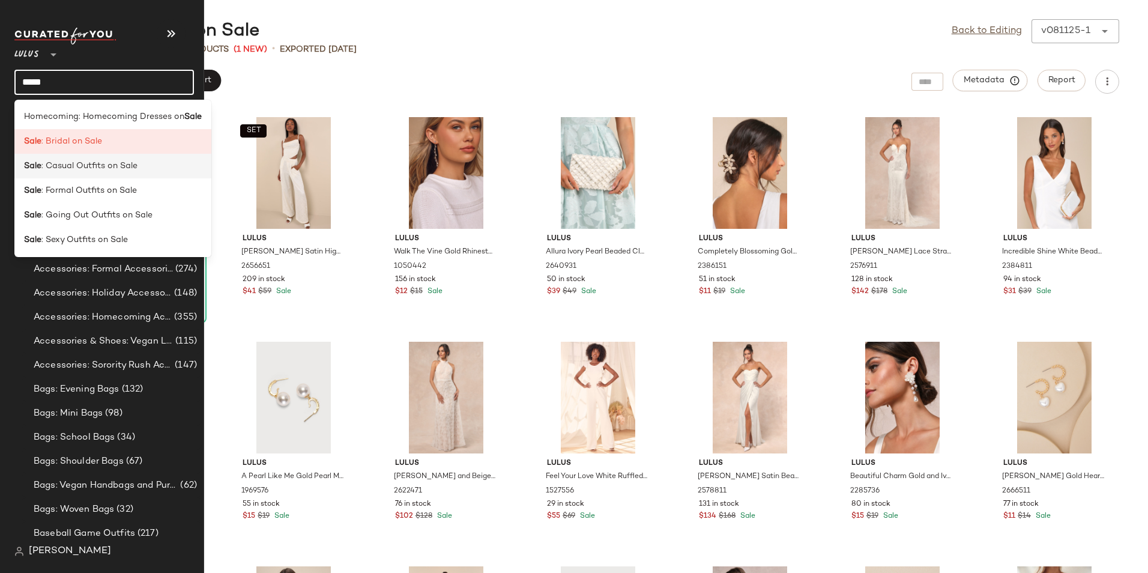
click at [92, 172] on span ": Casual Outfits on Sale" at bounding box center [89, 166] width 96 height 13
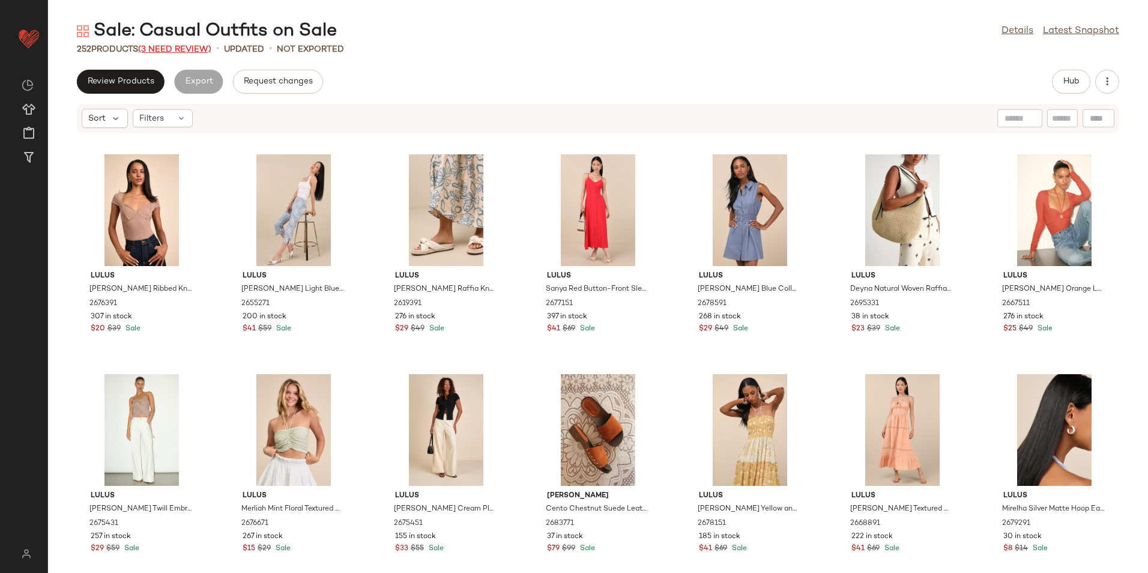
click at [180, 48] on span "(3 Need Review)" at bounding box center [174, 49] width 73 height 9
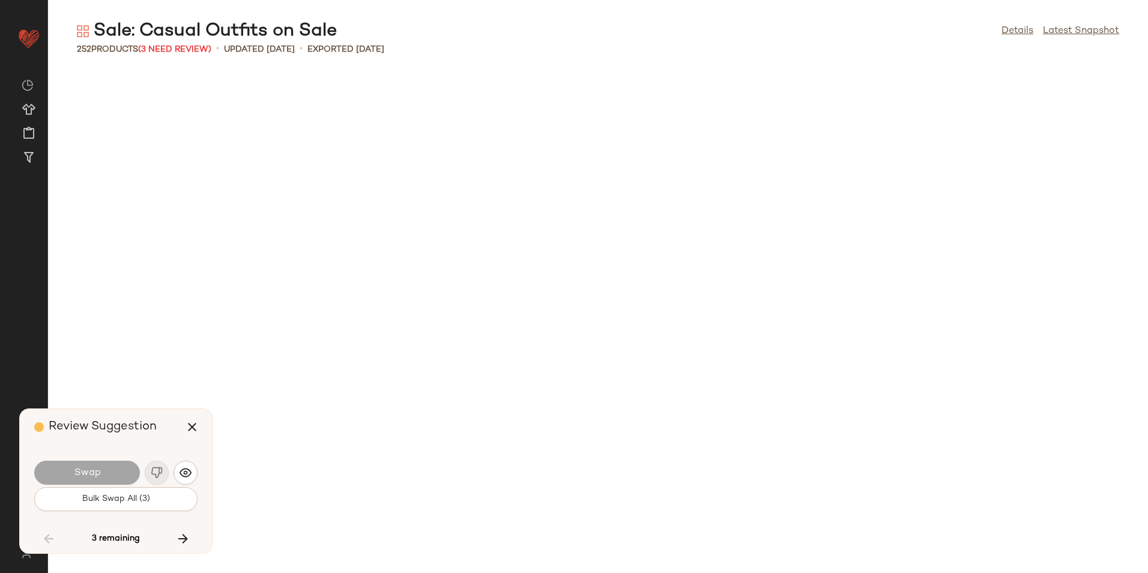
scroll to position [3737, 0]
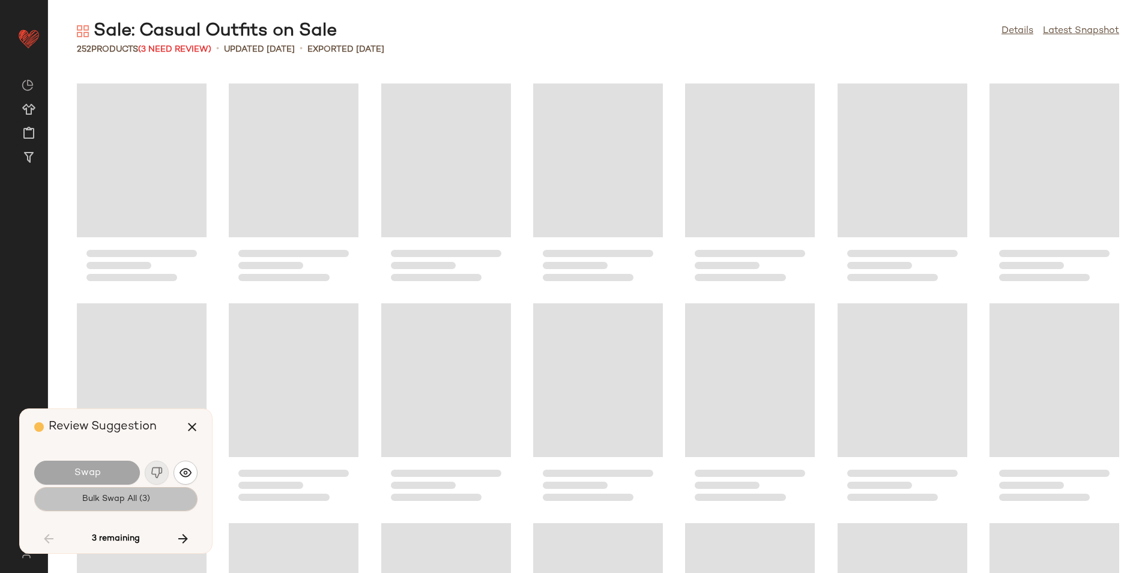
click at [156, 503] on button "Bulk Swap All (3)" at bounding box center [115, 499] width 163 height 24
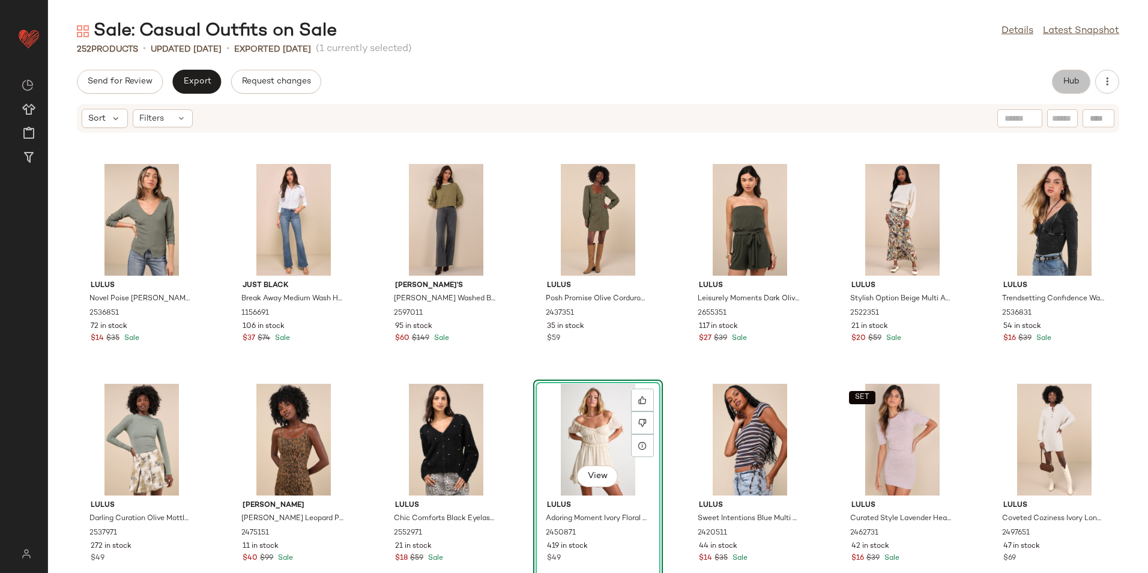
click at [1073, 92] on button "Hub" at bounding box center [1071, 82] width 38 height 24
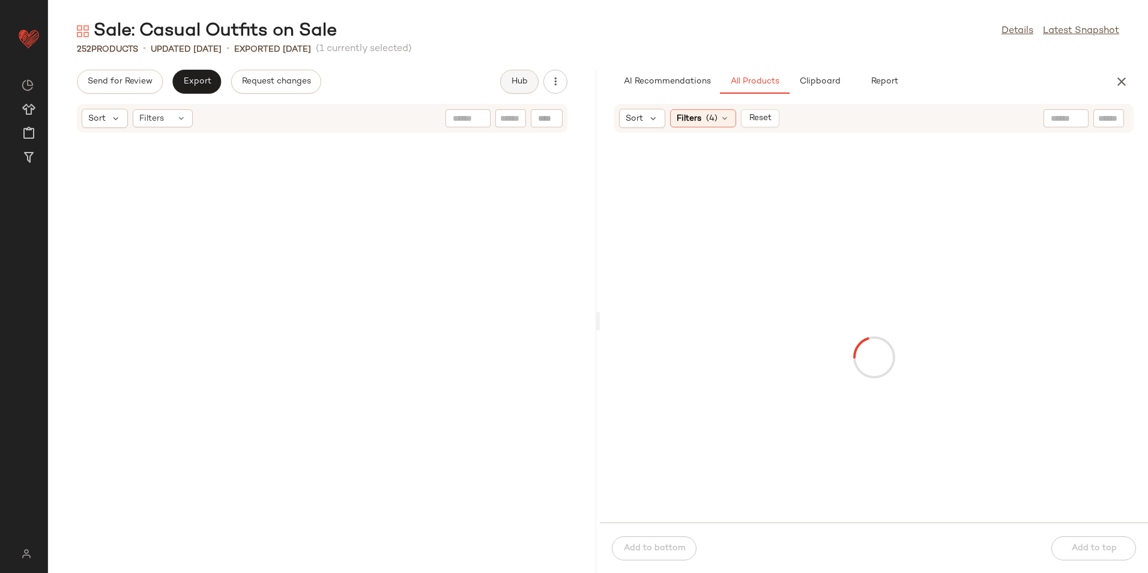
scroll to position [8572, 0]
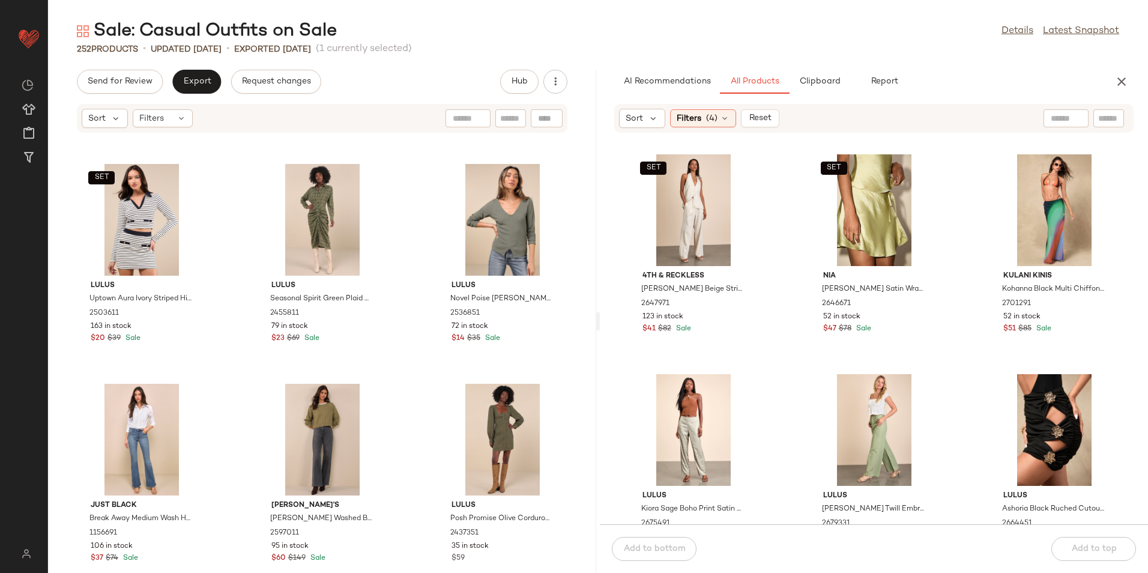
click at [600, 324] on div "SET 4Th & Reckless Layne Beige Stripe Straight Leg Trousers 2647971 123 in stoc…" at bounding box center [874, 336] width 548 height 377
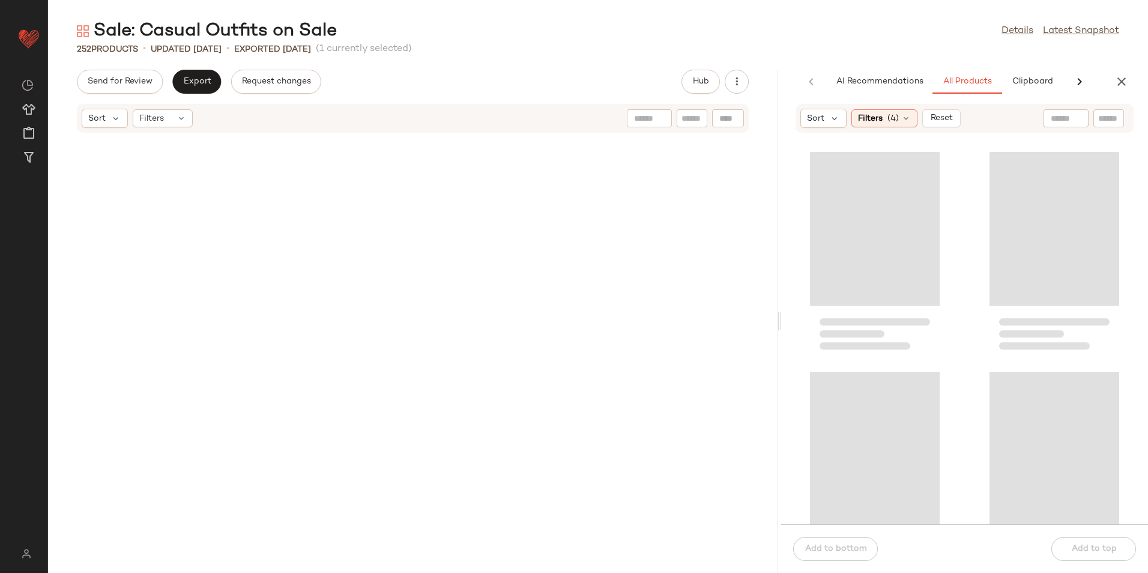
drag, startPoint x: 597, startPoint y: 324, endPoint x: 946, endPoint y: 327, distance: 348.9
click at [951, 332] on div "Sale: Casual Outfits on Sale Details Latest Snapshot 252 Products • updated Aug…" at bounding box center [598, 296] width 1100 height 554
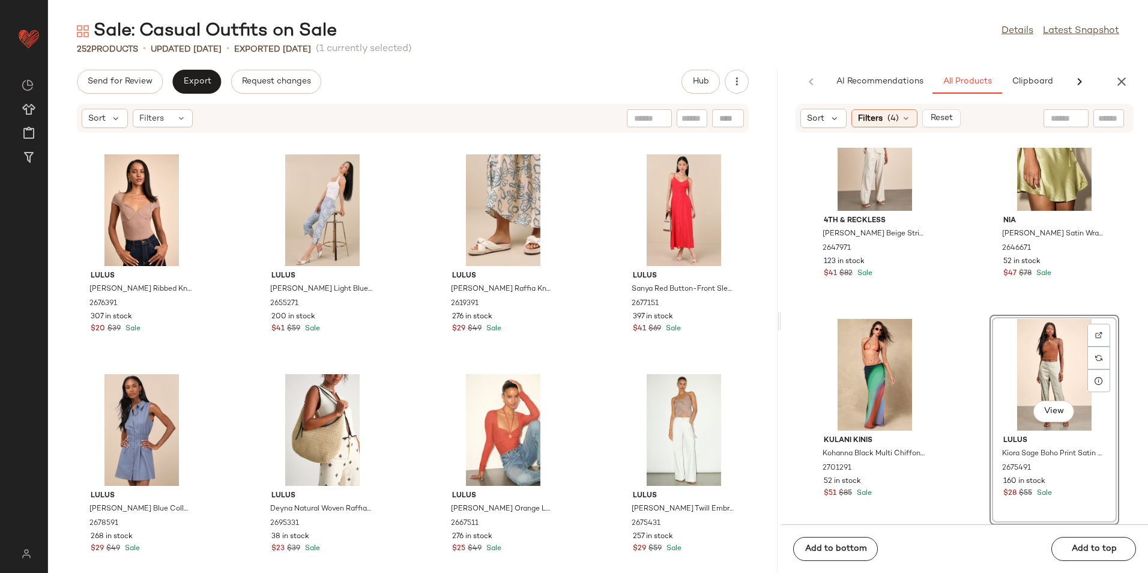
scroll to position [0, 0]
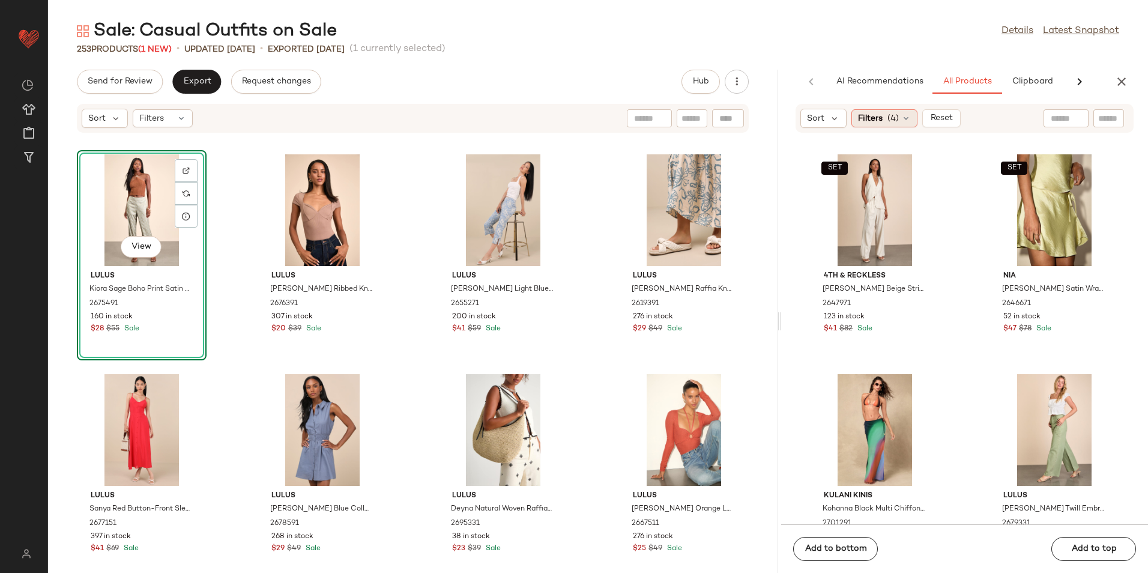
click at [885, 124] on div "Filters (4)" at bounding box center [885, 118] width 66 height 18
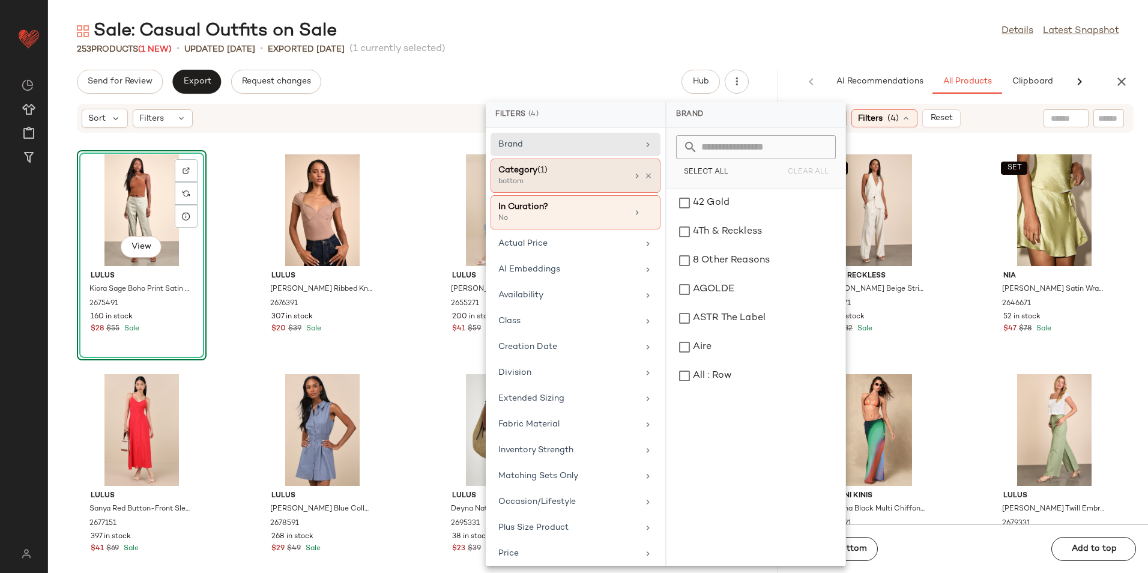
click at [557, 183] on div "bottom" at bounding box center [558, 182] width 120 height 11
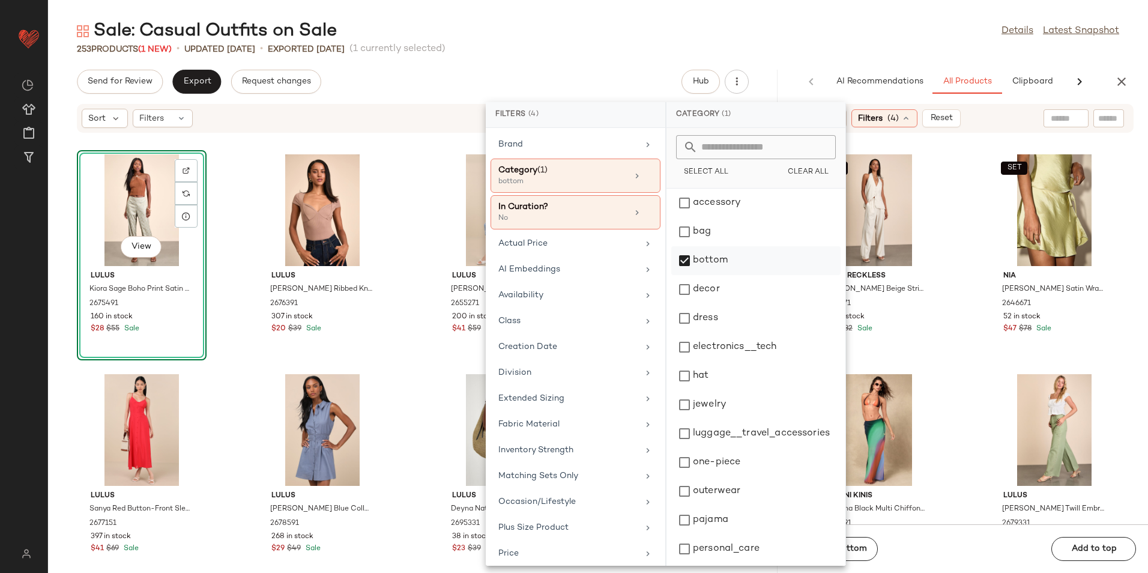
click at [719, 275] on div "bottom" at bounding box center [755, 289] width 169 height 29
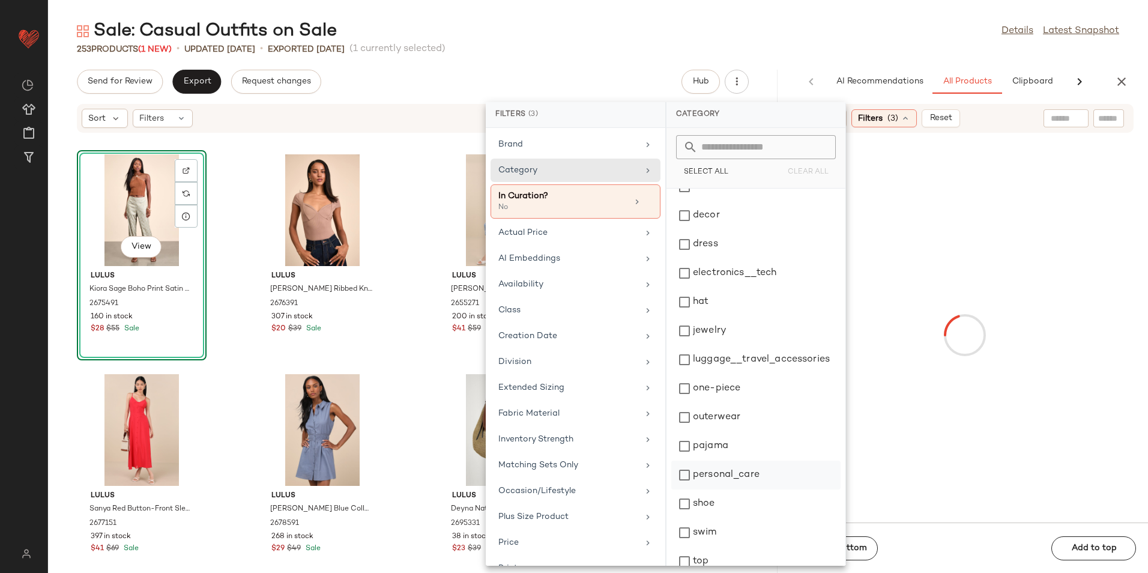
scroll to position [118, 0]
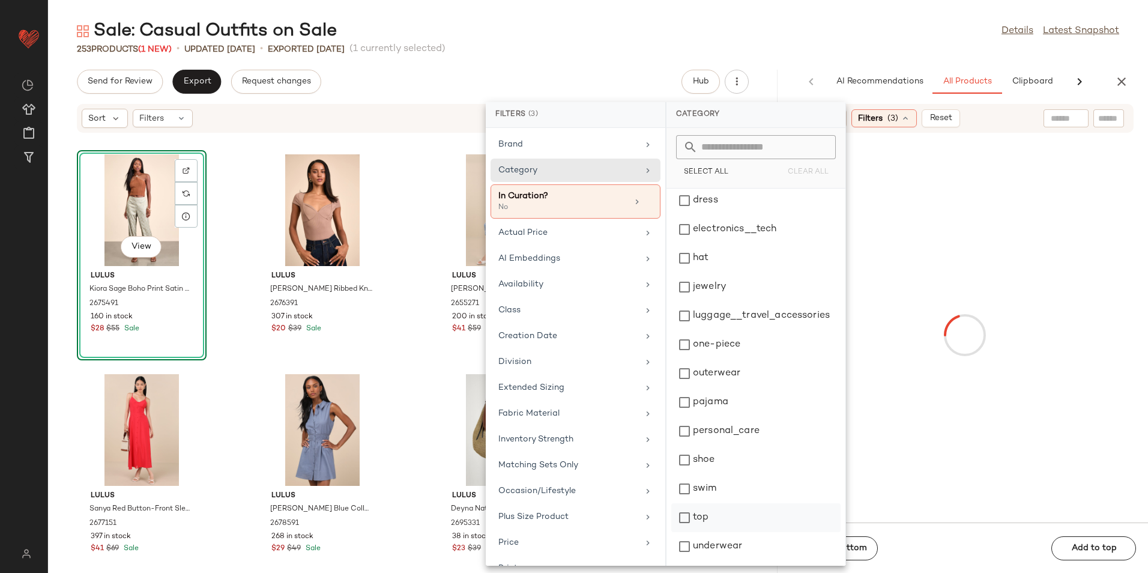
click at [703, 532] on div "top" at bounding box center [755, 546] width 169 height 29
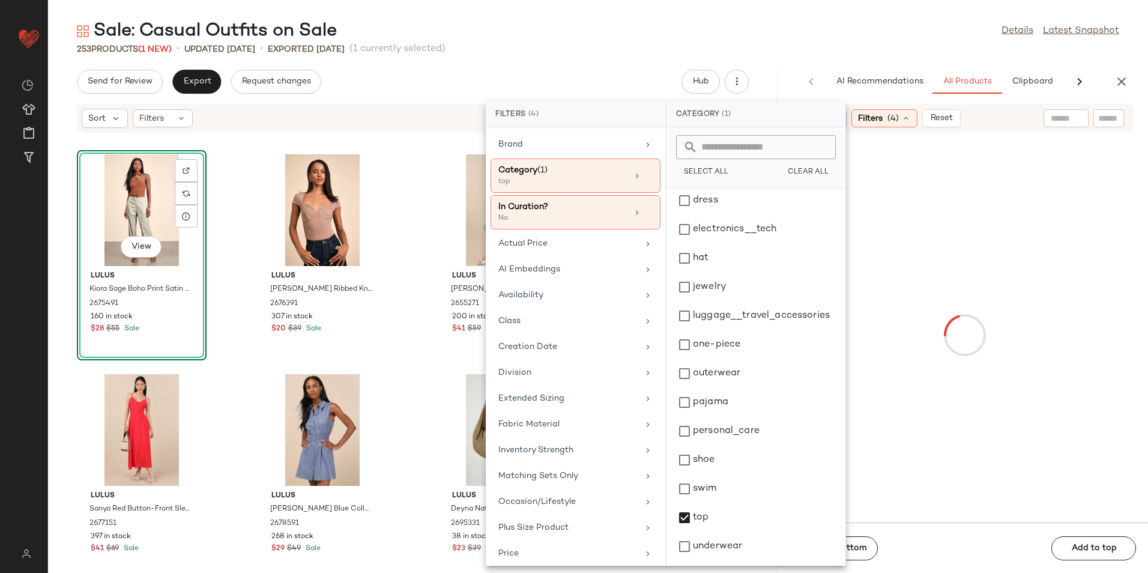
click at [833, 37] on div "Sale: Casual Outfits on Sale Details Latest Snapshot" at bounding box center [598, 31] width 1100 height 24
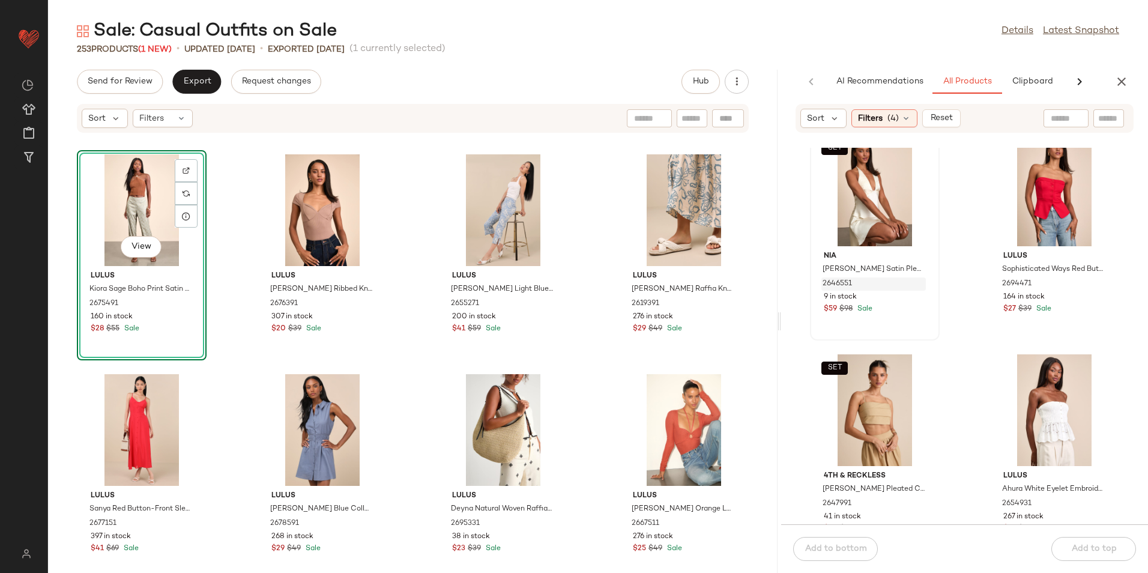
scroll to position [310, 0]
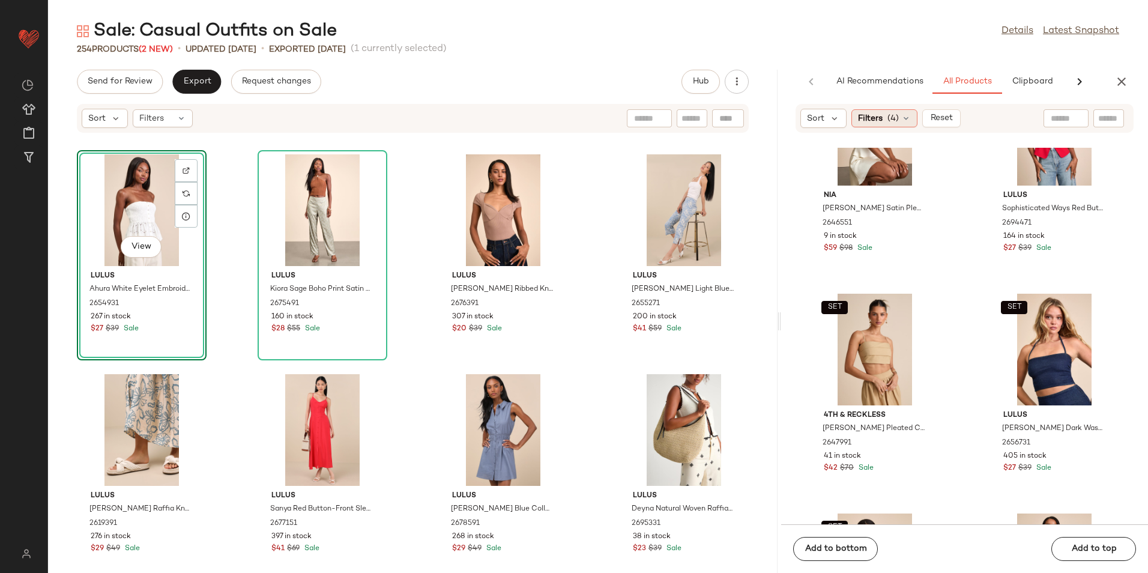
click at [888, 120] on span "(4)" at bounding box center [893, 118] width 11 height 13
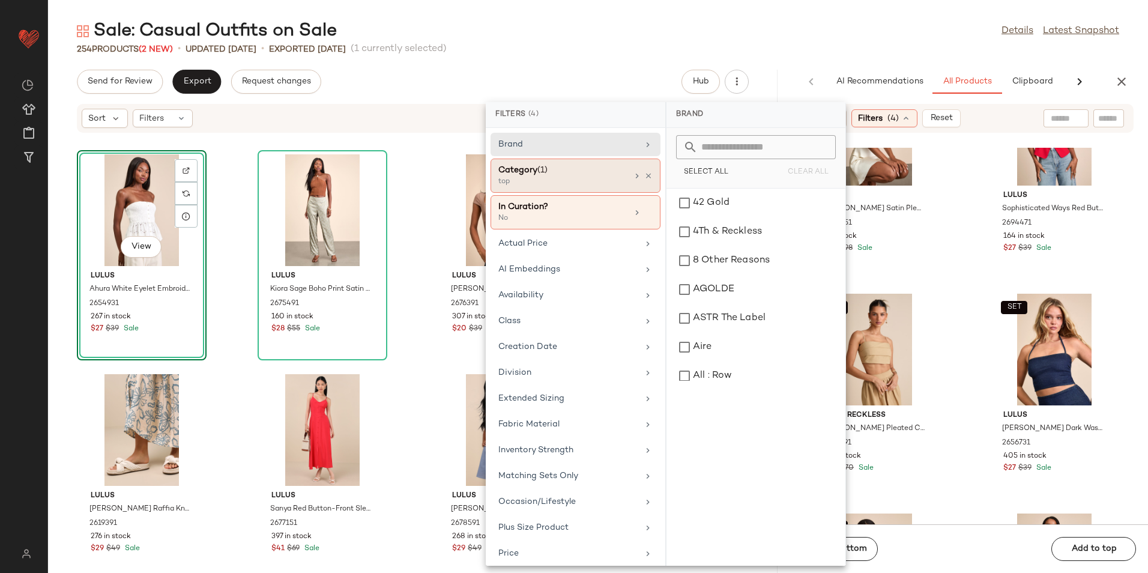
click at [557, 181] on div "top" at bounding box center [558, 182] width 120 height 11
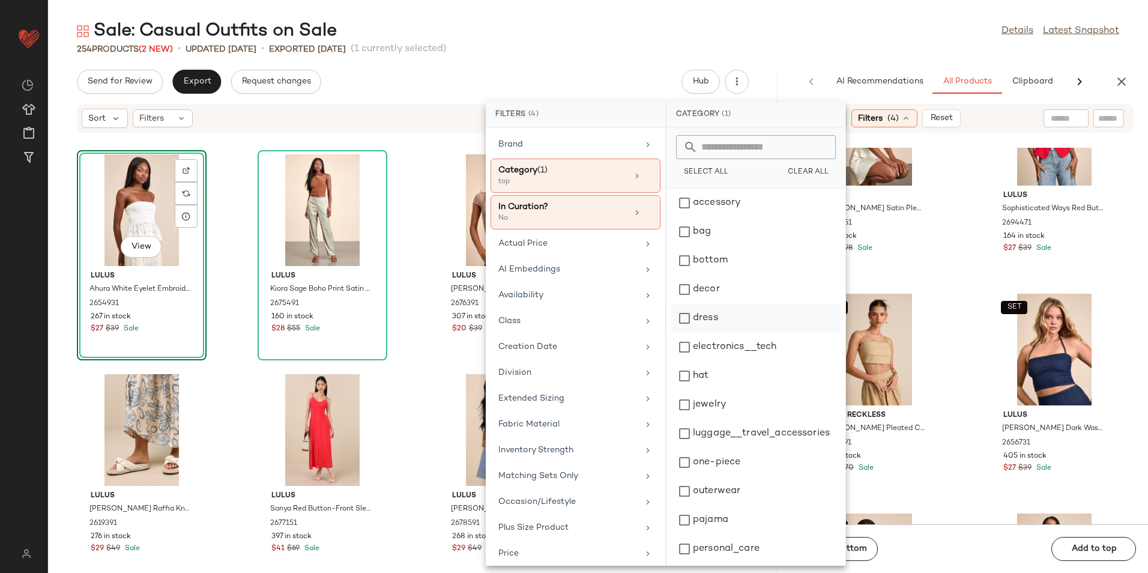
scroll to position [118, 0]
click at [721, 532] on div "top" at bounding box center [755, 546] width 169 height 29
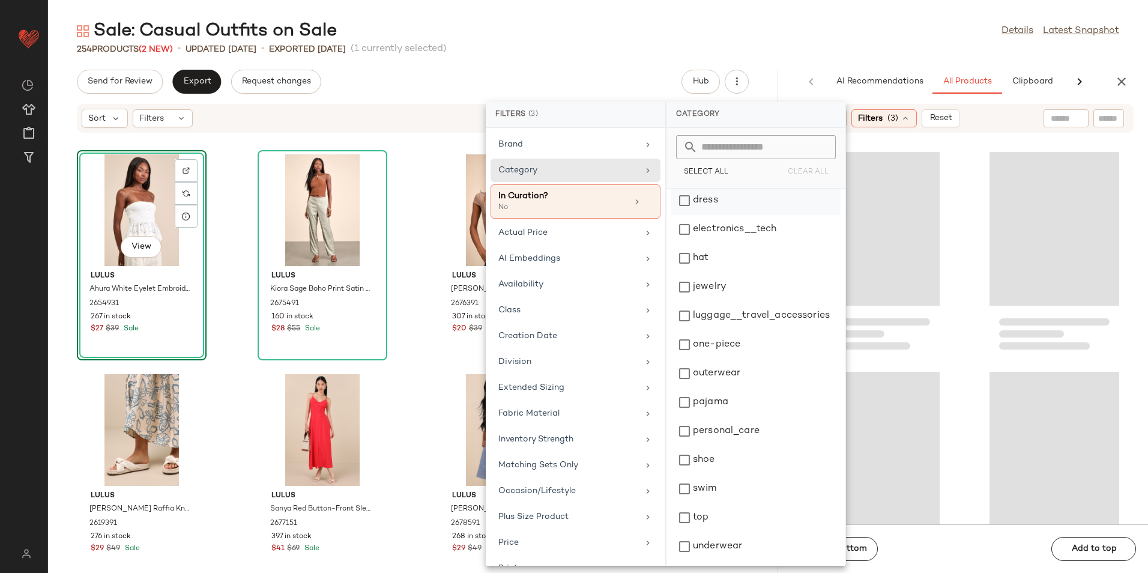
click at [732, 215] on div "dress" at bounding box center [755, 229] width 169 height 29
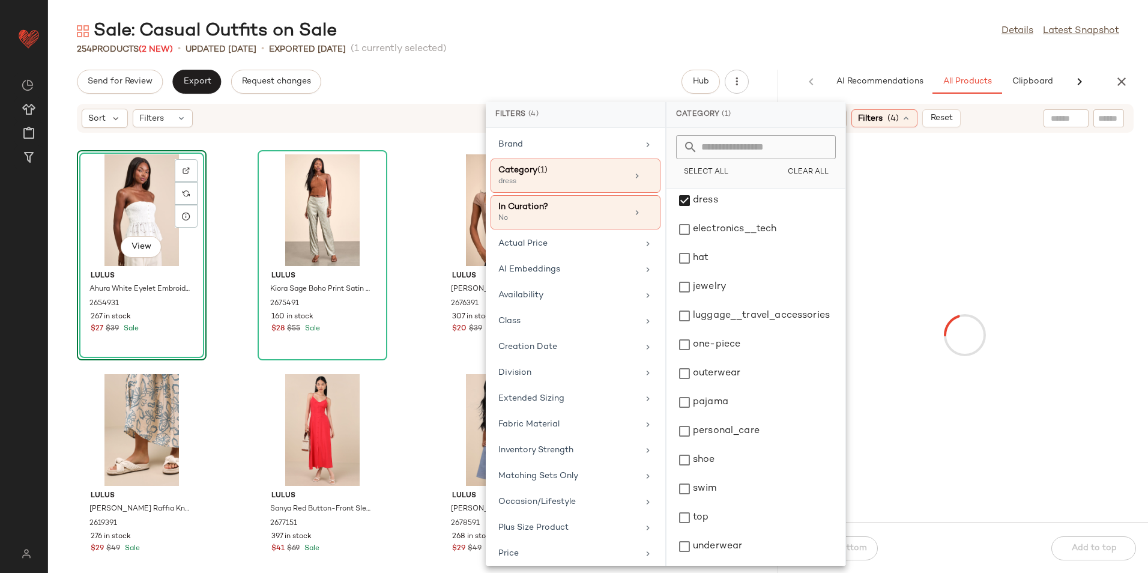
click at [815, 37] on div "Sale: Casual Outfits on Sale Details Latest Snapshot" at bounding box center [598, 31] width 1100 height 24
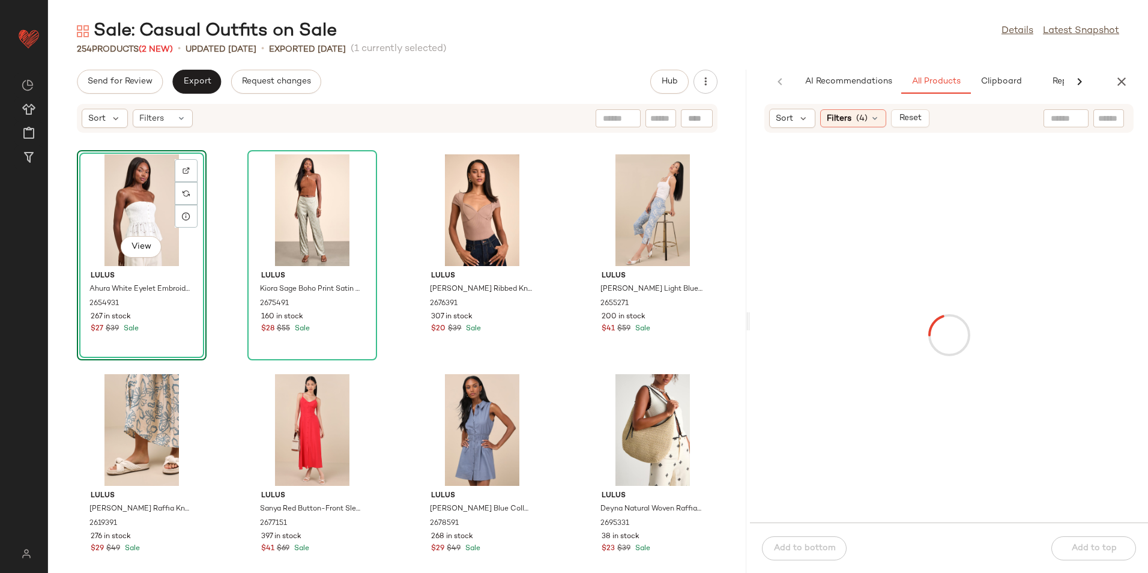
drag, startPoint x: 781, startPoint y: 321, endPoint x: 752, endPoint y: 338, distance: 32.9
click at [752, 338] on div "Sale: Casual Outfits on Sale Details Latest Snapshot 254 Products (2 New) • upd…" at bounding box center [598, 296] width 1100 height 554
click at [870, 114] on icon at bounding box center [875, 119] width 10 height 10
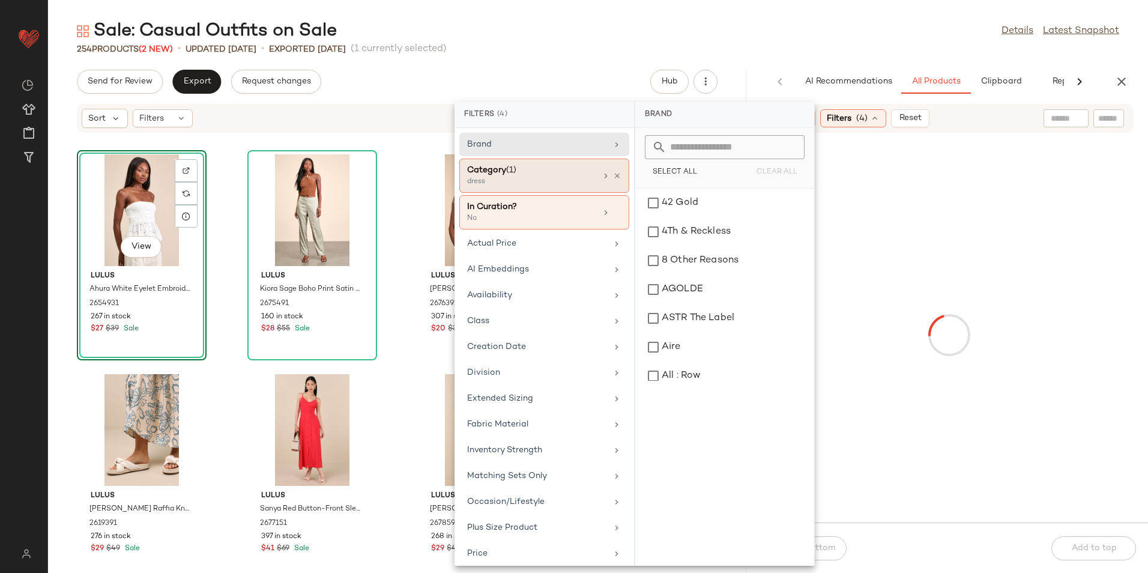
click at [541, 186] on div "dress" at bounding box center [527, 182] width 120 height 11
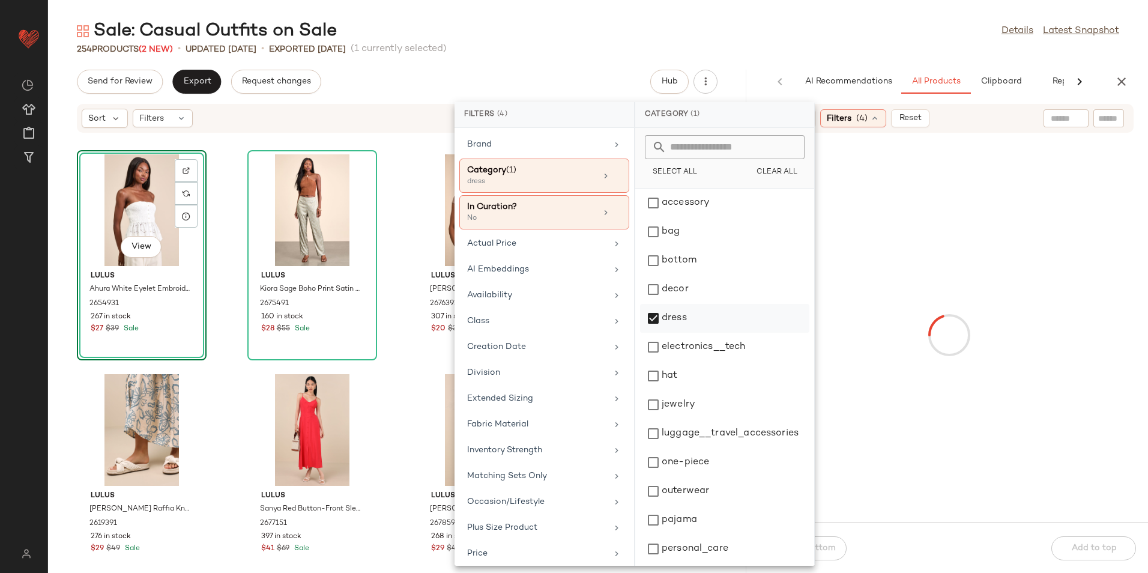
click at [660, 333] on div "dress" at bounding box center [724, 347] width 169 height 29
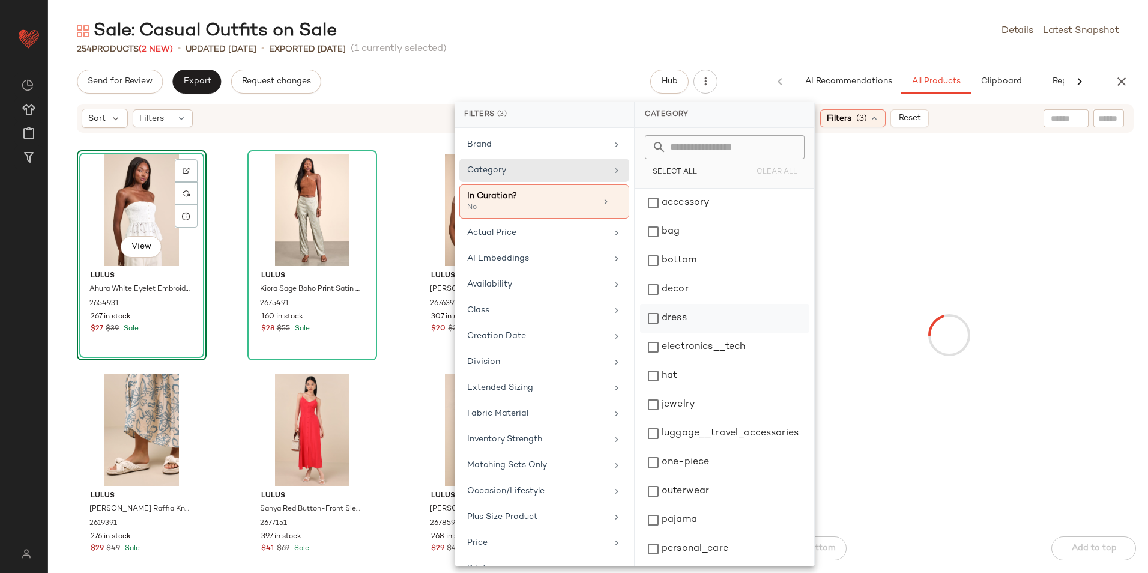
click at [670, 333] on div "dress" at bounding box center [724, 347] width 169 height 29
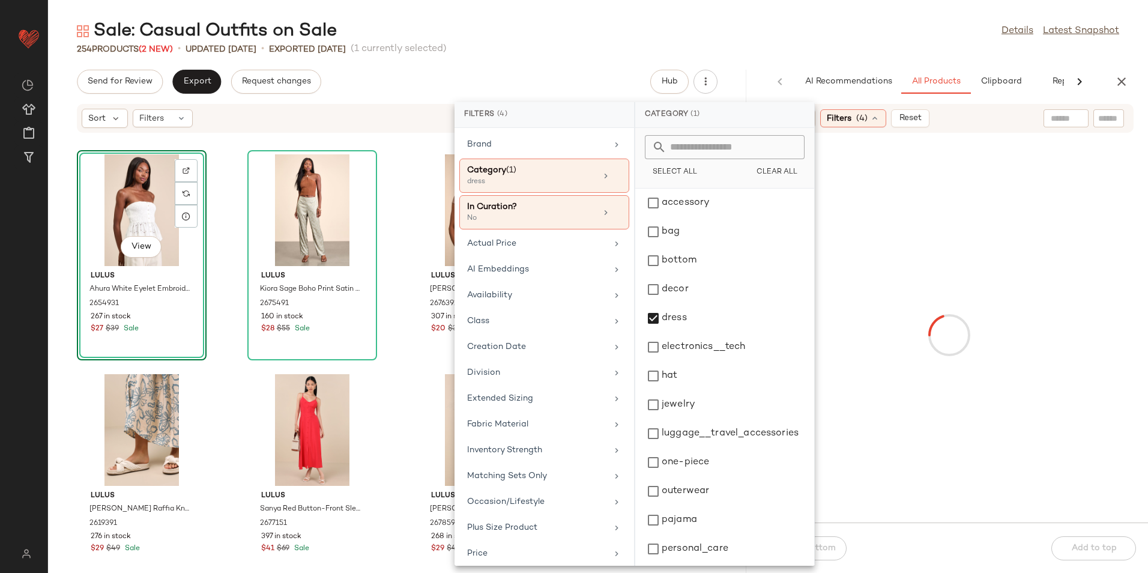
click at [834, 22] on div "Sale: Casual Outfits on Sale Details Latest Snapshot" at bounding box center [598, 31] width 1100 height 24
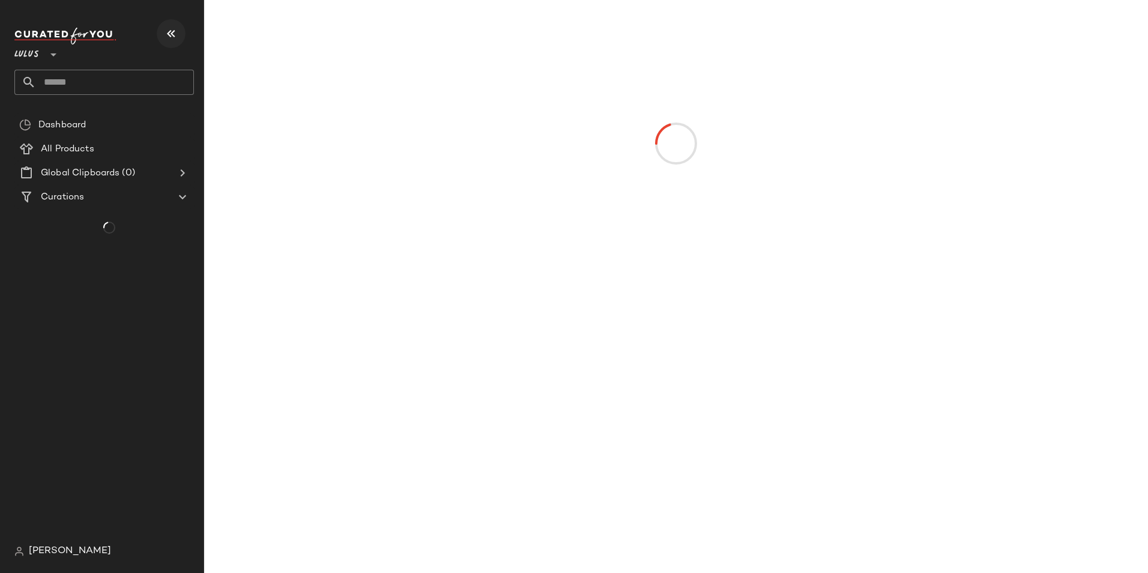
click at [172, 32] on icon "button" at bounding box center [171, 33] width 14 height 14
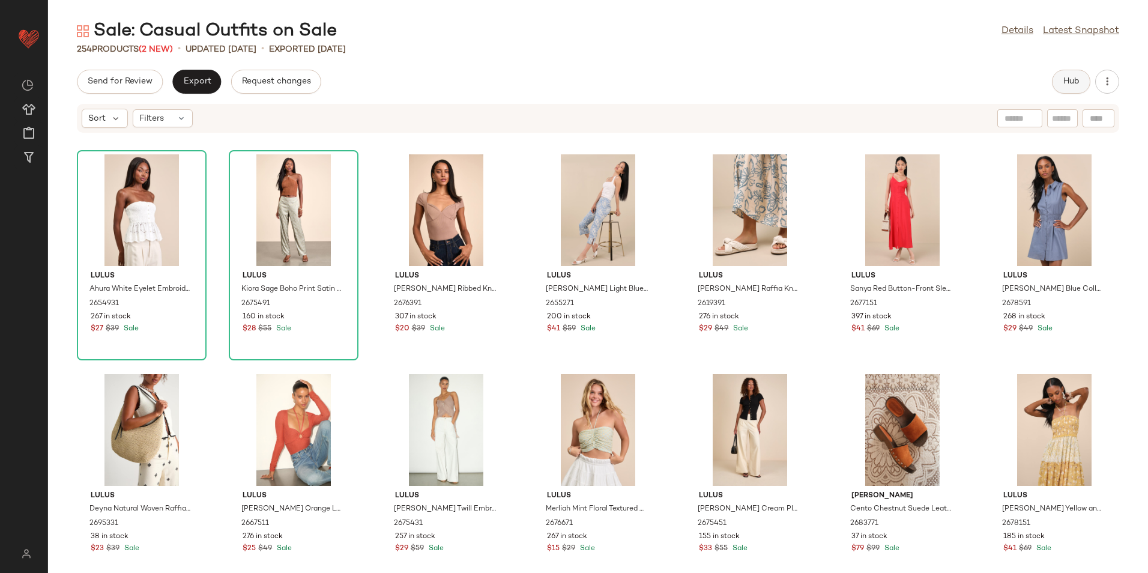
click at [1071, 79] on span "Hub" at bounding box center [1071, 82] width 17 height 10
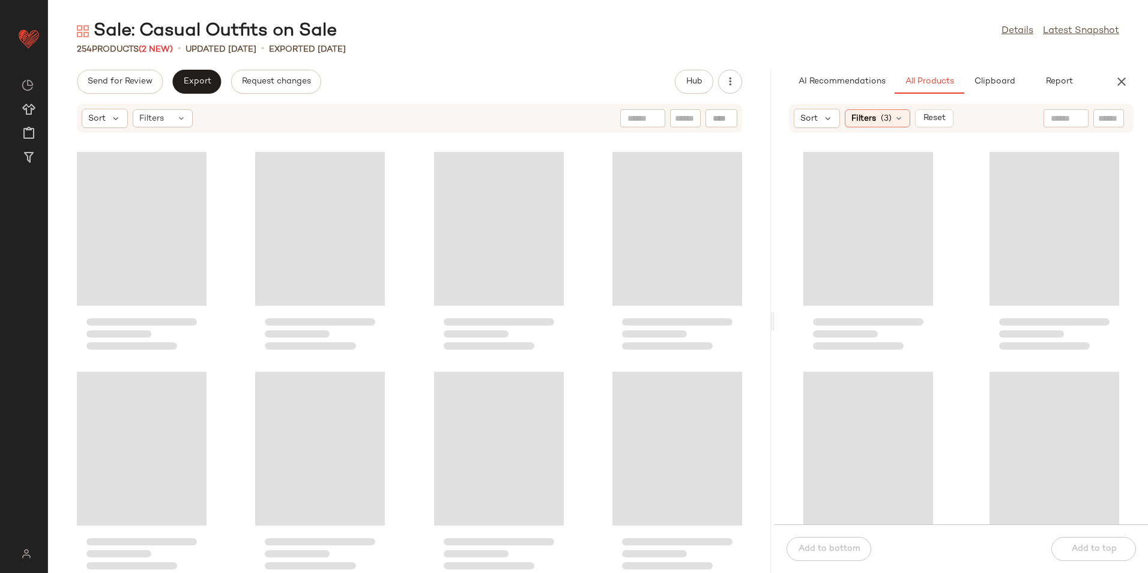
drag, startPoint x: 597, startPoint y: 325, endPoint x: 894, endPoint y: 322, distance: 297.3
click at [894, 322] on div "Sale: Casual Outfits on Sale Details Latest Snapshot 254 Products (2 New) • upd…" at bounding box center [598, 296] width 1100 height 554
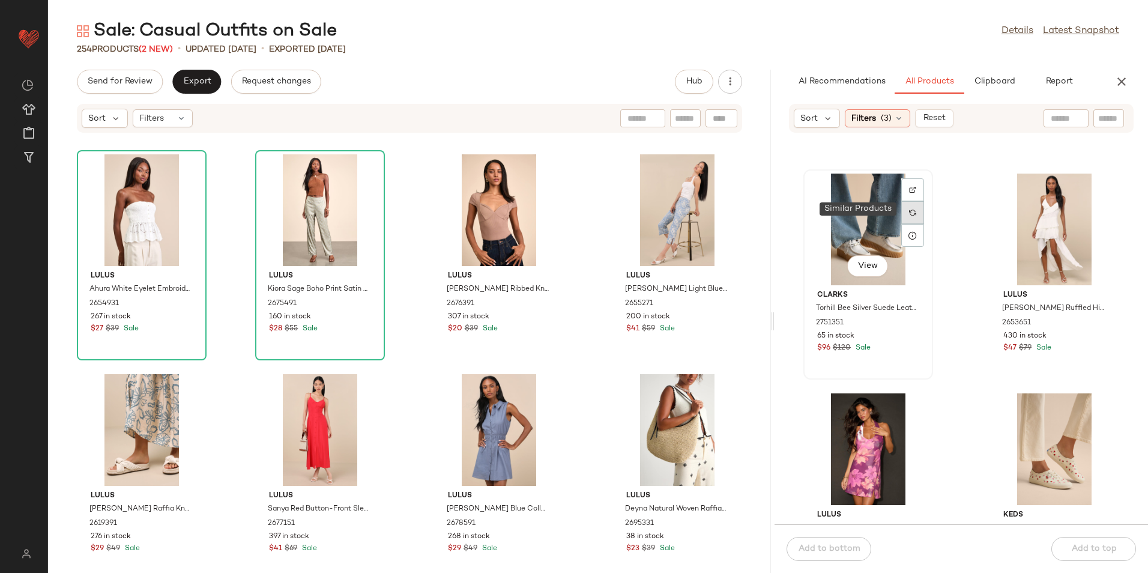
scroll to position [490, 0]
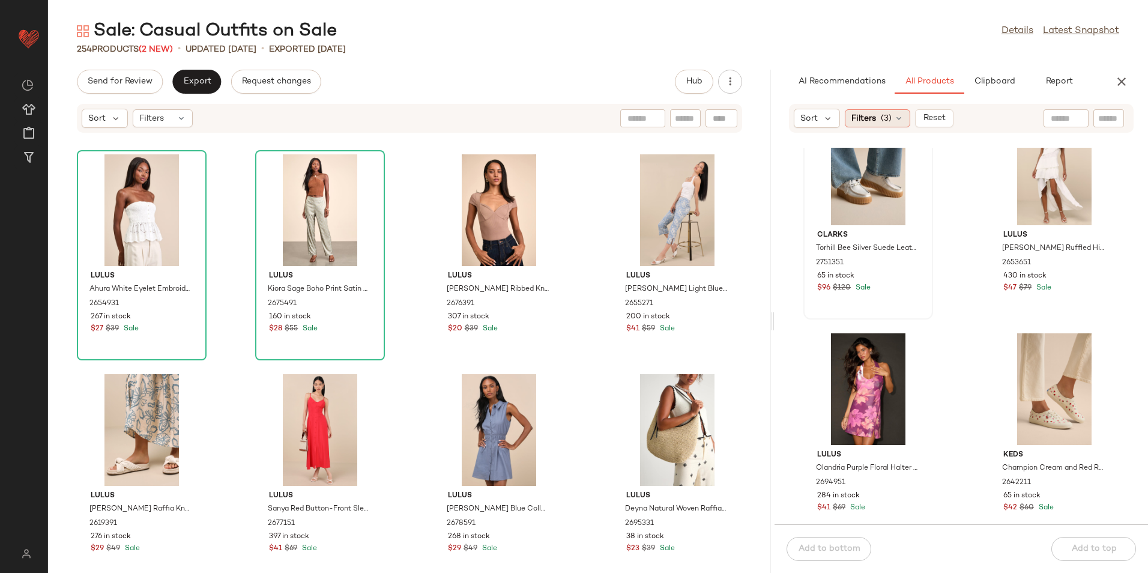
click at [886, 121] on span "(3)" at bounding box center [886, 118] width 11 height 13
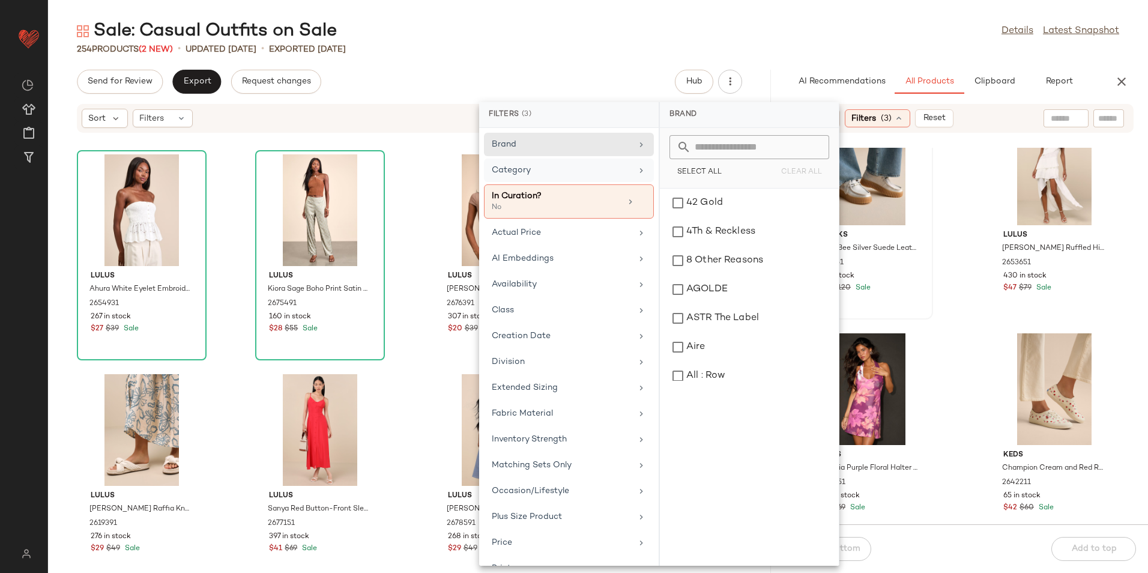
click at [572, 184] on div "Category" at bounding box center [569, 201] width 170 height 34
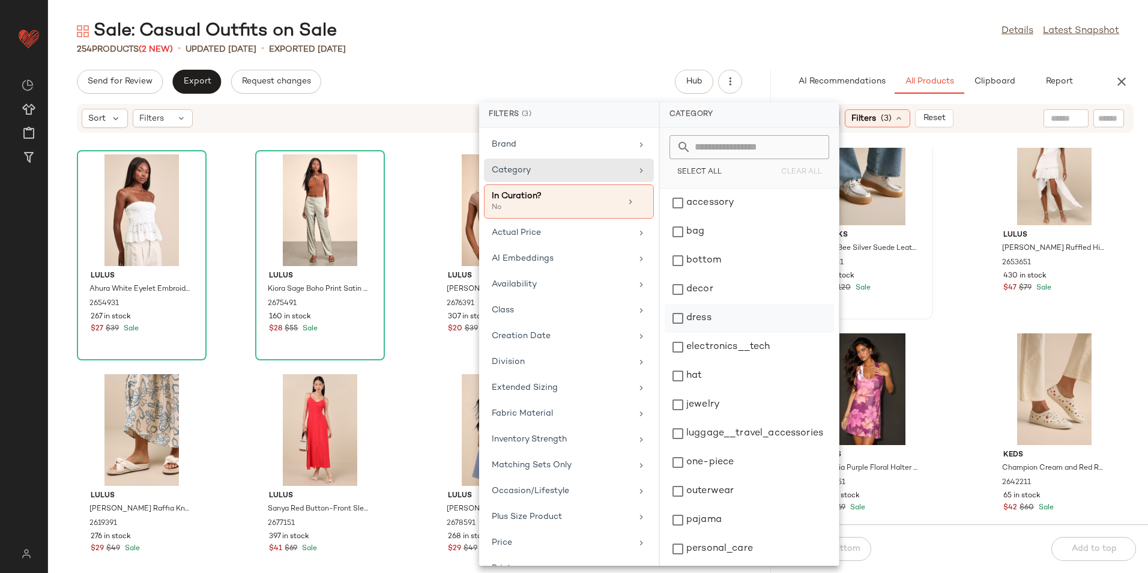
drag, startPoint x: 699, startPoint y: 316, endPoint x: 715, endPoint y: 306, distance: 19.2
click at [700, 333] on div "dress" at bounding box center [749, 347] width 169 height 29
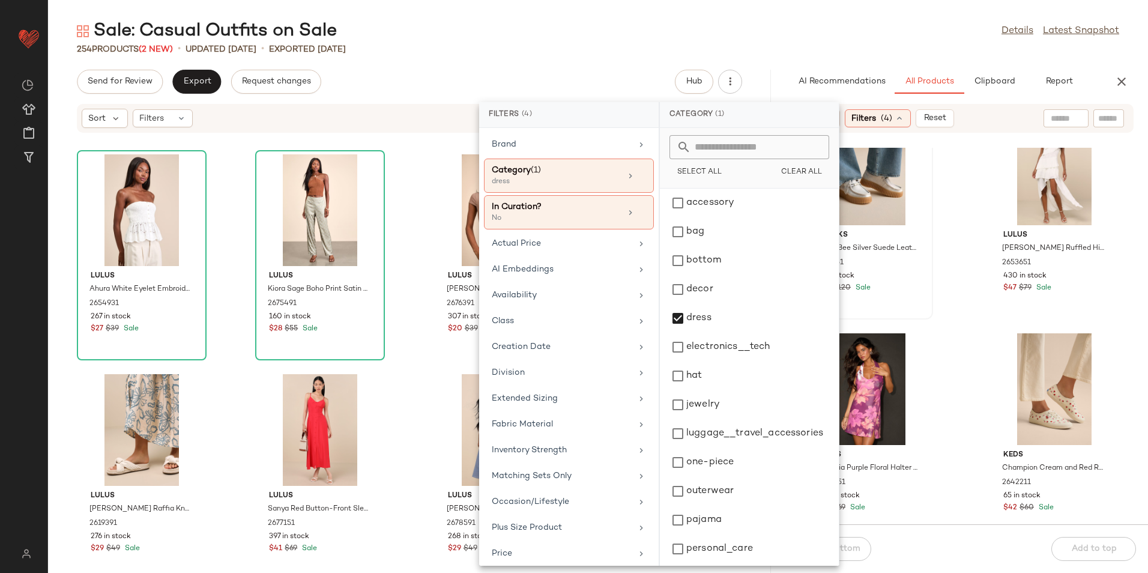
click at [876, 55] on div "254 Products (2 New) • updated [DATE] • Exported [DATE]" at bounding box center [598, 49] width 1100 height 12
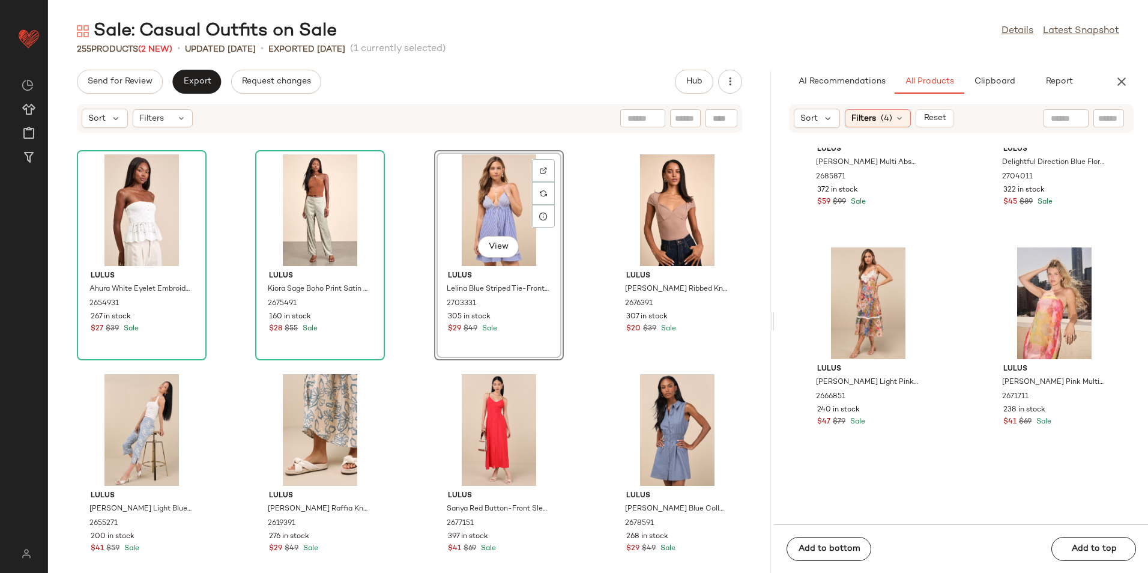
scroll to position [850, 0]
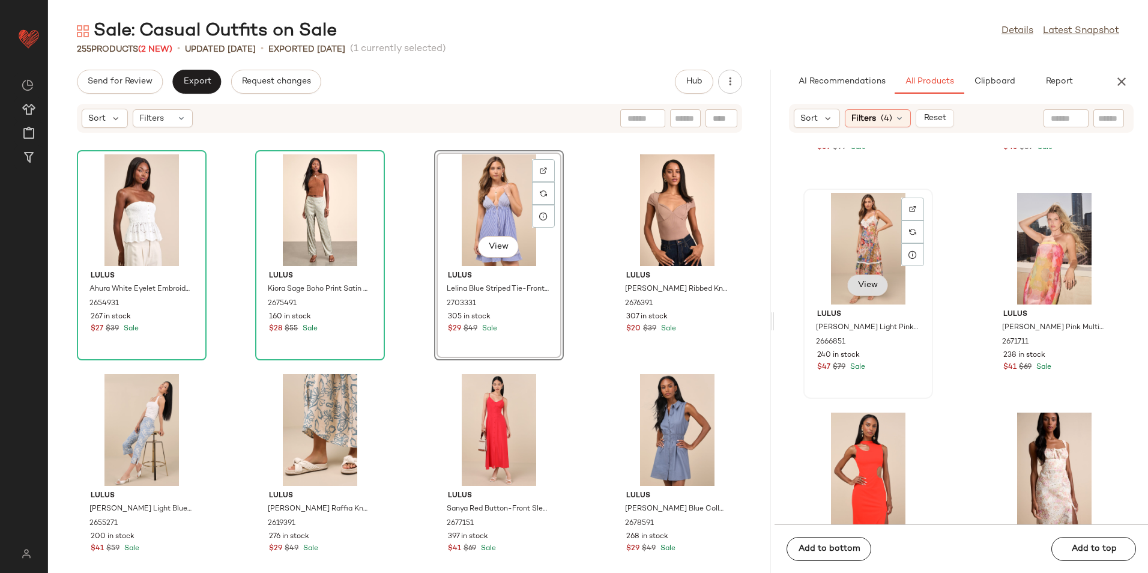
click at [869, 289] on span "View" at bounding box center [868, 285] width 20 height 10
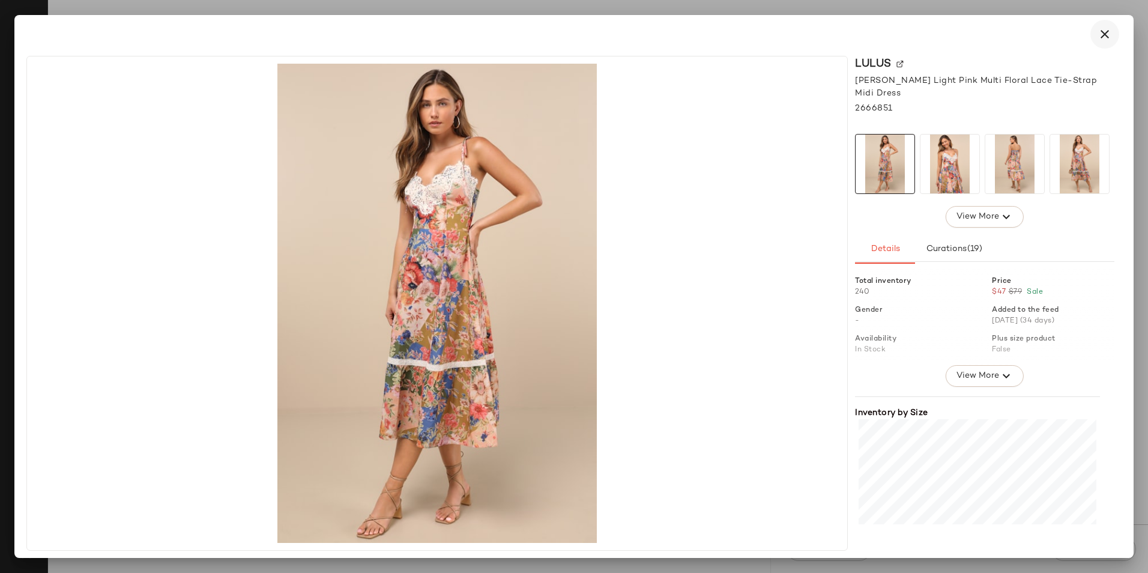
click at [1103, 38] on icon "button" at bounding box center [1105, 34] width 14 height 14
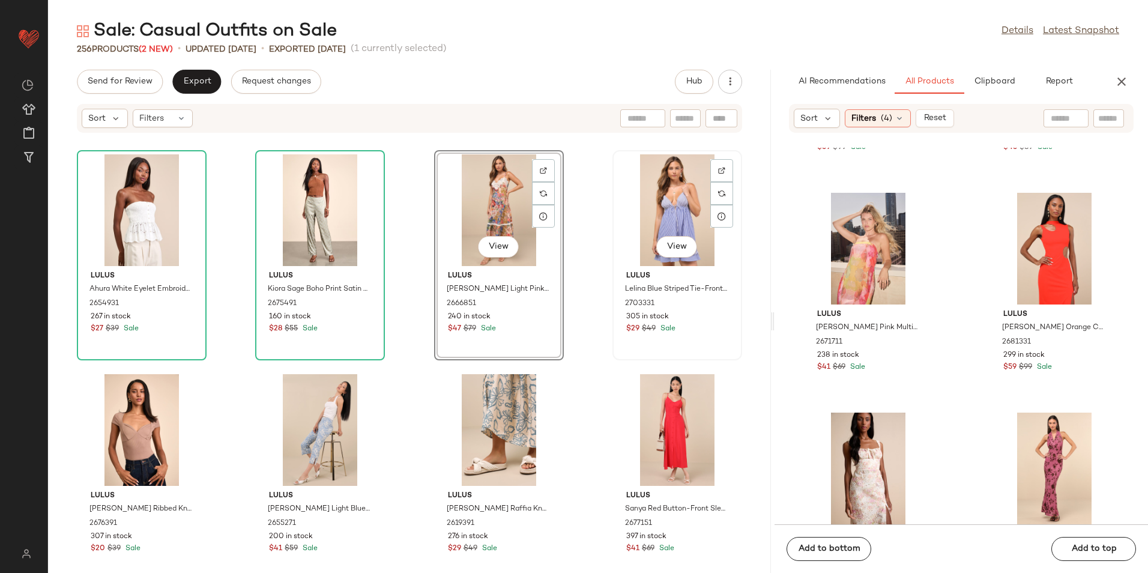
click at [667, 203] on div "View" at bounding box center [677, 210] width 121 height 112
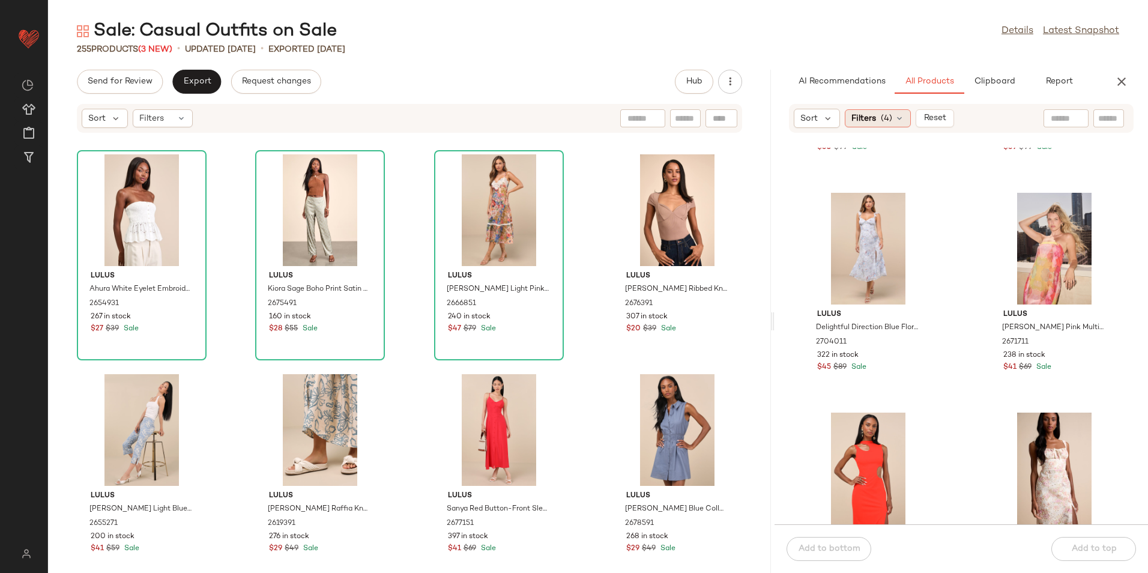
click at [888, 114] on span "(4)" at bounding box center [886, 118] width 11 height 13
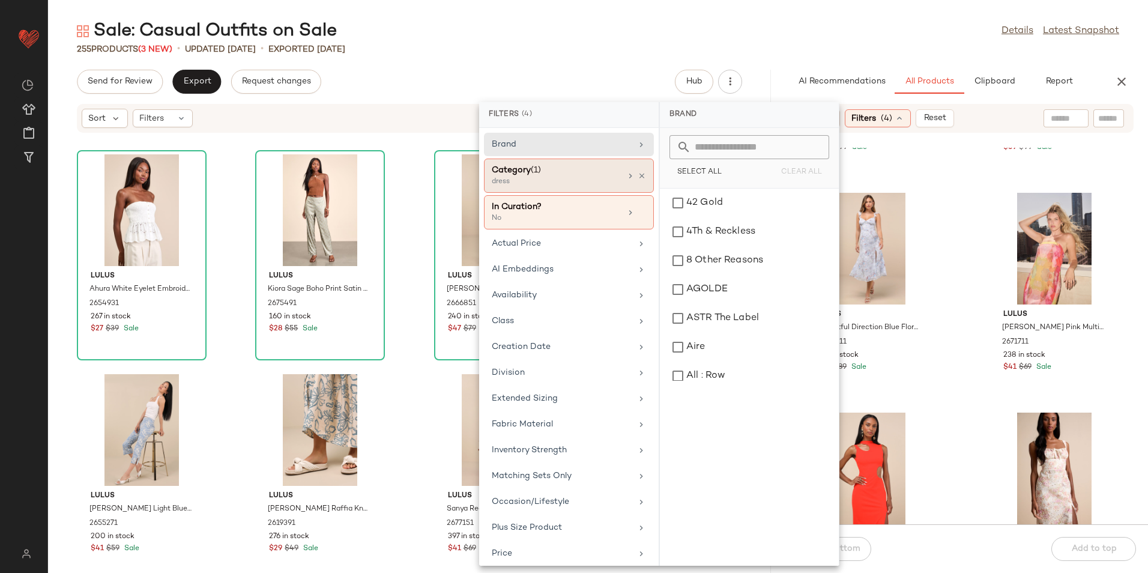
click at [572, 177] on div "dress" at bounding box center [552, 182] width 120 height 11
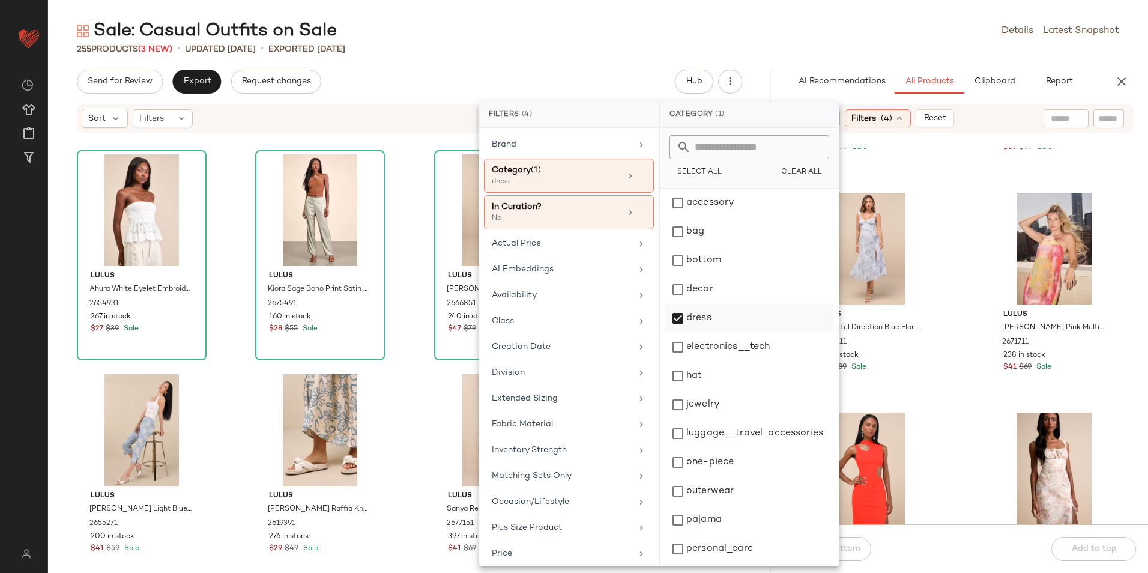
click at [697, 333] on div "dress" at bounding box center [749, 347] width 169 height 29
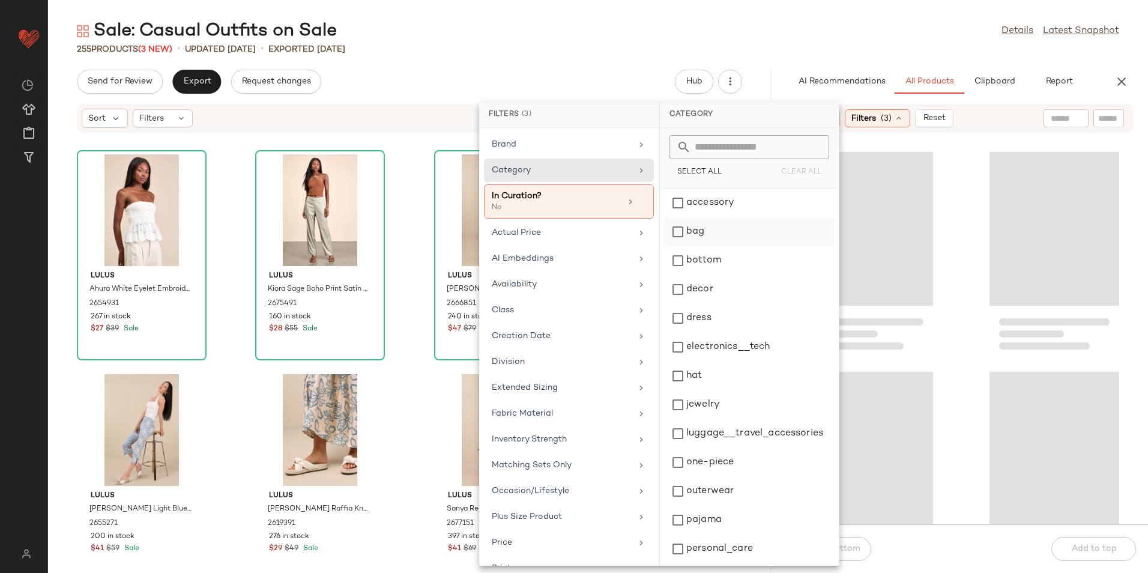
click at [722, 246] on div "bag" at bounding box center [749, 260] width 169 height 29
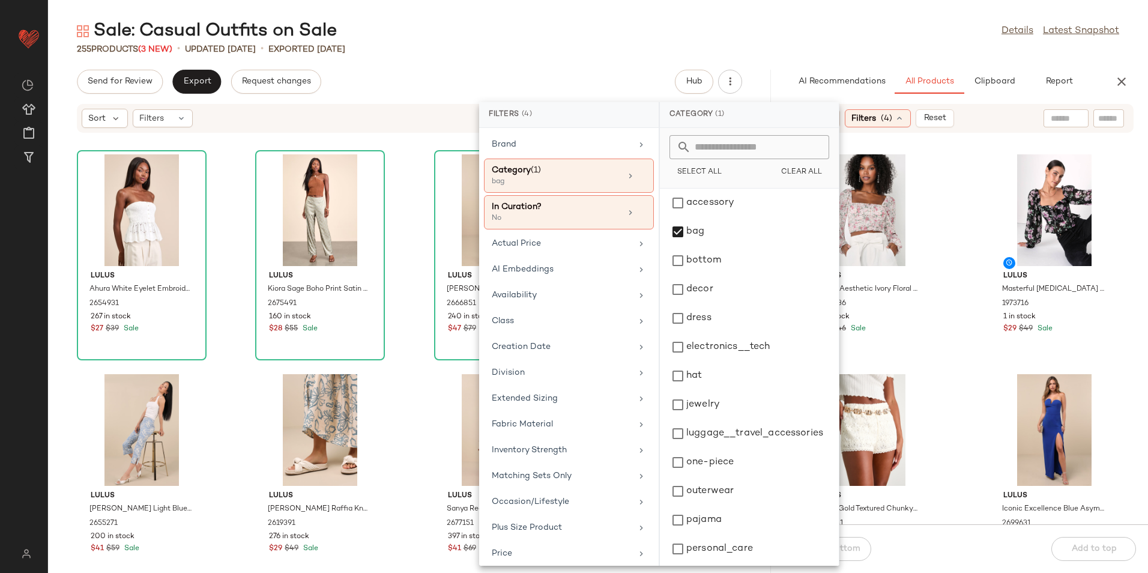
click at [592, 53] on div "255 Products (3 New) • updated Aug 11th • Exported Aug 8th" at bounding box center [598, 49] width 1100 height 12
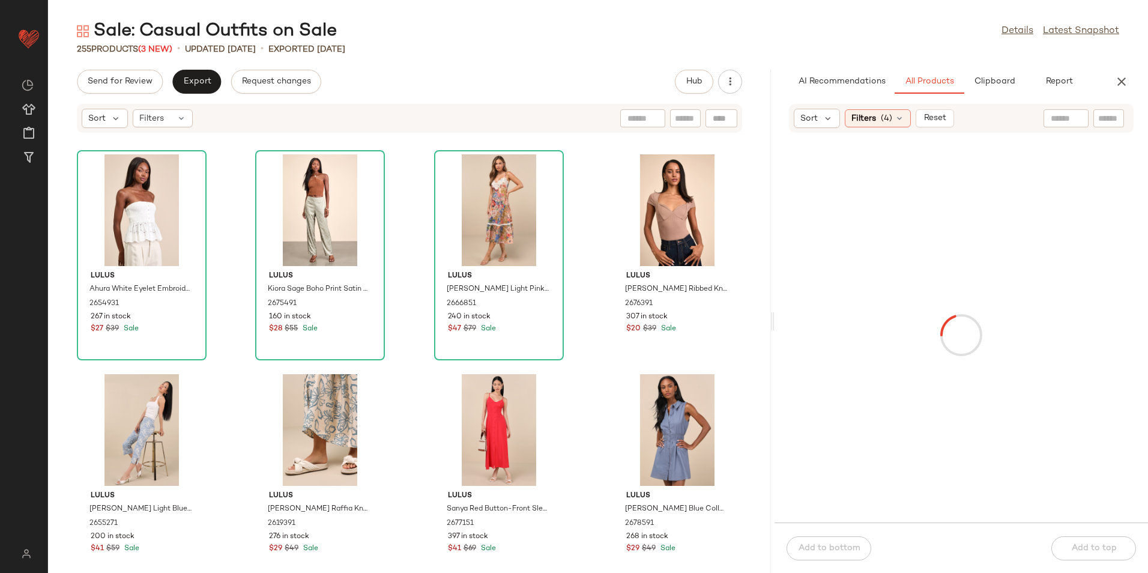
click at [898, 132] on div "Sort Filters (4) Reset" at bounding box center [961, 118] width 345 height 29
click at [893, 118] on div "Filters (4)" at bounding box center [878, 118] width 66 height 18
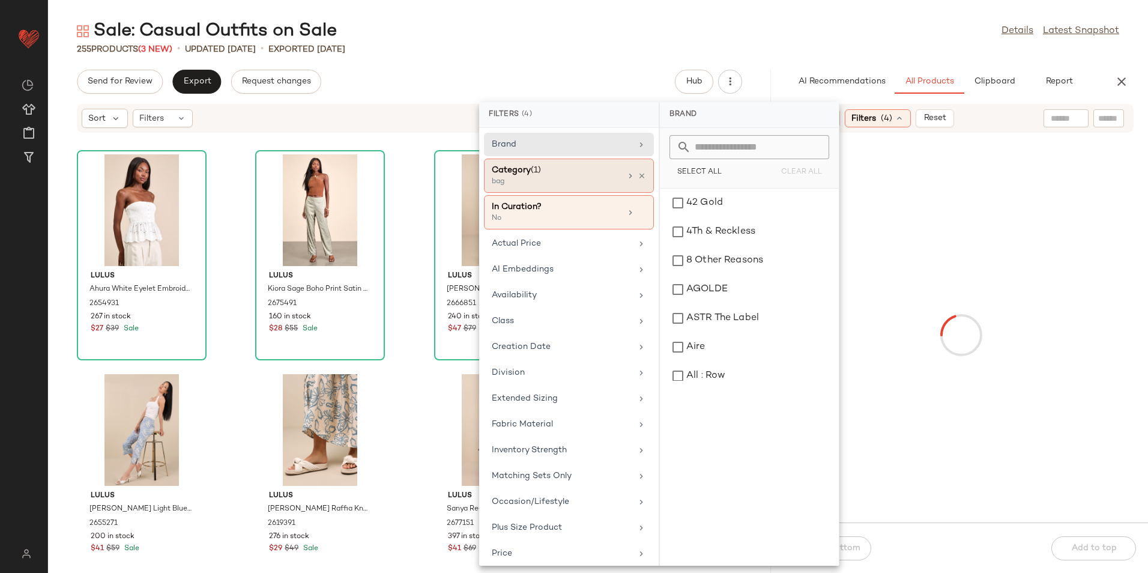
click at [561, 178] on div "bag" at bounding box center [552, 182] width 120 height 11
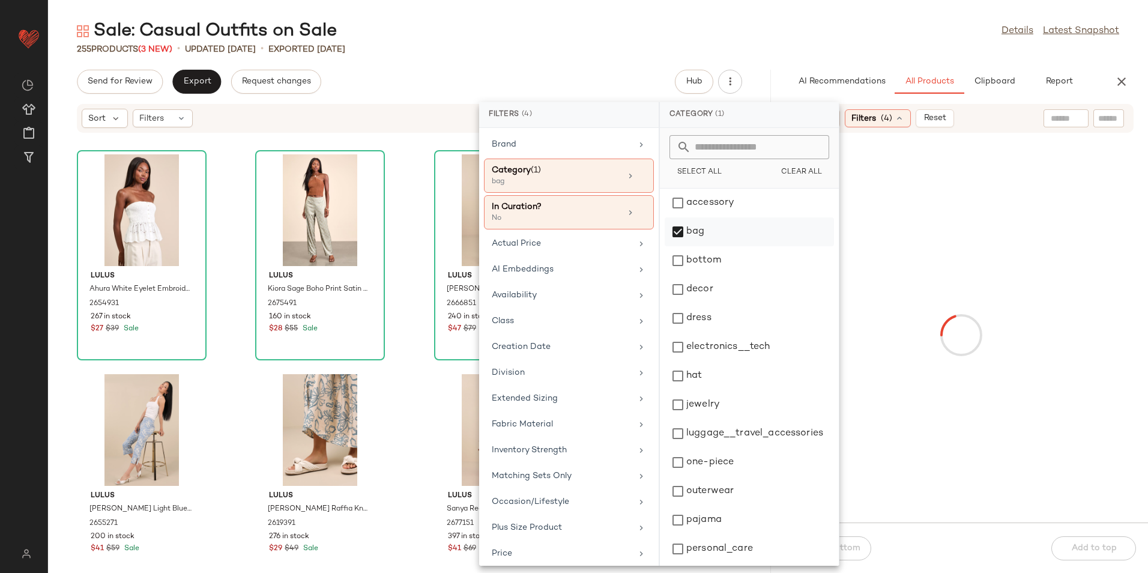
click at [703, 246] on div "bag" at bounding box center [749, 260] width 169 height 29
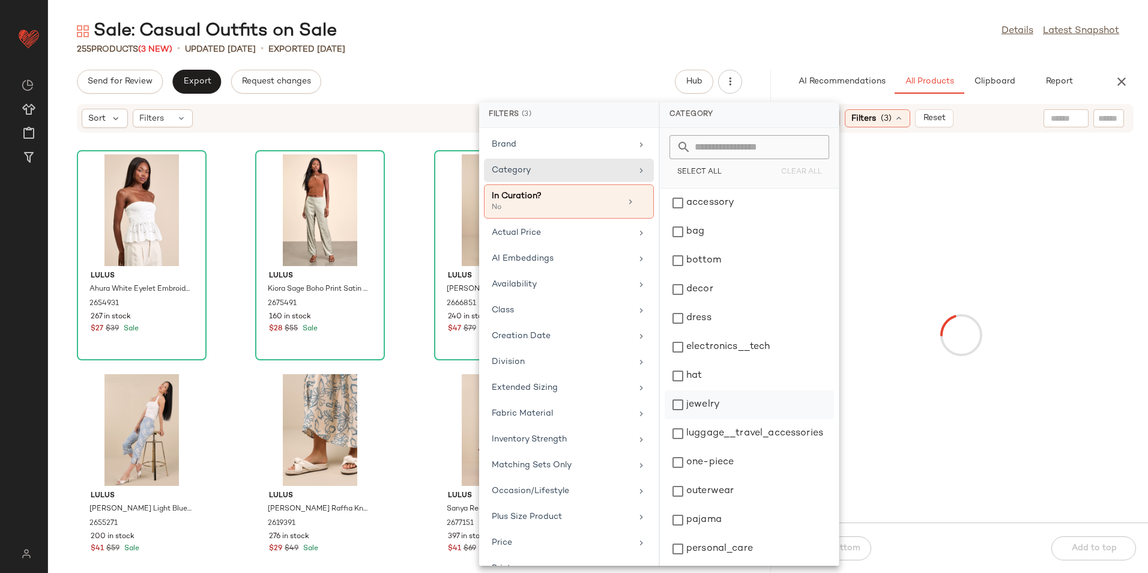
click at [712, 419] on div "jewelry" at bounding box center [749, 433] width 169 height 29
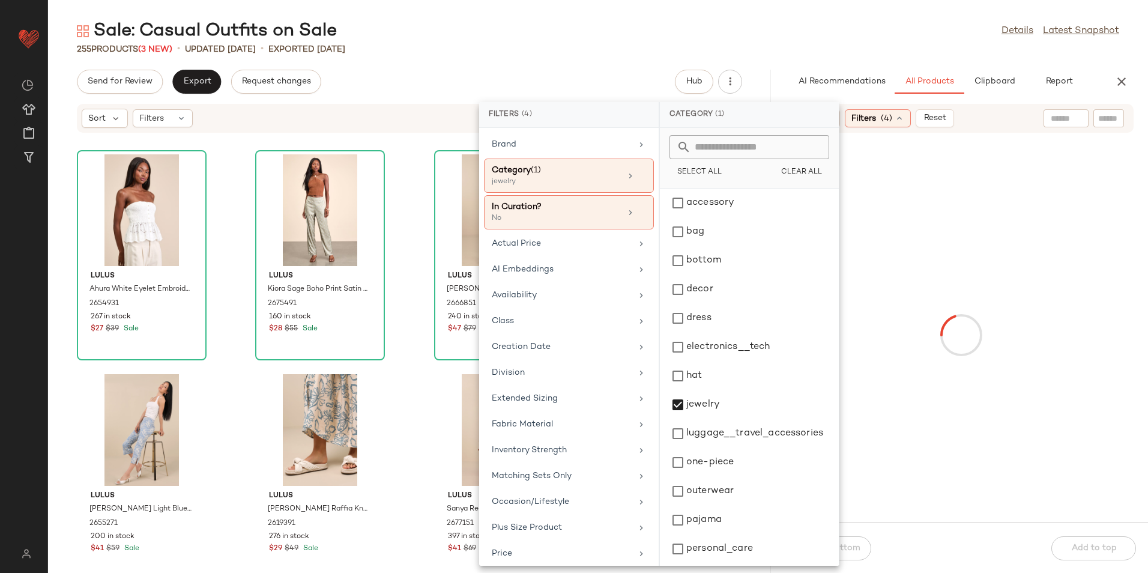
click at [826, 52] on div "255 Products (3 New) • updated Aug 11th • Exported Aug 8th" at bounding box center [598, 49] width 1100 height 12
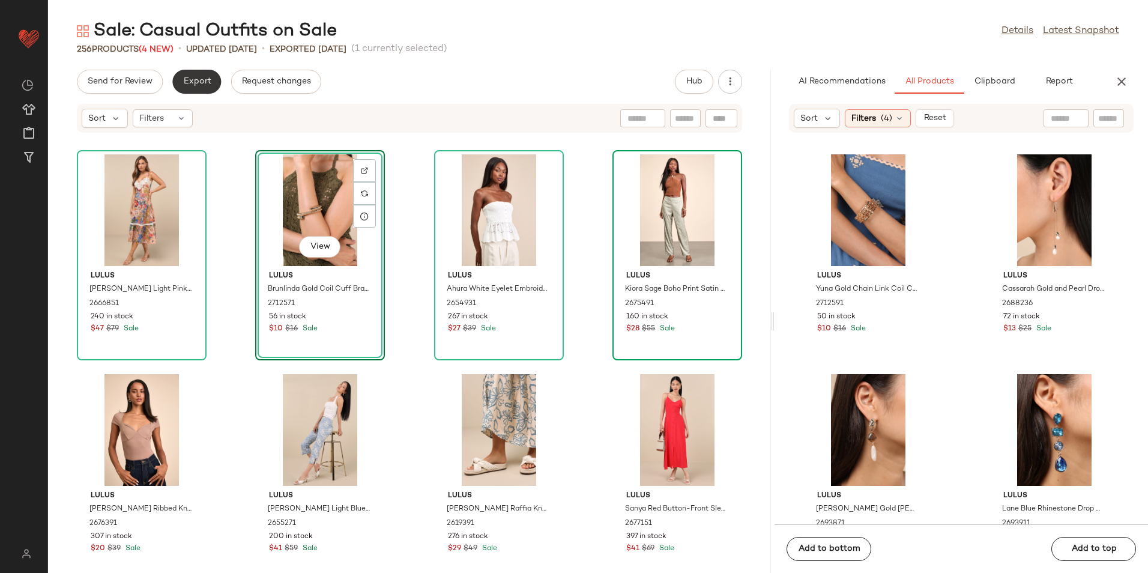
click at [200, 85] on span "Export" at bounding box center [197, 82] width 28 height 10
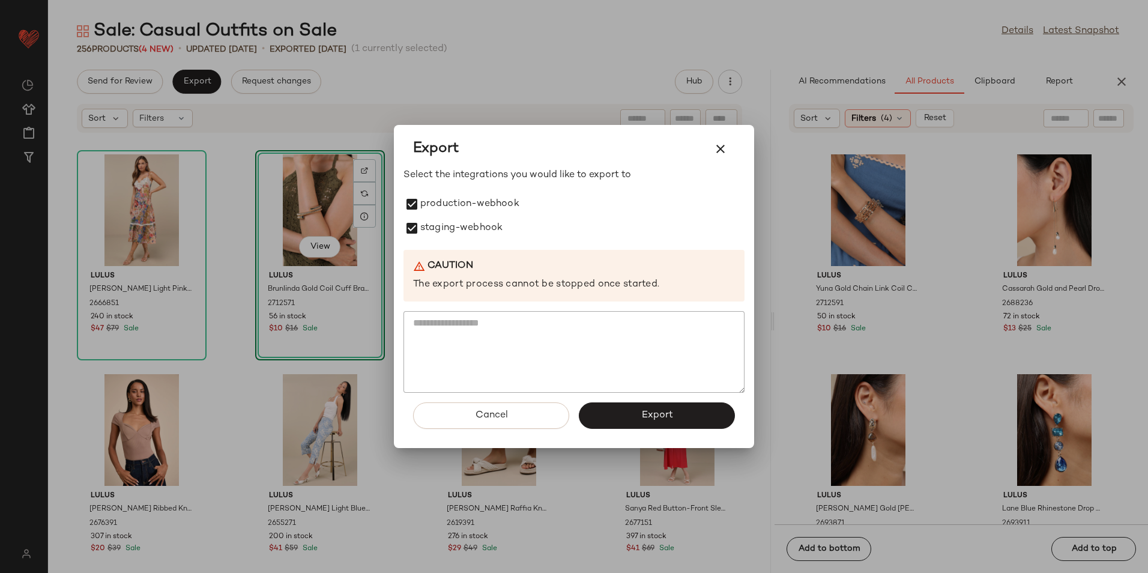
drag, startPoint x: 596, startPoint y: 423, endPoint x: 596, endPoint y: 402, distance: 21.0
click at [596, 421] on button "Export" at bounding box center [657, 415] width 156 height 26
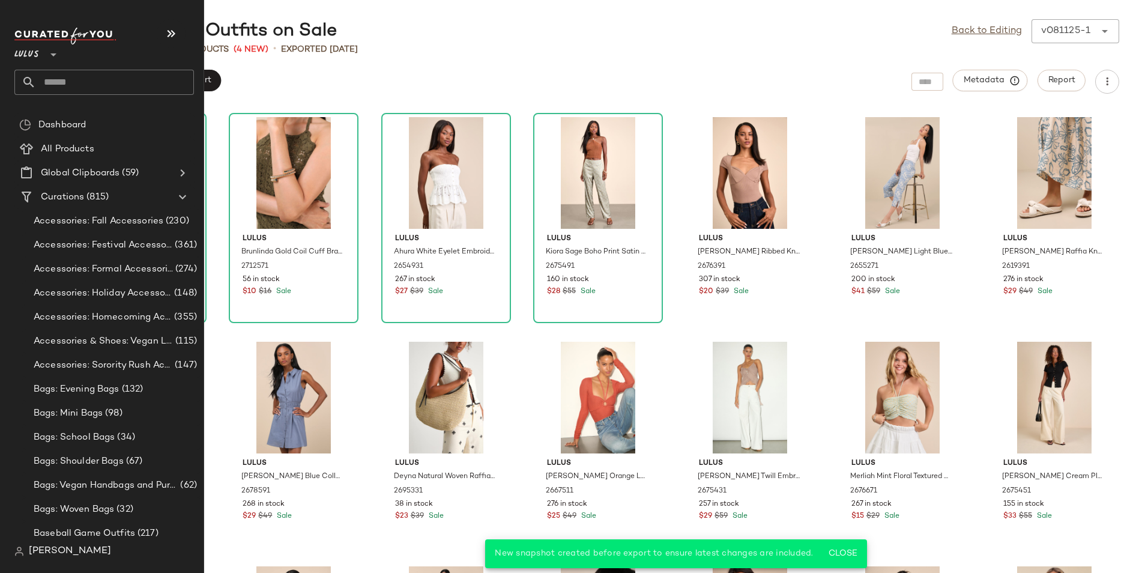
click at [90, 89] on input "text" at bounding box center [115, 82] width 158 height 25
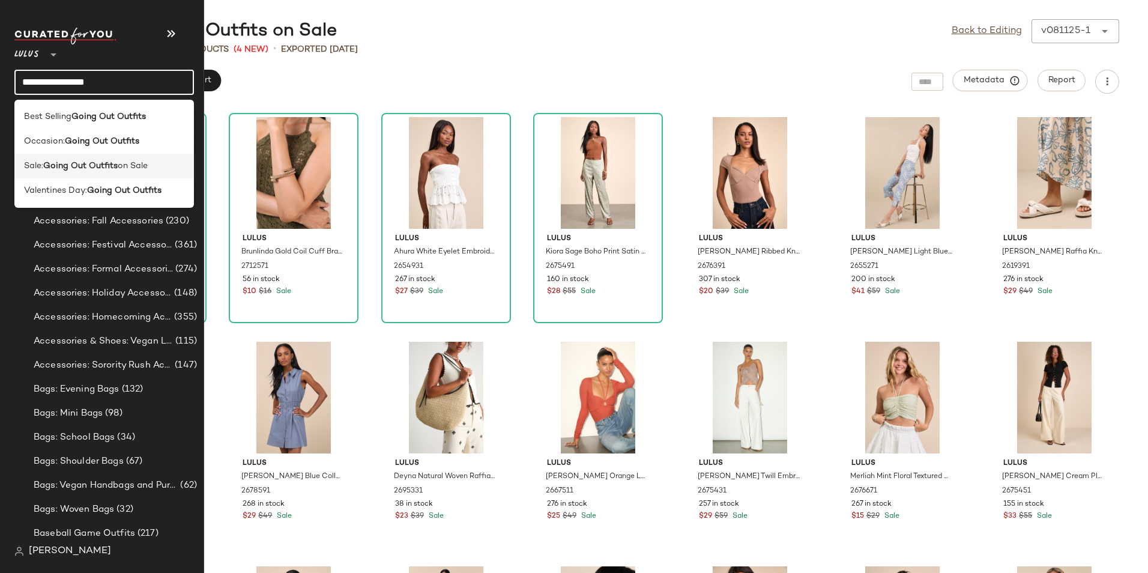
type input "**********"
click at [136, 169] on span "on Sale" at bounding box center [133, 166] width 30 height 13
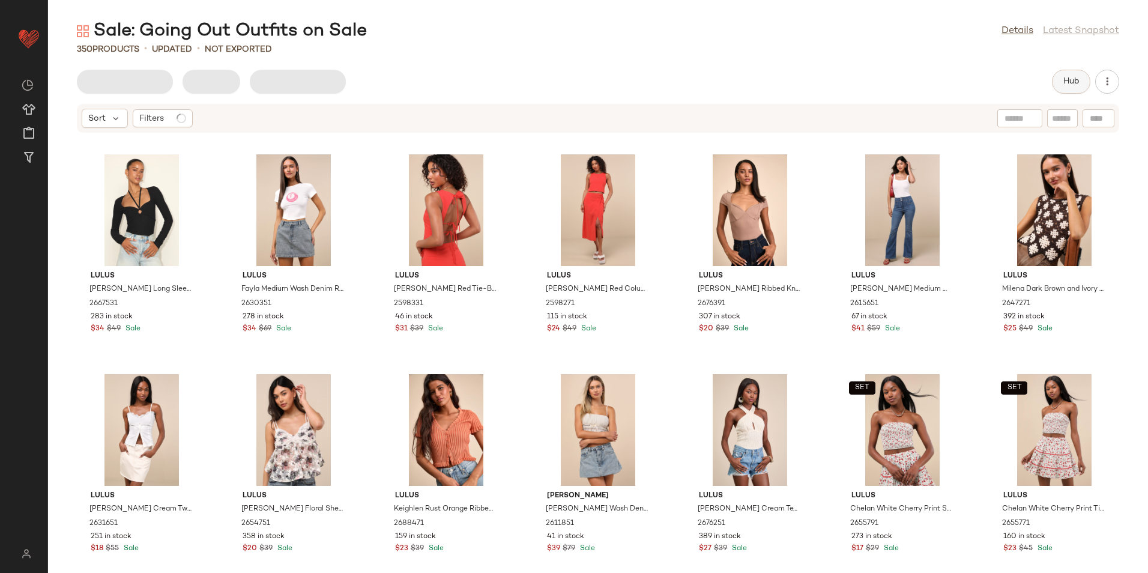
click at [1061, 82] on button "Hub" at bounding box center [1071, 82] width 38 height 24
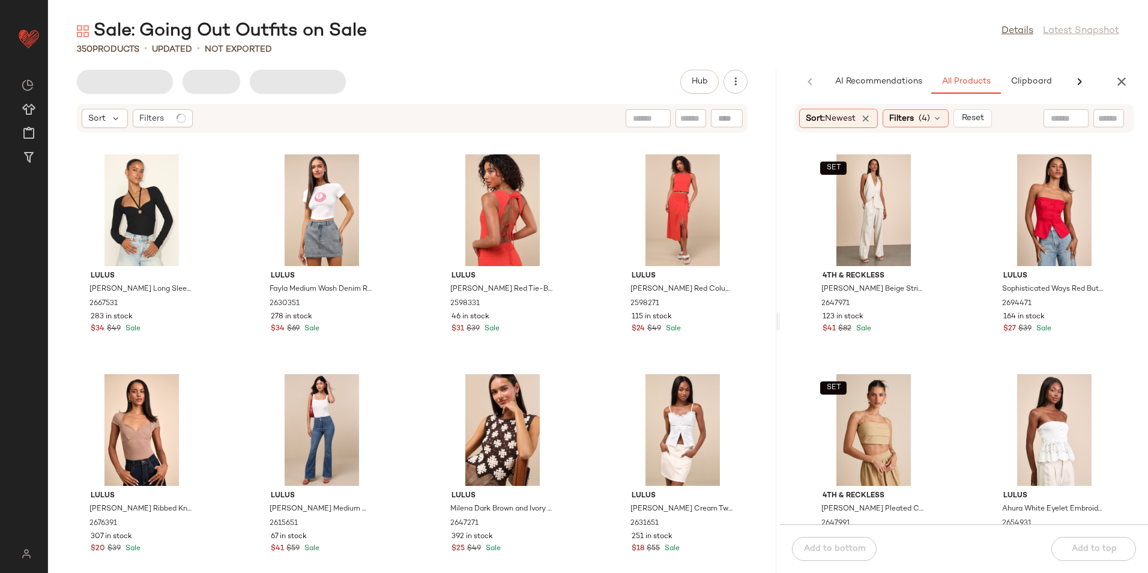
drag, startPoint x: 596, startPoint y: 319, endPoint x: 870, endPoint y: 340, distance: 275.2
click at [870, 340] on div "Sale: Going Out Outfits on Sale Details Latest Snapshot 350 Products • updated …" at bounding box center [598, 296] width 1100 height 554
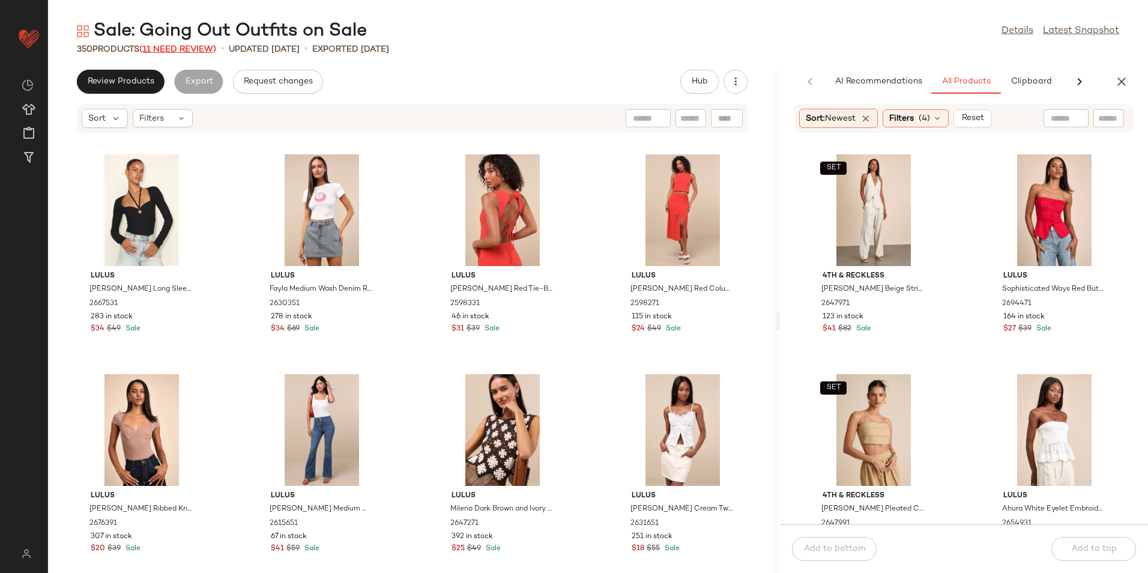
click at [189, 47] on span "(11 Need Review)" at bounding box center [177, 49] width 77 height 9
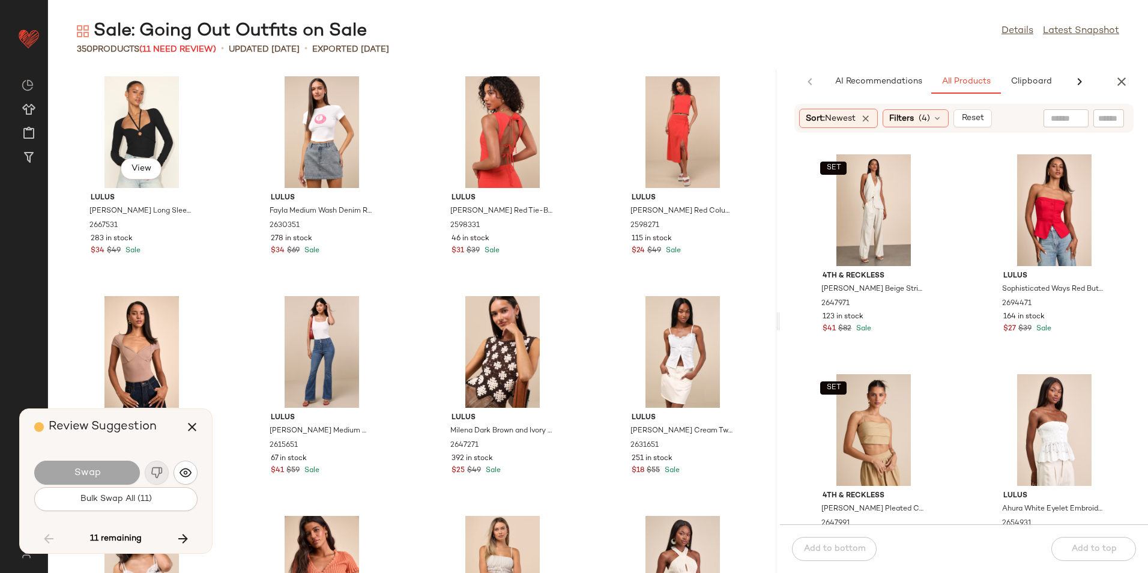
scroll to position [12089, 0]
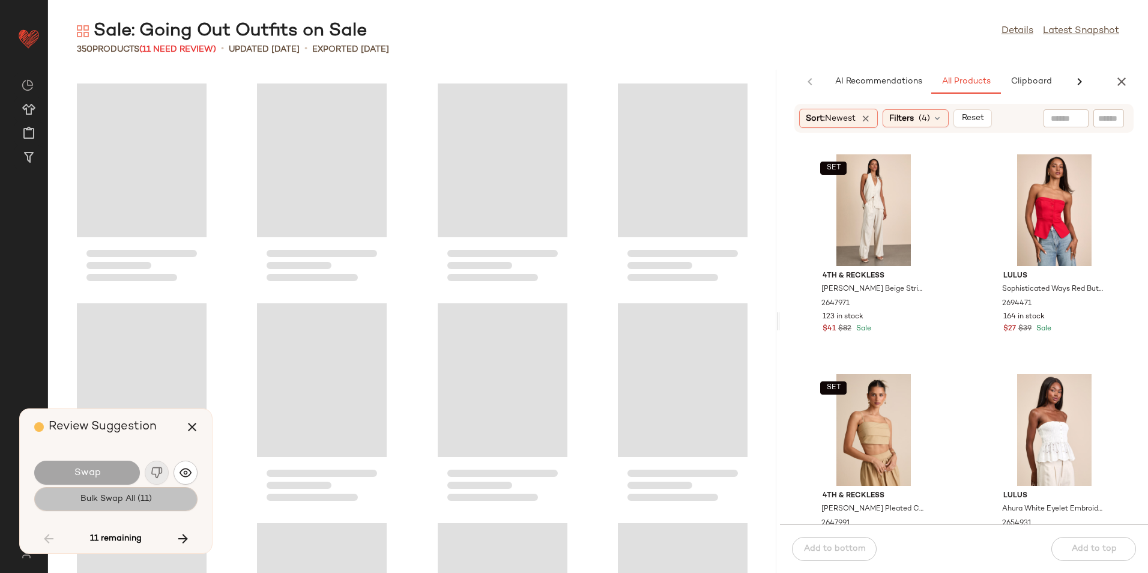
click at [120, 507] on button "Bulk Swap All (11)" at bounding box center [115, 499] width 163 height 24
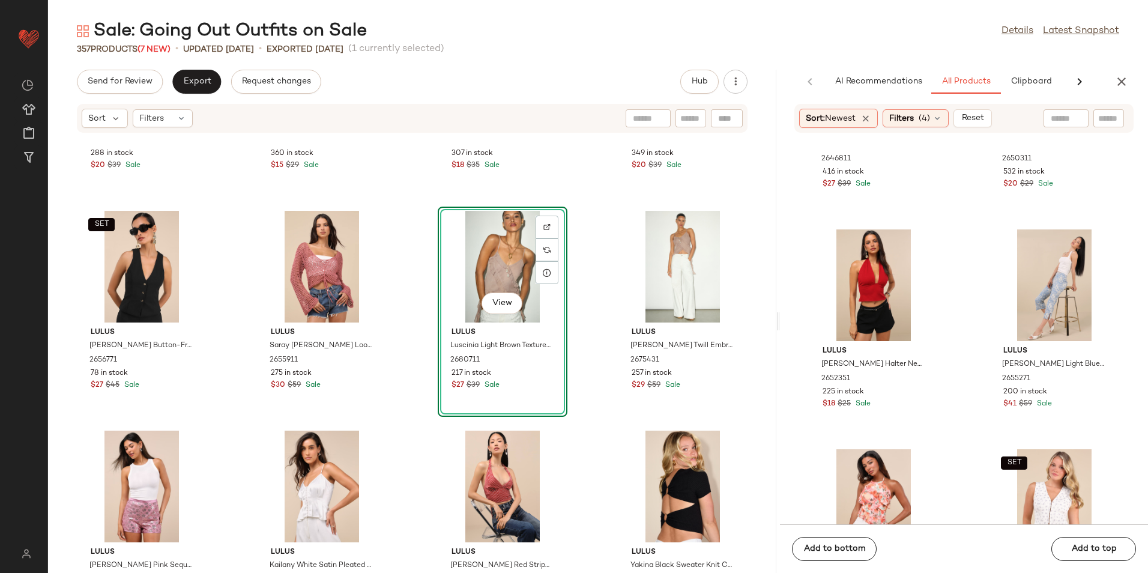
scroll to position [4571, 0]
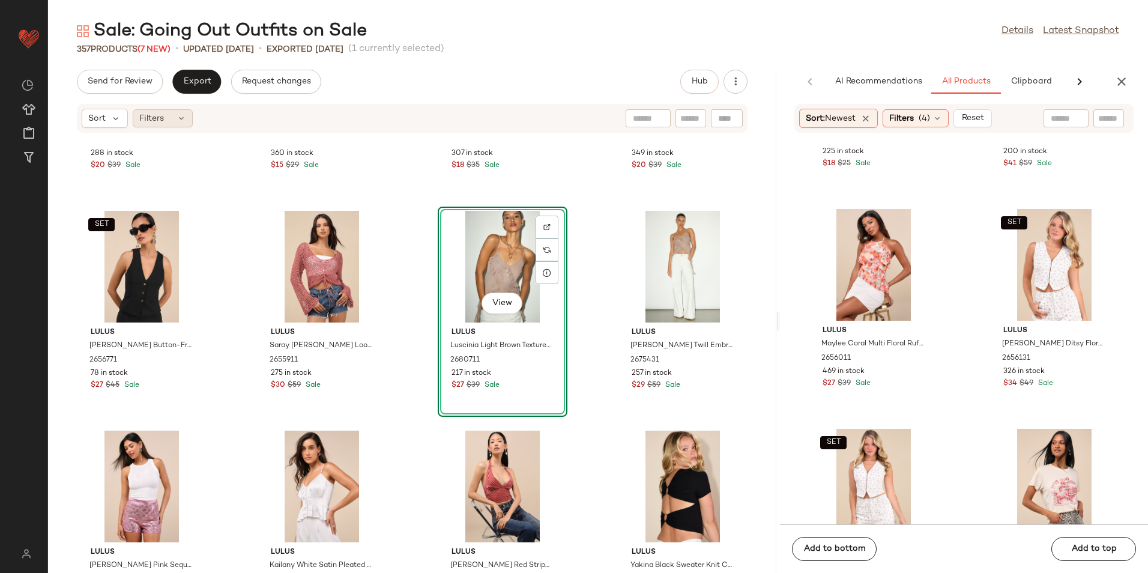
click at [177, 117] on div "Filters" at bounding box center [163, 118] width 60 height 18
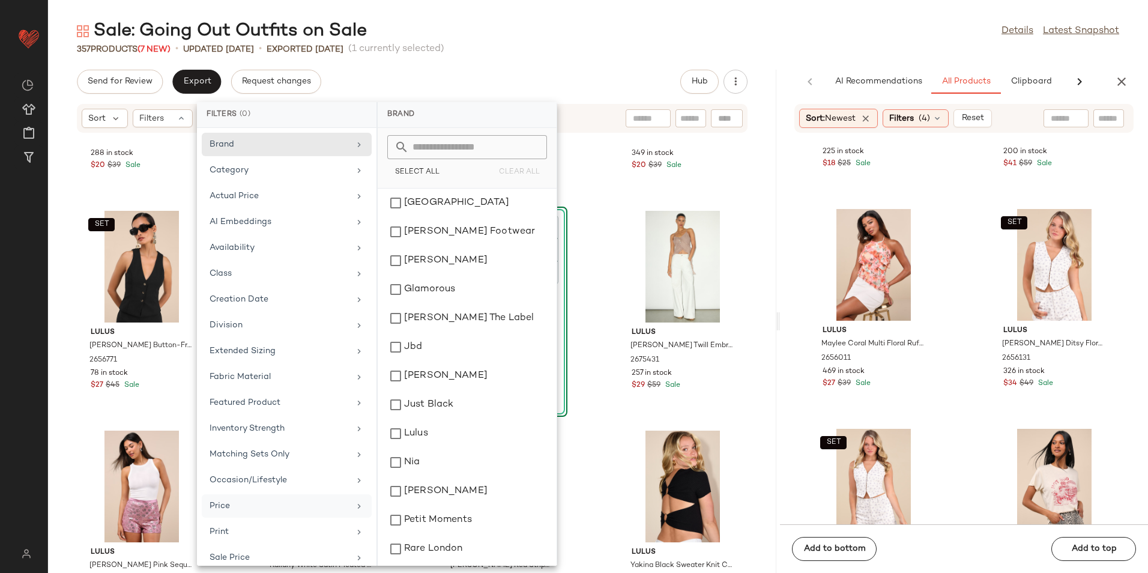
scroll to position [114, 0]
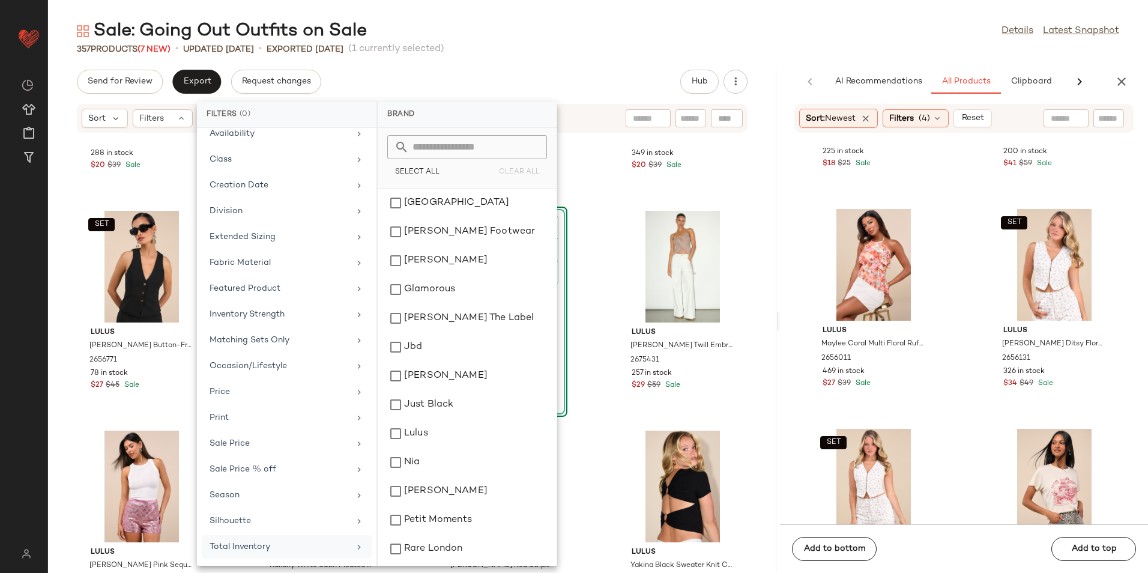
click at [289, 546] on div "Total Inventory" at bounding box center [280, 546] width 140 height 13
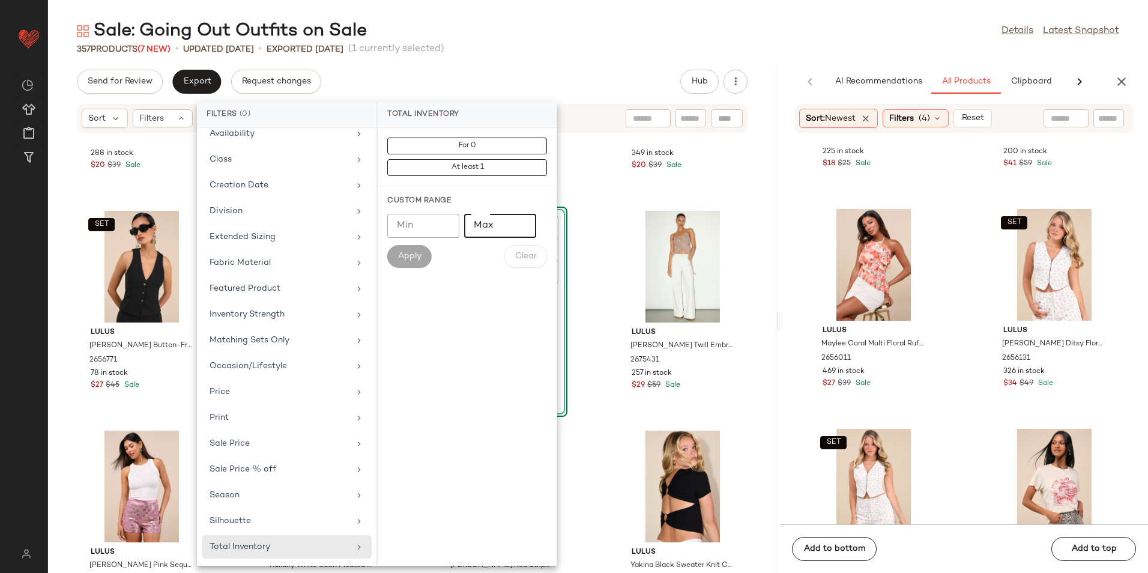
click at [500, 231] on input "Max" at bounding box center [500, 226] width 72 height 24
type input "**"
click at [387, 261] on div "Custom Range Min Min Max ** Max Apply Clear" at bounding box center [467, 231] width 179 height 91
click at [397, 257] on button "Apply" at bounding box center [409, 256] width 44 height 23
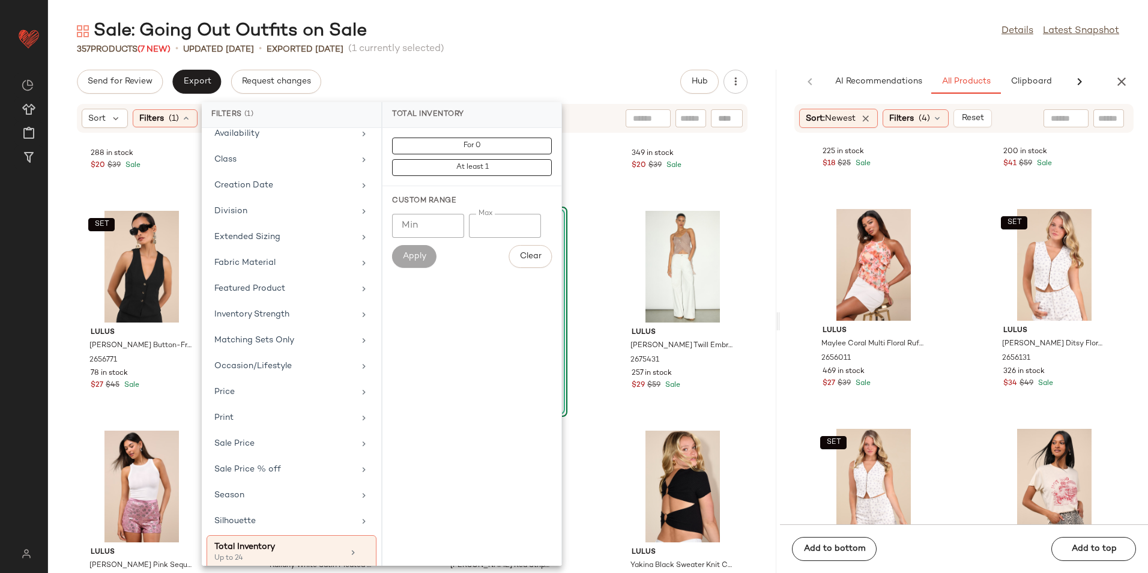
click at [535, 31] on div "Sale: Going Out Outfits on Sale Details Latest Snapshot" at bounding box center [598, 31] width 1100 height 24
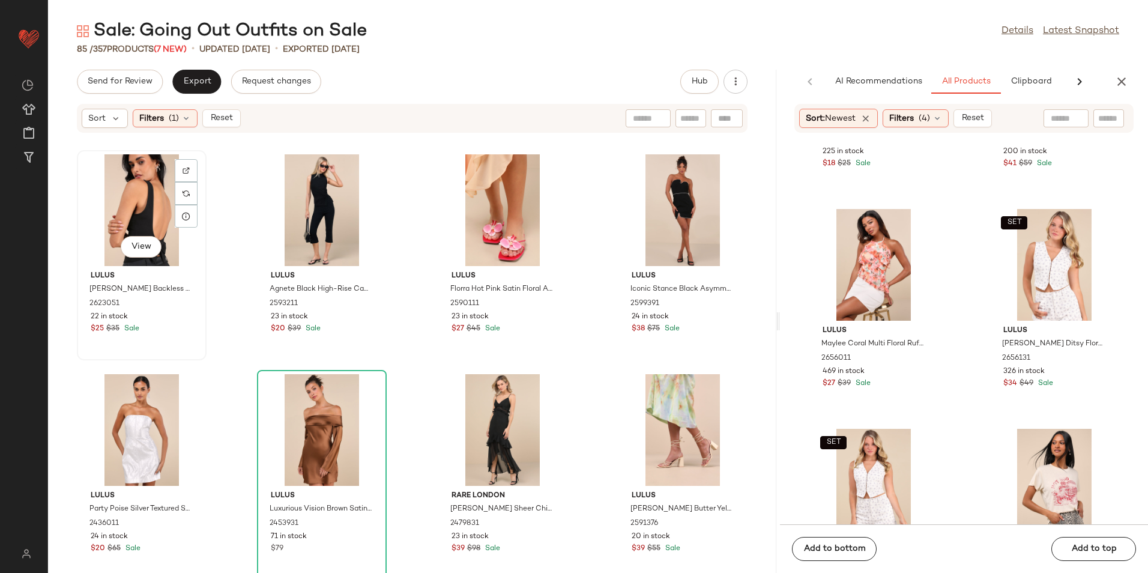
click at [133, 199] on div "View" at bounding box center [141, 210] width 121 height 112
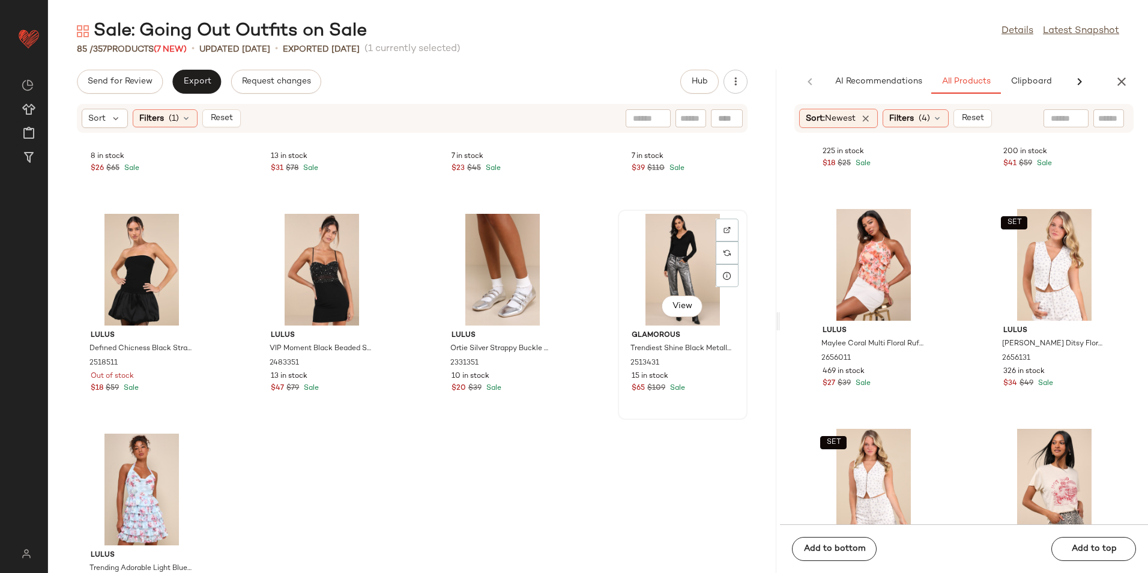
scroll to position [4413, 0]
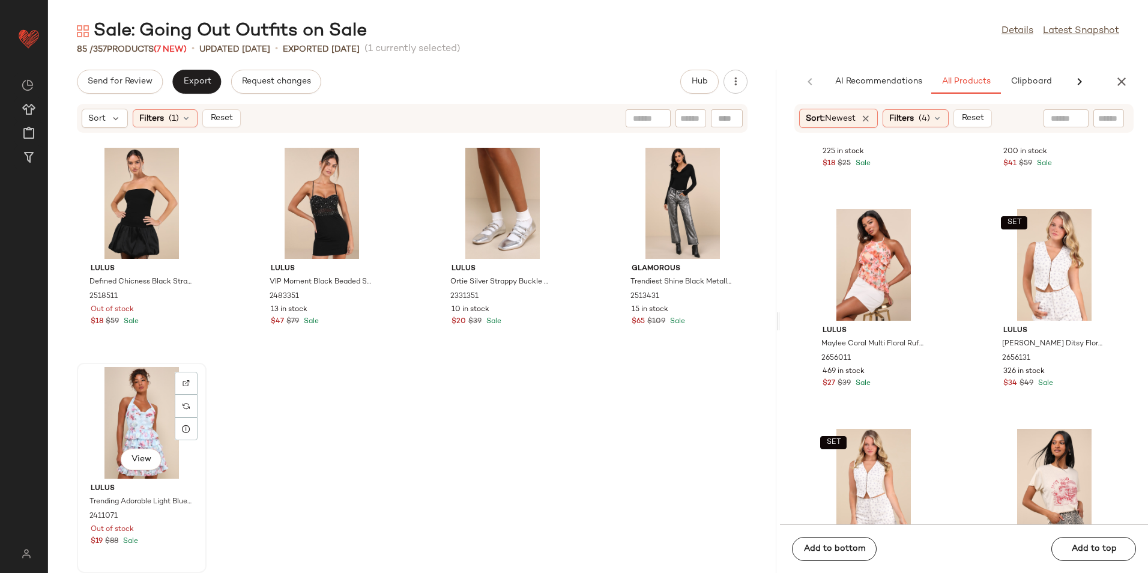
click at [145, 423] on div "View" at bounding box center [141, 423] width 121 height 112
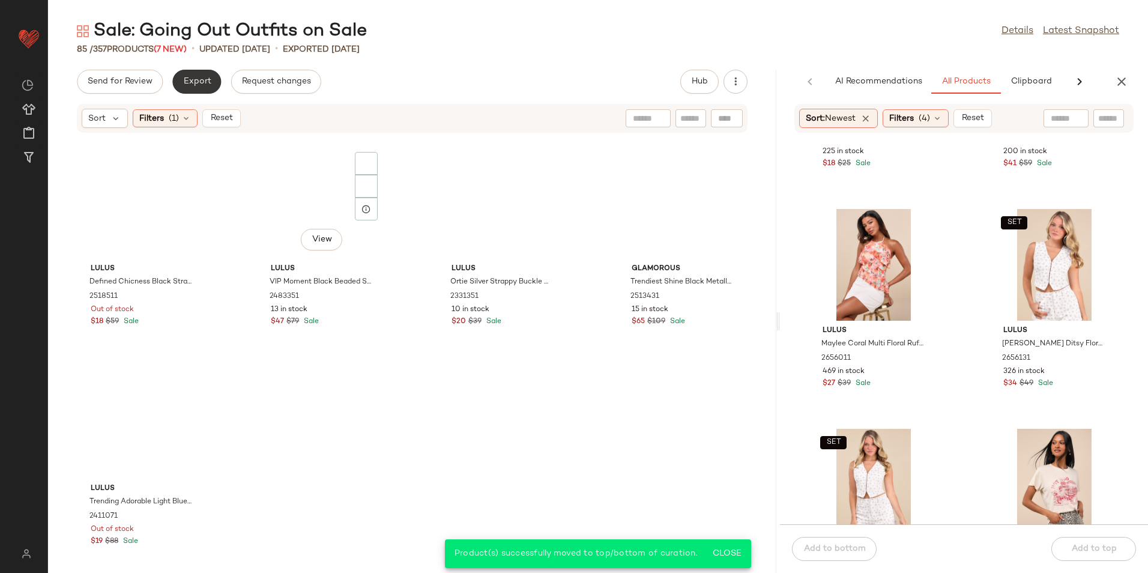
click at [197, 82] on span "Export" at bounding box center [197, 82] width 28 height 10
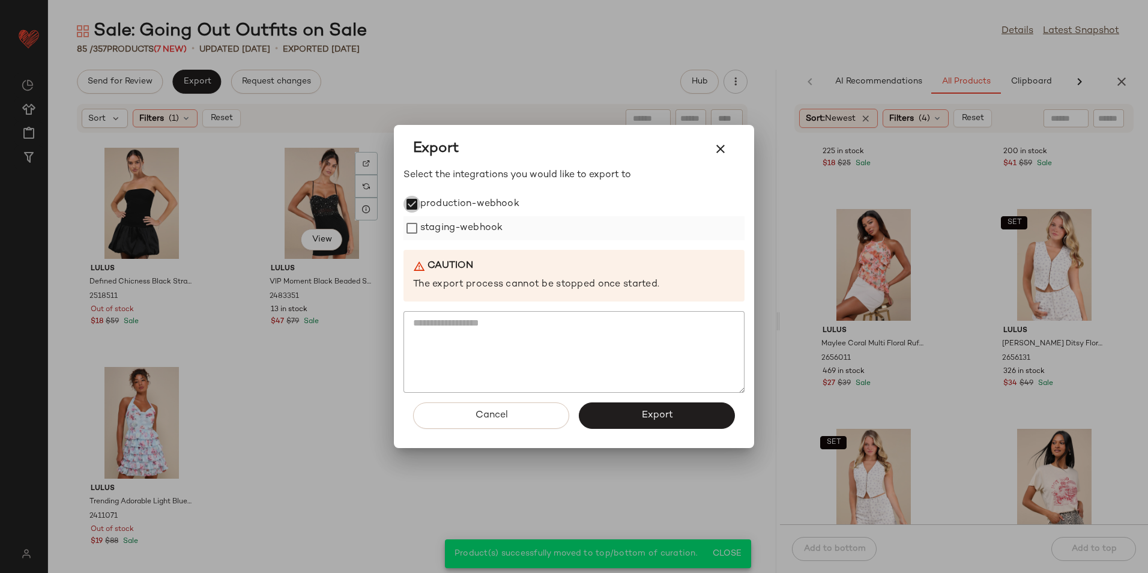
click at [420, 227] on div "staging-webhook" at bounding box center [574, 228] width 341 height 24
click at [661, 415] on span "Export" at bounding box center [657, 415] width 32 height 11
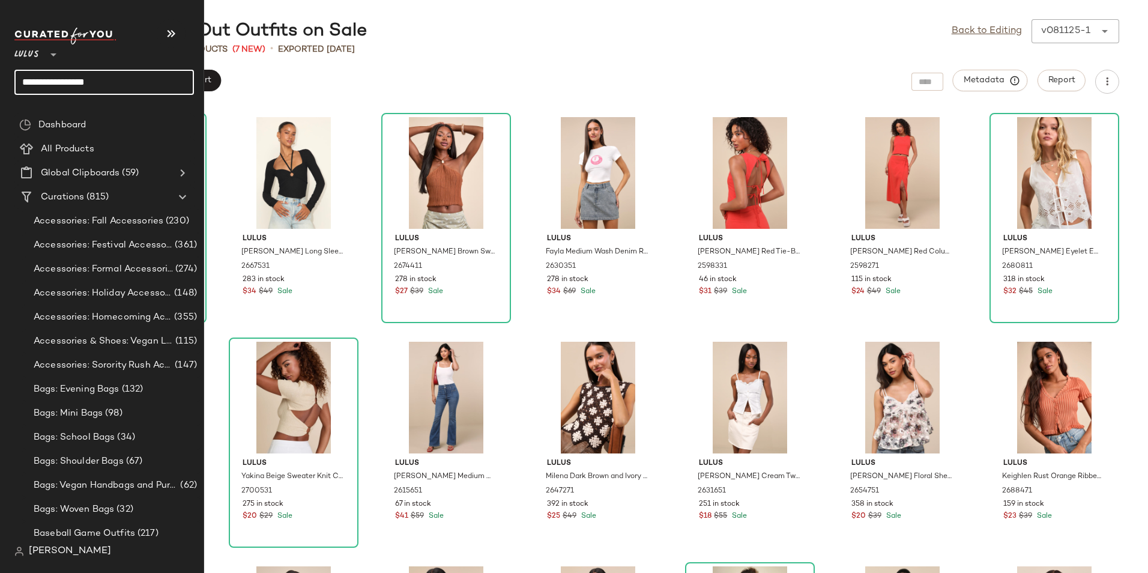
drag, startPoint x: 132, startPoint y: 76, endPoint x: 14, endPoint y: 99, distance: 120.0
click at [14, 99] on div "**********" at bounding box center [108, 66] width 189 height 94
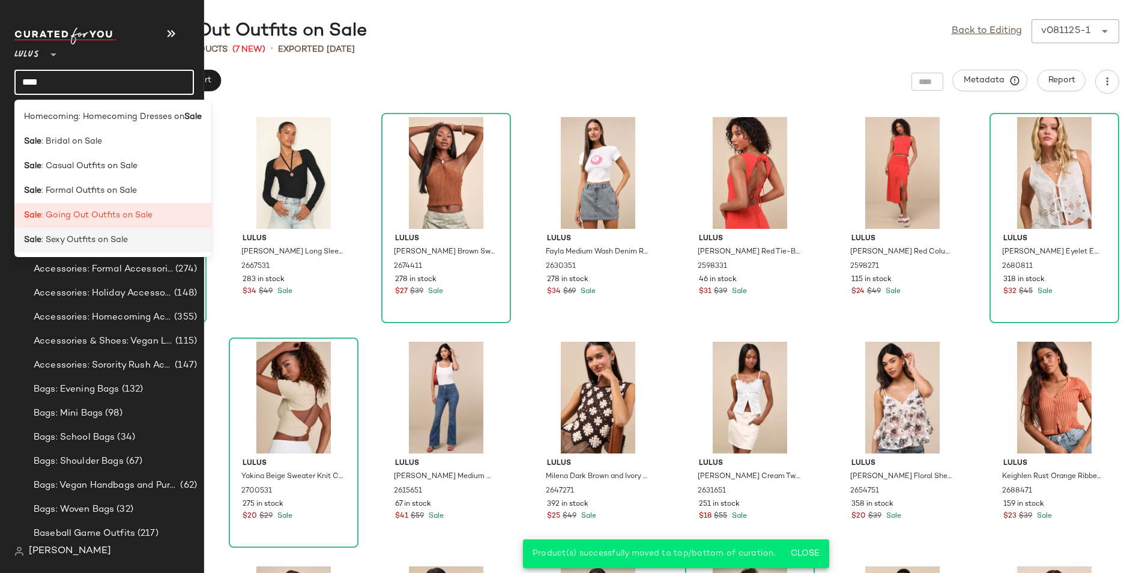
type input "****"
click at [78, 234] on span ": Sexy Outfits on Sale" at bounding box center [84, 240] width 86 height 13
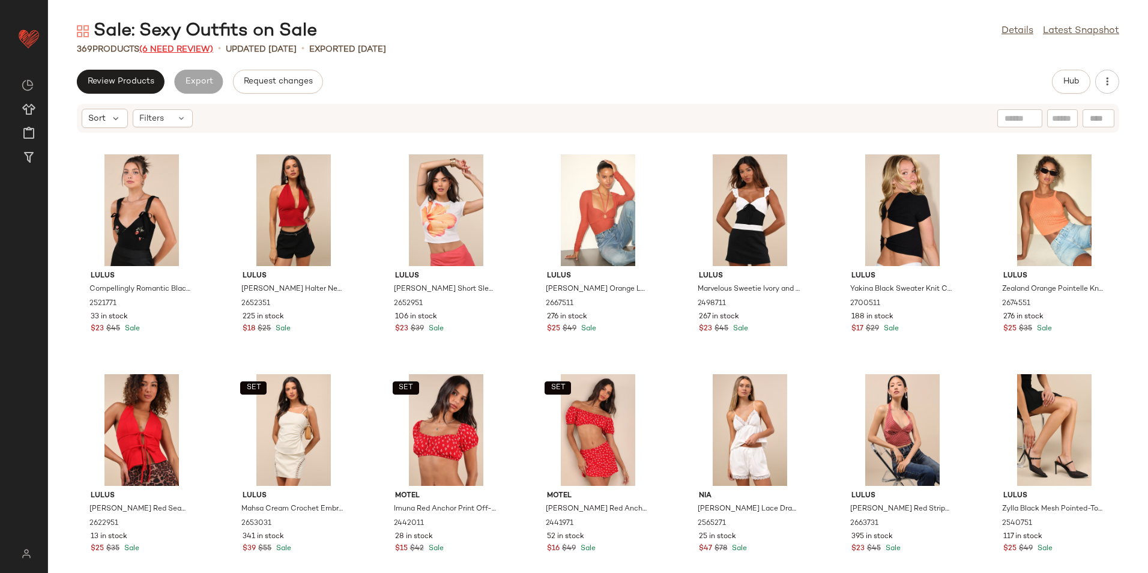
click at [207, 50] on span "(6 Need Review)" at bounding box center [176, 49] width 74 height 9
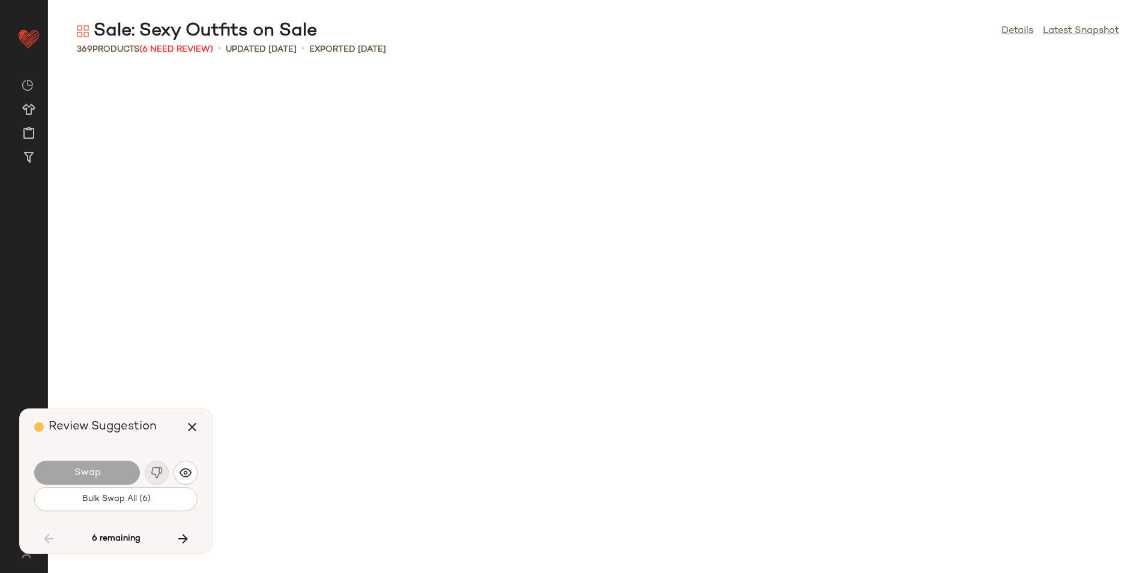
scroll to position [9231, 0]
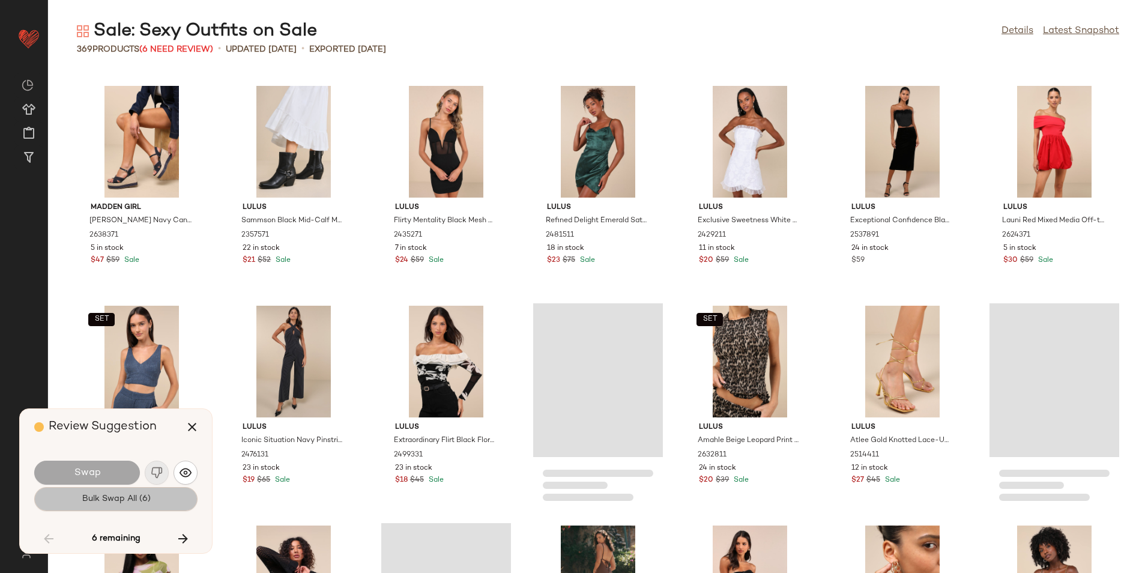
click at [142, 510] on button "Bulk Swap All (6)" at bounding box center [115, 499] width 163 height 24
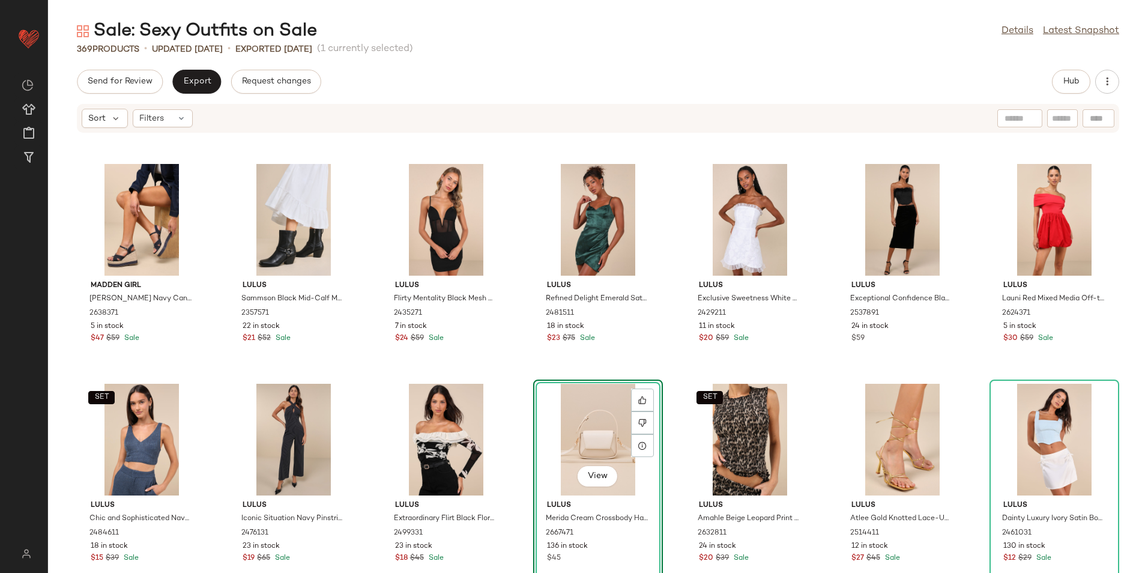
drag, startPoint x: 467, startPoint y: 40, endPoint x: 709, endPoint y: 70, distance: 243.3
click at [474, 41] on div "Sale: Sexy Outfits on Sale Details Latest Snapshot" at bounding box center [598, 31] width 1100 height 24
click at [1061, 80] on button "Hub" at bounding box center [1071, 82] width 38 height 24
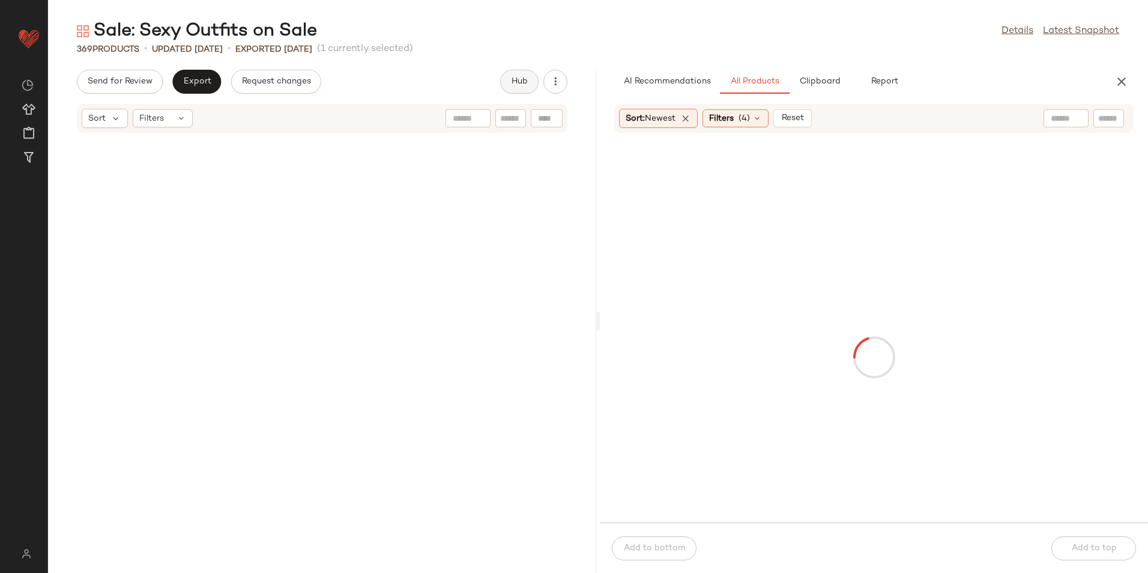
scroll to position [21540, 0]
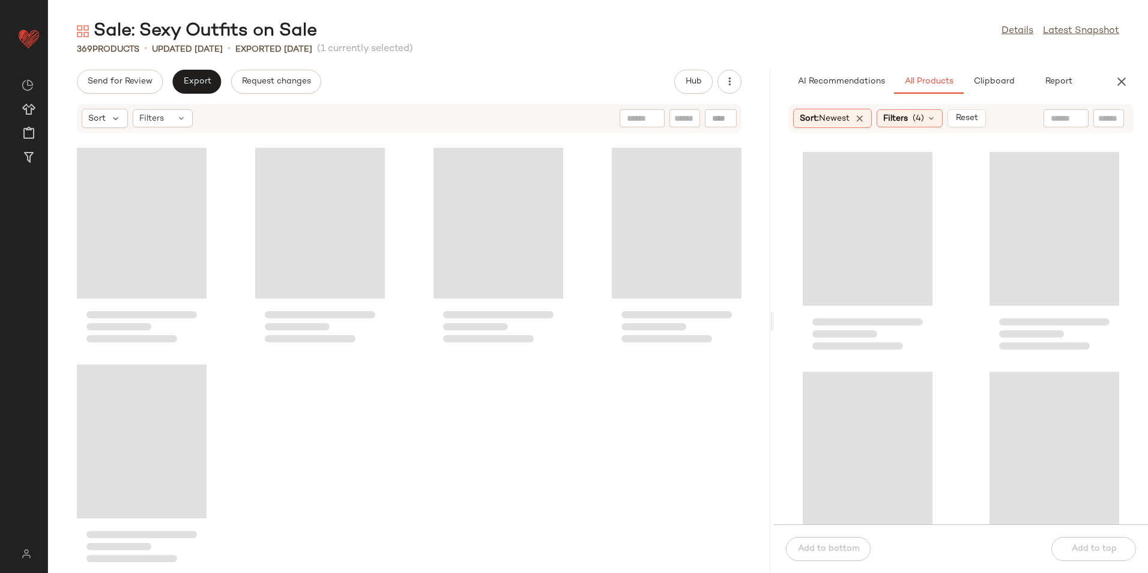
drag, startPoint x: 599, startPoint y: 321, endPoint x: 969, endPoint y: 309, distance: 370.7
click at [969, 309] on div "Sale: Sexy Outfits on Sale Details Latest Snapshot 369 Products • updated Aug 8…" at bounding box center [598, 296] width 1100 height 554
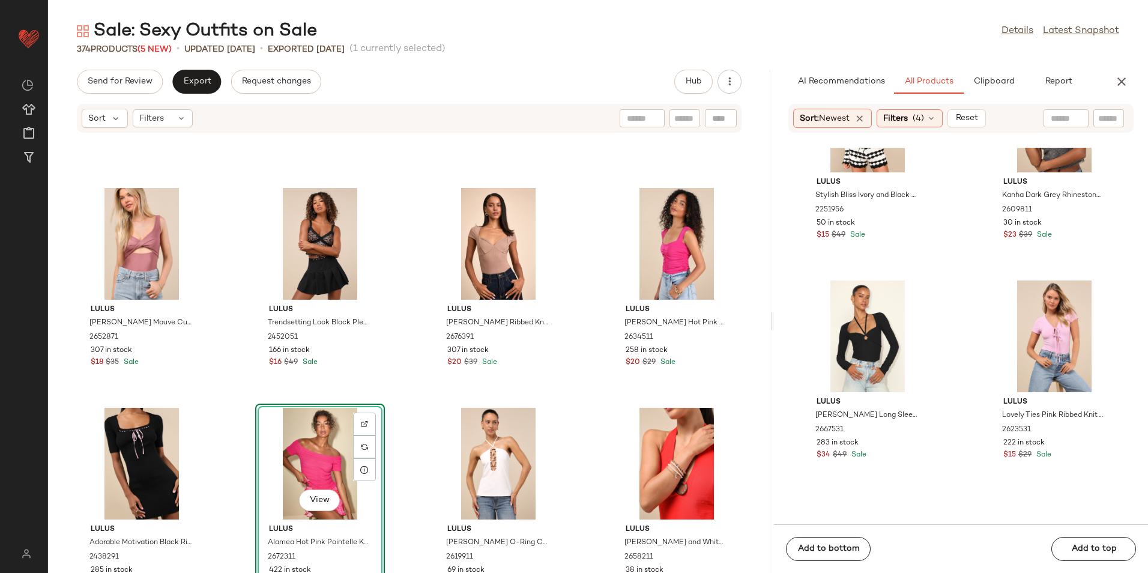
scroll to position [4211, 0]
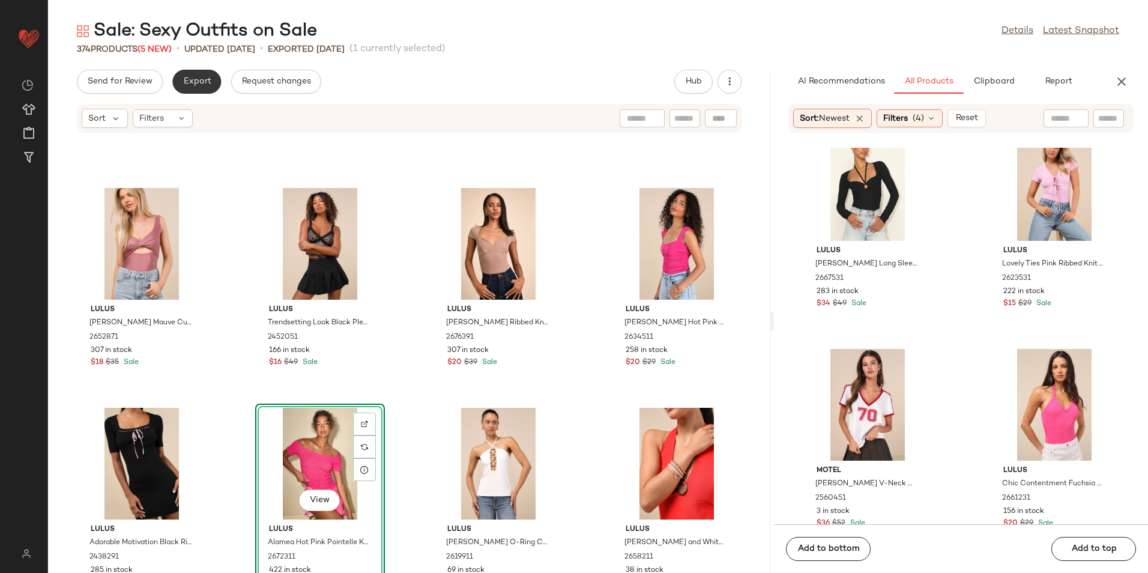
click at [202, 80] on span "Export" at bounding box center [197, 82] width 28 height 10
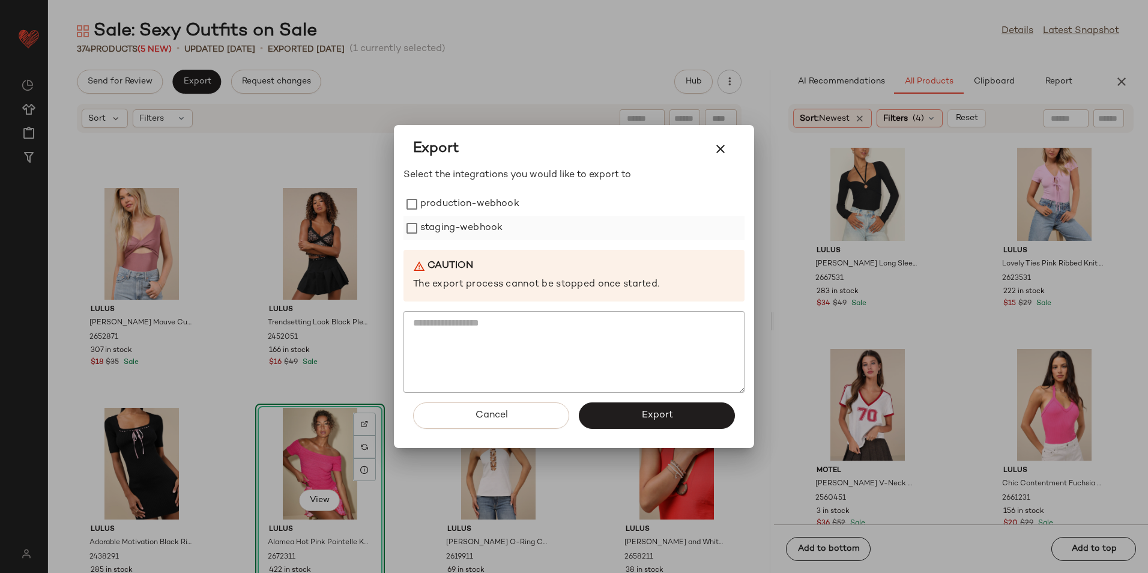
drag, startPoint x: 439, startPoint y: 206, endPoint x: 440, endPoint y: 225, distance: 18.7
click at [440, 209] on label "production-webhook" at bounding box center [469, 204] width 99 height 24
click at [441, 228] on label "staging-webhook" at bounding box center [461, 228] width 82 height 24
click at [662, 417] on span "Export" at bounding box center [657, 415] width 32 height 11
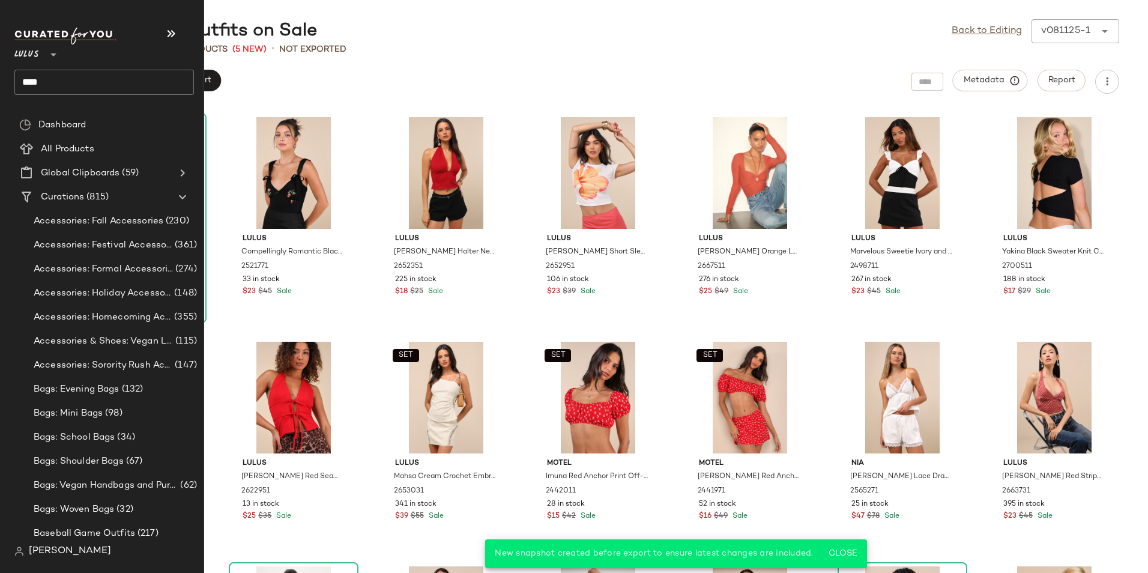
click at [54, 83] on input "****" at bounding box center [104, 82] width 180 height 25
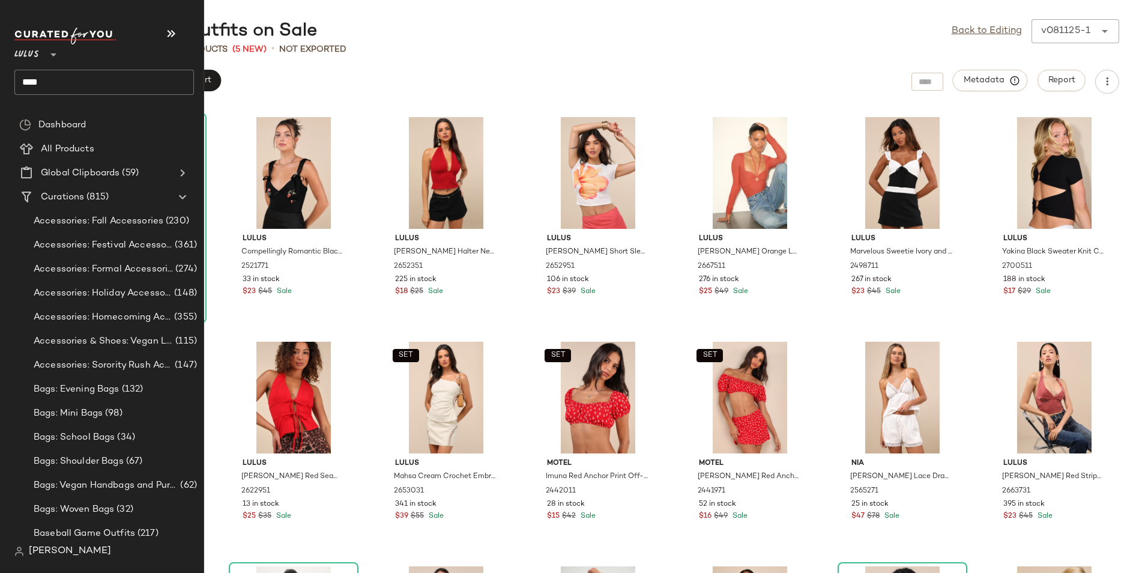
click at [106, 84] on input "****" at bounding box center [104, 82] width 180 height 25
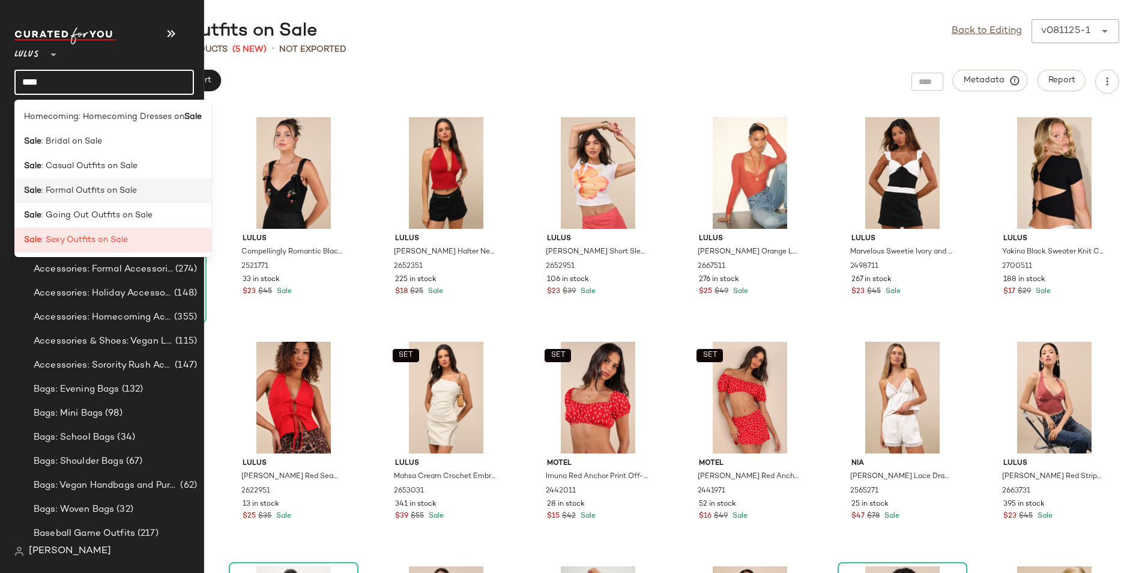
click at [85, 192] on span ": Formal Outfits on Sale" at bounding box center [88, 190] width 95 height 13
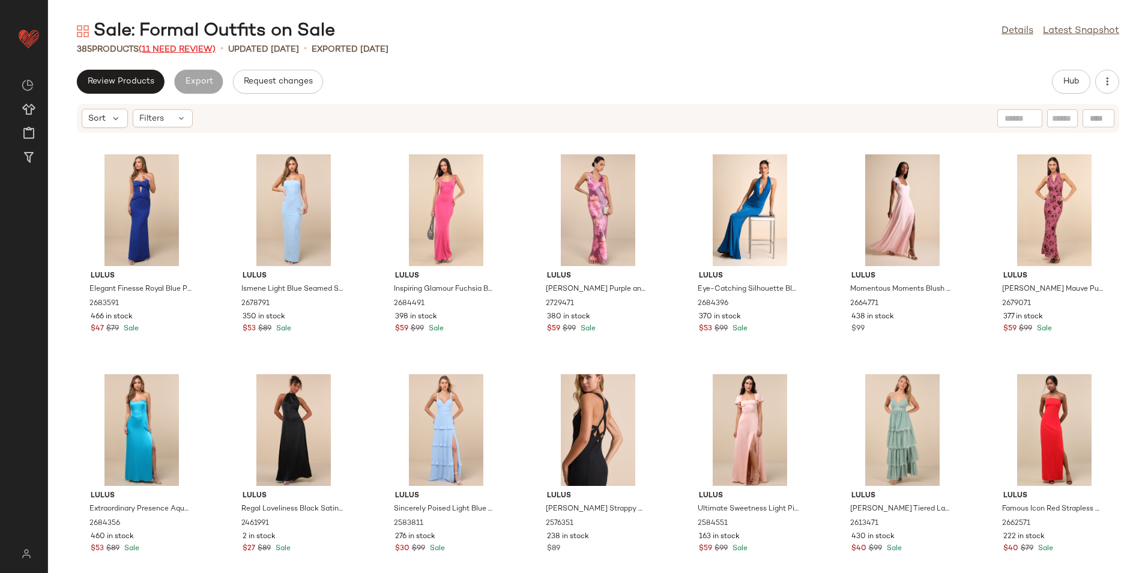
click at [193, 49] on span "(11 Need Review)" at bounding box center [177, 49] width 77 height 9
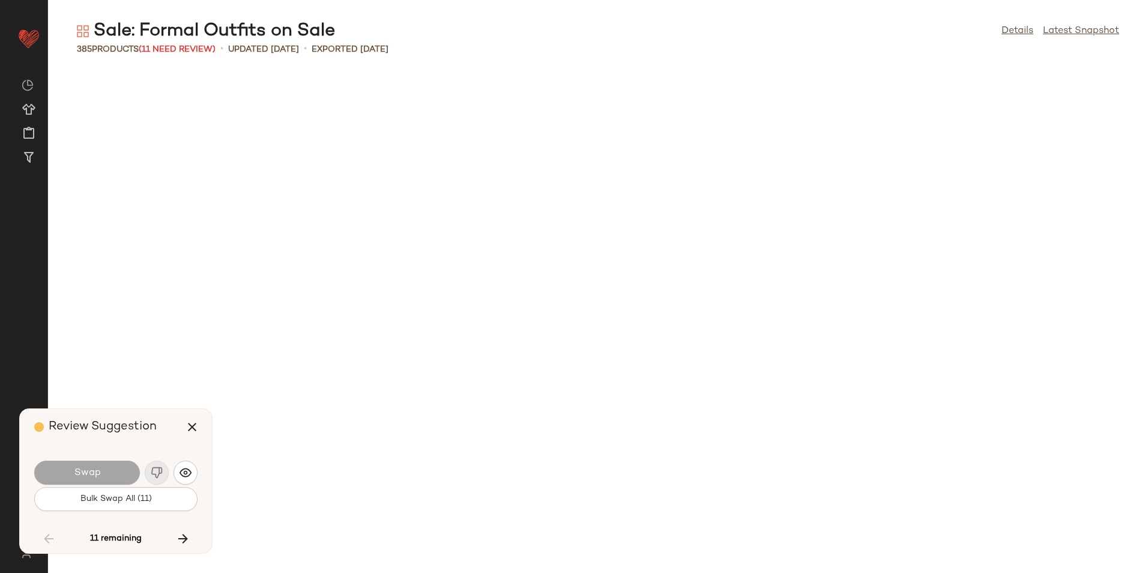
scroll to position [4836, 0]
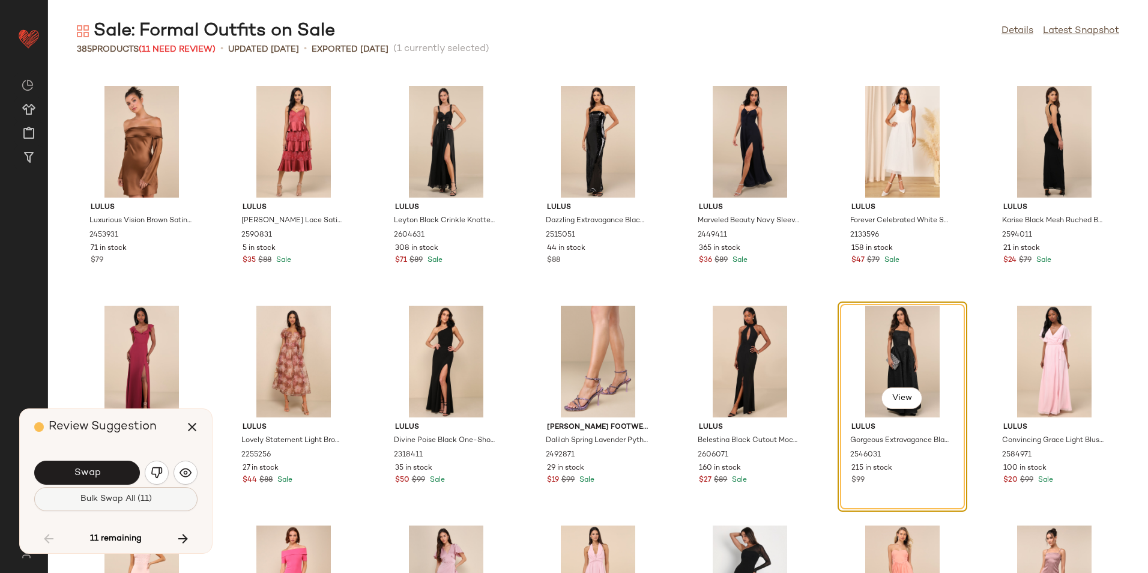
click at [131, 495] on span "Bulk Swap All (11)" at bounding box center [116, 499] width 72 height 10
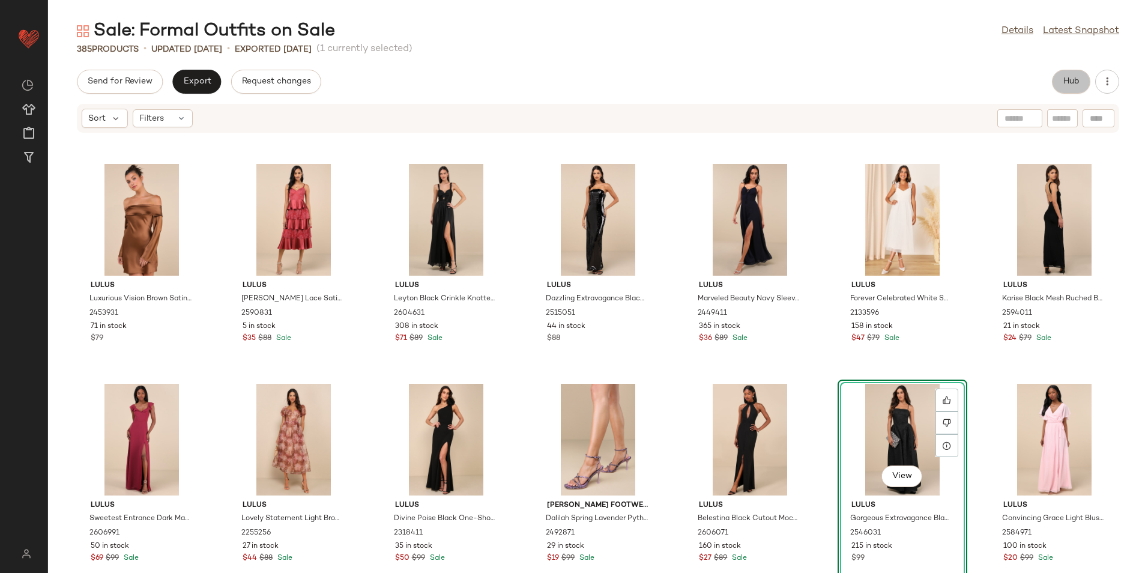
click at [1064, 91] on button "Hub" at bounding box center [1071, 82] width 38 height 24
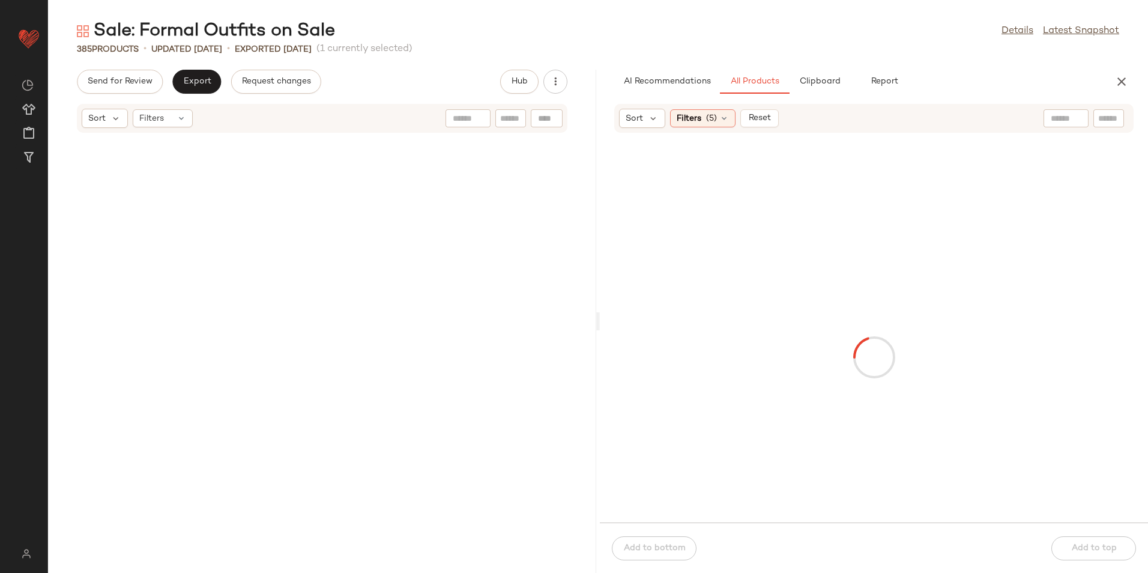
scroll to position [11210, 0]
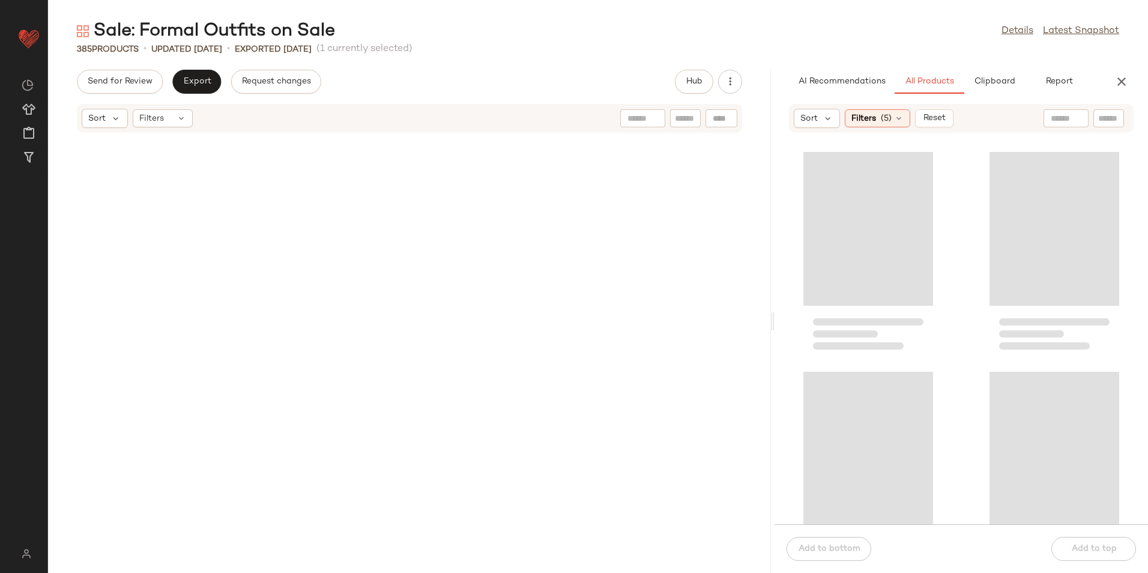
drag, startPoint x: 596, startPoint y: 321, endPoint x: 1004, endPoint y: 338, distance: 408.1
click at [1004, 338] on div "Sale: Formal Outfits on Sale Details Latest Snapshot 385 Products • updated Aug…" at bounding box center [598, 296] width 1100 height 554
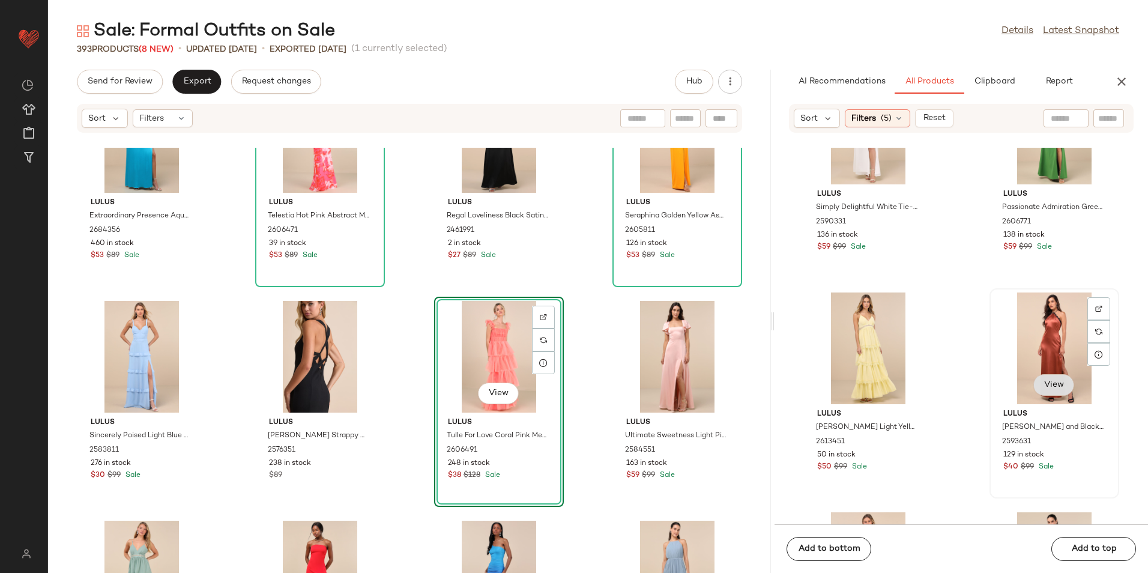
scroll to position [1211, 0]
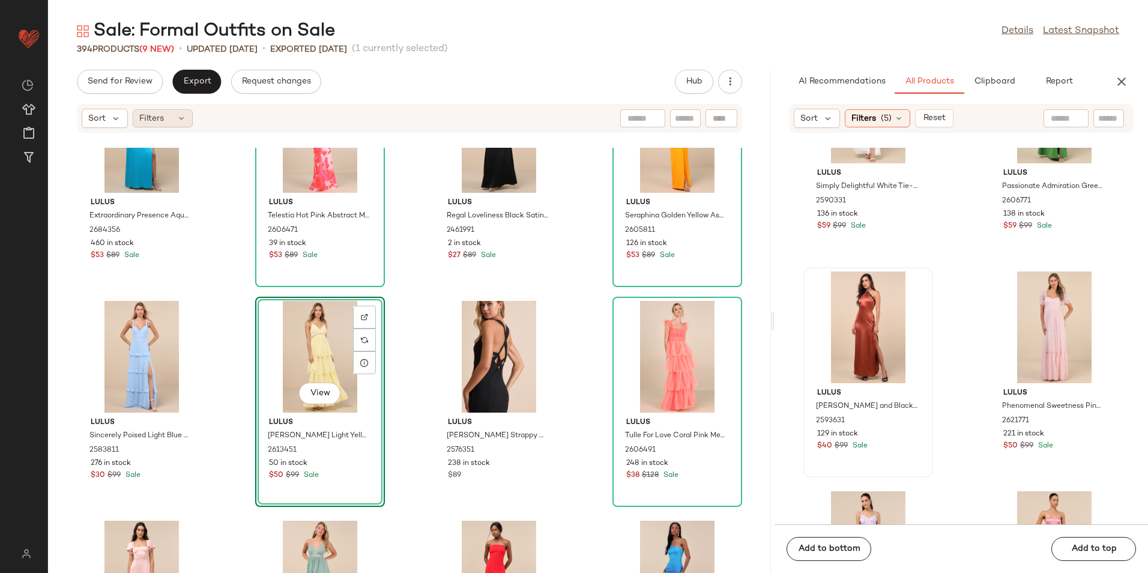
click at [167, 113] on div "Filters" at bounding box center [163, 118] width 60 height 18
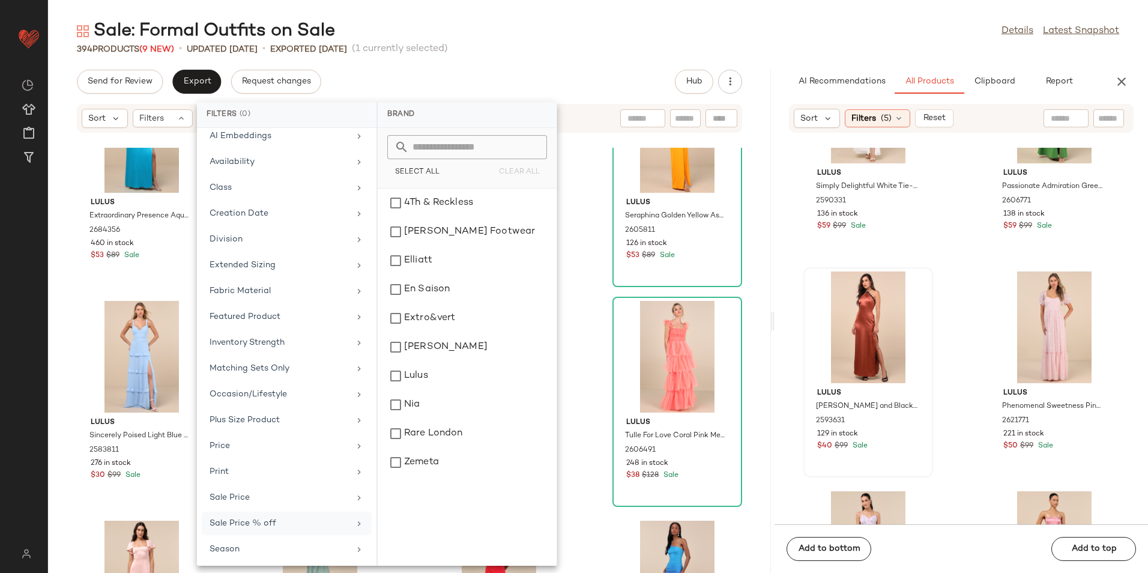
scroll to position [140, 0]
click at [260, 549] on div "Total Inventory" at bounding box center [280, 546] width 140 height 13
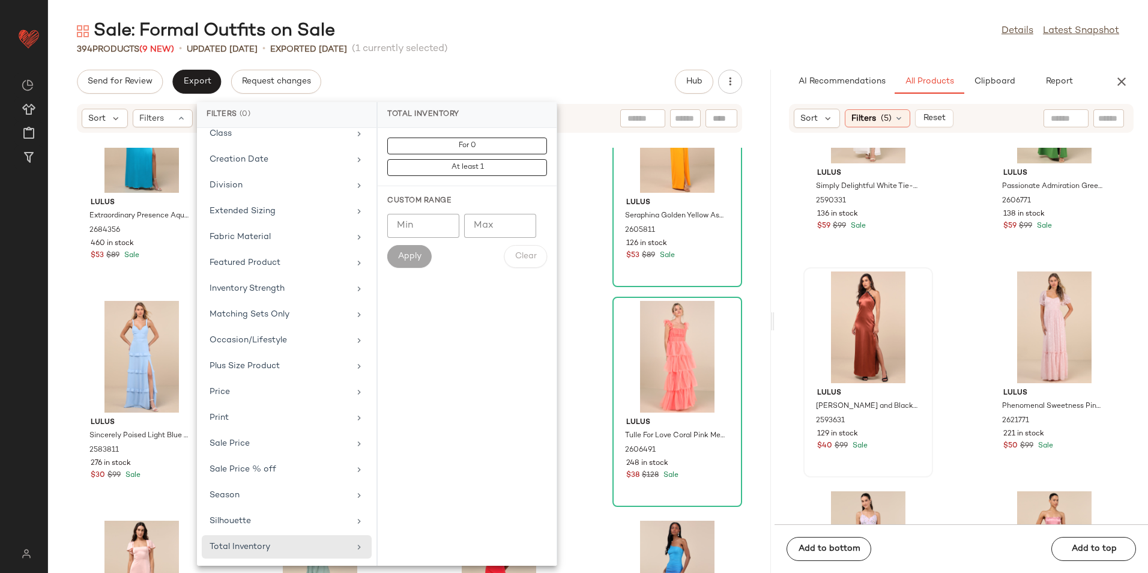
click at [491, 234] on input "Max" at bounding box center [500, 226] width 72 height 24
type input "**"
click at [401, 253] on span "Apply" at bounding box center [410, 257] width 24 height 10
click at [553, 58] on div "Sale: Formal Outfits on Sale Details Latest Snapshot 394 Products (9 New) • upd…" at bounding box center [598, 296] width 1100 height 554
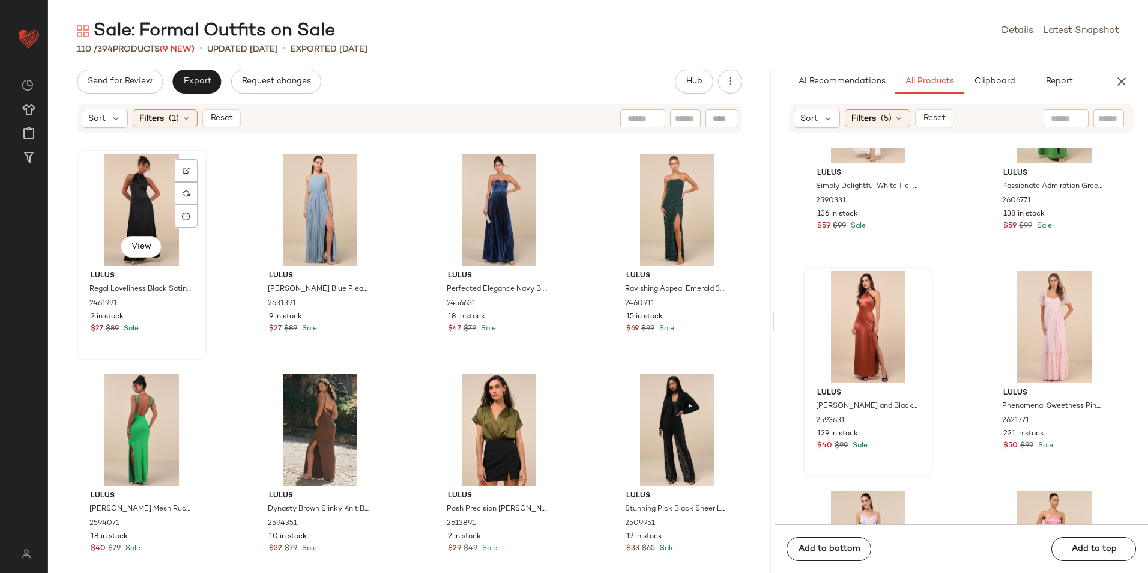
click at [160, 198] on div "View" at bounding box center [141, 210] width 121 height 112
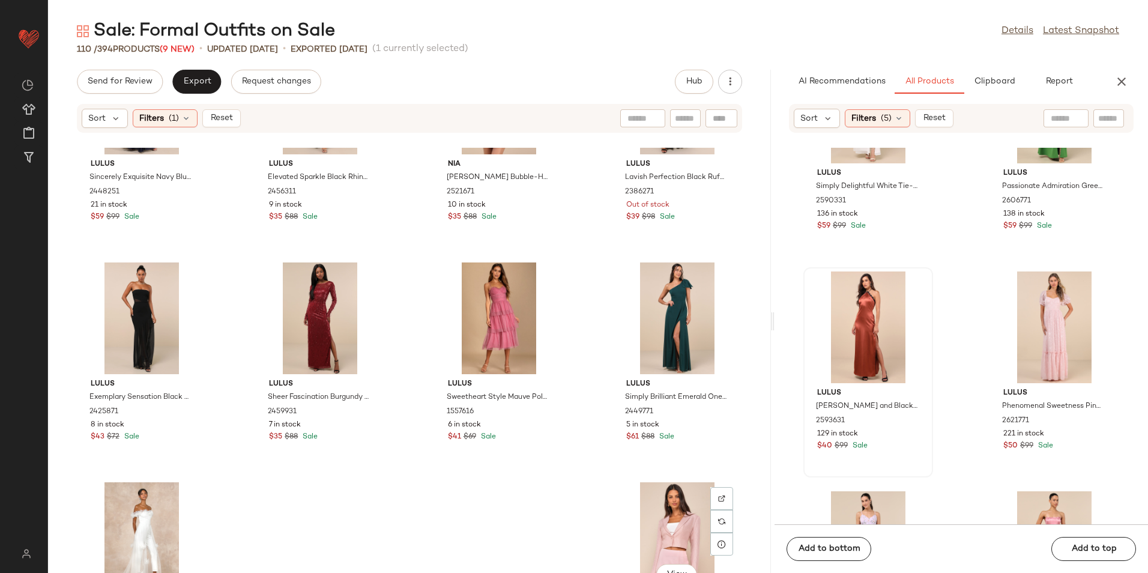
scroll to position [5732, 0]
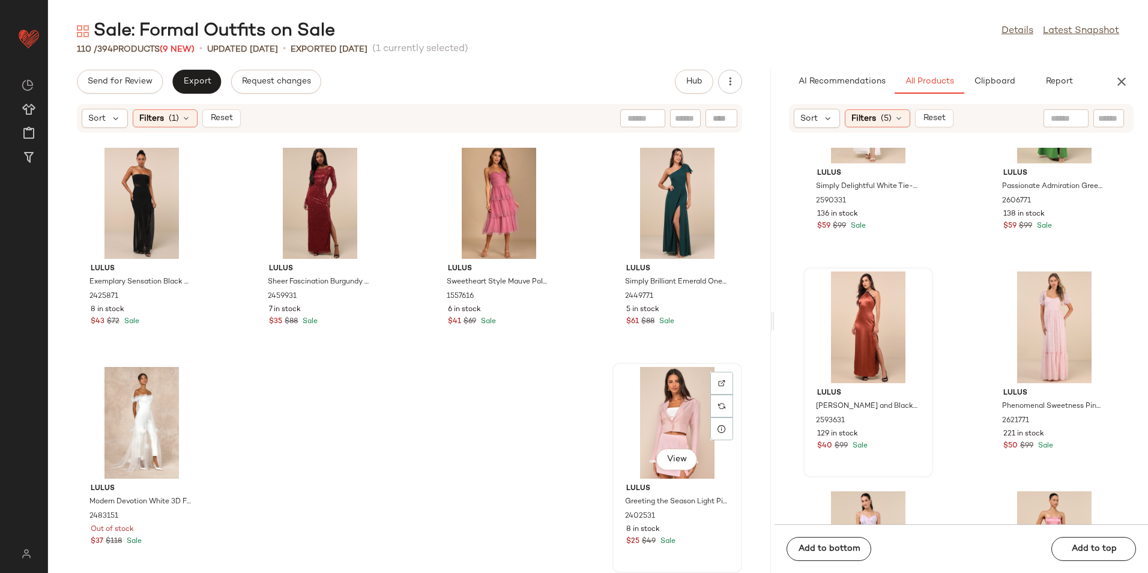
click at [665, 413] on div "View" at bounding box center [677, 423] width 121 height 112
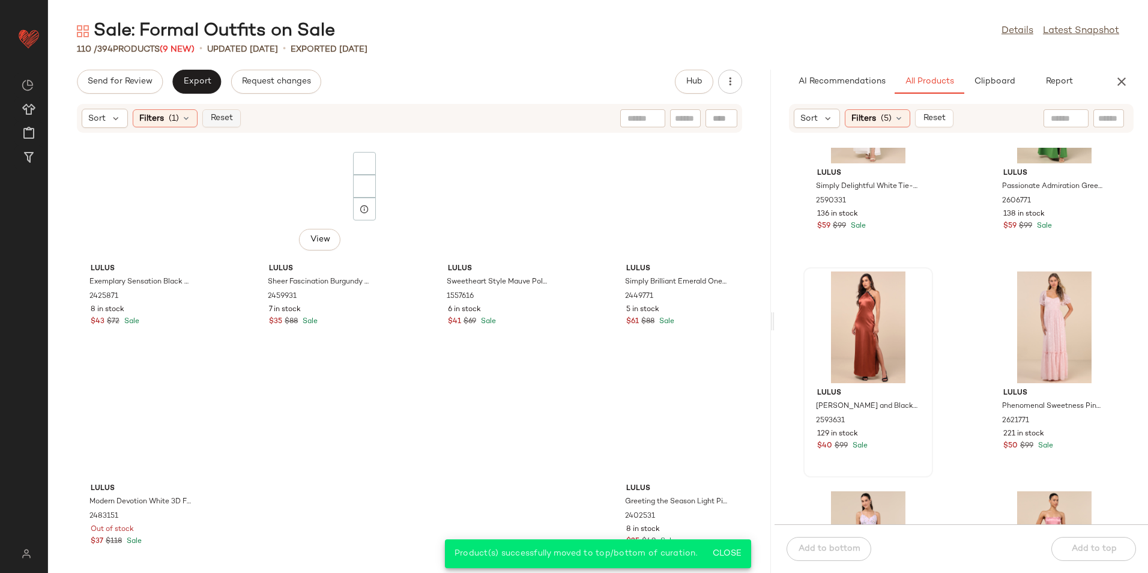
click at [214, 118] on span "Reset" at bounding box center [221, 119] width 23 height 10
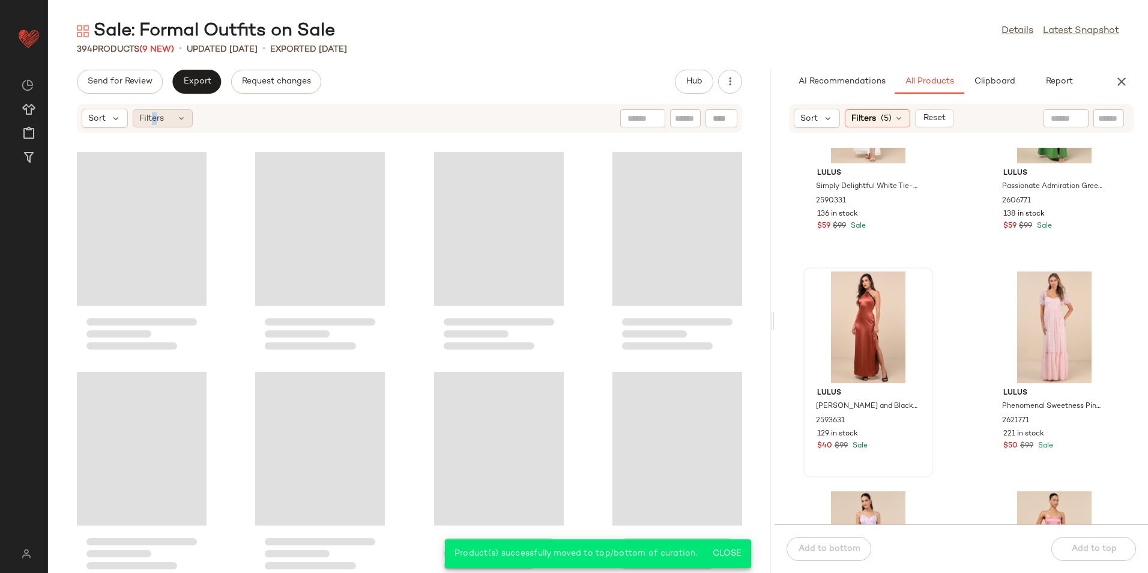
click at [154, 123] on span "Filters" at bounding box center [151, 118] width 25 height 13
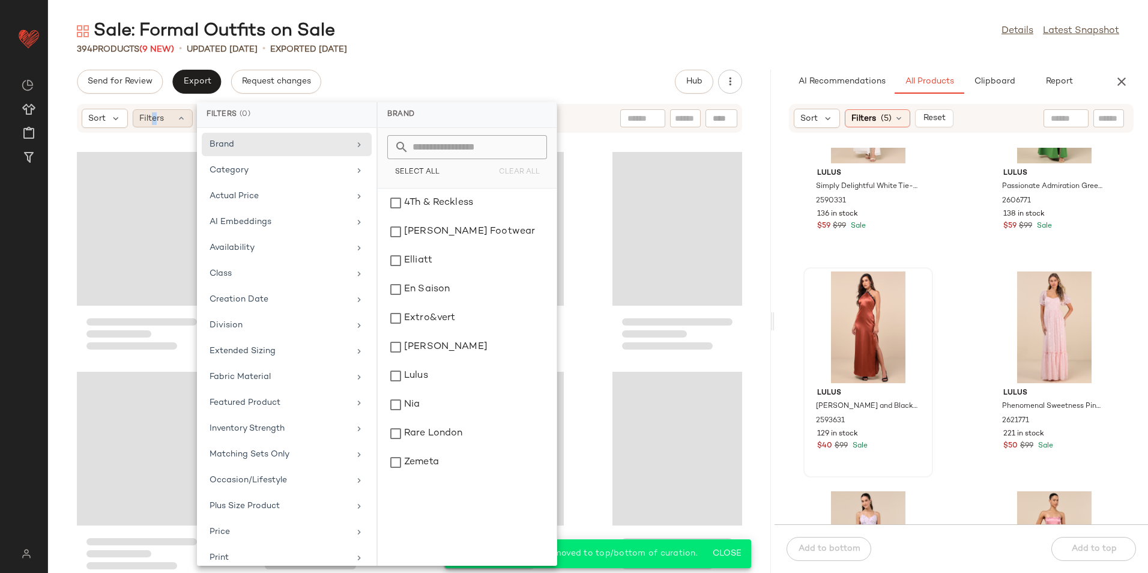
scroll to position [21337, 0]
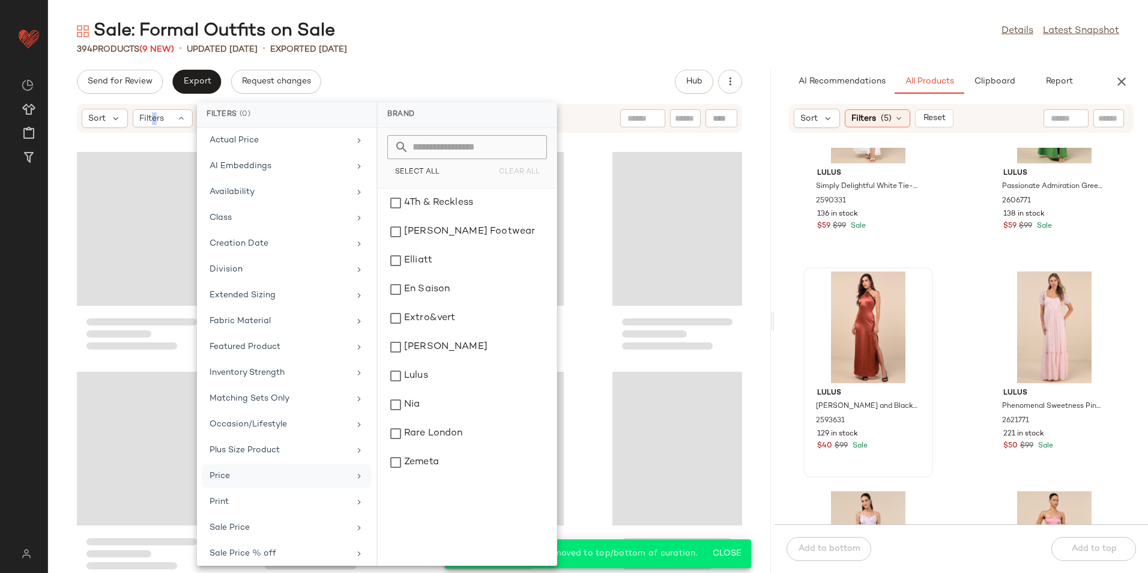
scroll to position [140, 0]
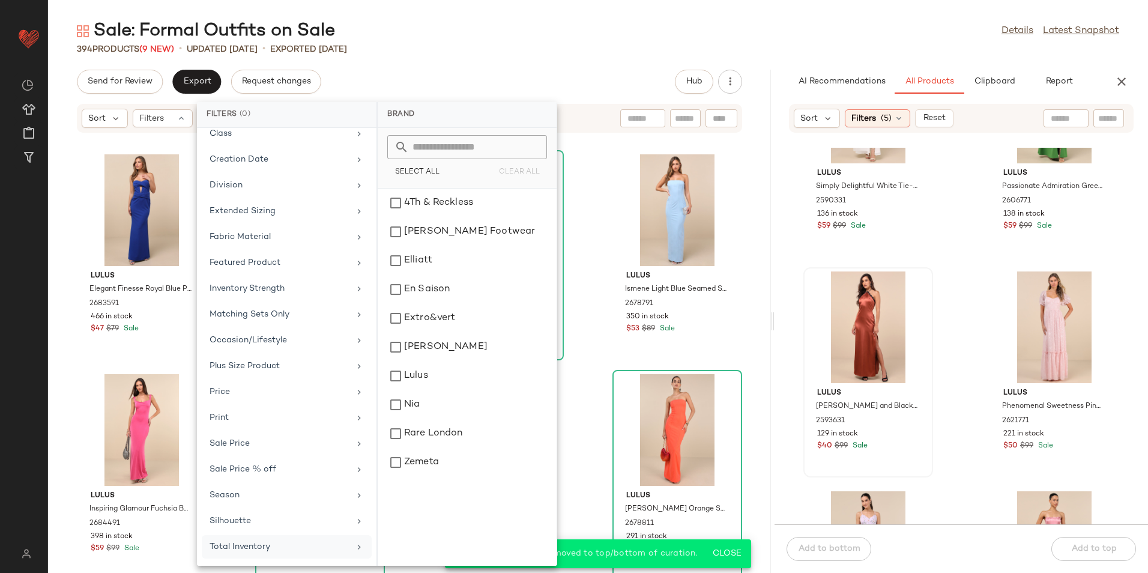
click at [297, 548] on div "Total Inventory" at bounding box center [280, 546] width 140 height 13
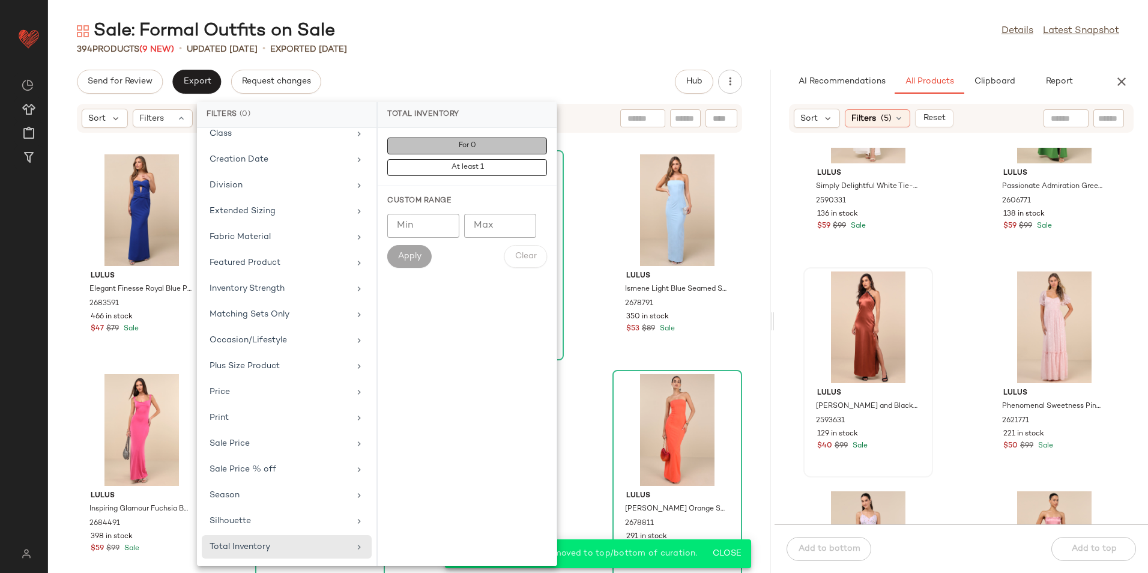
click at [486, 159] on button "For 0" at bounding box center [467, 167] width 160 height 17
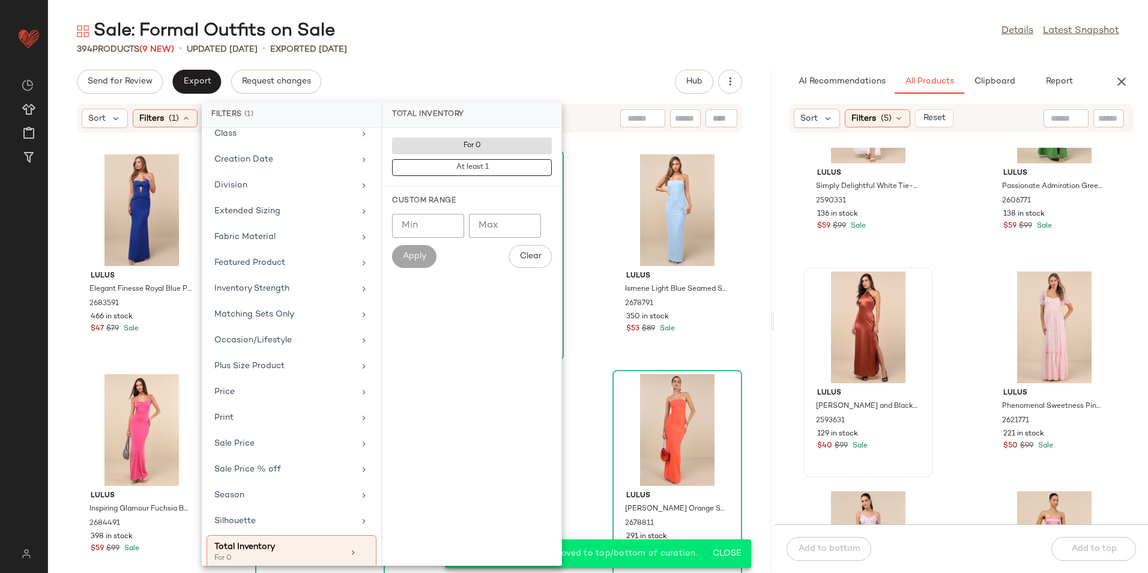
click at [548, 47] on div "394 Products (9 New) • updated Aug 11th • Exported Aug 8th" at bounding box center [598, 49] width 1100 height 12
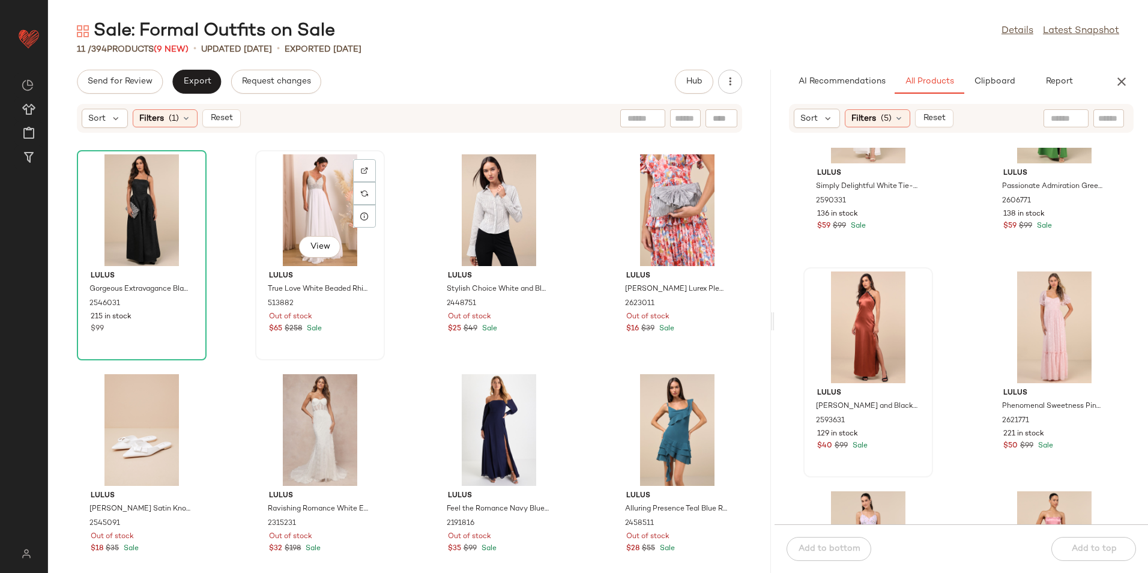
click at [320, 174] on div "View" at bounding box center [319, 210] width 121 height 112
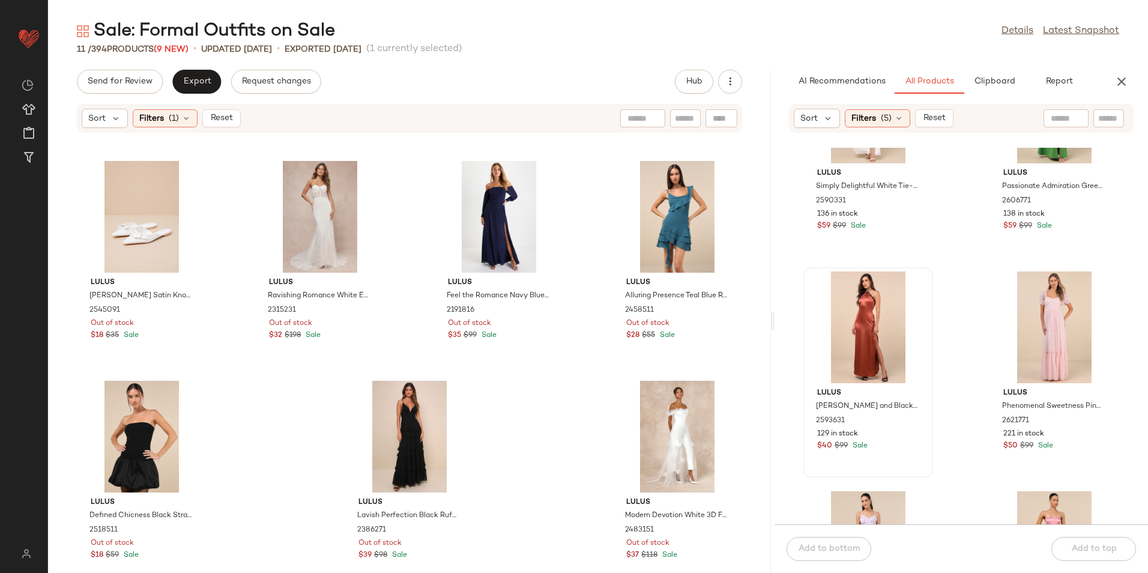
scroll to position [227, 0]
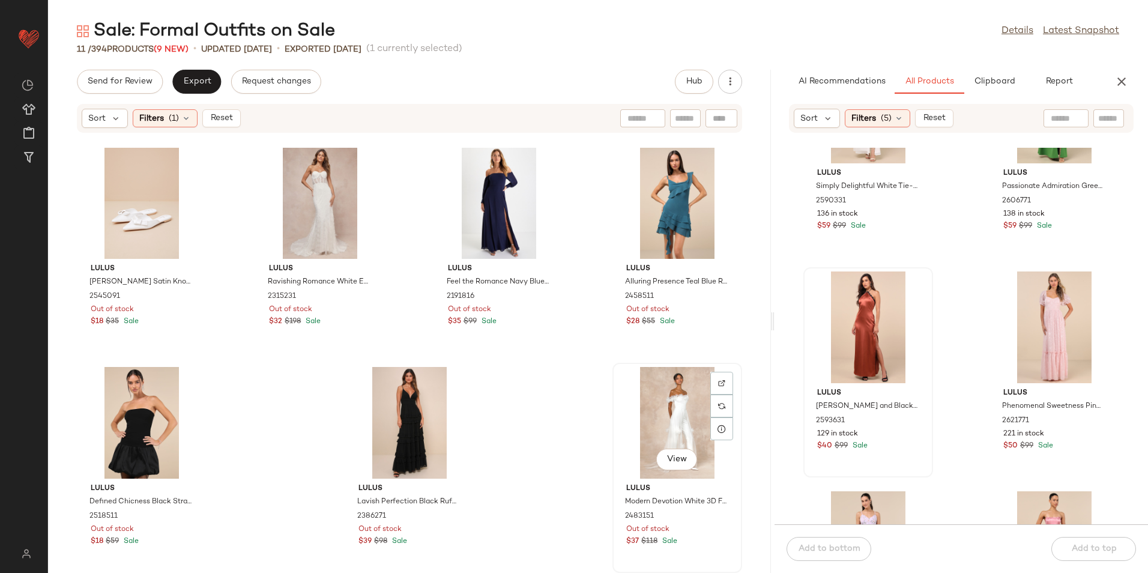
click at [676, 410] on div "View" at bounding box center [677, 423] width 121 height 112
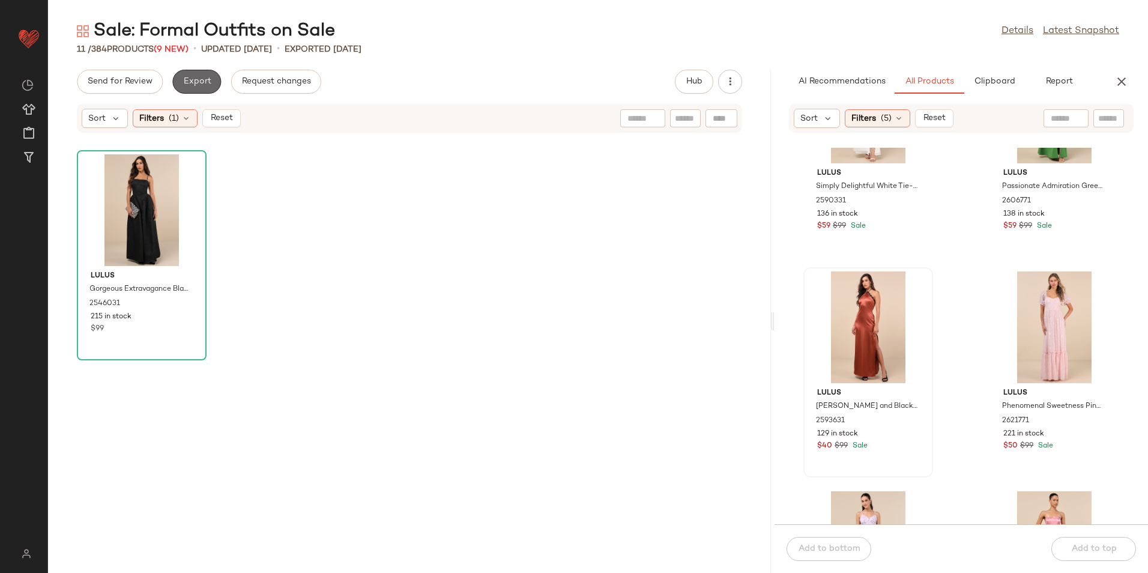
click at [198, 74] on button "Export" at bounding box center [196, 82] width 49 height 24
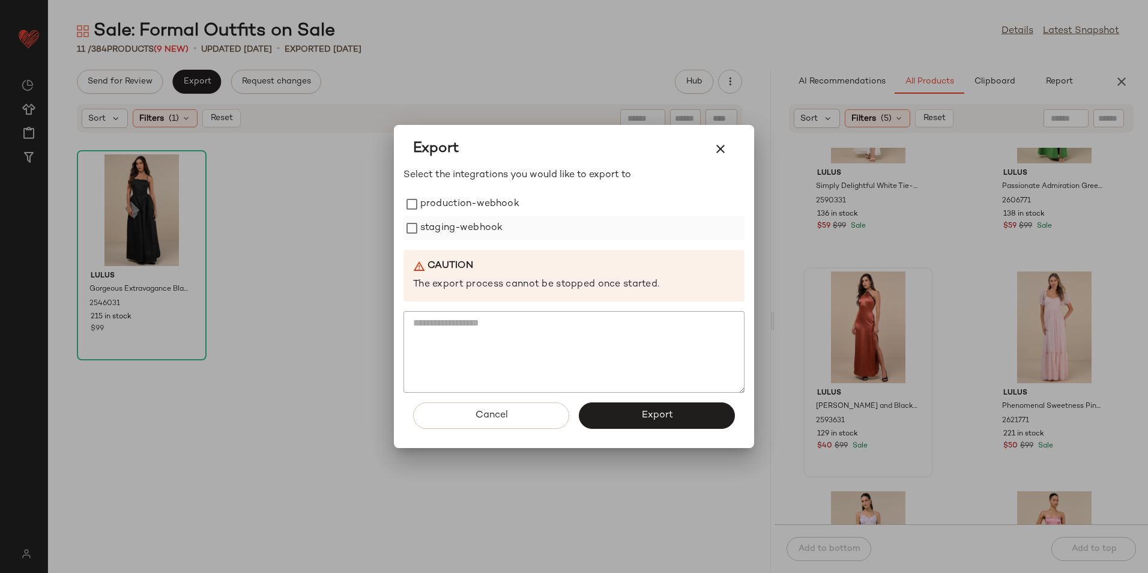
drag, startPoint x: 427, startPoint y: 202, endPoint x: 431, endPoint y: 216, distance: 14.4
click at [429, 204] on label "production-webhook" at bounding box center [469, 204] width 99 height 24
drag, startPoint x: 431, startPoint y: 223, endPoint x: 450, endPoint y: 255, distance: 37.4
click at [433, 226] on label "staging-webhook" at bounding box center [461, 228] width 82 height 24
click at [624, 413] on button "Export" at bounding box center [657, 415] width 156 height 26
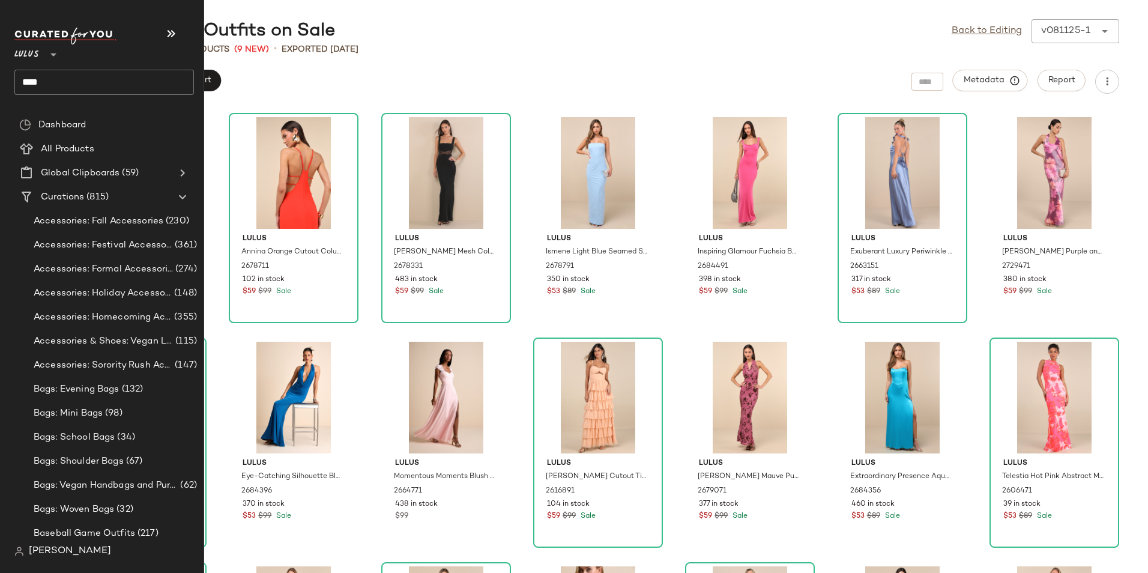
click at [71, 75] on input "****" at bounding box center [104, 82] width 180 height 25
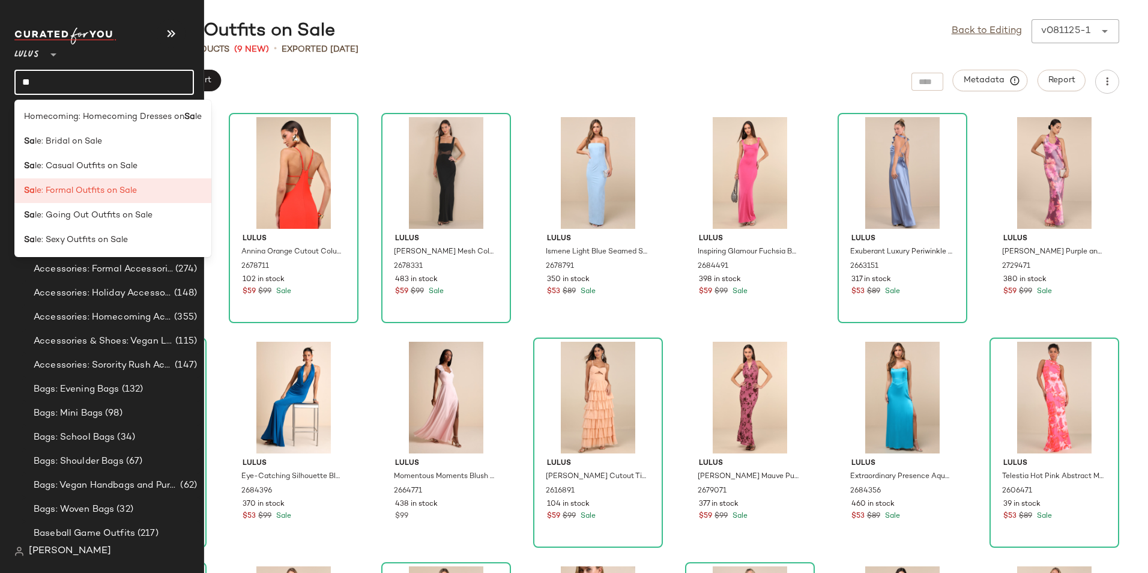
type input "*"
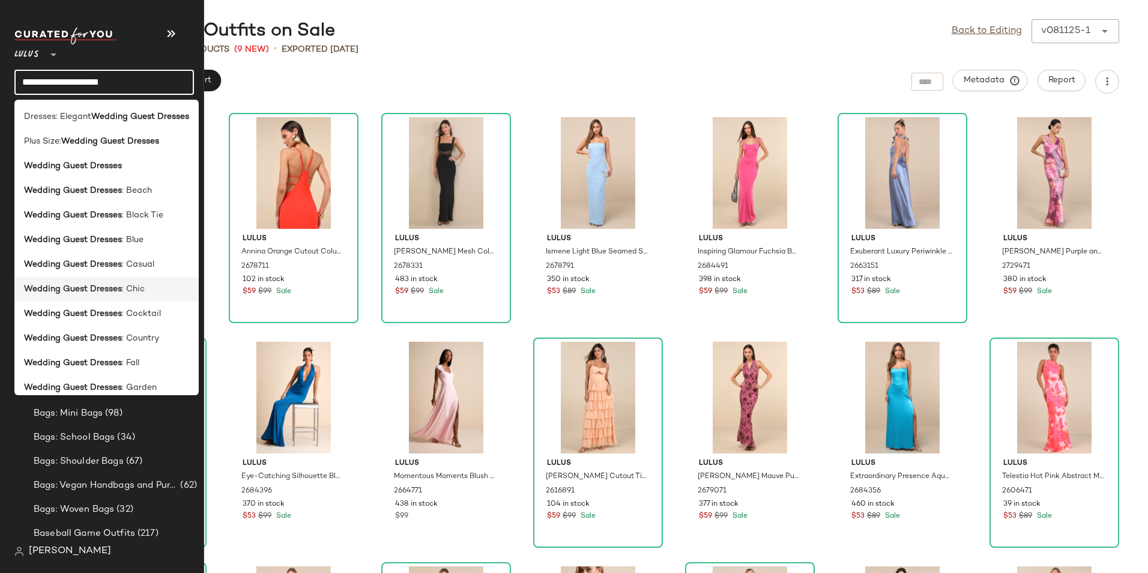
type input "**********"
click at [153, 289] on div "Wedding Guest Dresses : Chic" at bounding box center [106, 289] width 165 height 13
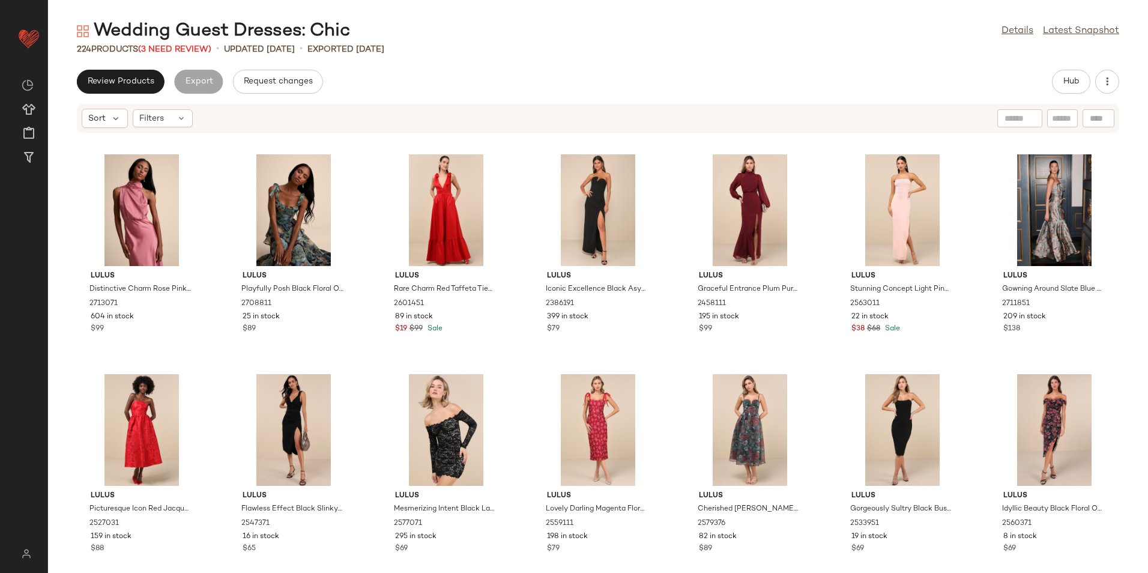
click at [462, 68] on div "Wedding Guest Dresses: Chic Details Latest Snapshot 224 Products (3 Need Review…" at bounding box center [598, 296] width 1100 height 554
click at [196, 45] on span "(3 Need Review)" at bounding box center [174, 49] width 73 height 9
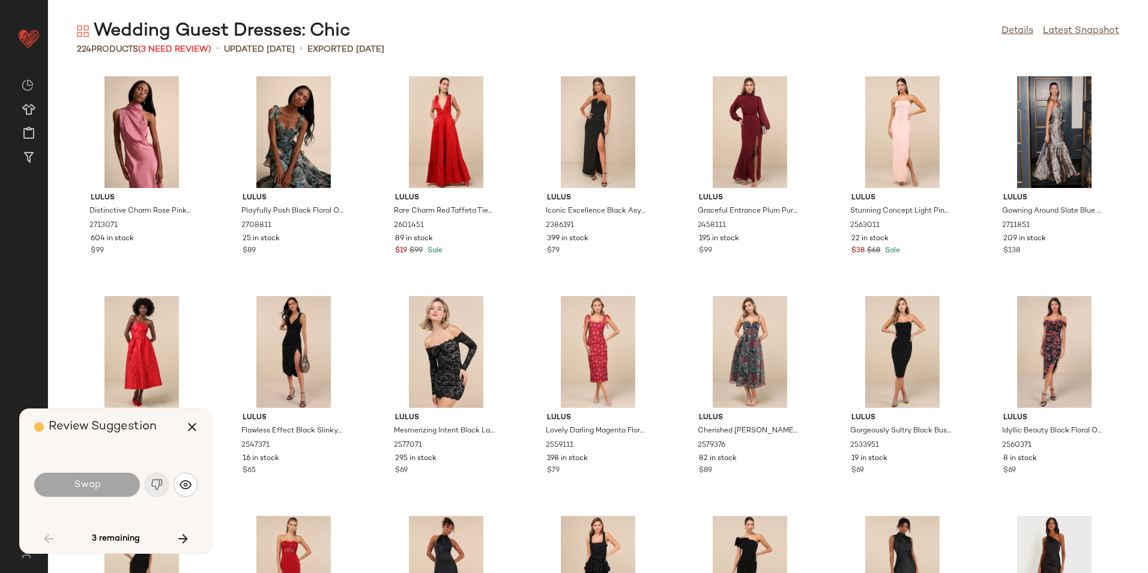
scroll to position [1319, 0]
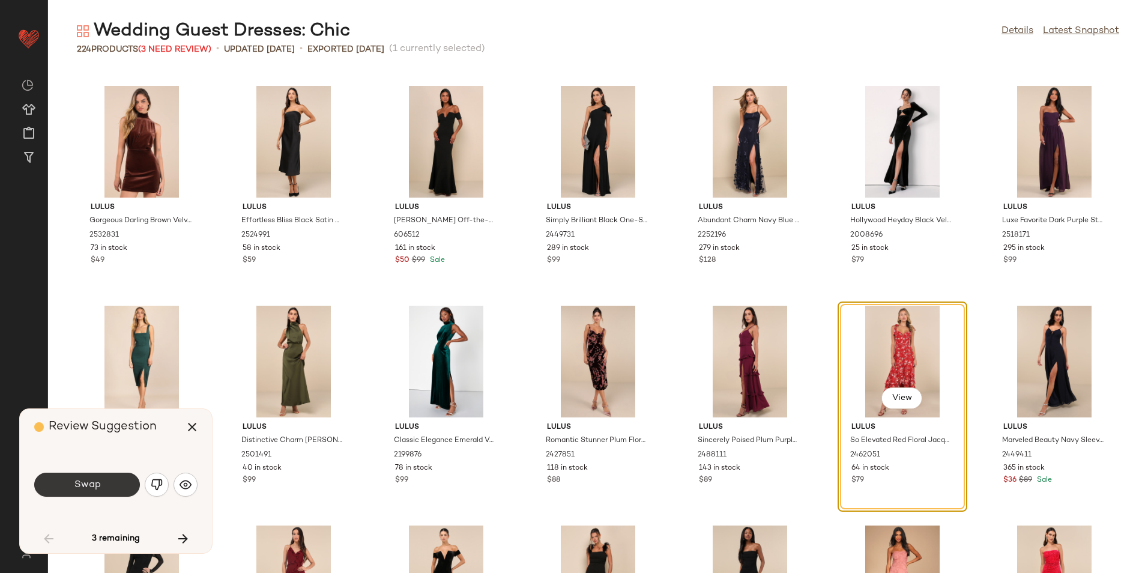
click at [116, 484] on button "Swap" at bounding box center [87, 485] width 106 height 24
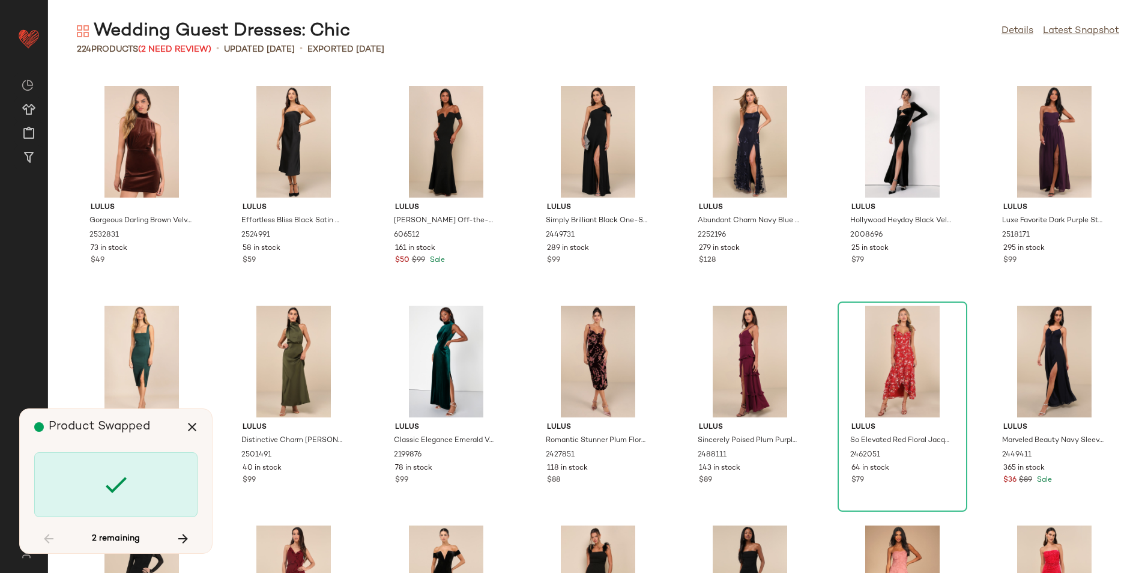
scroll to position [2418, 0]
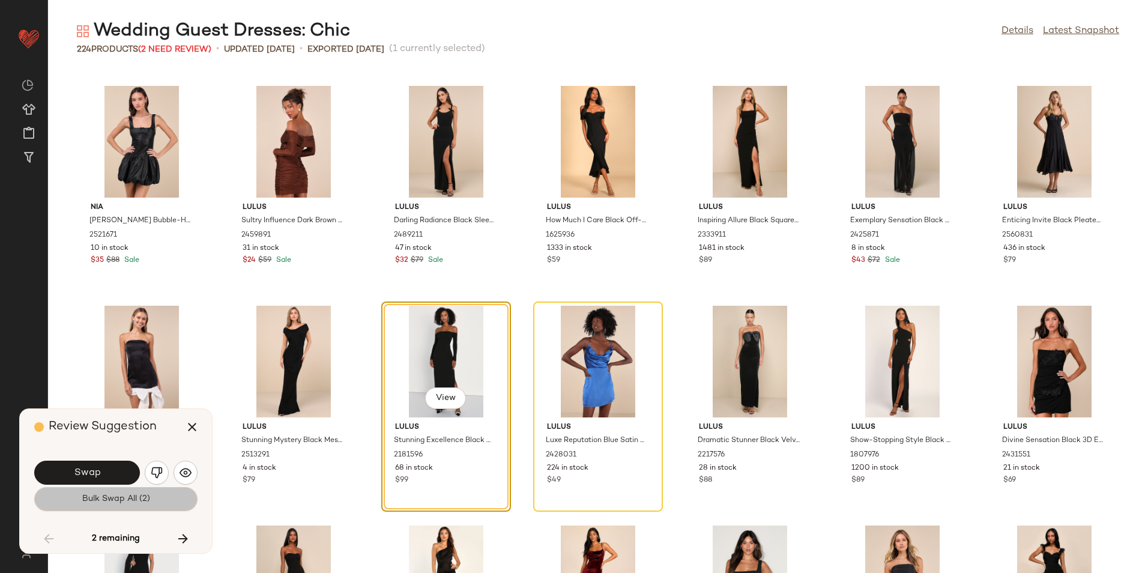
click at [117, 500] on span "Bulk Swap All (2)" at bounding box center [116, 499] width 68 height 10
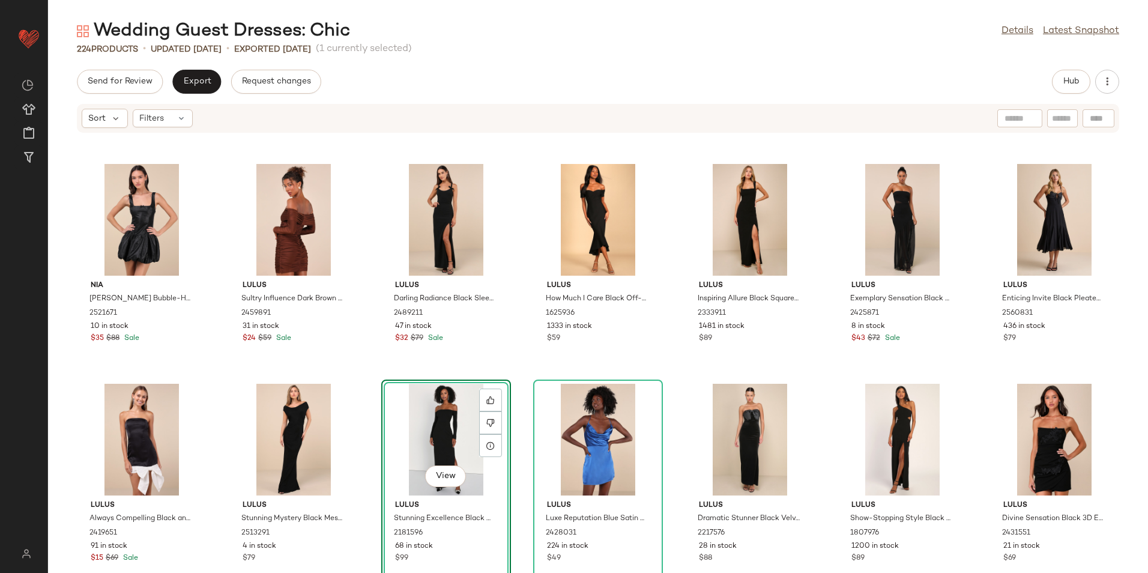
click at [536, 74] on div "Send for Review Export Request changes Hub" at bounding box center [598, 82] width 1100 height 24
click at [172, 116] on div "Filters" at bounding box center [163, 118] width 60 height 18
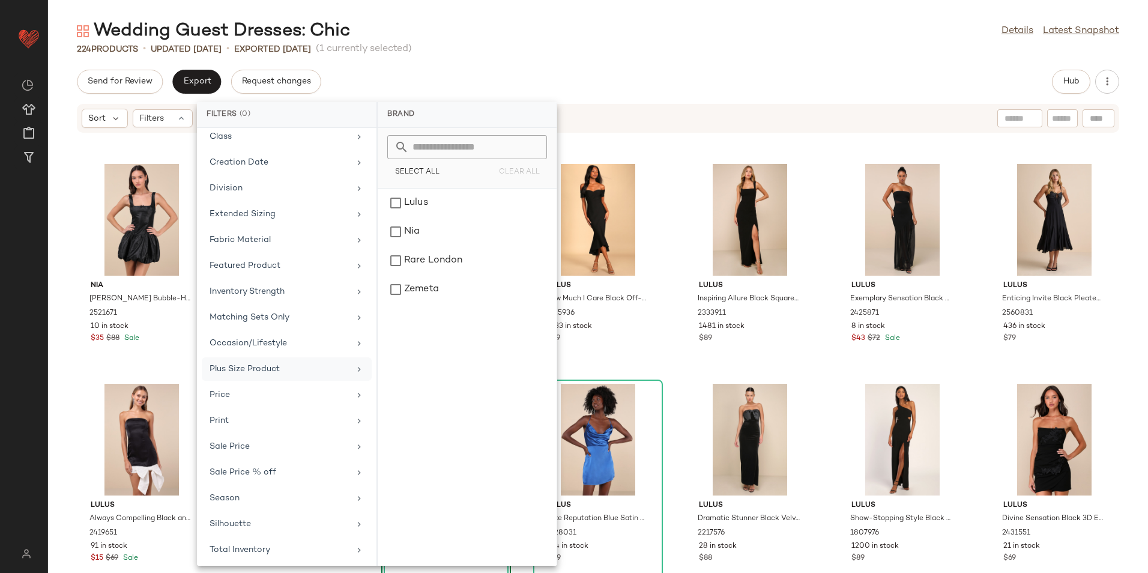
scroll to position [140, 0]
click at [294, 547] on div "Total Inventory" at bounding box center [280, 546] width 140 height 13
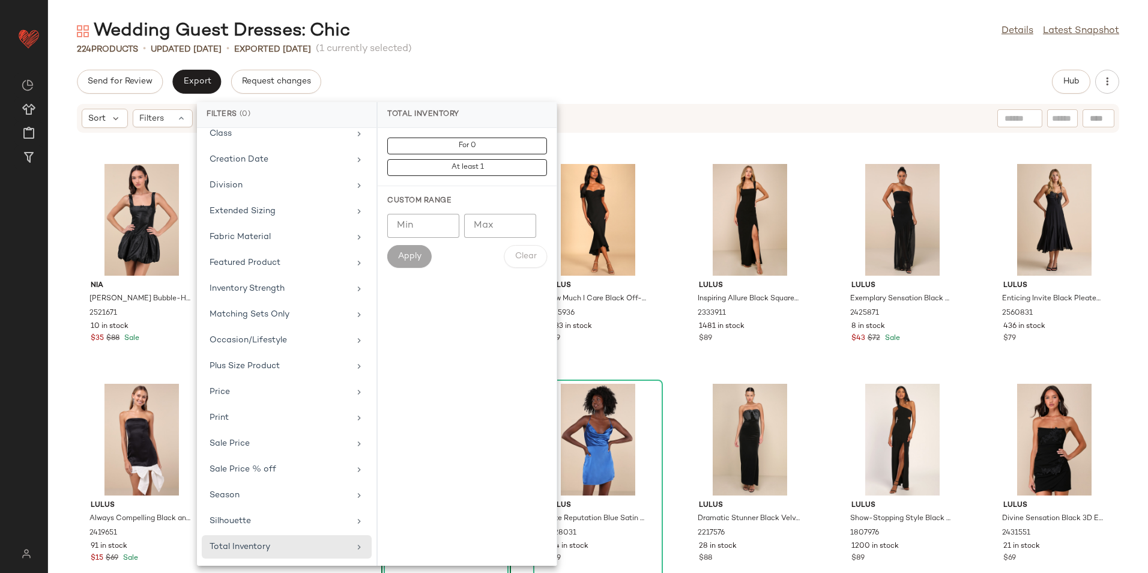
click at [484, 232] on input "Max" at bounding box center [500, 226] width 72 height 24
type input "**"
click at [404, 256] on span "Apply" at bounding box center [410, 257] width 24 height 10
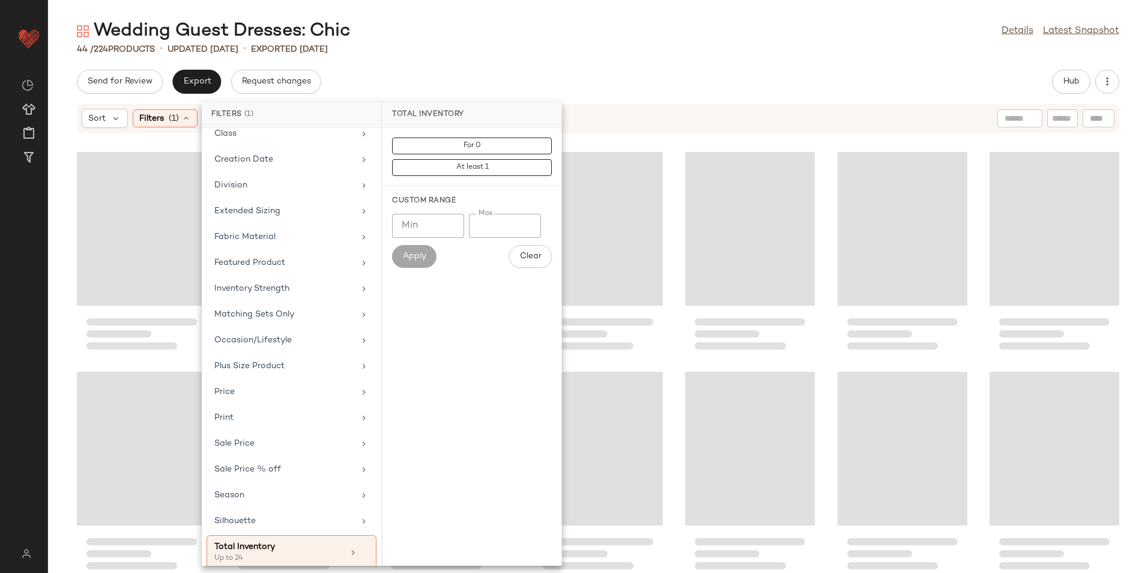
click at [700, 65] on div "Wedding Guest Dresses: Chic Details Latest Snapshot 44 / 224 Products • updated…" at bounding box center [598, 296] width 1100 height 554
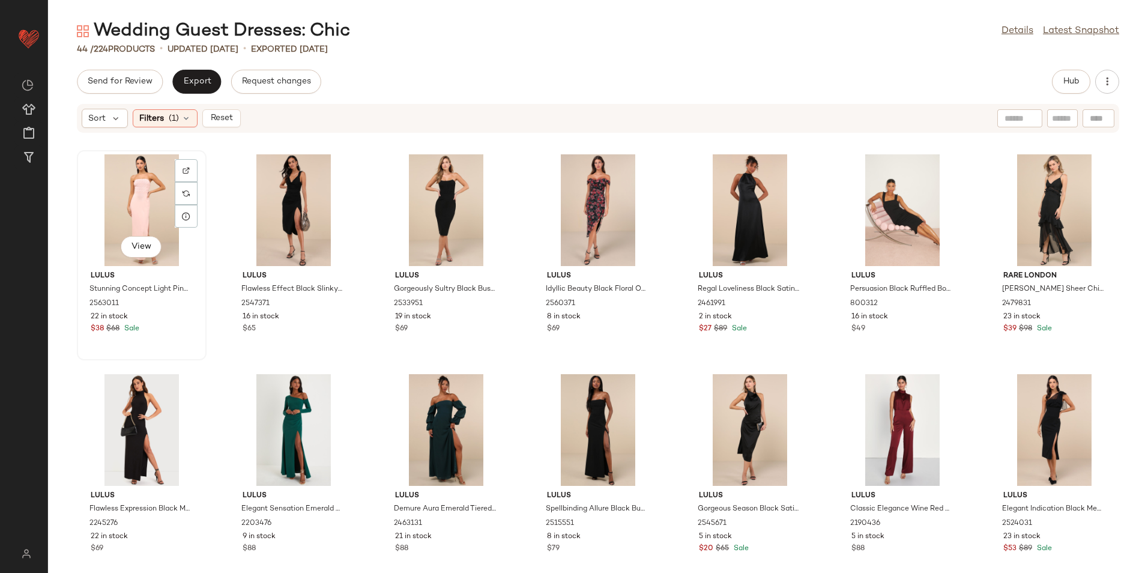
click at [151, 201] on div "View" at bounding box center [141, 210] width 121 height 112
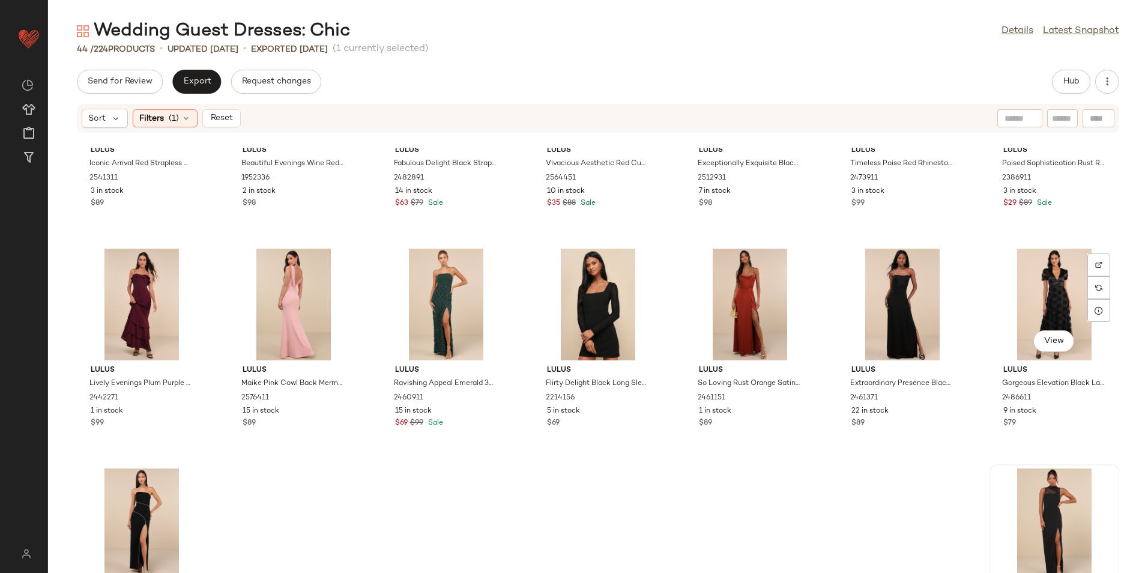
scroll to position [1116, 0]
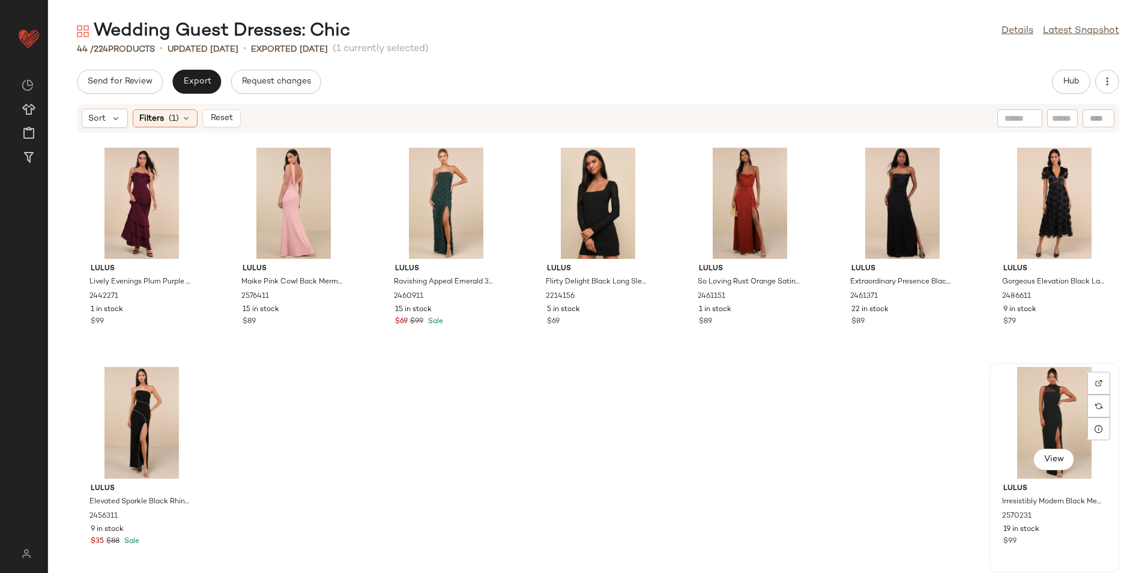
click at [1051, 421] on div "View" at bounding box center [1054, 423] width 121 height 112
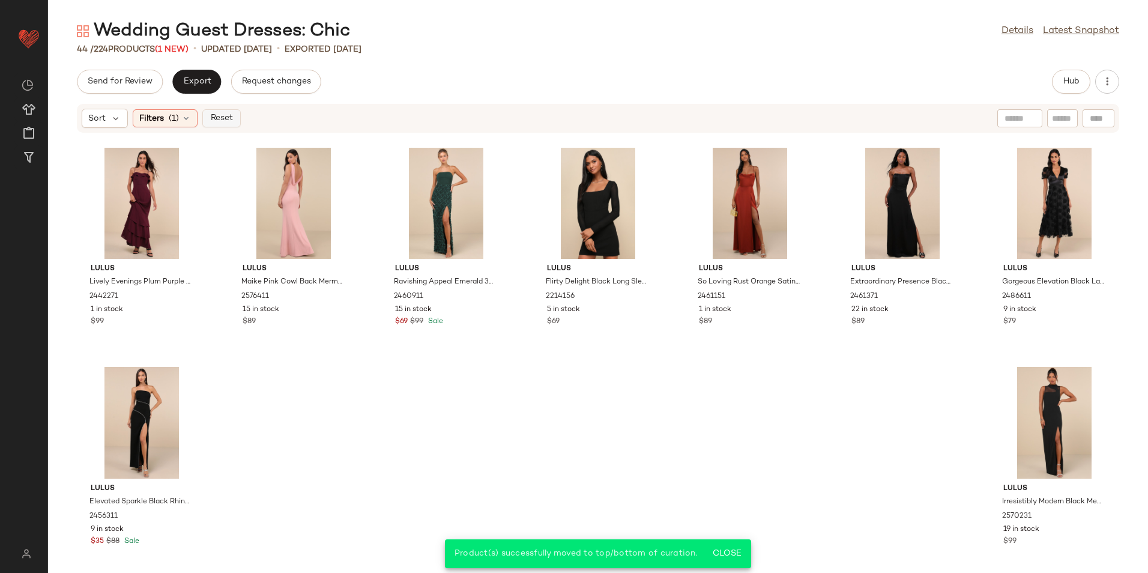
click at [215, 121] on span "Reset" at bounding box center [221, 119] width 23 height 10
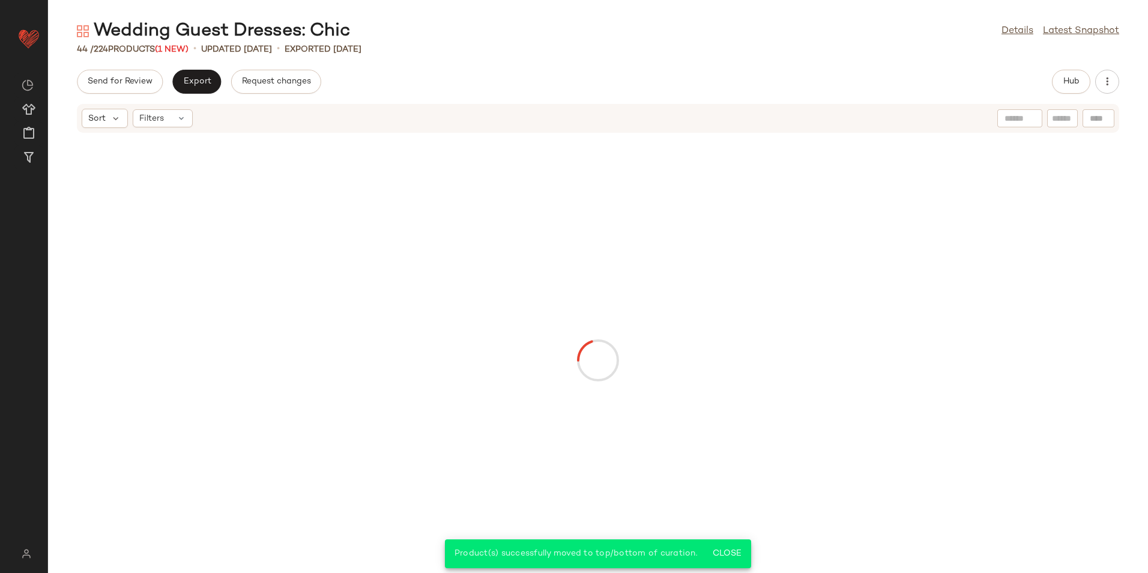
click at [423, 86] on div "Send for Review Export Request changes Hub" at bounding box center [598, 82] width 1100 height 24
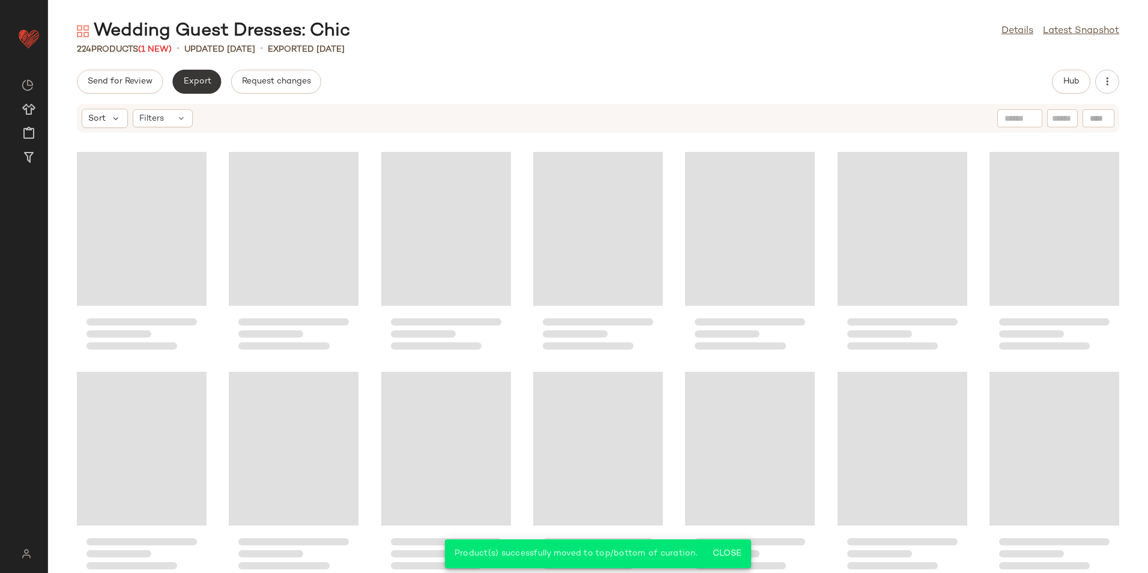
click at [188, 81] on span "Export" at bounding box center [197, 82] width 28 height 10
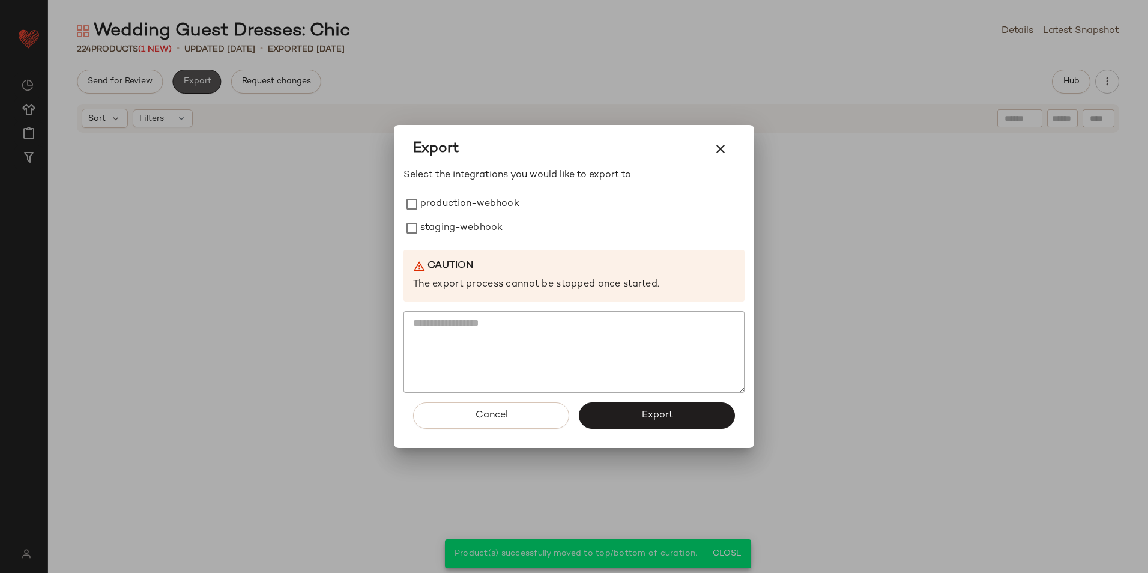
scroll to position [6611, 0]
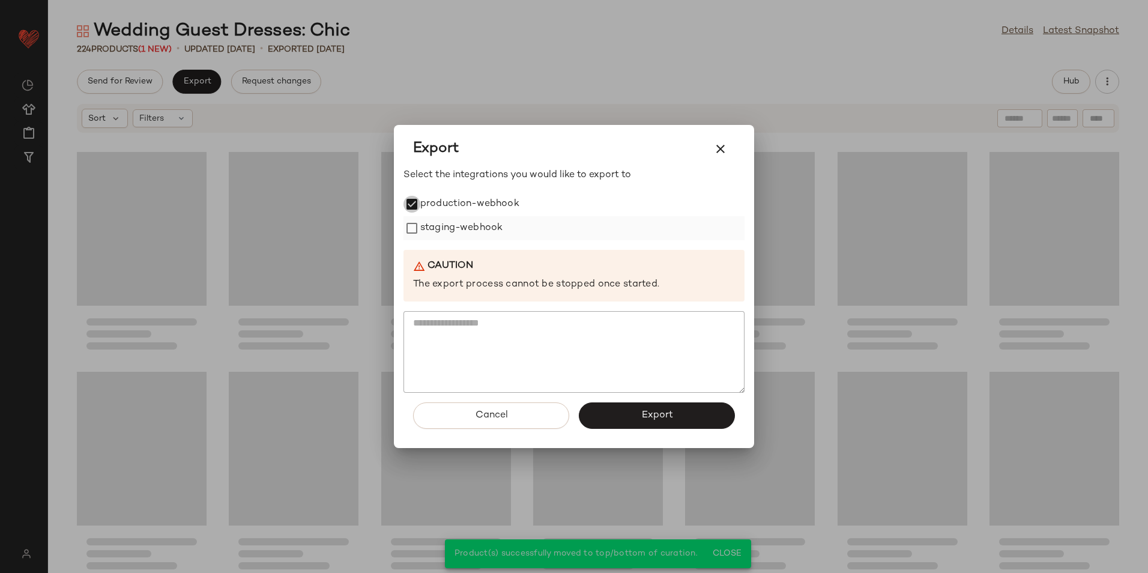
drag, startPoint x: 422, startPoint y: 221, endPoint x: 426, endPoint y: 232, distance: 11.6
click at [422, 223] on label "staging-webhook" at bounding box center [461, 228] width 82 height 24
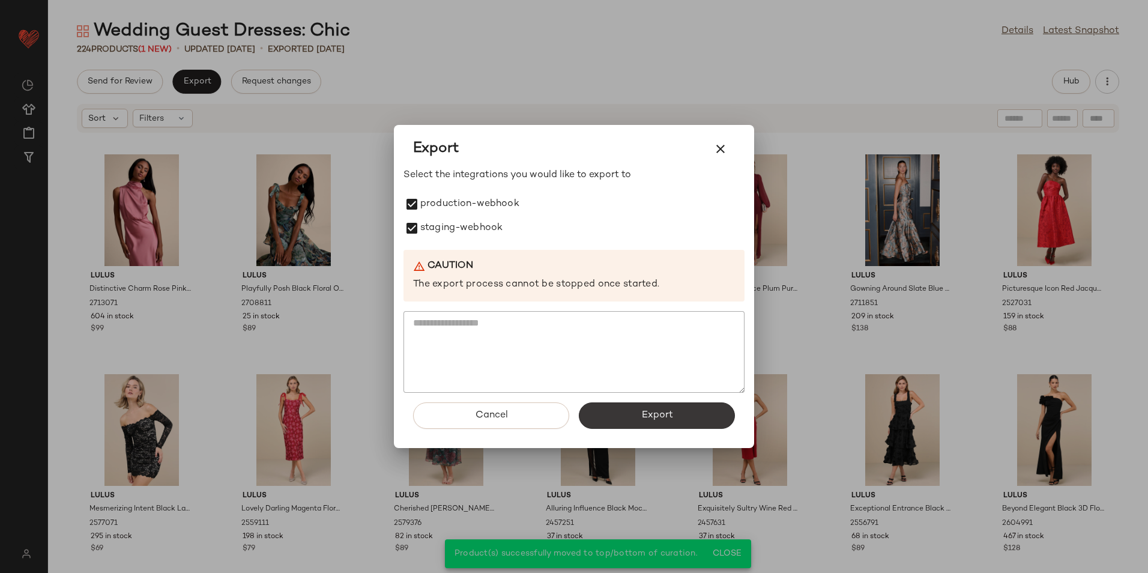
click at [653, 411] on span "Export" at bounding box center [657, 415] width 32 height 11
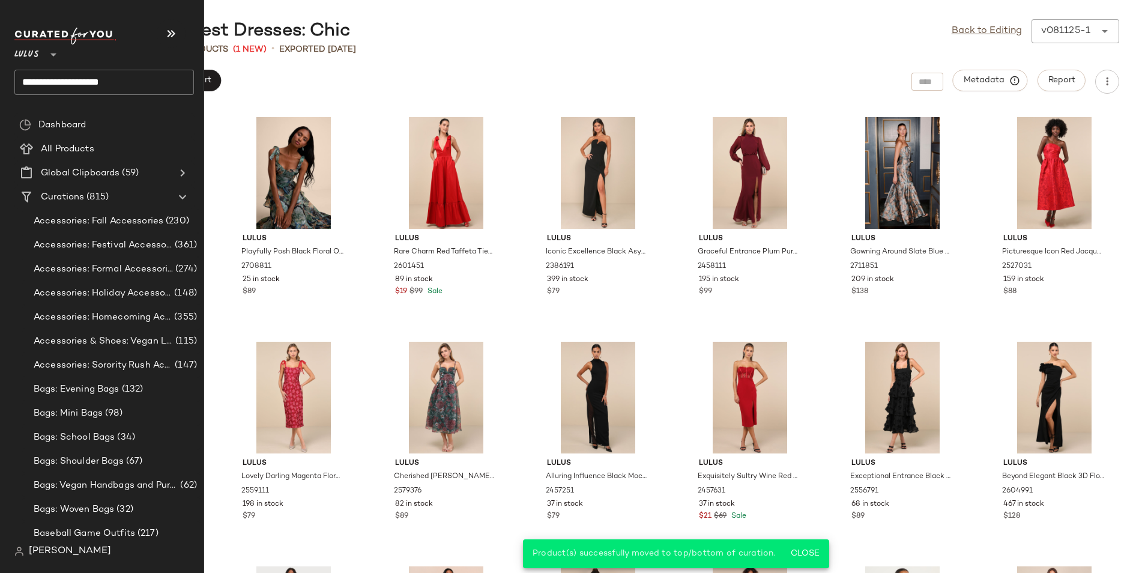
click at [151, 83] on input "**********" at bounding box center [104, 82] width 180 height 25
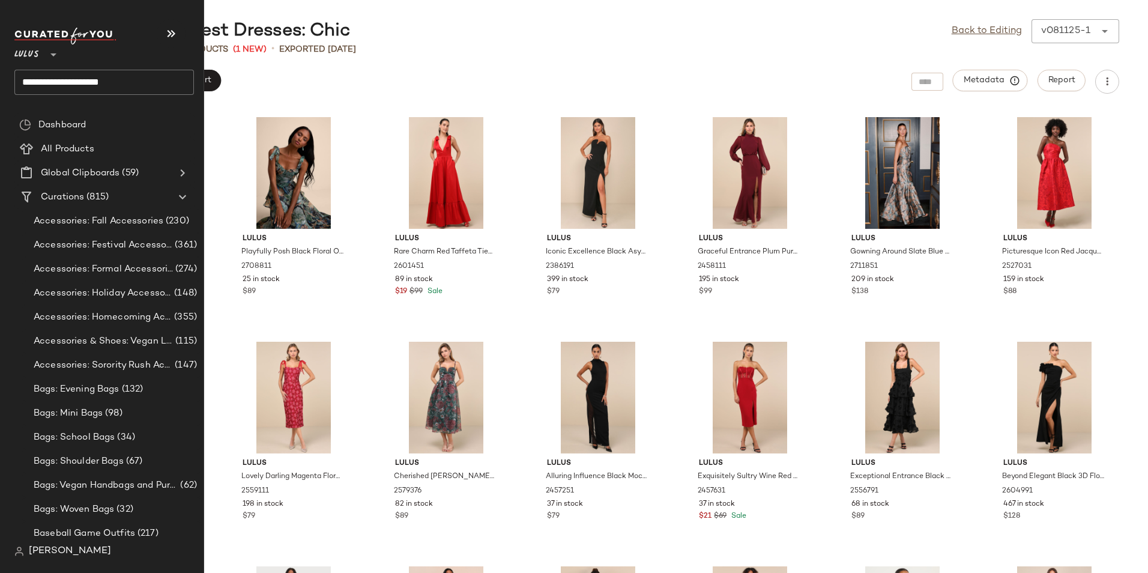
click at [155, 82] on input "**********" at bounding box center [104, 82] width 180 height 25
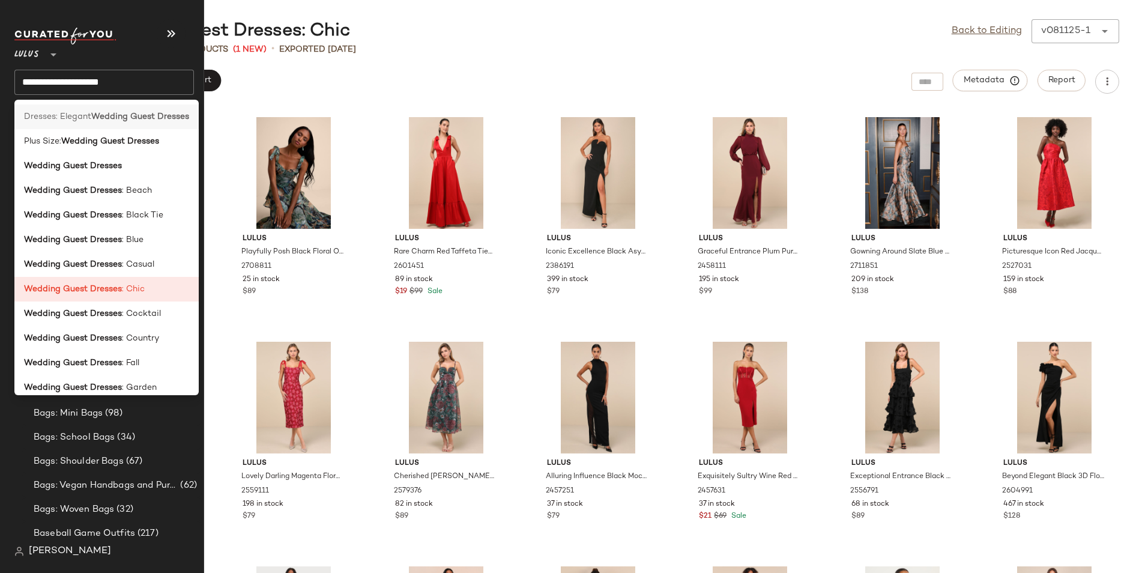
click at [111, 118] on b "Wedding Guest Dresses" at bounding box center [140, 116] width 98 height 13
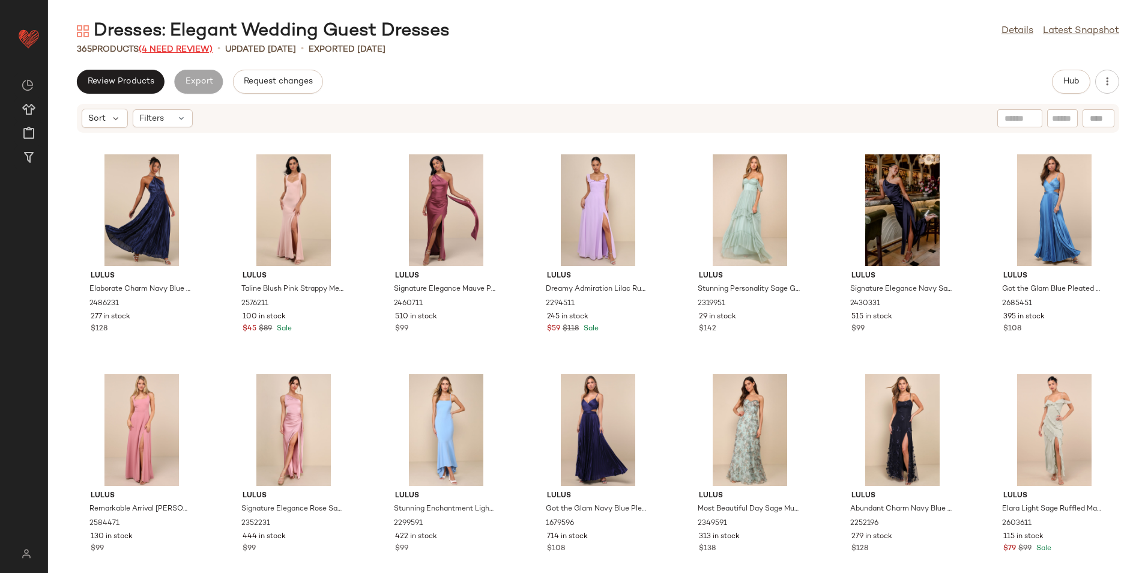
click at [197, 51] on span "(4 Need Review)" at bounding box center [176, 49] width 74 height 9
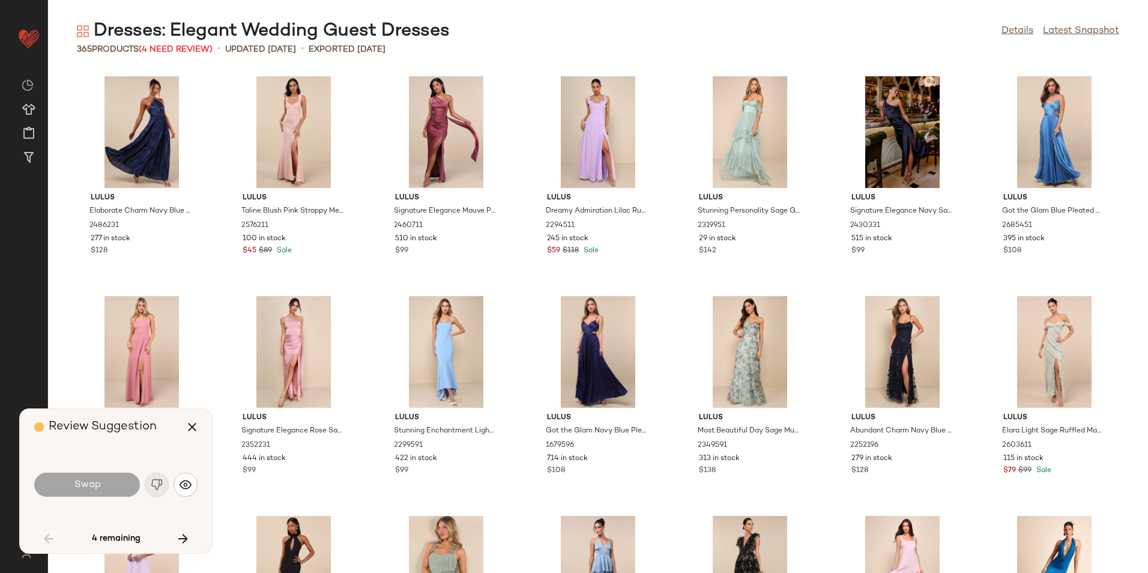
scroll to position [1758, 0]
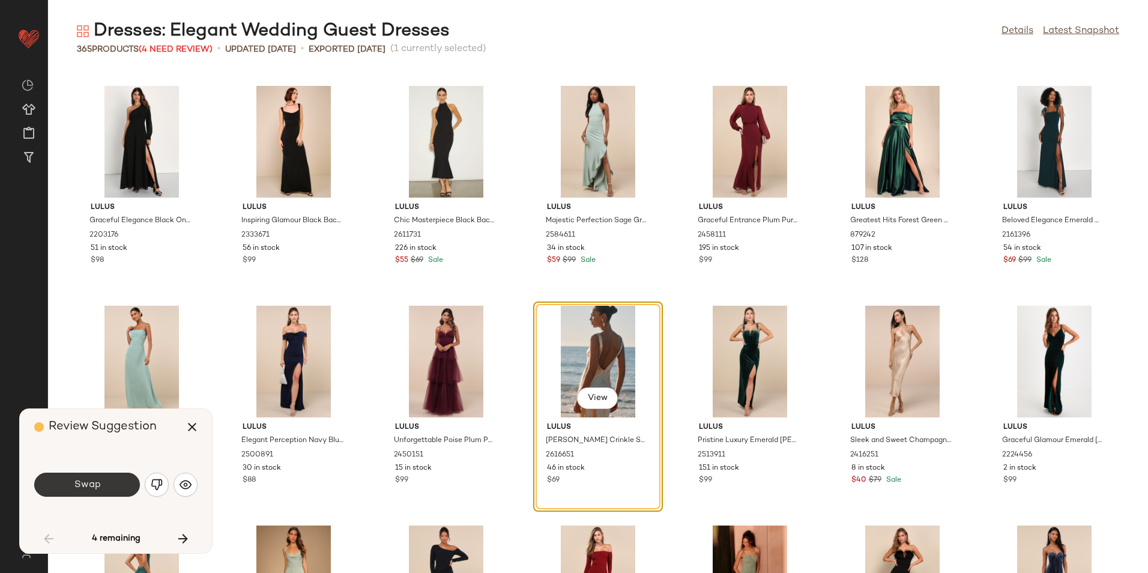
click at [112, 487] on button "Swap" at bounding box center [87, 485] width 106 height 24
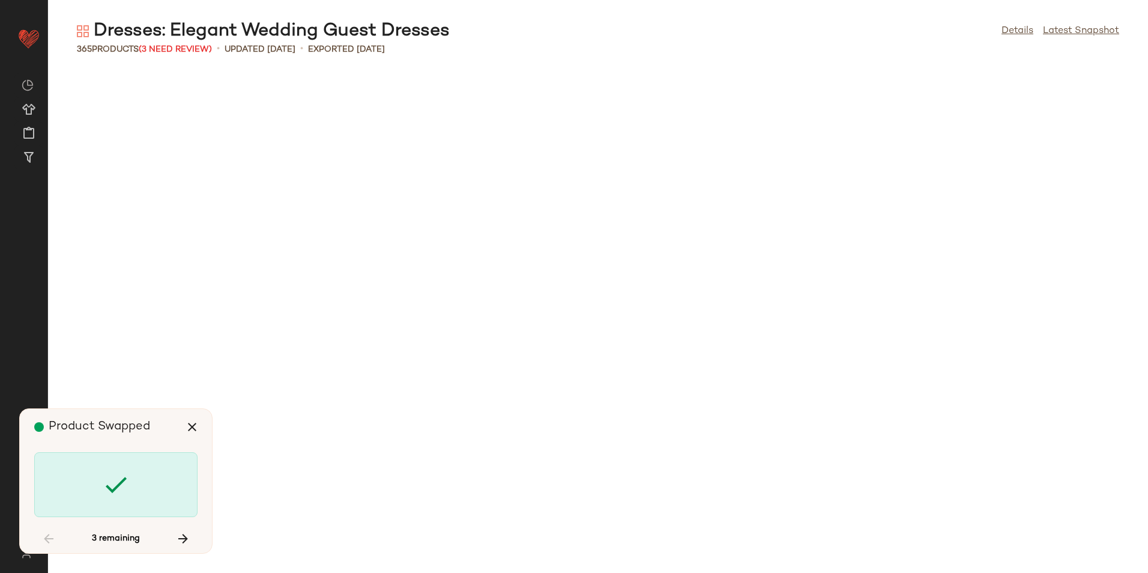
scroll to position [6374, 0]
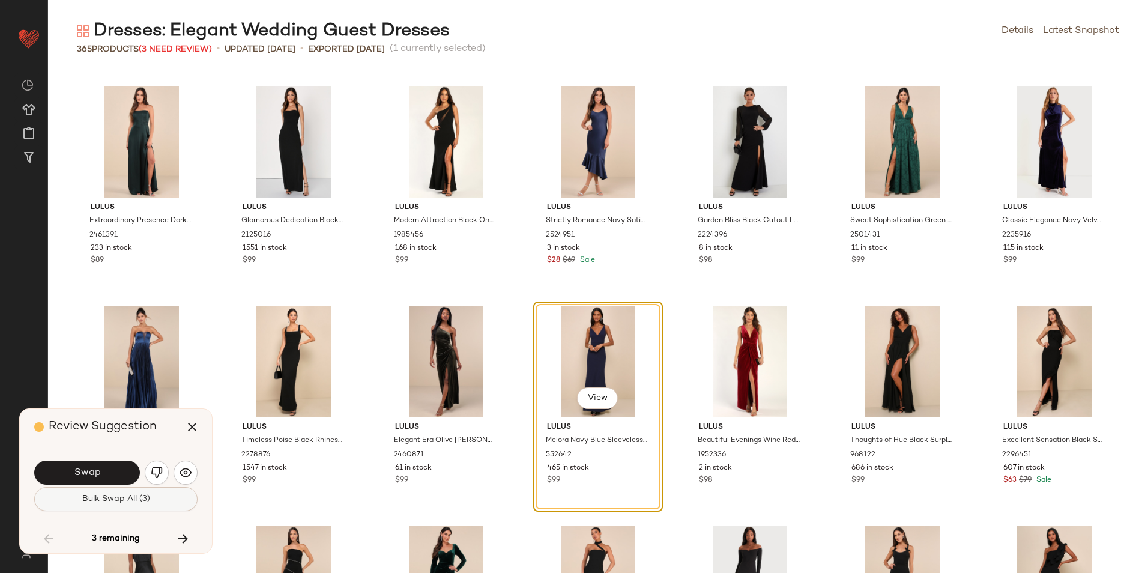
click at [168, 500] on button "Bulk Swap All (3)" at bounding box center [115, 499] width 163 height 24
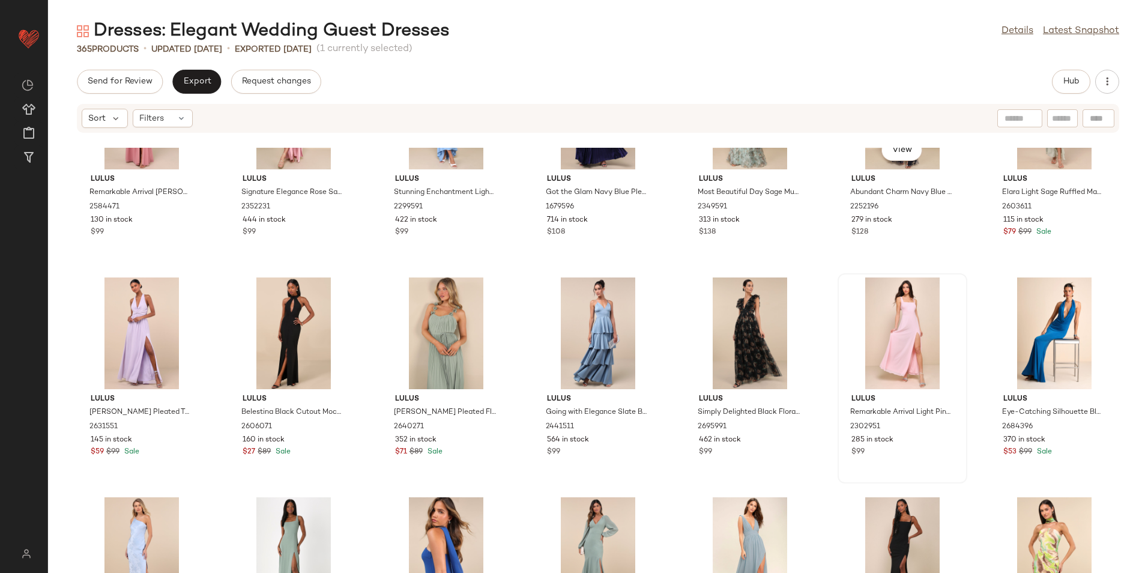
scroll to position [490, 0]
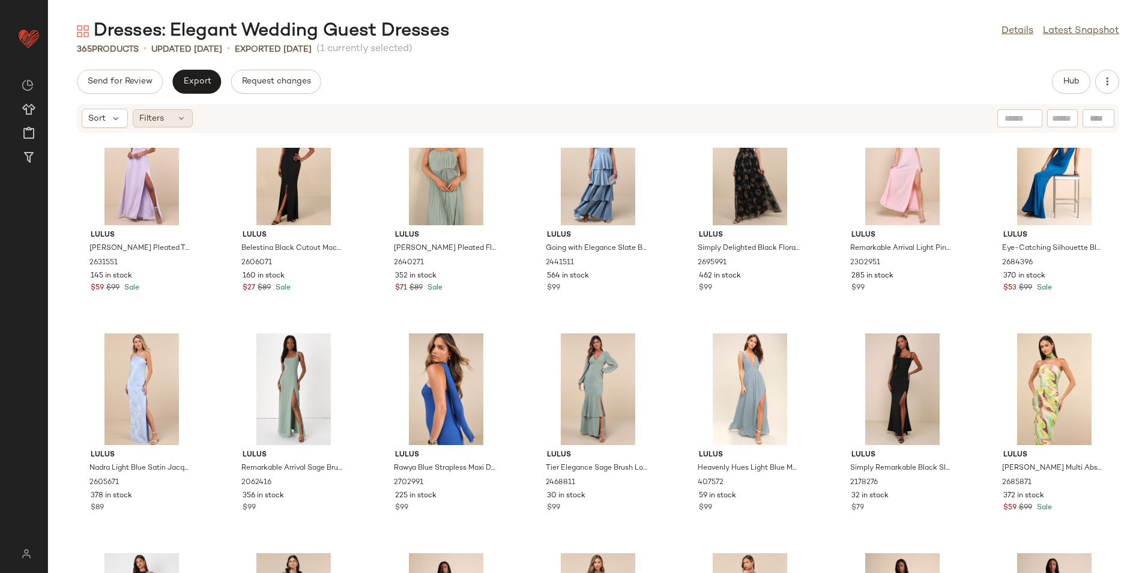
click at [160, 115] on span "Filters" at bounding box center [151, 118] width 25 height 13
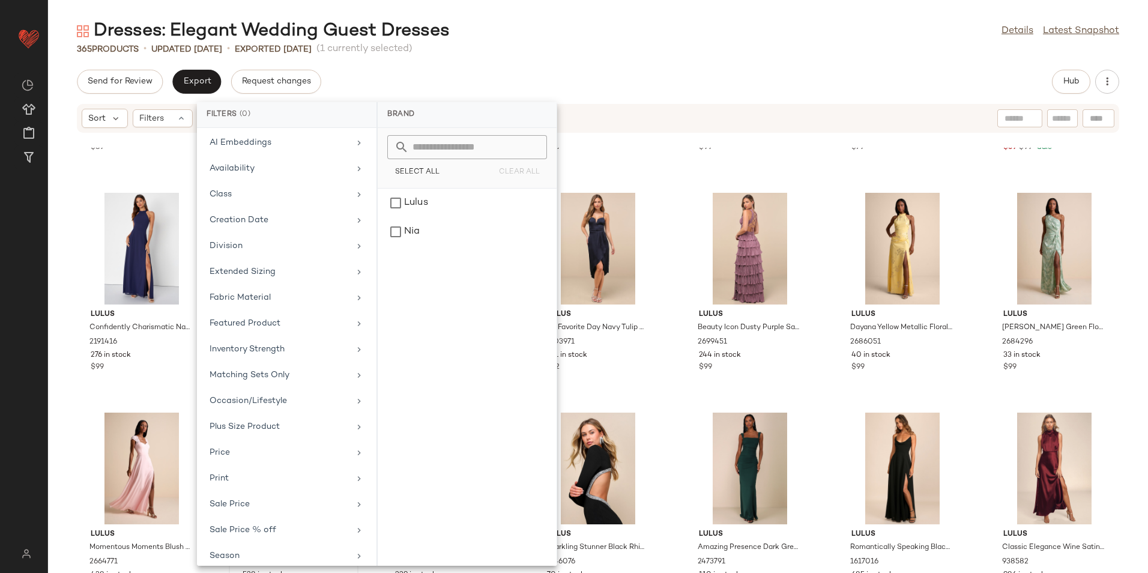
scroll to position [140, 0]
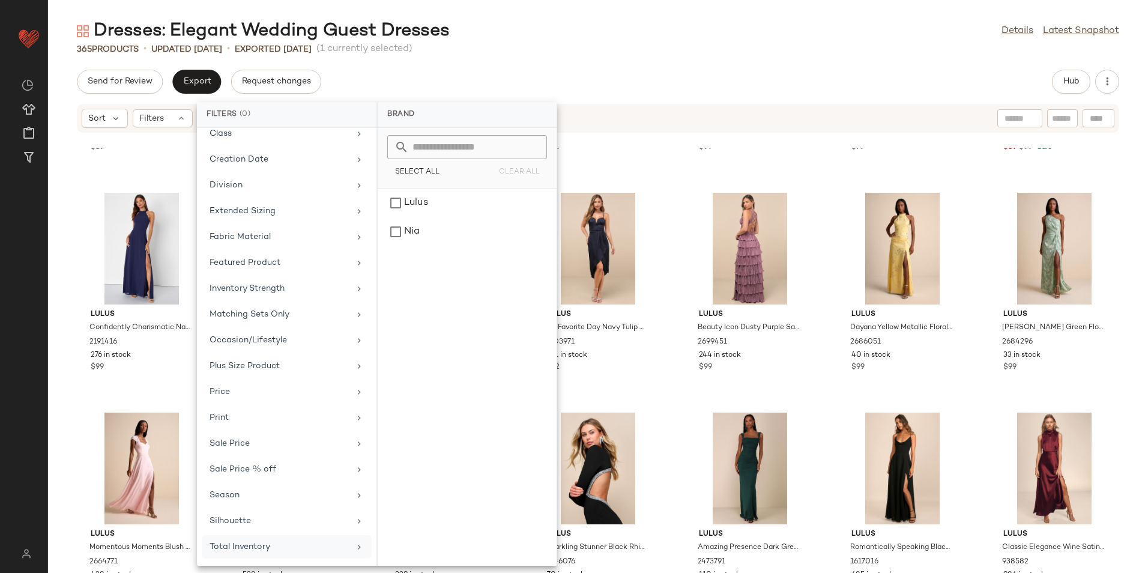
click at [262, 554] on div "Total Inventory" at bounding box center [287, 546] width 170 height 23
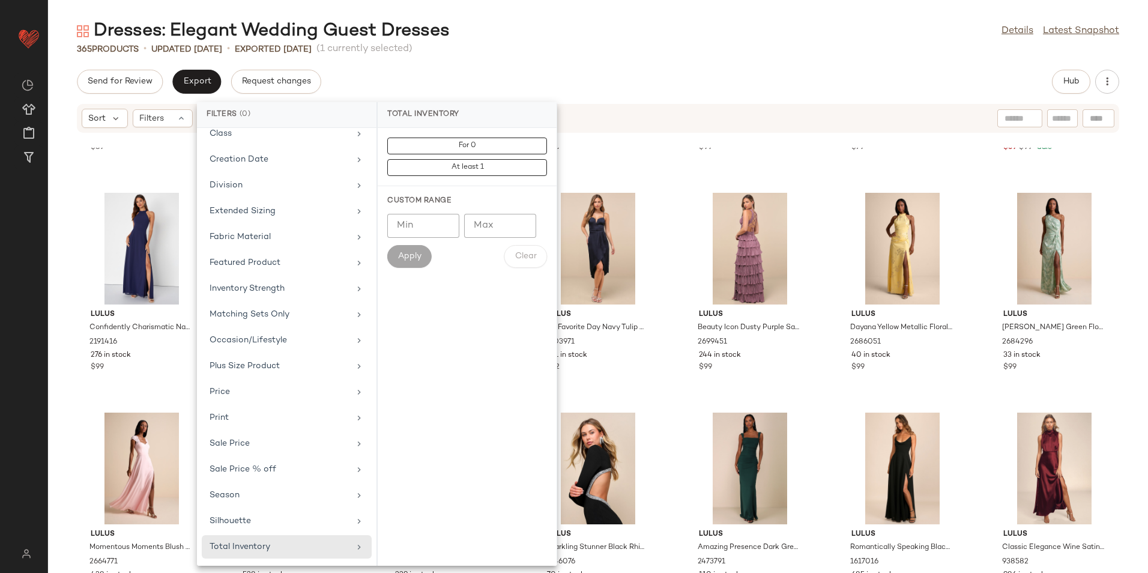
click at [479, 232] on input "Max" at bounding box center [500, 226] width 72 height 24
type input "**"
click at [403, 267] on button "Apply" at bounding box center [409, 256] width 44 height 23
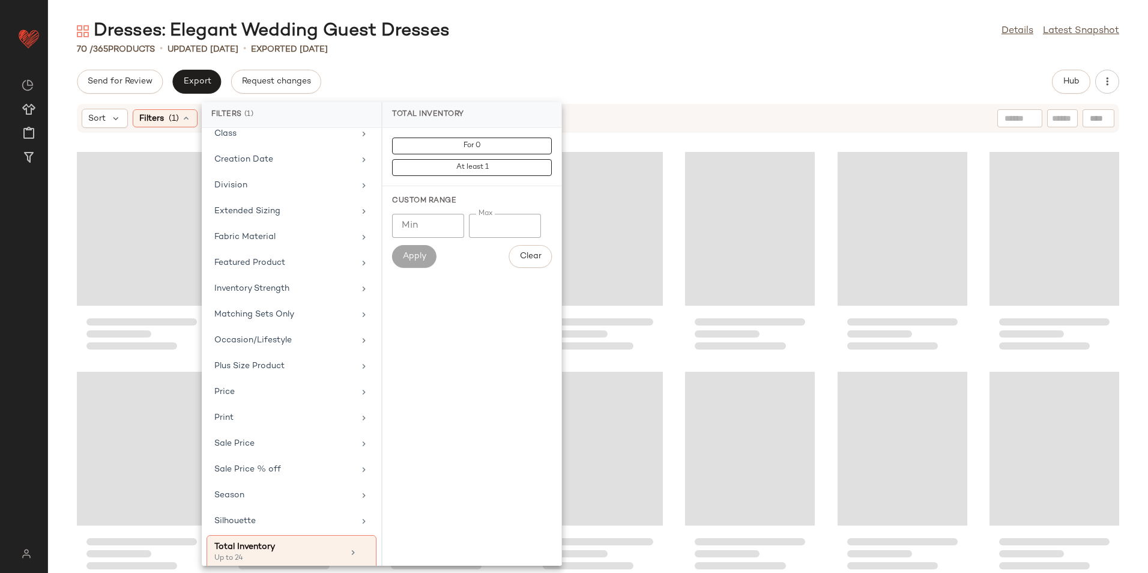
drag, startPoint x: 670, startPoint y: 76, endPoint x: 659, endPoint y: 80, distance: 11.0
click at [670, 76] on div "Send for Review Export Request changes Hub" at bounding box center [598, 82] width 1100 height 24
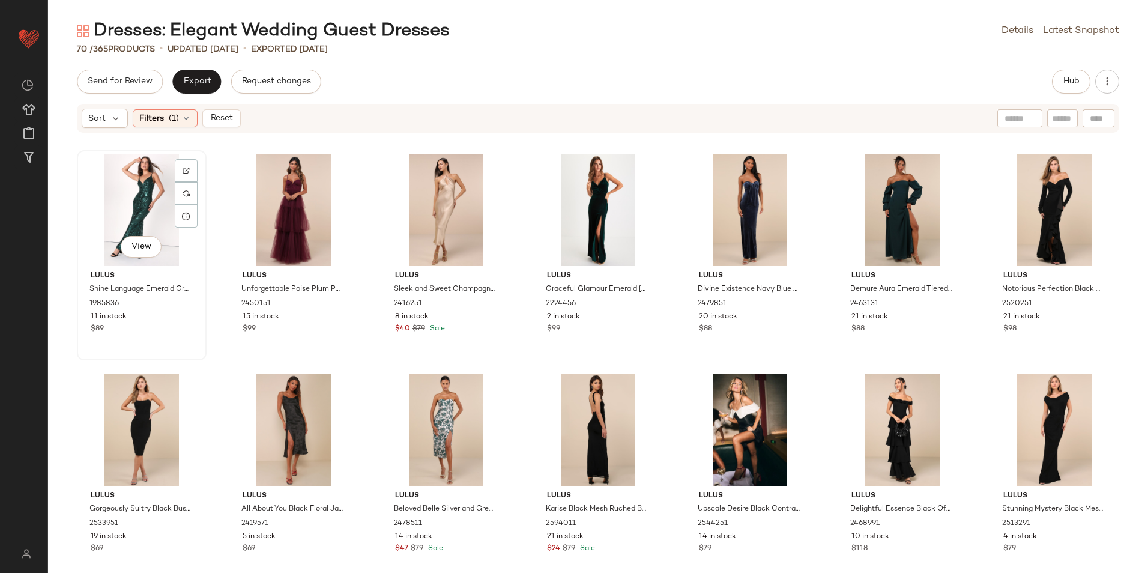
click at [155, 207] on div "View" at bounding box center [141, 210] width 121 height 112
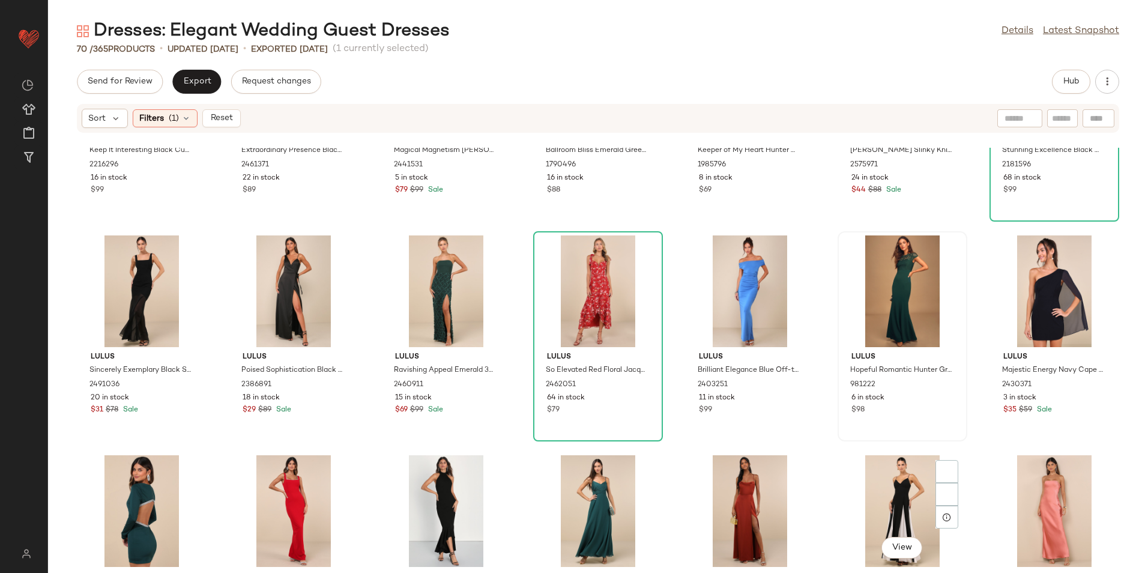
scroll to position [1775, 0]
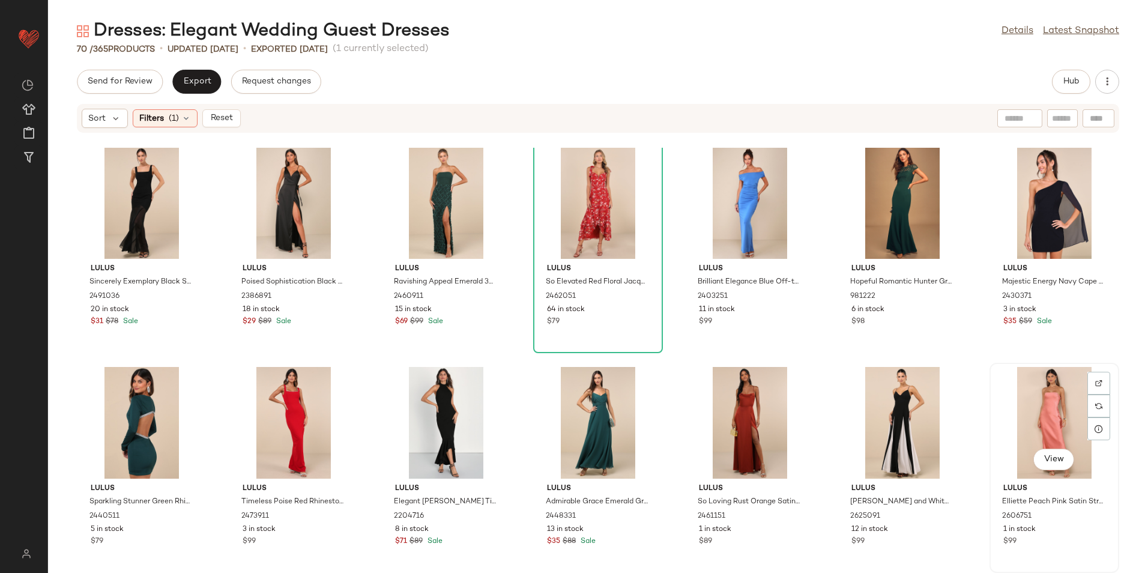
click at [1017, 407] on div "View" at bounding box center [1054, 423] width 121 height 112
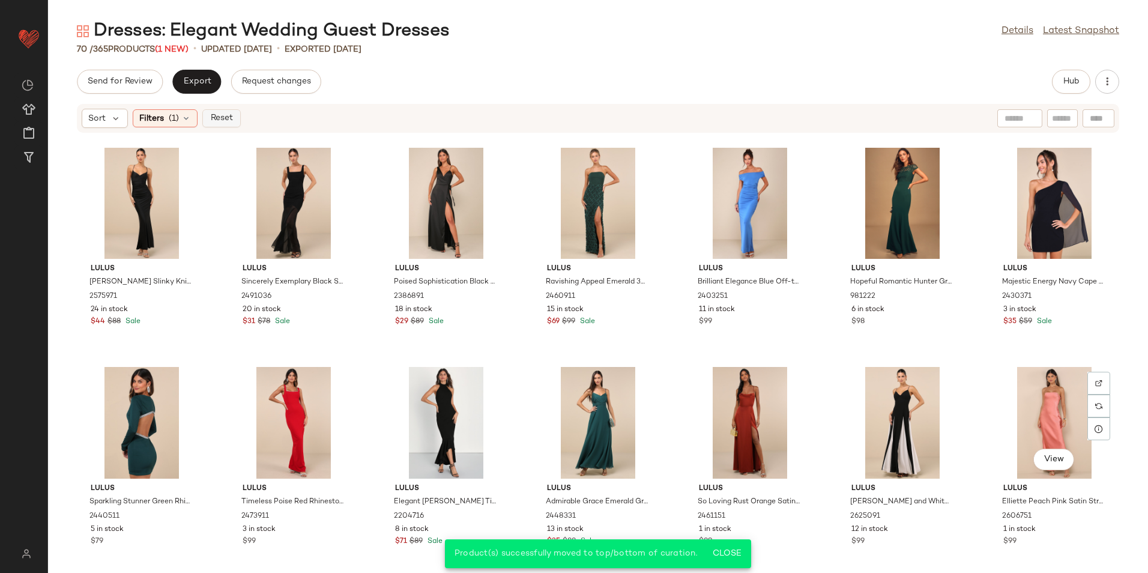
click at [223, 118] on span "Reset" at bounding box center [221, 119] width 23 height 10
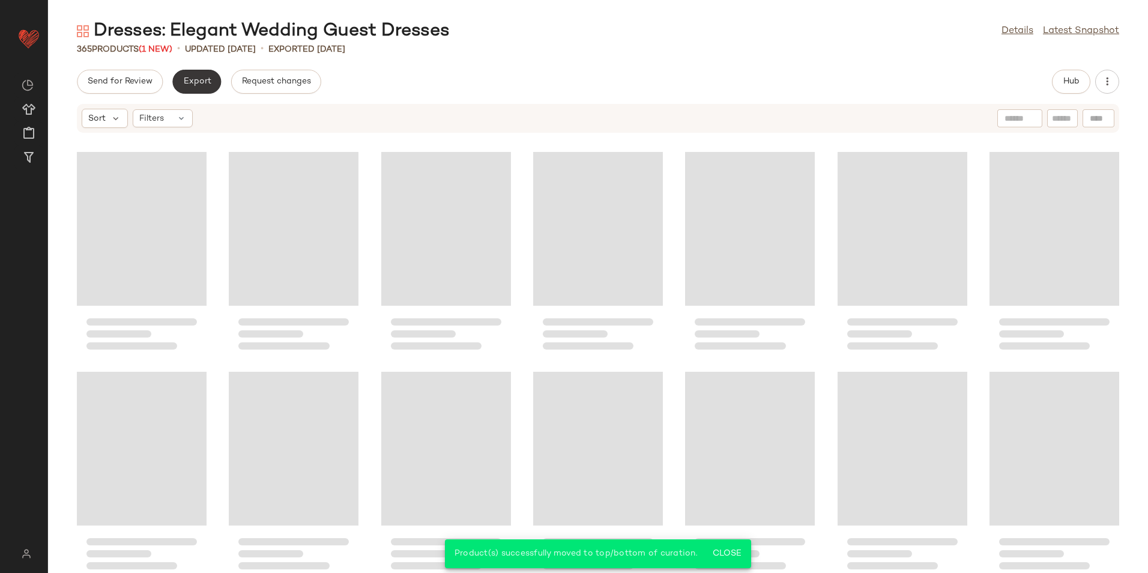
click at [210, 77] on span "Export" at bounding box center [197, 82] width 28 height 10
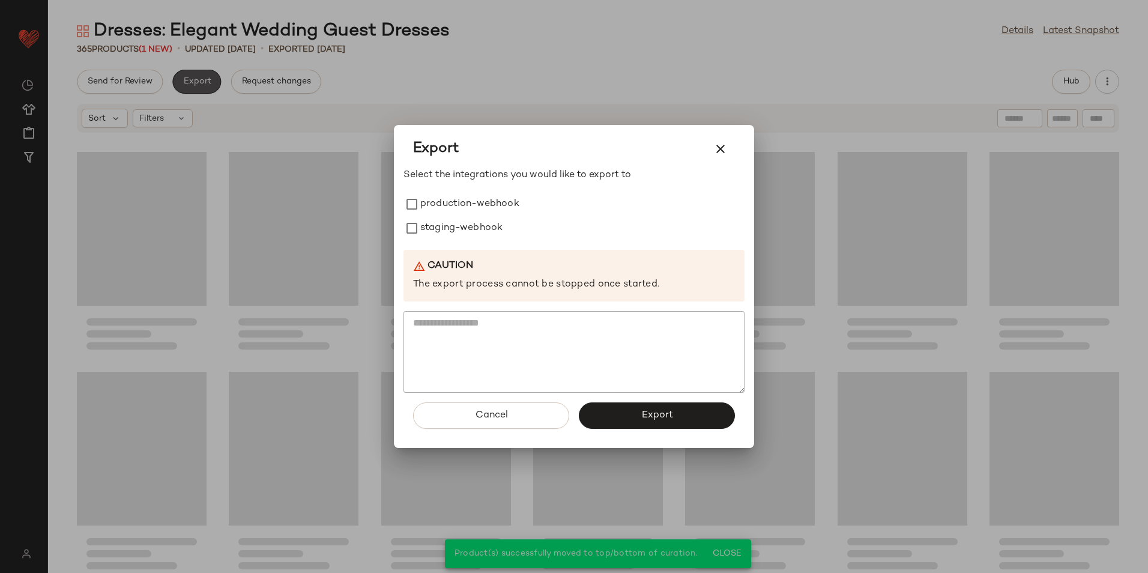
scroll to position [11226, 0]
drag, startPoint x: 429, startPoint y: 204, endPoint x: 434, endPoint y: 226, distance: 22.1
click at [429, 207] on label "production-webhook" at bounding box center [469, 204] width 99 height 24
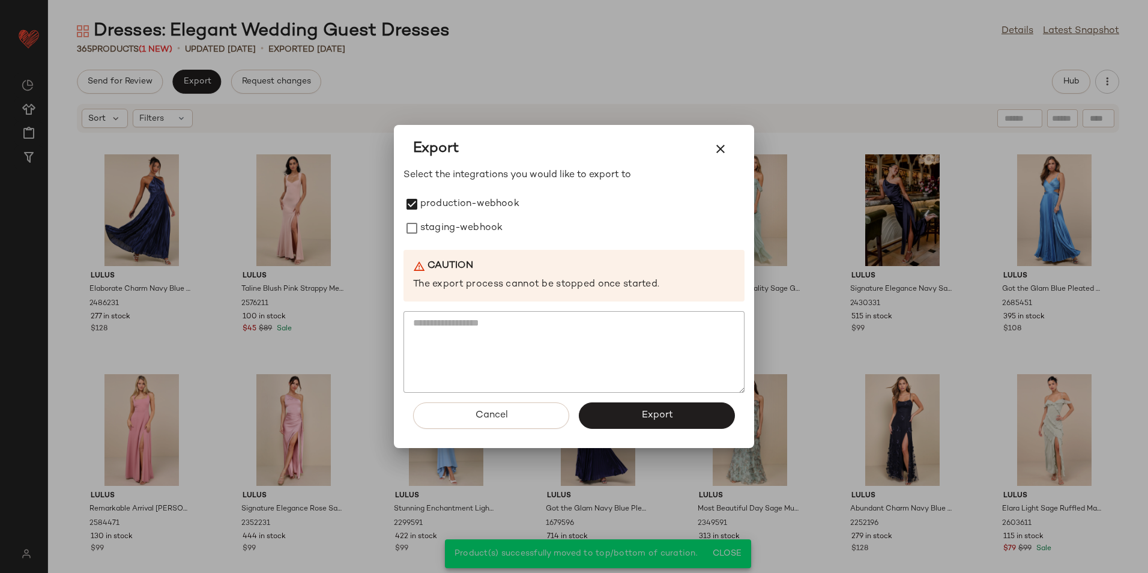
drag, startPoint x: 434, startPoint y: 226, endPoint x: 464, endPoint y: 261, distance: 46.4
click at [436, 231] on label "staging-webhook" at bounding box center [461, 228] width 82 height 24
click at [622, 410] on button "Export" at bounding box center [657, 415] width 156 height 26
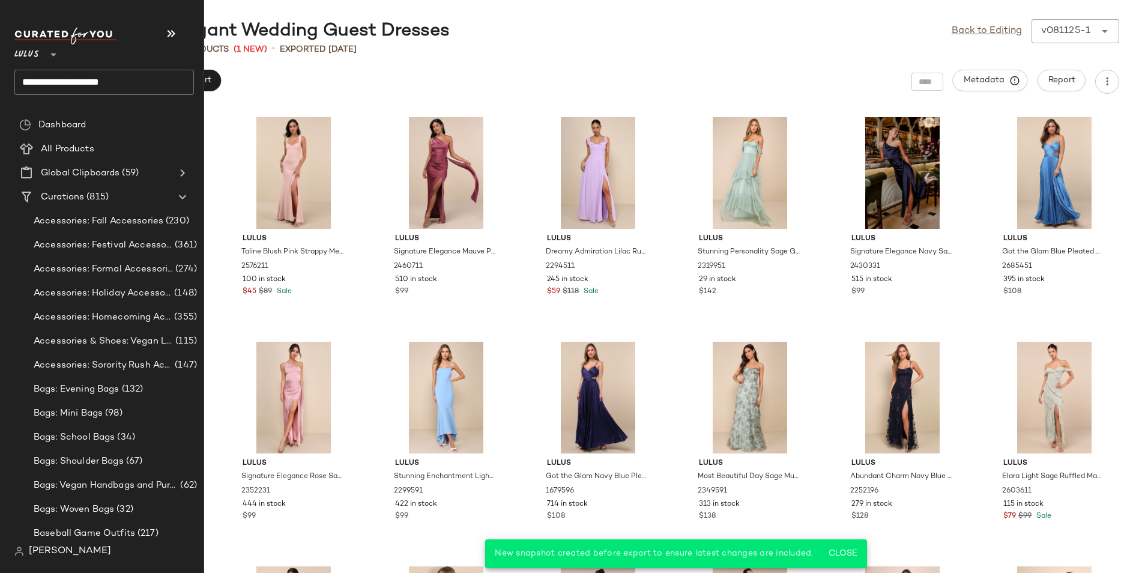
click at [141, 76] on input "**********" at bounding box center [104, 82] width 180 height 25
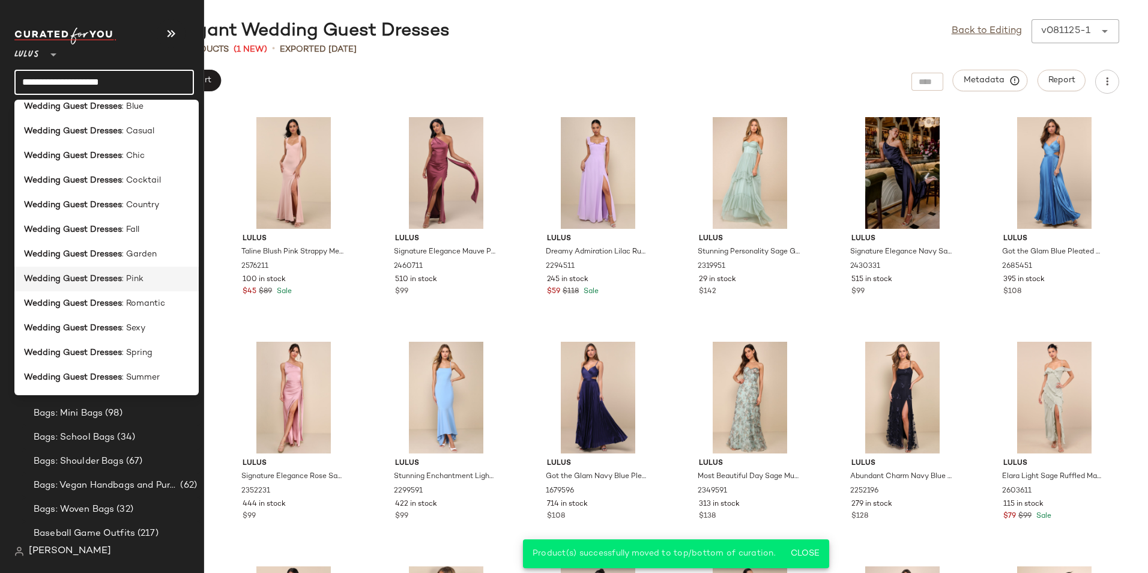
scroll to position [157, 0]
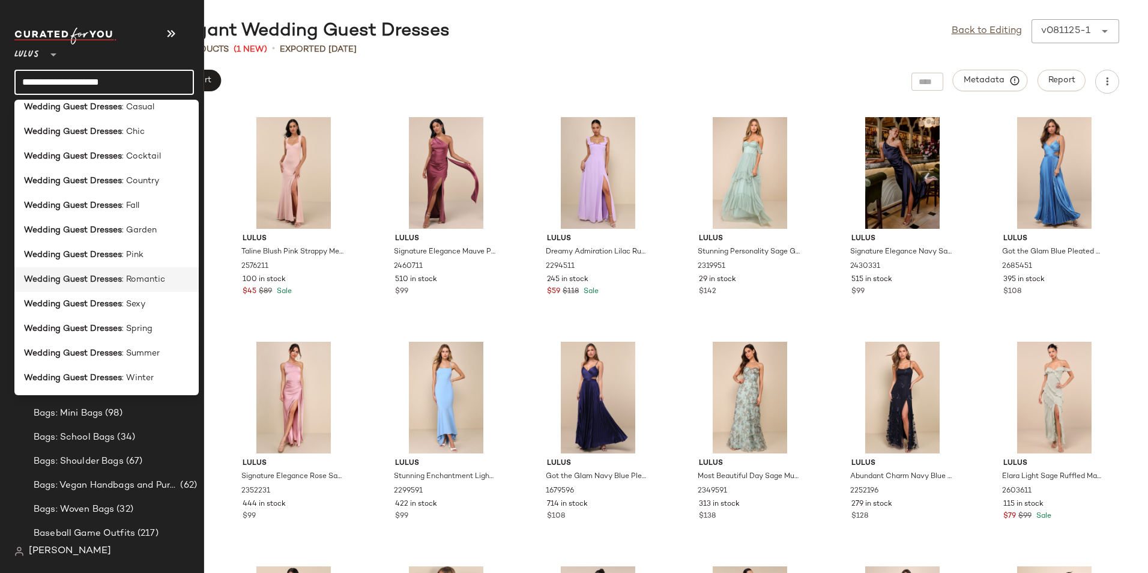
click at [154, 316] on div "Wedding Guest Dresses : Romantic" at bounding box center [106, 328] width 184 height 25
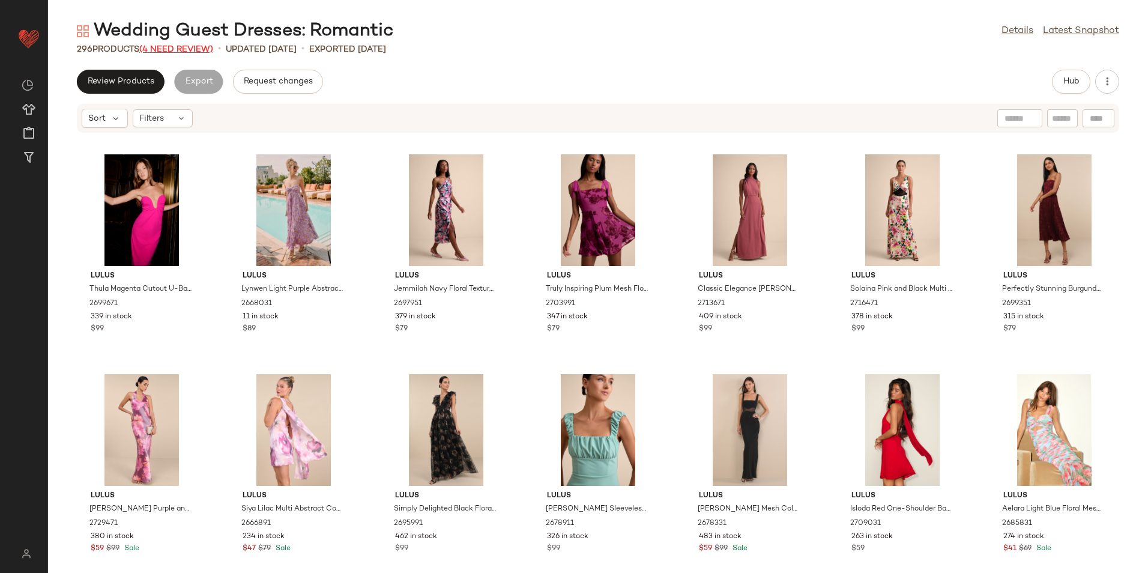
click at [185, 45] on span "(4 Need Review)" at bounding box center [176, 49] width 74 height 9
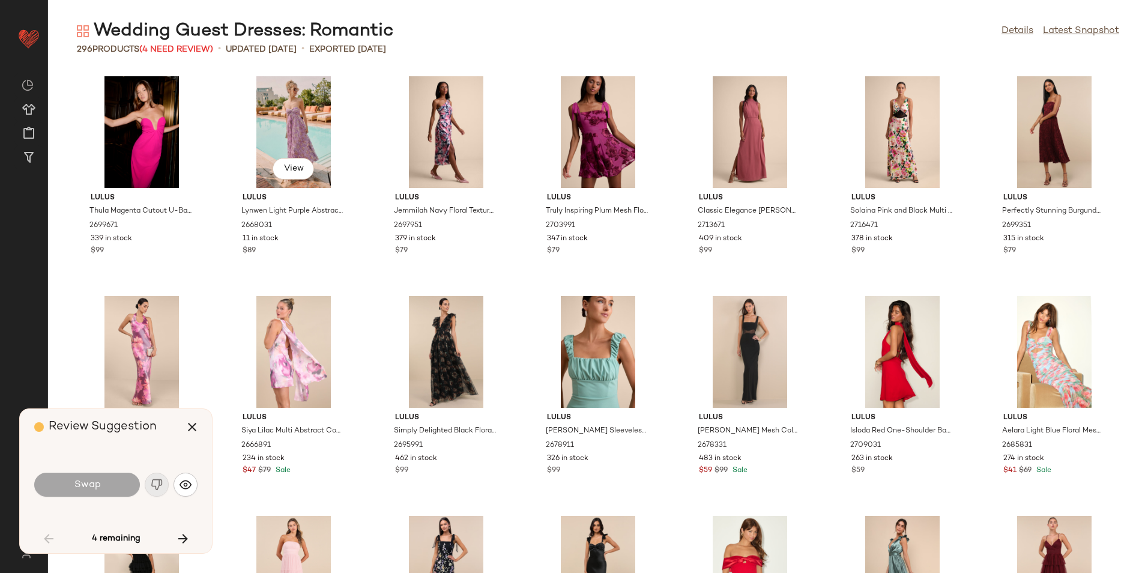
scroll to position [669, 0]
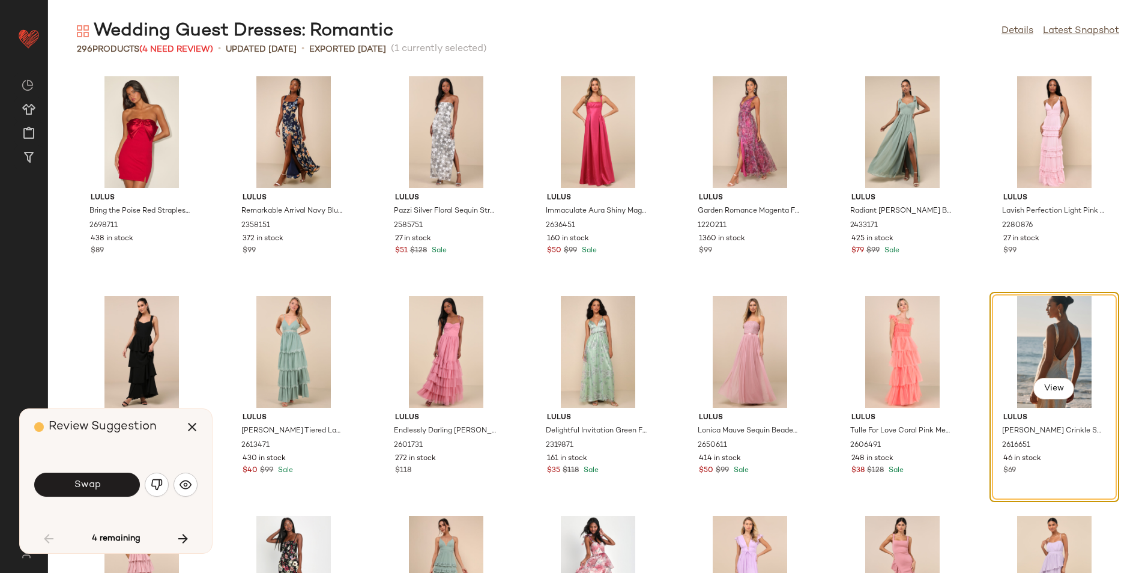
click at [103, 485] on button "Swap" at bounding box center [87, 485] width 106 height 24
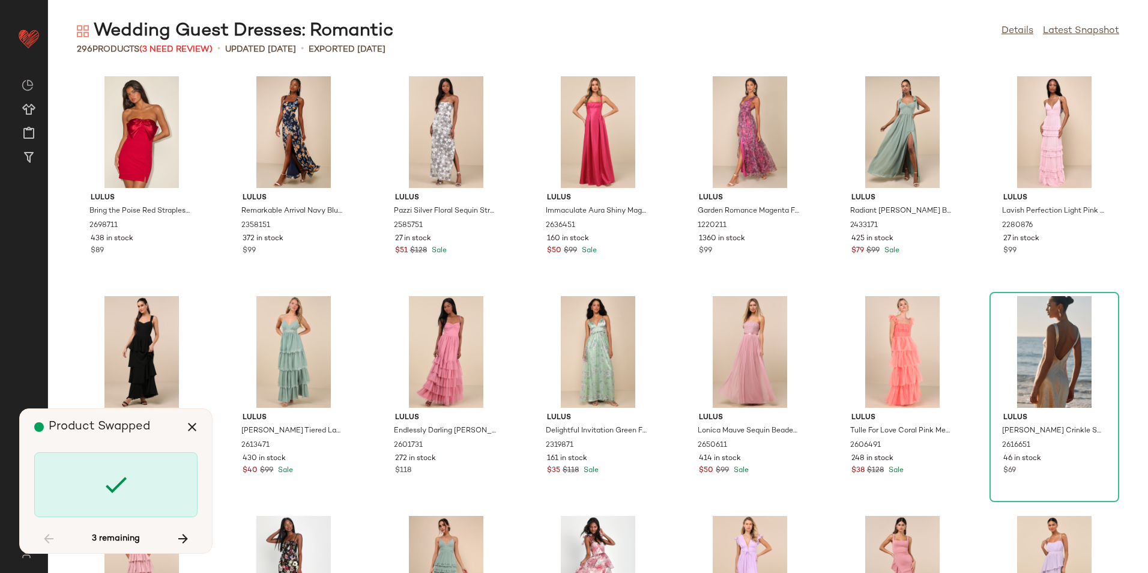
scroll to position [2418, 0]
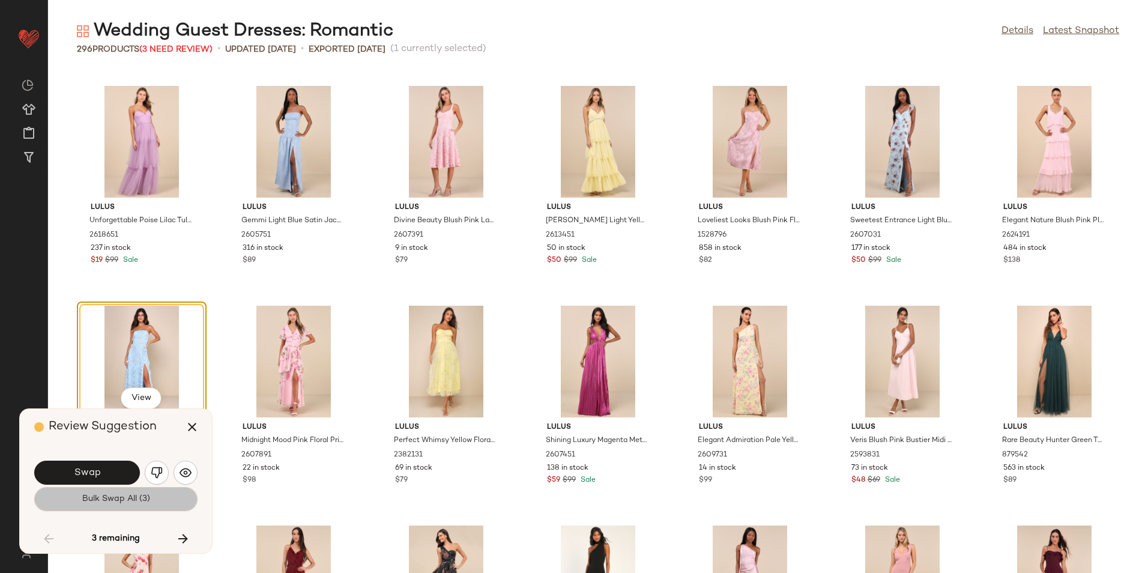
click at [166, 492] on button "Bulk Swap All (3)" at bounding box center [115, 499] width 163 height 24
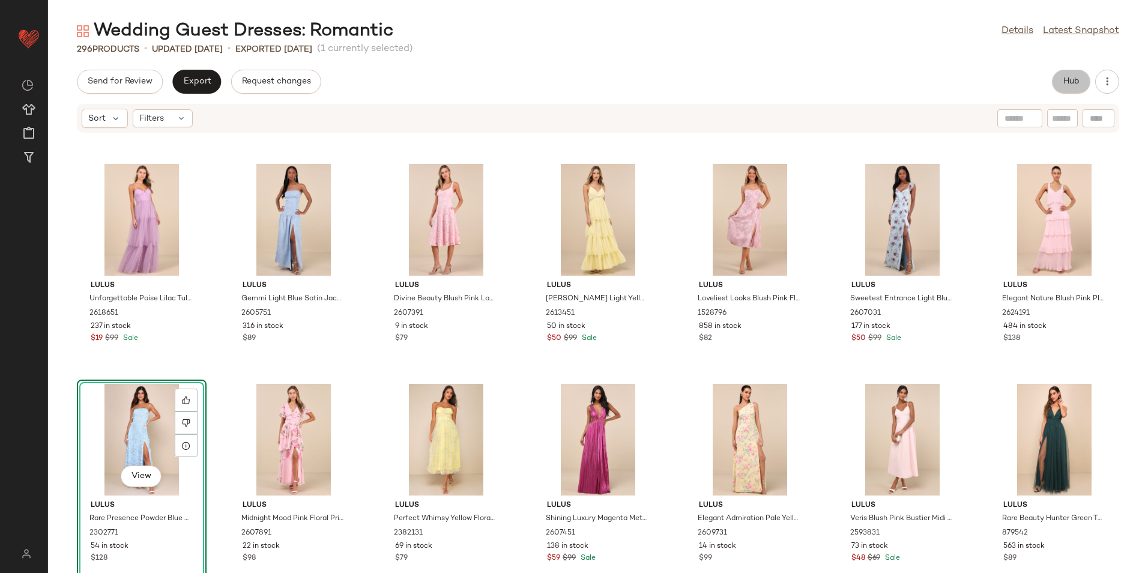
click at [1079, 81] on span "Hub" at bounding box center [1071, 82] width 17 height 10
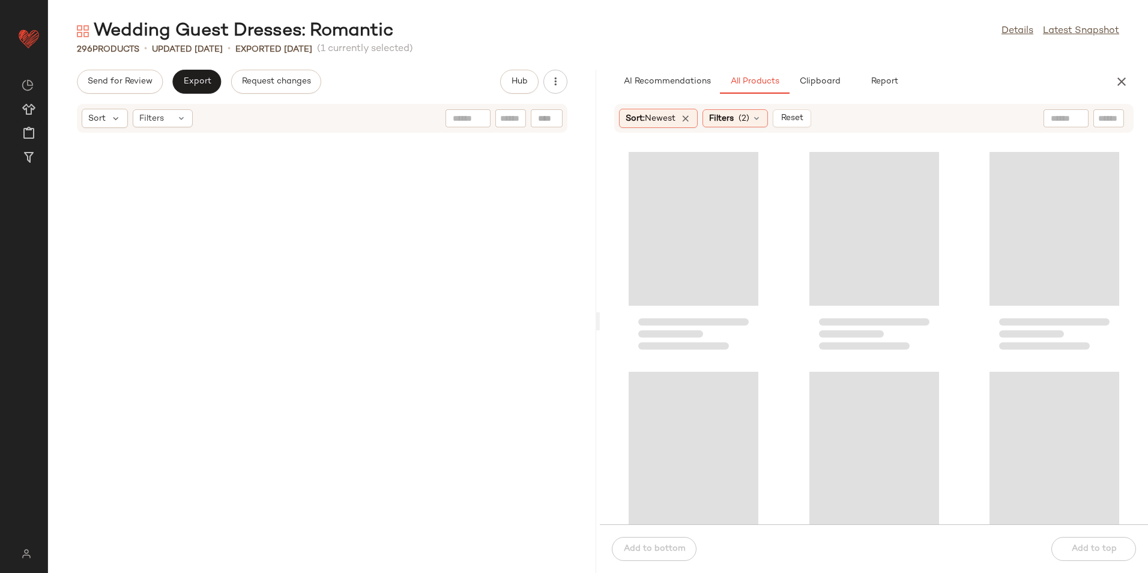
scroll to position [5495, 0]
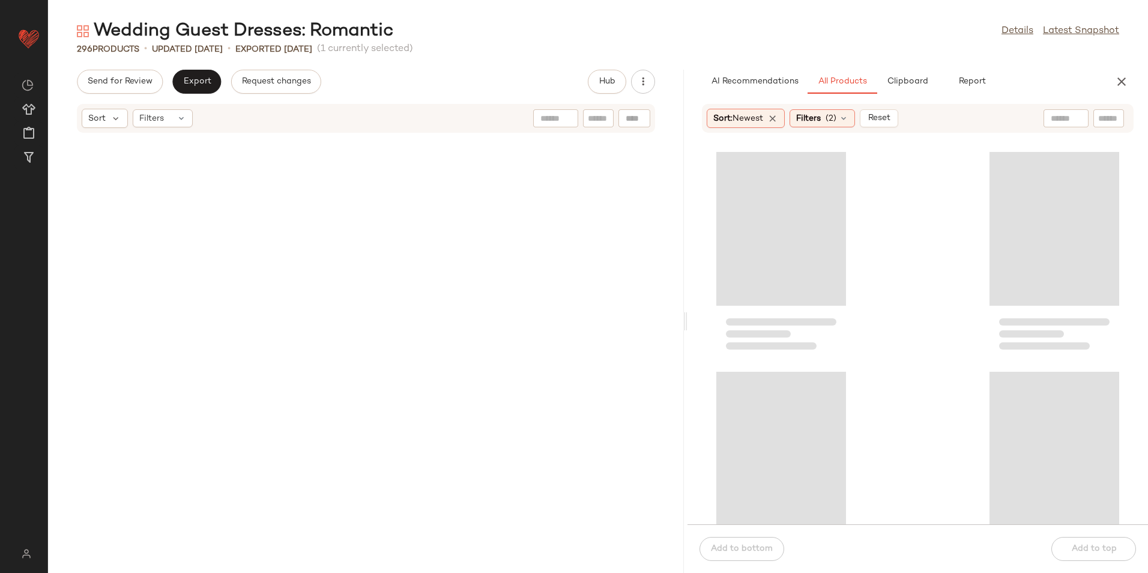
drag, startPoint x: 598, startPoint y: 319, endPoint x: 992, endPoint y: 301, distance: 394.4
click at [992, 301] on div "Wedding Guest Dresses: Romantic Details Latest Snapshot 296 Products • updated …" at bounding box center [598, 296] width 1100 height 554
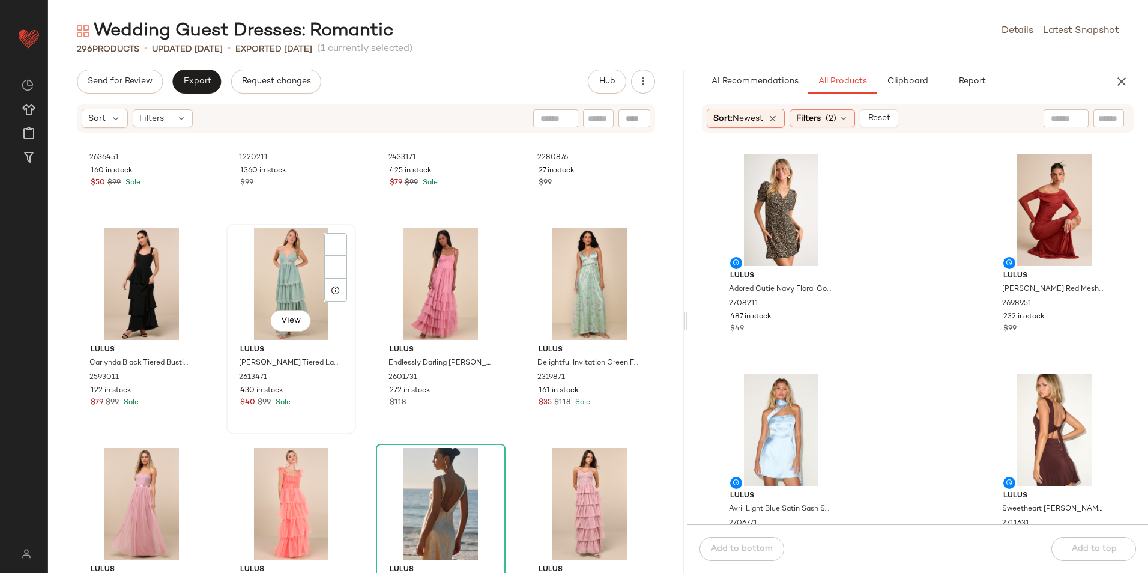
scroll to position [1511, 0]
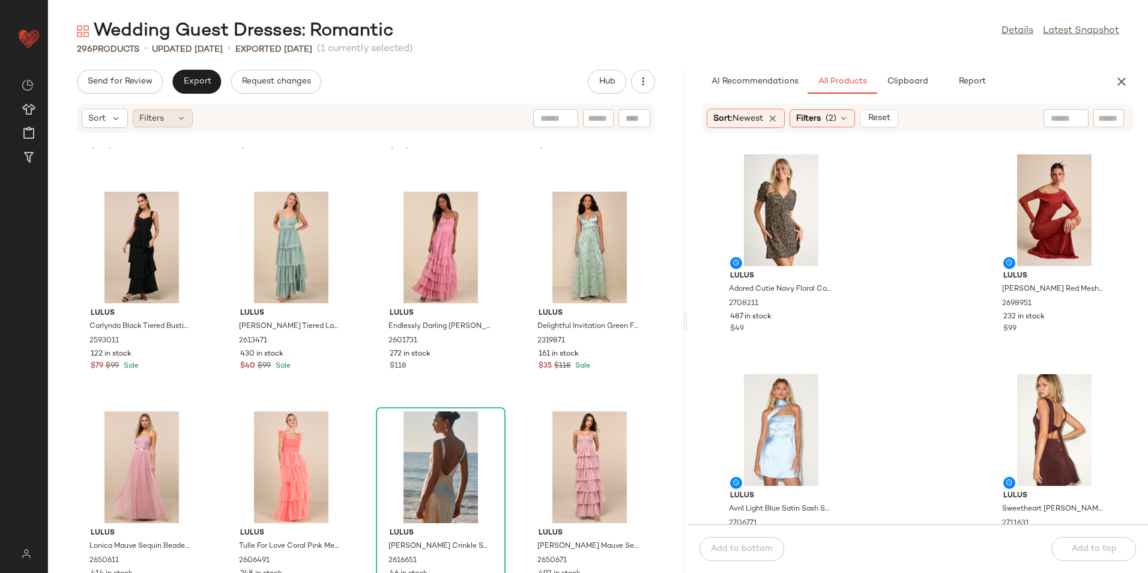
click at [168, 124] on div "Filters" at bounding box center [163, 118] width 60 height 18
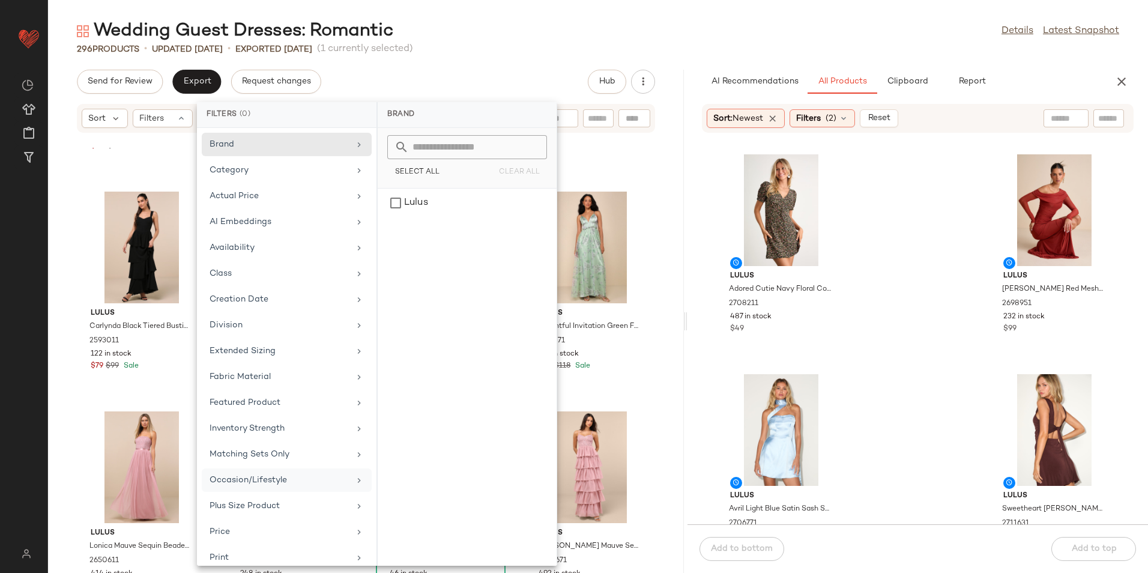
scroll to position [140, 0]
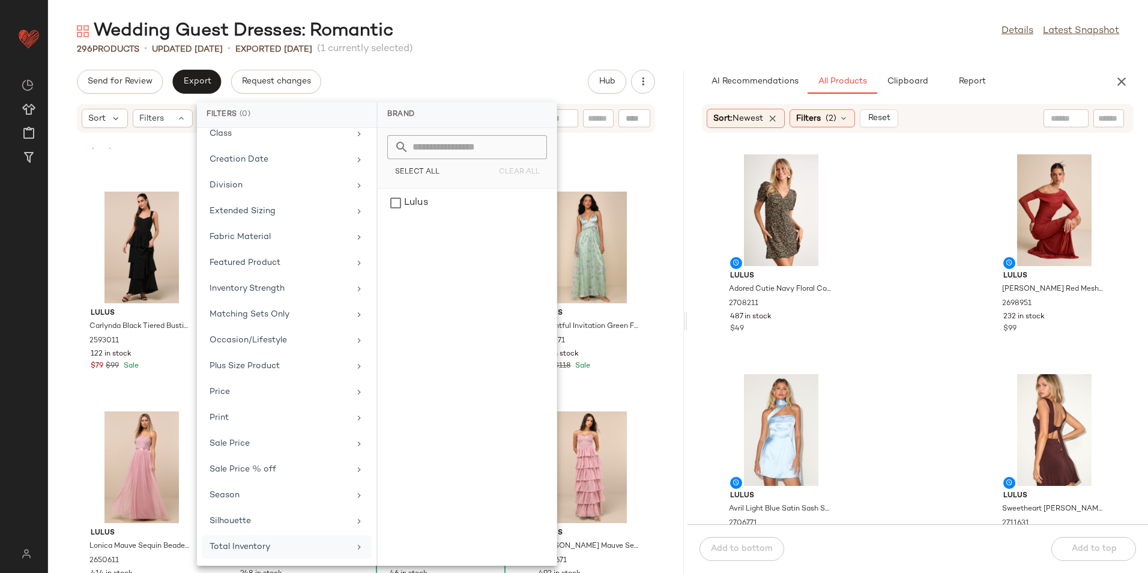
click at [244, 542] on div "Total Inventory" at bounding box center [280, 546] width 140 height 13
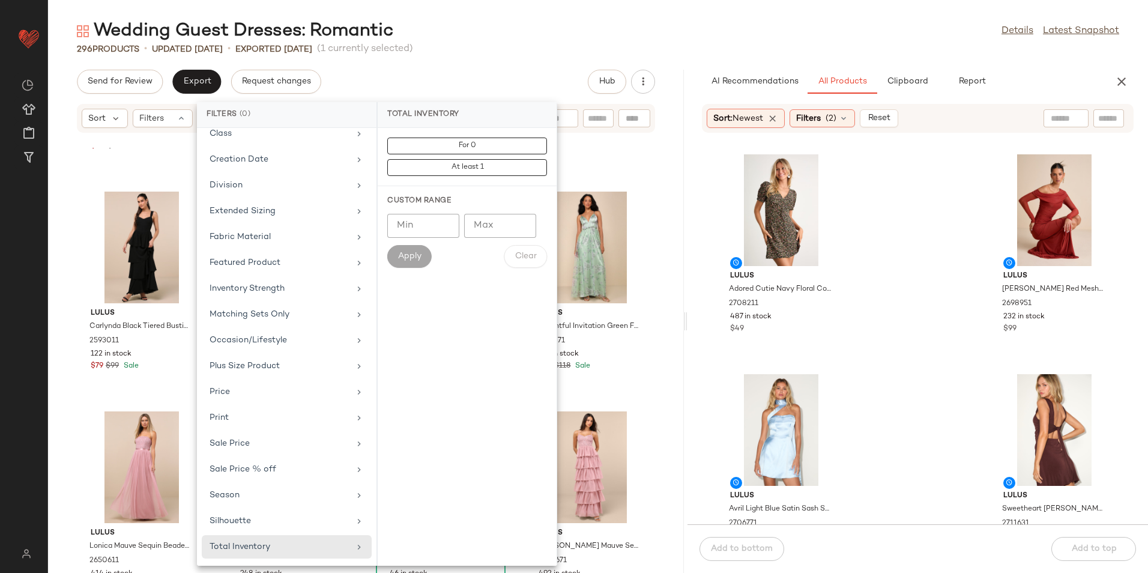
click at [487, 230] on input "Max" at bounding box center [500, 226] width 72 height 24
type input "**"
click at [420, 254] on span "Apply" at bounding box center [410, 257] width 24 height 10
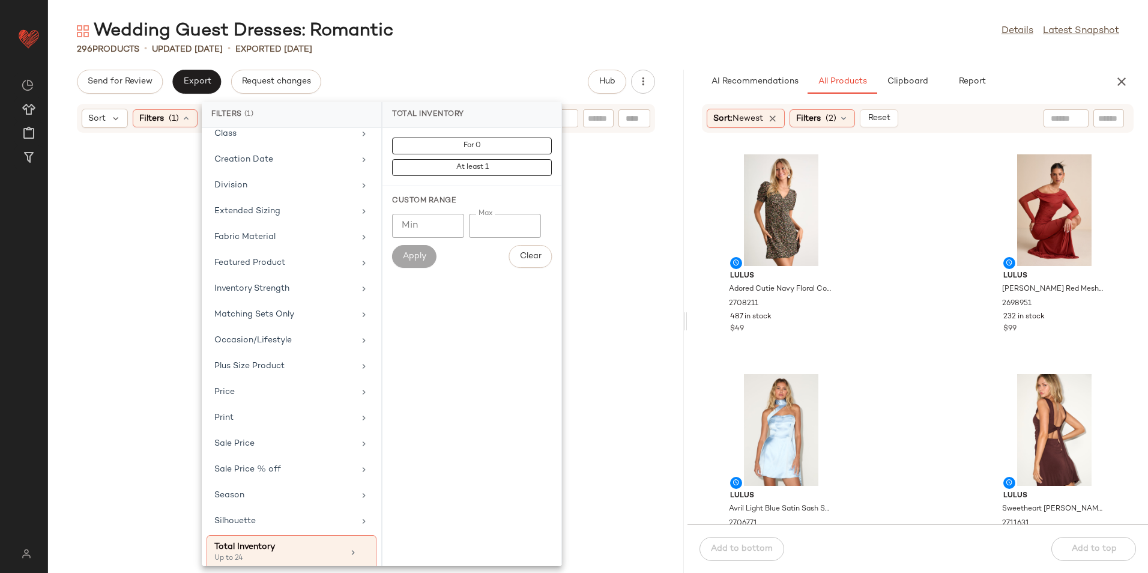
click at [506, 41] on div "Wedding Guest Dresses: Romantic Details Latest Snapshot" at bounding box center [598, 31] width 1100 height 24
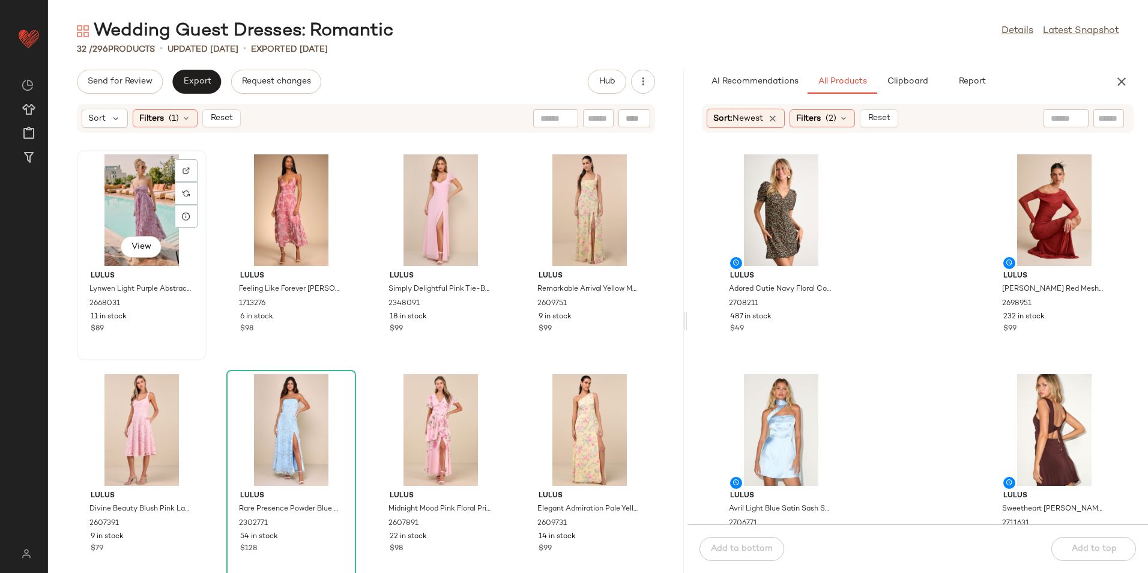
click at [140, 196] on div "View" at bounding box center [141, 210] width 121 height 112
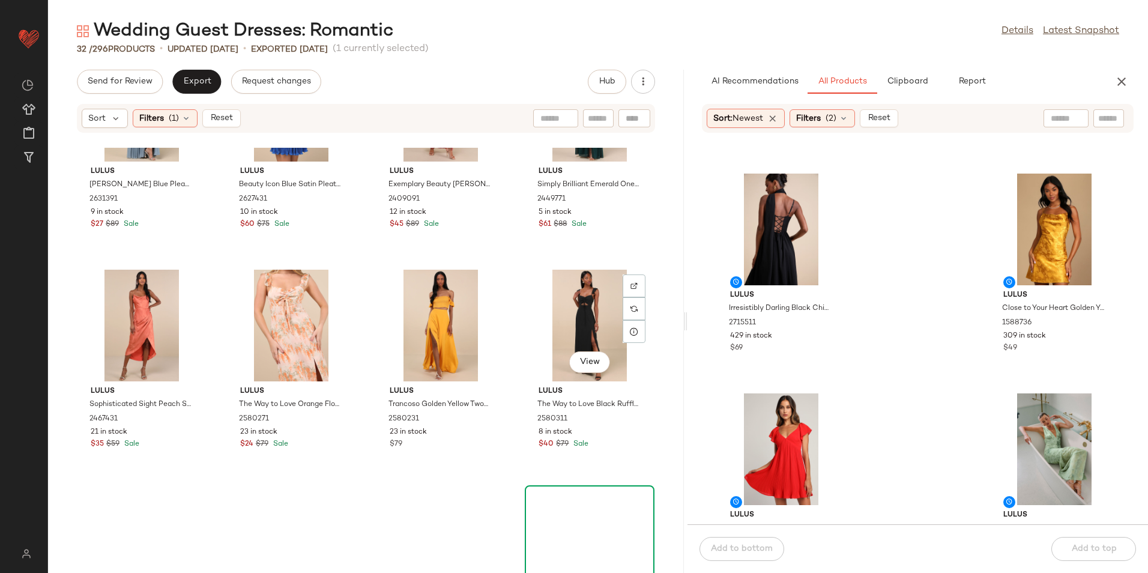
scroll to position [1336, 0]
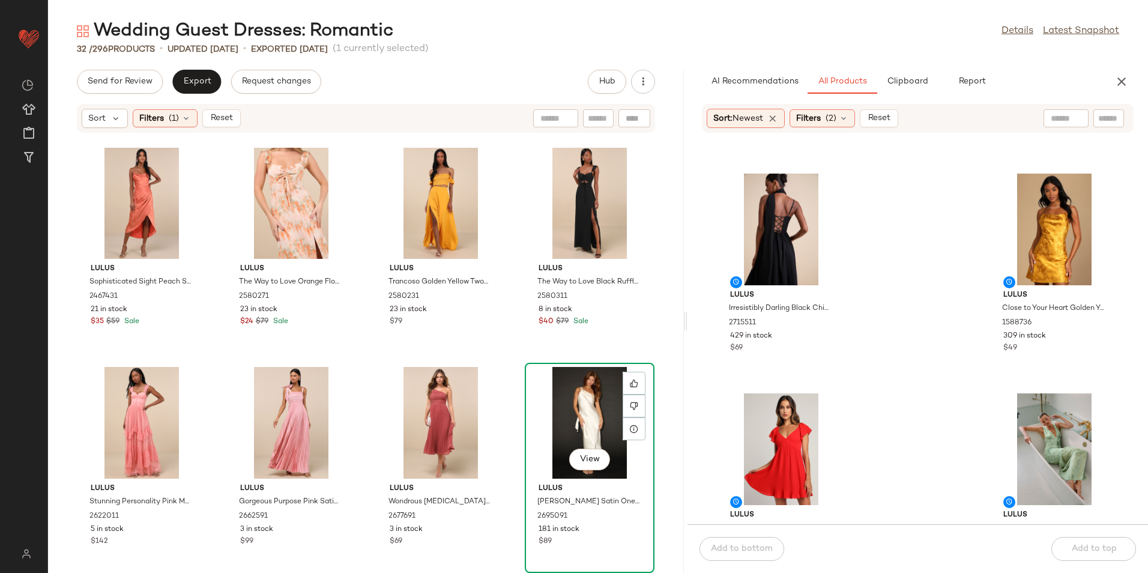
click at [562, 416] on div "View" at bounding box center [589, 423] width 121 height 112
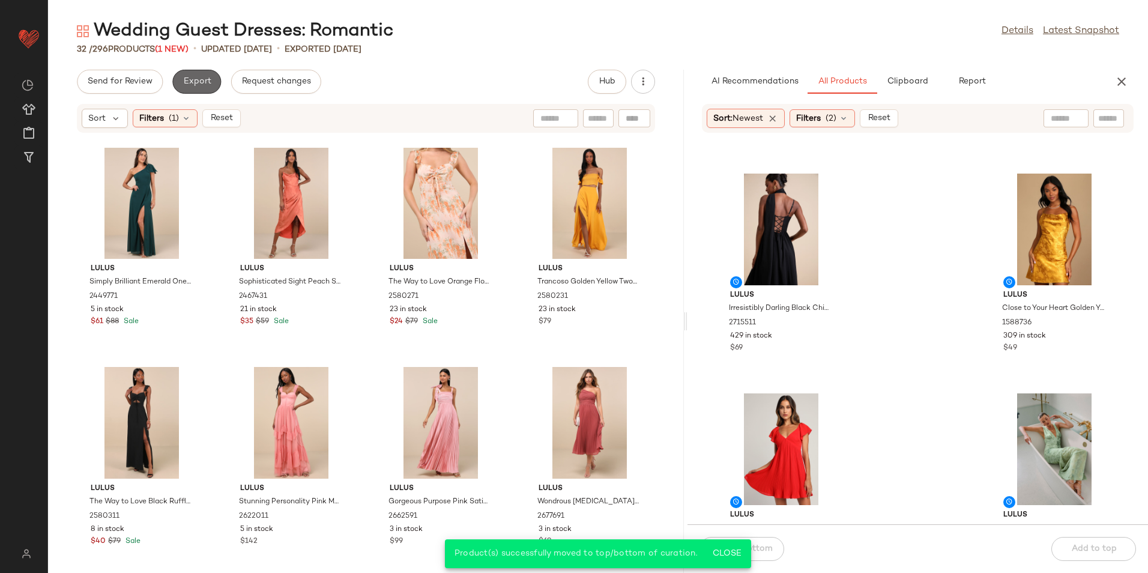
click at [201, 71] on button "Export" at bounding box center [196, 82] width 49 height 24
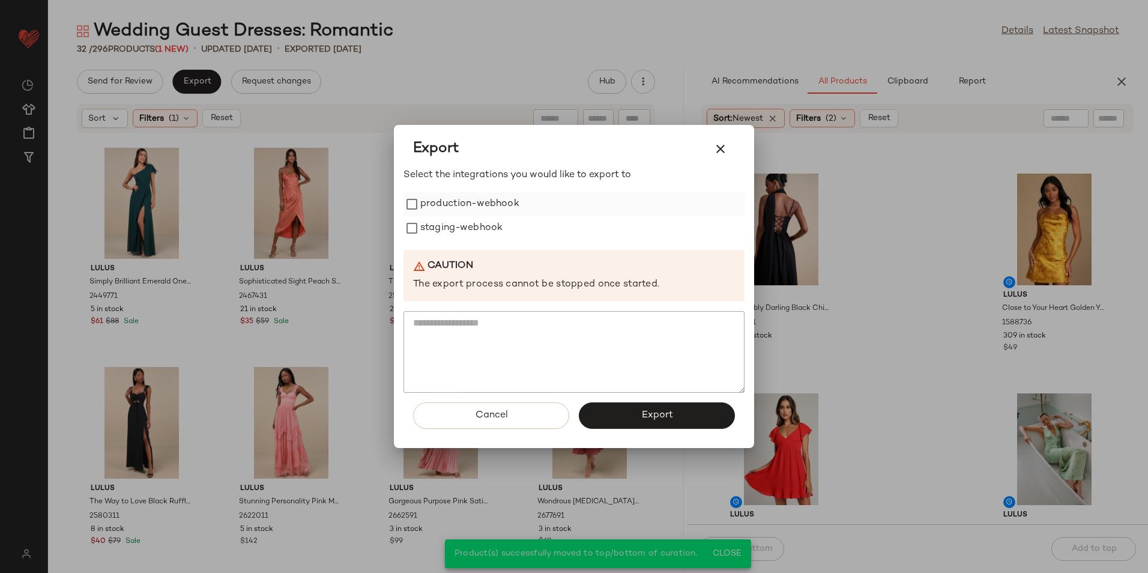
click at [457, 210] on label "production-webhook" at bounding box center [469, 204] width 99 height 24
click at [455, 231] on label "staging-webhook" at bounding box center [461, 228] width 82 height 24
click at [705, 411] on button "Export" at bounding box center [657, 415] width 156 height 26
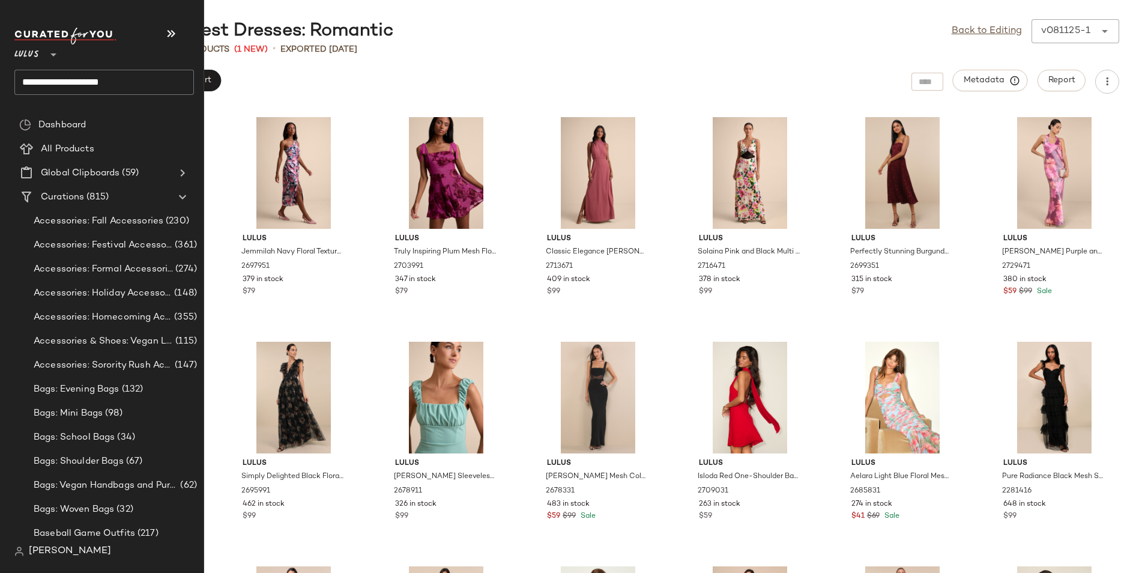
click at [151, 82] on input "**********" at bounding box center [104, 82] width 180 height 25
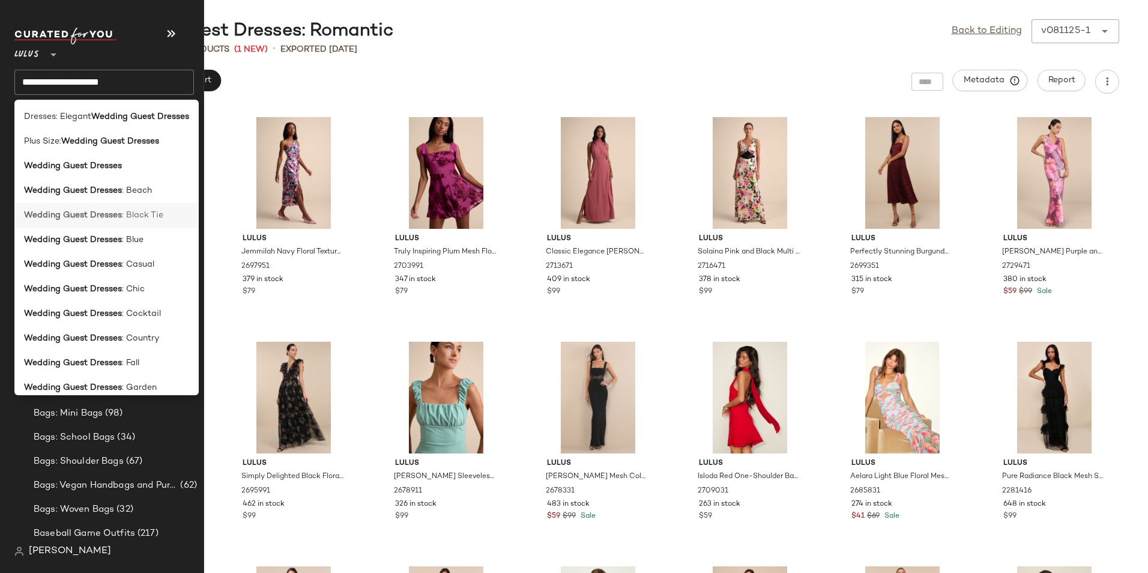
click at [138, 252] on div "Wedding Guest Dresses : Black Tie" at bounding box center [106, 264] width 184 height 25
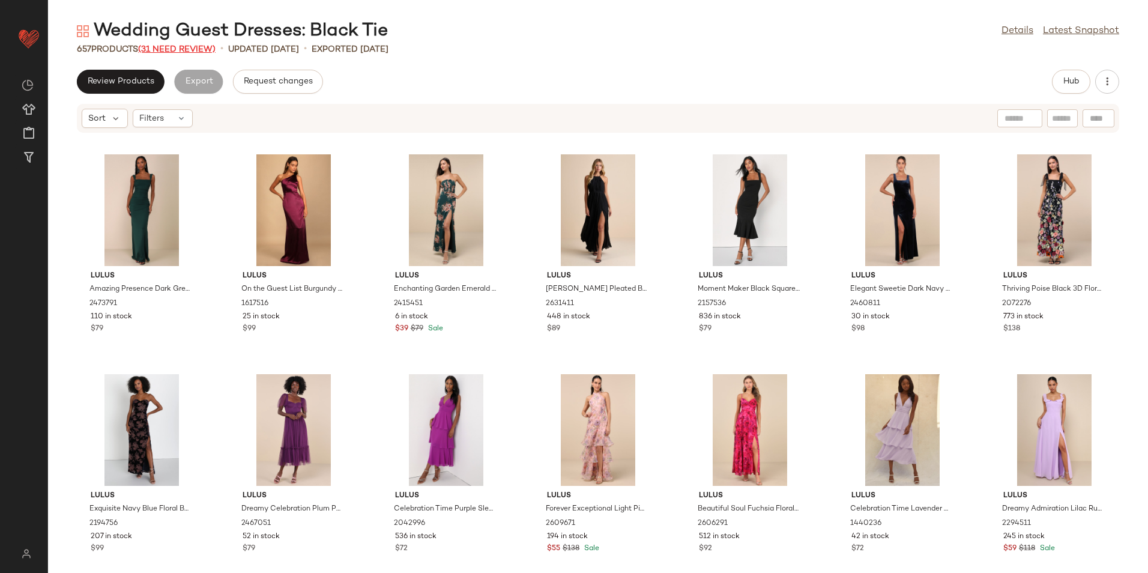
click at [196, 48] on span "(31 Need Review)" at bounding box center [176, 49] width 77 height 9
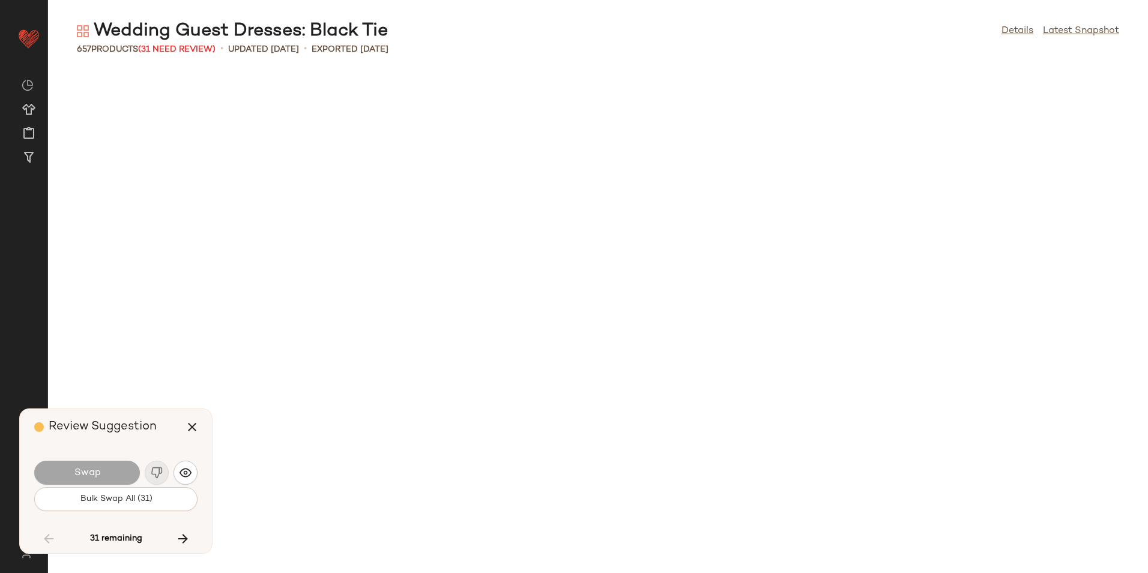
scroll to position [2857, 0]
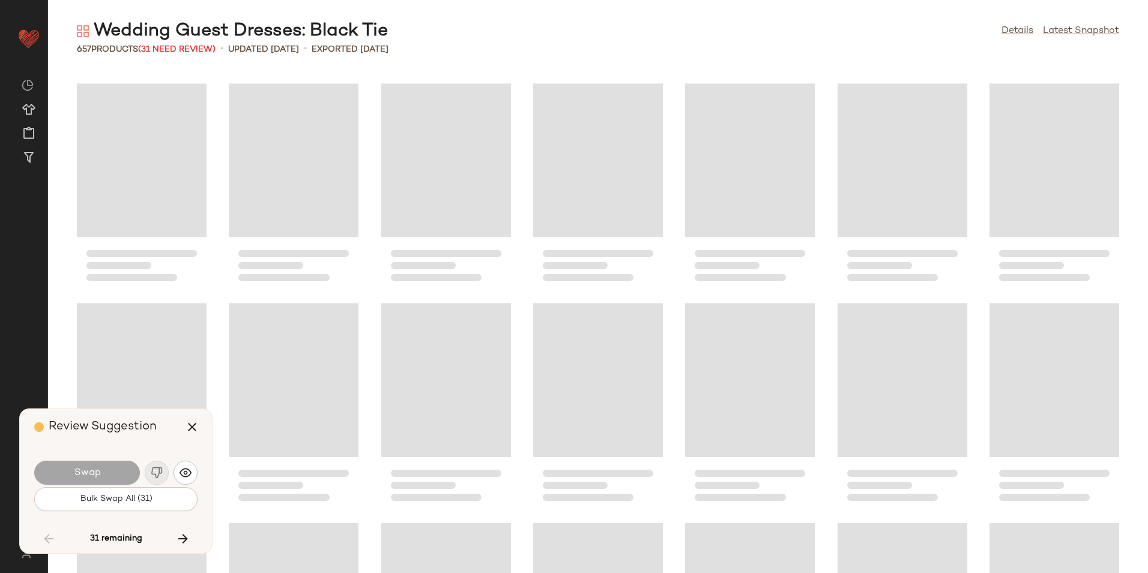
click at [139, 496] on span "Bulk Swap All (31)" at bounding box center [115, 499] width 73 height 10
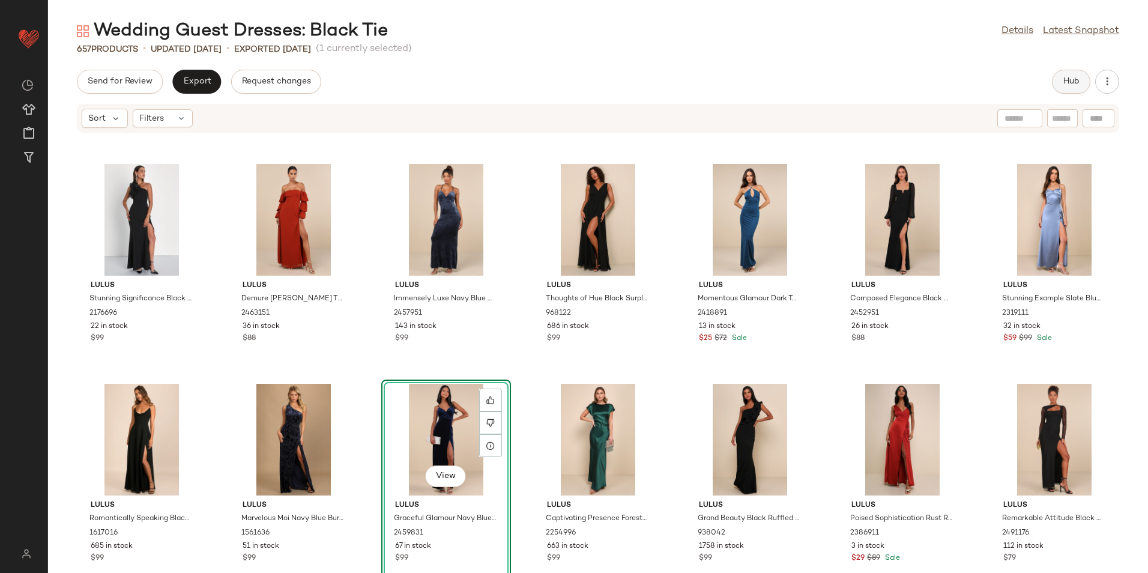
click at [1075, 90] on button "Hub" at bounding box center [1071, 82] width 38 height 24
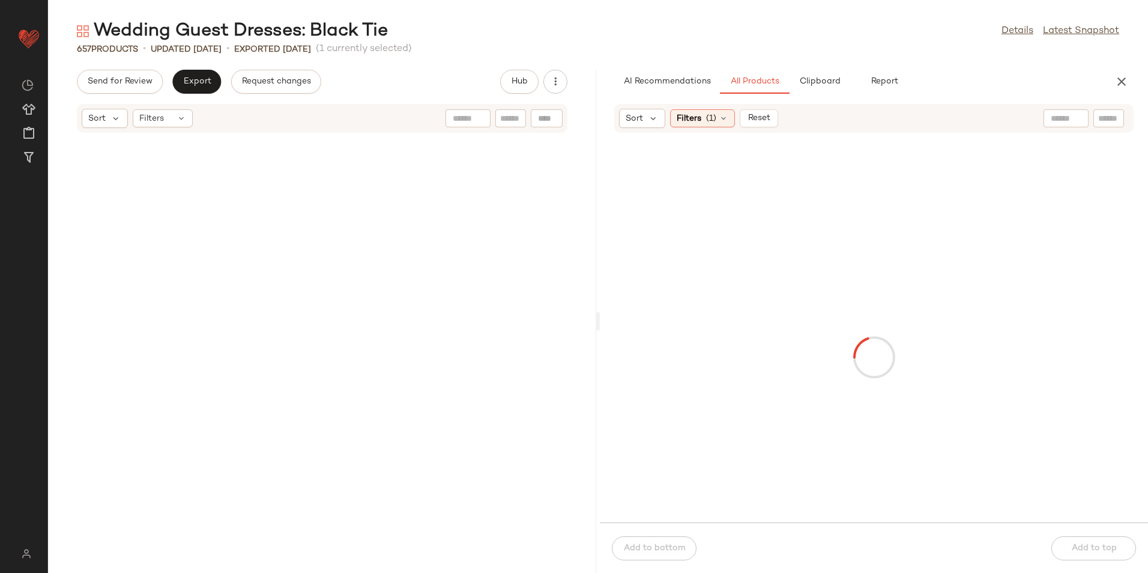
scroll to position [6594, 0]
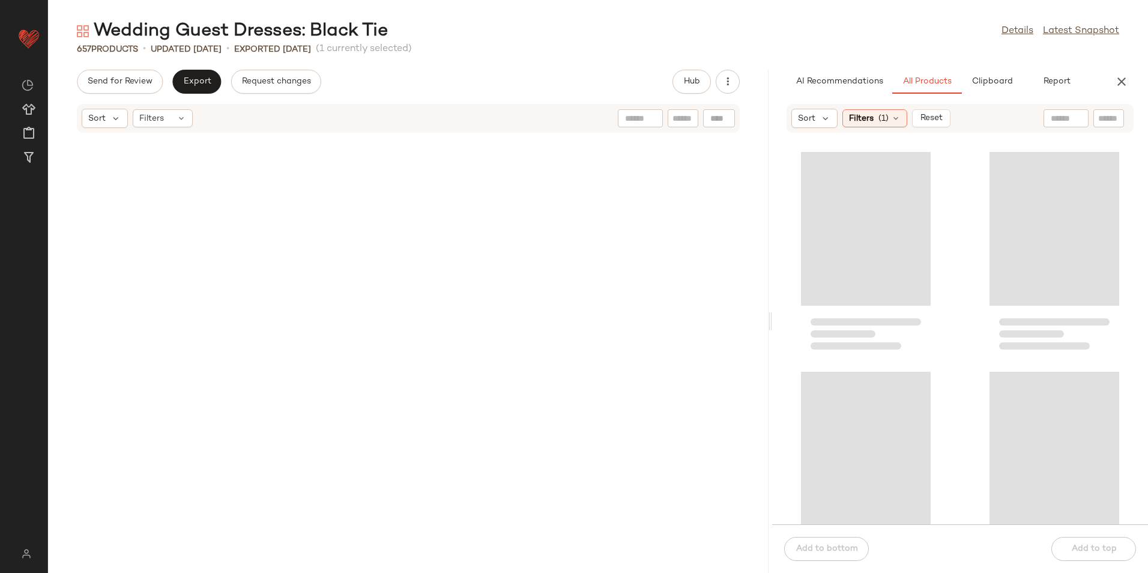
drag, startPoint x: 599, startPoint y: 318, endPoint x: 1014, endPoint y: 329, distance: 415.1
click at [1013, 329] on div "Wedding Guest Dresses: Black Tie Details Latest Snapshot 657 Products • updated…" at bounding box center [598, 296] width 1100 height 554
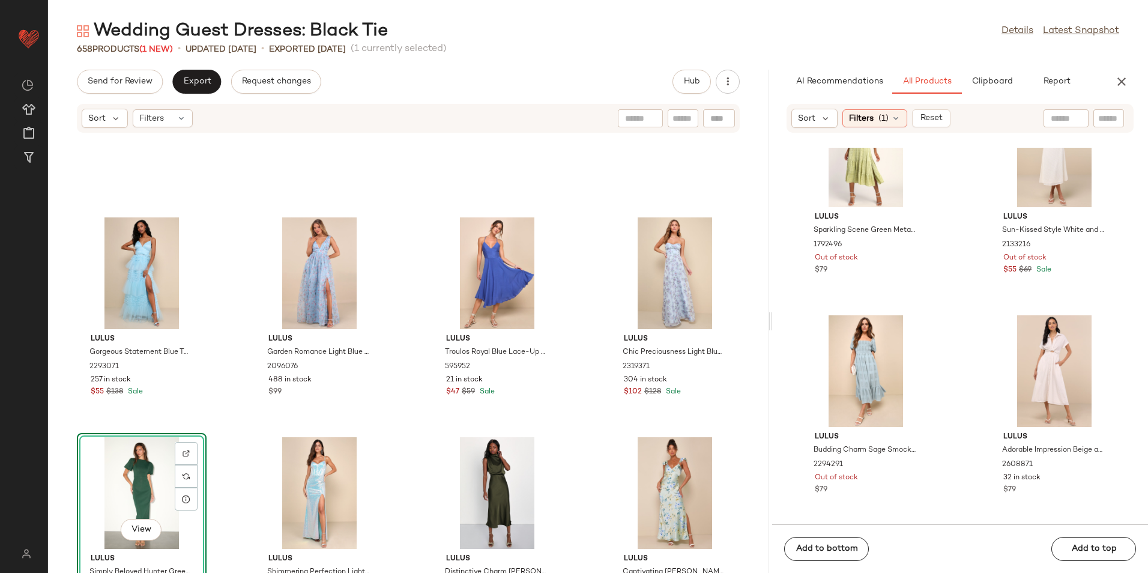
scroll to position [1391, 0]
click at [874, 122] on div "Filters (1)" at bounding box center [875, 118] width 65 height 18
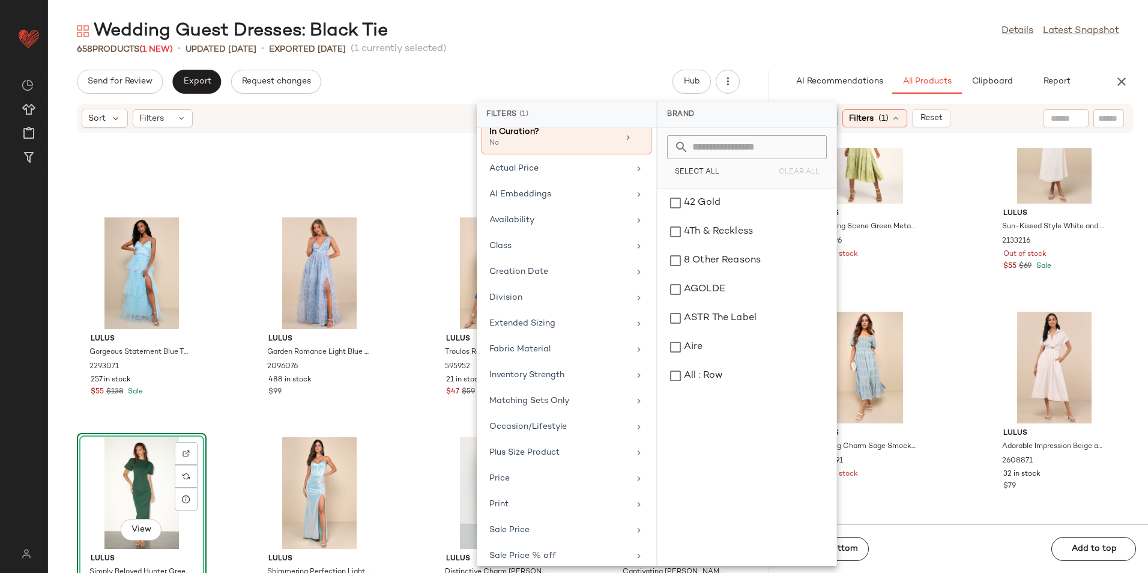
scroll to position [151, 0]
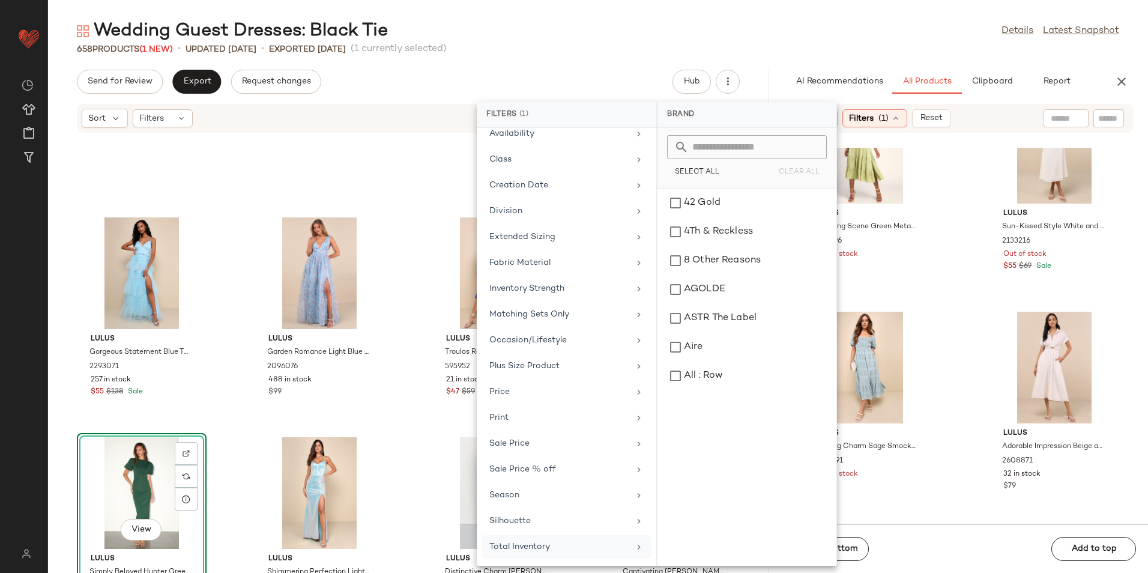
click at [561, 541] on div "Total Inventory" at bounding box center [559, 546] width 140 height 13
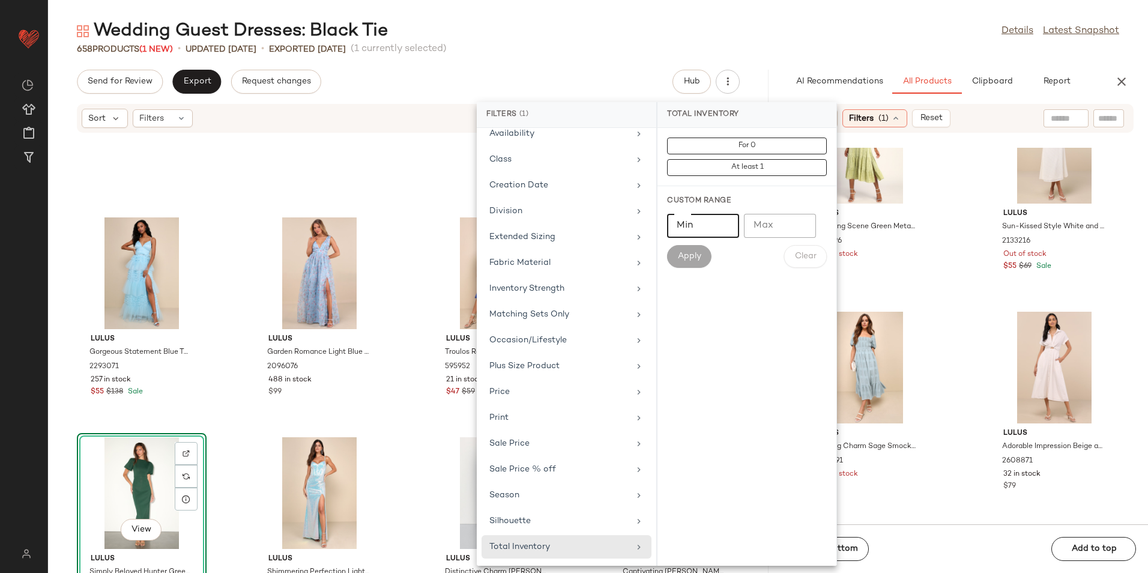
click at [704, 228] on input "Min" at bounding box center [703, 226] width 72 height 24
type input "**"
click at [685, 250] on button "Apply" at bounding box center [689, 256] width 44 height 23
click at [771, 34] on div "Wedding Guest Dresses: Black Tie Details Latest Snapshot" at bounding box center [598, 31] width 1100 height 24
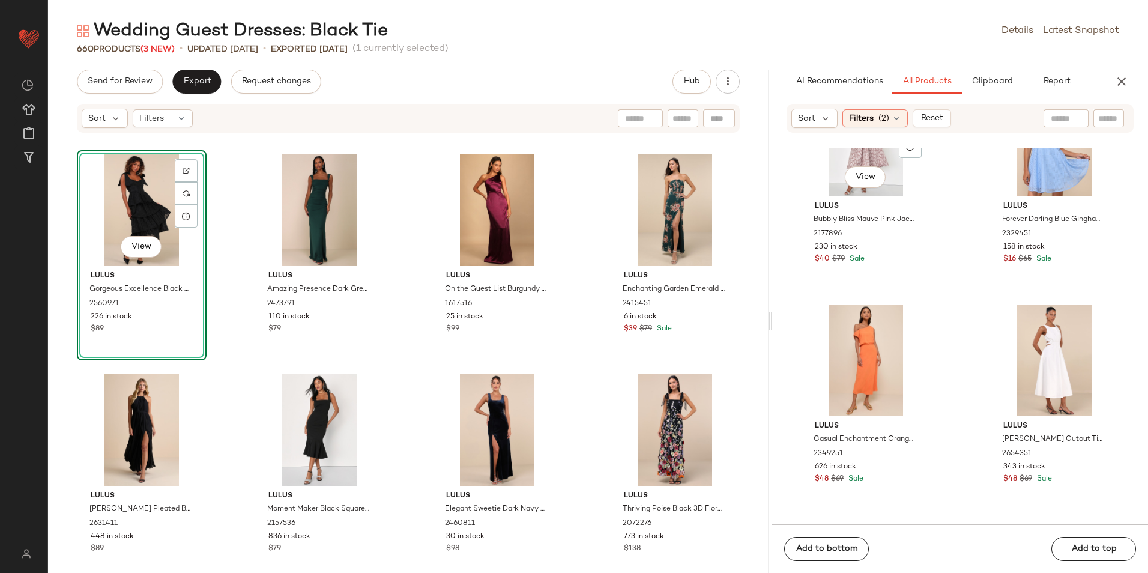
scroll to position [6674, 0]
click at [173, 77] on button "Export" at bounding box center [196, 82] width 49 height 24
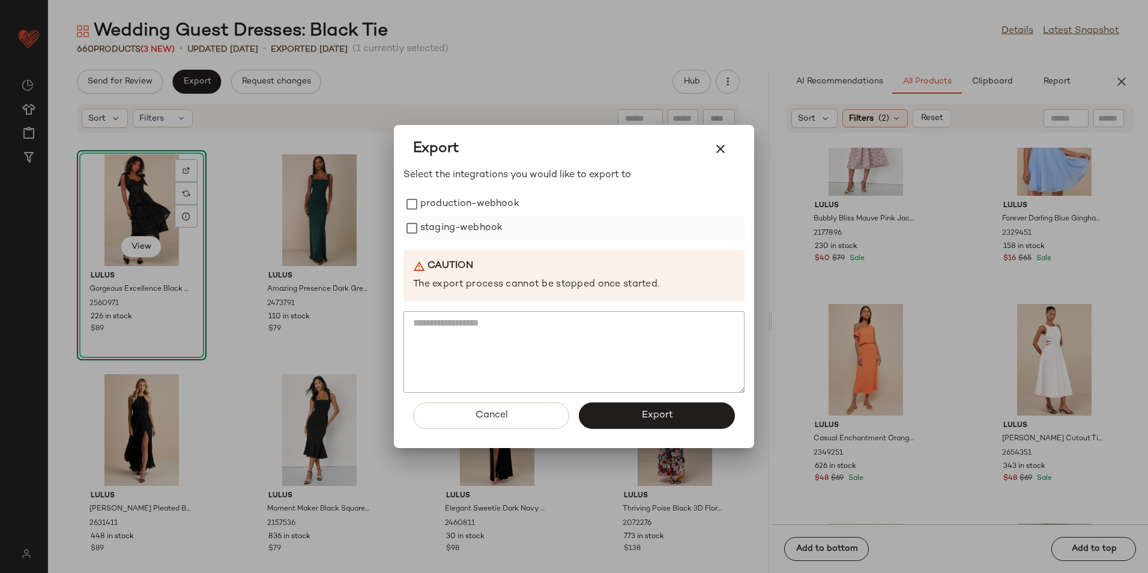
drag, startPoint x: 461, startPoint y: 204, endPoint x: 463, endPoint y: 229, distance: 25.3
click at [462, 204] on label "production-webhook" at bounding box center [469, 204] width 99 height 24
click at [466, 238] on label "staging-webhook" at bounding box center [461, 228] width 82 height 24
click at [643, 417] on span "Export" at bounding box center [657, 415] width 32 height 11
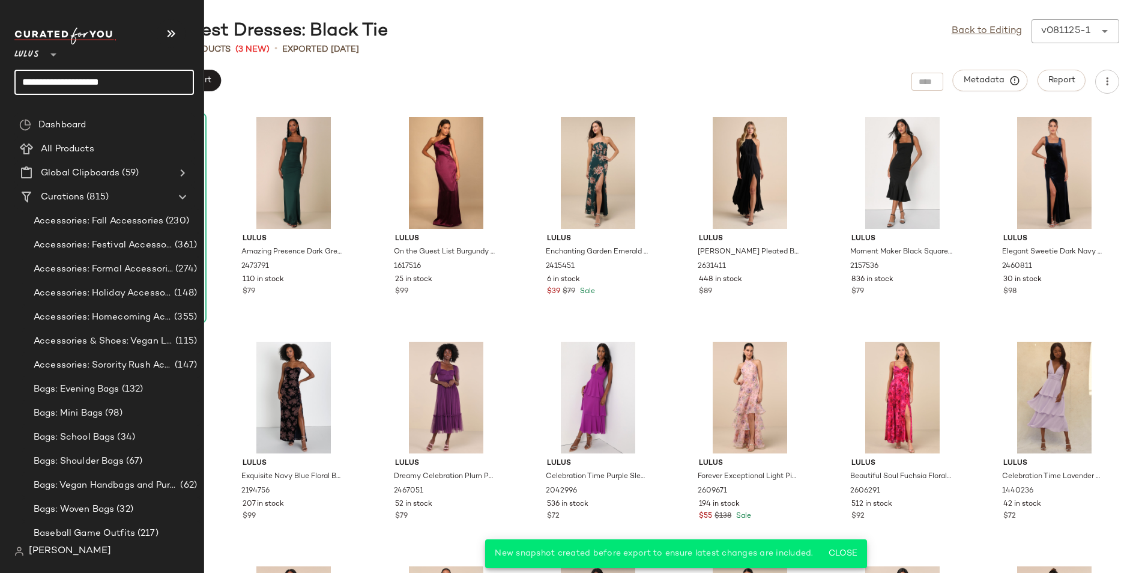
click at [148, 79] on input "**********" at bounding box center [104, 82] width 180 height 25
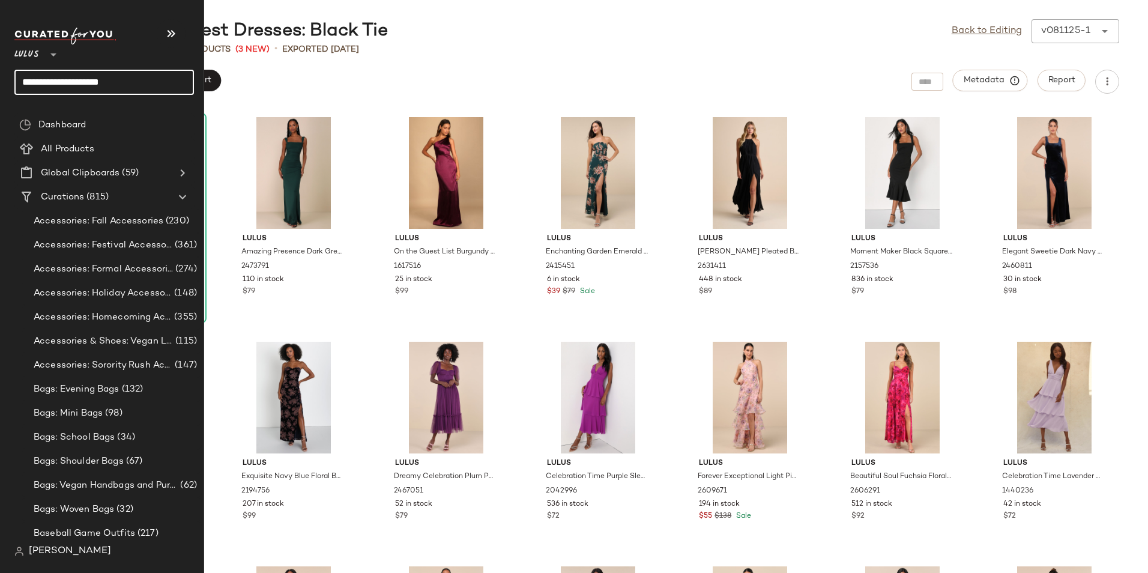
click at [155, 86] on input "**********" at bounding box center [104, 82] width 180 height 25
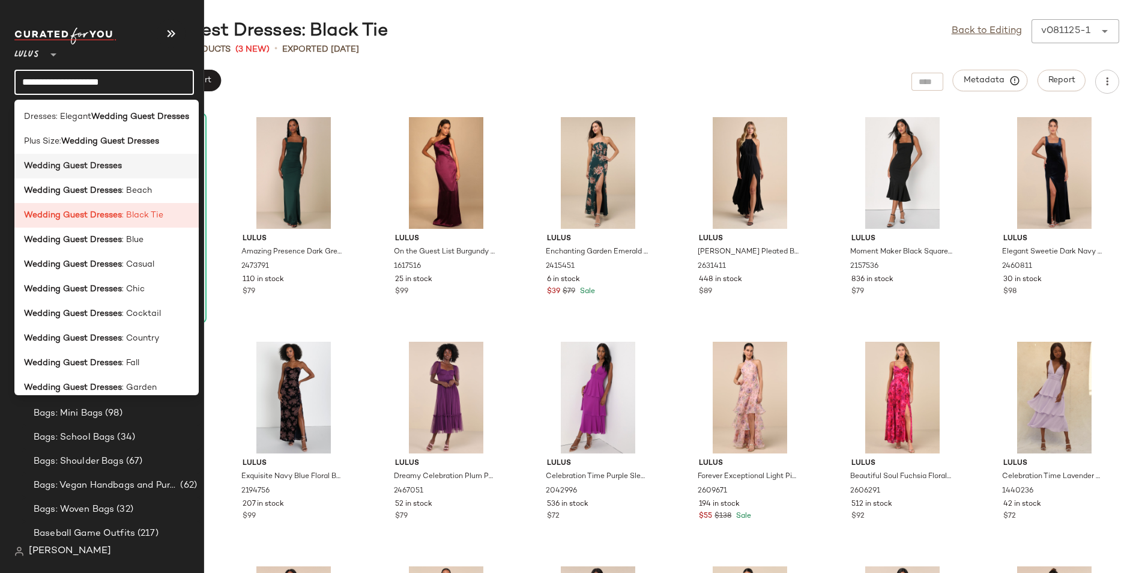
click at [145, 169] on div "Wedding Guest Dresses" at bounding box center [106, 166] width 165 height 13
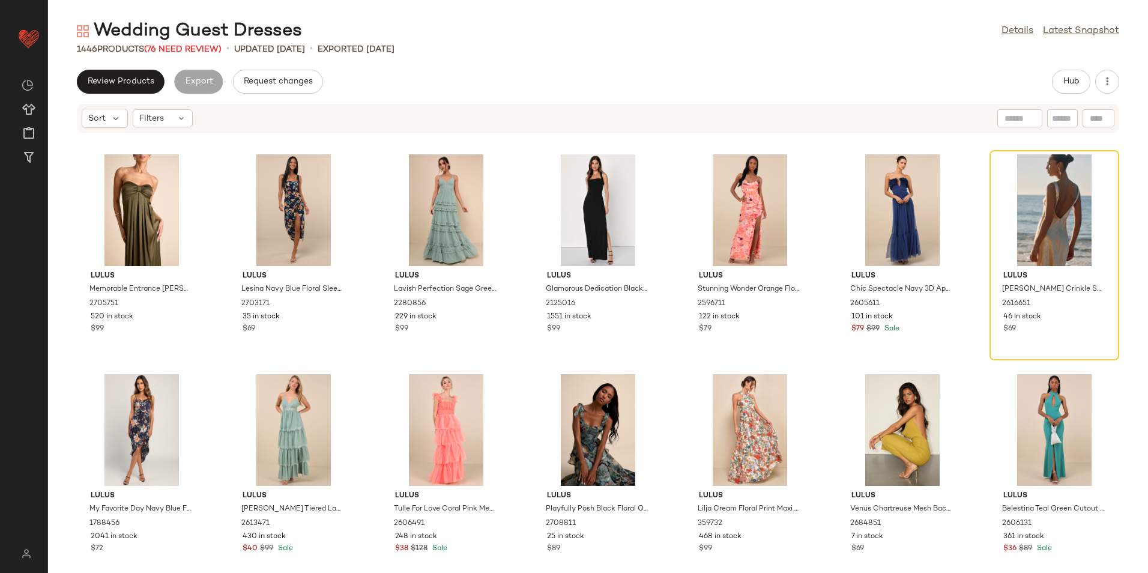
click at [201, 56] on div "Wedding Guest Dresses Details Latest Snapshot 1446 Products (76 Need Review) • …" at bounding box center [598, 296] width 1100 height 554
click at [201, 42] on div "Wedding Guest Dresses" at bounding box center [189, 31] width 225 height 24
click at [201, 47] on span "(76 Need Review)" at bounding box center [182, 49] width 77 height 9
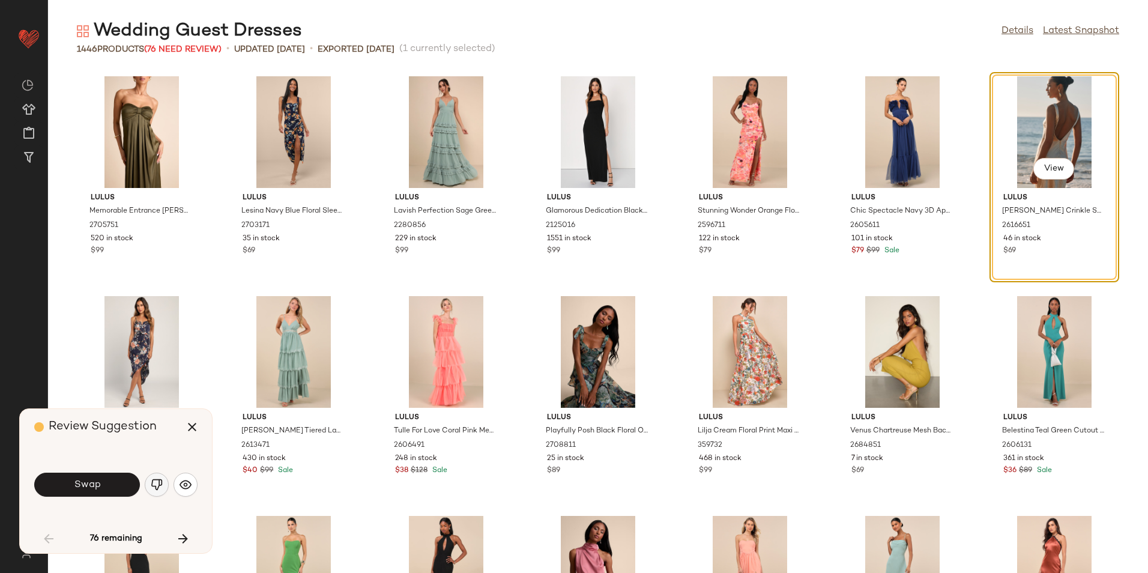
click at [161, 488] on img "button" at bounding box center [157, 485] width 12 height 12
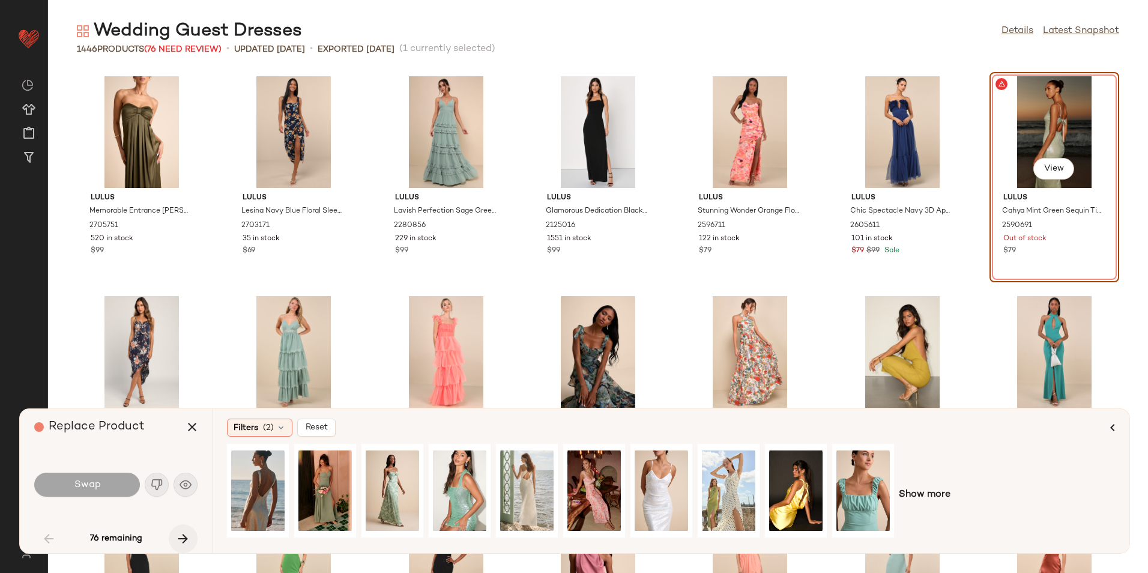
click at [177, 530] on button "button" at bounding box center [183, 538] width 29 height 29
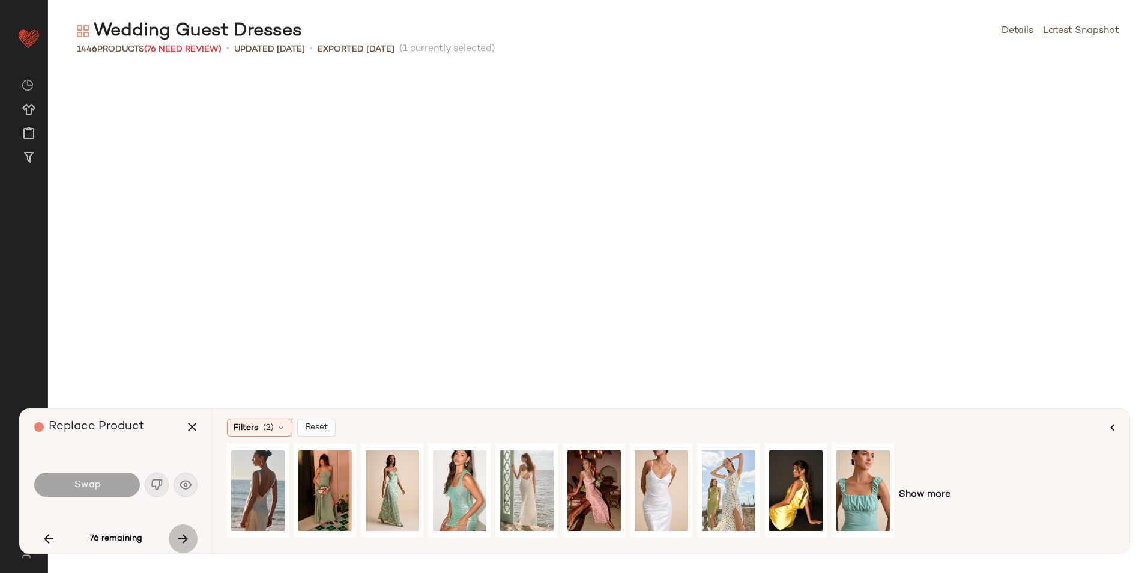
scroll to position [5275, 0]
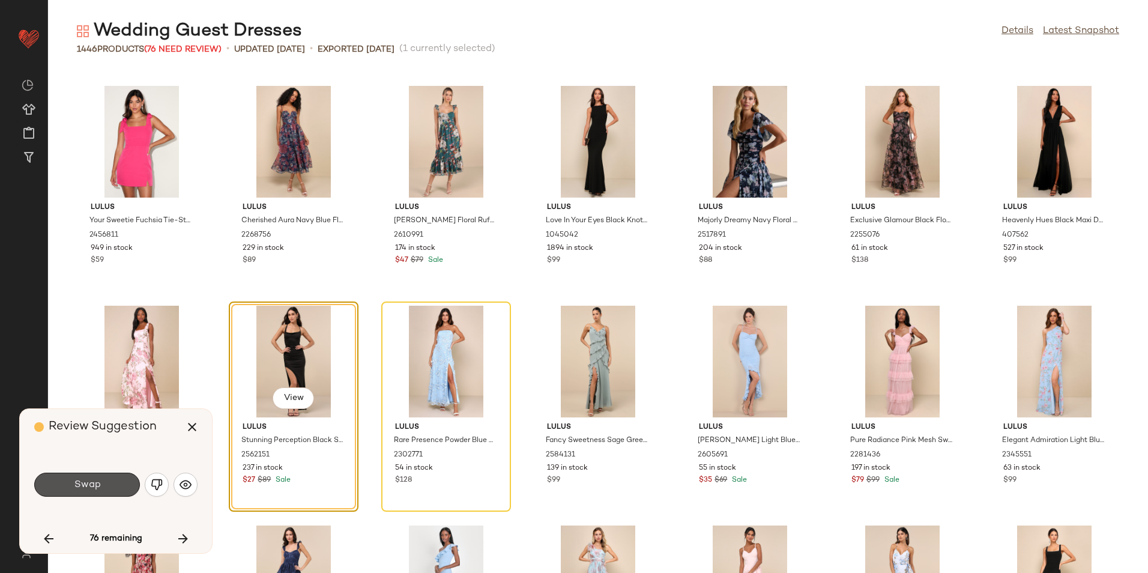
click at [126, 485] on button "Swap" at bounding box center [87, 485] width 106 height 24
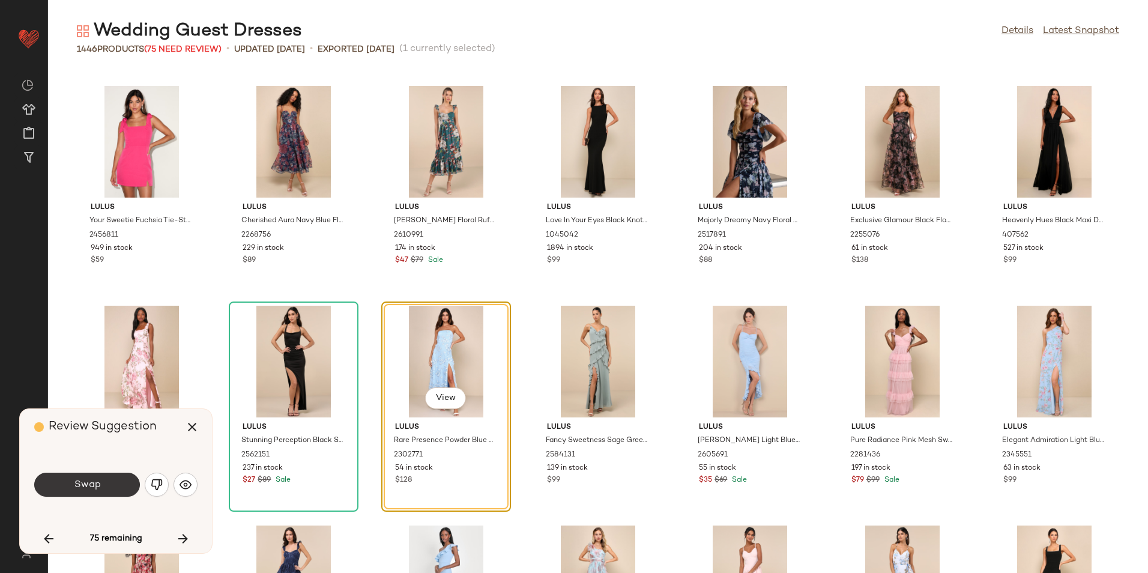
click at [128, 486] on button "Swap" at bounding box center [87, 485] width 106 height 24
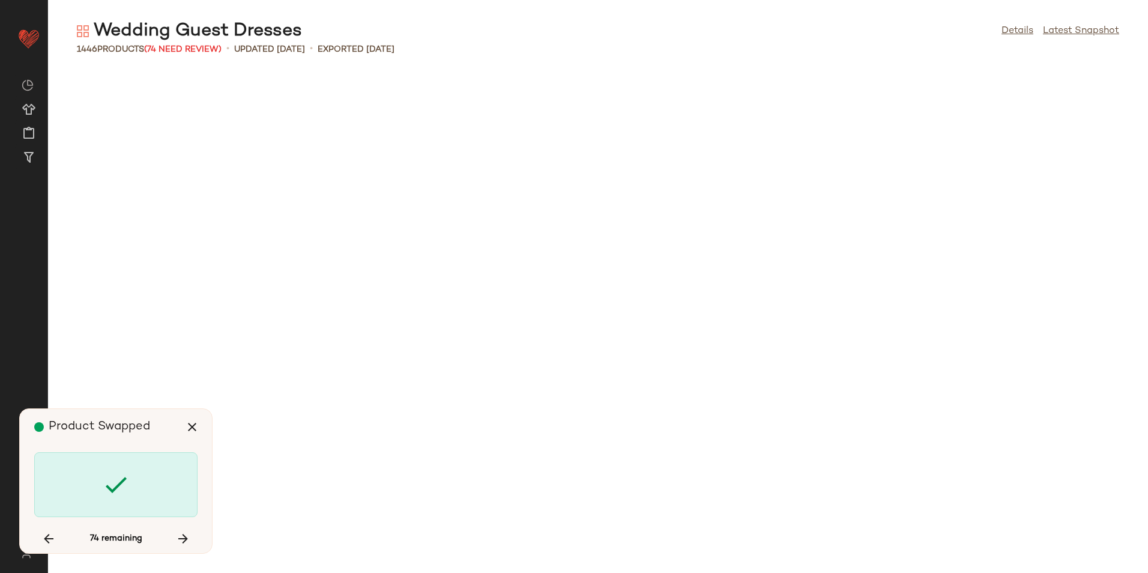
scroll to position [6374, 0]
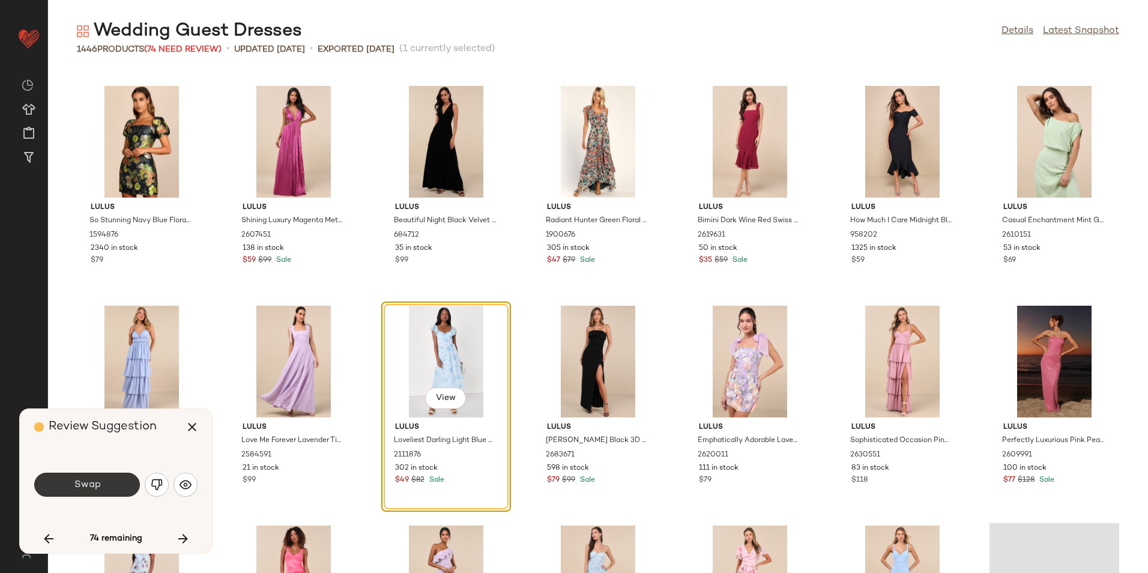
click at [125, 491] on button "Swap" at bounding box center [87, 485] width 106 height 24
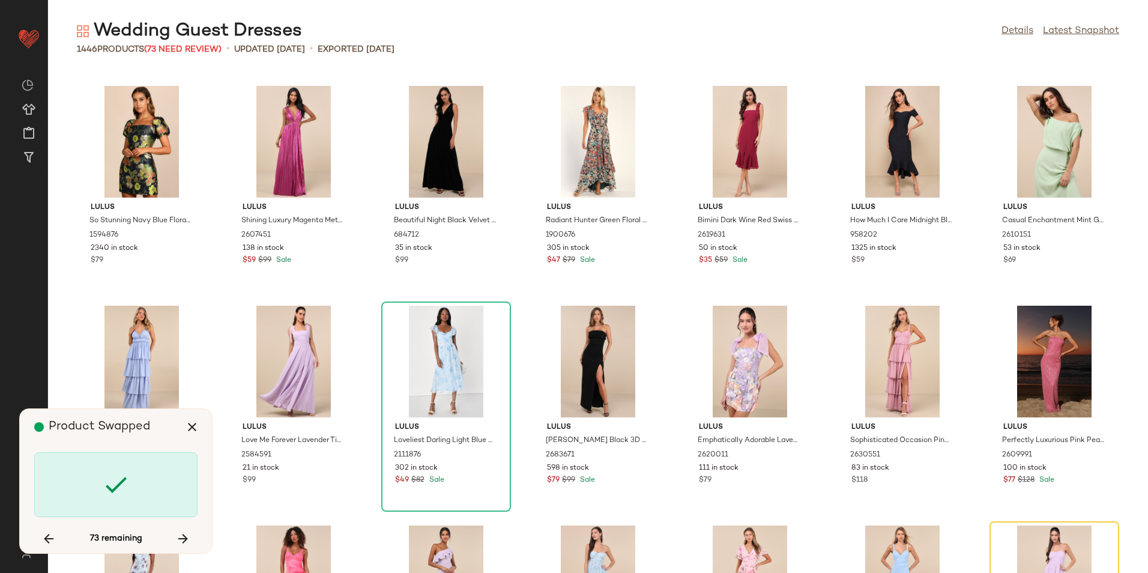
scroll to position [6594, 0]
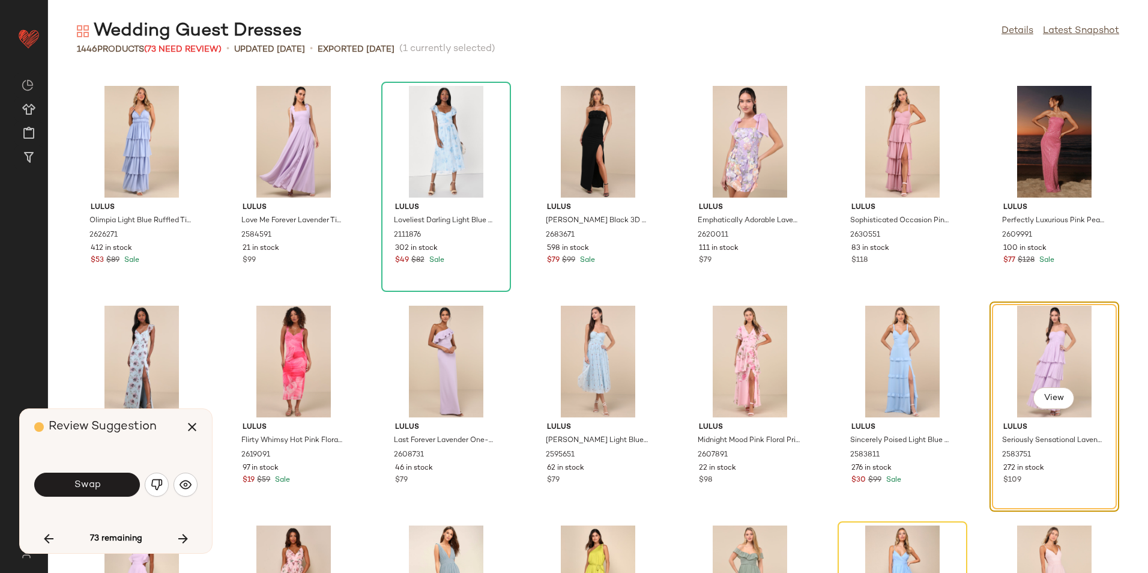
click at [116, 493] on button "Swap" at bounding box center [87, 485] width 106 height 24
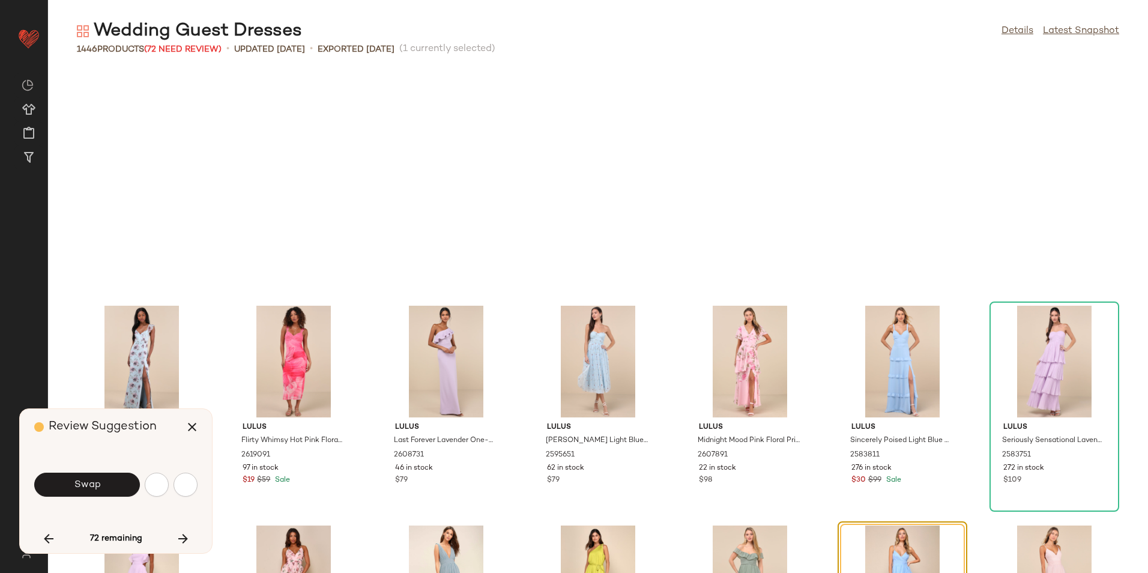
scroll to position [6814, 0]
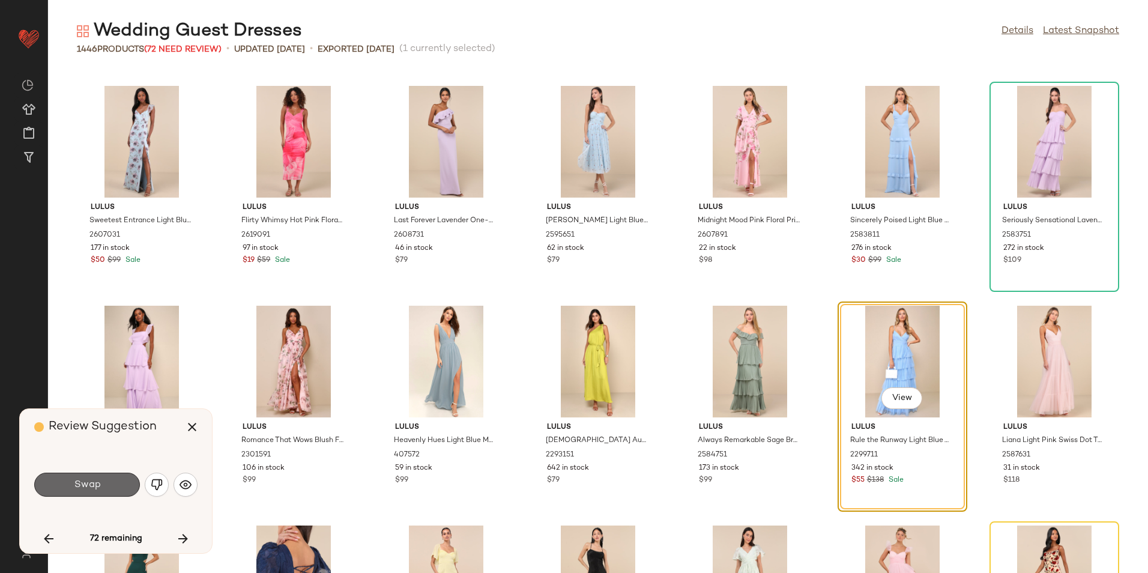
click at [110, 482] on button "Swap" at bounding box center [87, 485] width 106 height 24
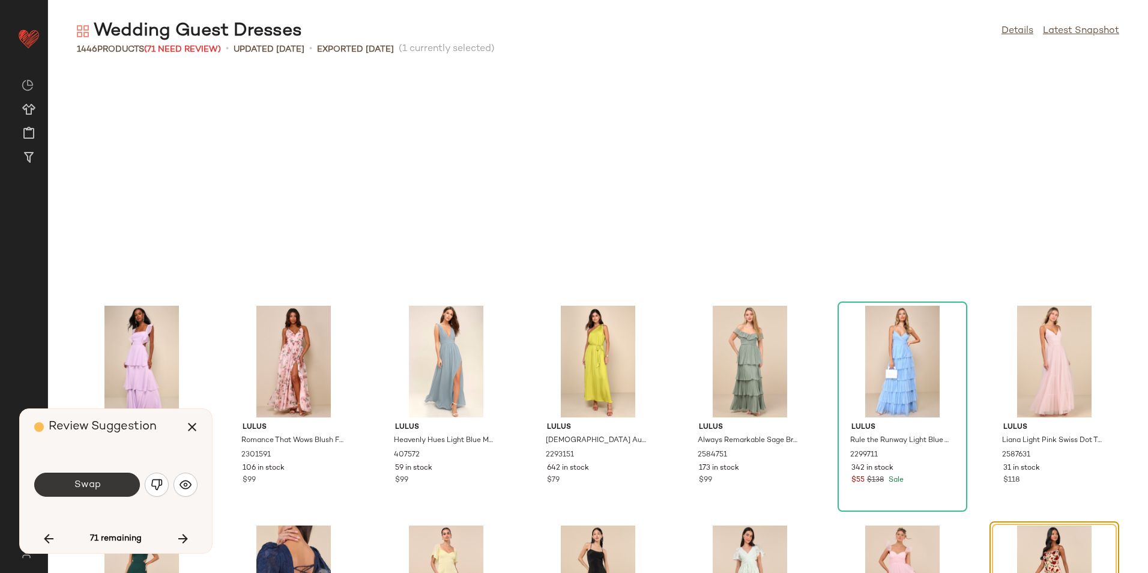
scroll to position [7033, 0]
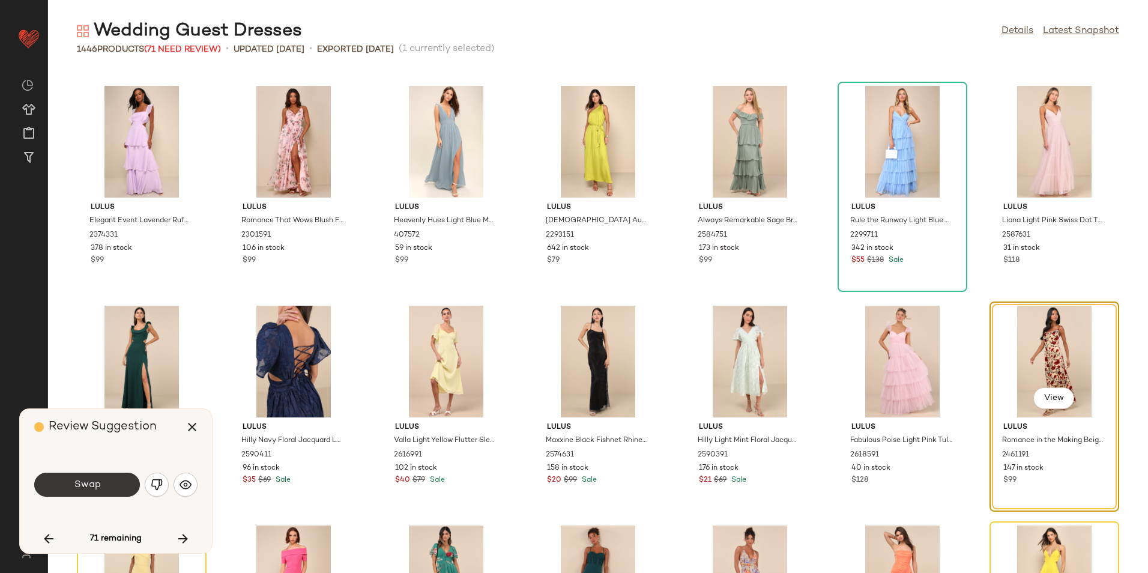
click at [103, 492] on button "Swap" at bounding box center [87, 485] width 106 height 24
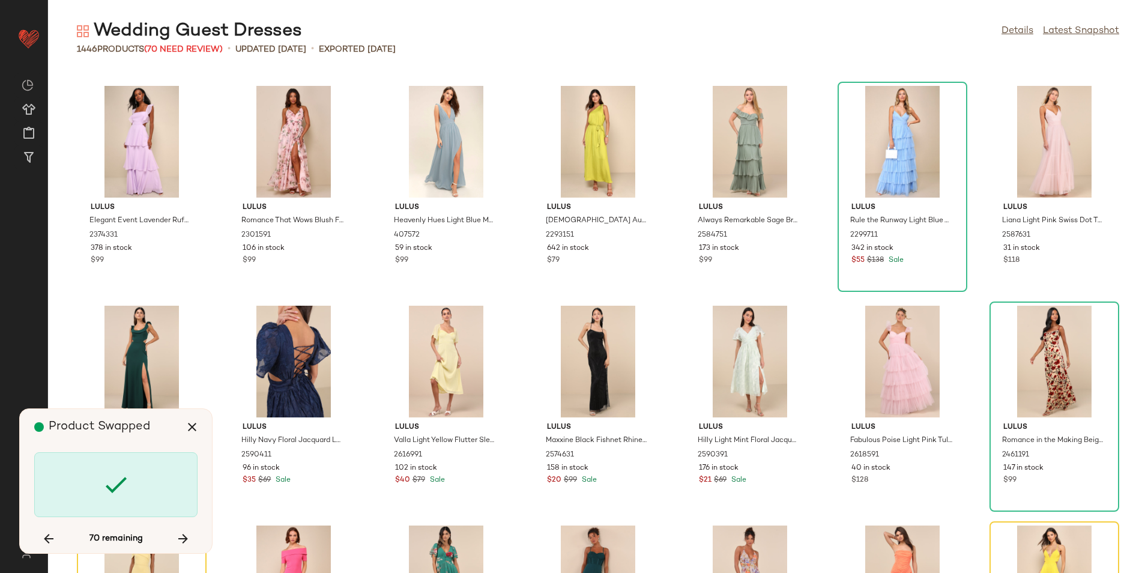
scroll to position [7253, 0]
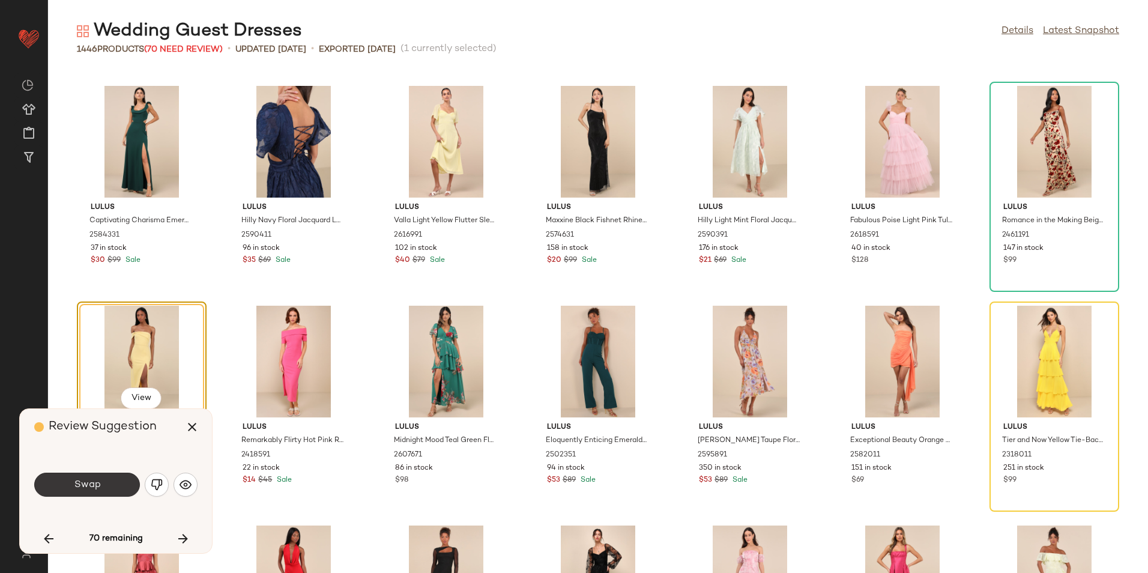
click at [129, 485] on button "Swap" at bounding box center [87, 485] width 106 height 24
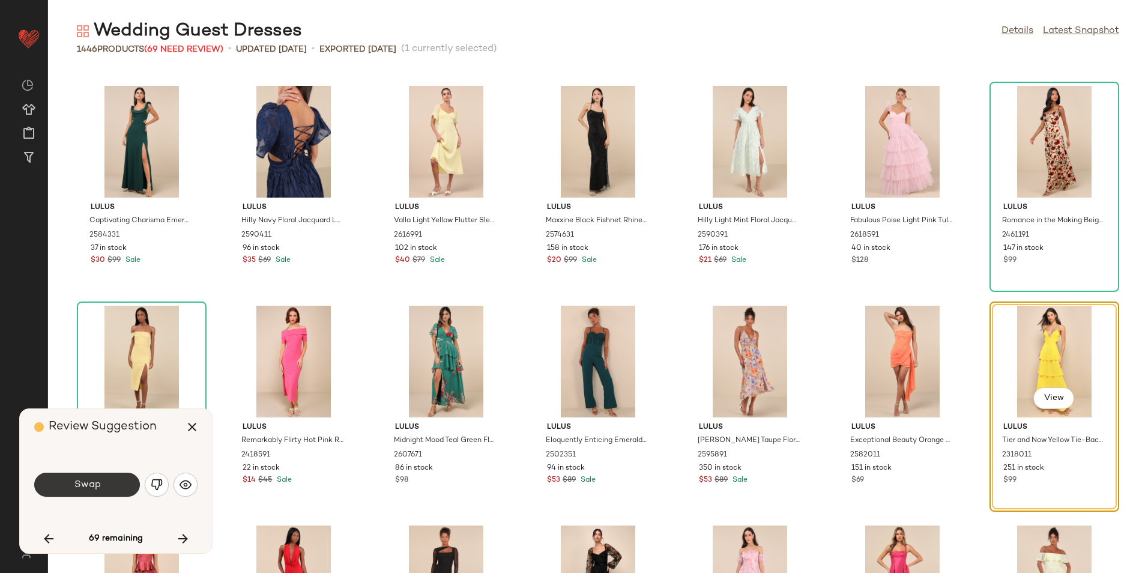
click at [49, 491] on button "Swap" at bounding box center [87, 485] width 106 height 24
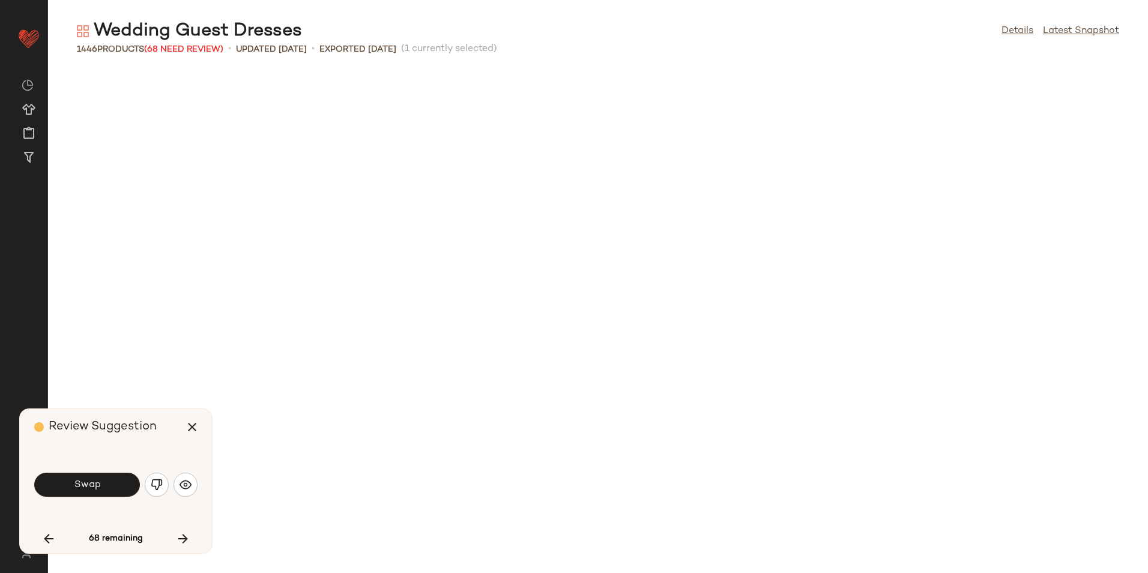
scroll to position [7913, 0]
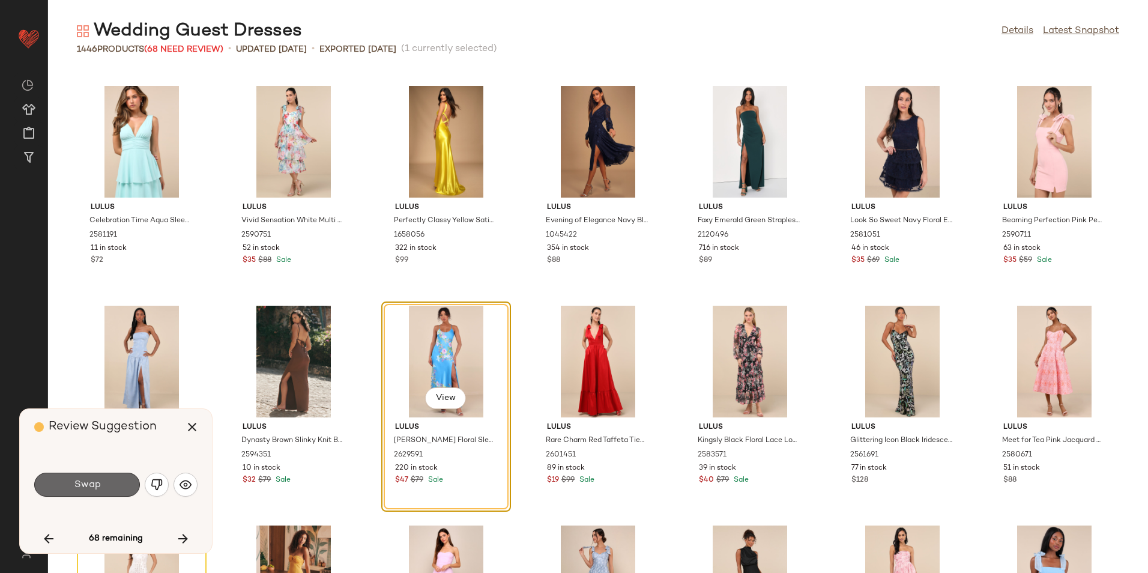
click at [125, 485] on button "Swap" at bounding box center [87, 485] width 106 height 24
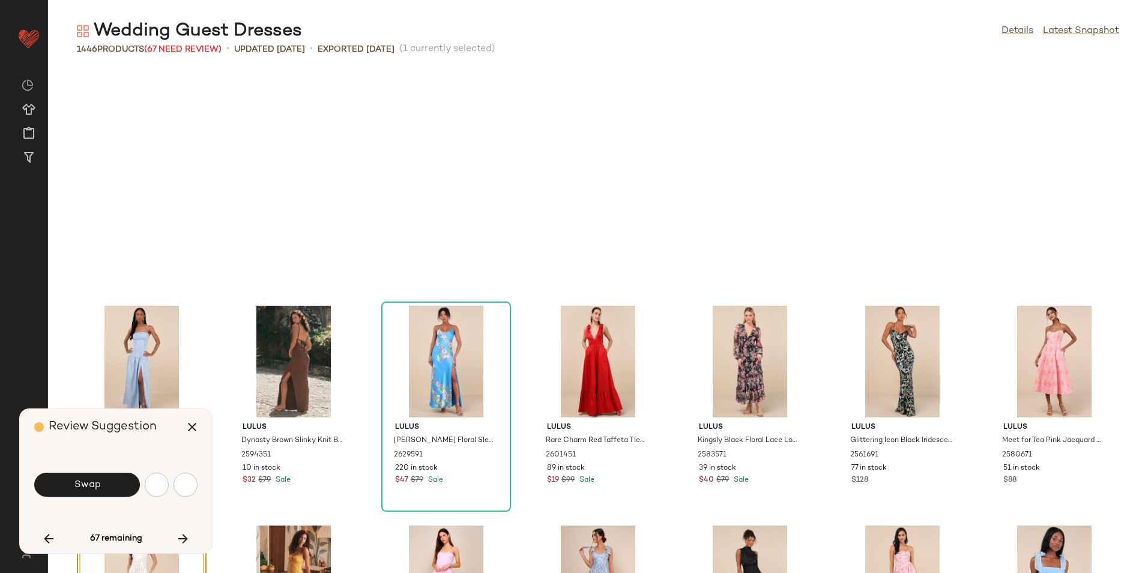
scroll to position [8132, 0]
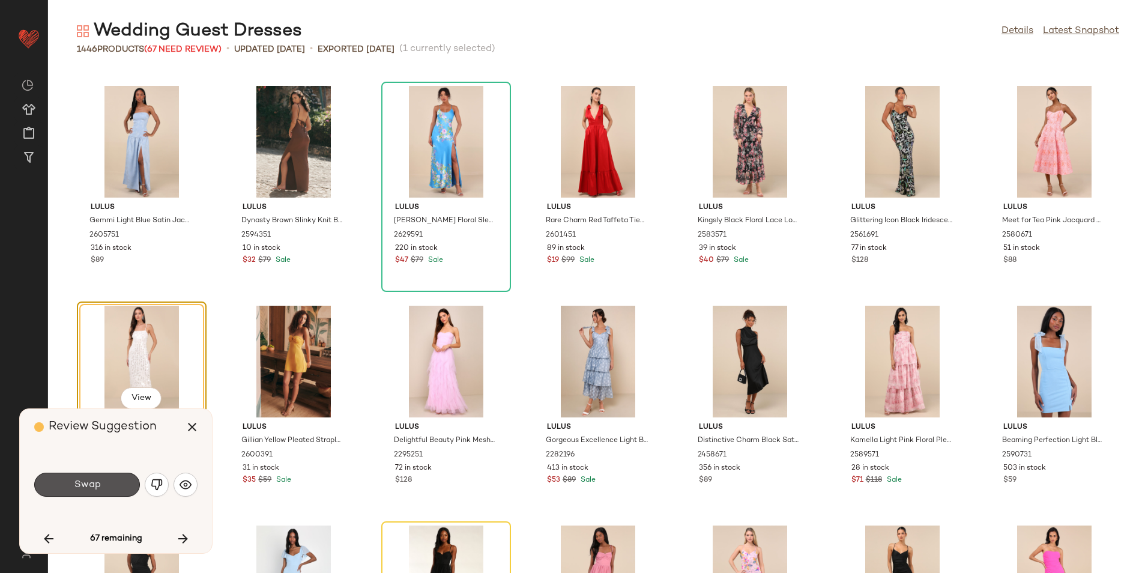
click at [125, 485] on button "Swap" at bounding box center [87, 485] width 106 height 24
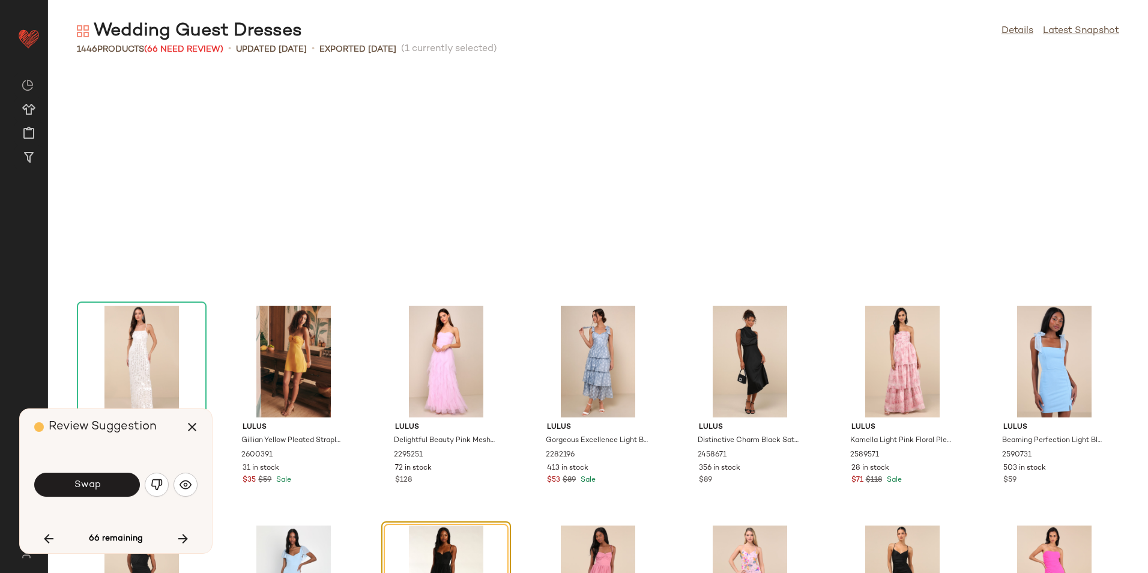
scroll to position [8352, 0]
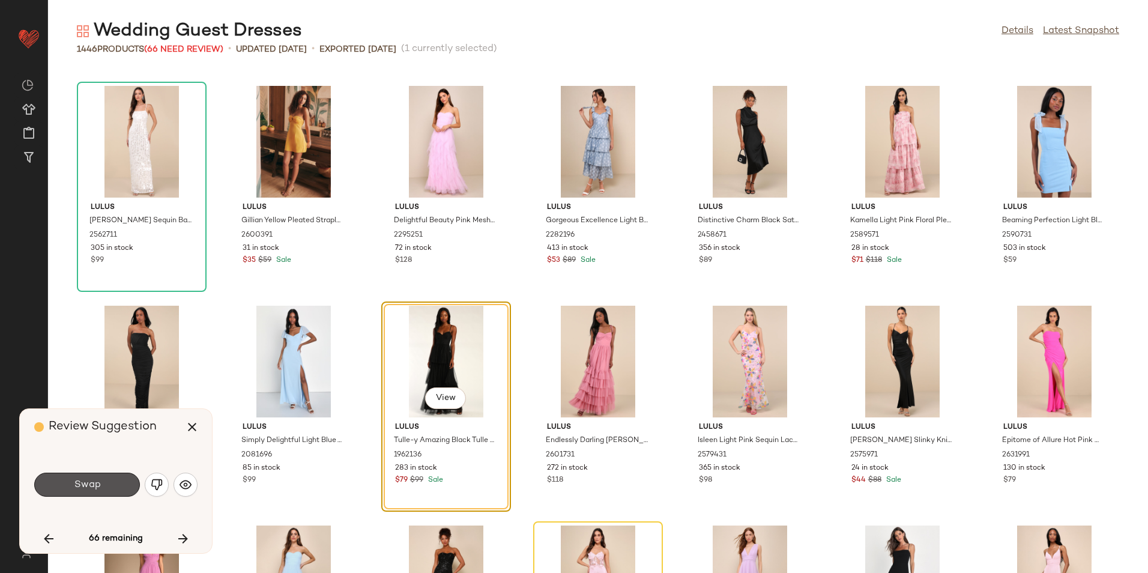
click at [125, 485] on button "Swap" at bounding box center [87, 485] width 106 height 24
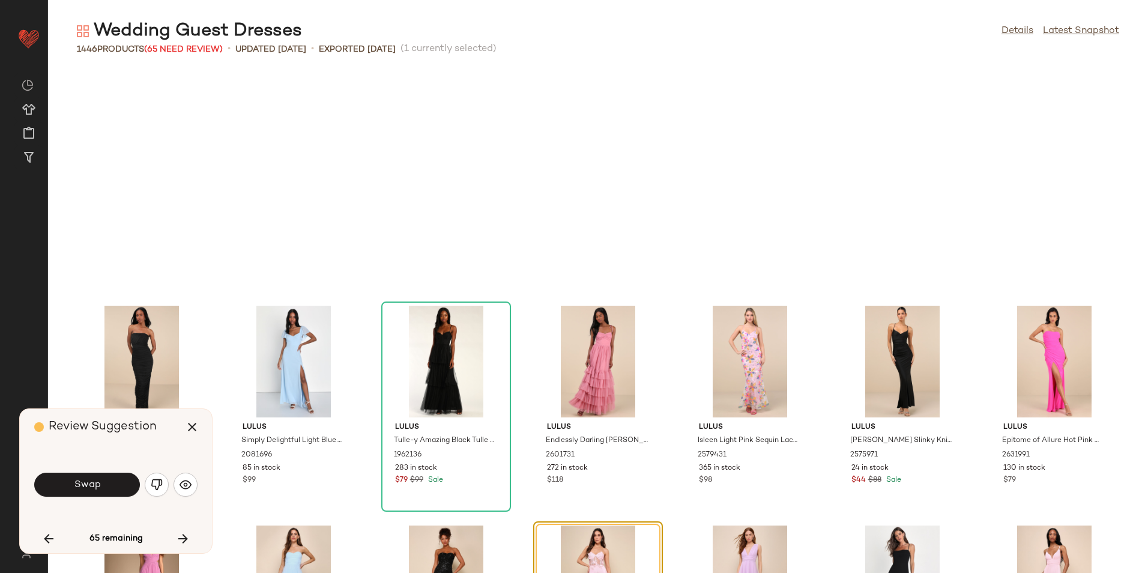
scroll to position [8572, 0]
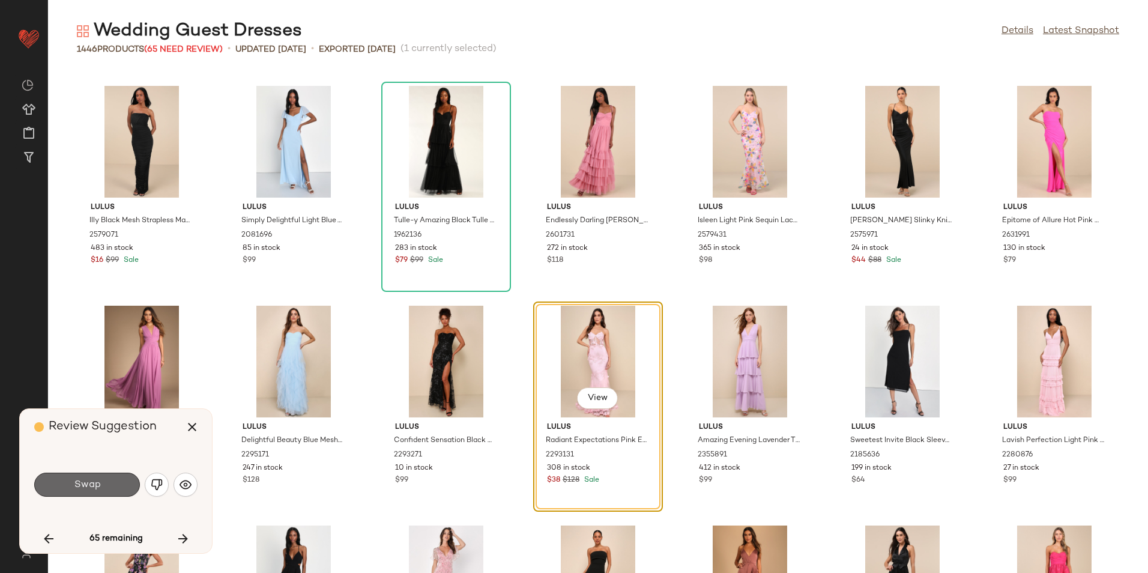
click at [126, 485] on button "Swap" at bounding box center [87, 485] width 106 height 24
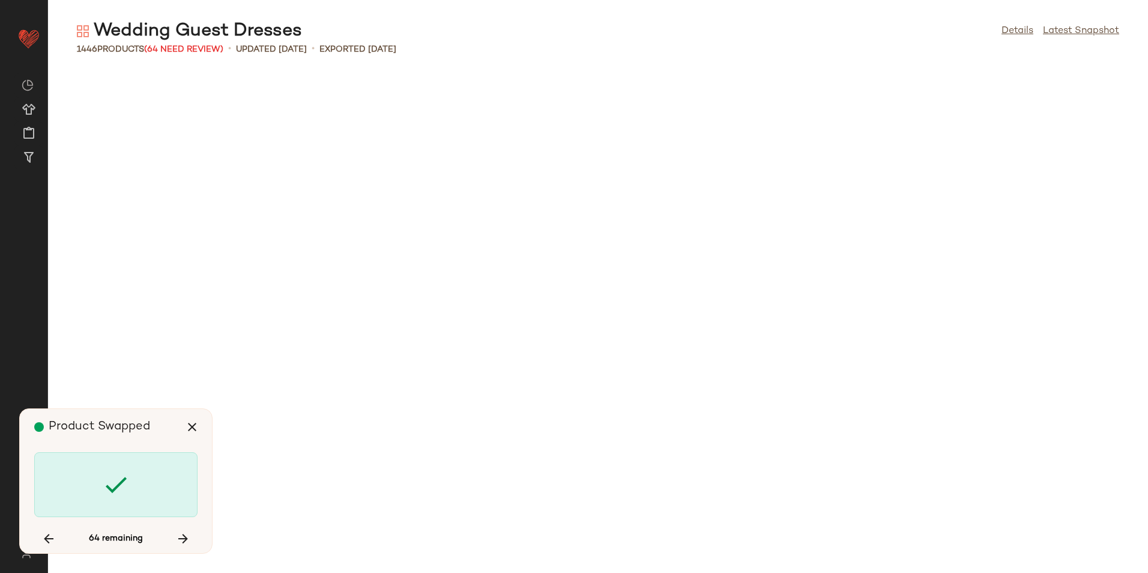
scroll to position [10550, 0]
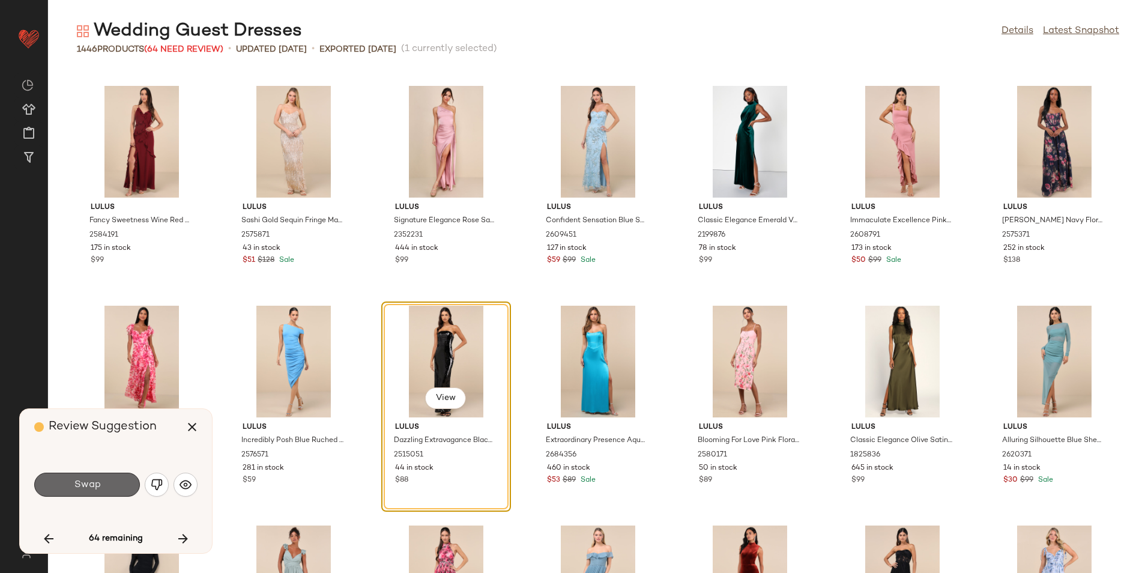
click at [126, 485] on button "Swap" at bounding box center [87, 485] width 106 height 24
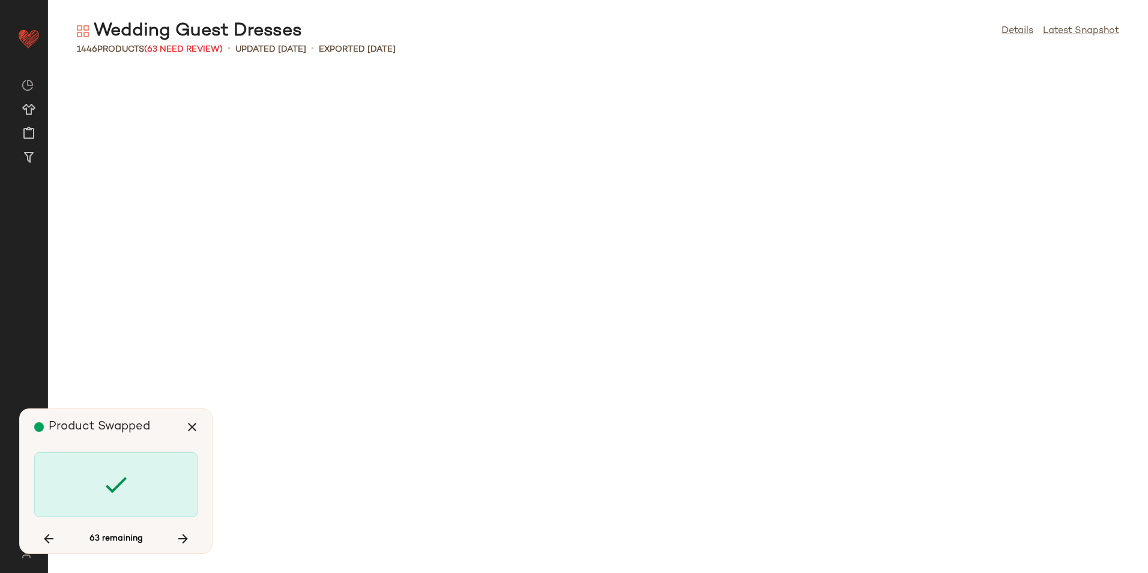
scroll to position [12968, 0]
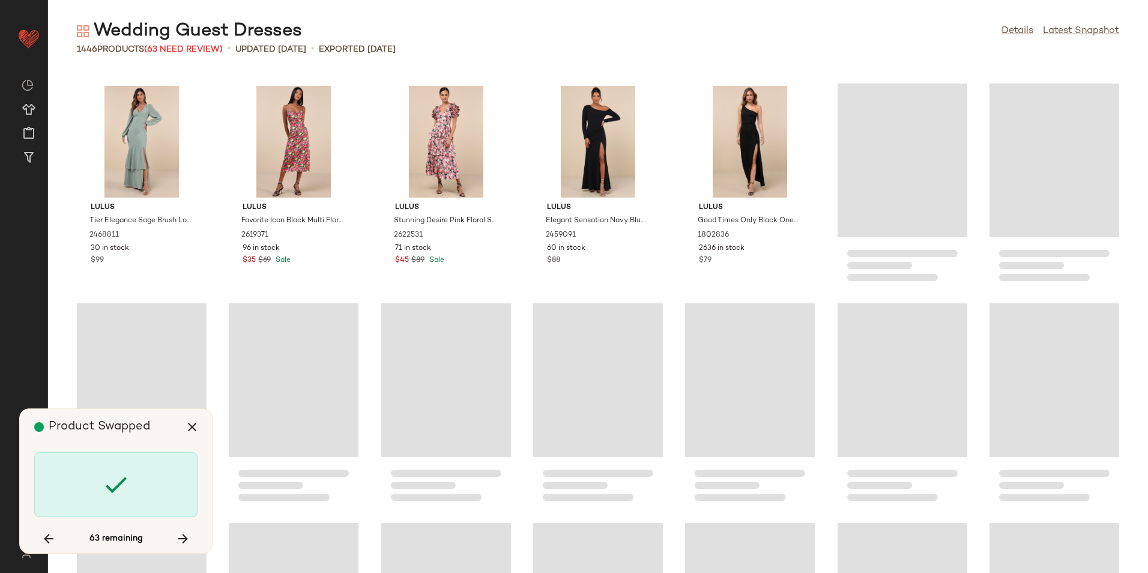
click at [127, 485] on icon at bounding box center [115, 484] width 29 height 29
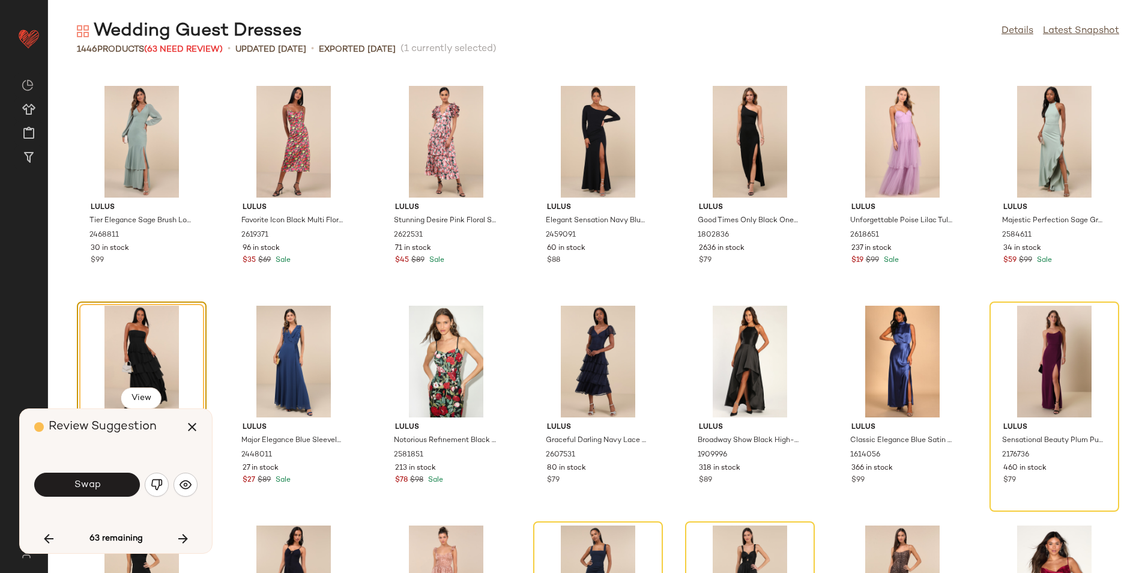
click at [127, 485] on button "Swap" at bounding box center [87, 485] width 106 height 24
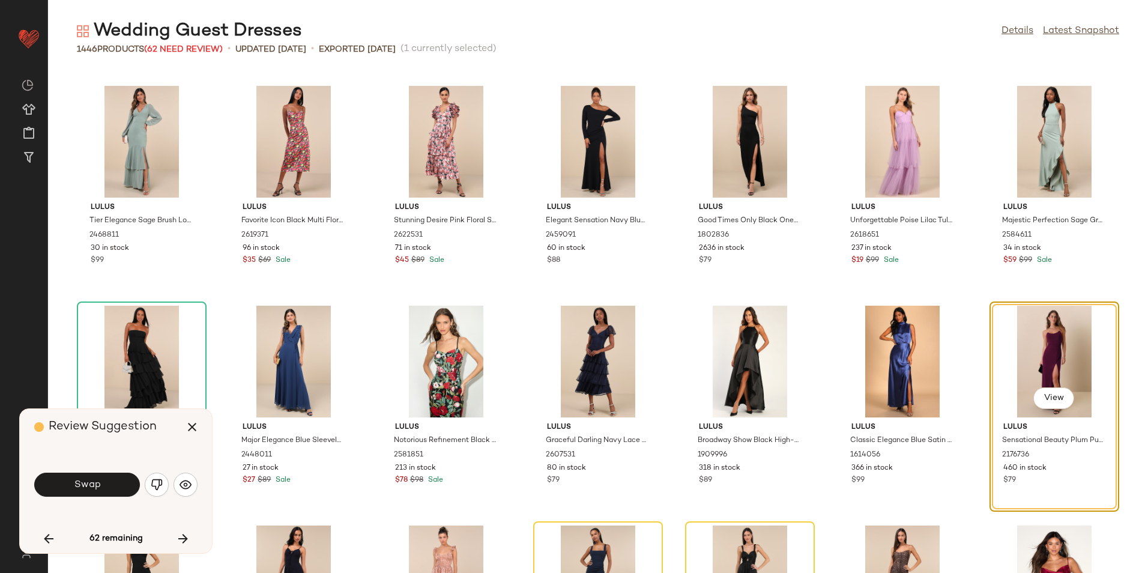
click at [129, 486] on button "Swap" at bounding box center [87, 485] width 106 height 24
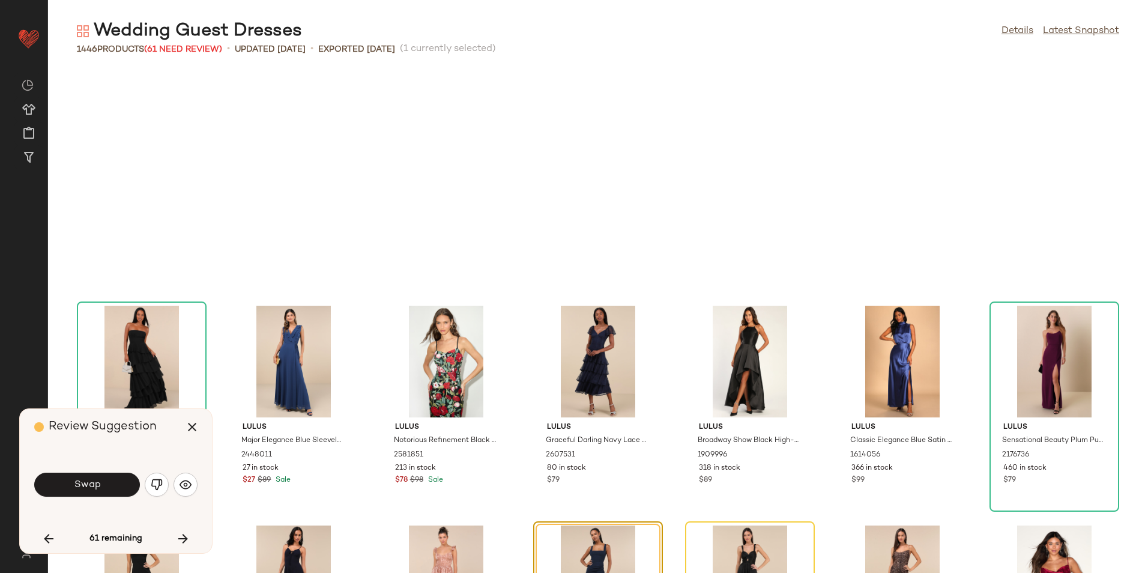
scroll to position [13188, 0]
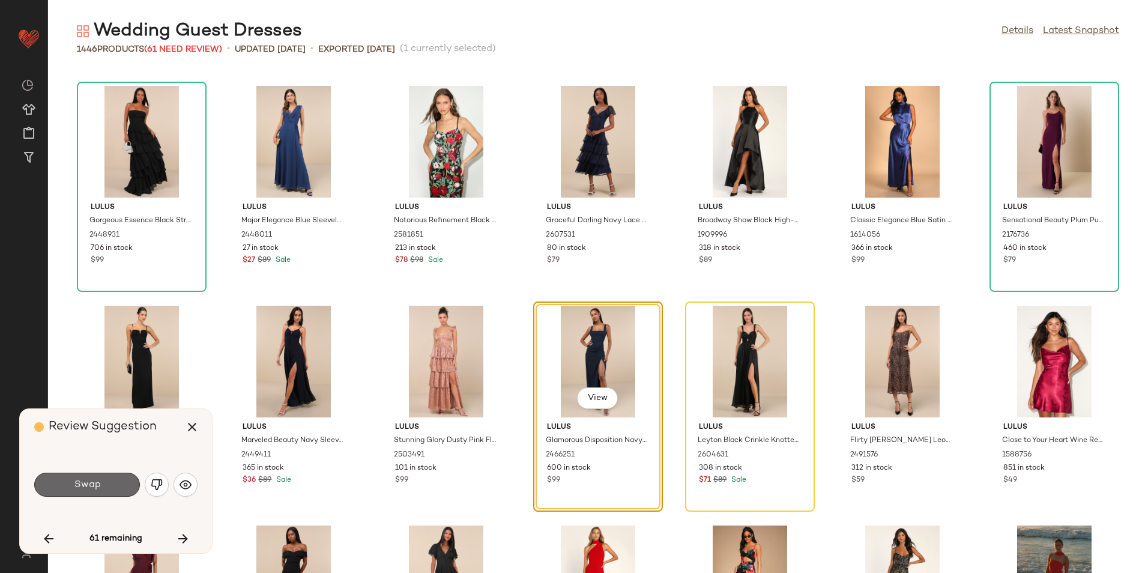
click at [136, 489] on button "Swap" at bounding box center [87, 485] width 106 height 24
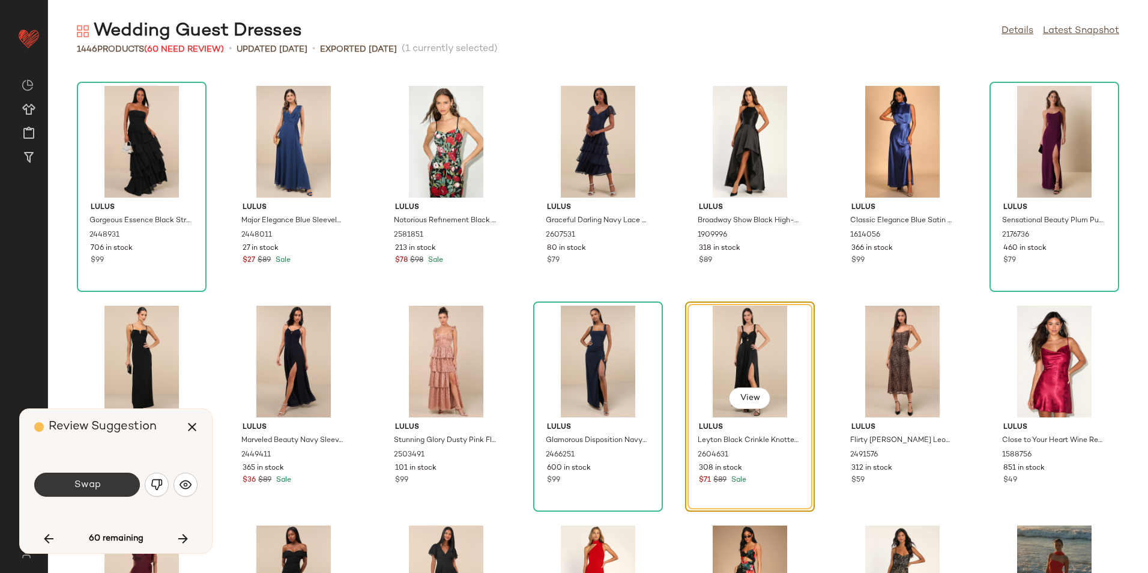
click at [117, 486] on button "Swap" at bounding box center [87, 485] width 106 height 24
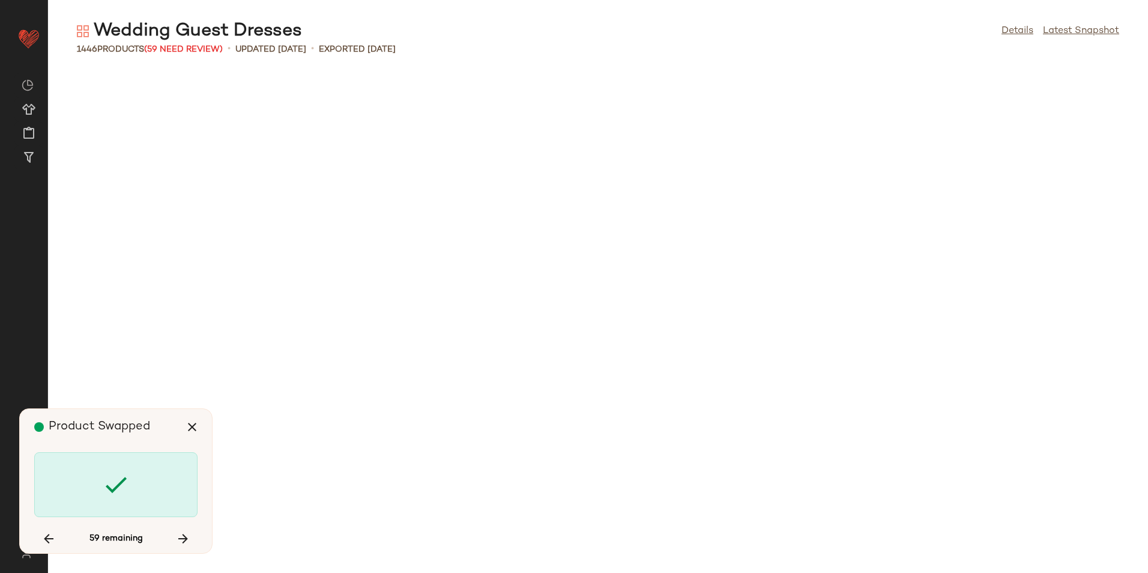
scroll to position [15605, 0]
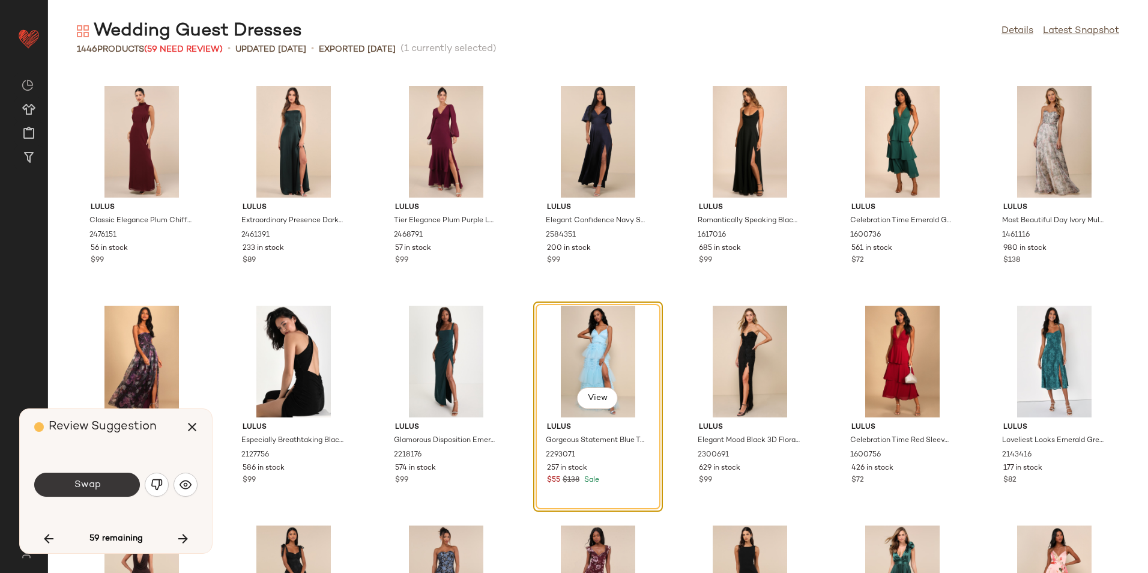
click at [114, 479] on button "Swap" at bounding box center [87, 485] width 106 height 24
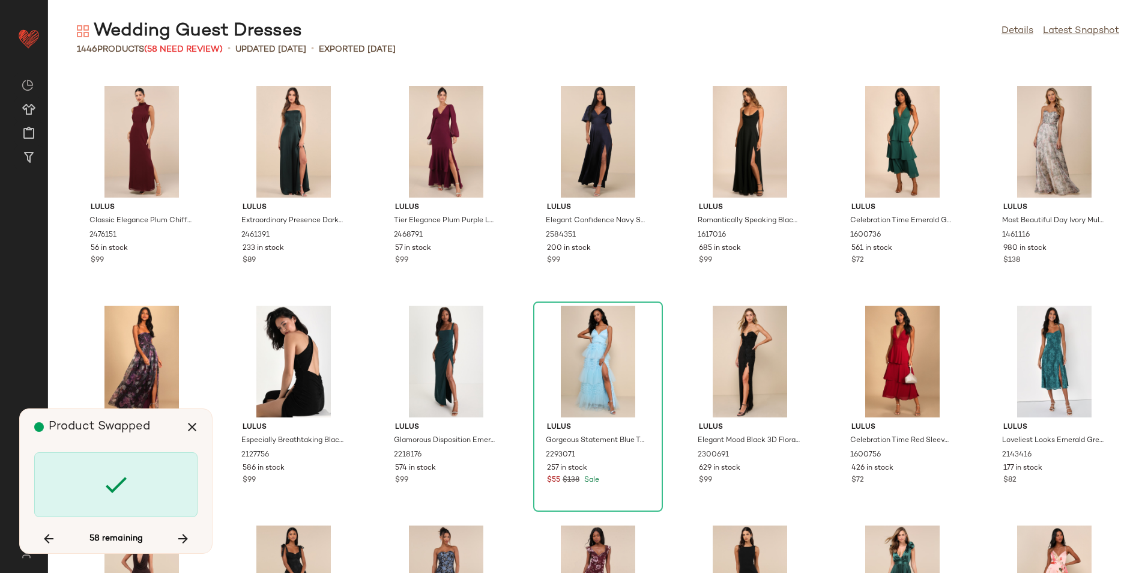
scroll to position [18463, 0]
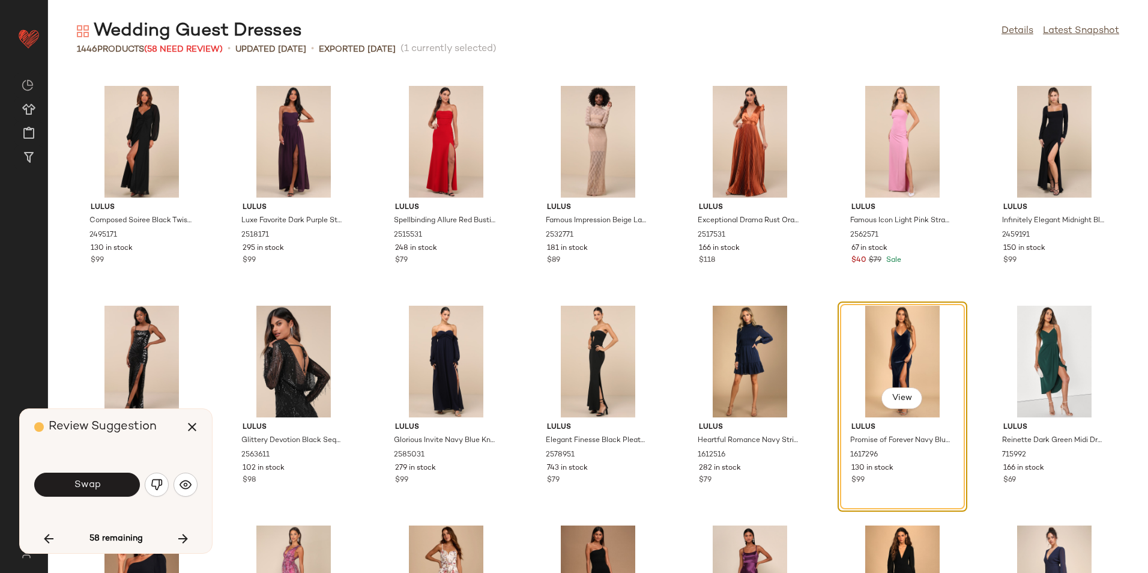
click at [117, 488] on button "Swap" at bounding box center [87, 485] width 106 height 24
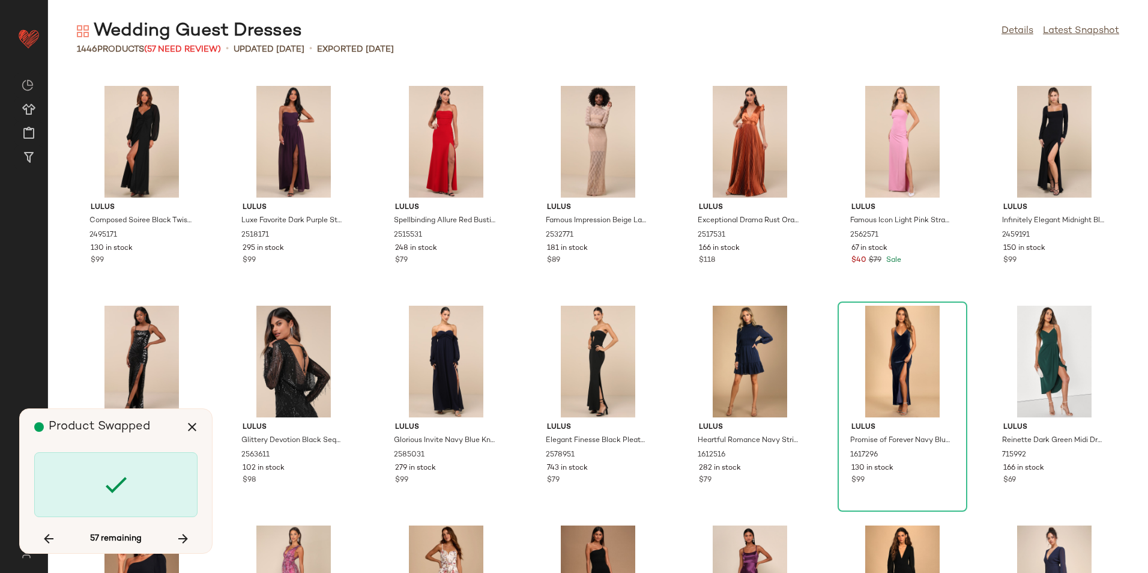
scroll to position [18902, 0]
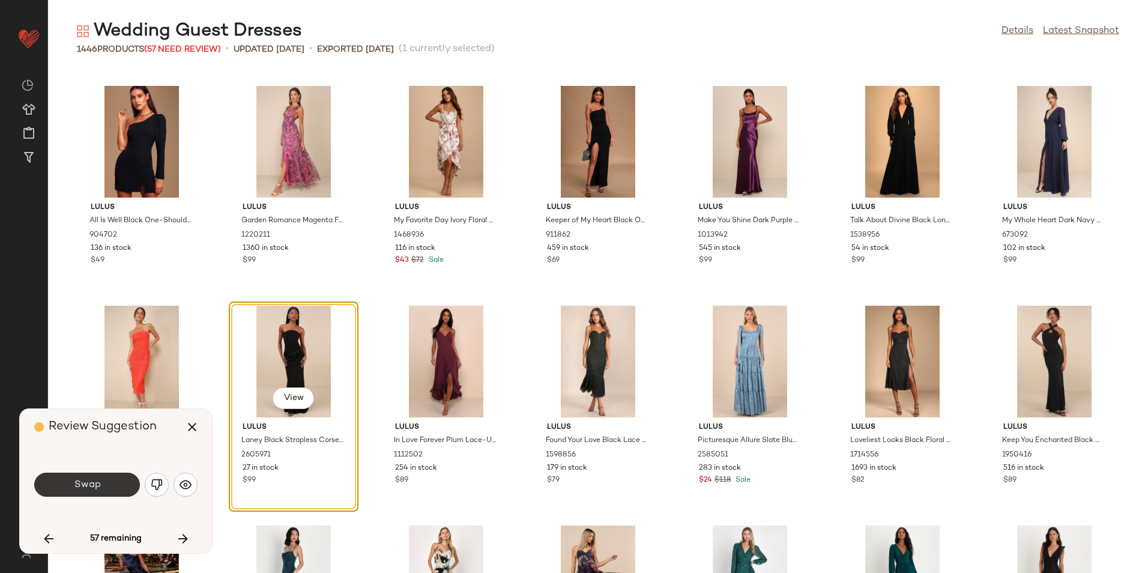
click at [127, 482] on button "Swap" at bounding box center [87, 485] width 106 height 24
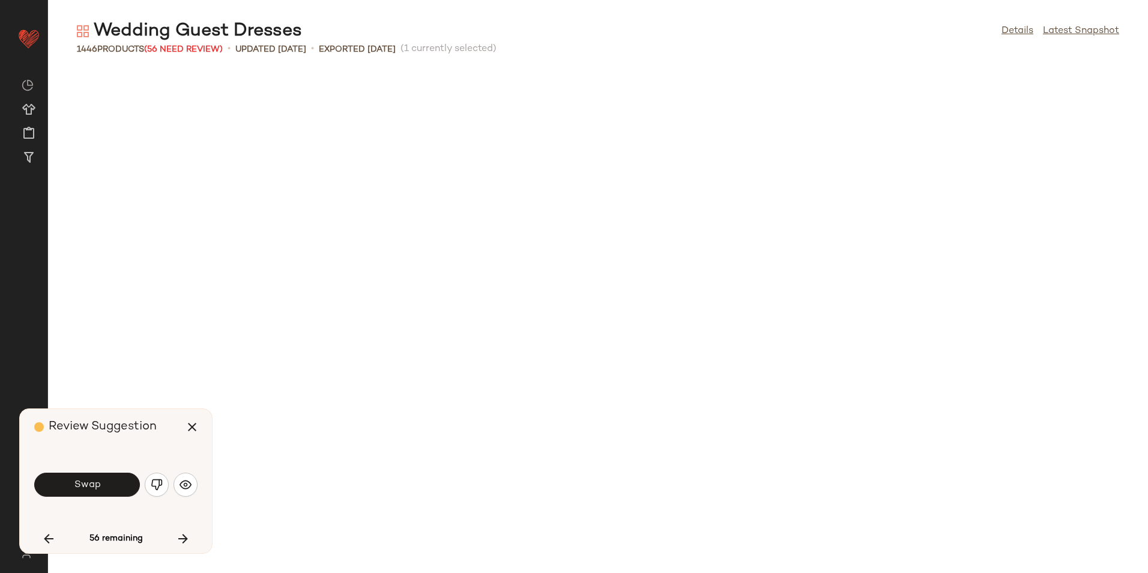
scroll to position [19562, 0]
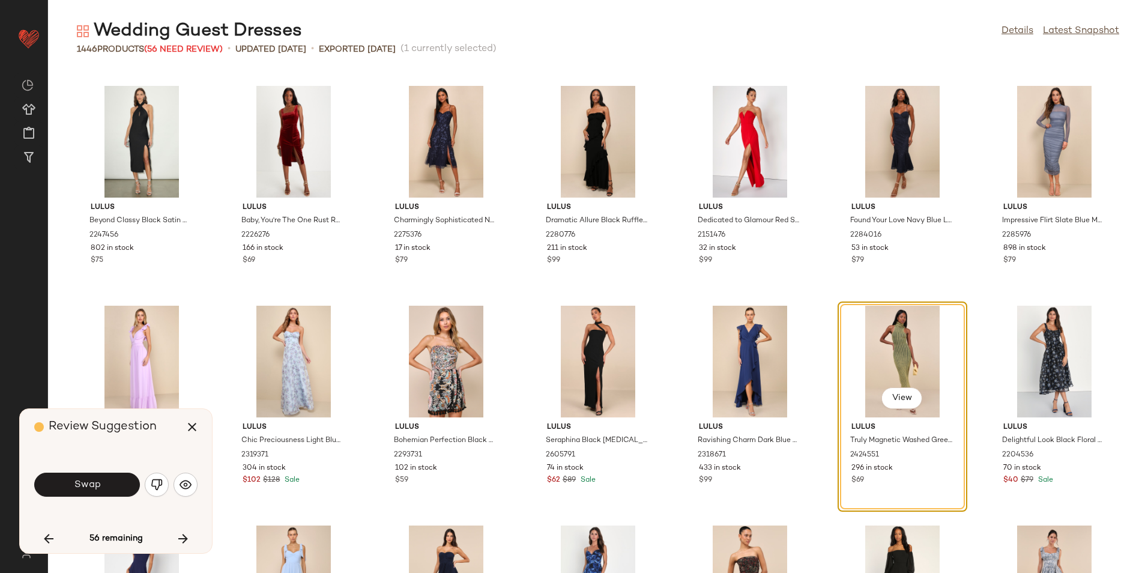
click at [130, 483] on button "Swap" at bounding box center [87, 485] width 106 height 24
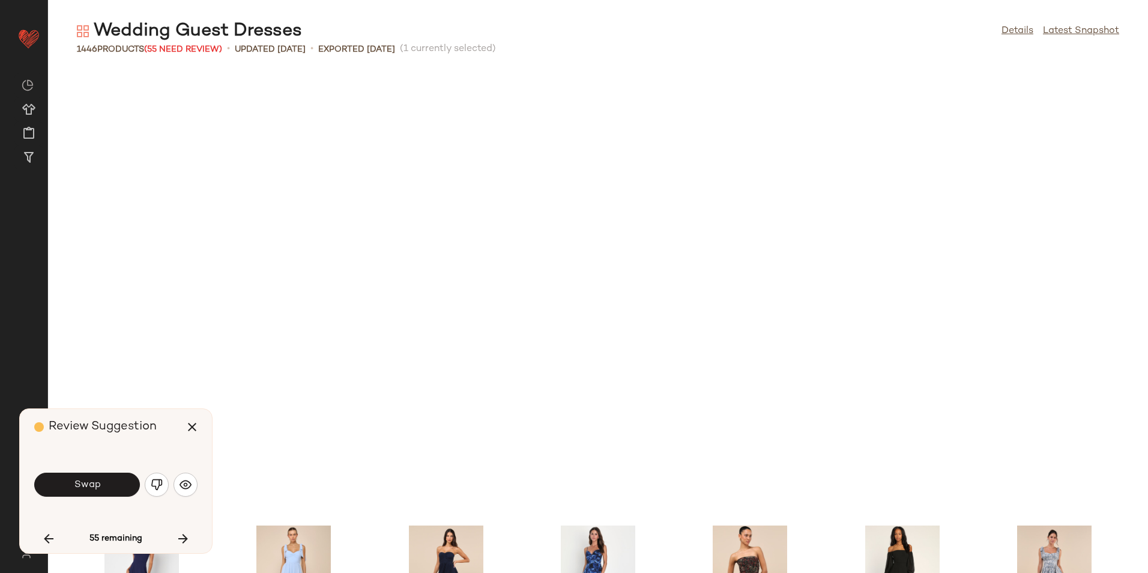
scroll to position [20001, 0]
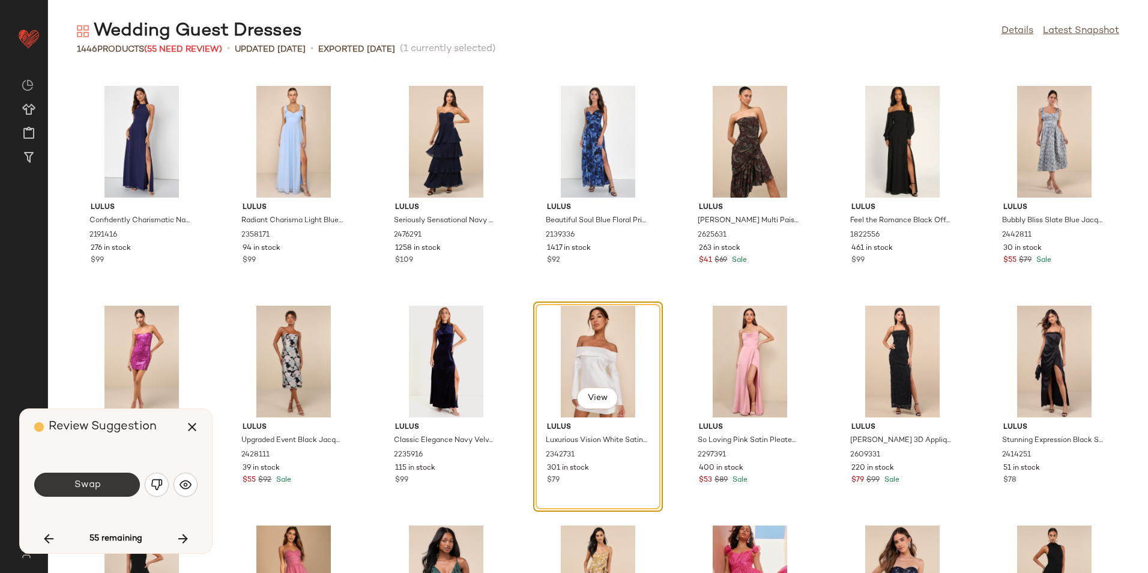
click at [87, 479] on span "Swap" at bounding box center [86, 484] width 27 height 11
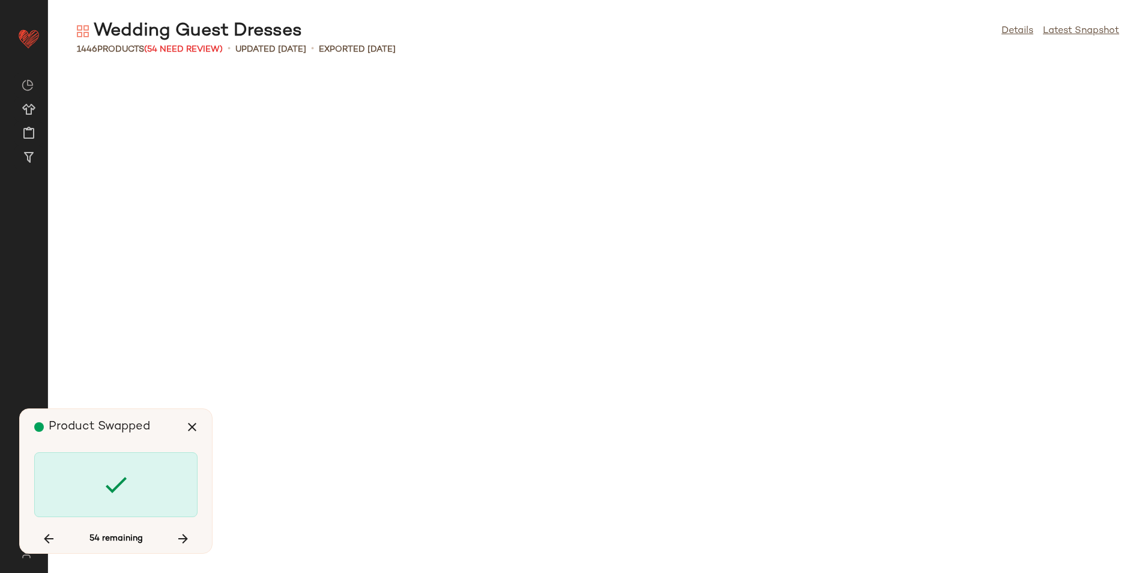
scroll to position [22199, 0]
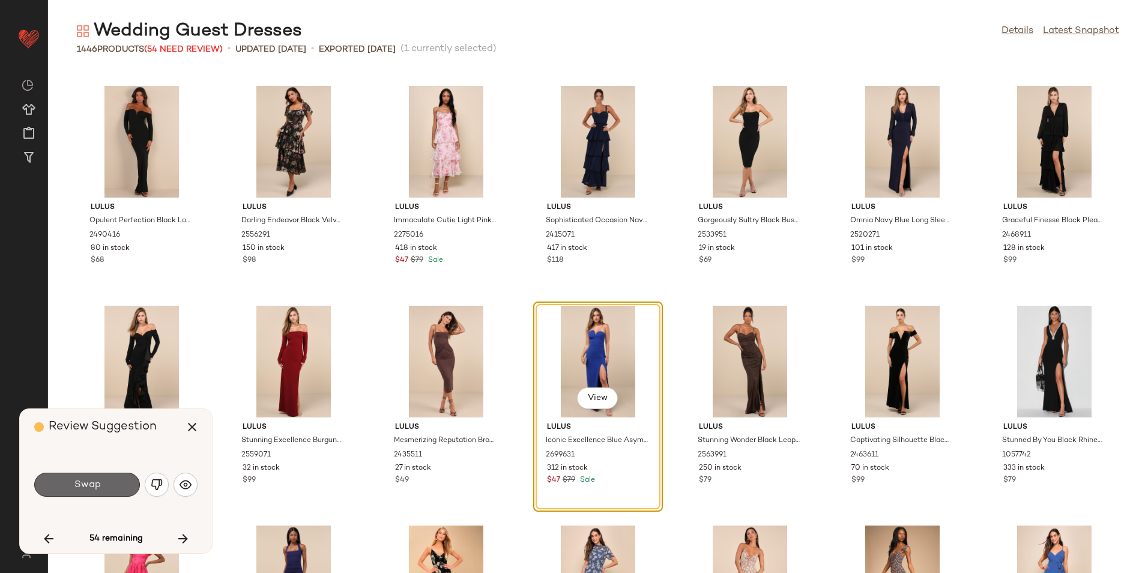
click at [85, 481] on span "Swap" at bounding box center [86, 484] width 27 height 11
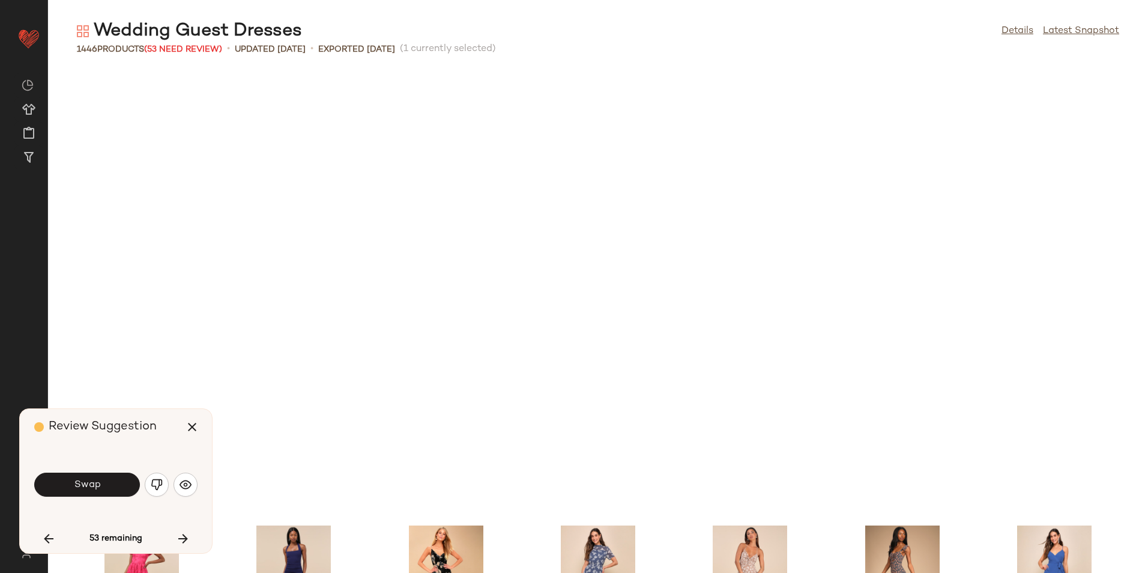
scroll to position [22639, 0]
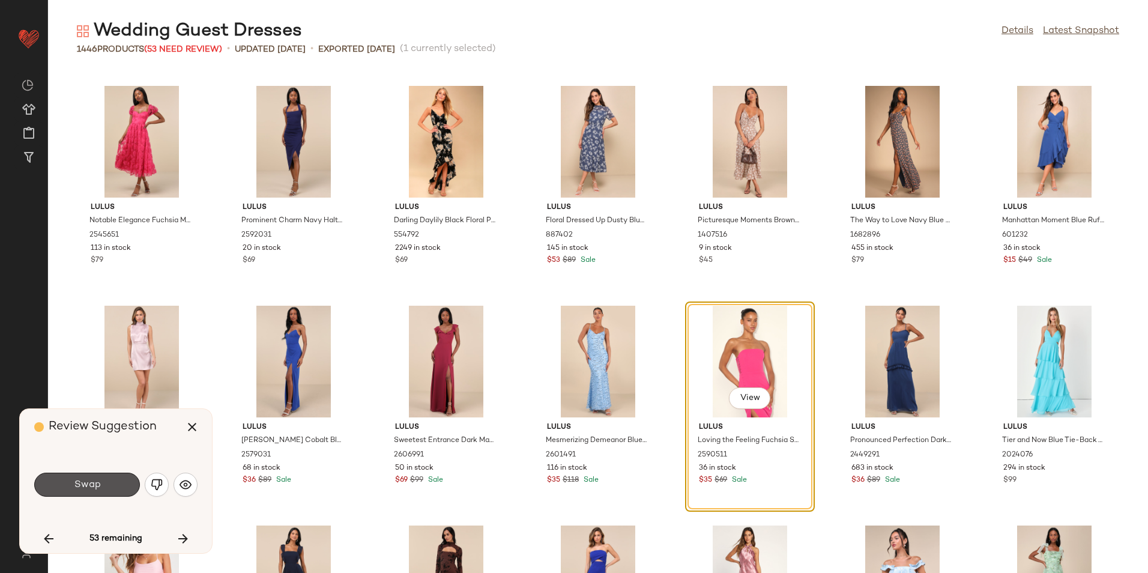
click at [80, 483] on span "Swap" at bounding box center [86, 484] width 27 height 11
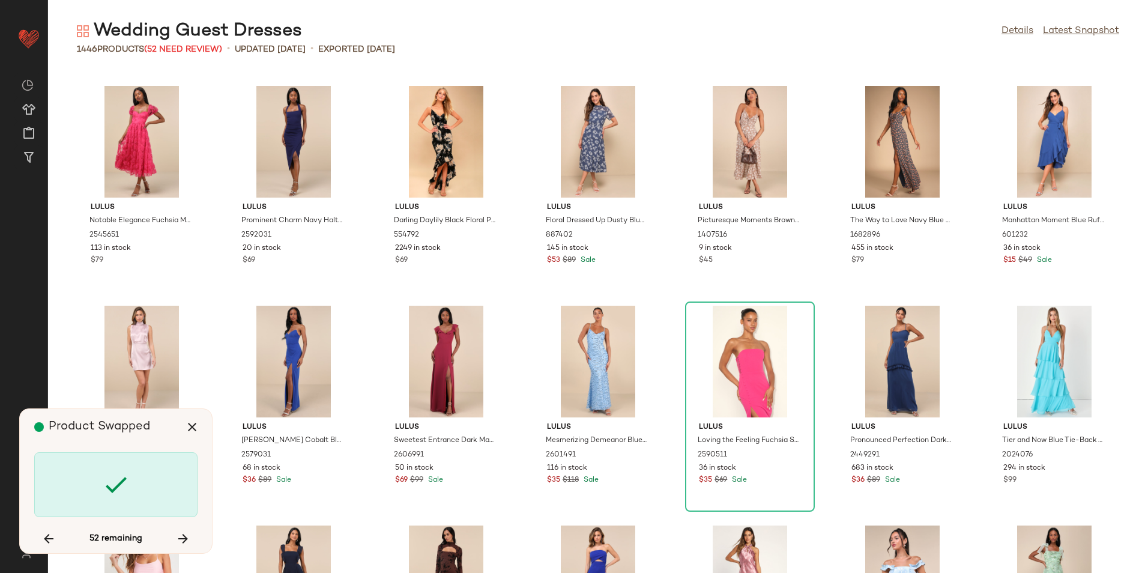
scroll to position [23079, 0]
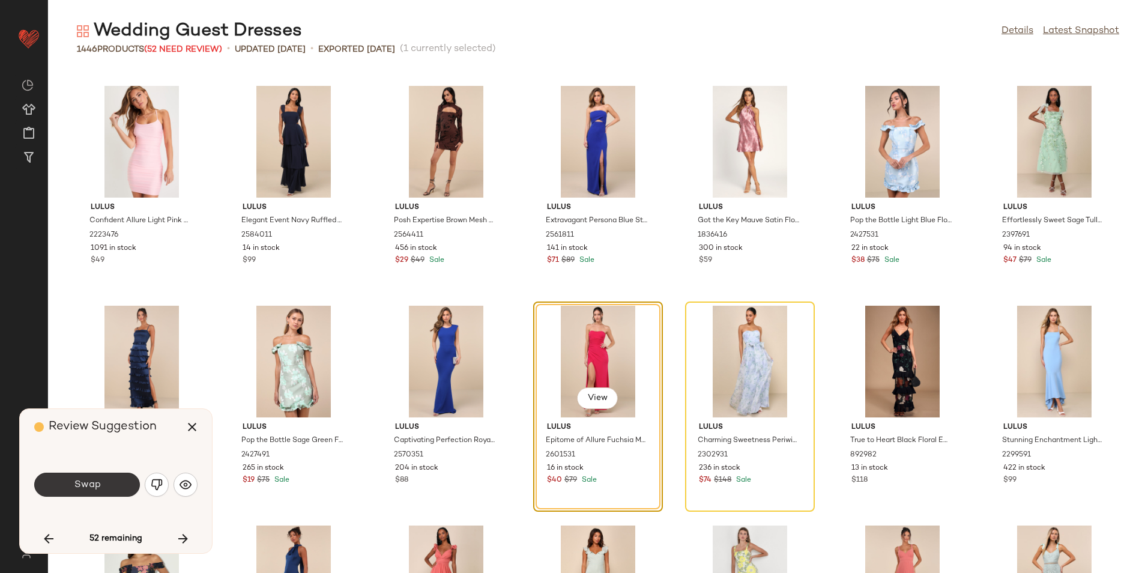
click at [107, 484] on button "Swap" at bounding box center [87, 485] width 106 height 24
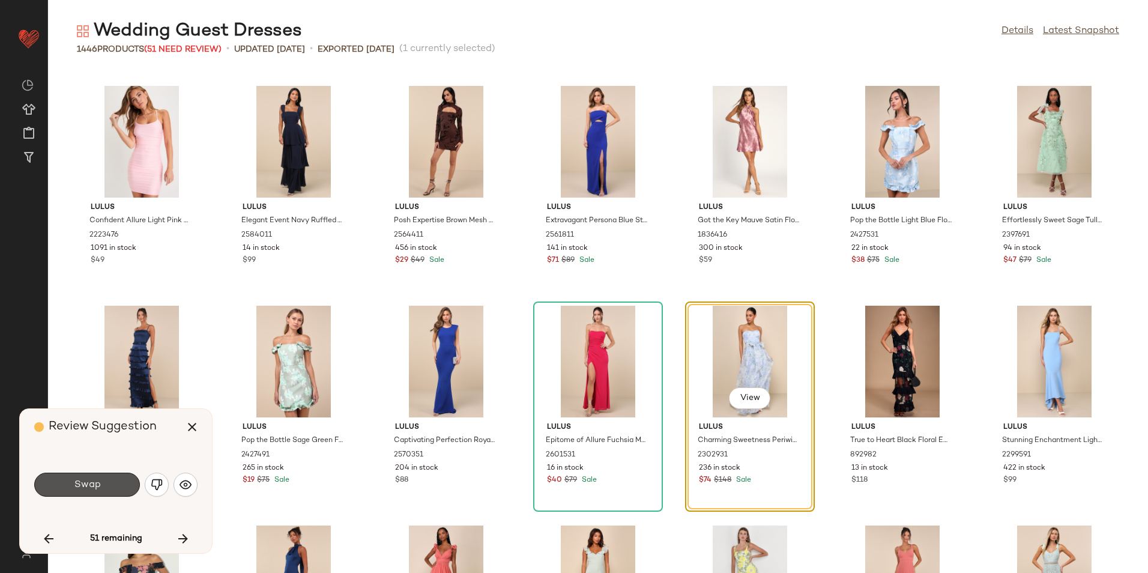
click at [91, 485] on span "Swap" at bounding box center [86, 484] width 27 height 11
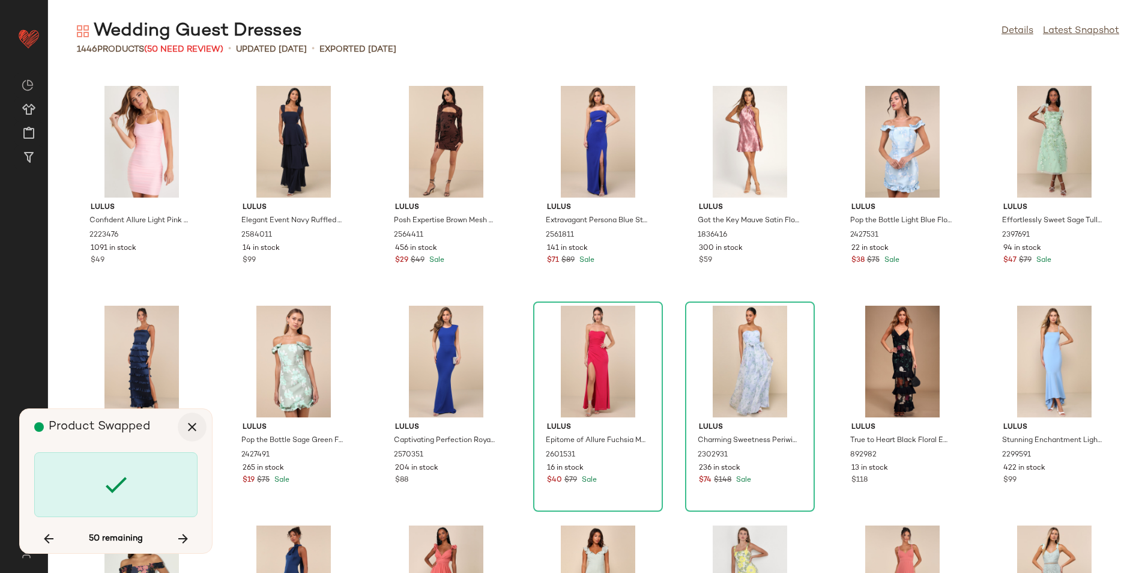
click at [193, 423] on icon "button" at bounding box center [192, 427] width 14 height 14
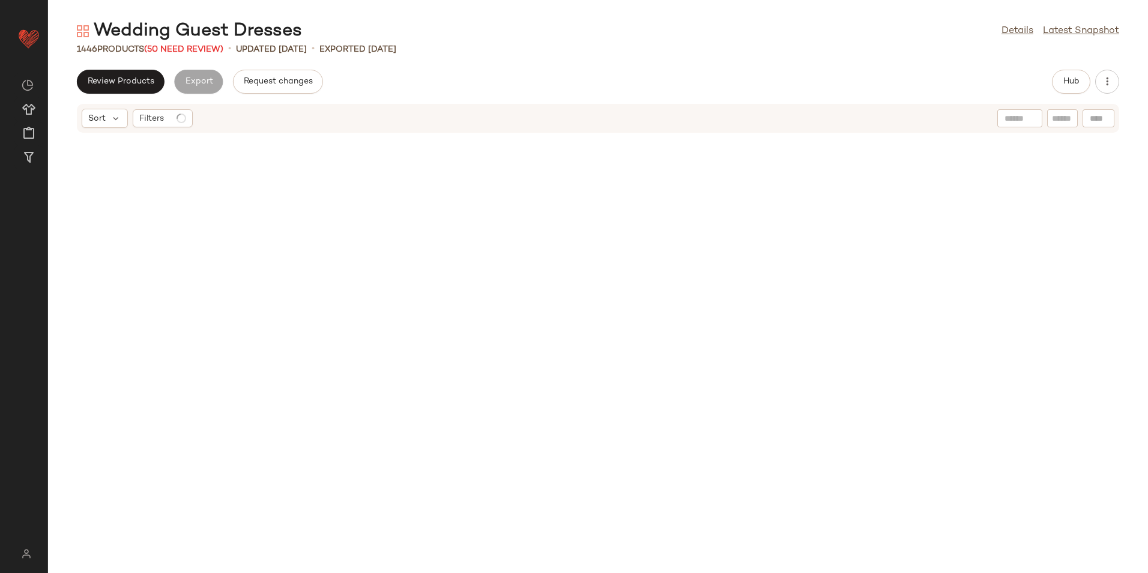
scroll to position [25057, 0]
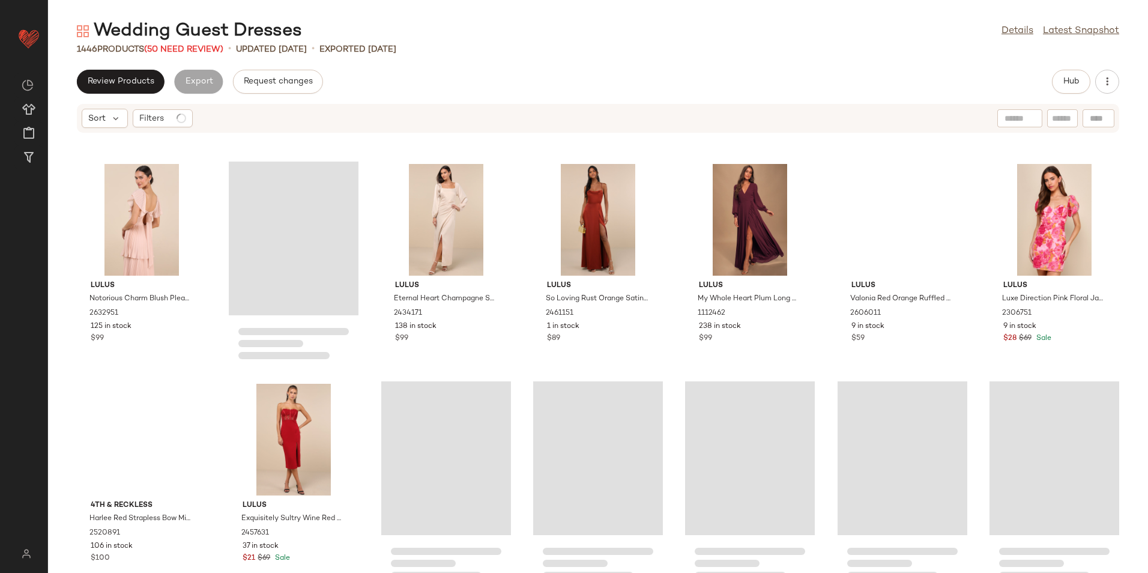
click at [498, 64] on div "Wedding Guest Dresses Details Latest Snapshot 1446 Products (50 Need Review) • …" at bounding box center [598, 296] width 1100 height 554
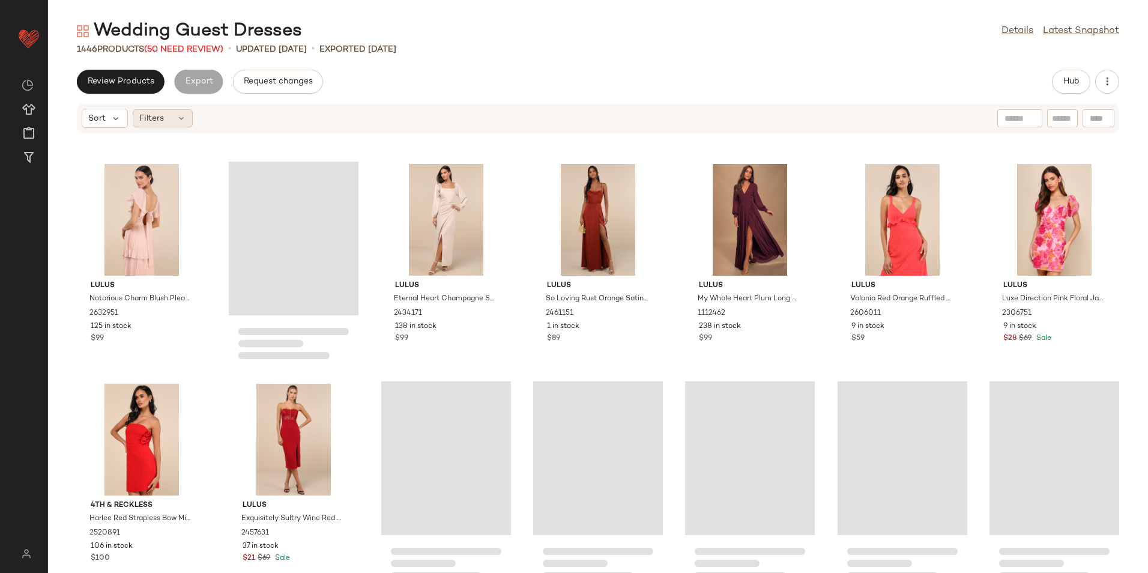
click at [157, 118] on span "Filters" at bounding box center [151, 118] width 25 height 13
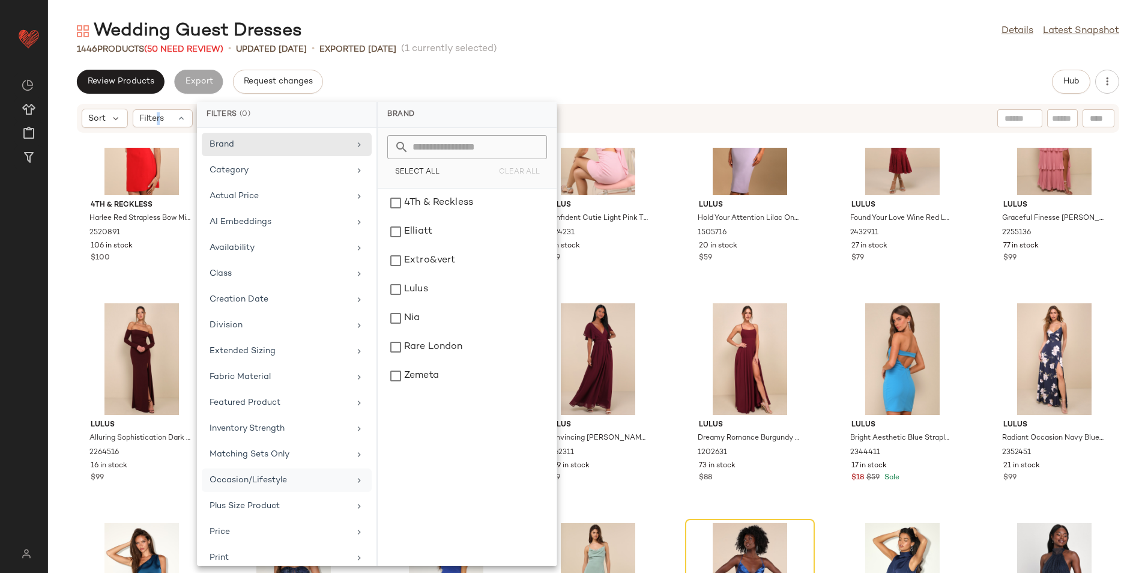
scroll to position [140, 0]
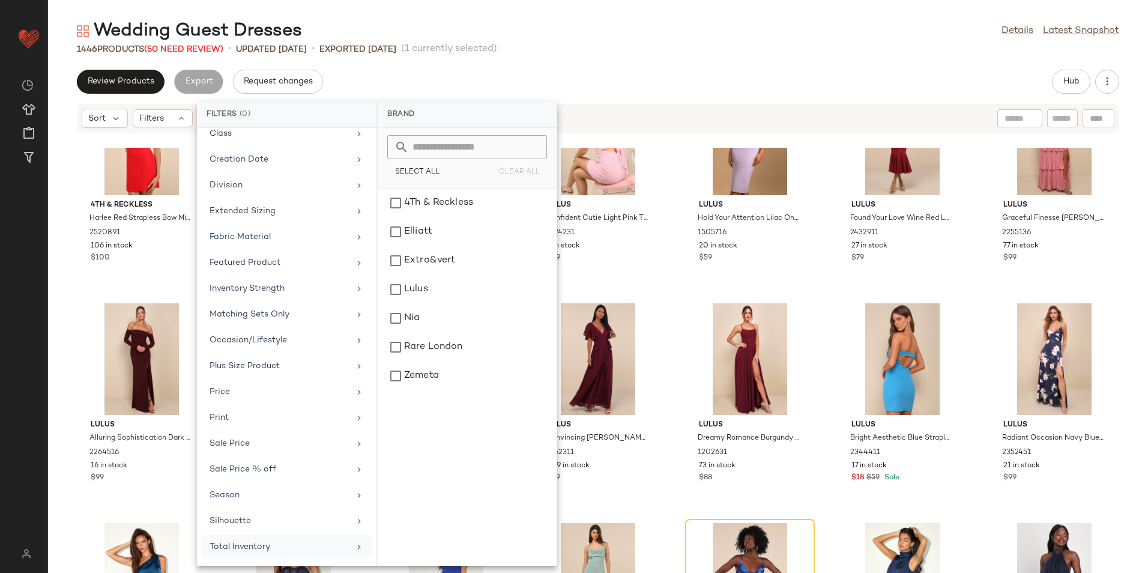
click at [252, 552] on div "Total Inventory" at bounding box center [280, 546] width 140 height 13
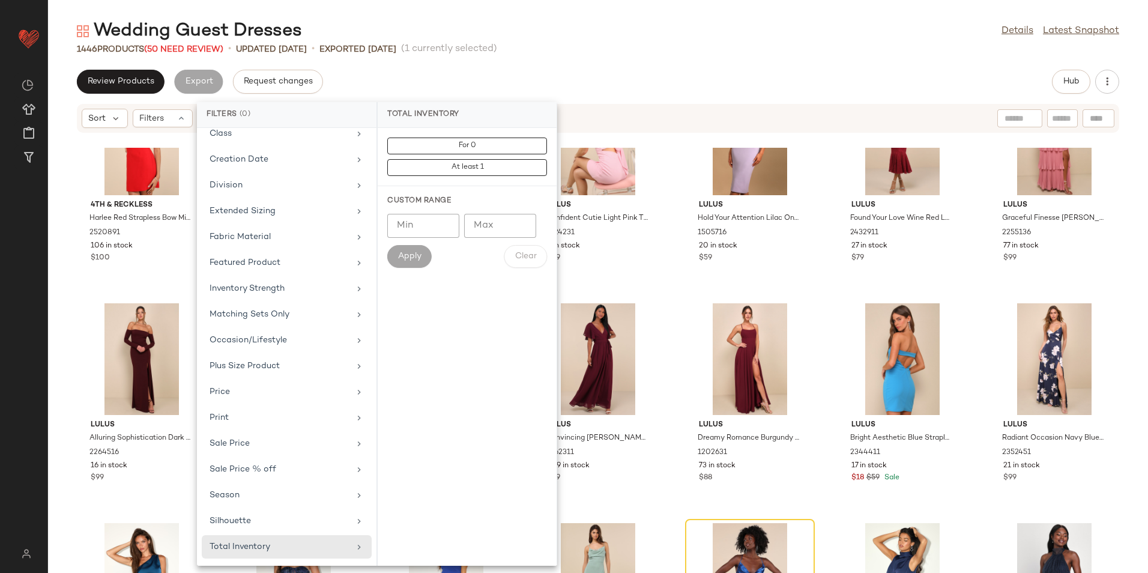
drag, startPoint x: 452, startPoint y: 141, endPoint x: 471, endPoint y: 132, distance: 21.2
click at [452, 159] on button "For 0" at bounding box center [467, 167] width 160 height 17
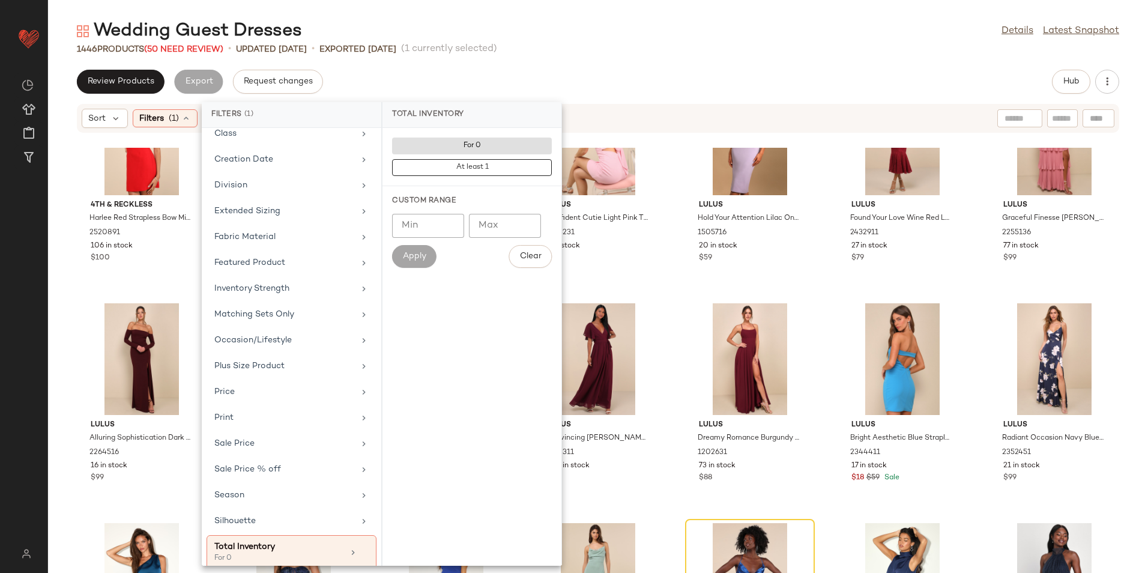
click at [575, 55] on div "1446 Products (50 Need Review) • updated Aug 8th • Exported Aug 8th (1 currentl…" at bounding box center [598, 49] width 1100 height 12
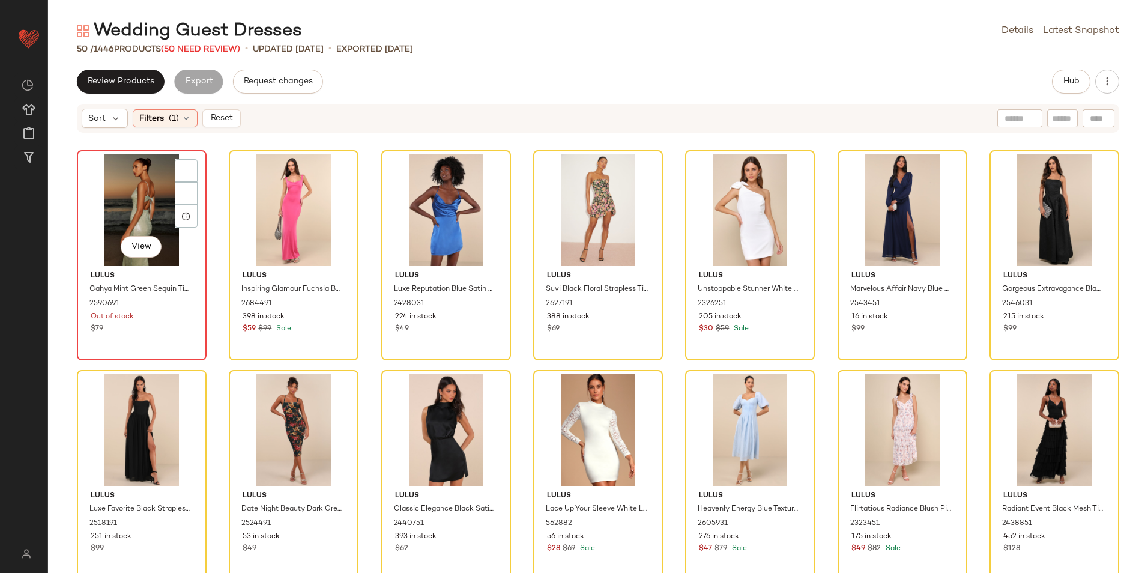
click at [122, 196] on div "View" at bounding box center [141, 210] width 121 height 112
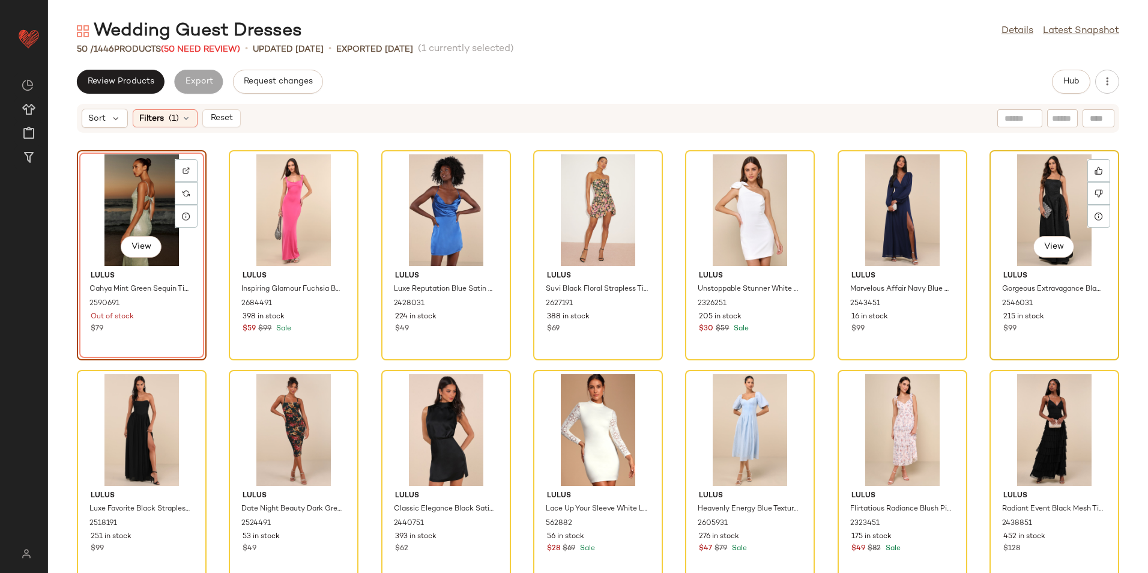
click at [1032, 233] on div "View" at bounding box center [1054, 210] width 121 height 112
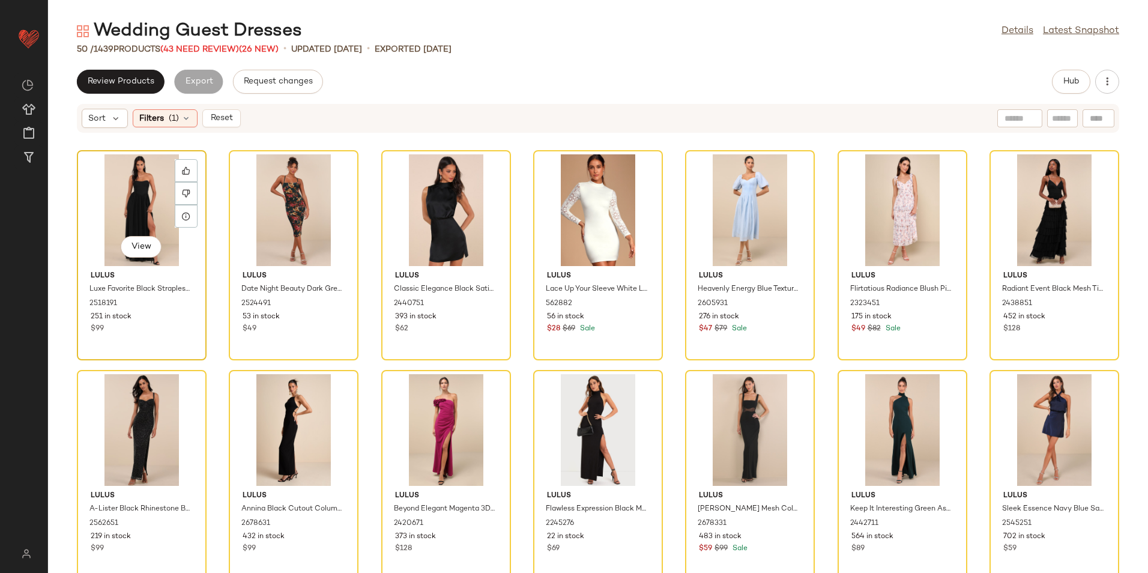
click at [150, 198] on div "View" at bounding box center [141, 210] width 121 height 112
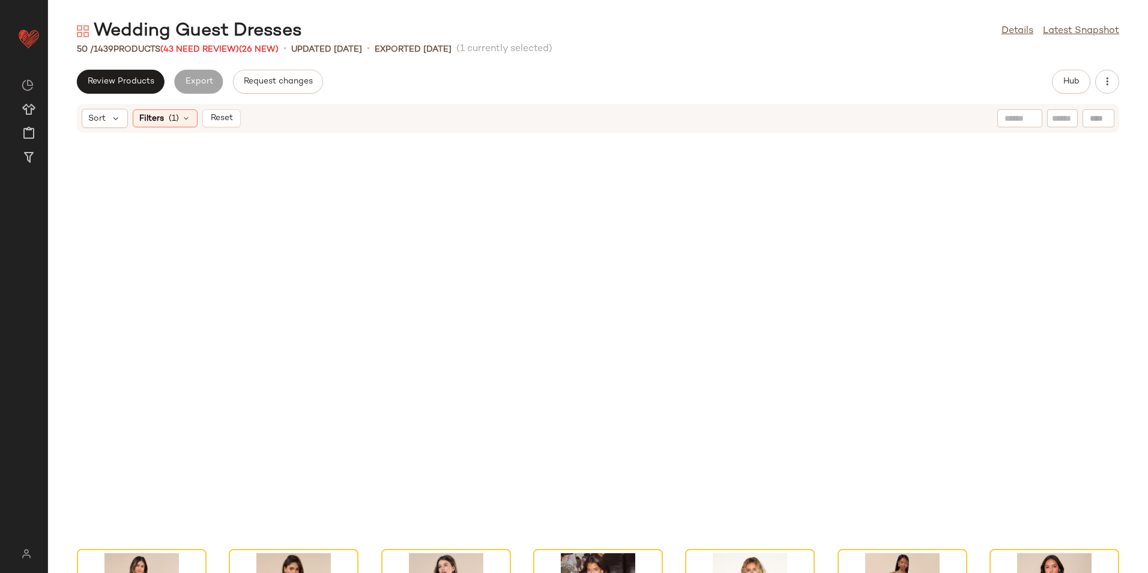
scroll to position [1116, 0]
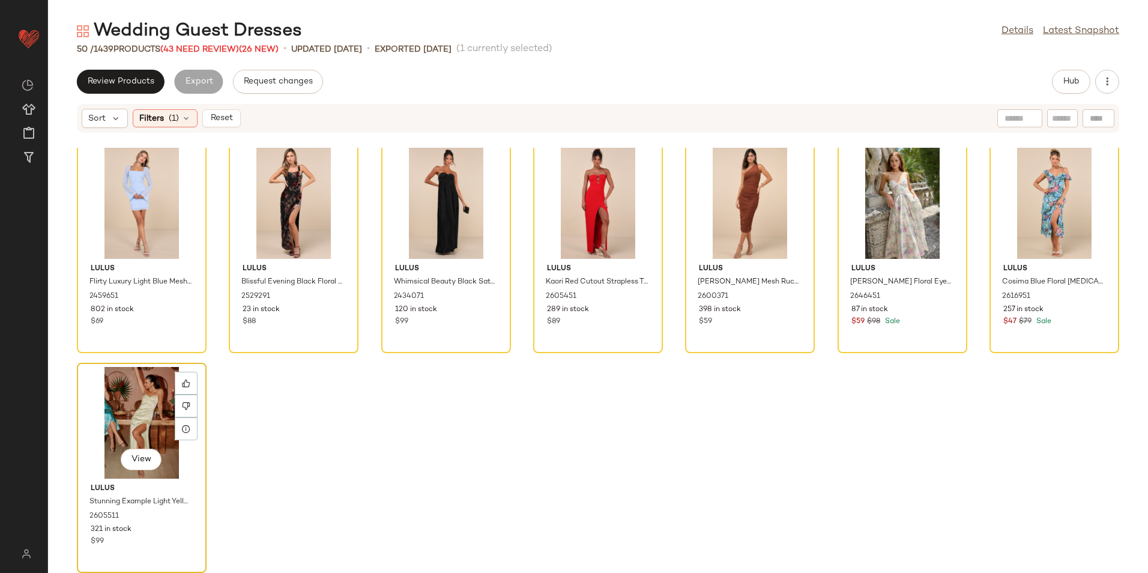
click at [109, 417] on div "View" at bounding box center [141, 423] width 121 height 112
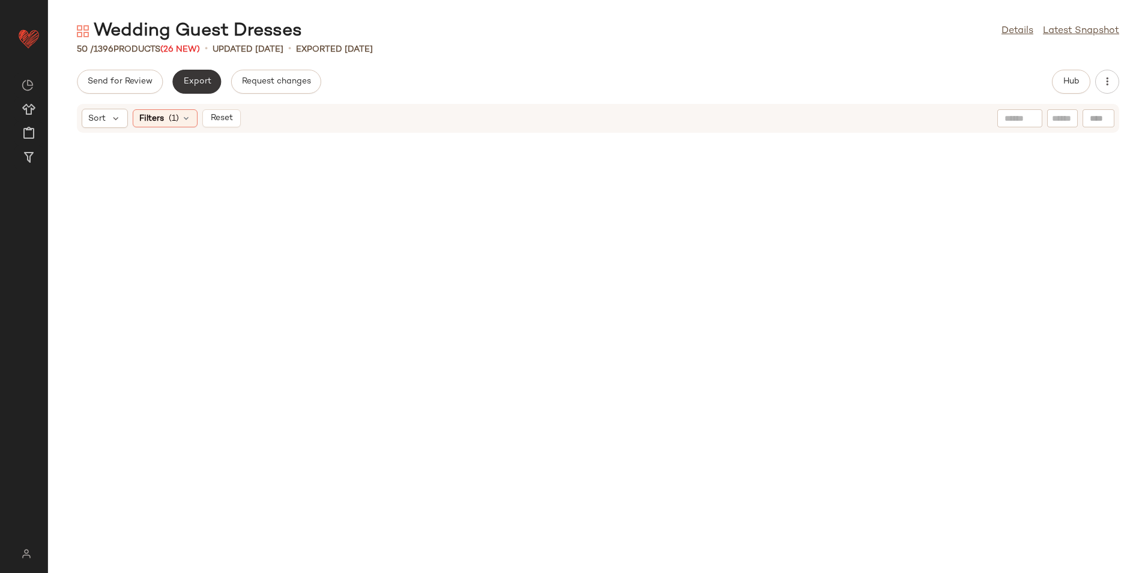
click at [200, 81] on span "Export" at bounding box center [197, 82] width 28 height 10
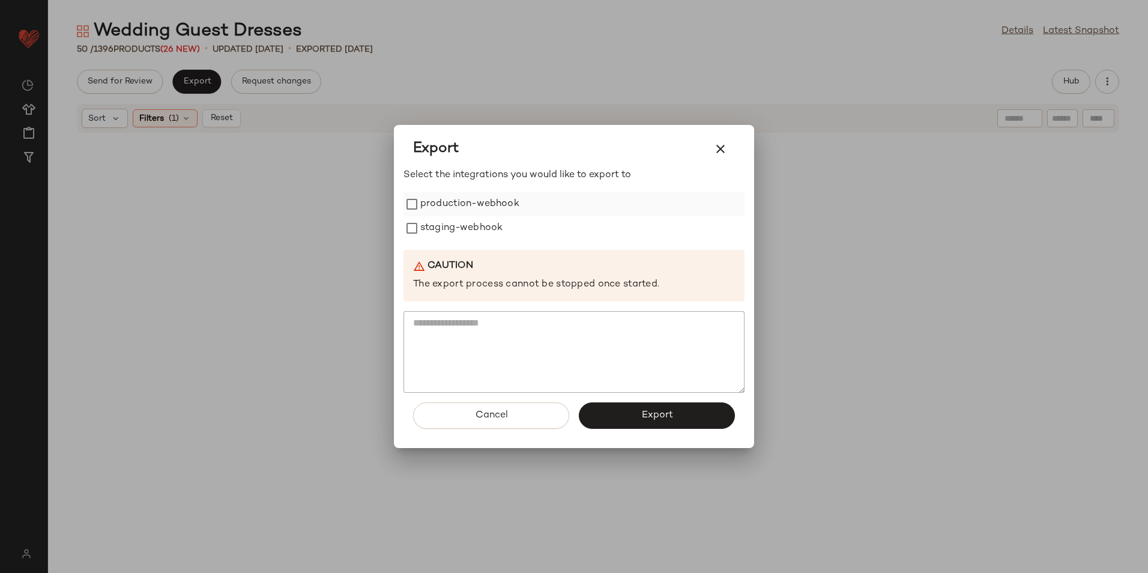
click at [451, 208] on label "production-webhook" at bounding box center [469, 204] width 99 height 24
click at [723, 152] on icon "button" at bounding box center [720, 149] width 14 height 14
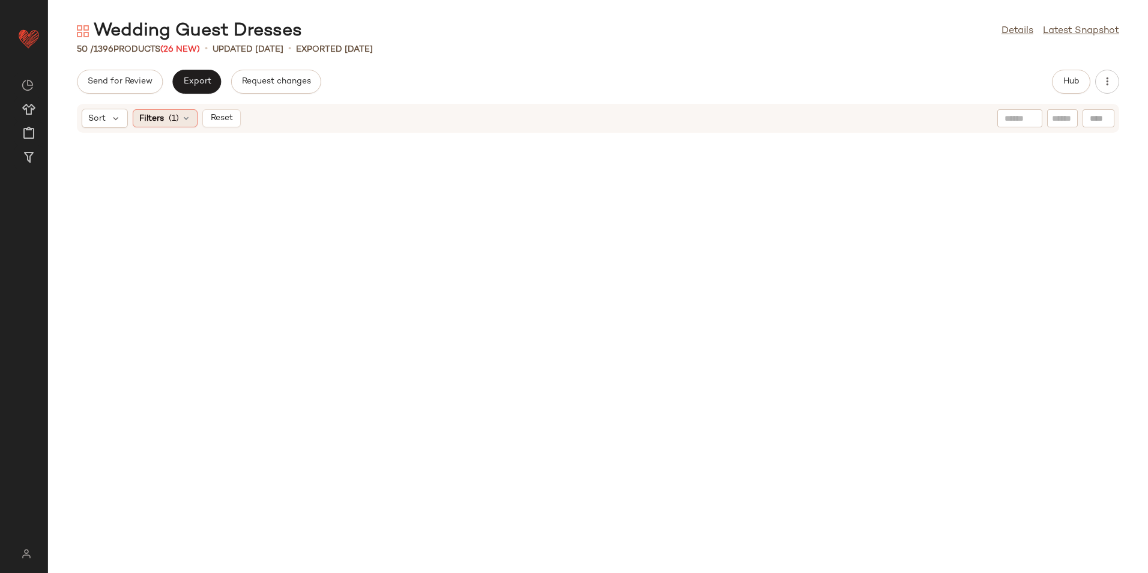
click at [178, 115] on span "(1)" at bounding box center [174, 118] width 10 height 13
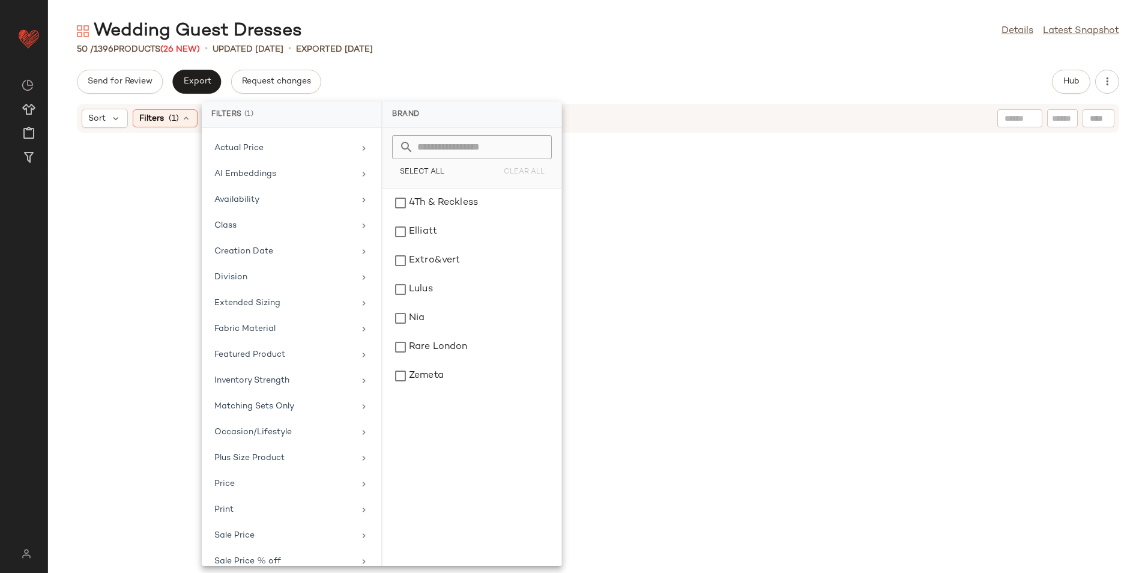
scroll to position [151, 0]
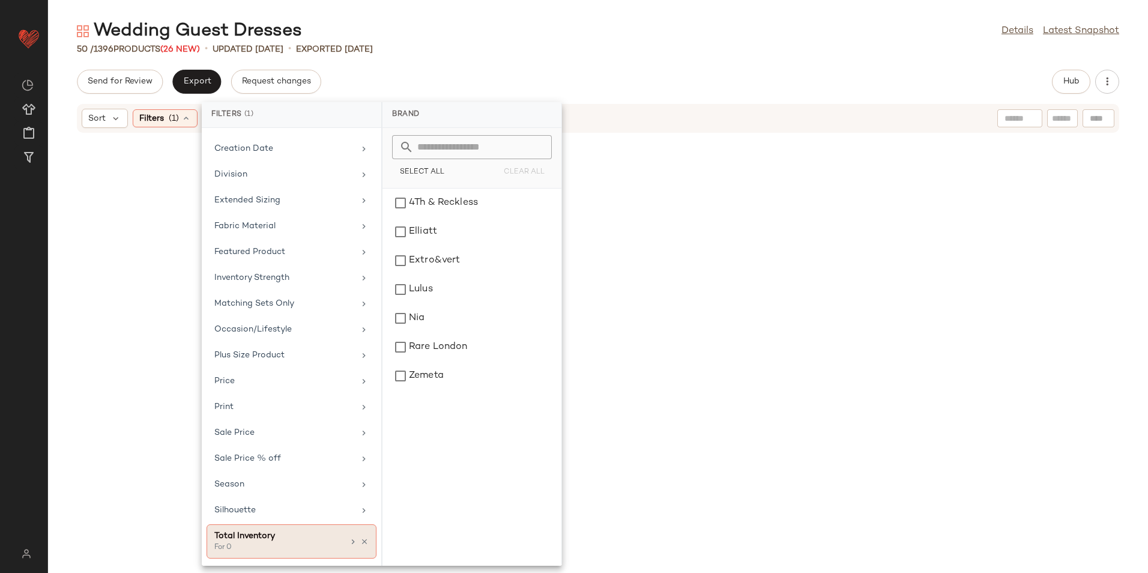
click at [290, 542] on div "Total Inventory For 0" at bounding box center [278, 541] width 129 height 23
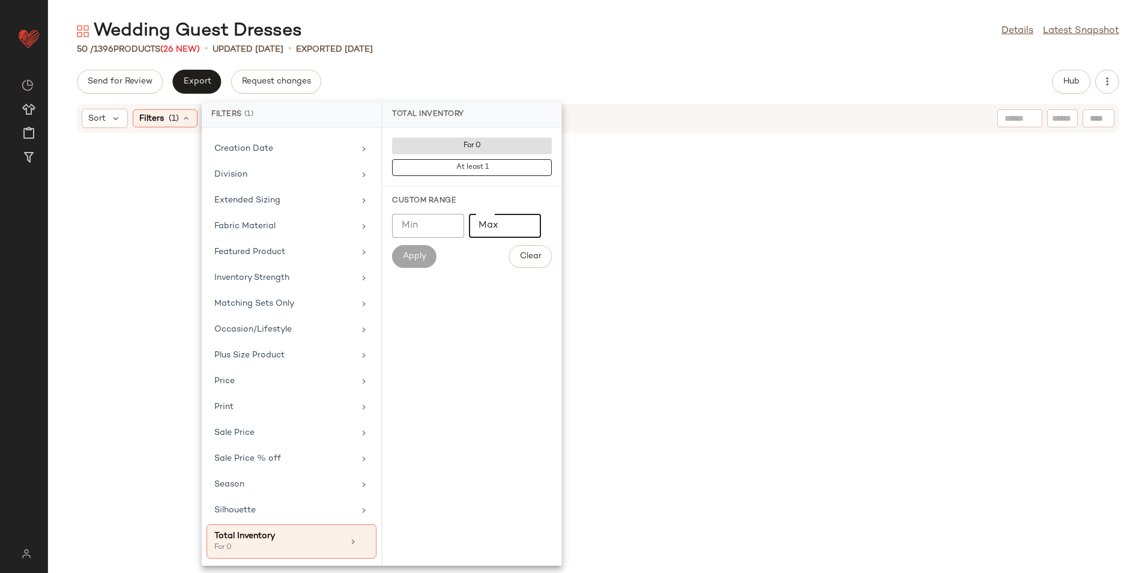
click at [508, 234] on input "Max" at bounding box center [505, 226] width 72 height 24
type input "**"
click at [422, 250] on button "Apply" at bounding box center [414, 256] width 44 height 23
click at [602, 49] on div "50 / 1396 Products (26 New) • updated Aug 11th • Exported Aug 8th" at bounding box center [598, 49] width 1100 height 12
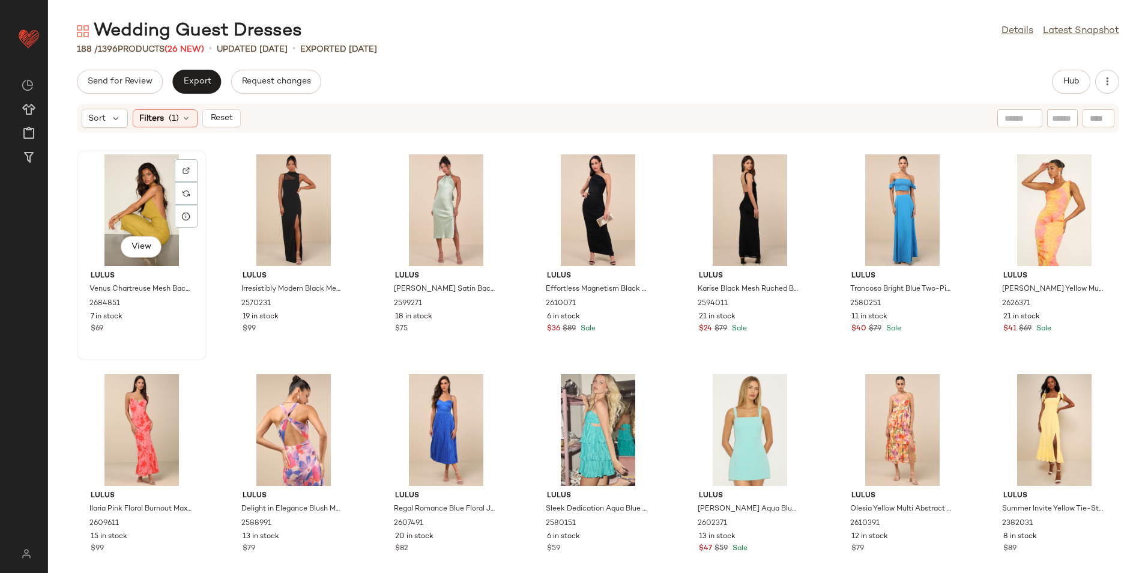
click at [138, 200] on div "View" at bounding box center [141, 210] width 121 height 112
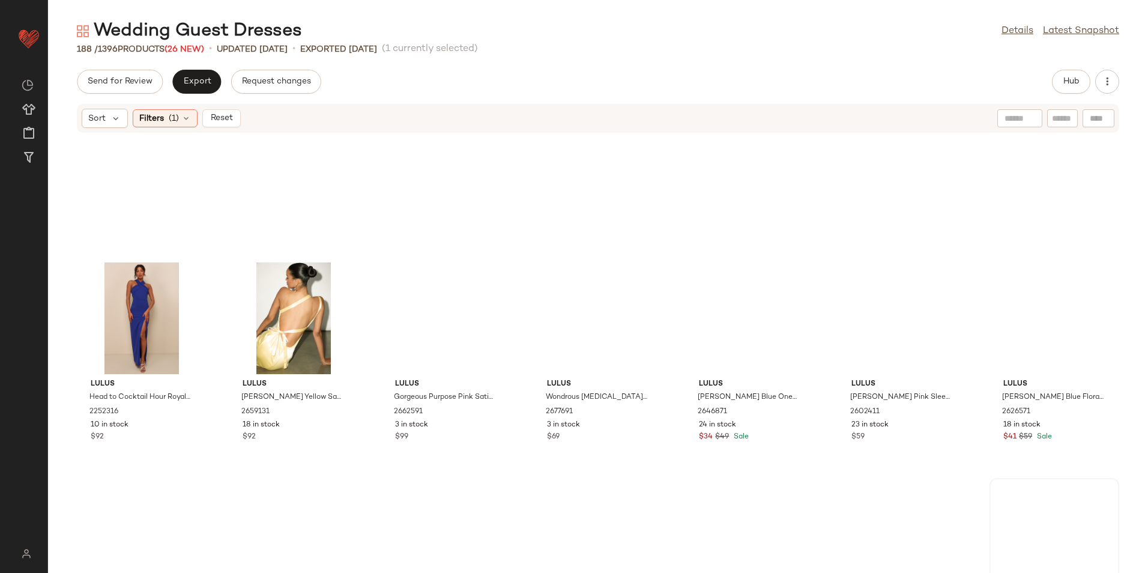
scroll to position [5512, 0]
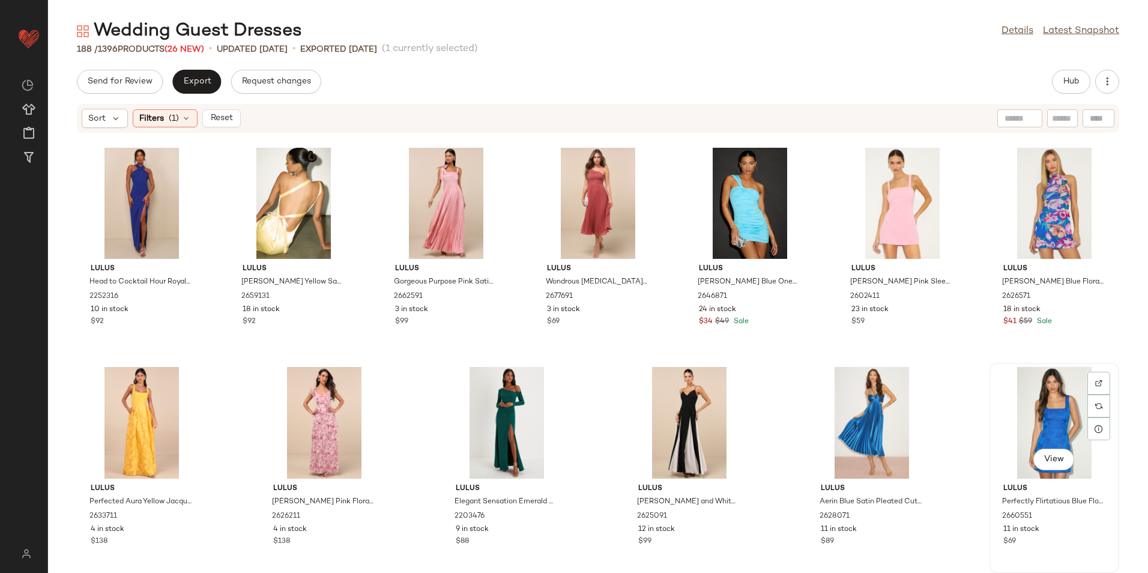
click at [1034, 426] on div "View" at bounding box center [1054, 423] width 121 height 112
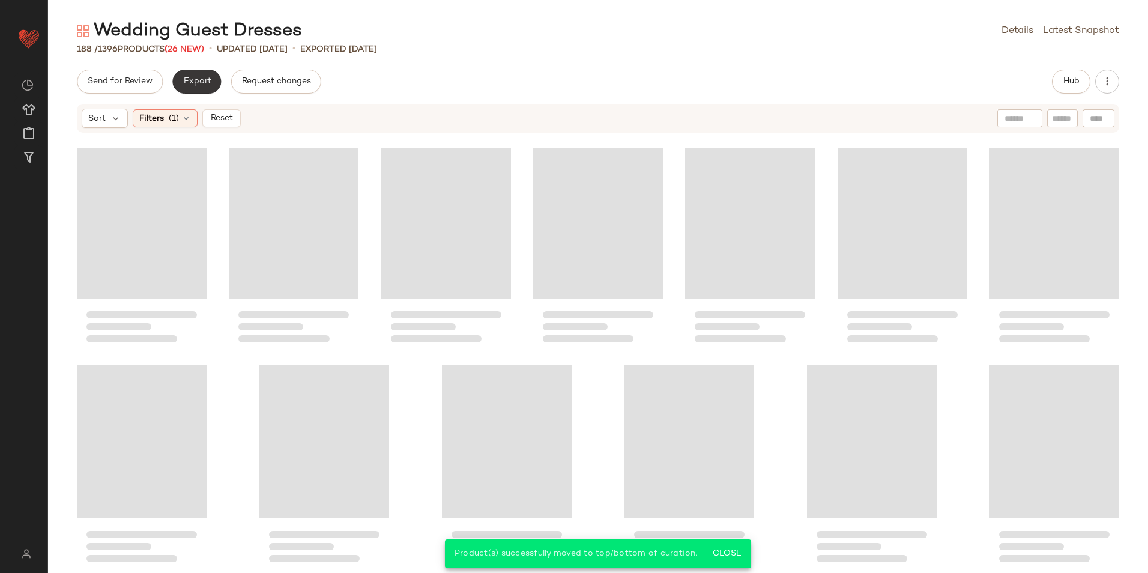
click at [195, 72] on button "Export" at bounding box center [196, 82] width 49 height 24
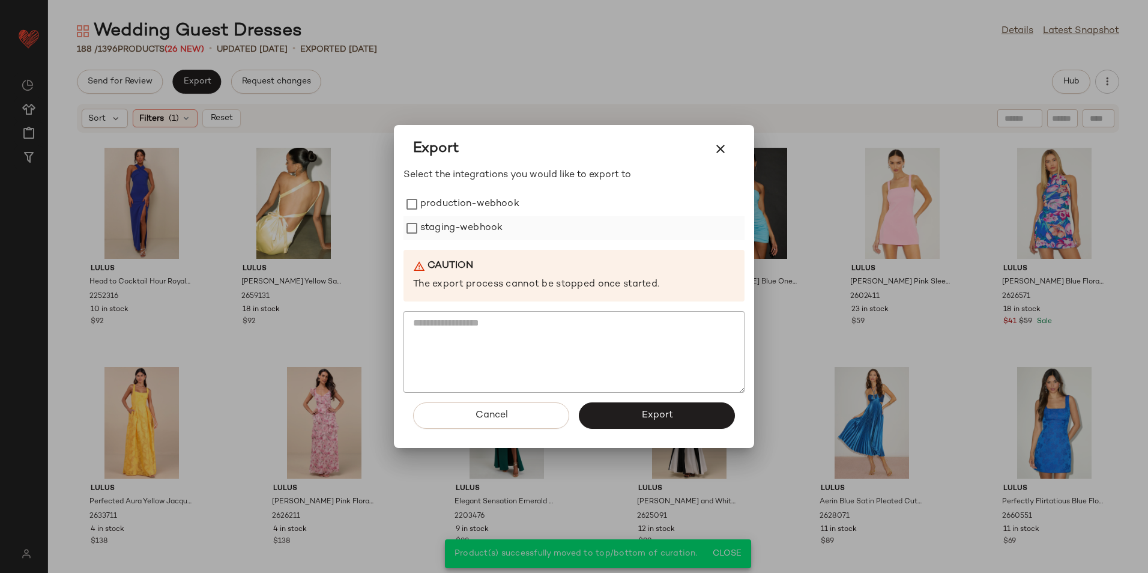
drag, startPoint x: 439, startPoint y: 199, endPoint x: 440, endPoint y: 218, distance: 18.7
click at [440, 203] on label "production-webhook" at bounding box center [469, 204] width 99 height 24
drag, startPoint x: 440, startPoint y: 223, endPoint x: 450, endPoint y: 246, distance: 24.8
click at [442, 232] on label "staging-webhook" at bounding box center [461, 228] width 82 height 24
click at [619, 414] on button "Export" at bounding box center [657, 415] width 156 height 26
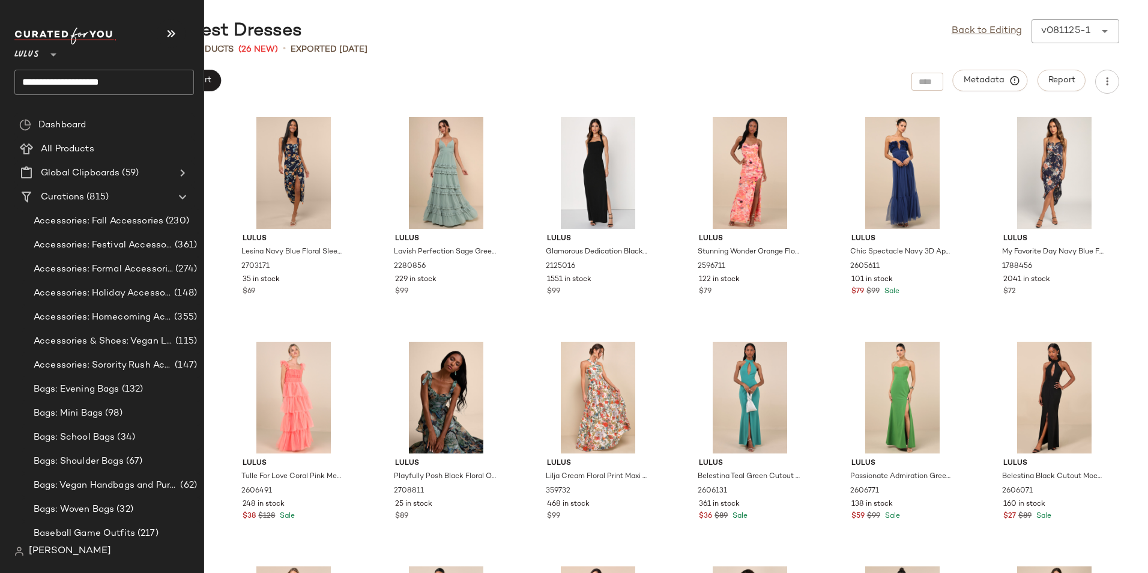
click at [156, 80] on input "**********" at bounding box center [104, 82] width 180 height 25
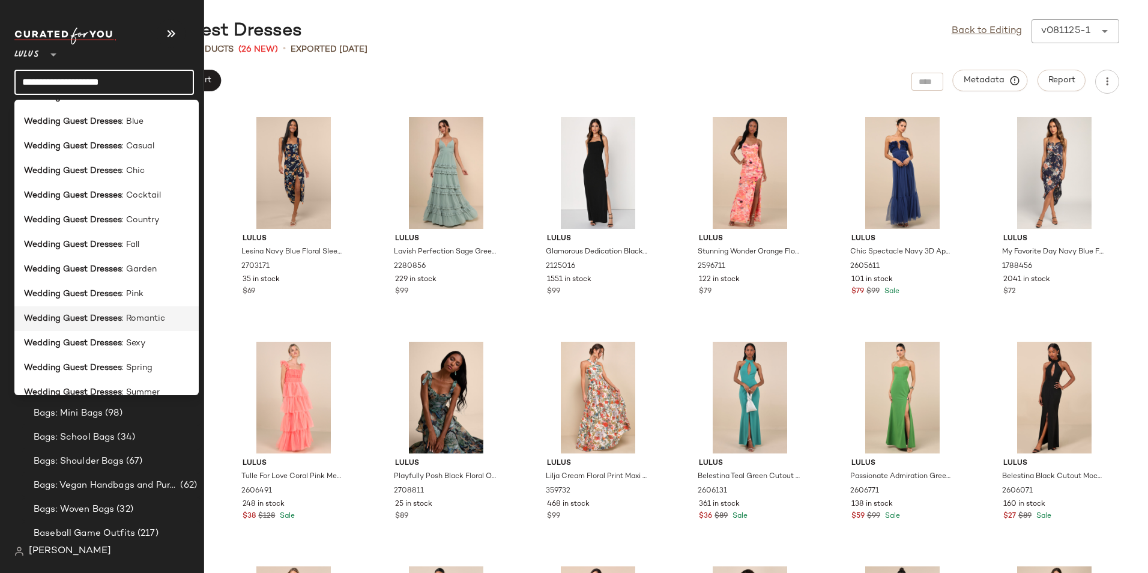
scroll to position [120, 0]
click at [135, 378] on div "Wedding Guest Dresses : Sexy" at bounding box center [106, 390] width 184 height 25
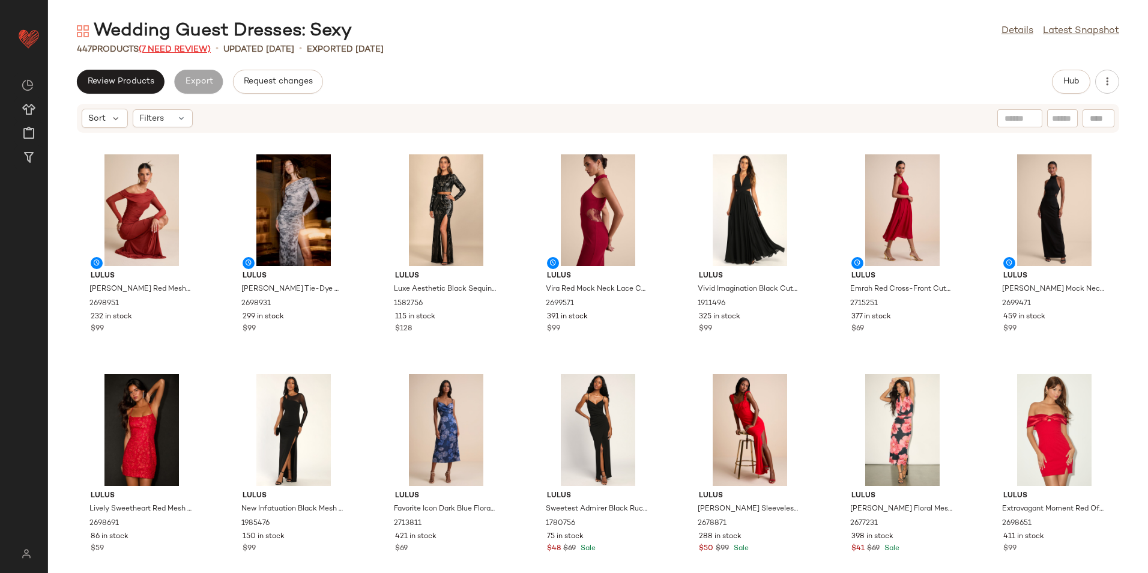
click at [181, 47] on span "(7 Need Review)" at bounding box center [175, 49] width 72 height 9
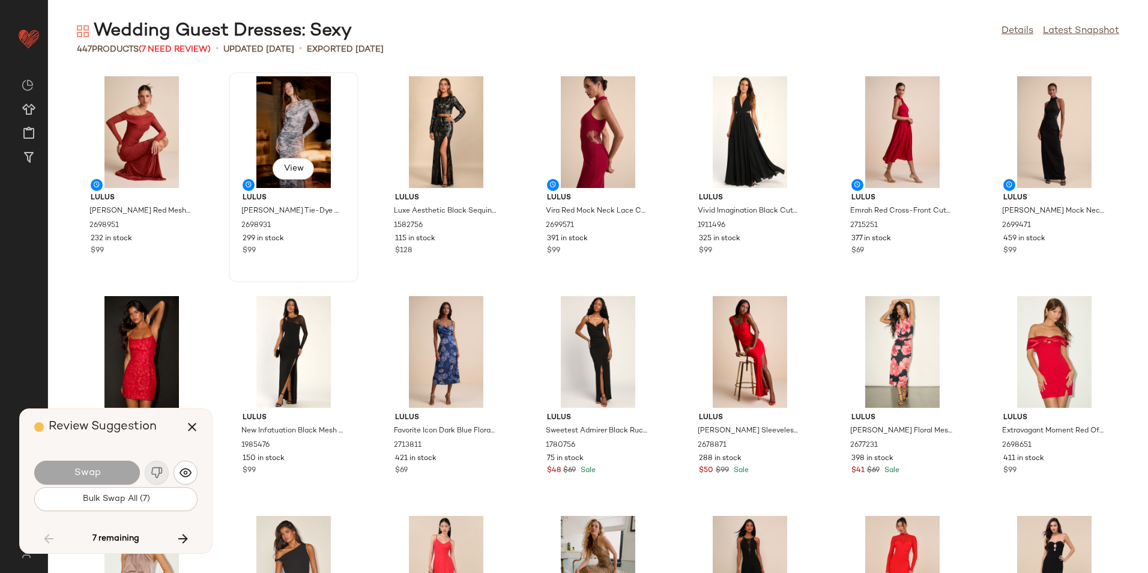
scroll to position [11429, 0]
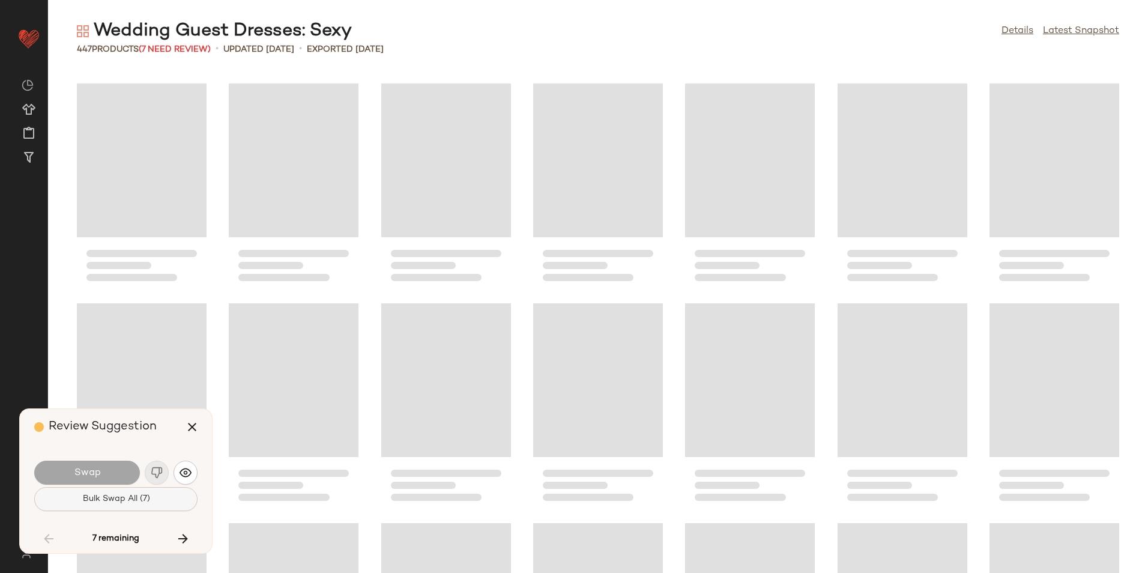
click at [127, 501] on span "Bulk Swap All (7)" at bounding box center [116, 499] width 68 height 10
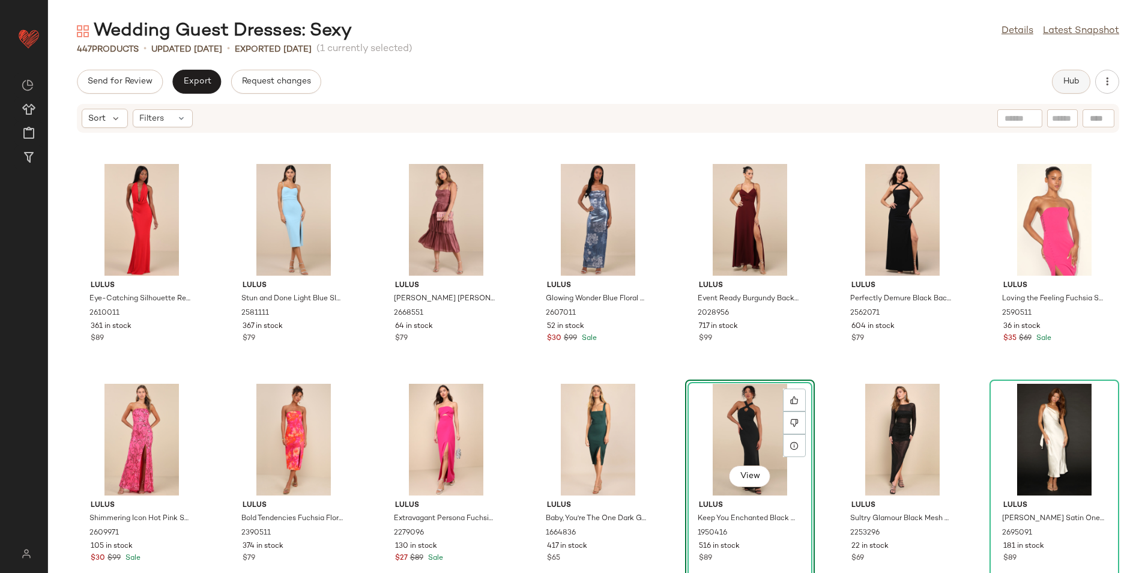
click at [1071, 79] on span "Hub" at bounding box center [1071, 82] width 17 height 10
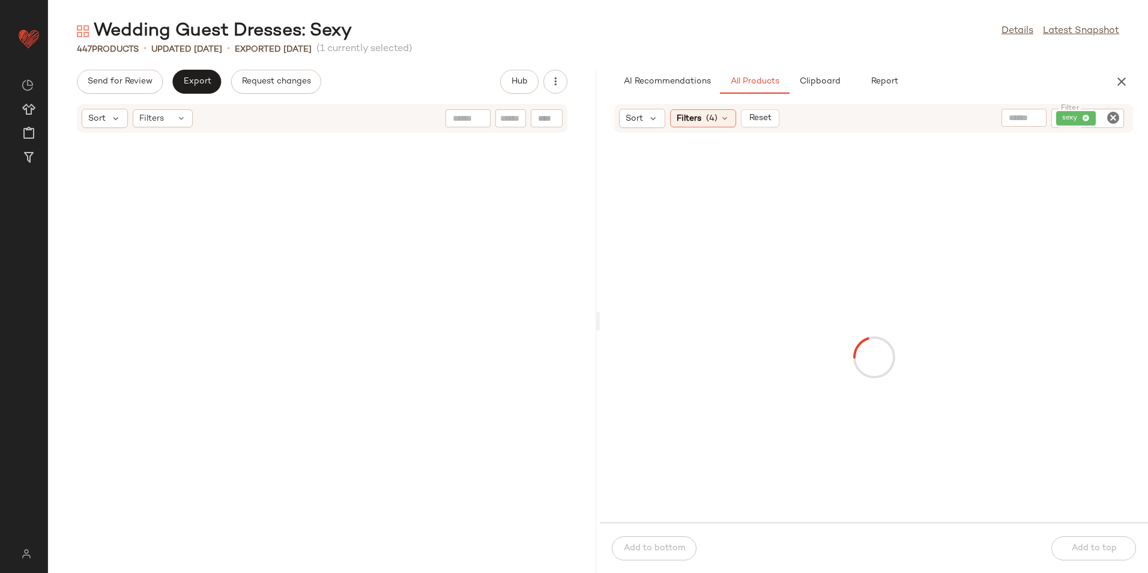
scroll to position [26595, 0]
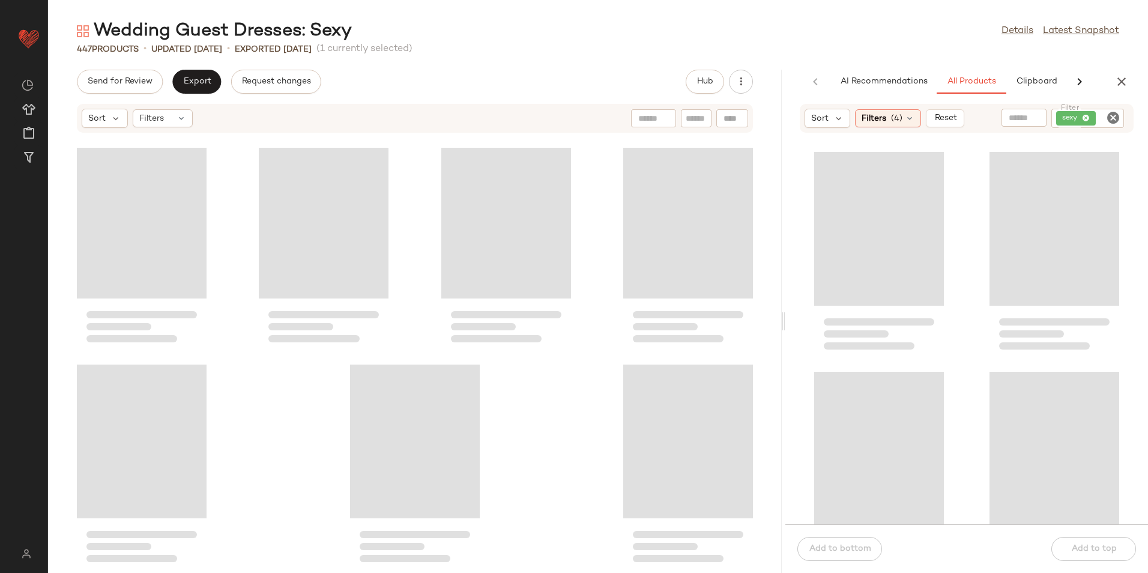
drag, startPoint x: 596, startPoint y: 323, endPoint x: 810, endPoint y: 319, distance: 213.8
click at [810, 319] on div "Wedding Guest Dresses: Sexy Details Latest Snapshot 447 Products • updated Aug …" at bounding box center [598, 296] width 1100 height 554
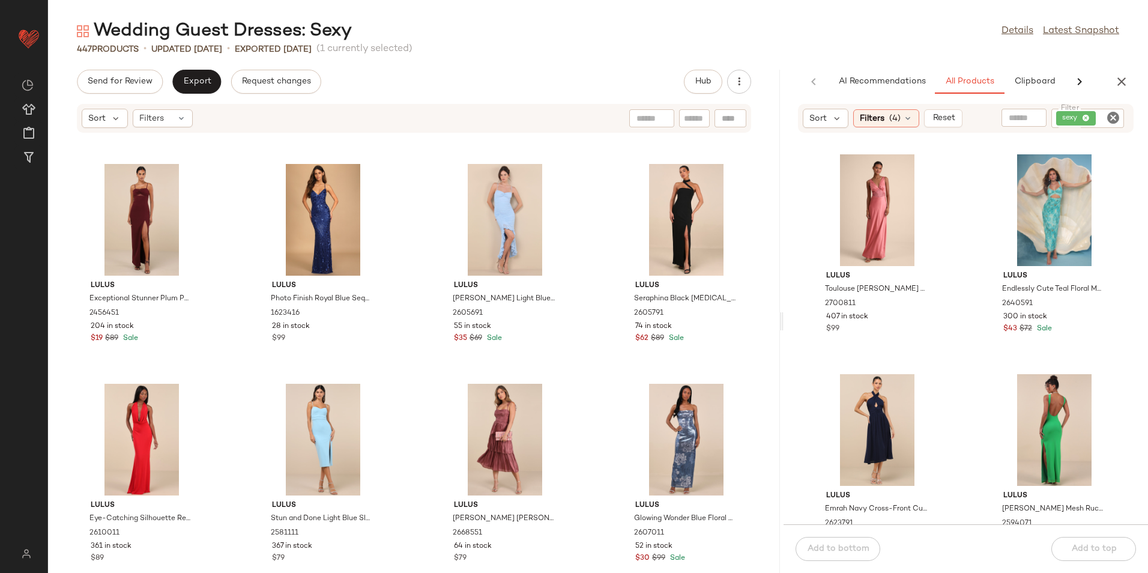
drag, startPoint x: 785, startPoint y: 319, endPoint x: 925, endPoint y: 316, distance: 140.0
click at [925, 316] on div "Wedding Guest Dresses: Sexy Details Latest Snapshot 447 Products • updated Aug …" at bounding box center [598, 296] width 1100 height 554
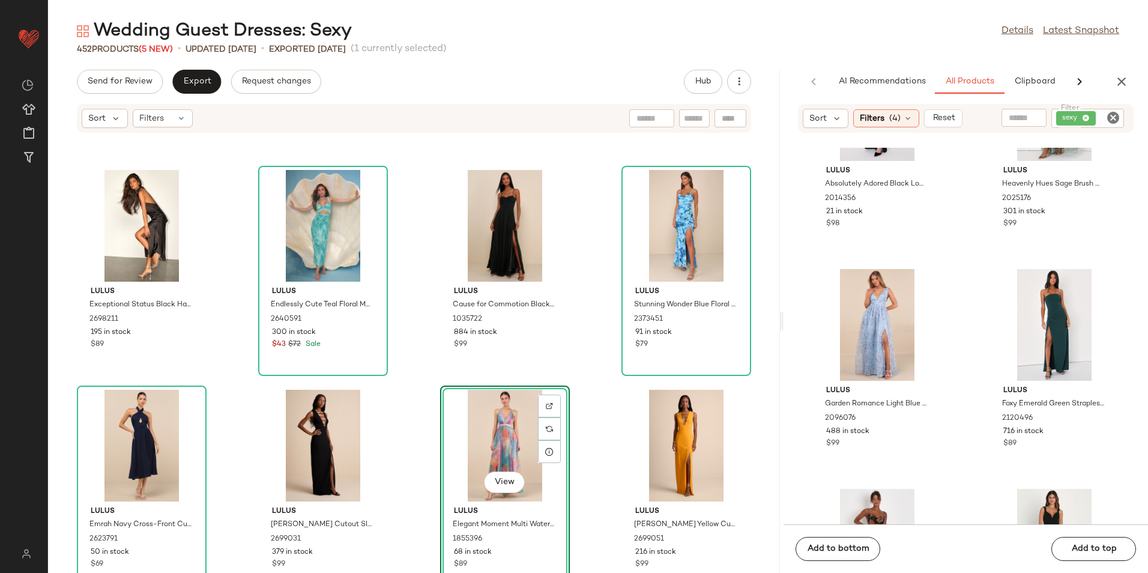
scroll to position [1303, 0]
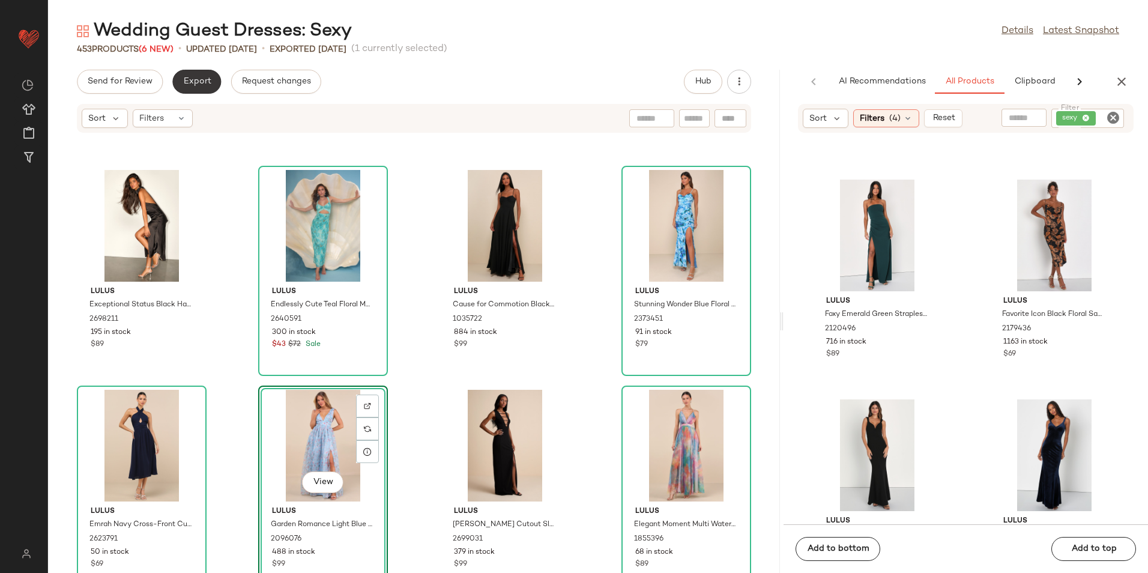
click at [188, 79] on span "Export" at bounding box center [197, 82] width 28 height 10
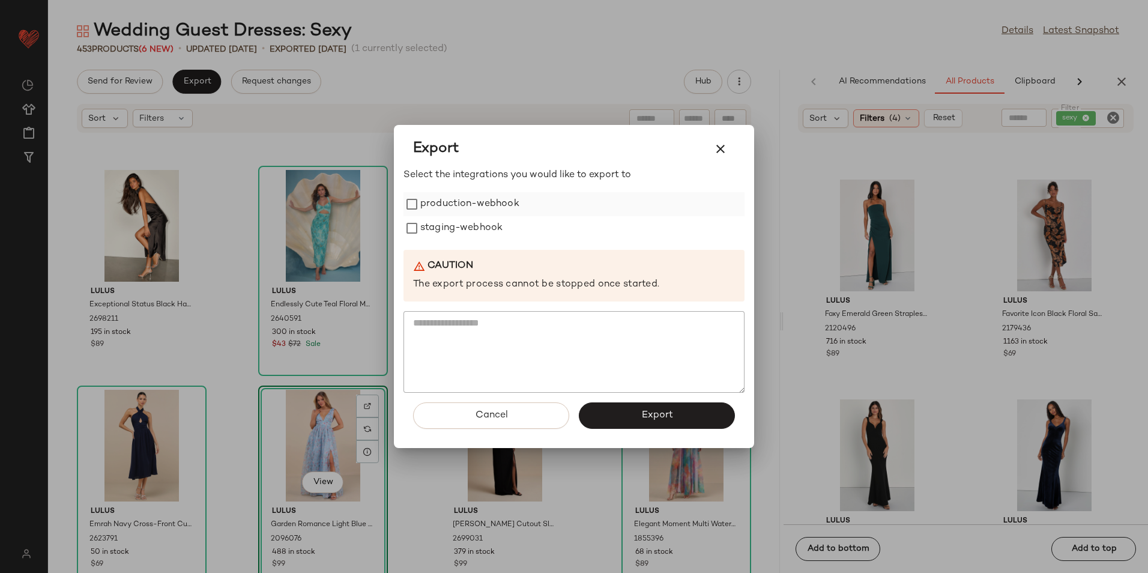
click at [474, 214] on label "production-webhook" at bounding box center [469, 204] width 99 height 24
drag, startPoint x: 467, startPoint y: 220, endPoint x: 468, endPoint y: 229, distance: 9.2
click at [467, 221] on label "staging-webhook" at bounding box center [461, 228] width 82 height 24
click at [608, 410] on button "Export" at bounding box center [657, 415] width 156 height 26
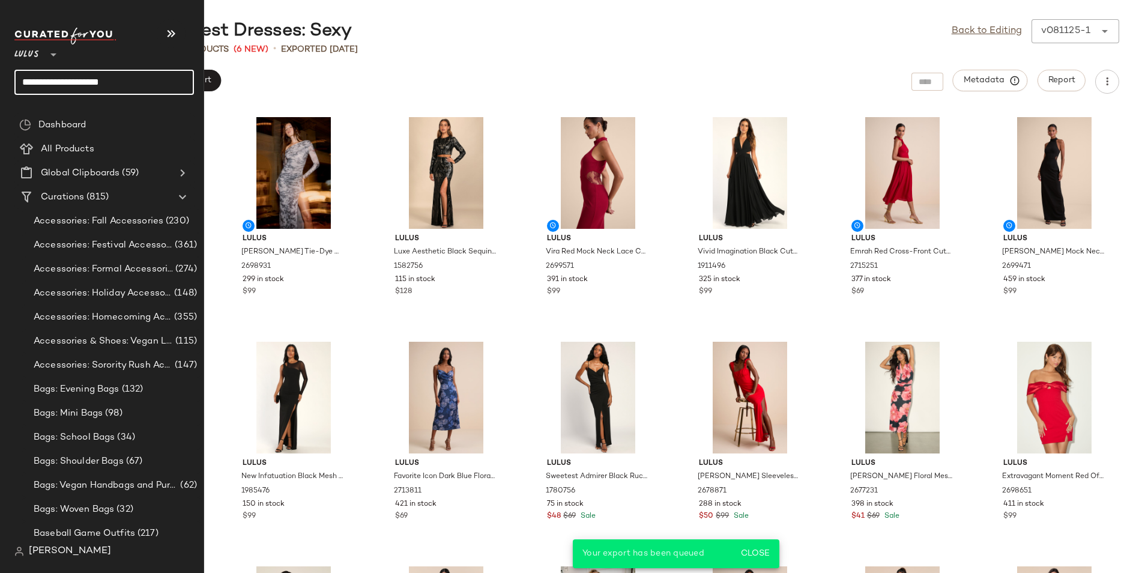
click at [136, 80] on input "**********" at bounding box center [104, 82] width 180 height 25
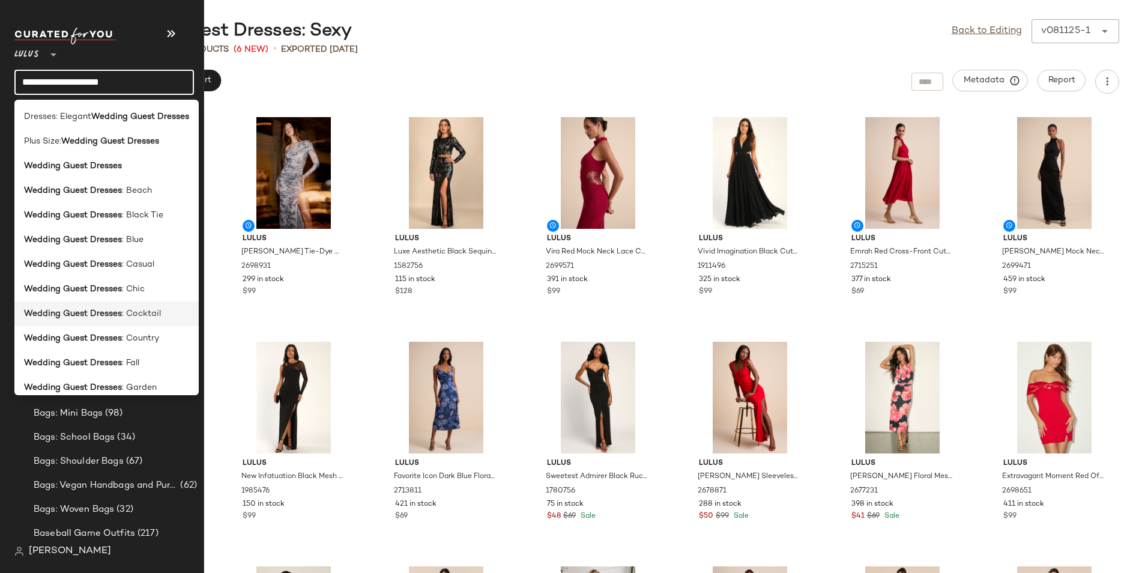
click at [136, 351] on div "Wedding Guest Dresses : Cocktail" at bounding box center [106, 363] width 184 height 25
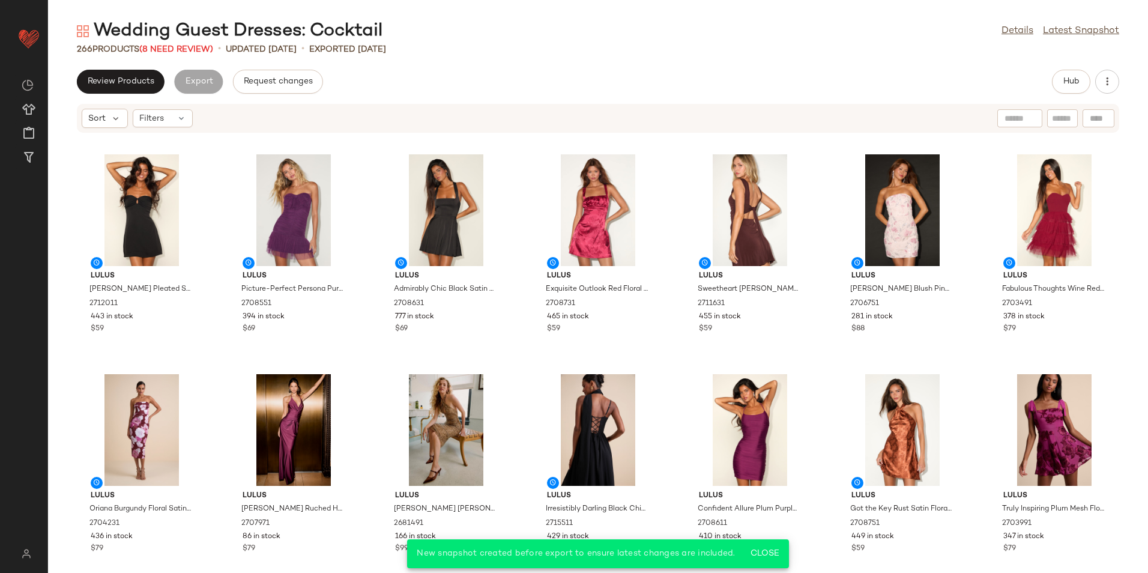
click at [192, 43] on div "266 Products (8 Need Review)" at bounding box center [145, 49] width 136 height 13
click at [191, 53] on span "(8 Need Review)" at bounding box center [176, 49] width 74 height 9
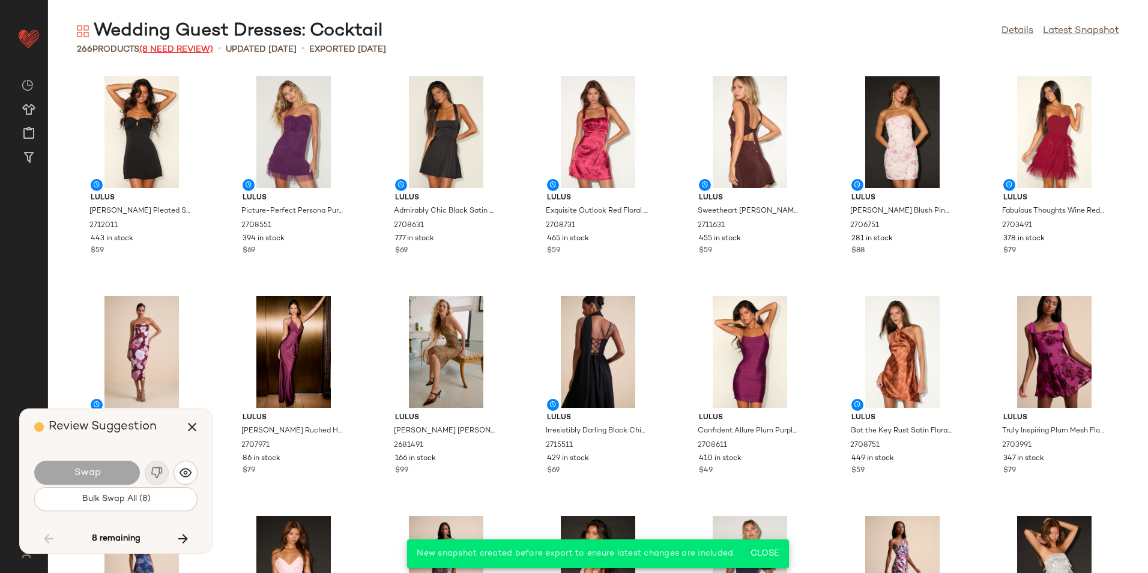
scroll to position [5934, 0]
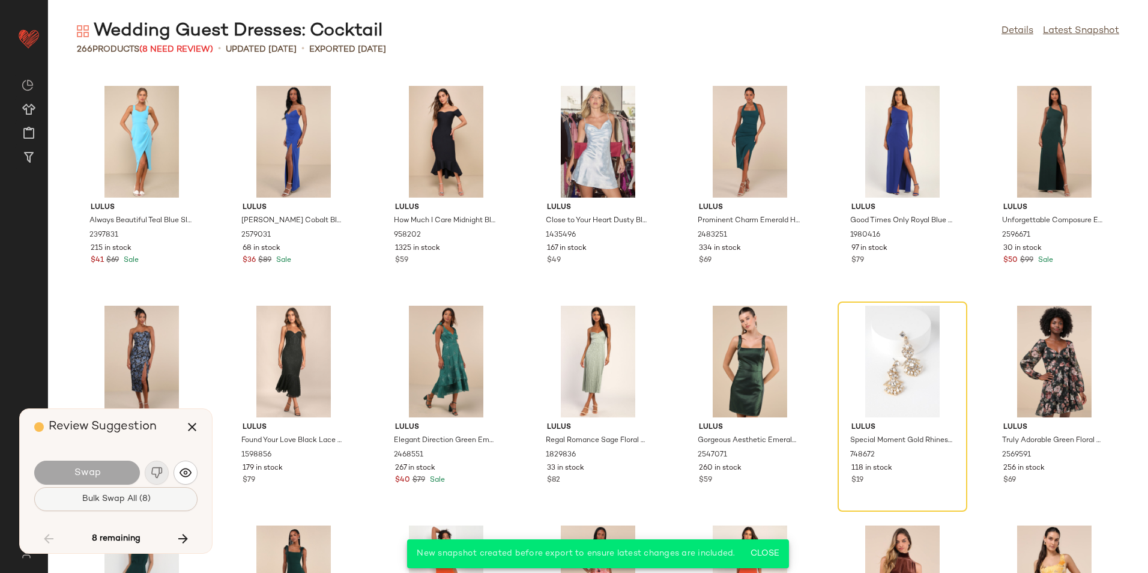
click at [178, 492] on button "Bulk Swap All (8)" at bounding box center [115, 499] width 163 height 24
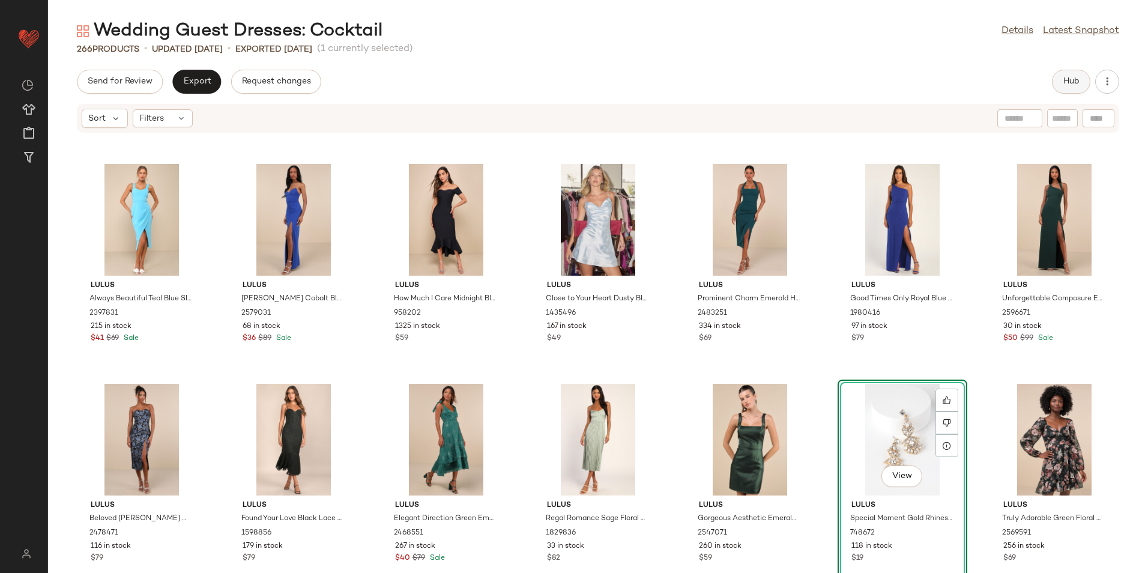
click at [1083, 82] on button "Hub" at bounding box center [1071, 82] width 38 height 24
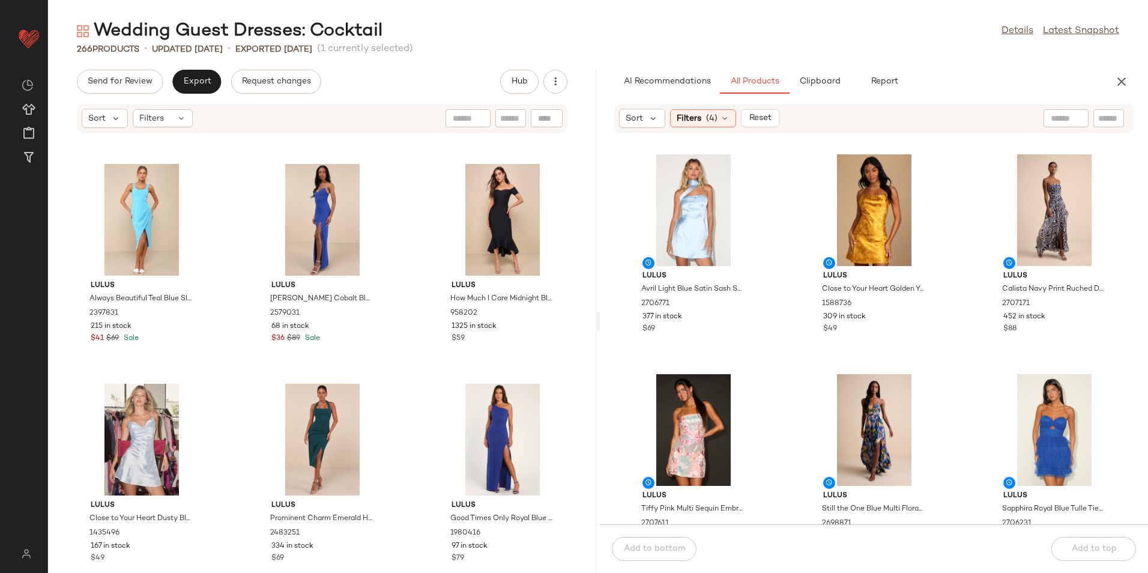
scroll to position [13475, 0]
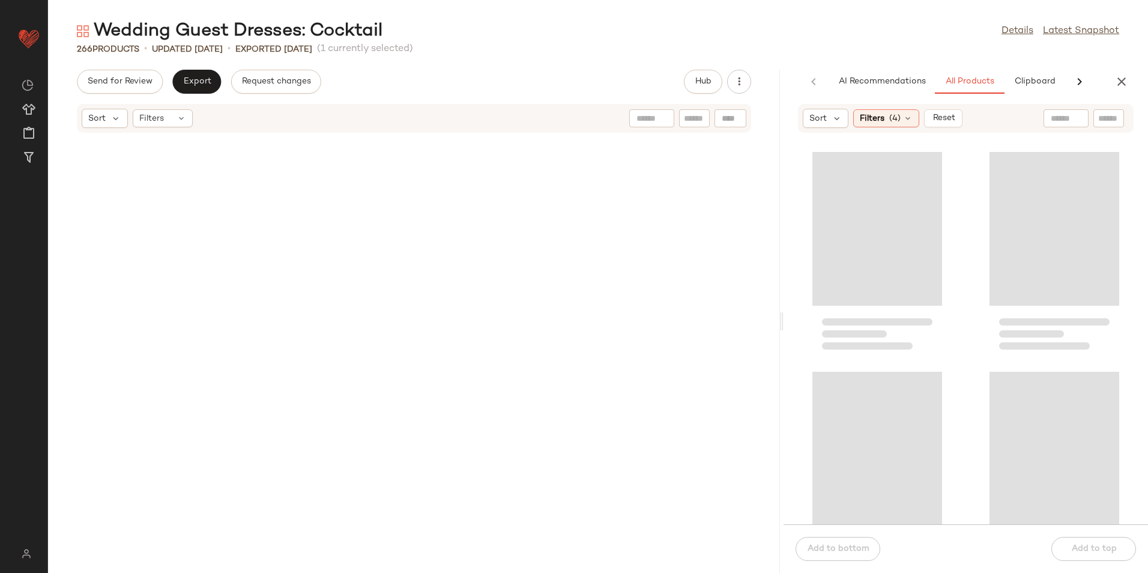
drag, startPoint x: 596, startPoint y: 321, endPoint x: 796, endPoint y: 347, distance: 201.0
click at [796, 347] on div "Wedding Guest Dresses: Cocktail Details Latest Snapshot 266 Products • updated …" at bounding box center [598, 296] width 1100 height 554
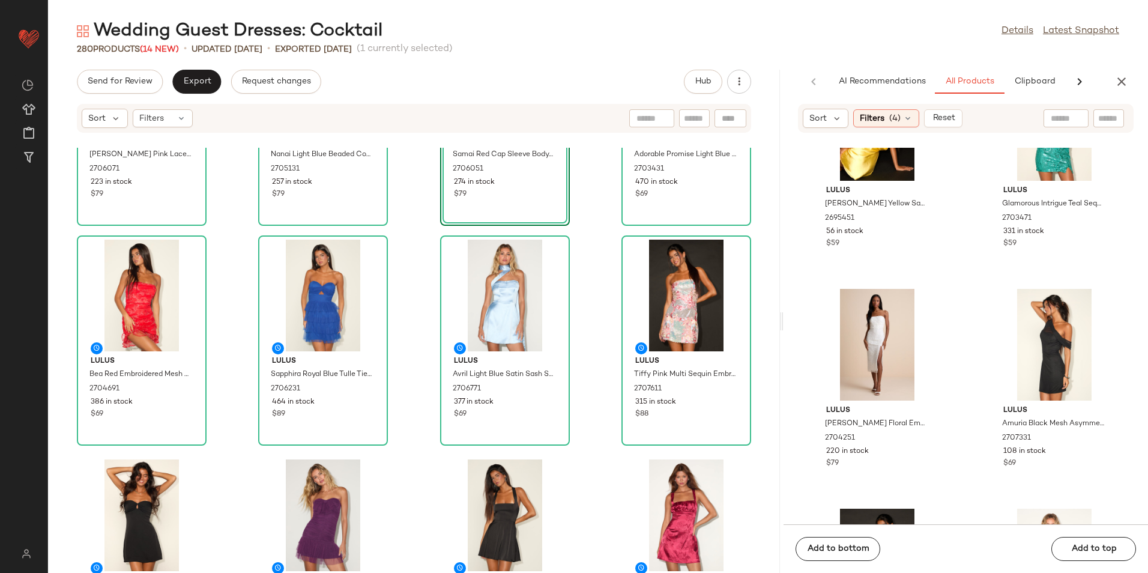
scroll to position [370, 0]
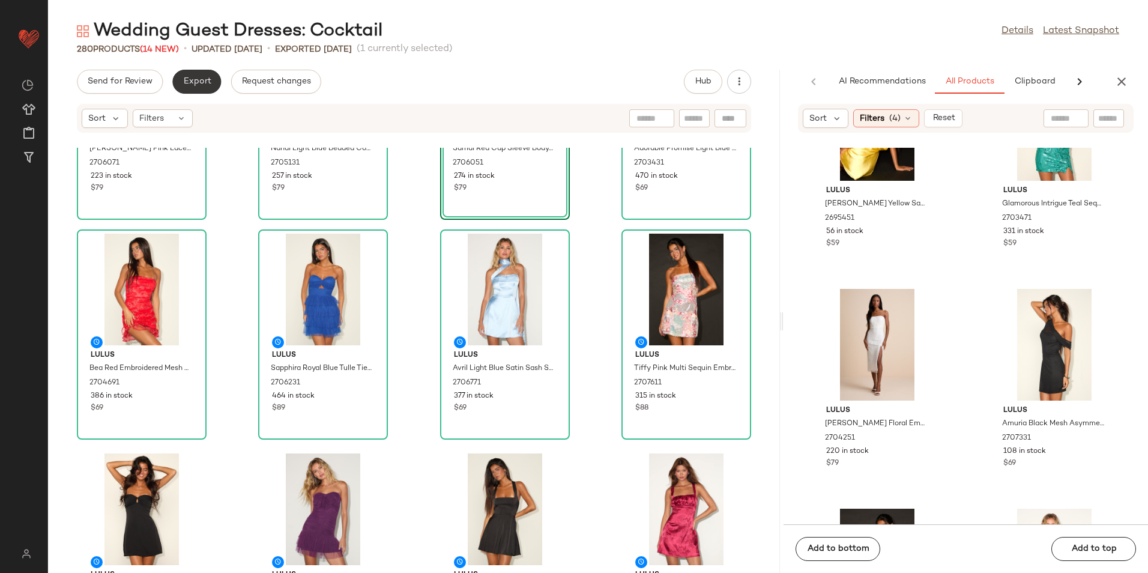
click at [207, 80] on span "Export" at bounding box center [197, 82] width 28 height 10
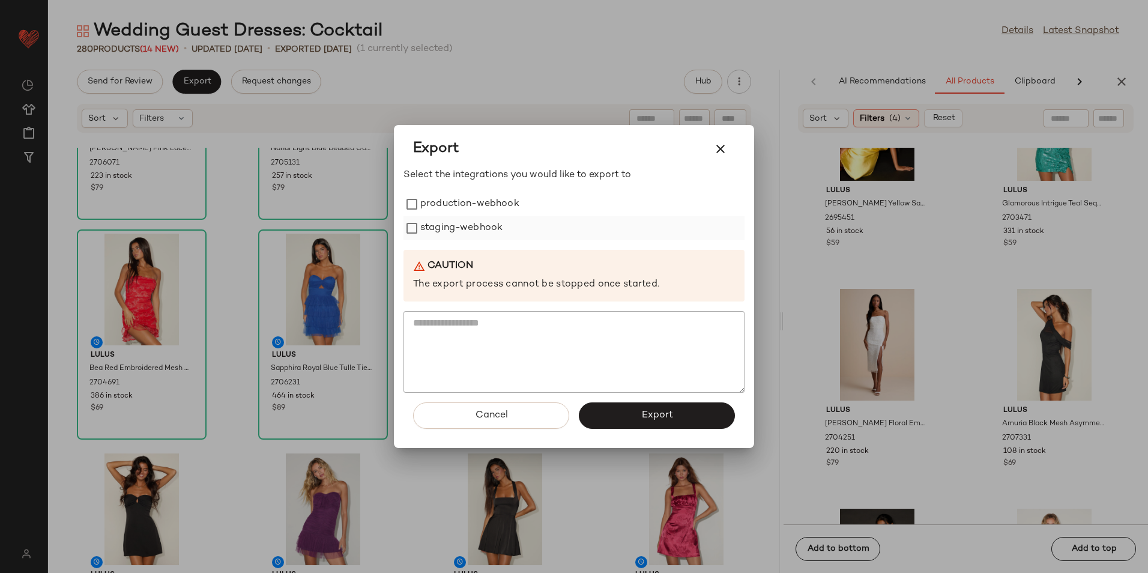
drag, startPoint x: 439, startPoint y: 211, endPoint x: 441, endPoint y: 219, distance: 8.6
click at [440, 211] on label "production-webhook" at bounding box center [469, 204] width 99 height 24
drag, startPoint x: 441, startPoint y: 221, endPoint x: 446, endPoint y: 232, distance: 11.8
click at [446, 231] on label "staging-webhook" at bounding box center [461, 228] width 82 height 24
click at [626, 424] on button "Export" at bounding box center [657, 415] width 156 height 26
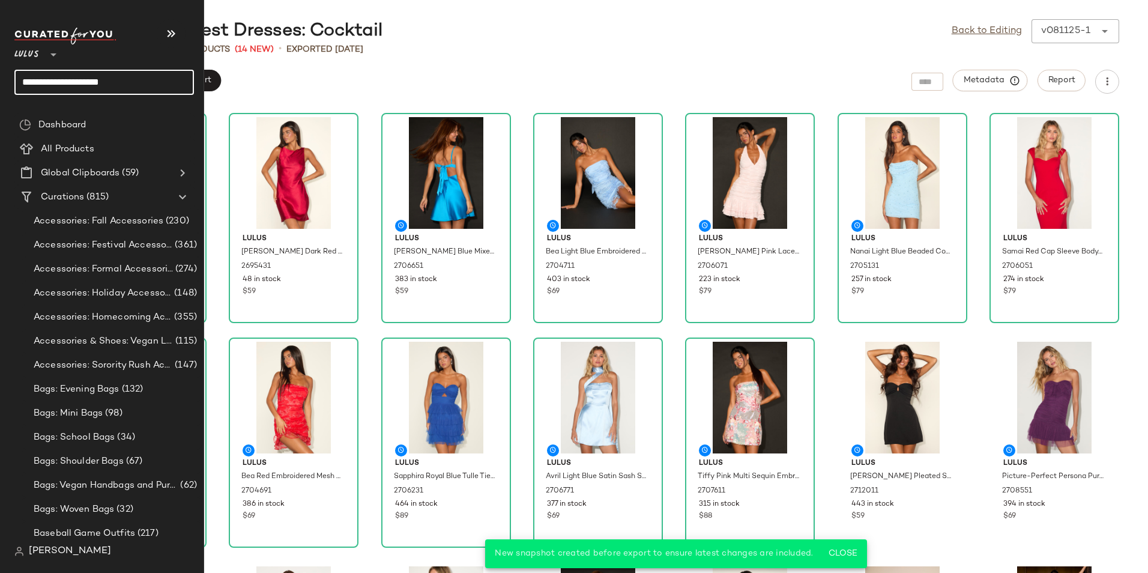
click at [142, 83] on input "**********" at bounding box center [104, 82] width 180 height 25
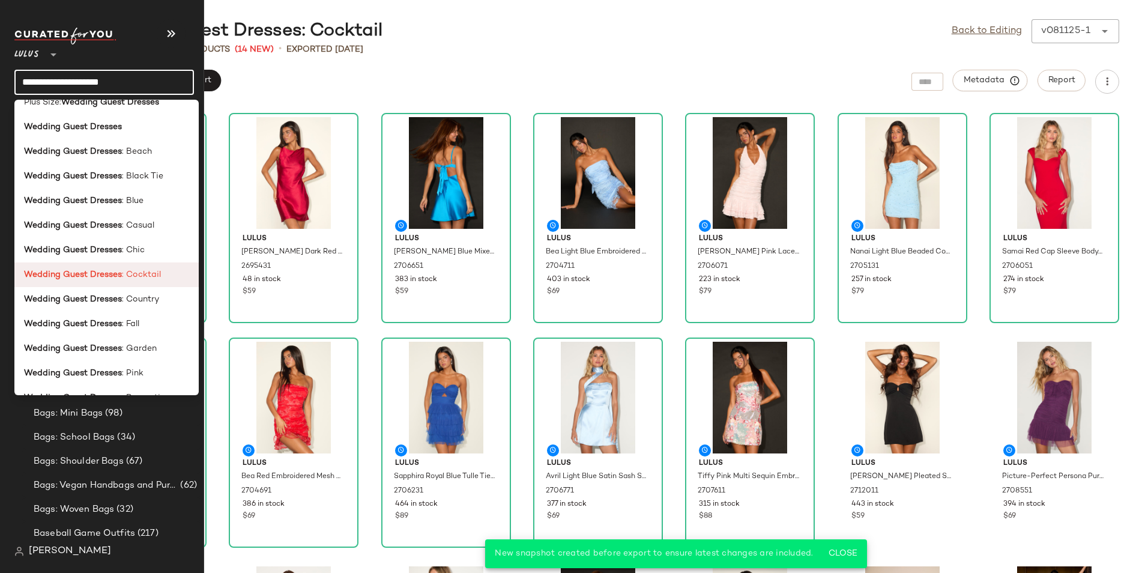
scroll to position [60, 0]
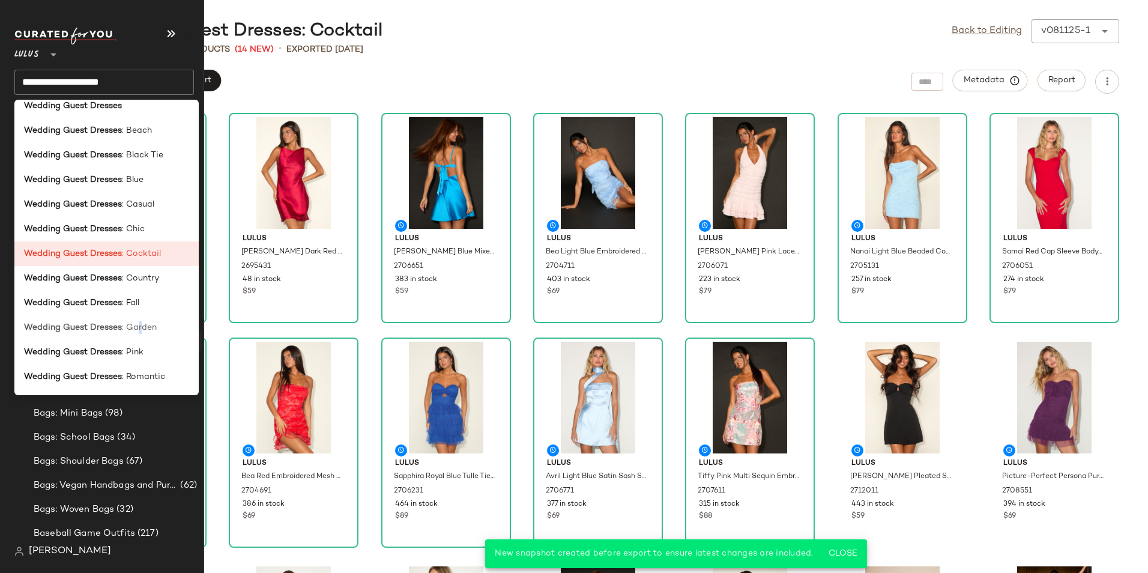
click at [139, 330] on span ": Garden" at bounding box center [139, 327] width 35 height 13
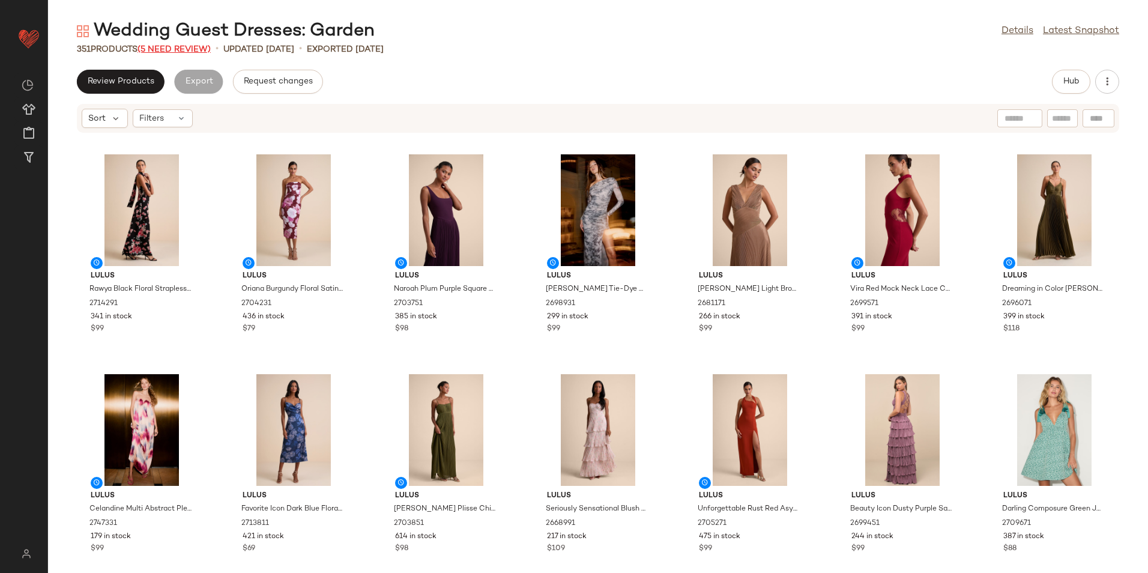
click at [192, 48] on span "(5 Need Review)" at bounding box center [174, 49] width 73 height 9
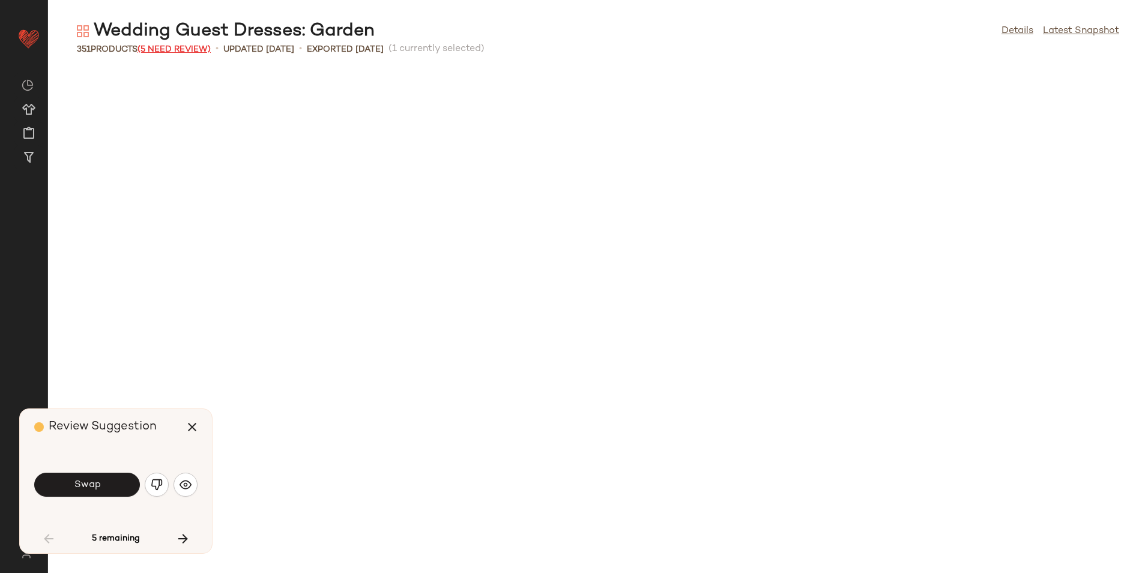
scroll to position [669, 0]
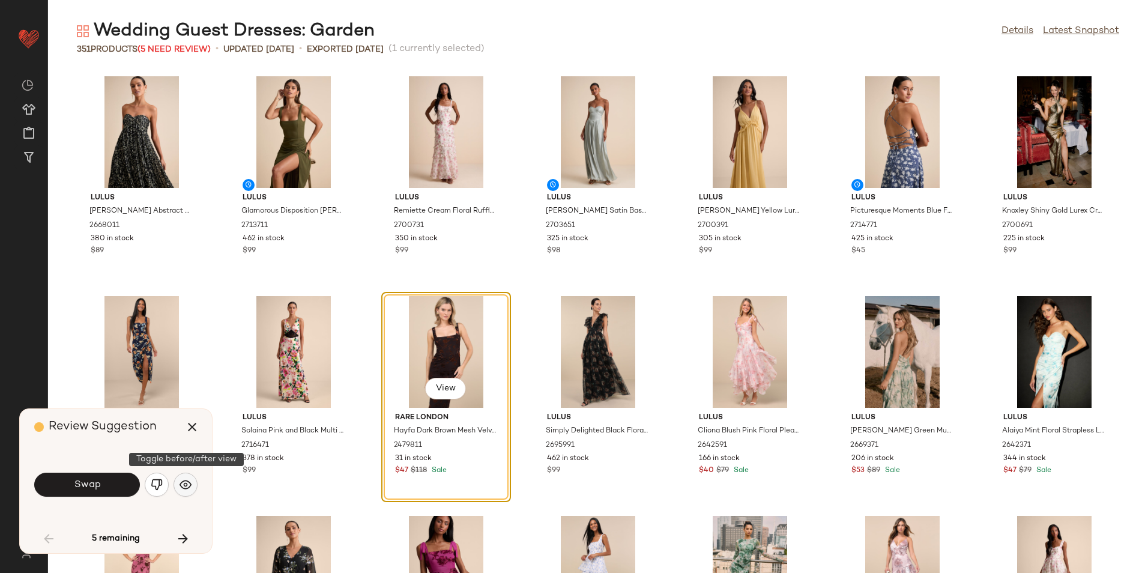
click at [189, 482] on img "button" at bounding box center [186, 485] width 12 height 12
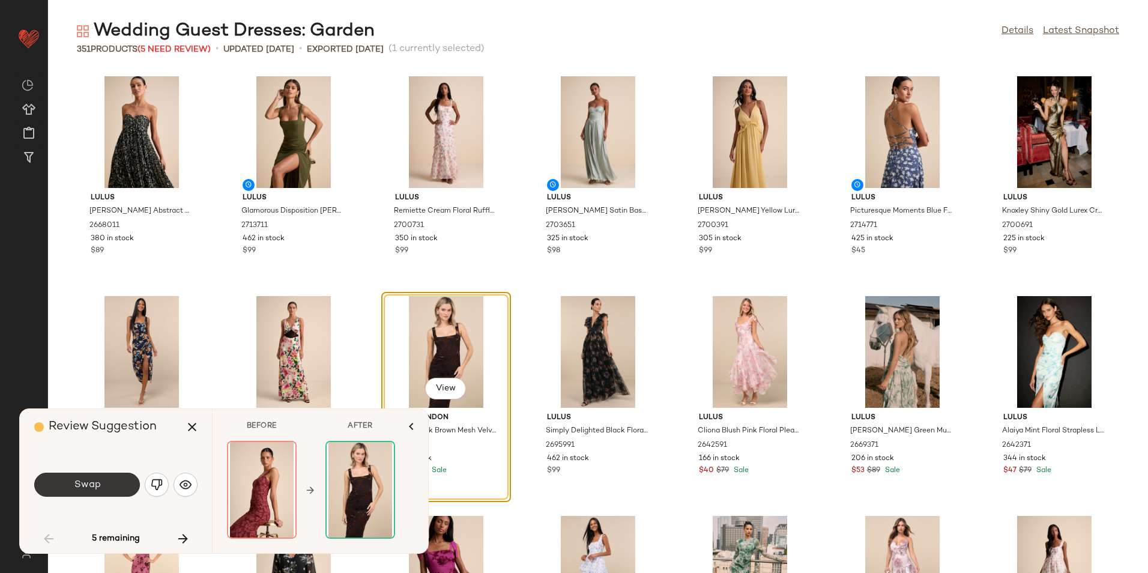
click at [97, 485] on span "Swap" at bounding box center [86, 484] width 27 height 11
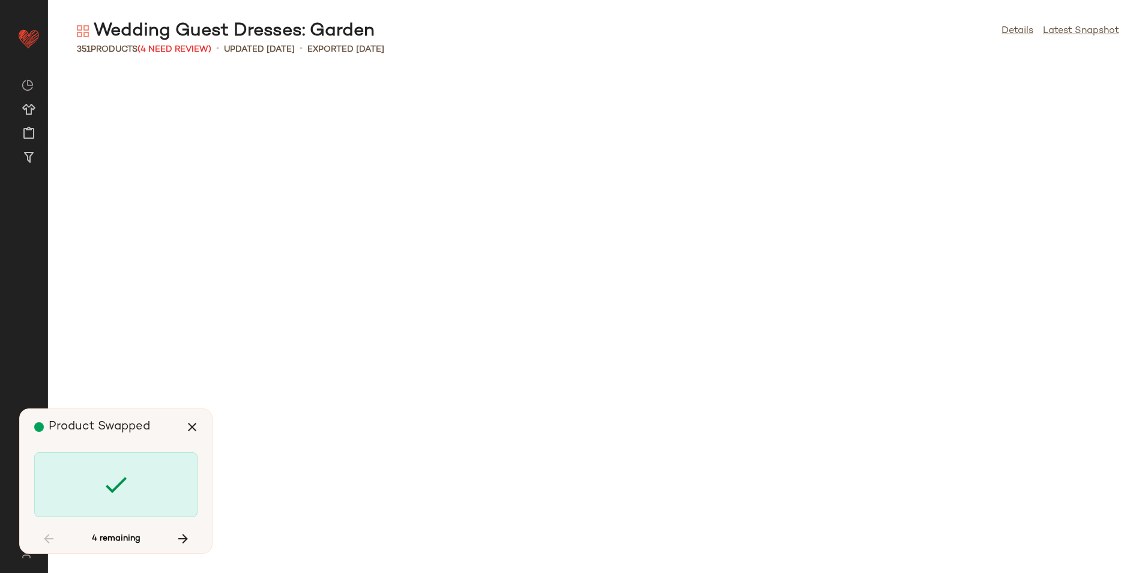
scroll to position [9671, 0]
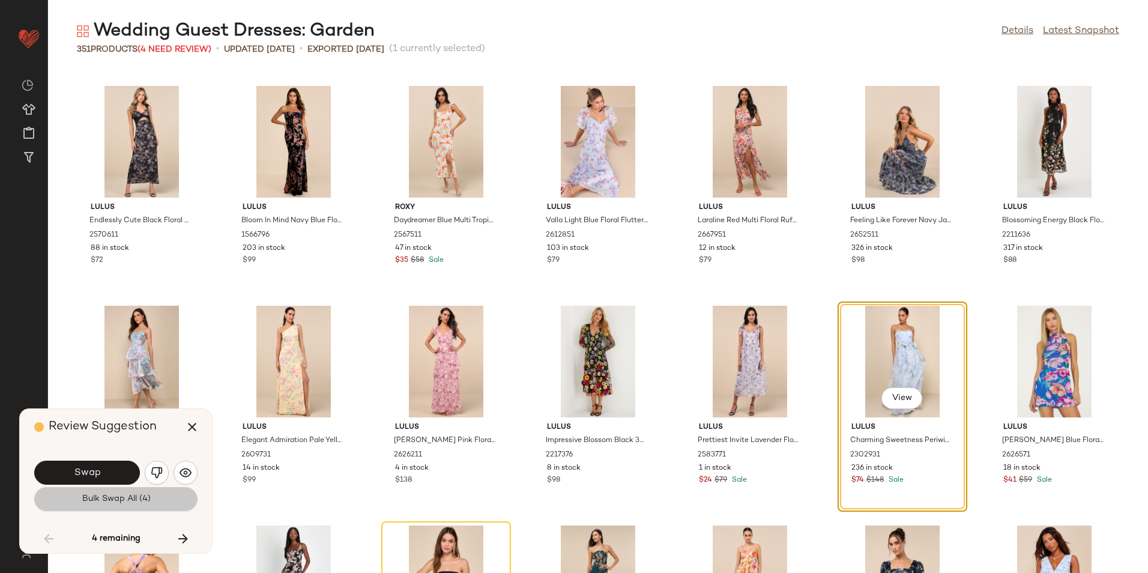
click at [111, 503] on span "Bulk Swap All (4)" at bounding box center [115, 499] width 69 height 10
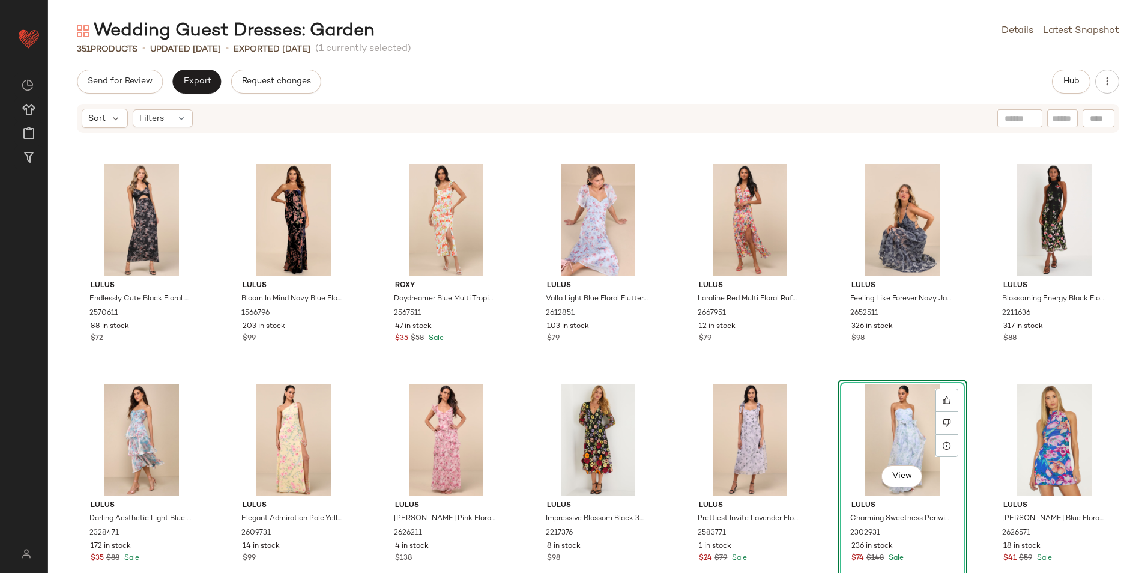
click at [1051, 79] on div "Send for Review Export Request changes Hub" at bounding box center [598, 82] width 1100 height 24
click at [1070, 80] on span "Hub" at bounding box center [1071, 82] width 17 height 10
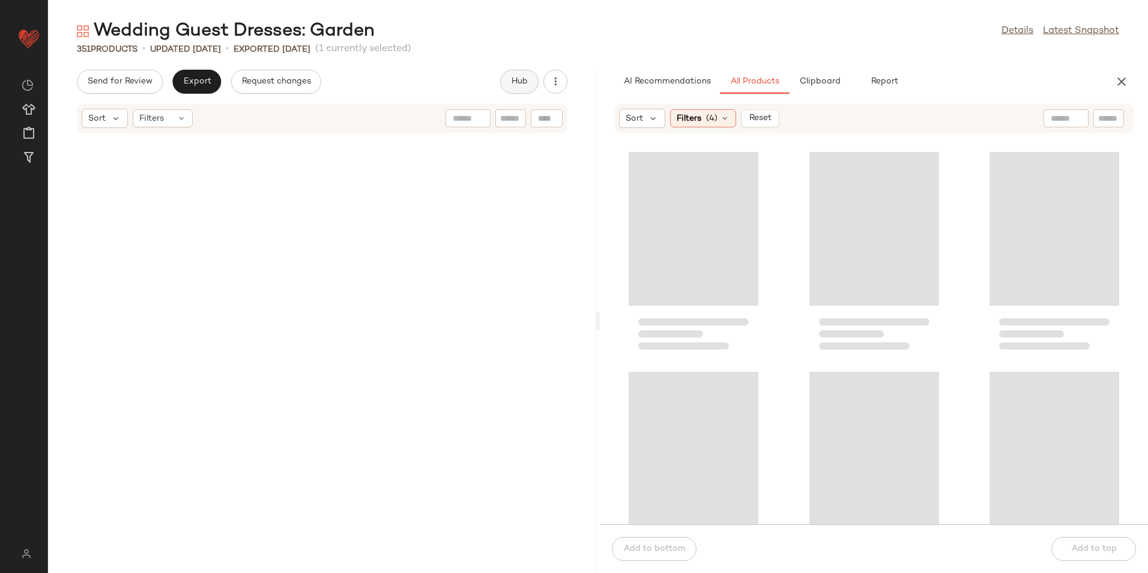
scroll to position [22419, 0]
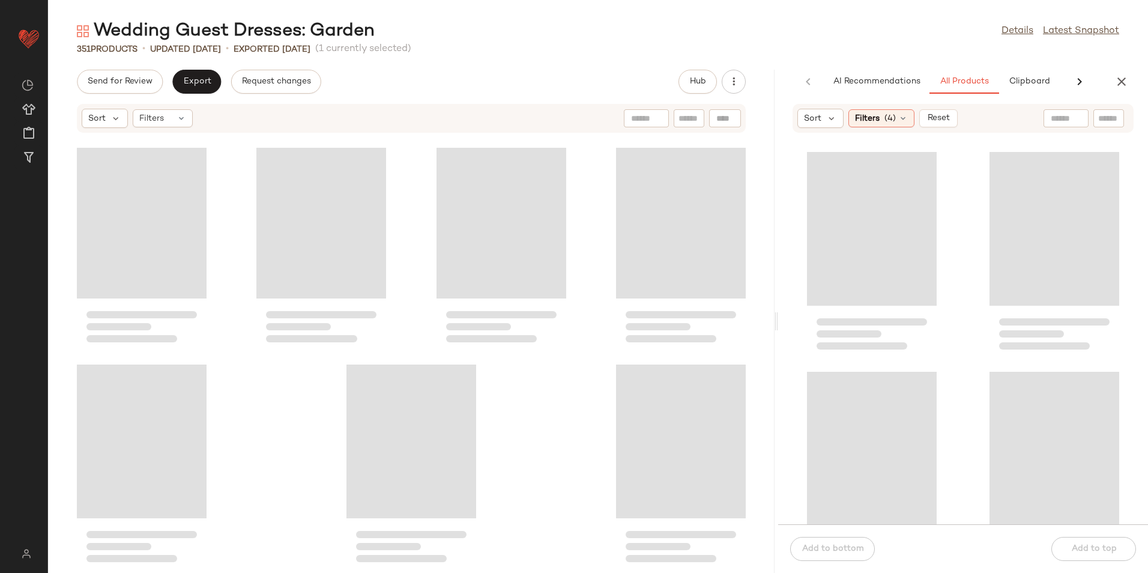
drag, startPoint x: 598, startPoint y: 321, endPoint x: 904, endPoint y: 352, distance: 308.5
click at [904, 352] on div "Wedding Guest Dresses: Garden Details Latest Snapshot 351 Products • updated Au…" at bounding box center [598, 296] width 1100 height 554
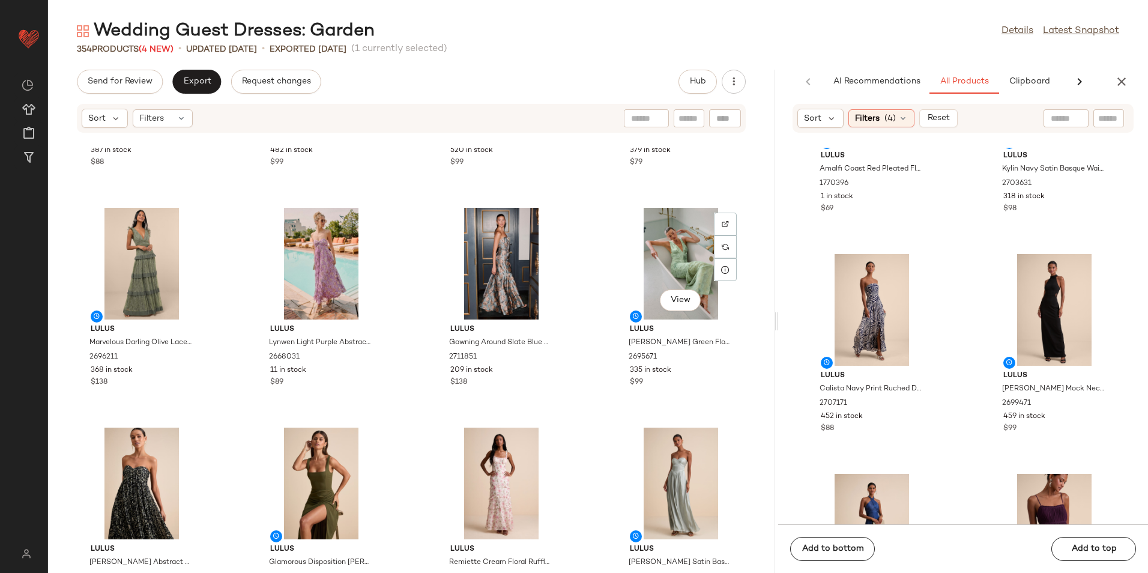
scroll to position [1151, 0]
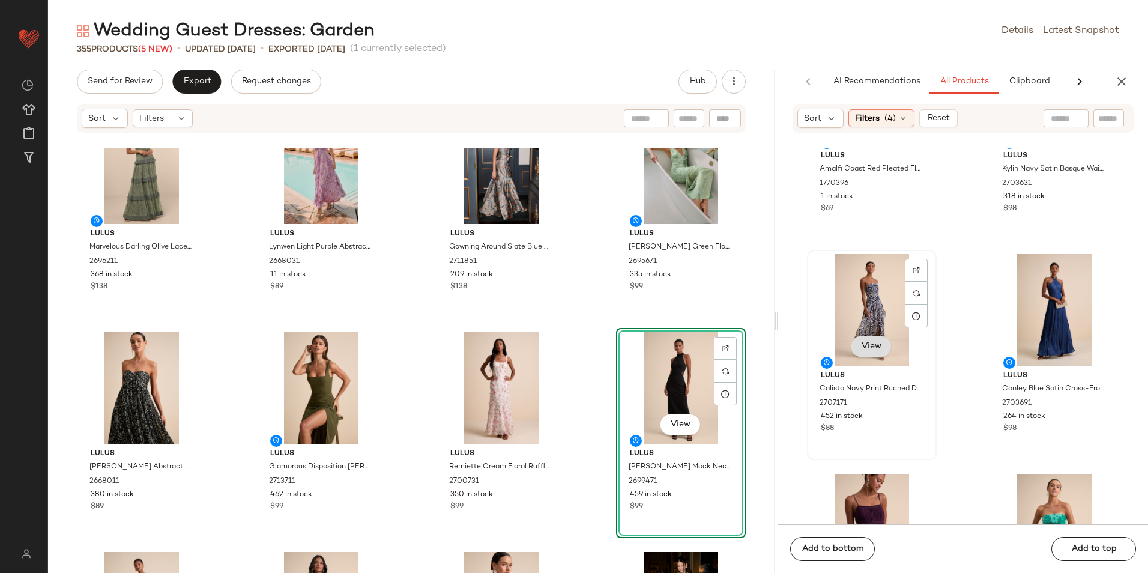
click at [865, 342] on span "View" at bounding box center [871, 347] width 20 height 10
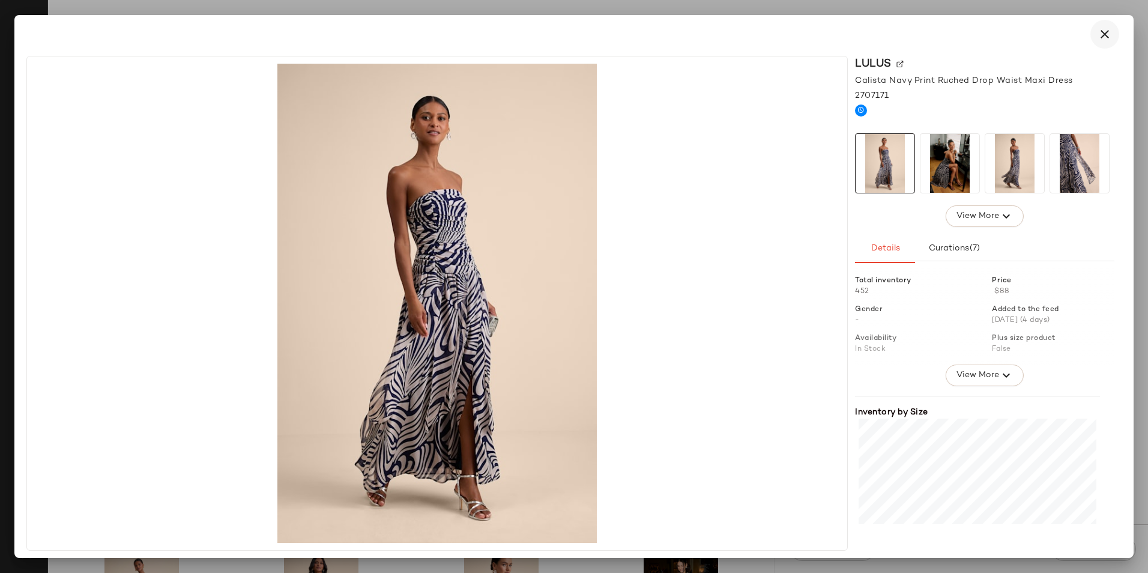
click at [1108, 28] on icon "button" at bounding box center [1105, 34] width 14 height 14
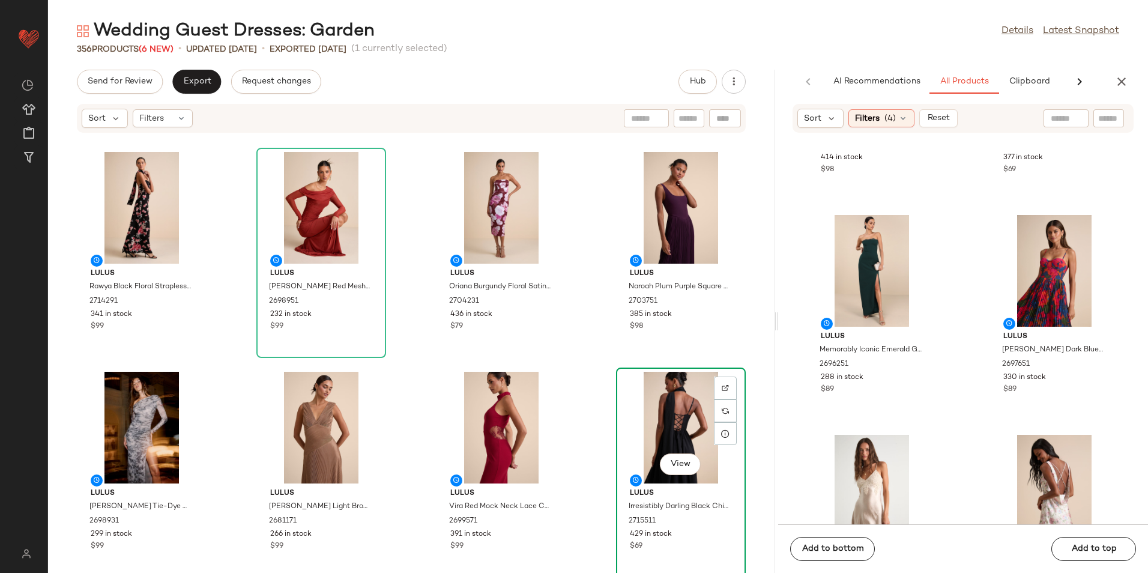
scroll to position [0, 0]
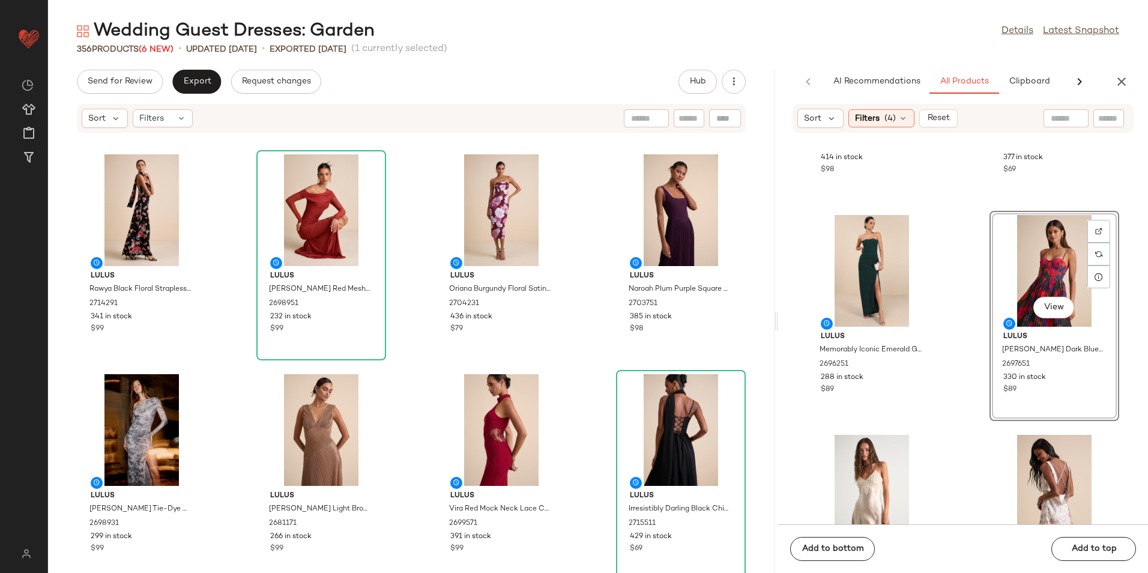
click at [215, 243] on div "Lulus Rawya Black Floral Strapless Maxi Dress and Scarf Set 2714291 341 in stoc…" at bounding box center [411, 360] width 727 height 425
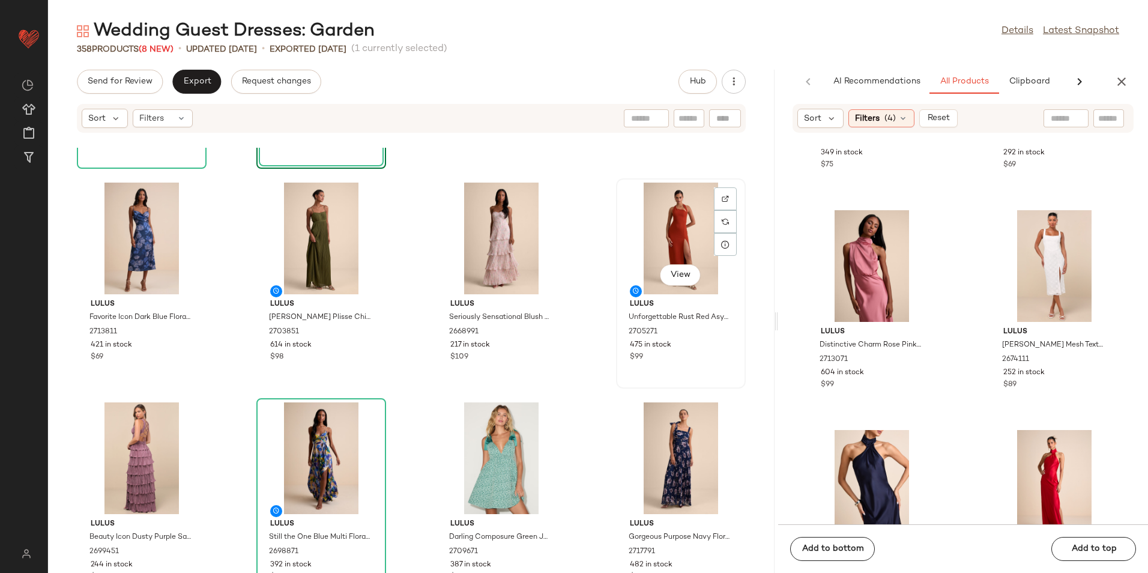
scroll to position [641, 0]
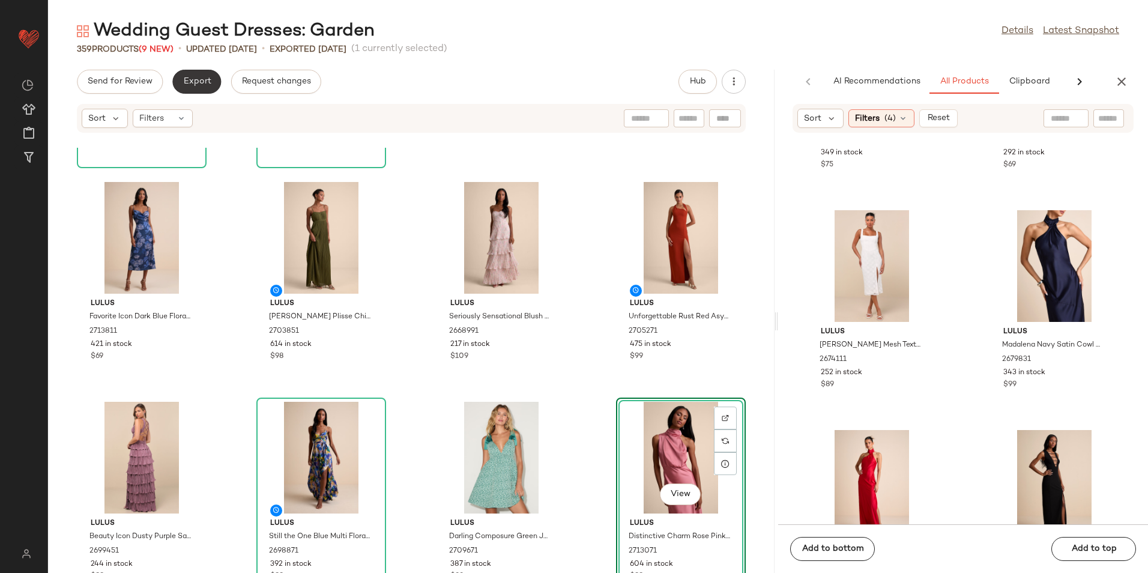
click at [187, 83] on span "Export" at bounding box center [197, 82] width 28 height 10
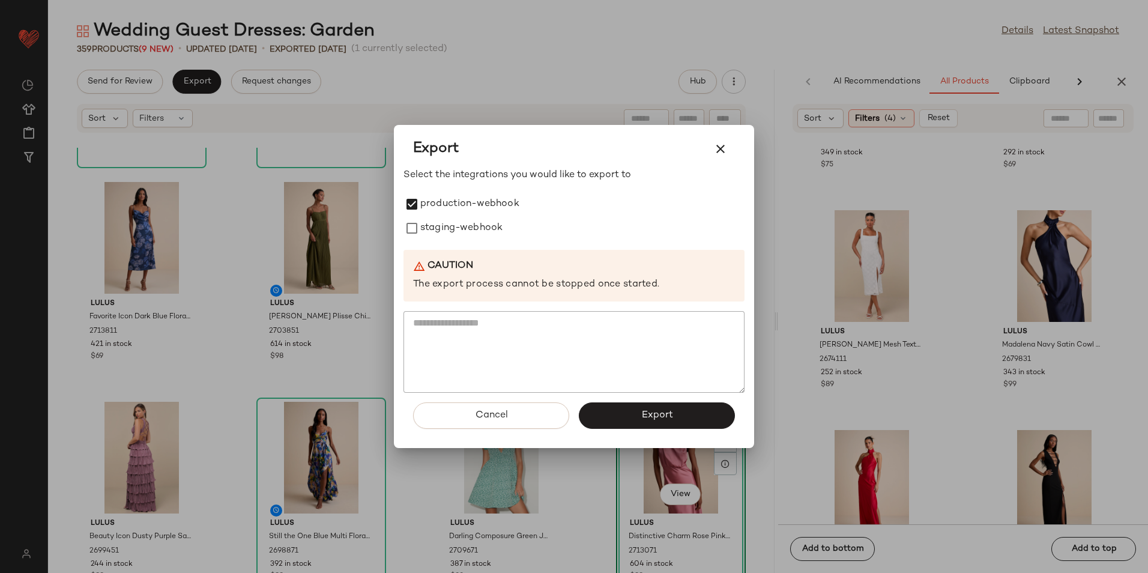
drag, startPoint x: 422, startPoint y: 226, endPoint x: 442, endPoint y: 256, distance: 36.3
click at [426, 236] on label "staging-webhook" at bounding box center [461, 228] width 82 height 24
click at [620, 410] on button "Export" at bounding box center [657, 415] width 156 height 26
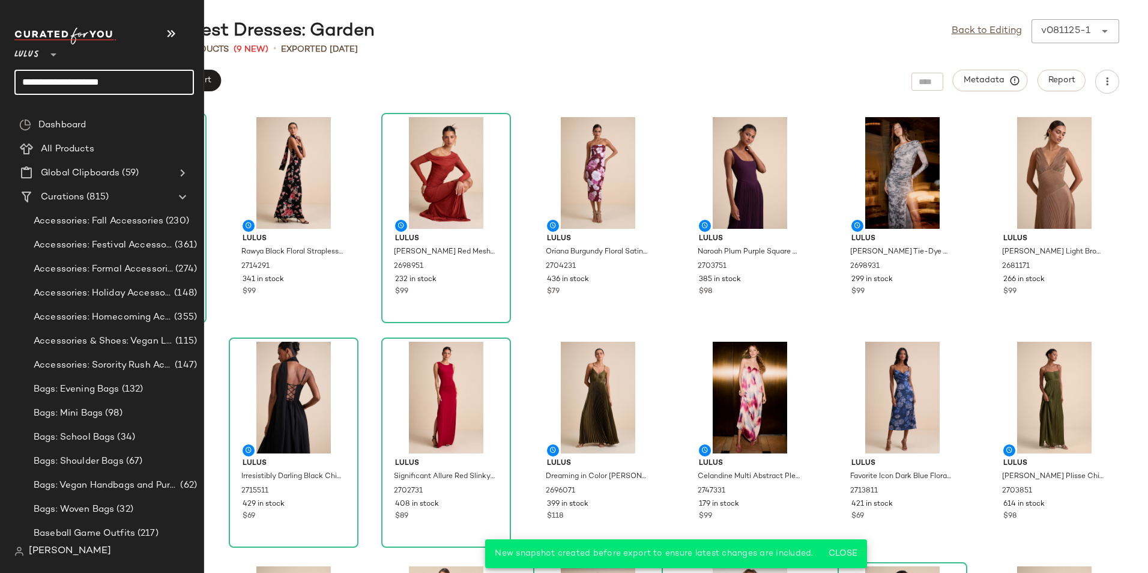
click at [146, 83] on input "**********" at bounding box center [104, 82] width 180 height 25
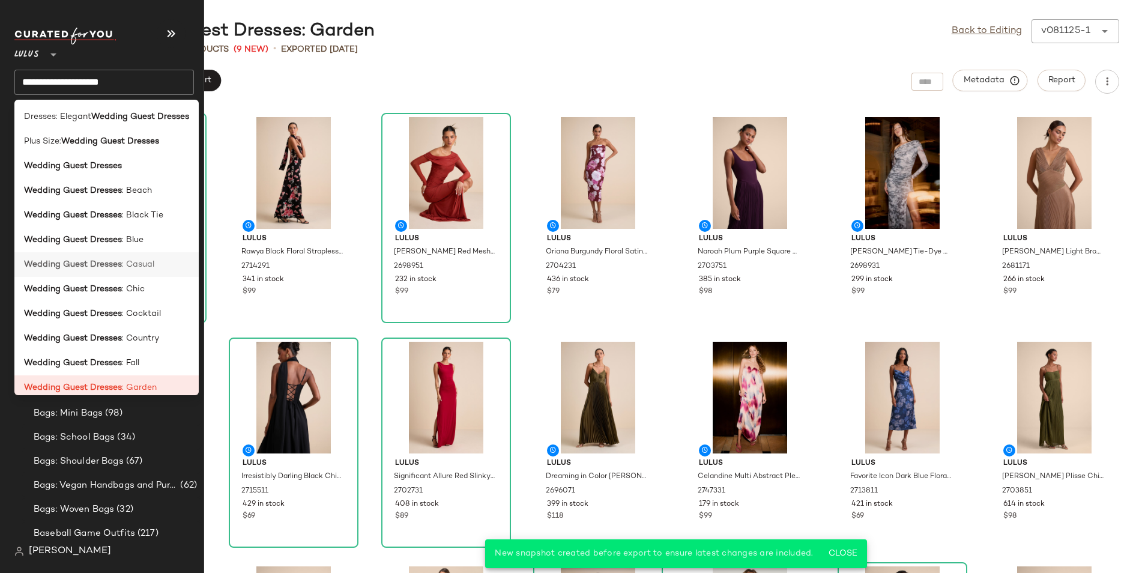
click at [162, 266] on div "Wedding Guest Dresses : Casual" at bounding box center [106, 264] width 165 height 13
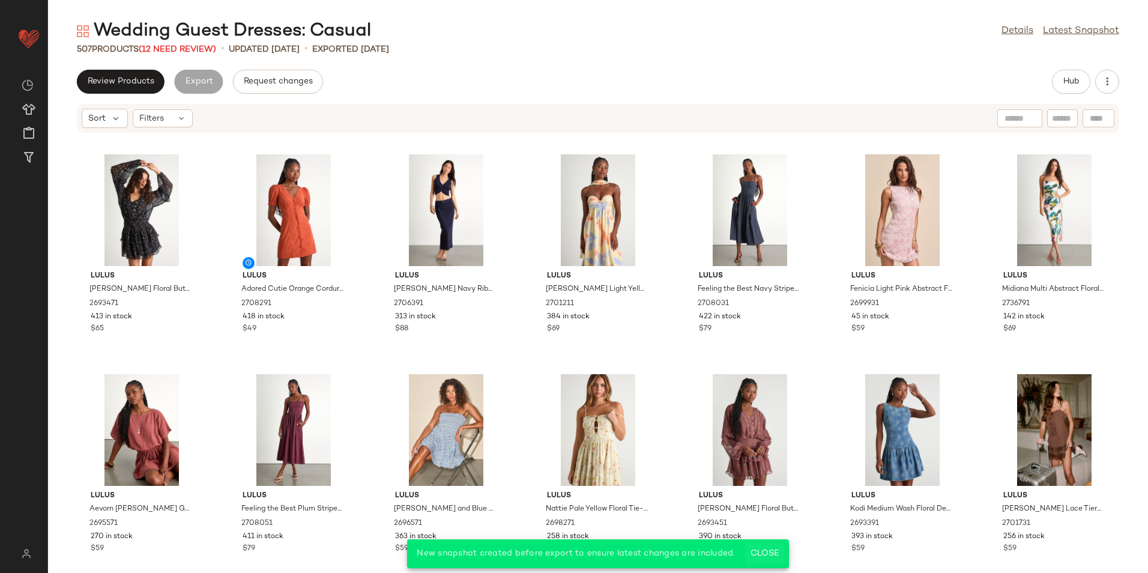
click at [760, 555] on span "Close" at bounding box center [764, 554] width 29 height 10
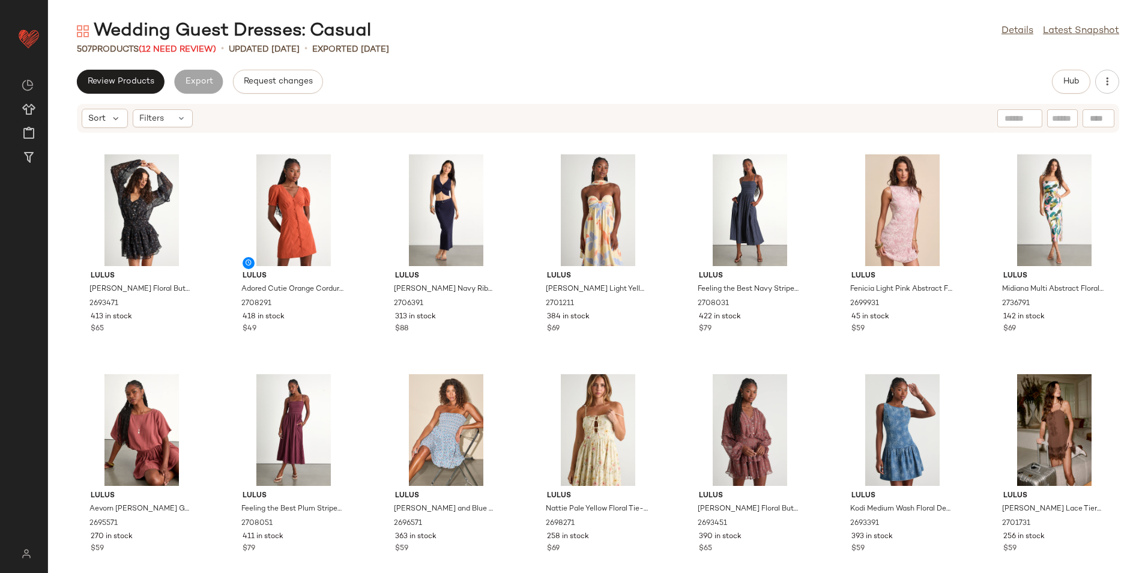
click at [177, 41] on div "Wedding Guest Dresses: Casual" at bounding box center [224, 31] width 294 height 24
click at [174, 52] on span "(12 Need Review)" at bounding box center [177, 49] width 77 height 9
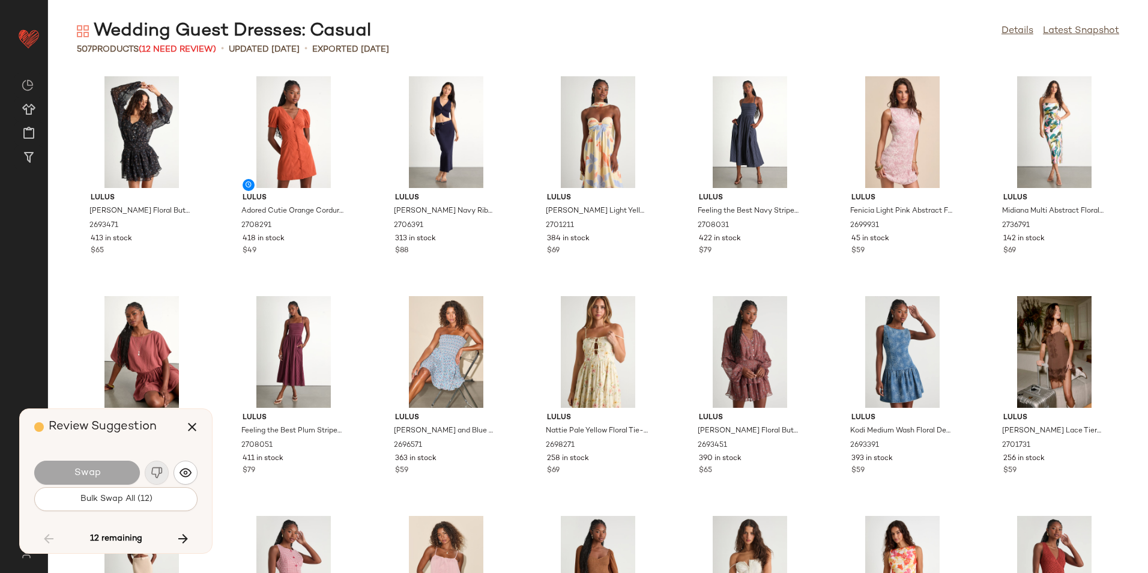
scroll to position [8132, 0]
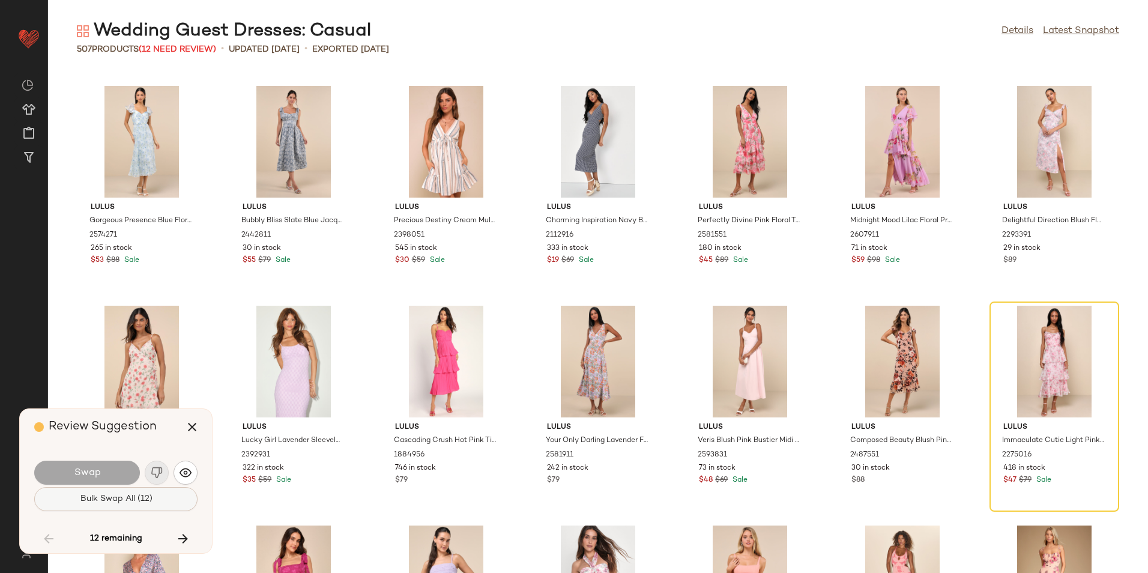
click at [155, 495] on button "Bulk Swap All (12)" at bounding box center [115, 499] width 163 height 24
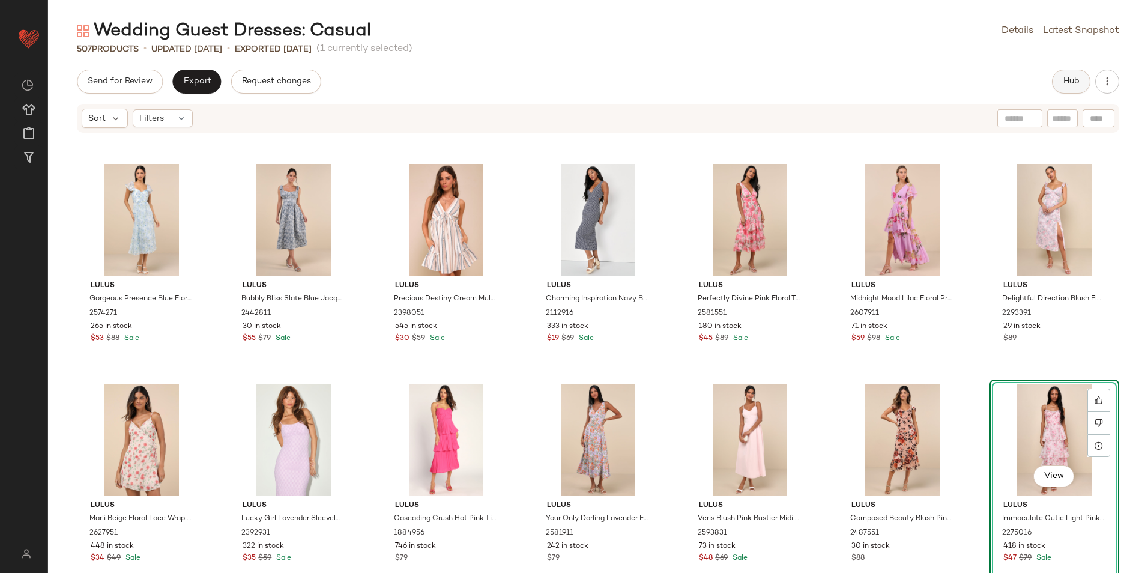
click at [1069, 88] on button "Hub" at bounding box center [1071, 82] width 38 height 24
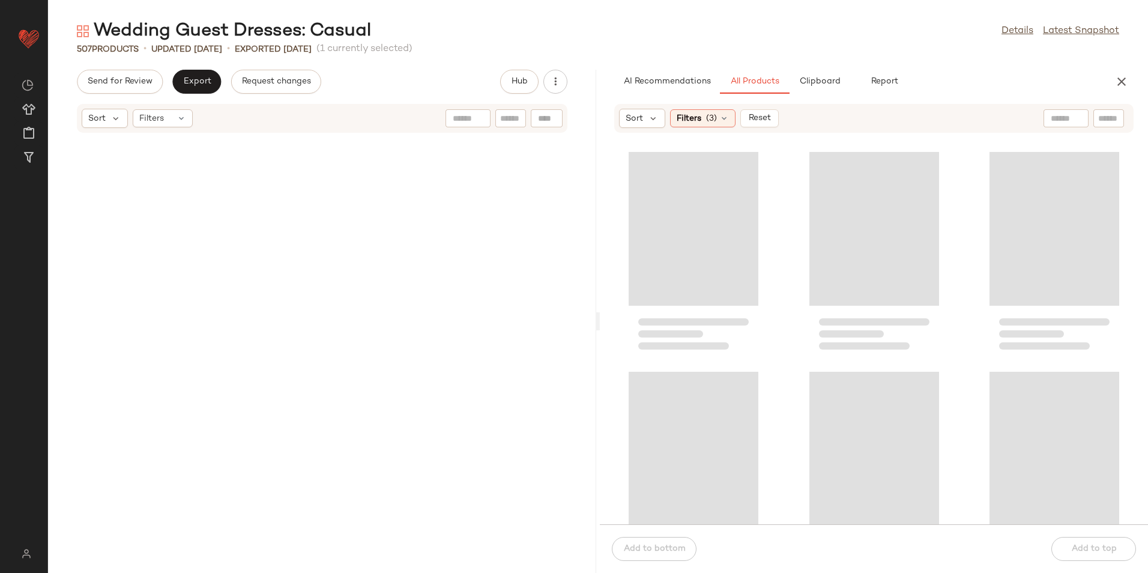
scroll to position [18902, 0]
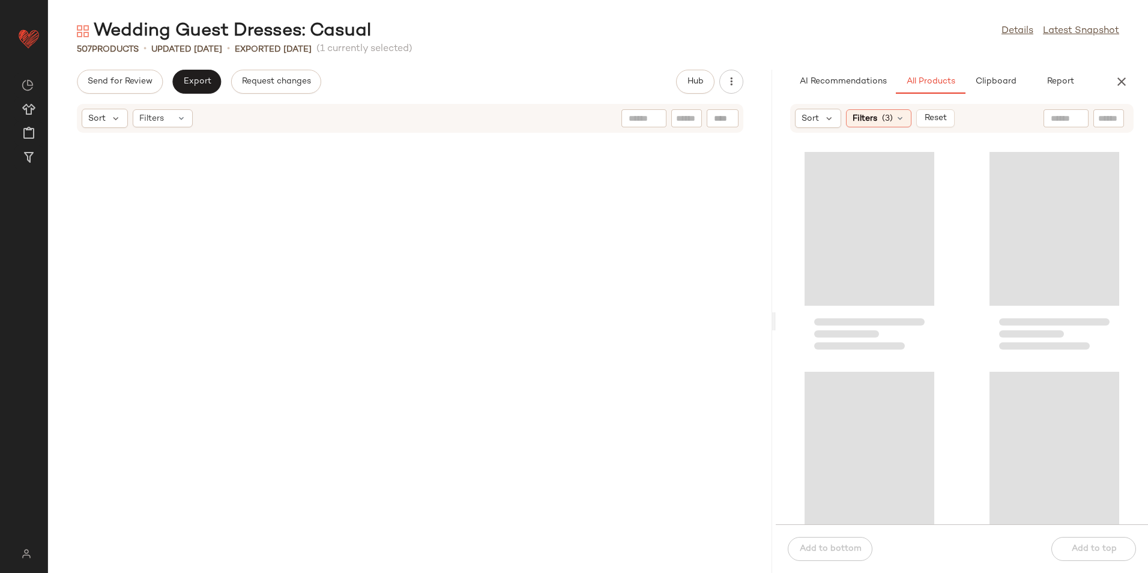
drag, startPoint x: 598, startPoint y: 319, endPoint x: 959, endPoint y: 343, distance: 362.3
click at [959, 343] on div "Wedding Guest Dresses: Casual Details Latest Snapshot 507 Products • updated Au…" at bounding box center [598, 296] width 1100 height 554
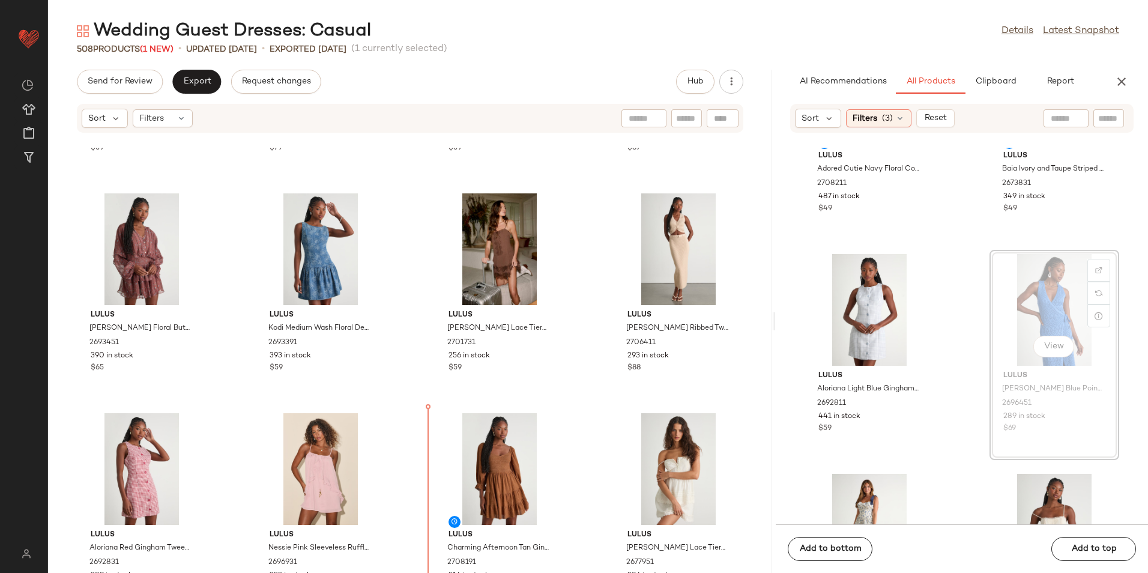
scroll to position [667, 0]
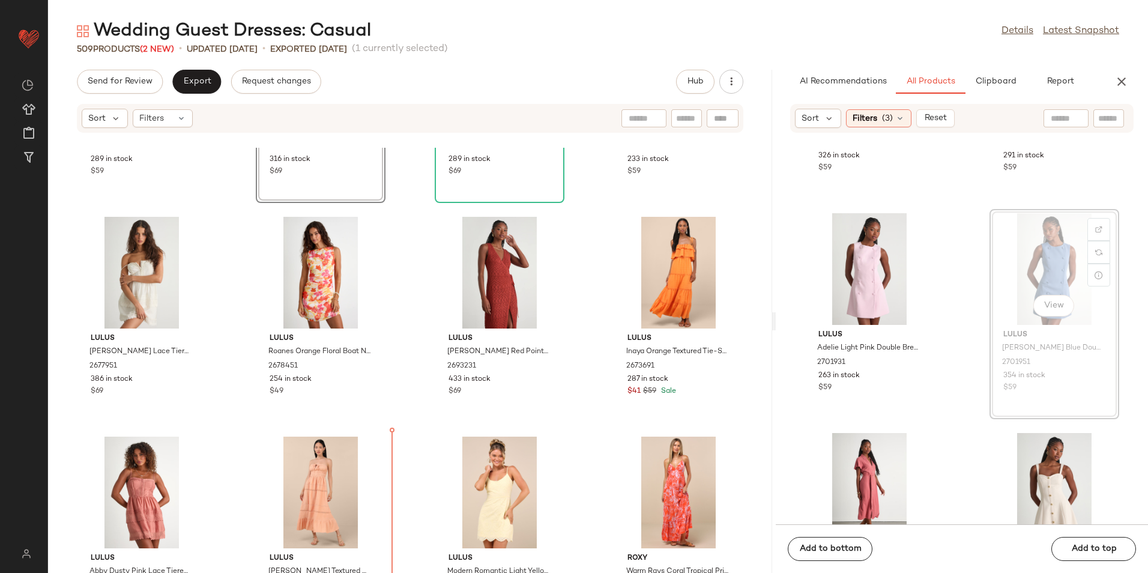
scroll to position [1077, 0]
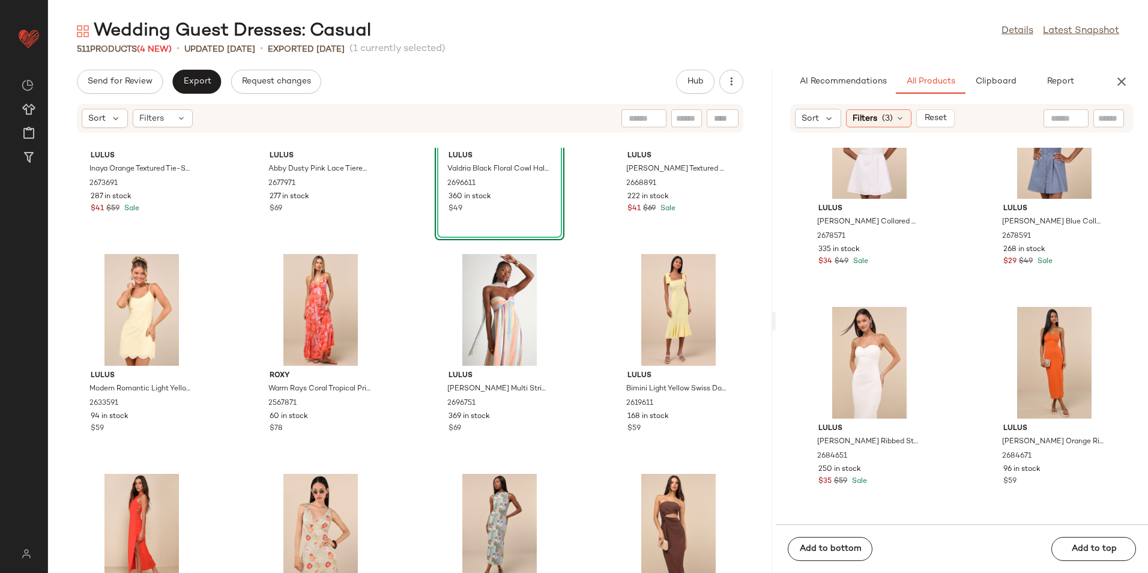
scroll to position [6015, 0]
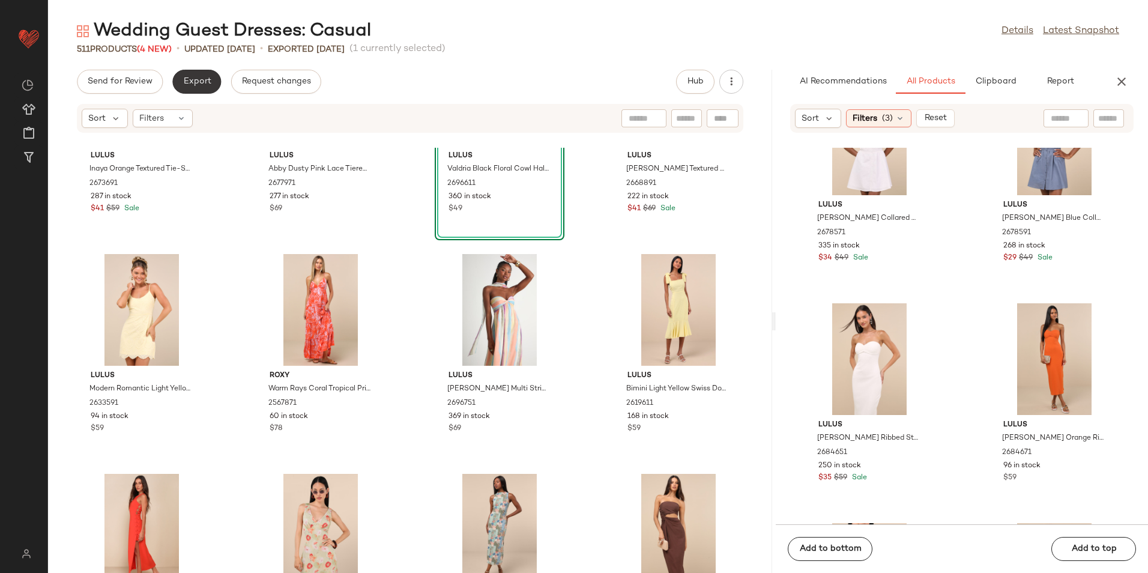
click at [189, 79] on span "Export" at bounding box center [197, 82] width 28 height 10
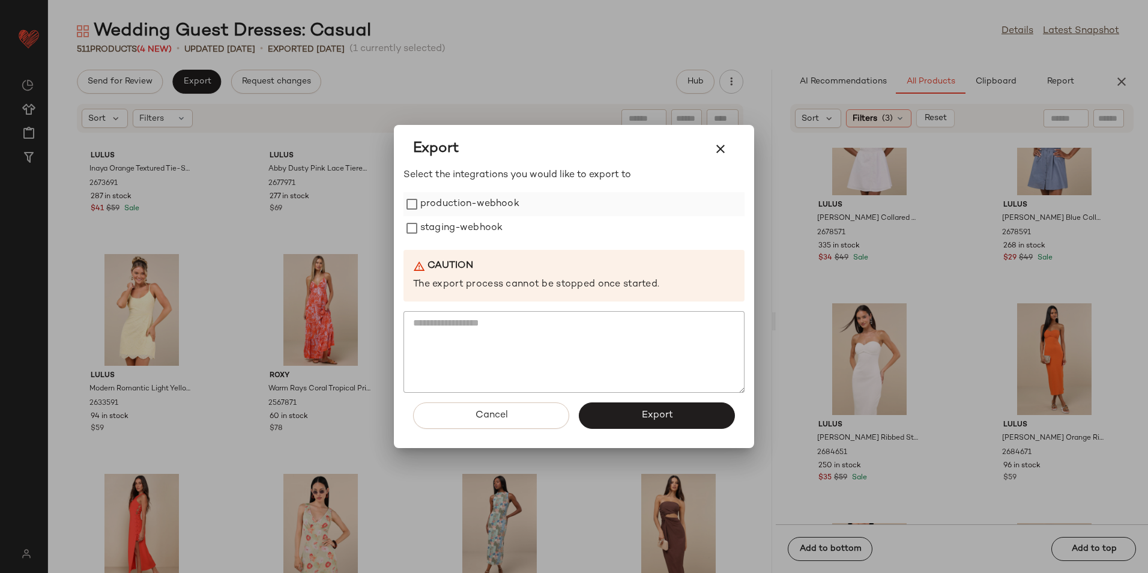
drag, startPoint x: 447, startPoint y: 201, endPoint x: 448, endPoint y: 216, distance: 14.4
click at [448, 209] on label "production-webhook" at bounding box center [469, 204] width 99 height 24
drag, startPoint x: 448, startPoint y: 220, endPoint x: 450, endPoint y: 237, distance: 17.5
click at [449, 230] on label "staging-webhook" at bounding box center [461, 228] width 82 height 24
click at [616, 417] on button "Export" at bounding box center [657, 415] width 156 height 26
